Goal: Task Accomplishment & Management: Use online tool/utility

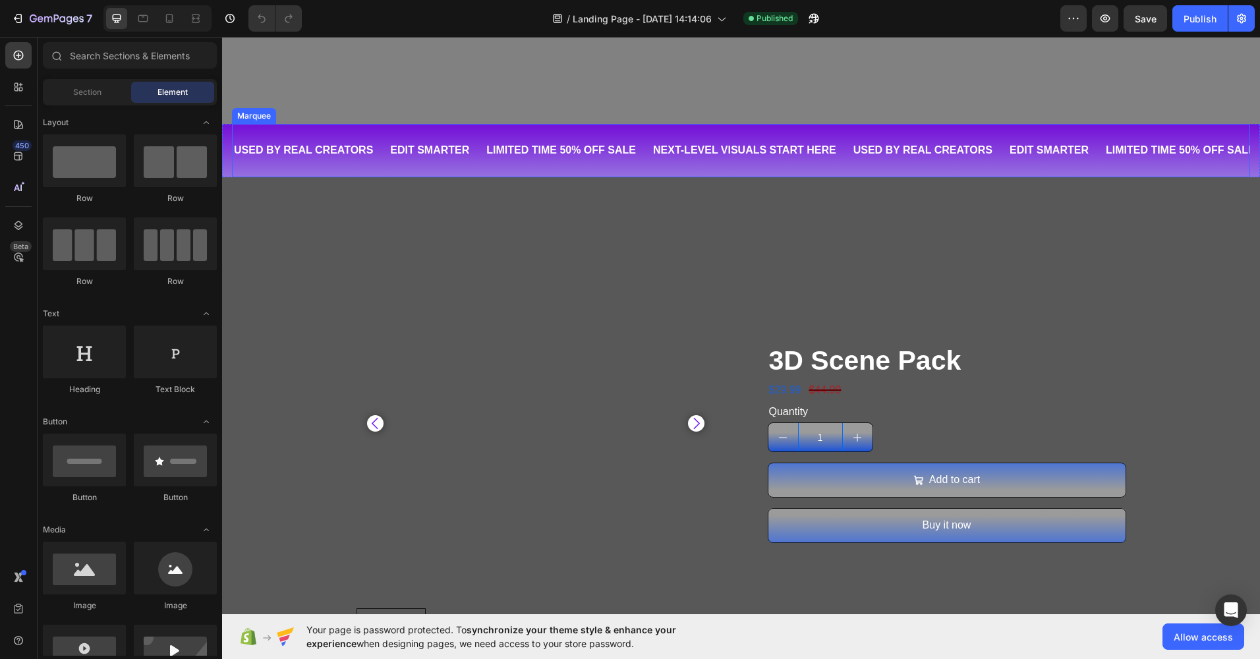
scroll to position [527, 0]
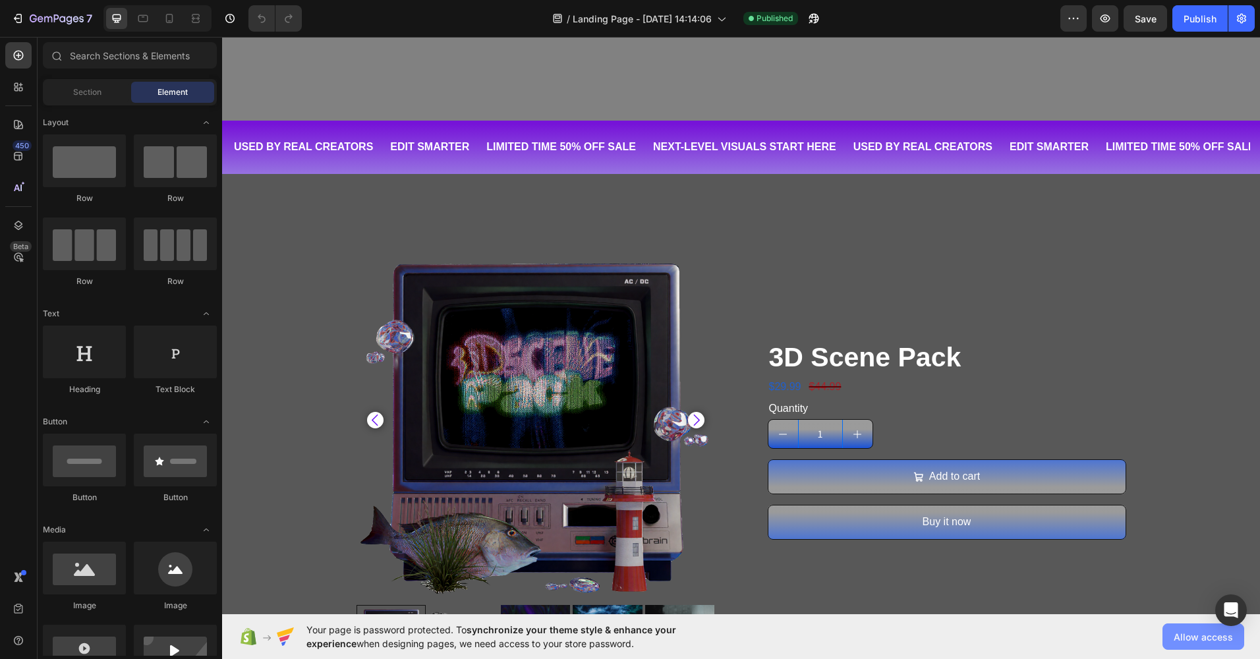
click at [1184, 635] on span "Allow access" at bounding box center [1202, 637] width 59 height 14
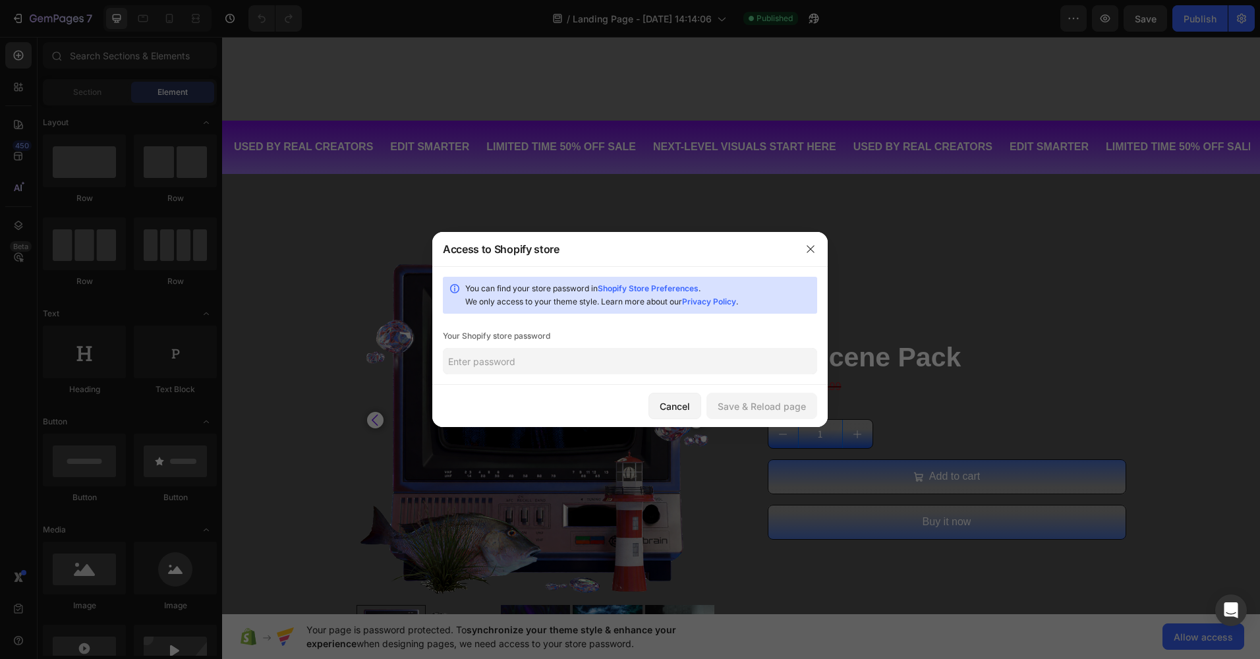
click at [532, 363] on input "text" at bounding box center [630, 361] width 374 height 26
type input "onigiri"
click at [569, 398] on div "Cancel Save & Reload page" at bounding box center [629, 406] width 395 height 42
click at [789, 409] on div "Save & Reload page" at bounding box center [761, 406] width 88 height 14
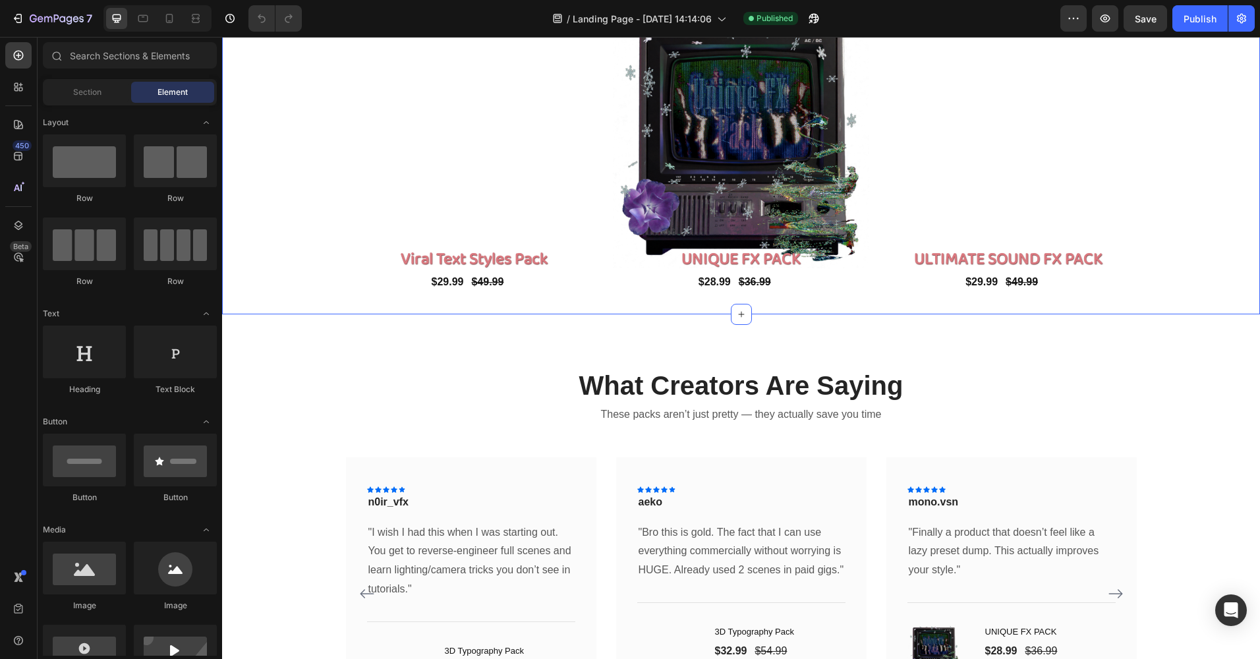
scroll to position [1515, 0]
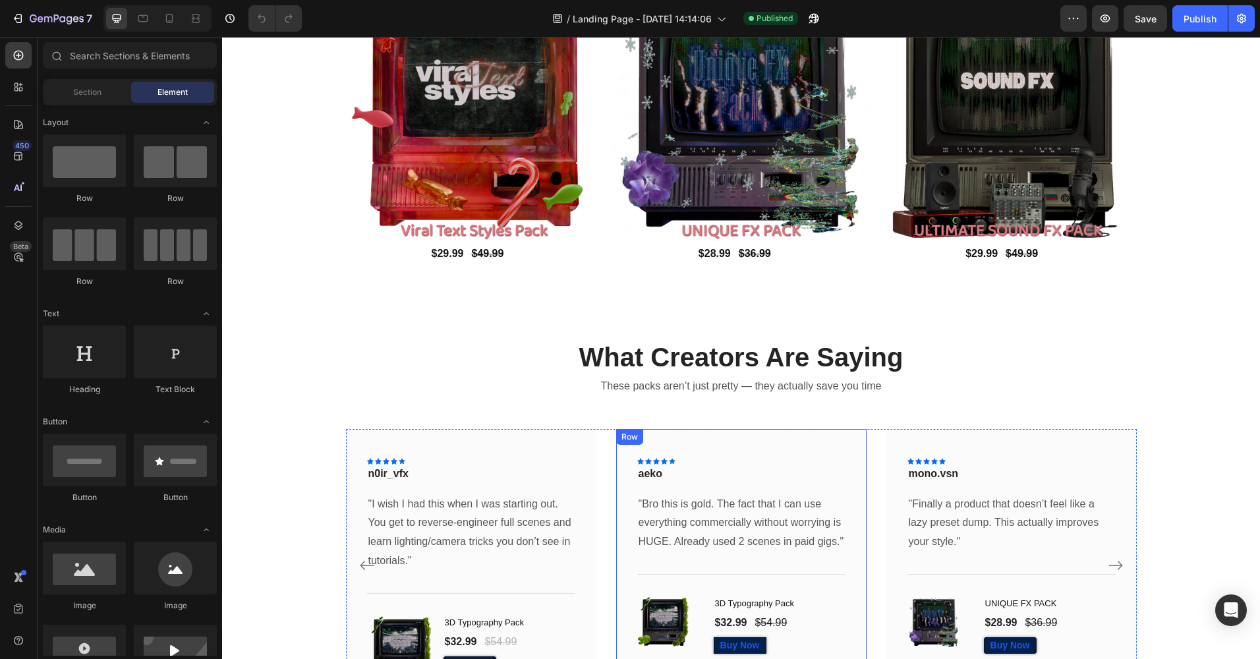
click at [628, 497] on div "Icon Icon Icon Icon Icon Row aeko Text block Row "Bro this is gold. The fact th…" at bounding box center [741, 552] width 250 height 246
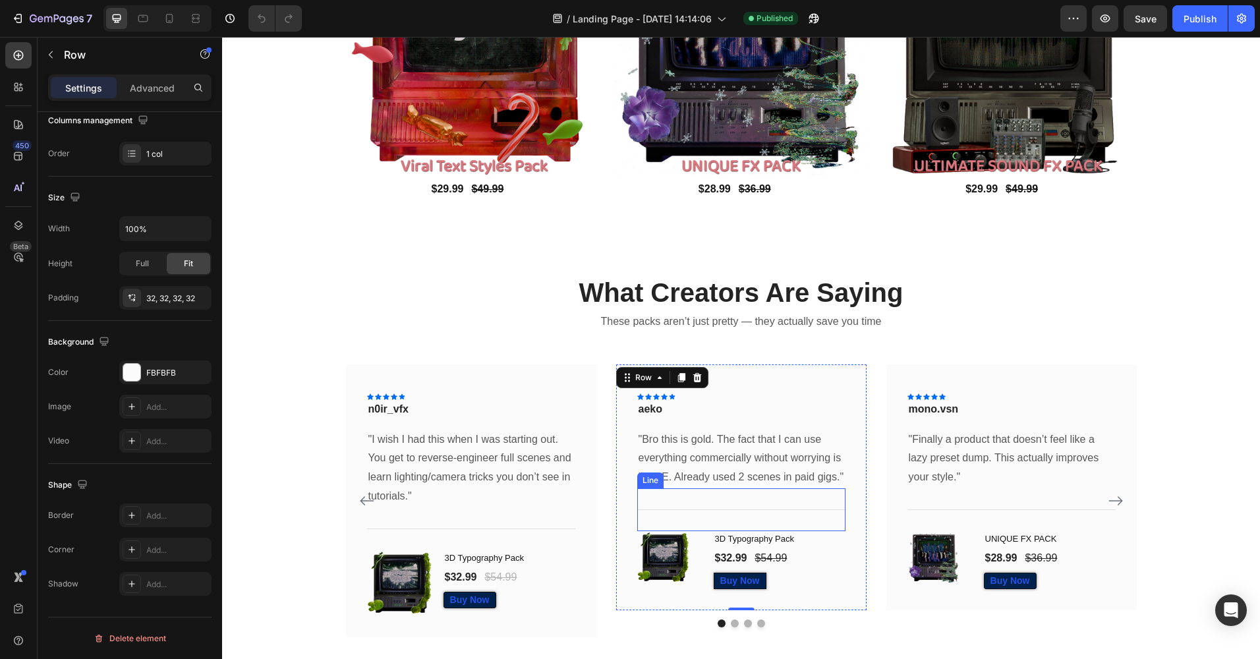
scroll to position [1581, 0]
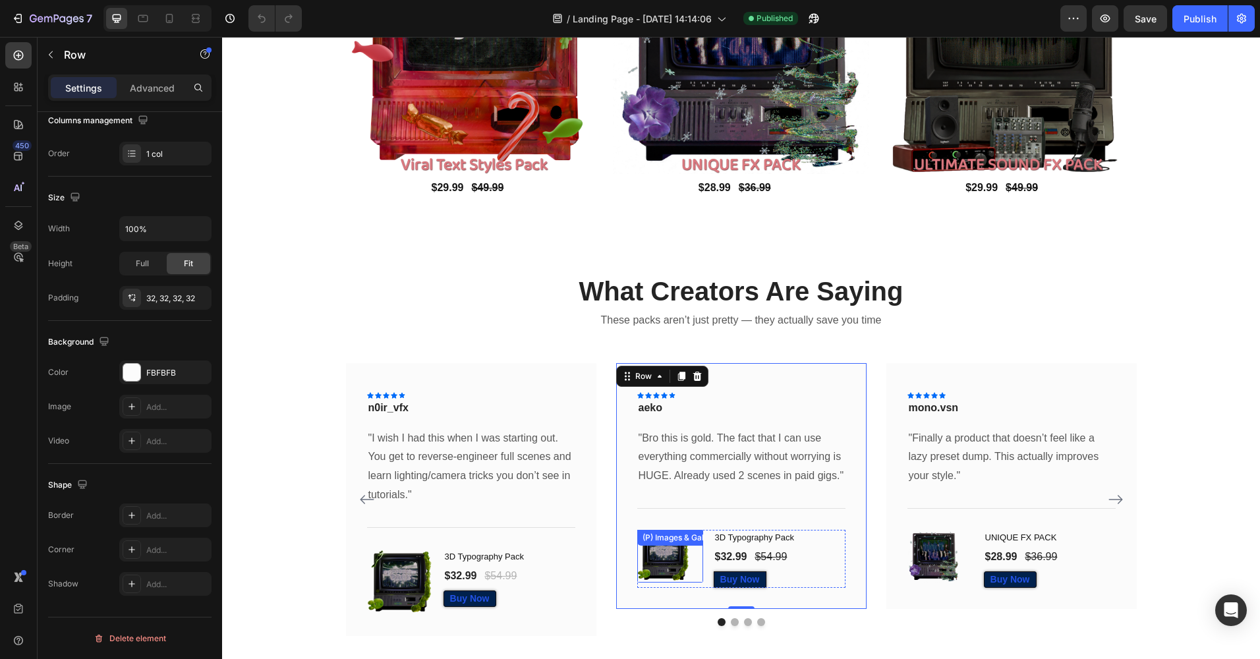
click at [670, 564] on img at bounding box center [663, 556] width 53 height 53
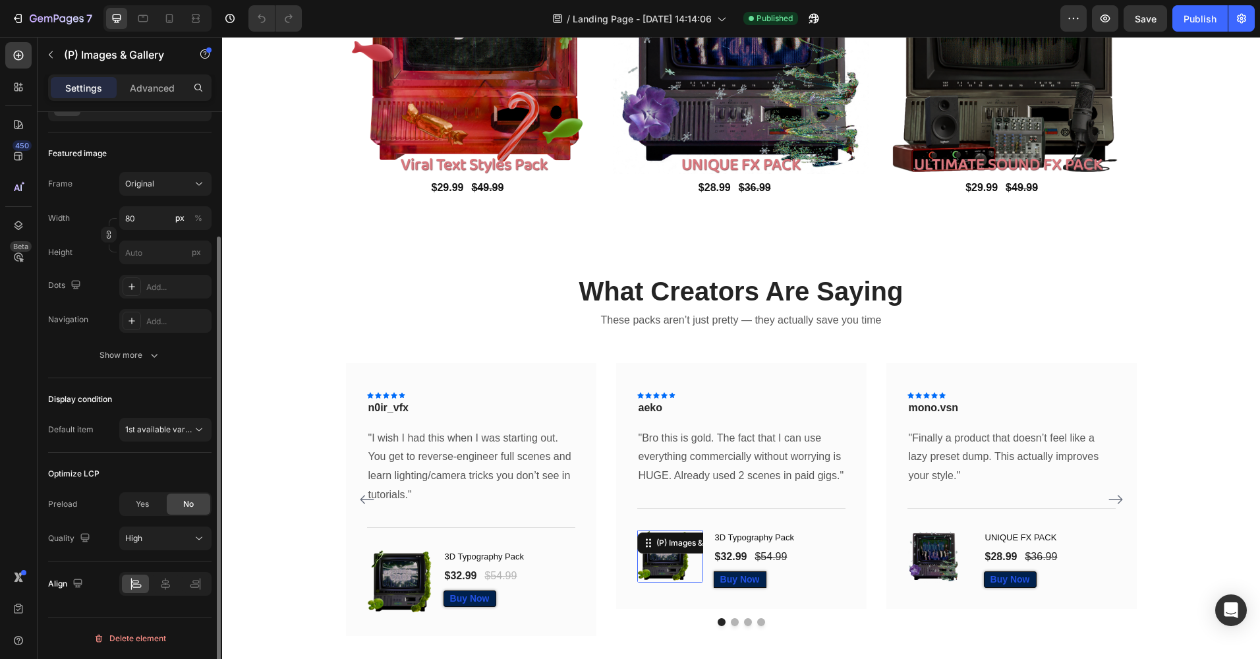
scroll to position [0, 0]
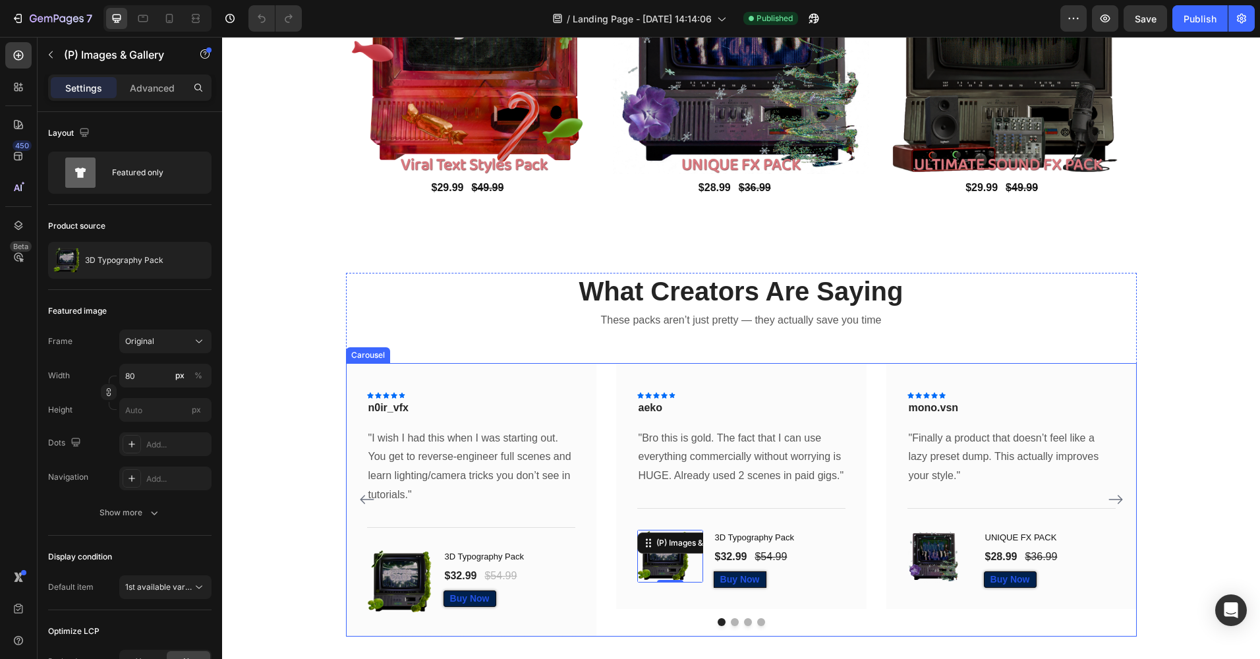
click at [1115, 497] on icon "Carousel Next Arrow" at bounding box center [1115, 499] width 14 height 9
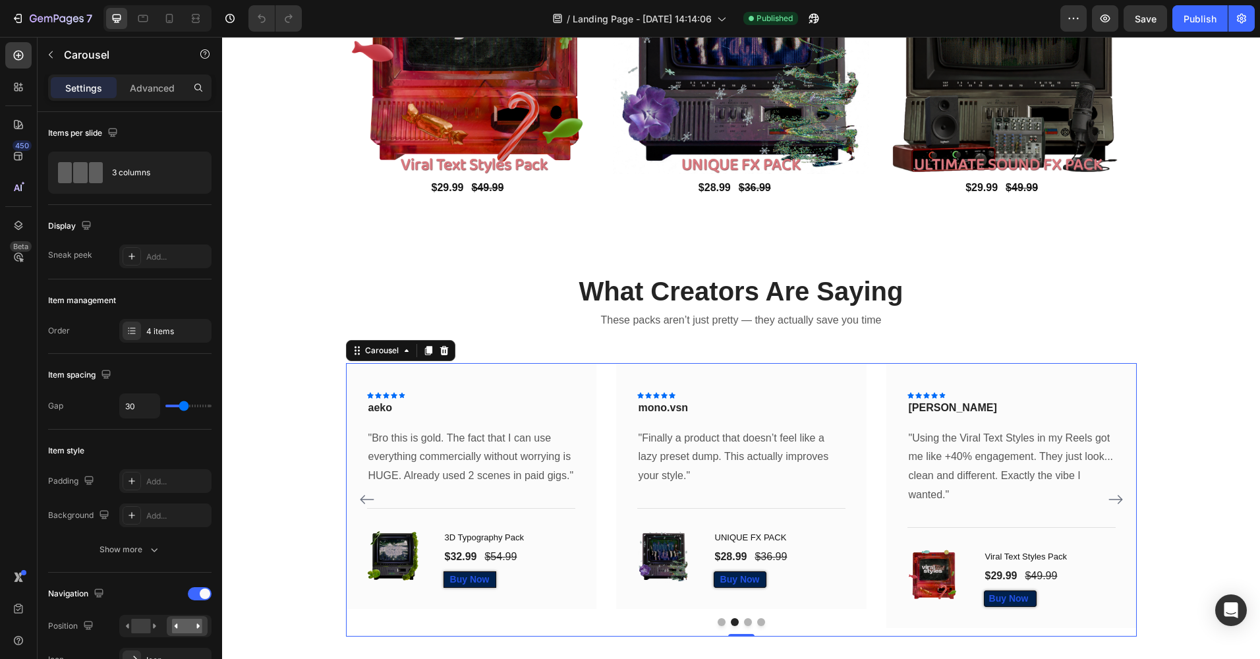
click at [1115, 498] on icon "Carousel Next Arrow" at bounding box center [1115, 499] width 14 height 9
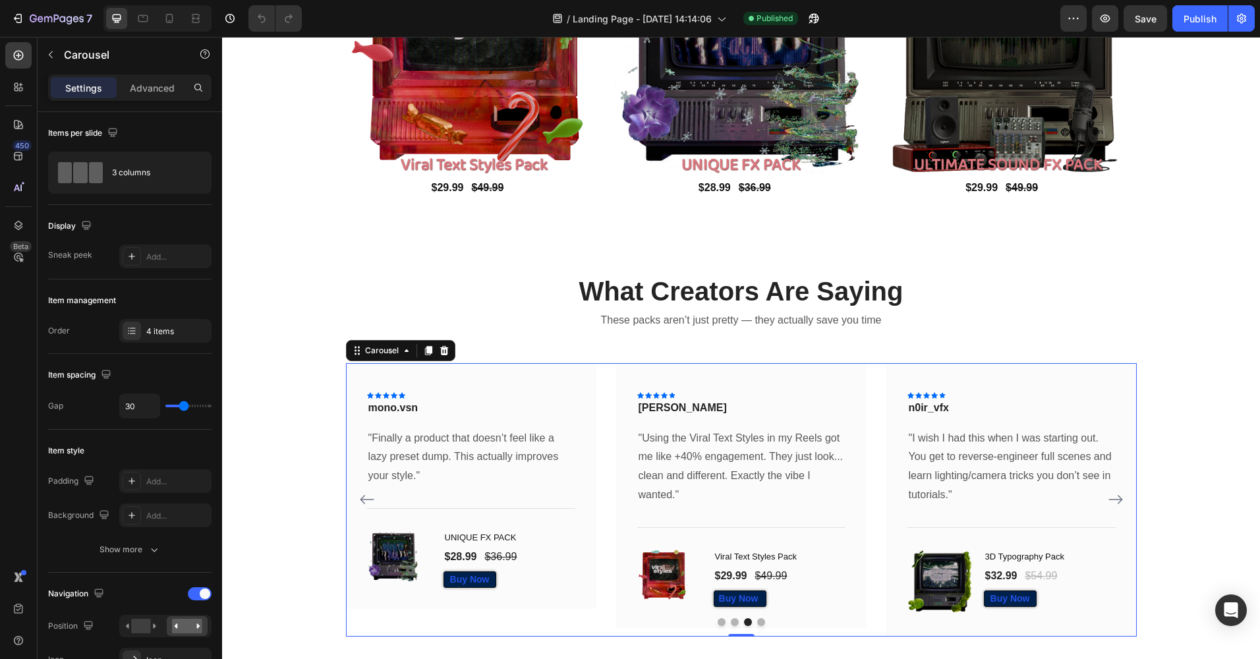
click at [1115, 498] on icon "Carousel Next Arrow" at bounding box center [1115, 499] width 14 height 9
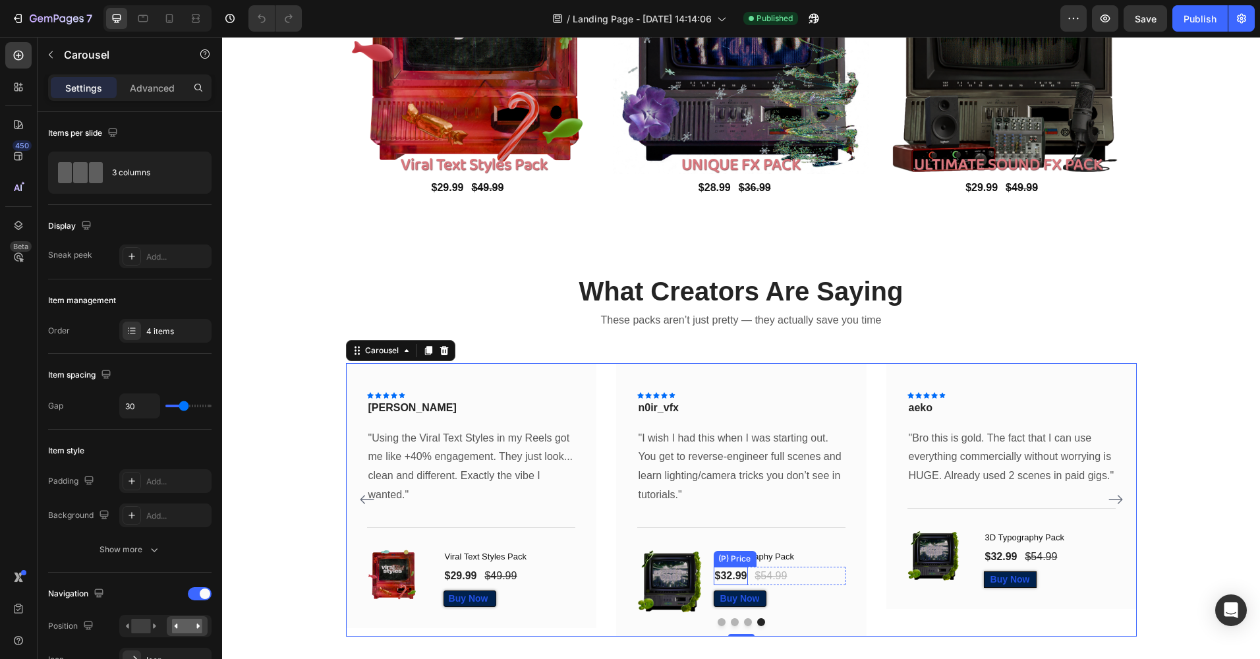
click at [724, 553] on div "(P) Price" at bounding box center [734, 559] width 38 height 12
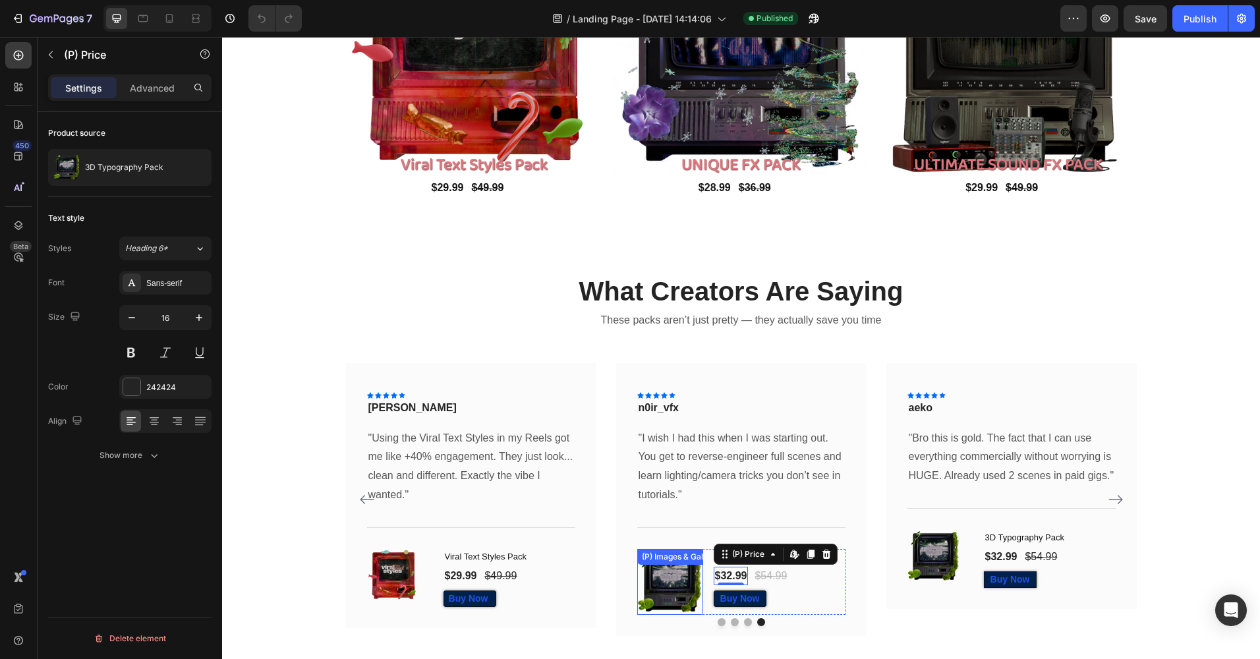
click at [663, 572] on div "(P) Images & Gallery" at bounding box center [669, 582] width 66 height 66
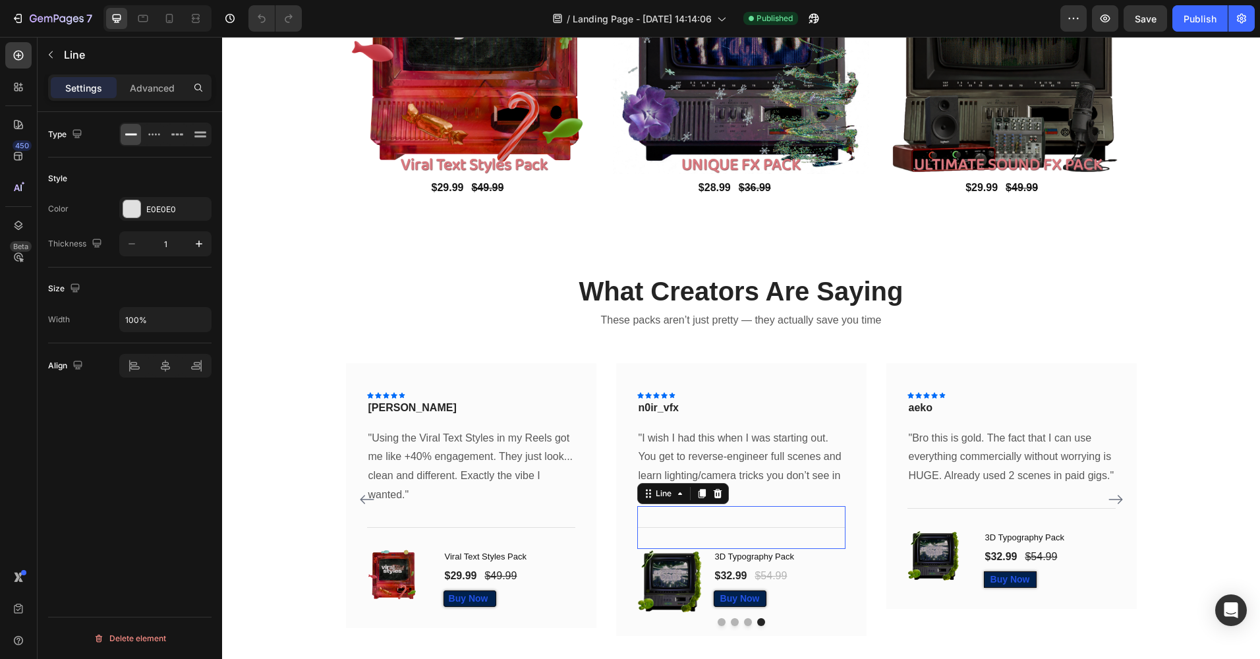
click at [750, 527] on div at bounding box center [740, 527] width 208 height 1
click at [794, 554] on h1 "3D Typography Pack" at bounding box center [779, 557] width 132 height 16
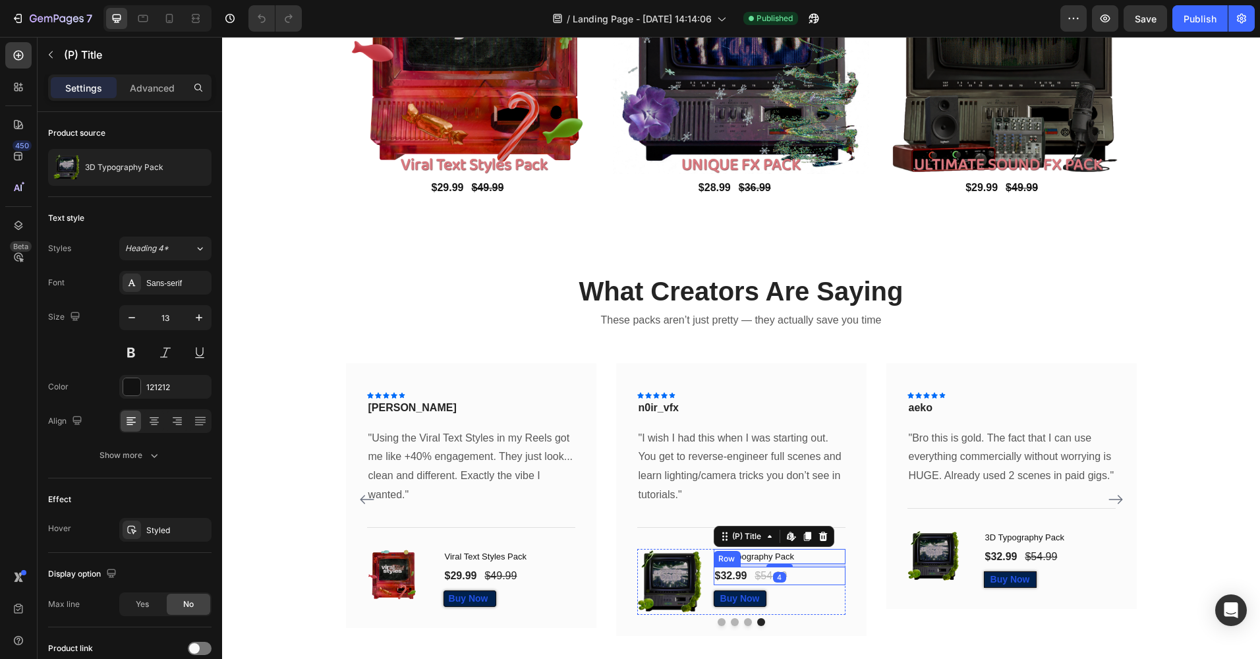
click at [819, 578] on div "$32.99 (P) Price (P) Price $54.99 (P) Price (P) Price Row" at bounding box center [779, 576] width 132 height 18
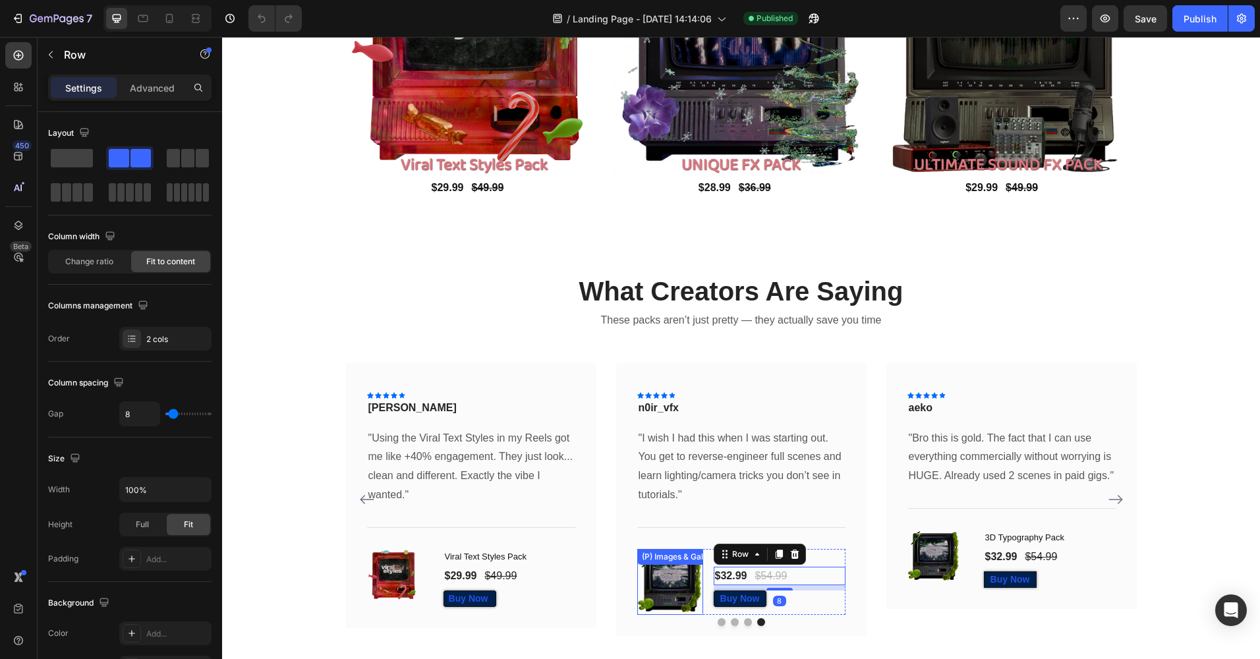
click at [659, 570] on div "(P) Images & Gallery" at bounding box center [669, 582] width 66 height 66
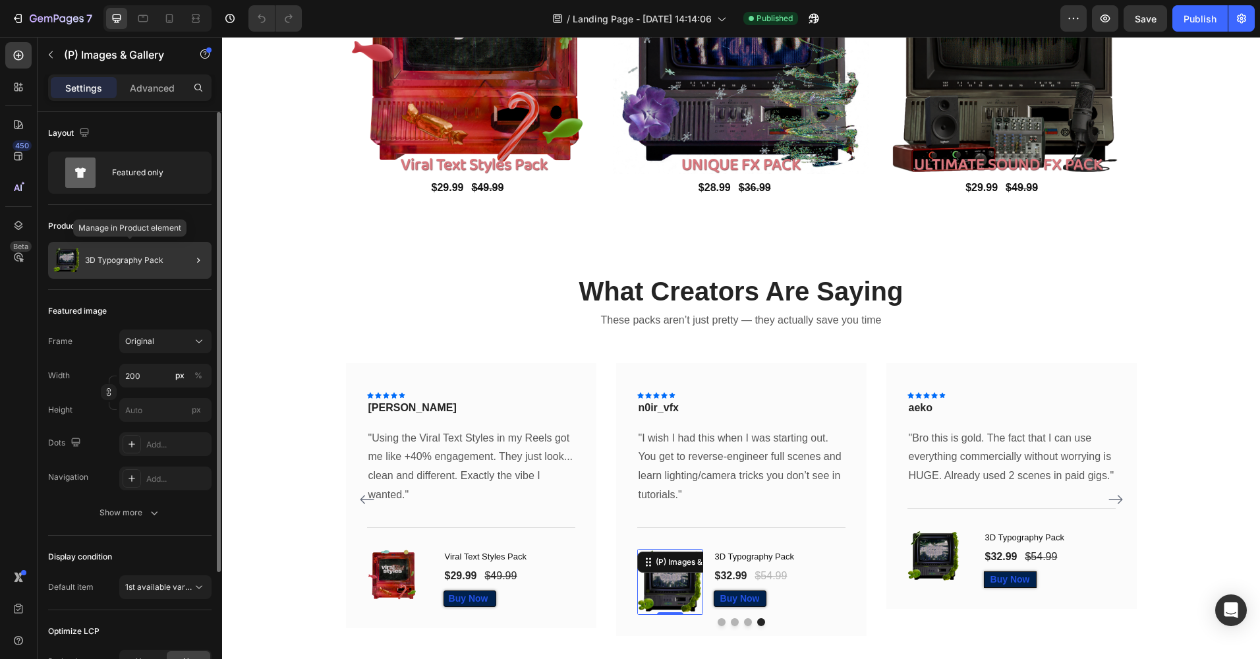
click at [140, 275] on div "3D Typography Pack" at bounding box center [129, 260] width 163 height 37
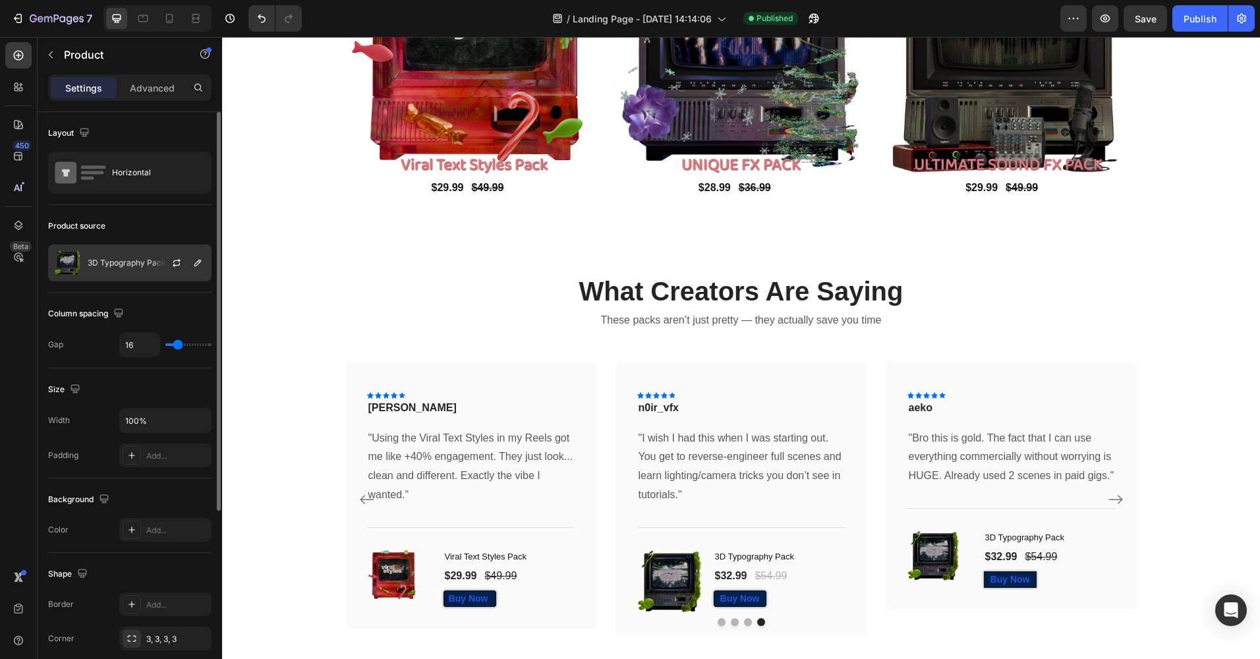
click at [137, 257] on div "3D Typography Pack" at bounding box center [129, 262] width 163 height 37
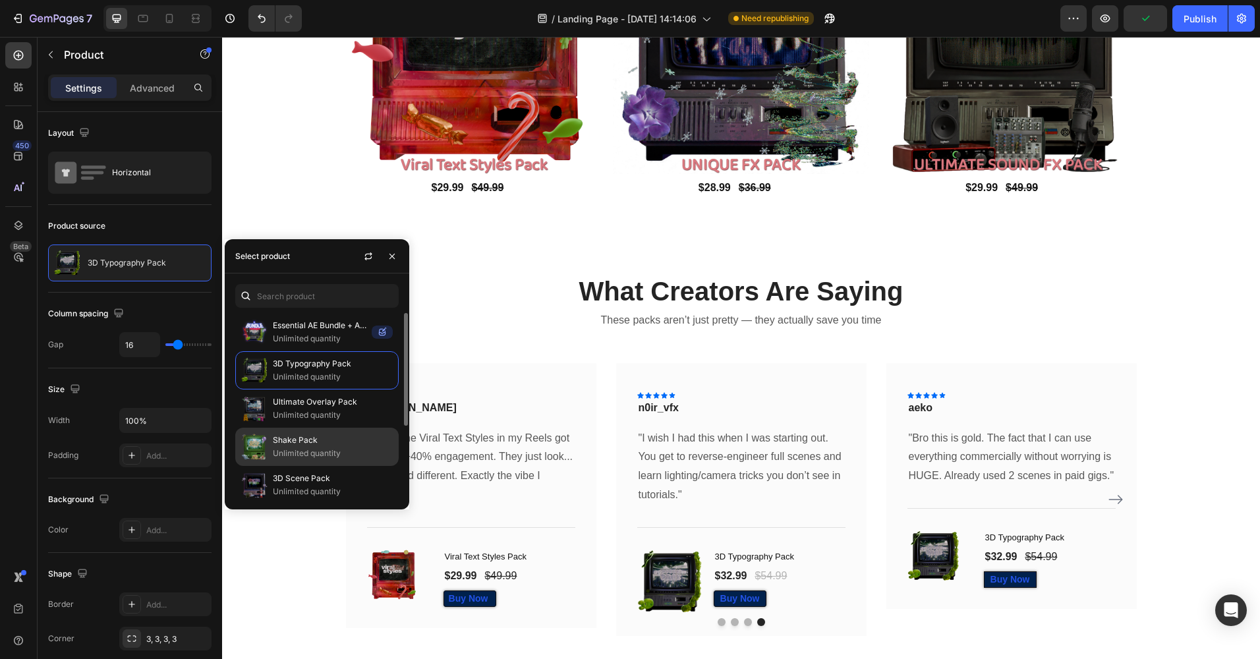
scroll to position [120, 0]
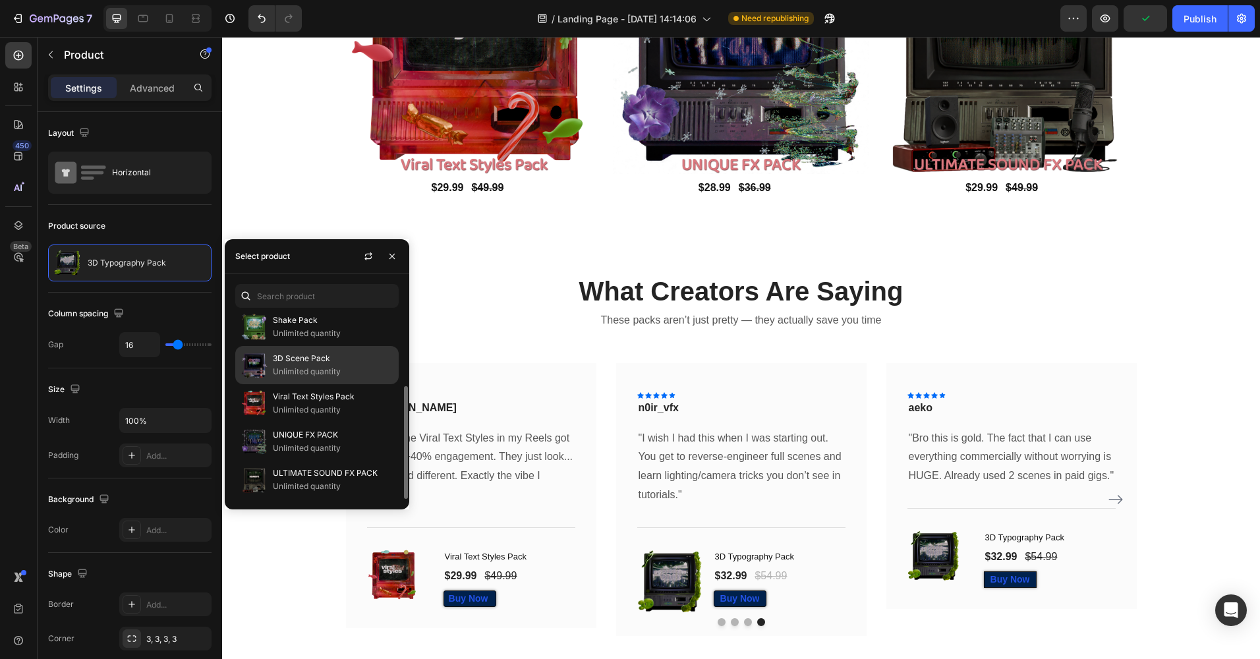
click at [326, 364] on p "3D Scene Pack" at bounding box center [333, 358] width 120 height 13
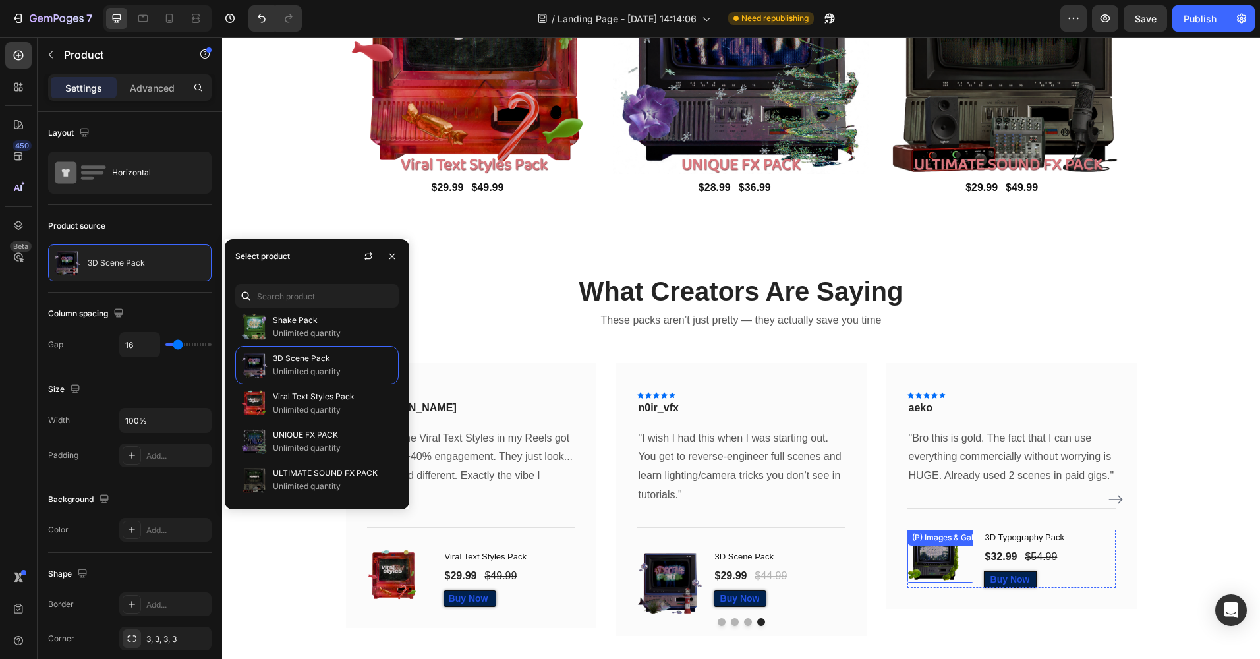
click at [922, 567] on img at bounding box center [932, 556] width 53 height 53
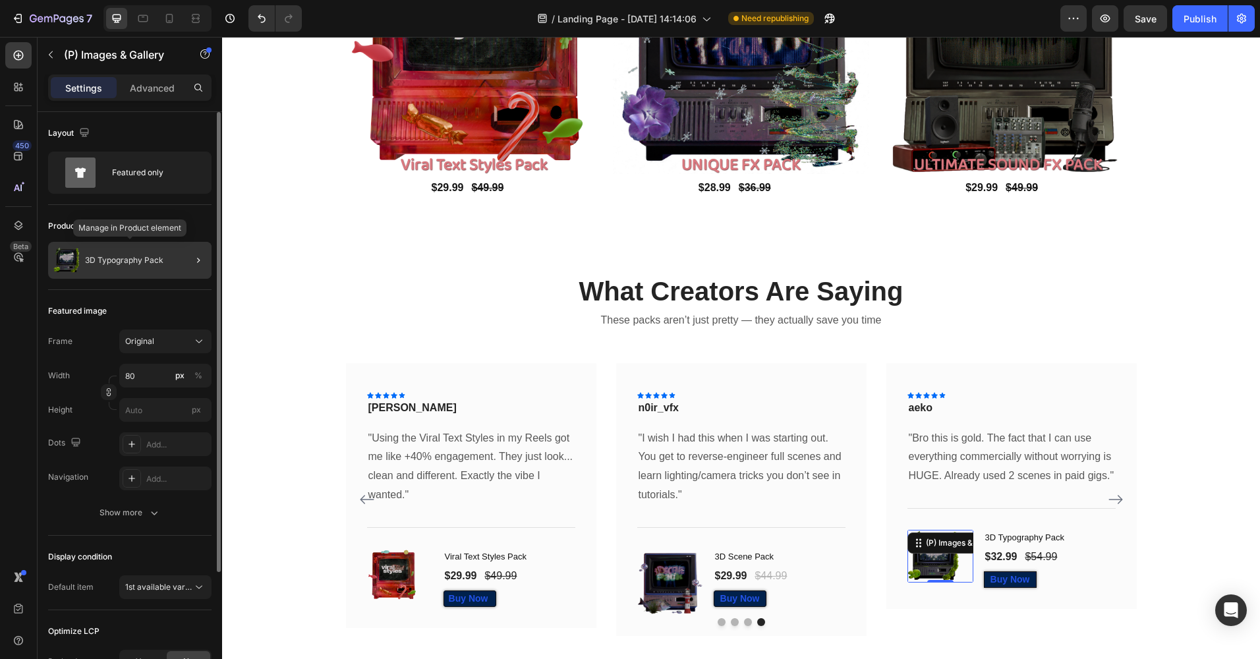
click at [123, 267] on div "3D Typography Pack" at bounding box center [129, 260] width 163 height 37
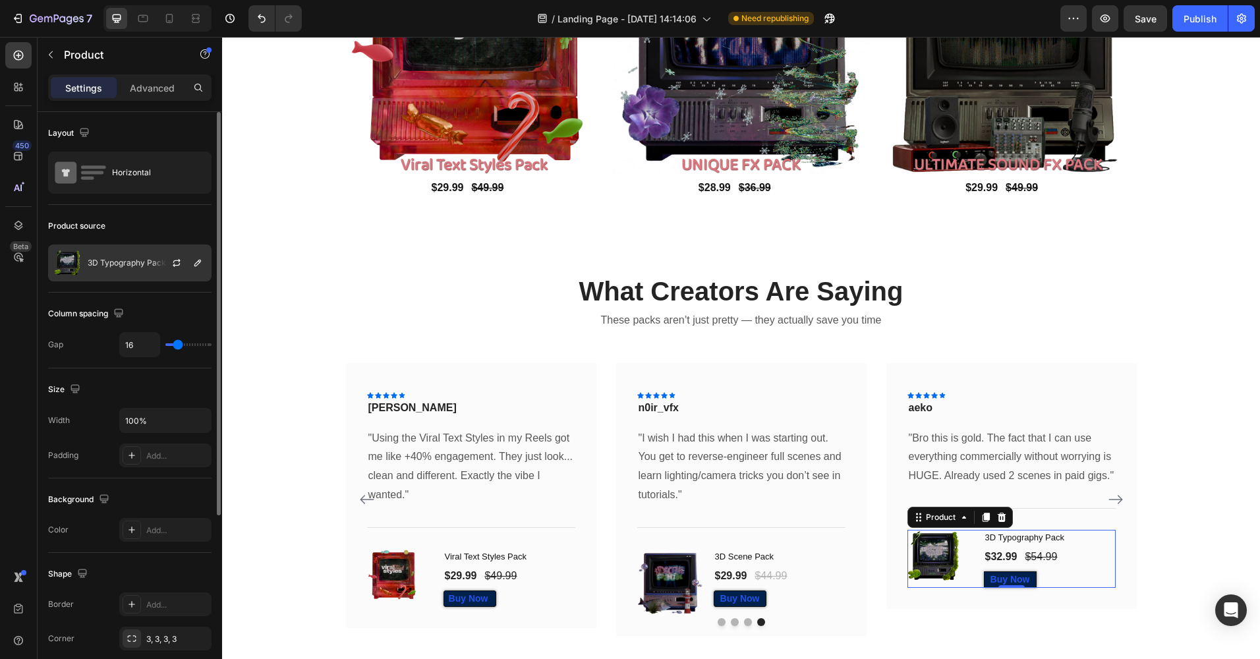
click at [121, 267] on p "3D Typography Pack" at bounding box center [127, 262] width 78 height 9
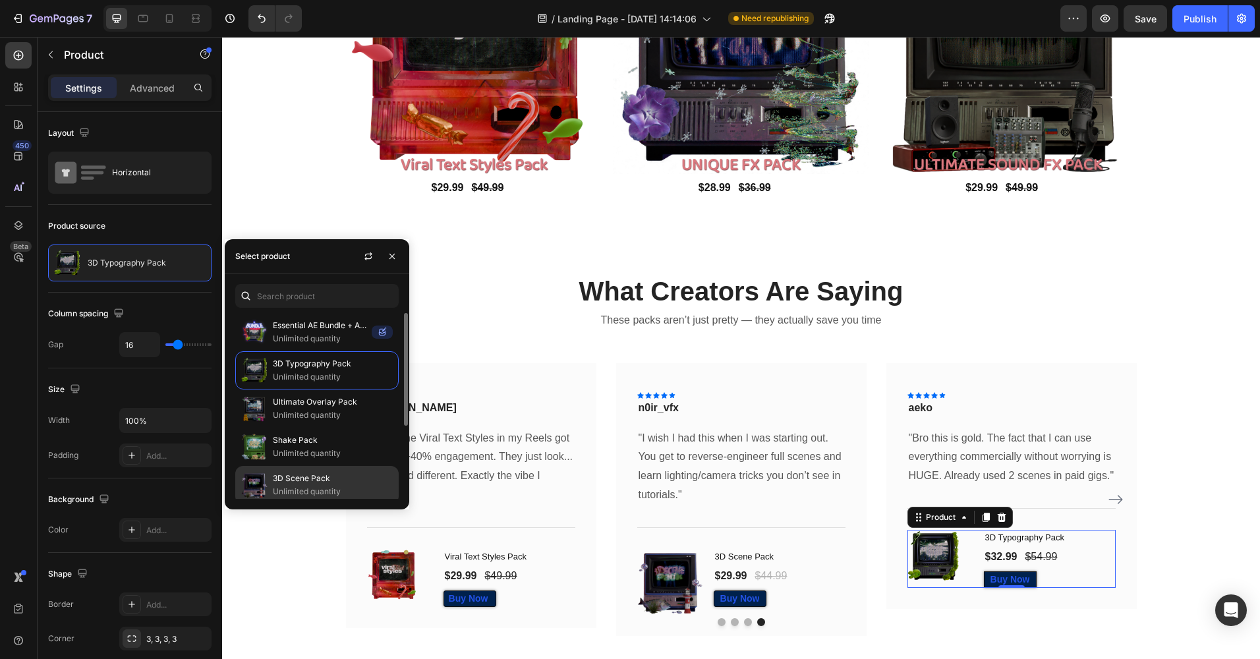
click at [331, 480] on p "3D Scene Pack" at bounding box center [333, 478] width 120 height 13
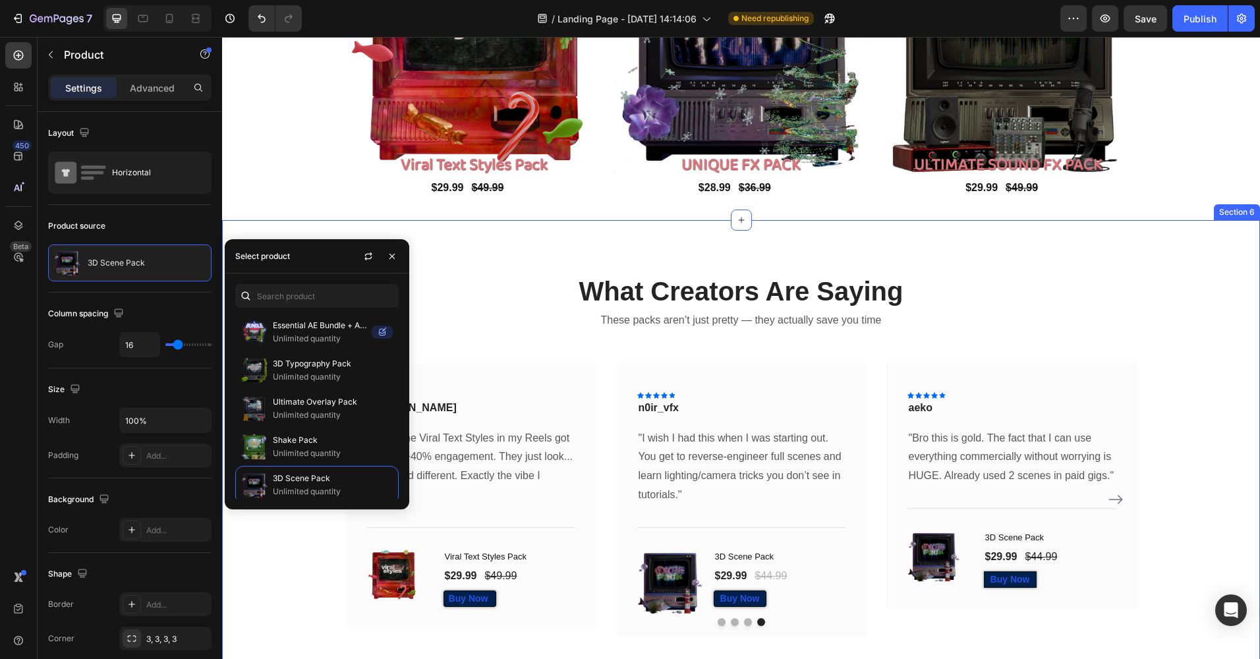
click at [1189, 518] on div "What Creators Are Saying Heading These packs aren’t just pretty — they actually…" at bounding box center [741, 455] width 1018 height 364
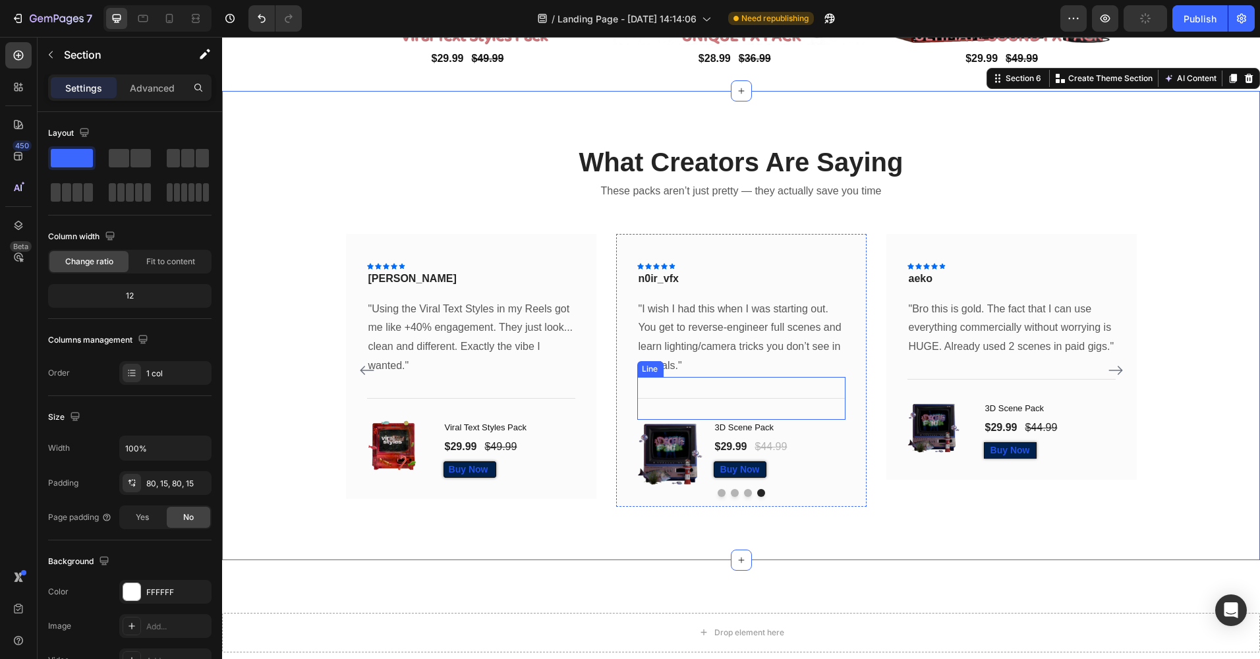
scroll to position [1713, 0]
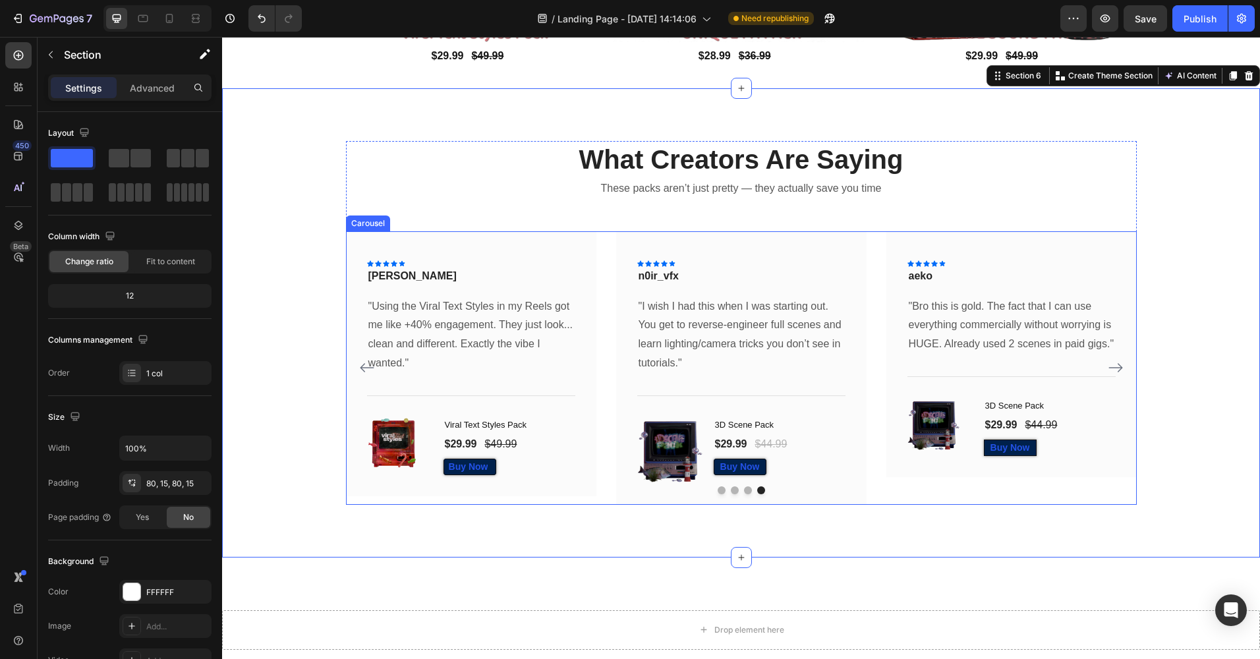
click at [364, 366] on icon "Carousel Back Arrow" at bounding box center [367, 368] width 16 height 16
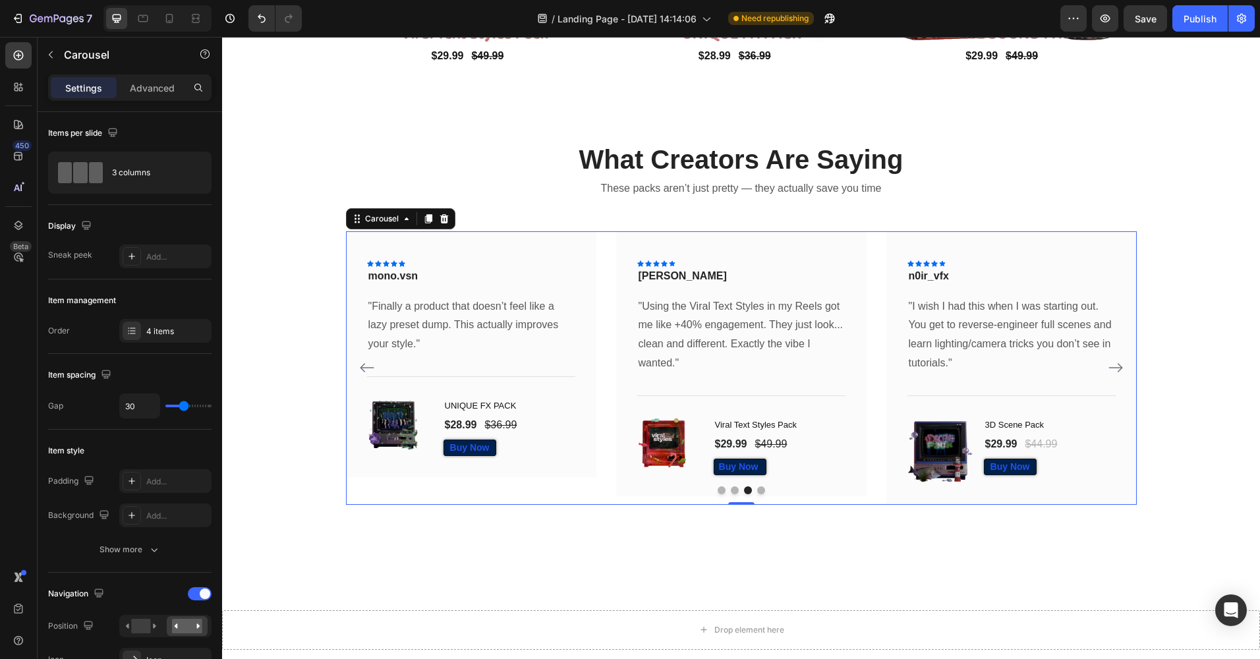
click at [364, 366] on icon "Carousel Back Arrow" at bounding box center [367, 368] width 16 height 16
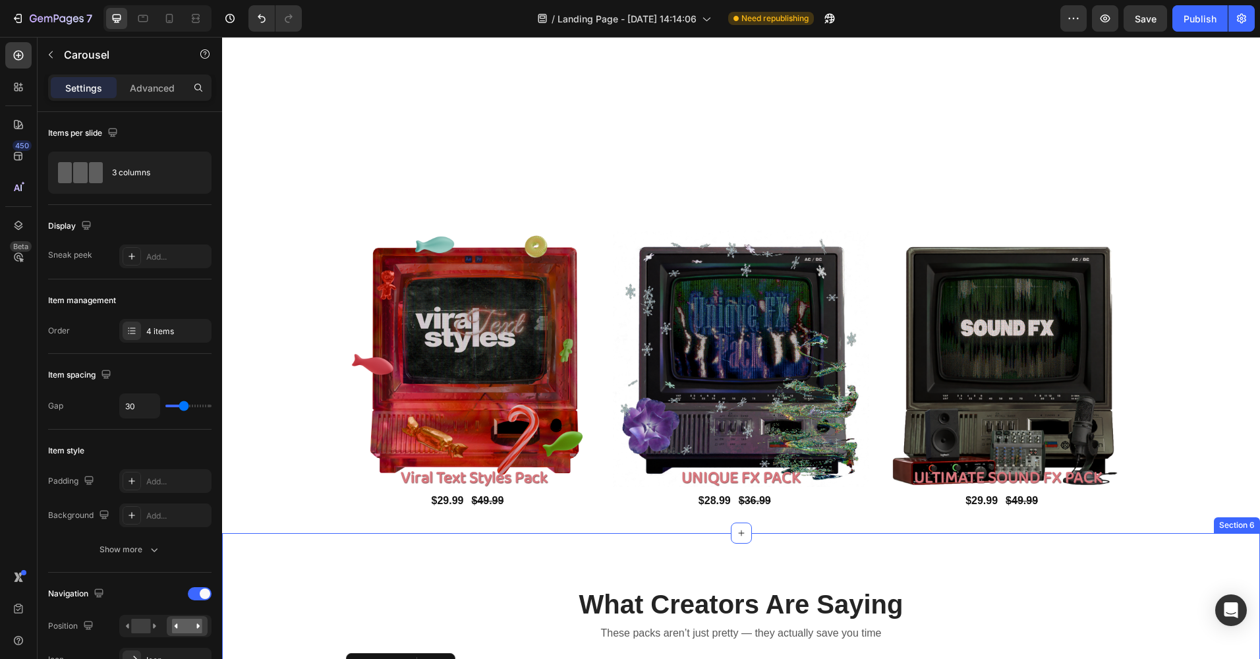
scroll to position [1256, 0]
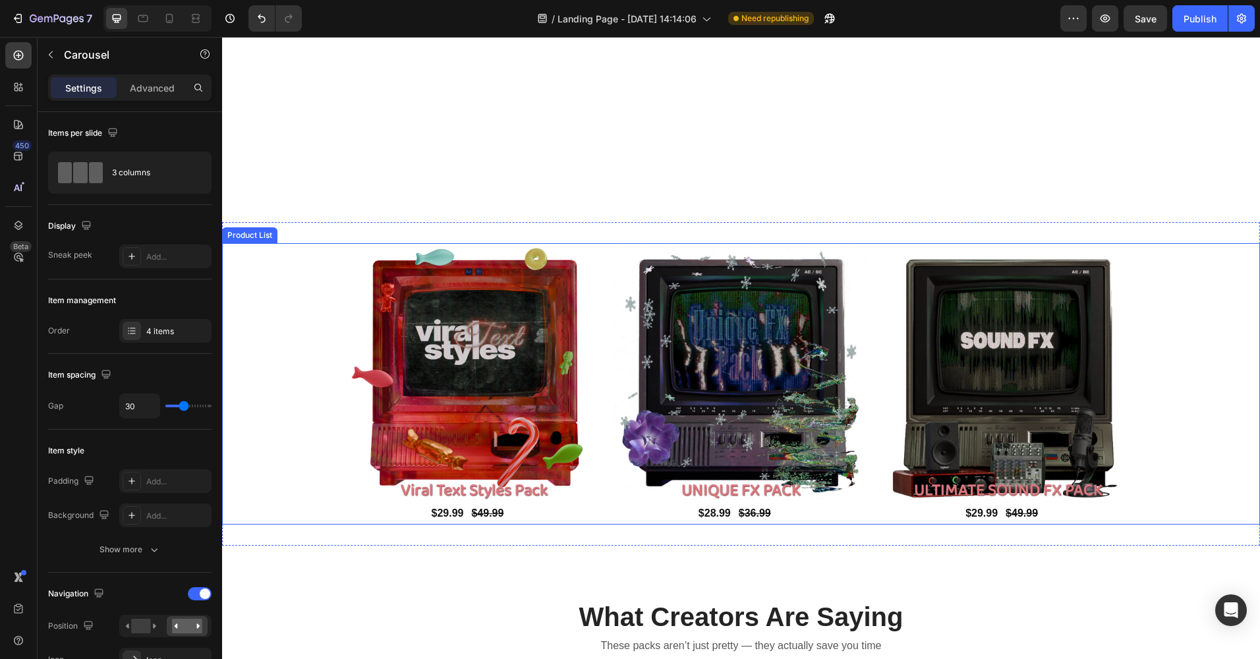
click at [289, 386] on div "Product Images Viral Text Styles Pack Product Title $29.99 Product Price Produc…" at bounding box center [741, 383] width 1038 height 281
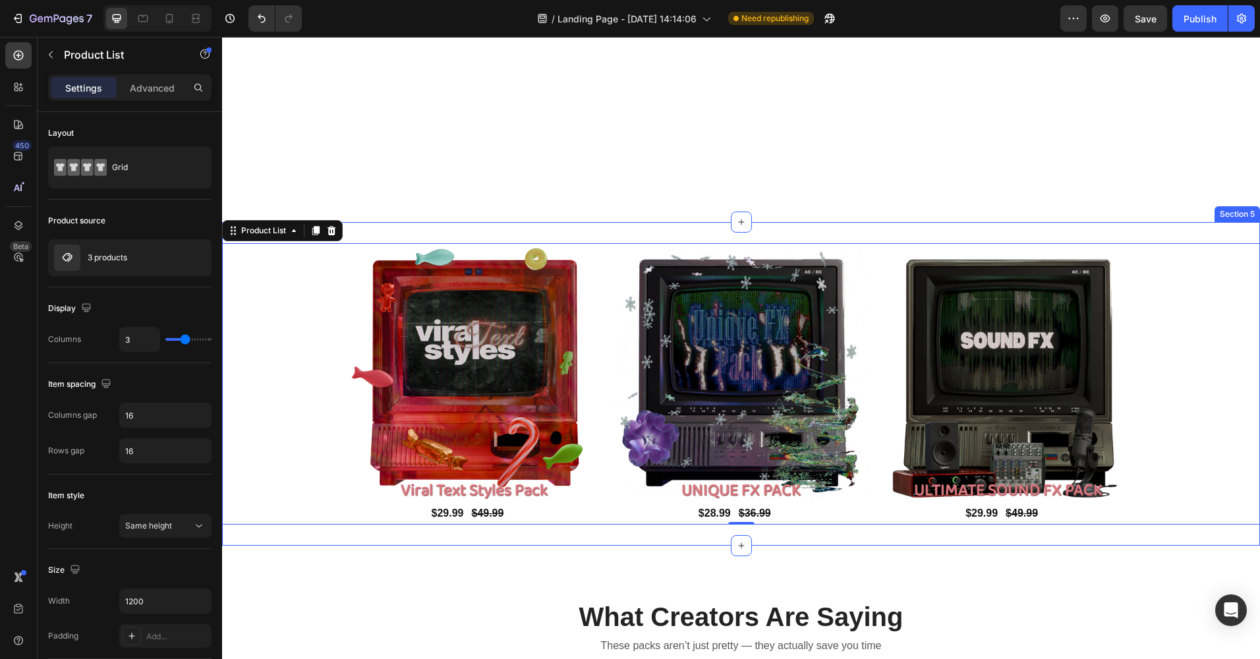
click at [521, 232] on div "Product Images Viral Text Styles Pack Product Title $29.99 Product Price Produc…" at bounding box center [741, 383] width 1038 height 323
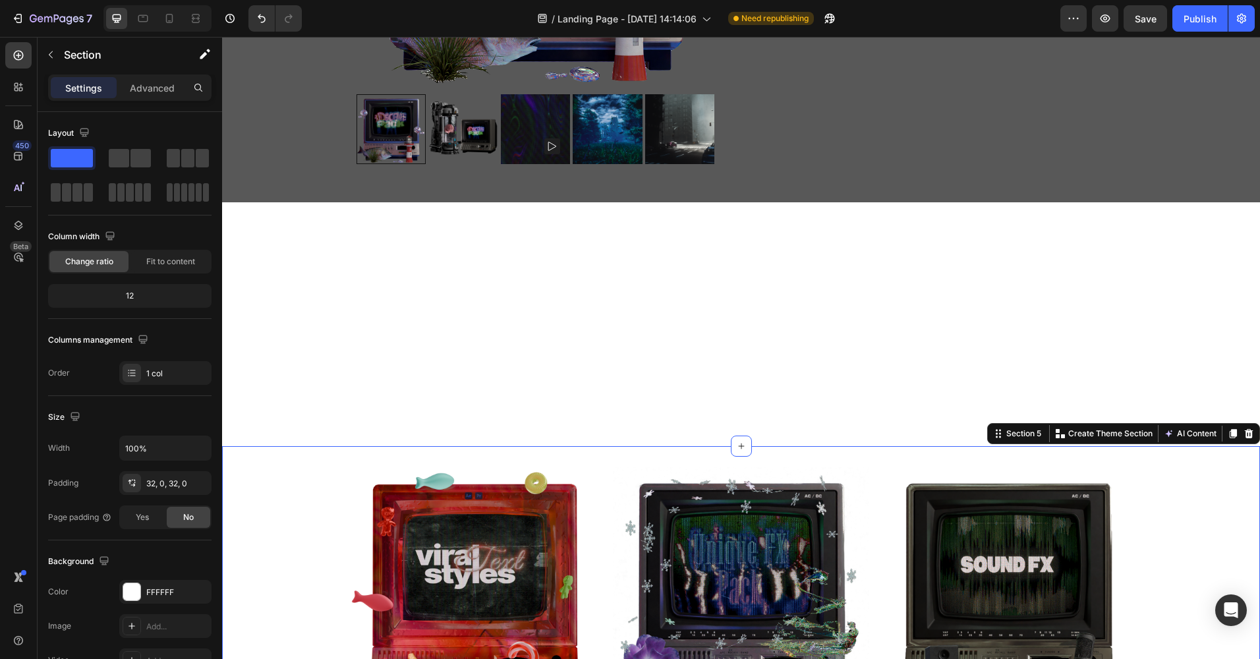
scroll to position [926, 0]
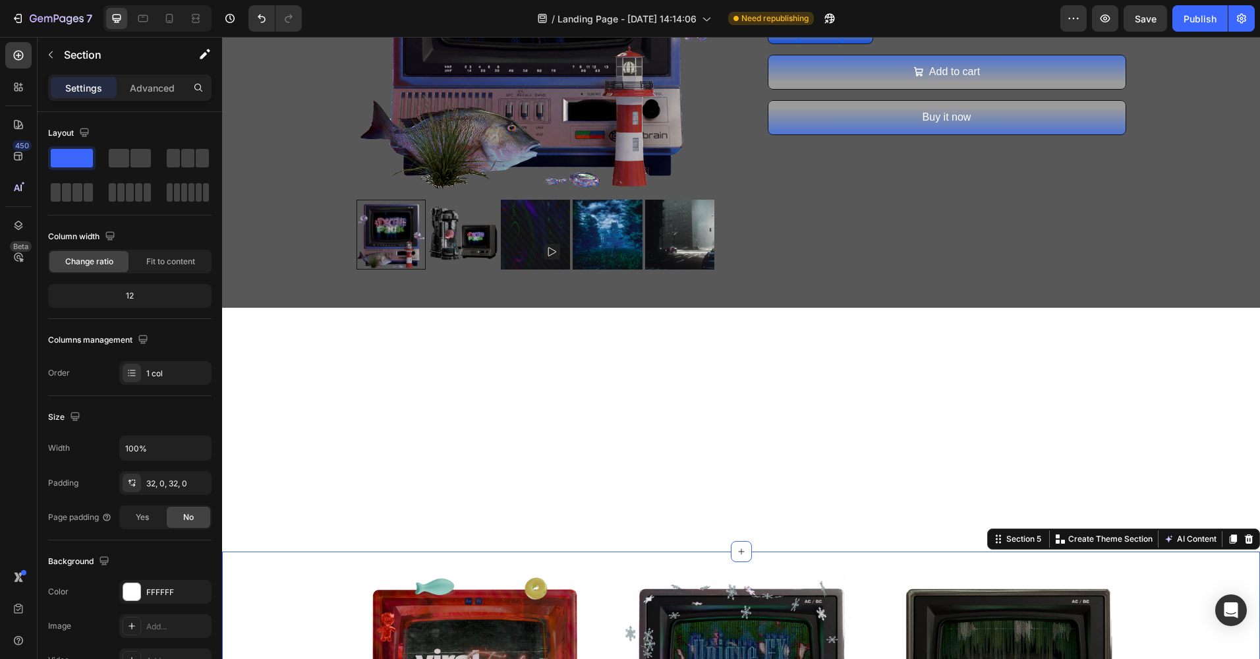
click at [487, 329] on div "Product Images 3D Scene Pack Product Title $29.99 Product Price Product Price $…" at bounding box center [741, 313] width 1038 height 2351
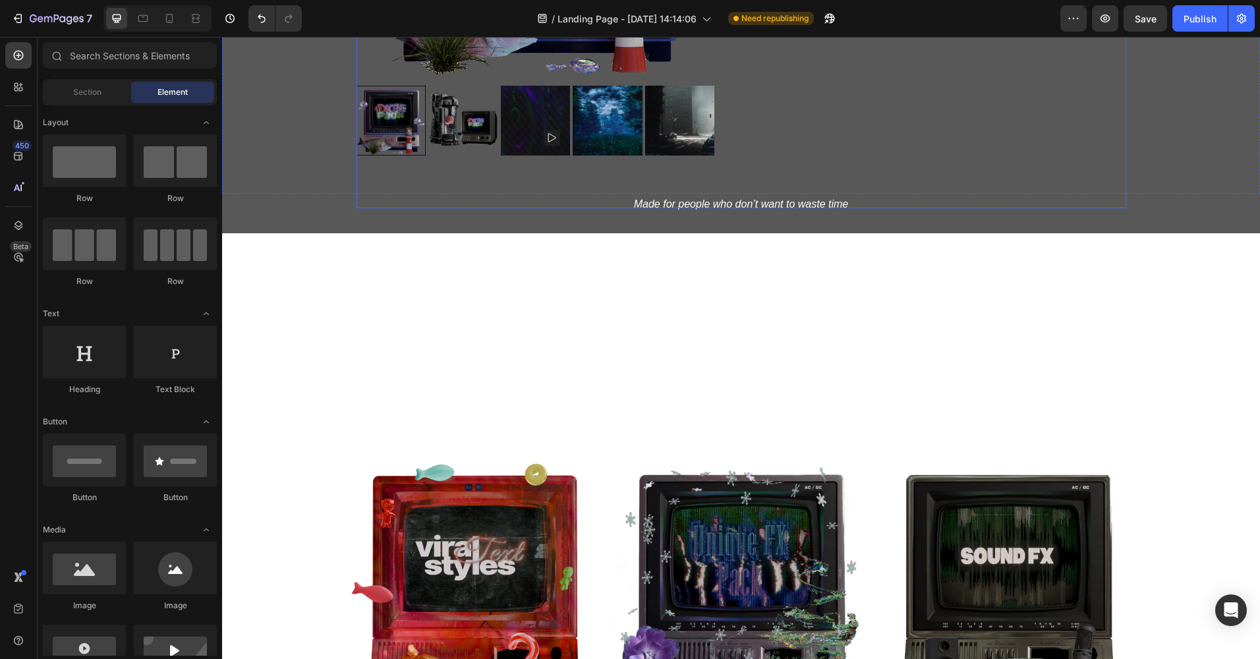
scroll to position [1058, 0]
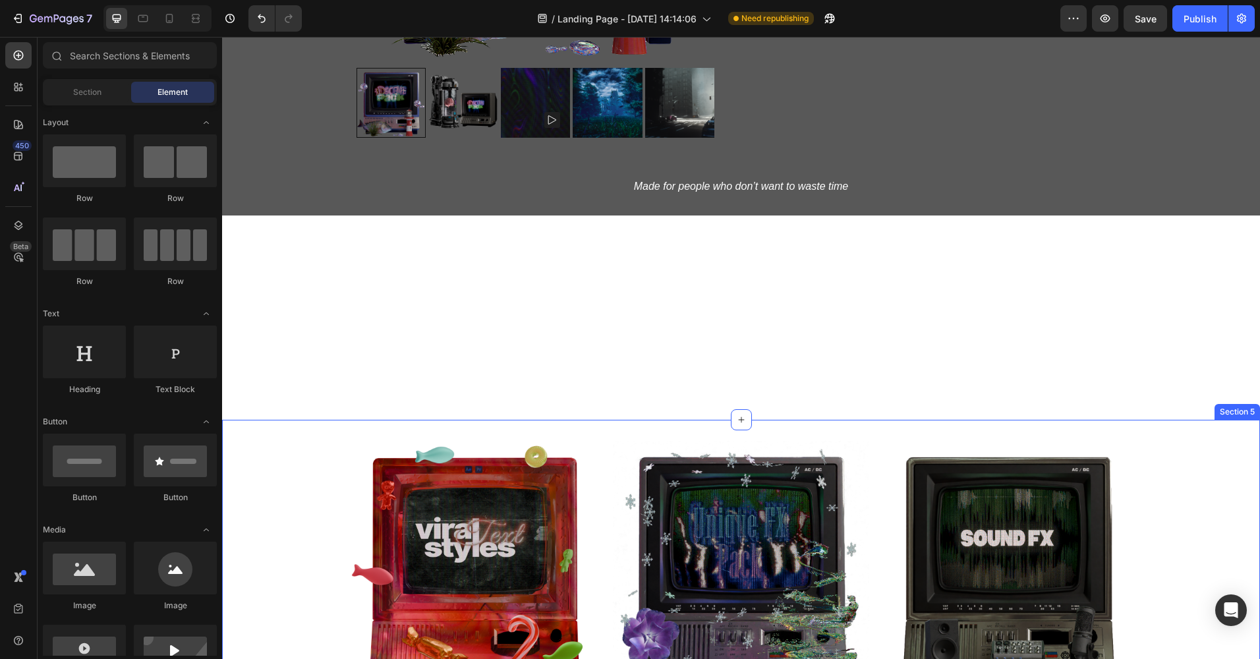
click at [1175, 433] on div "Product Images Viral Text Styles Pack Product Title $29.99 Product Price Produc…" at bounding box center [741, 581] width 1038 height 323
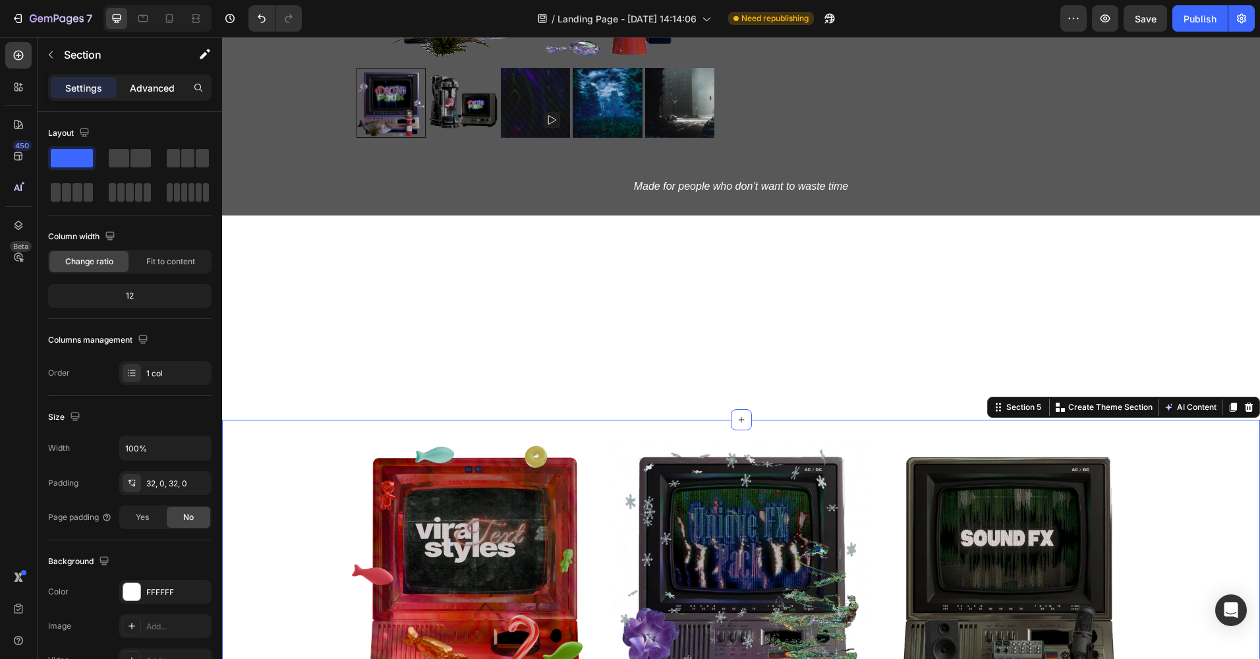
click at [136, 86] on p "Advanced" at bounding box center [152, 88] width 45 height 14
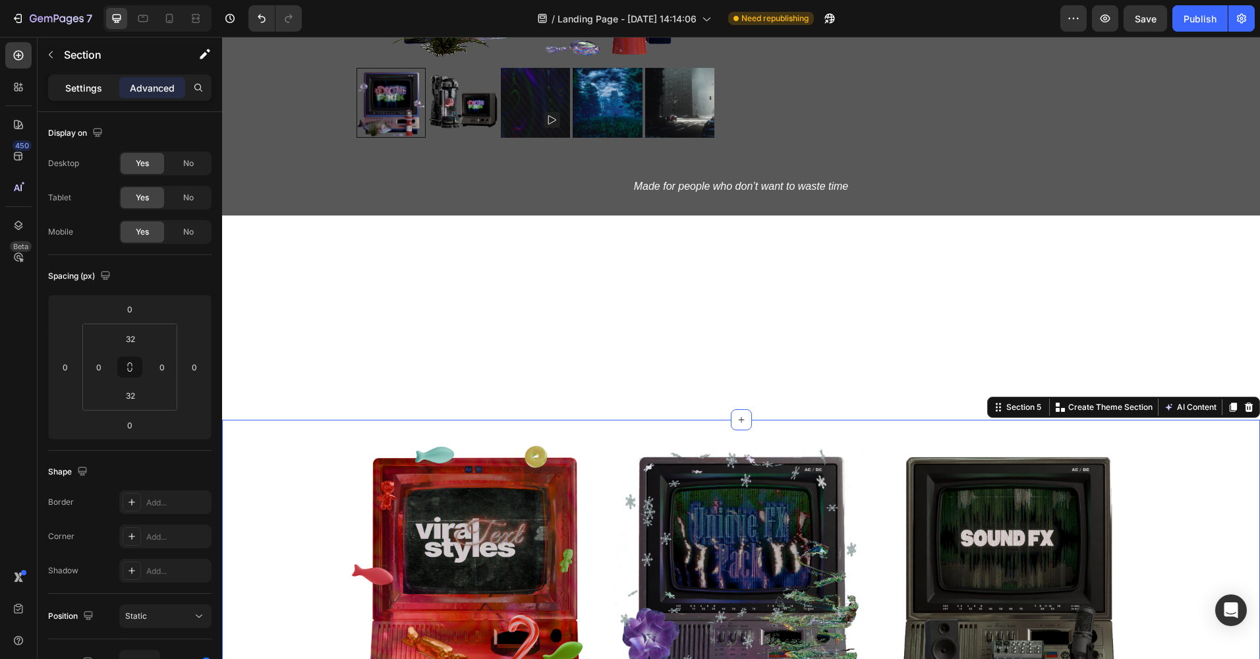
click at [81, 88] on p "Settings" at bounding box center [83, 88] width 37 height 14
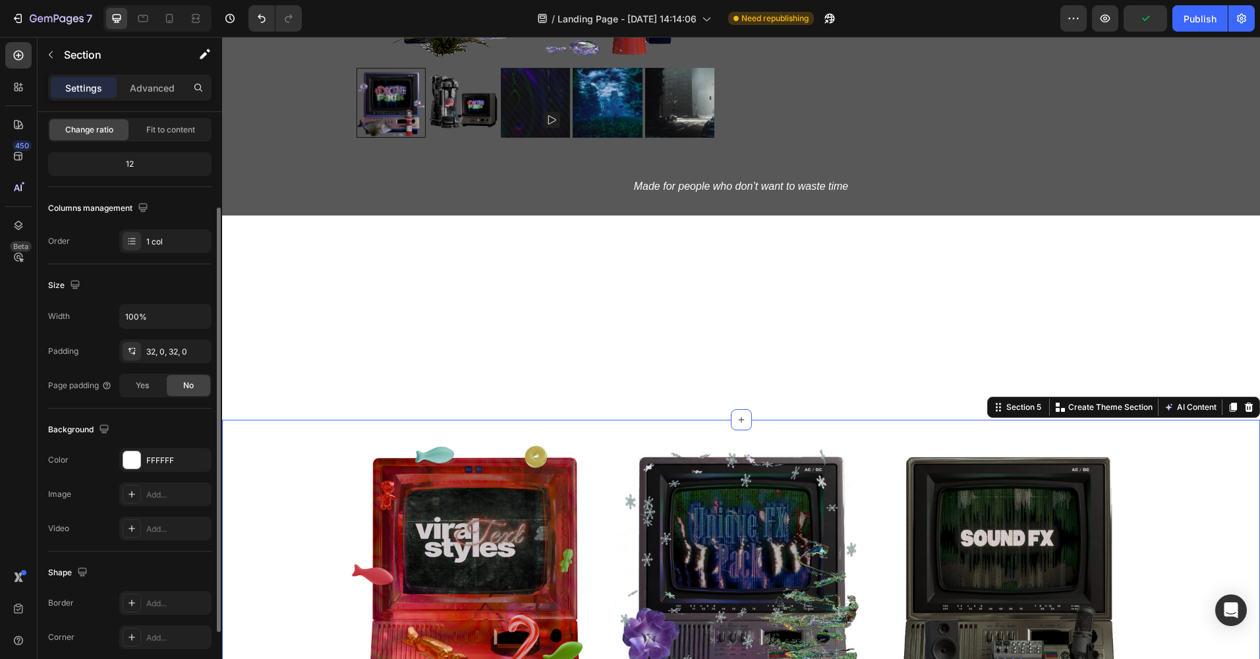
scroll to position [198, 0]
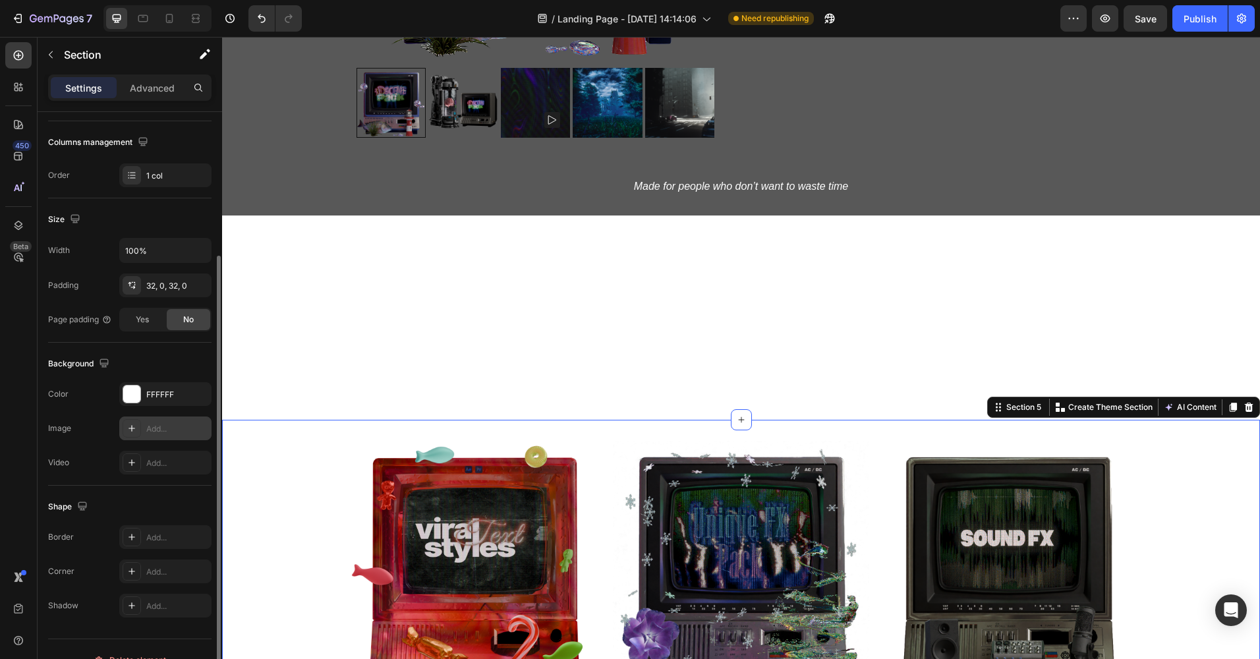
click at [147, 429] on div "Add..." at bounding box center [177, 429] width 62 height 12
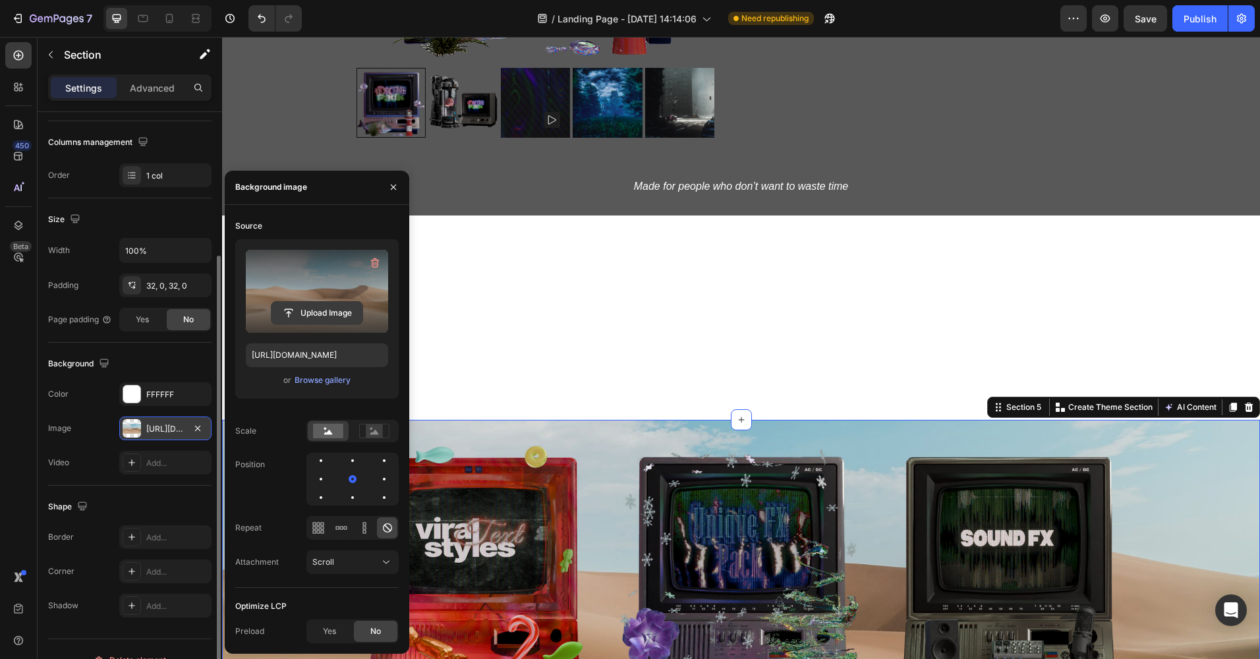
click at [321, 312] on input "file" at bounding box center [316, 313] width 91 height 22
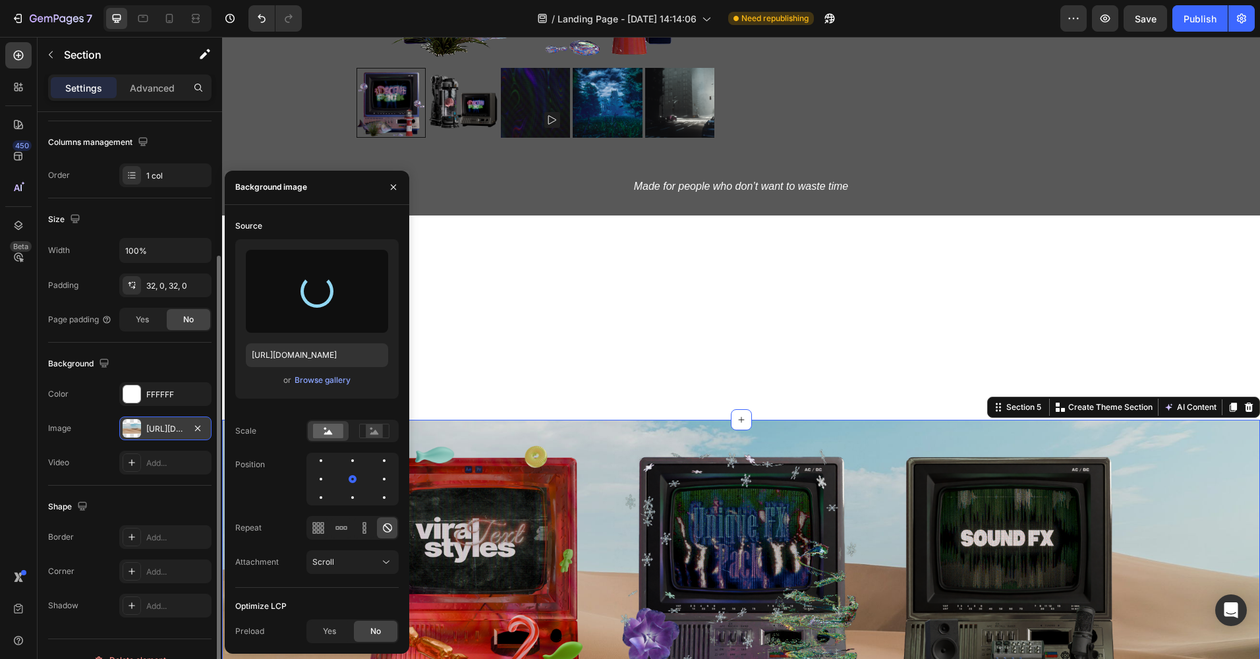
type input "[URL][DOMAIN_NAME]"
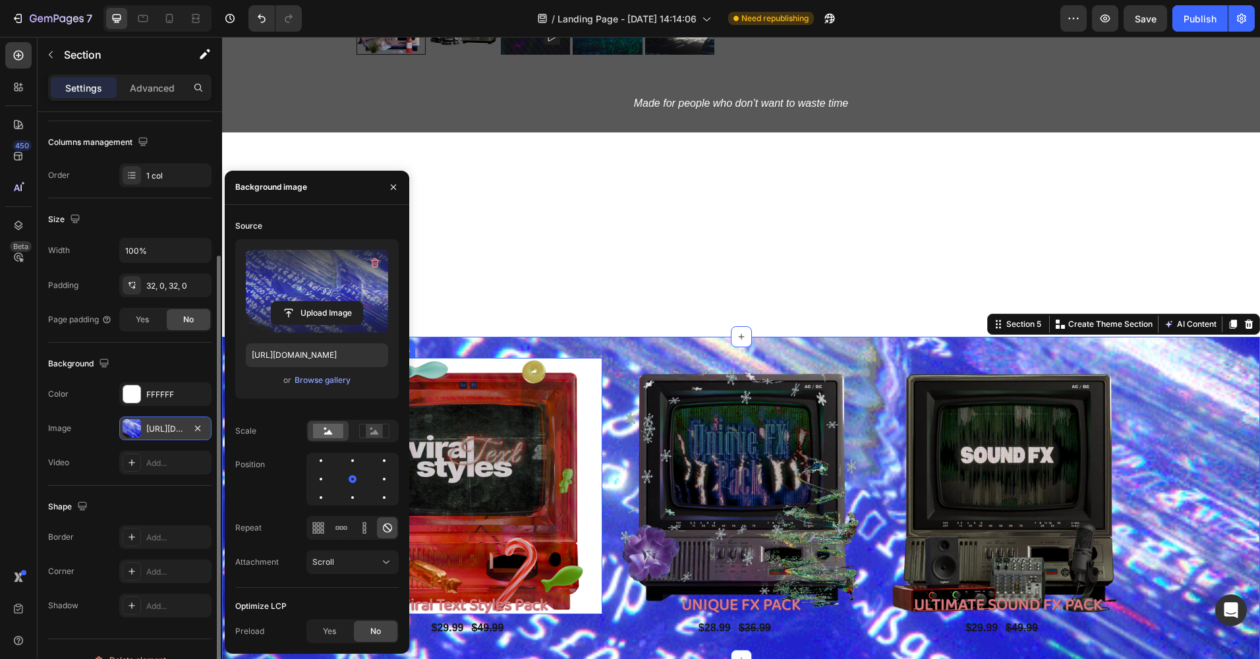
scroll to position [1321, 0]
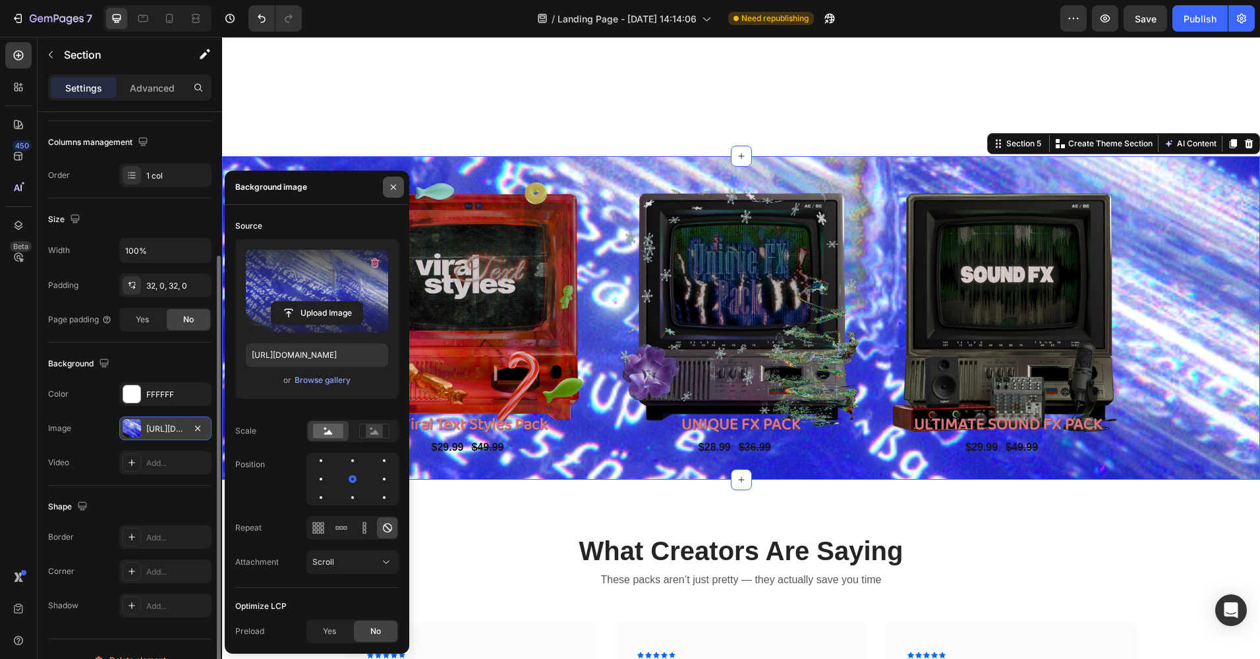
click at [393, 184] on icon "button" at bounding box center [393, 187] width 11 height 11
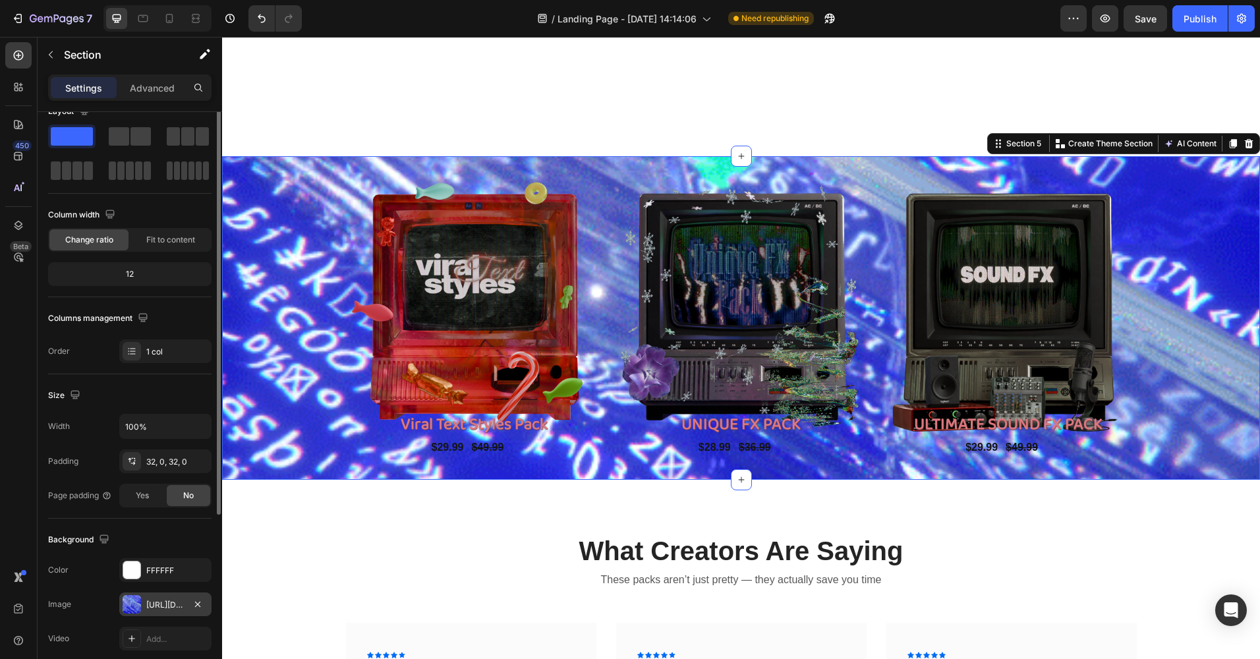
scroll to position [0, 0]
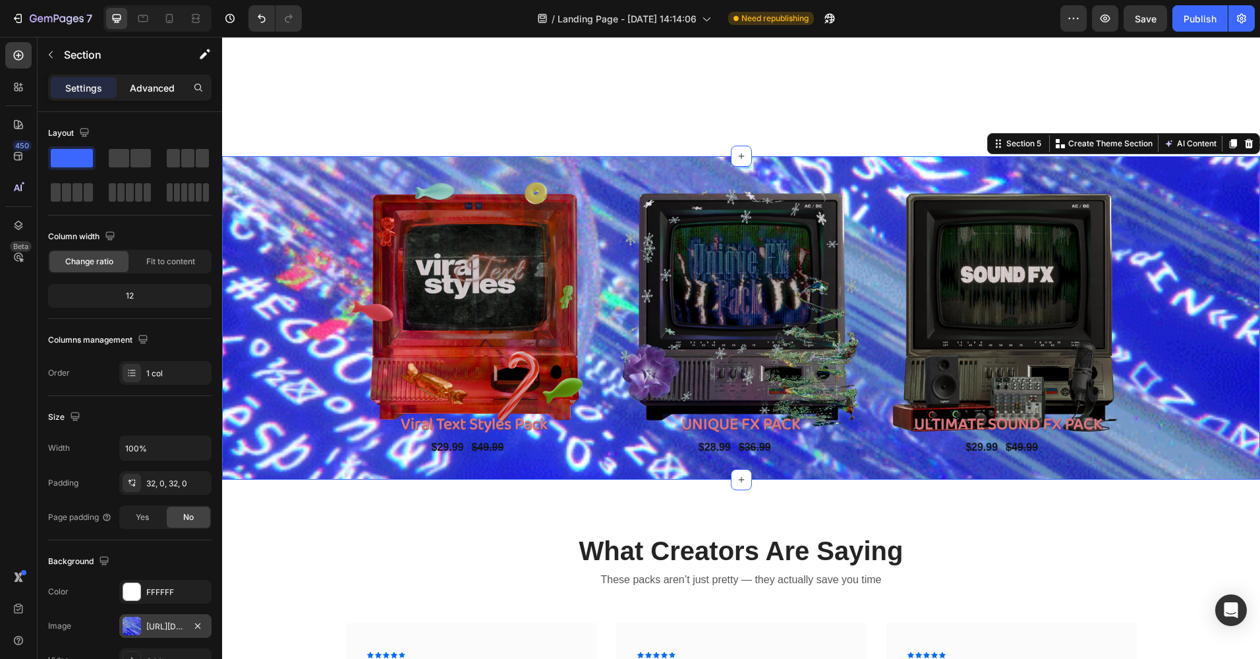
click at [141, 90] on p "Advanced" at bounding box center [152, 88] width 45 height 14
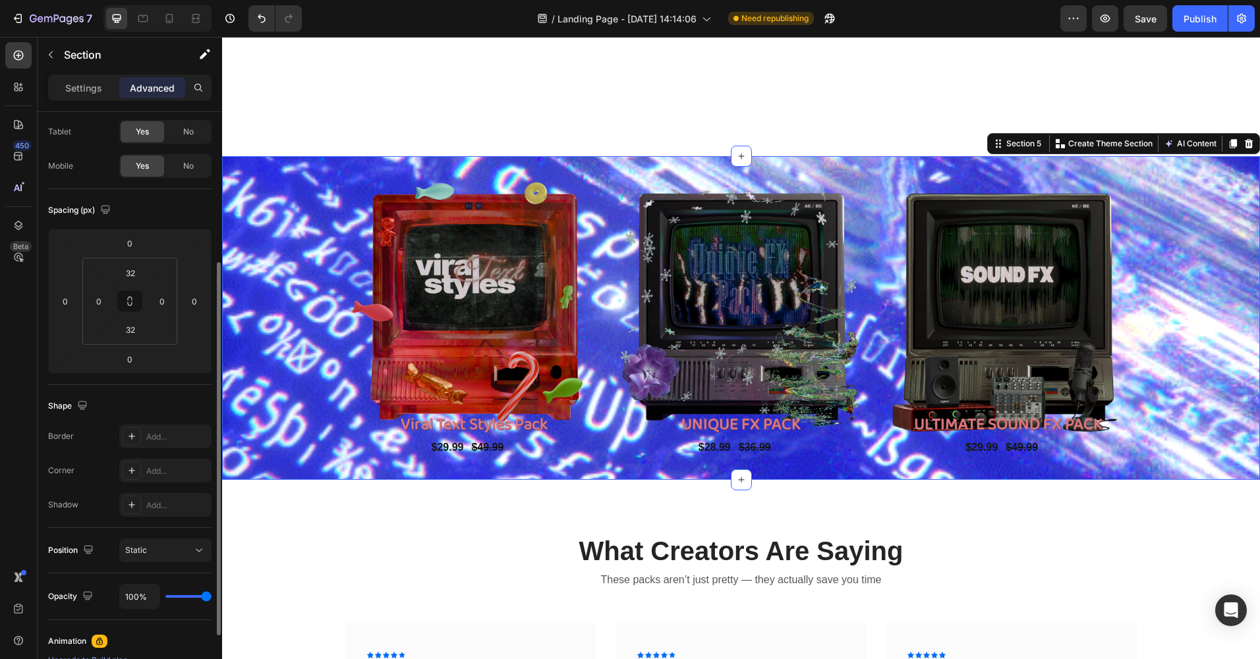
scroll to position [263, 0]
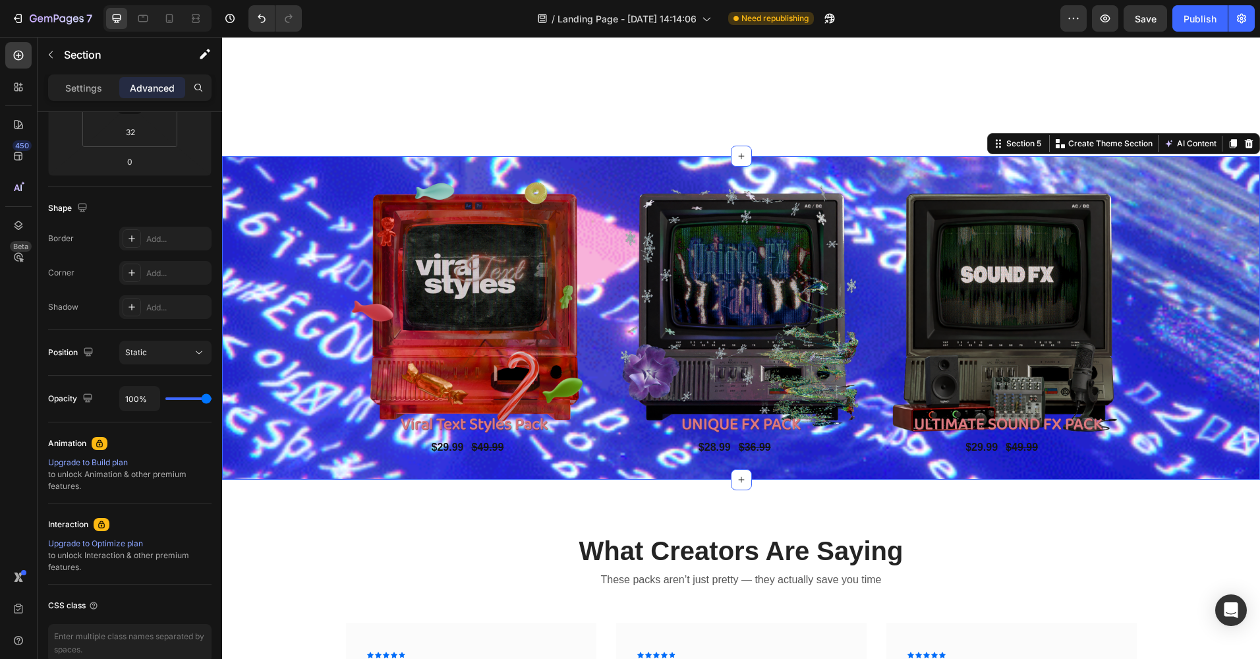
click at [188, 401] on div "100%" at bounding box center [165, 398] width 92 height 25
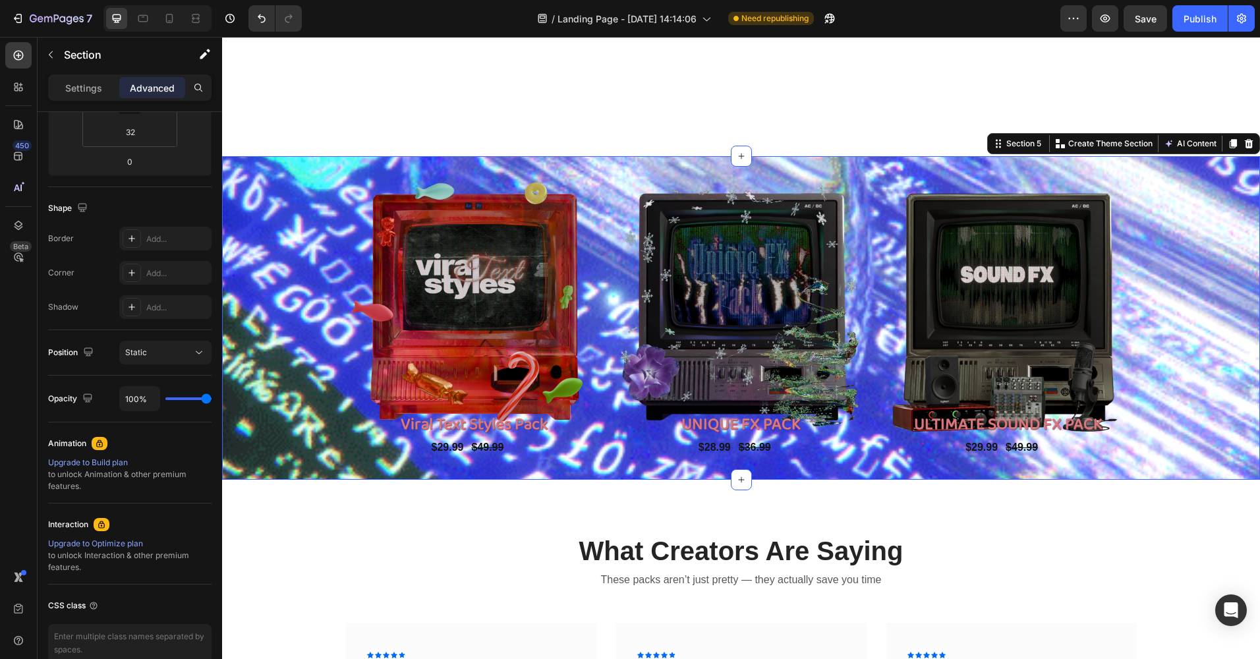
click at [192, 397] on div "100%" at bounding box center [165, 398] width 92 height 25
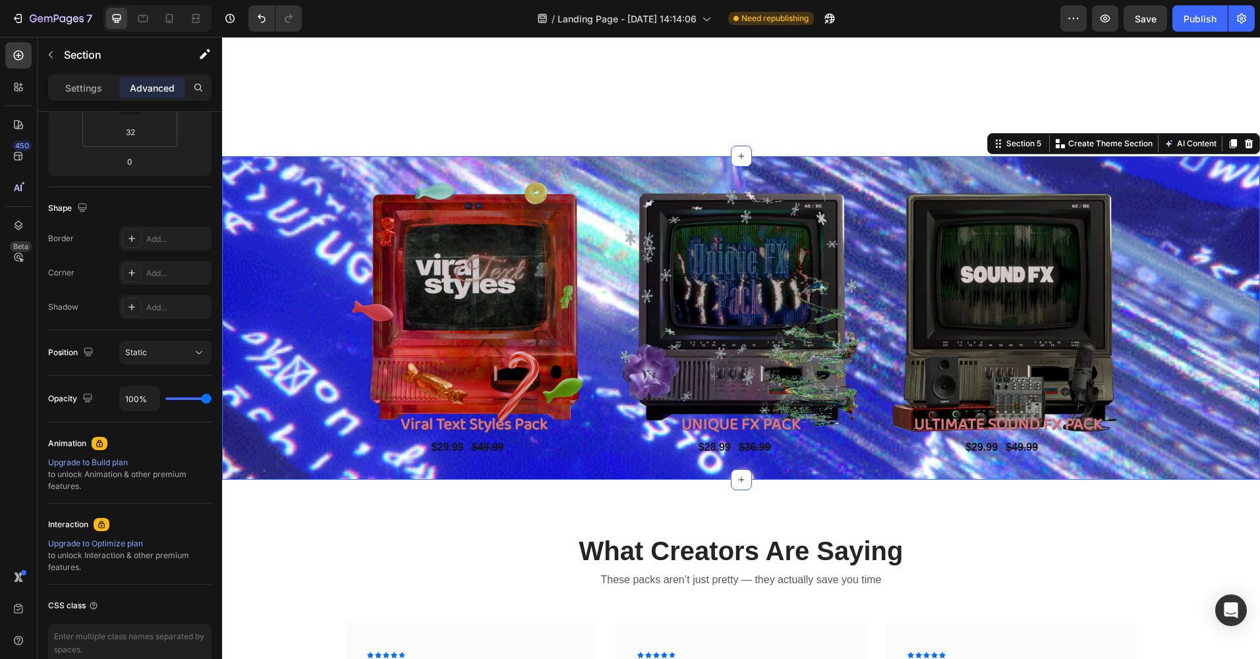
type input "91%"
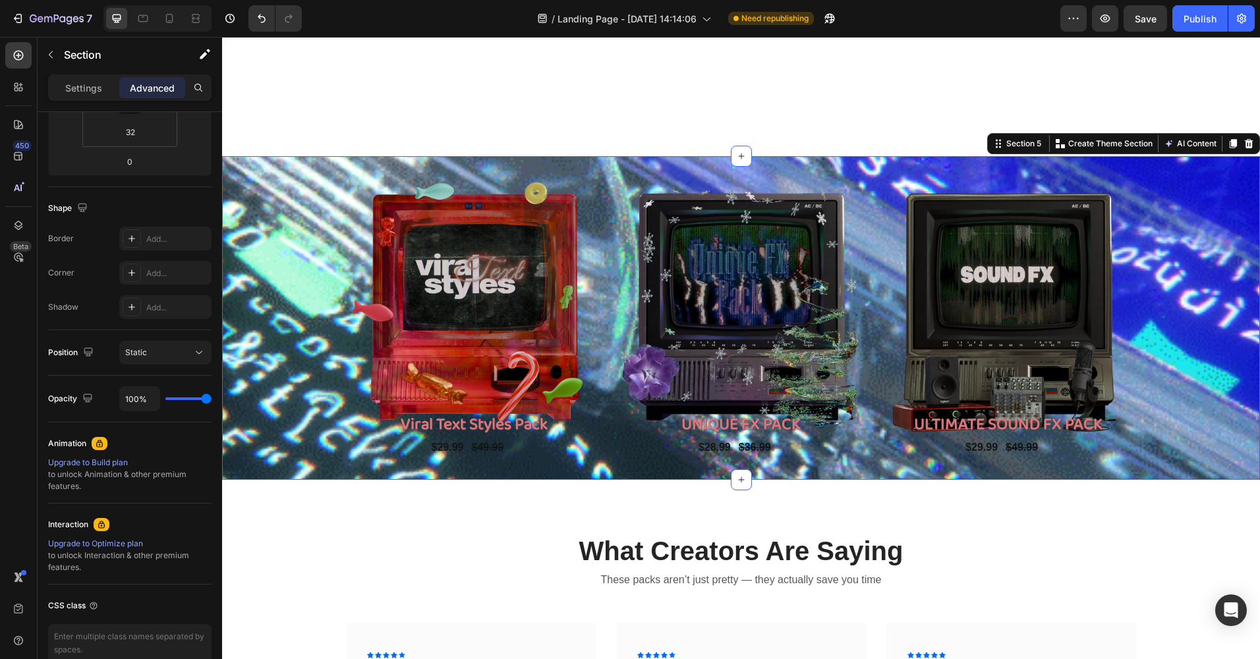
type input "91"
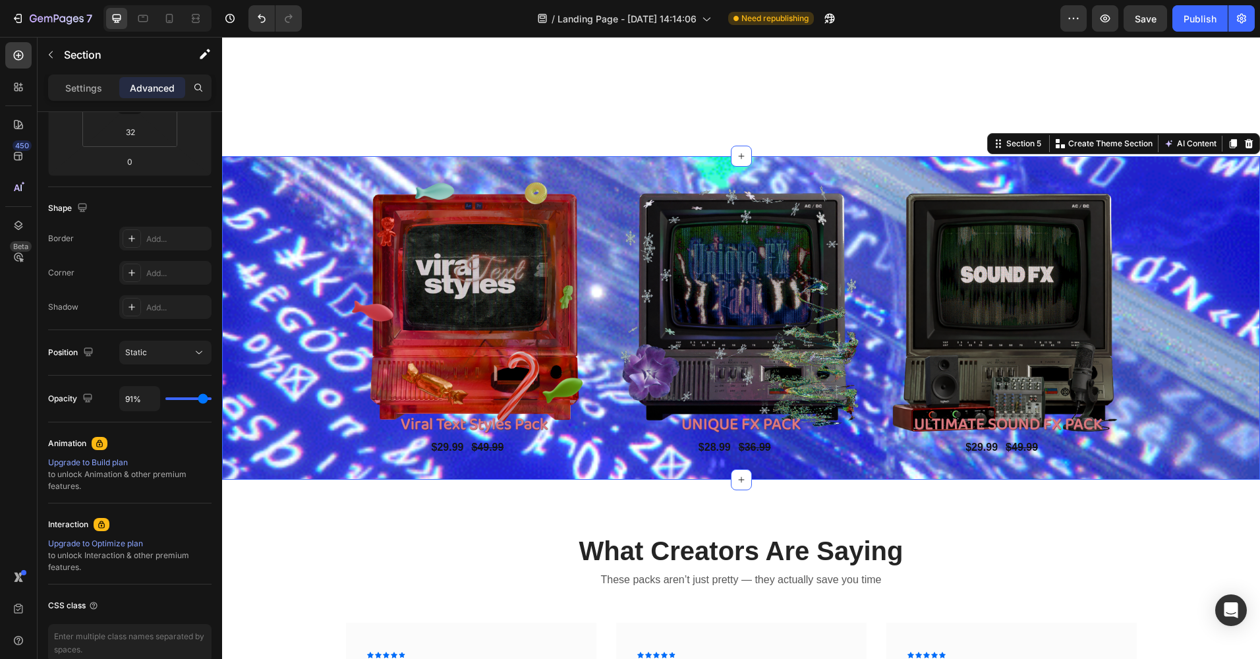
type input "80%"
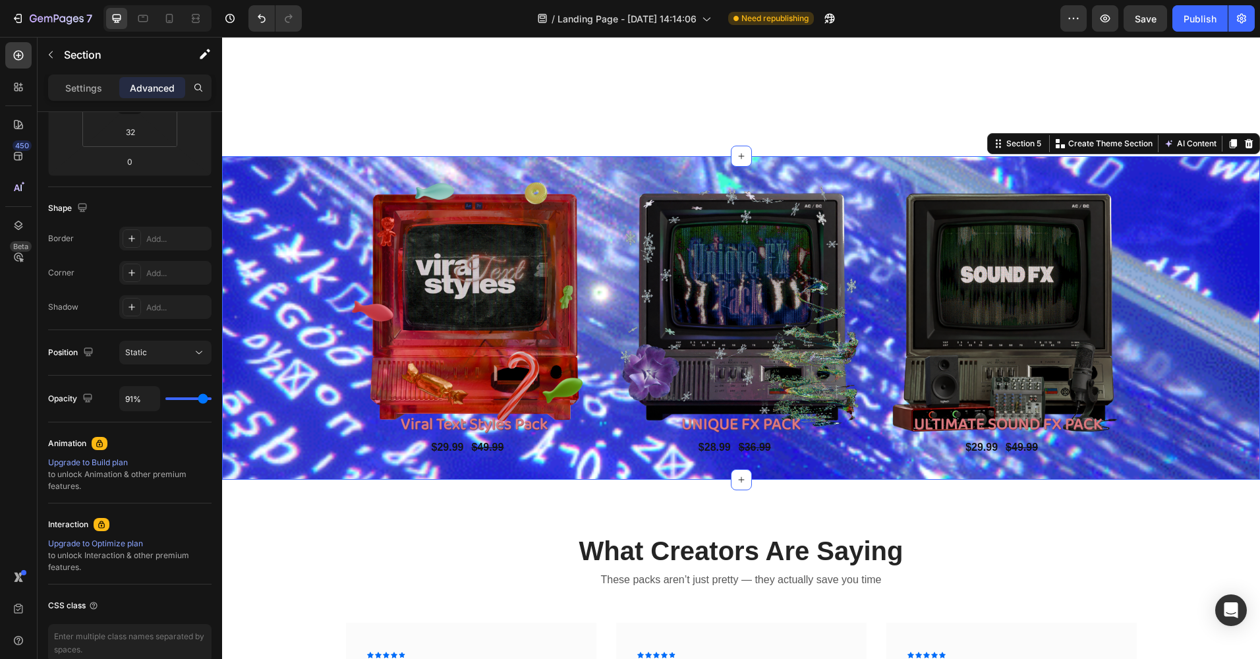
type input "80"
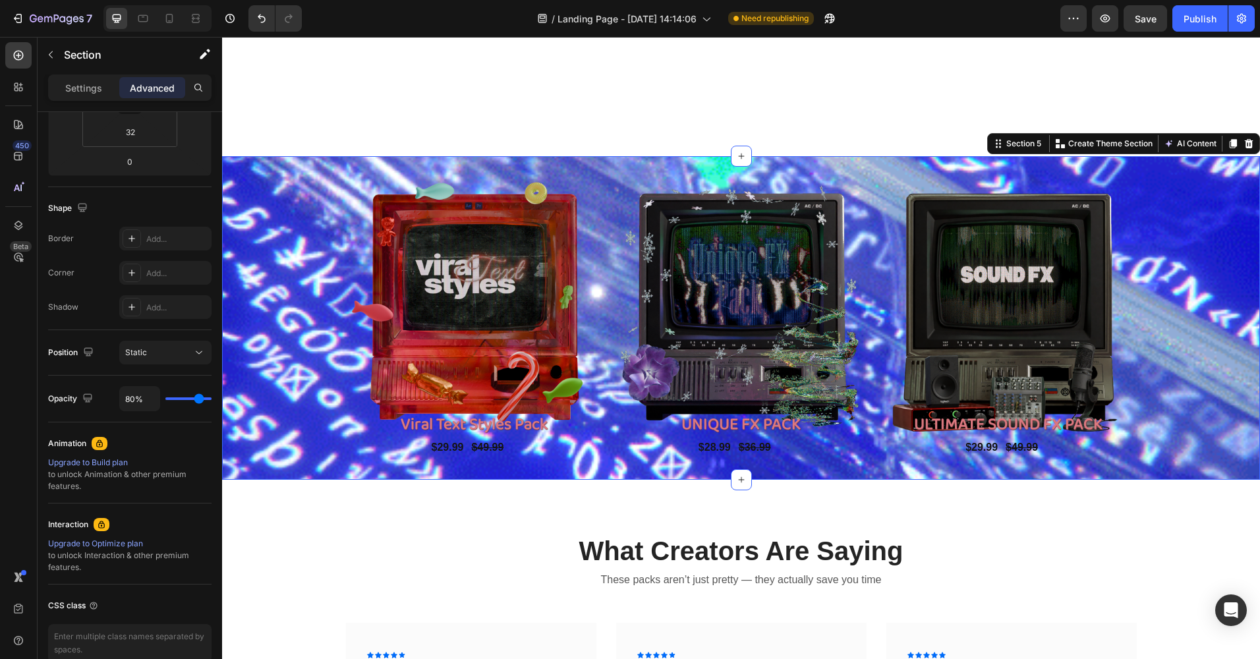
type input "63%"
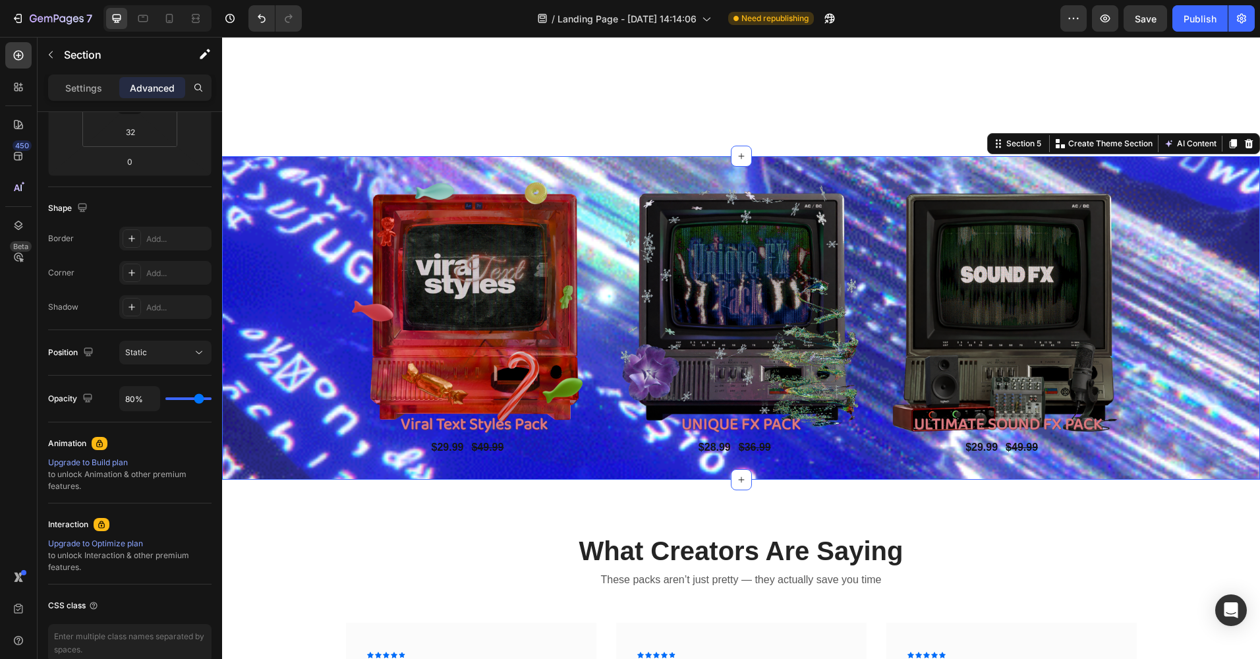
type input "63"
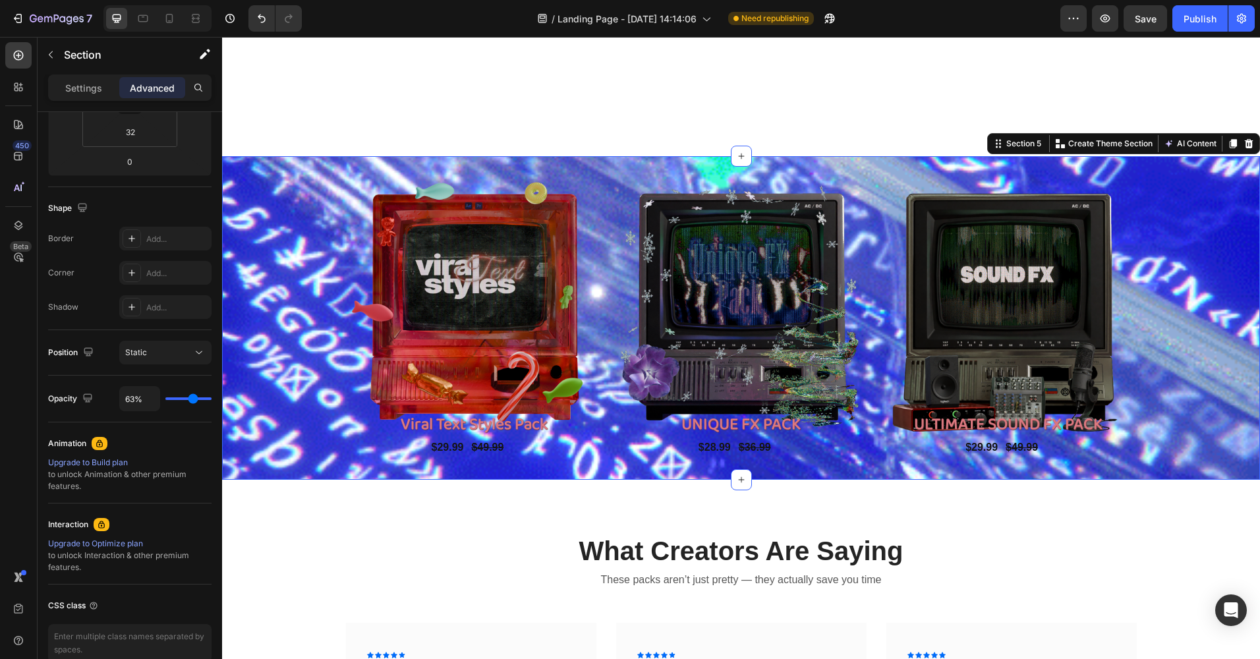
type input "61%"
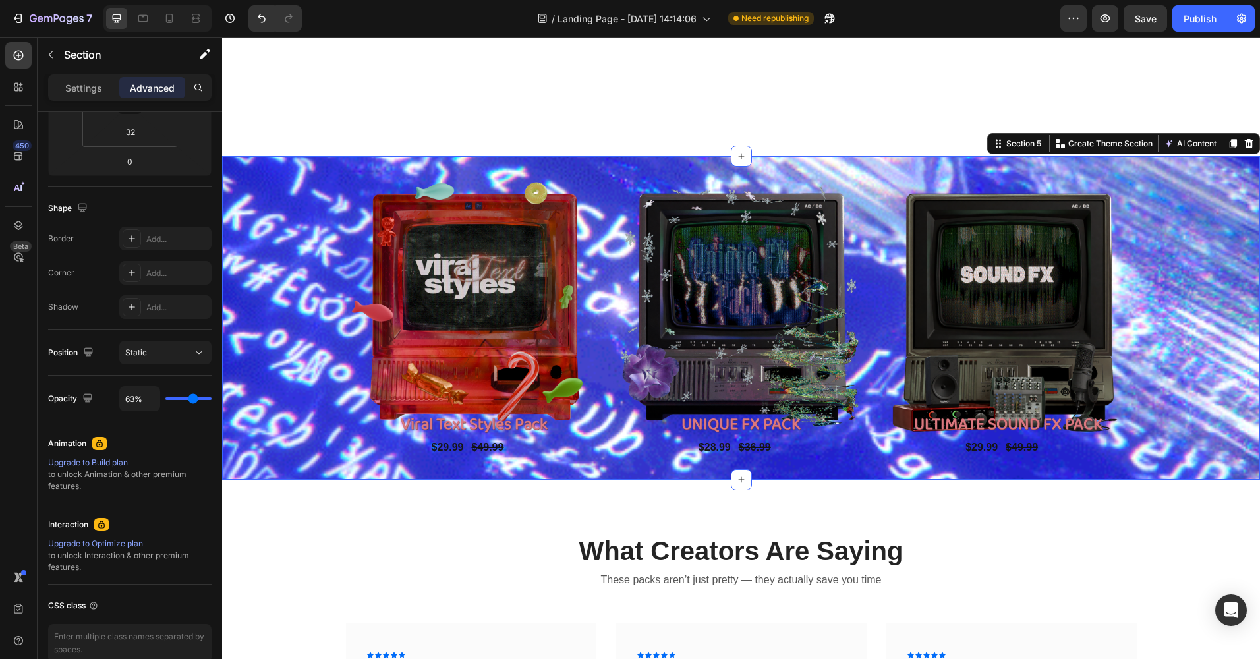
type input "61"
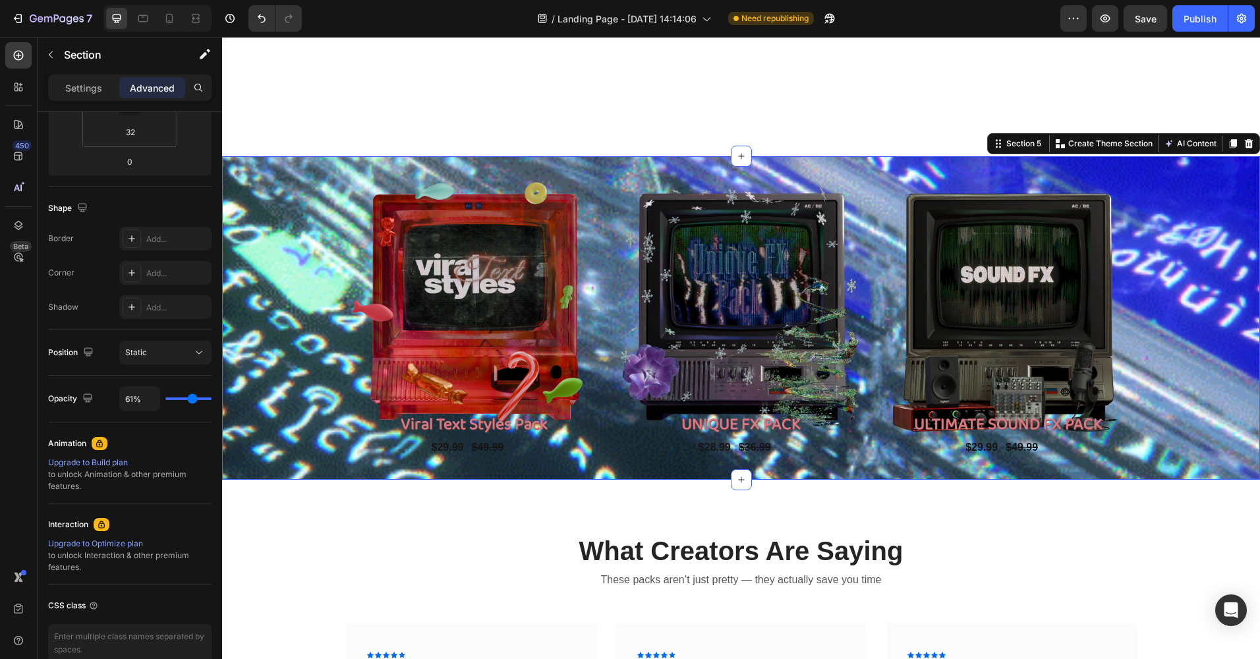
type input "57%"
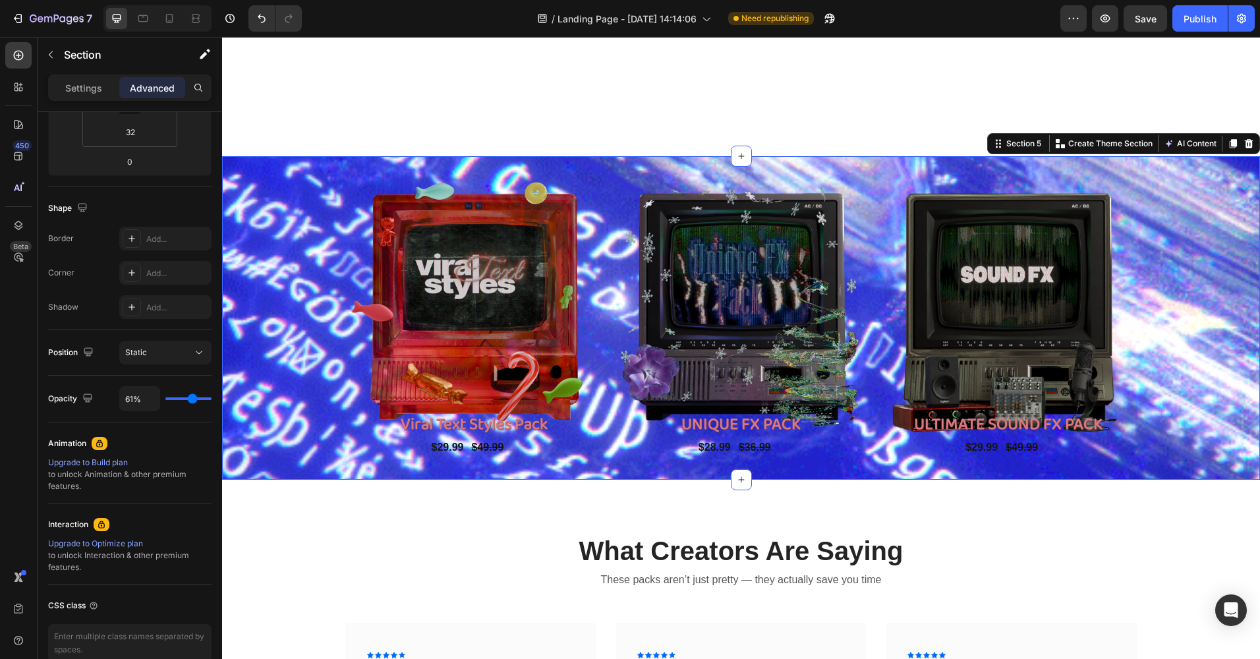
type input "57"
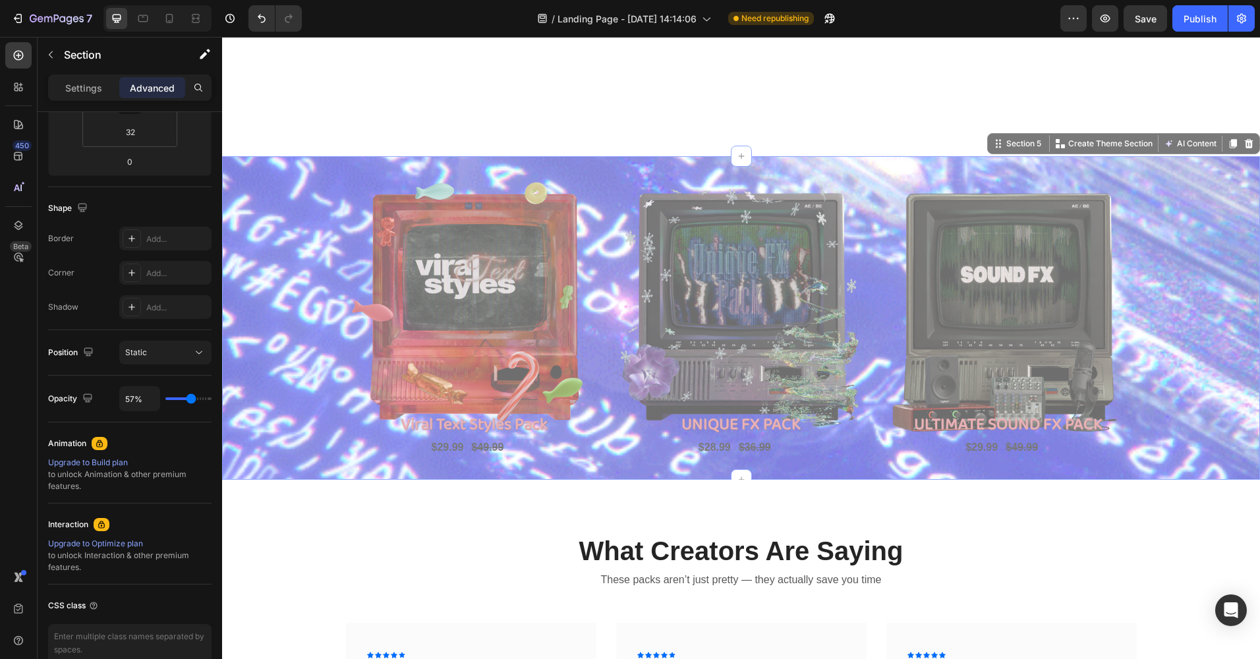
type input "56%"
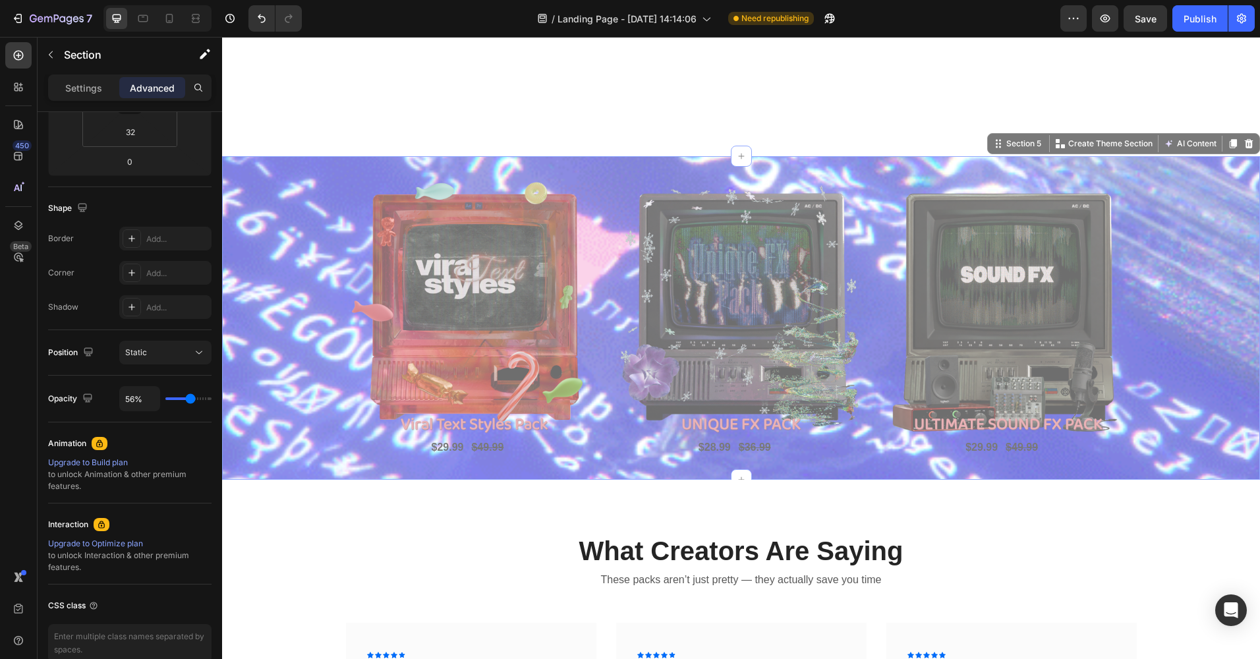
drag, startPoint x: 207, startPoint y: 397, endPoint x: 190, endPoint y: 398, distance: 16.5
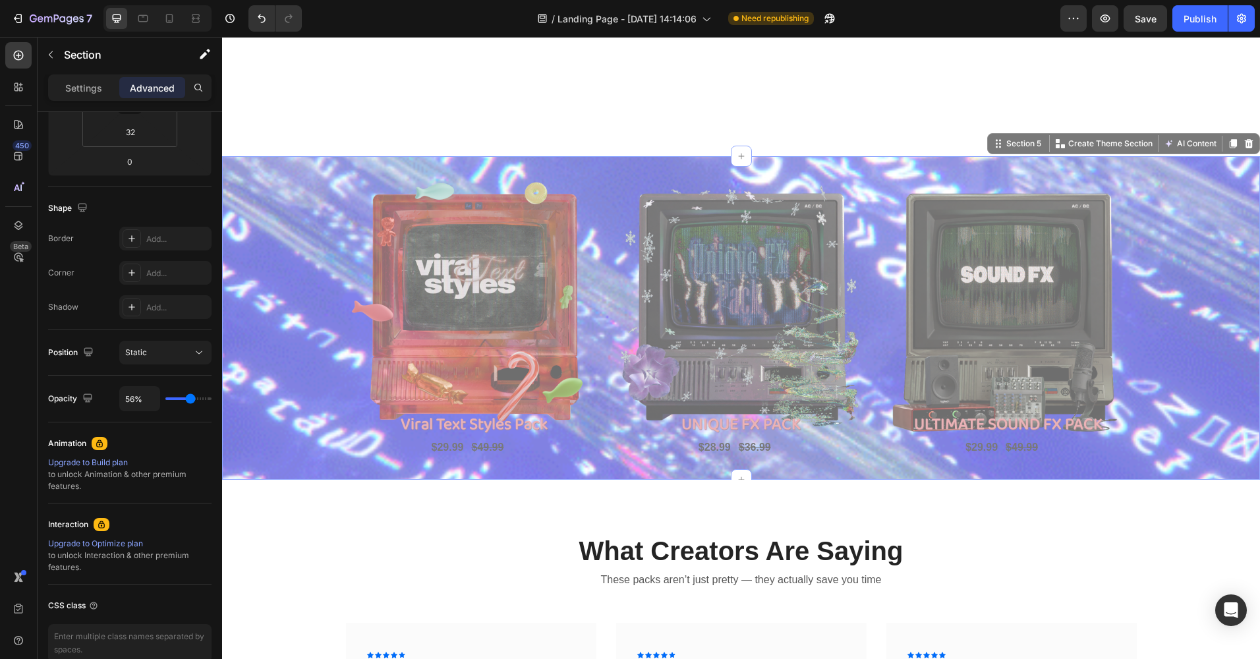
type input "56"
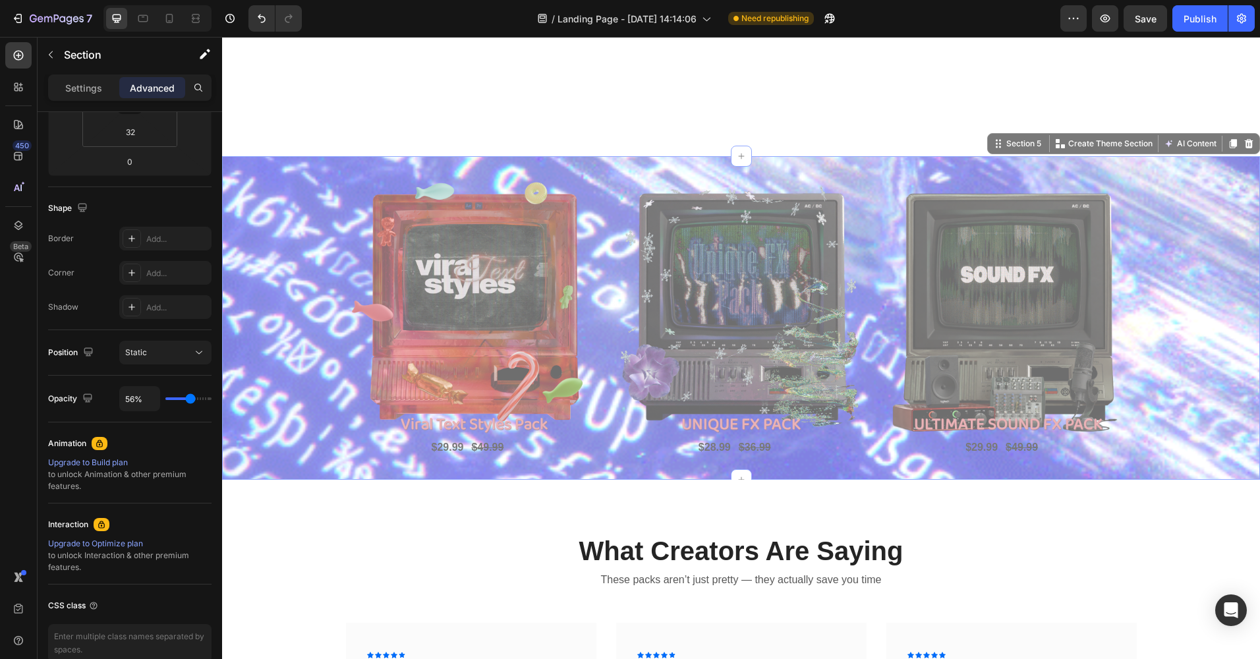
click at [190, 398] on input "range" at bounding box center [188, 398] width 46 height 3
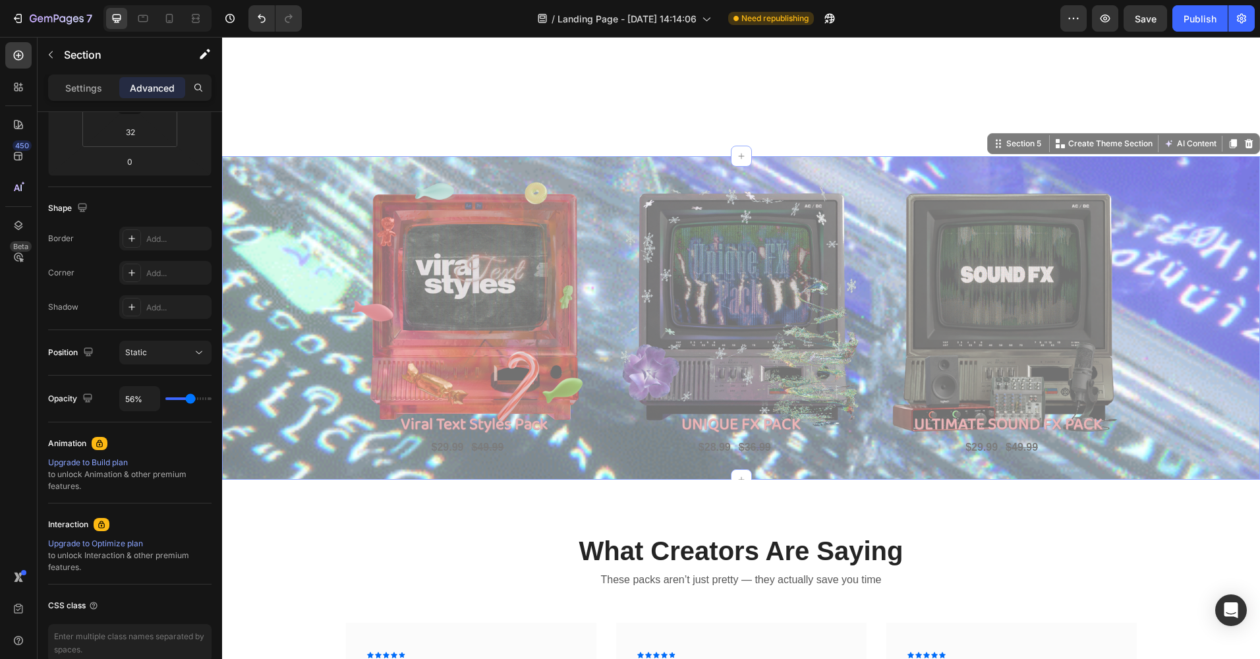
type input "35%"
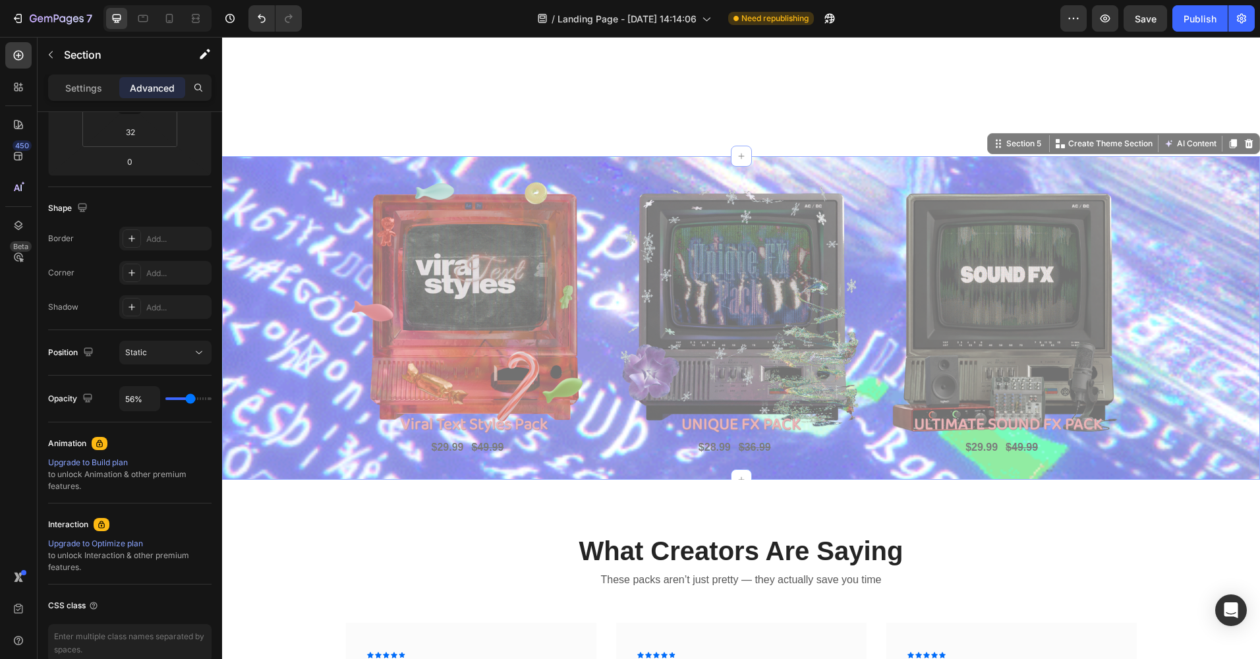
type input "35"
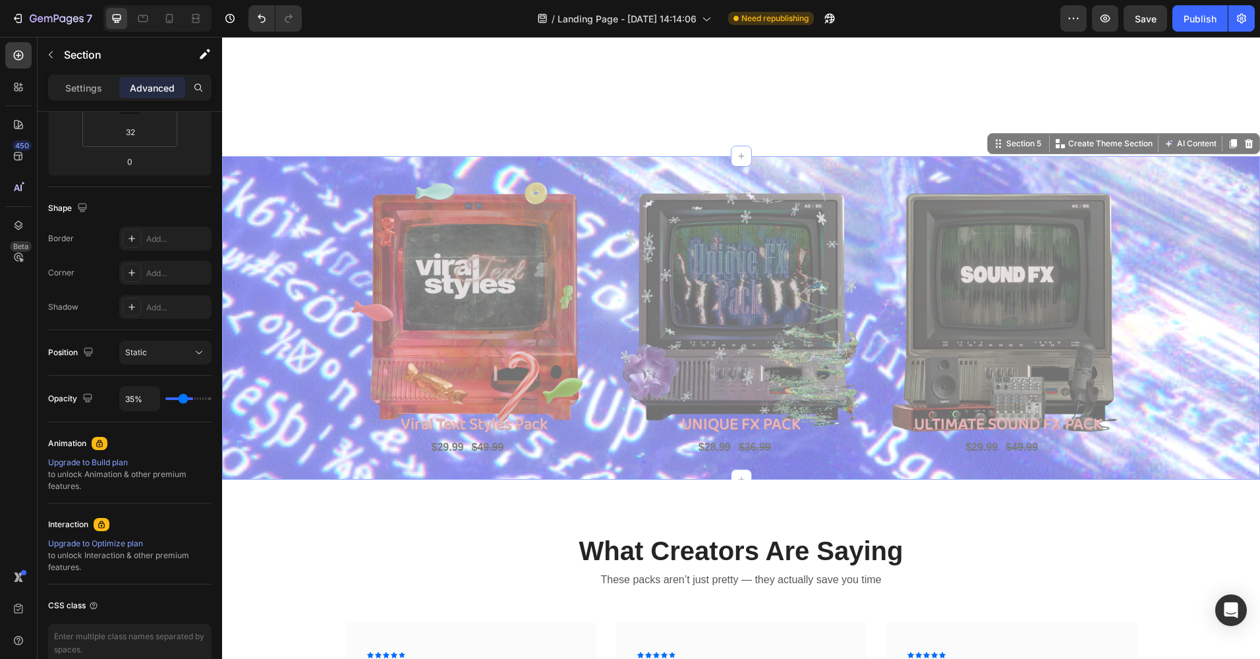
type input "33%"
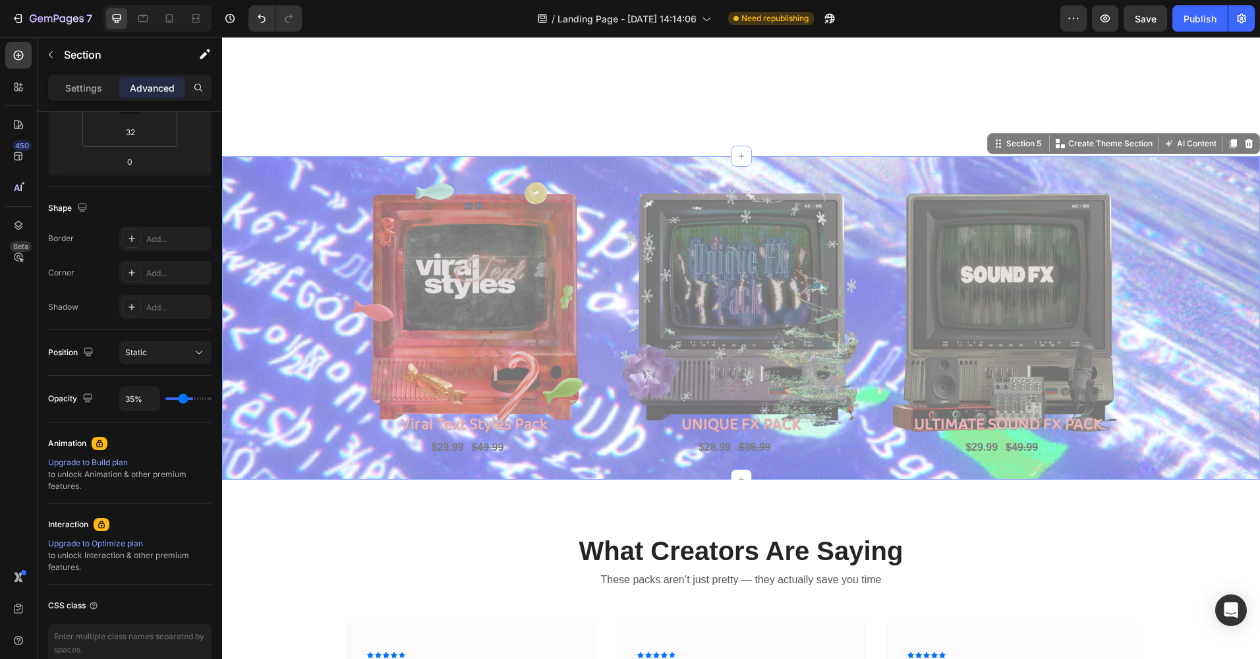
type input "33"
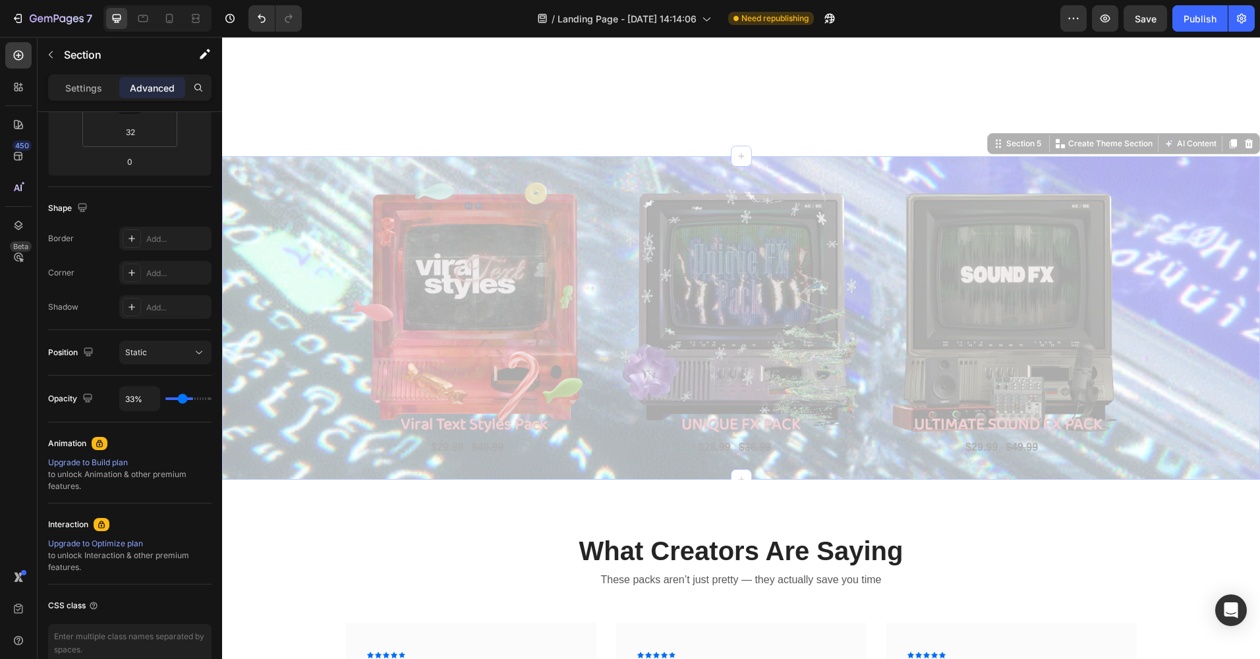
type input "31%"
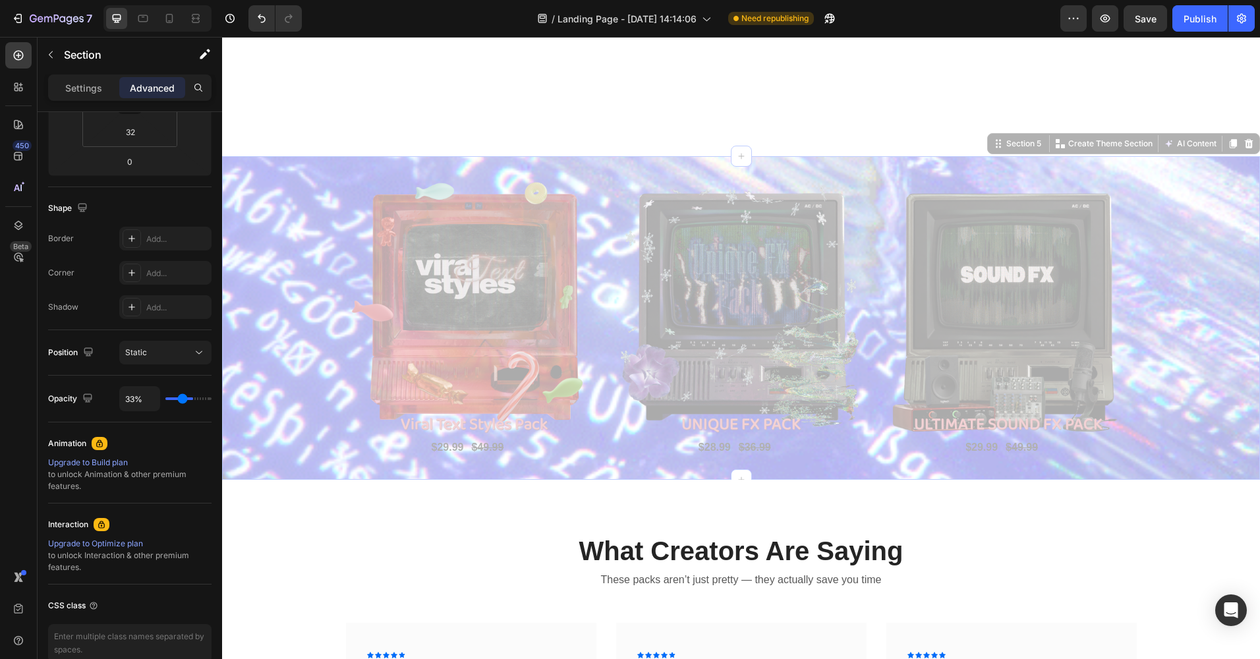
type input "31"
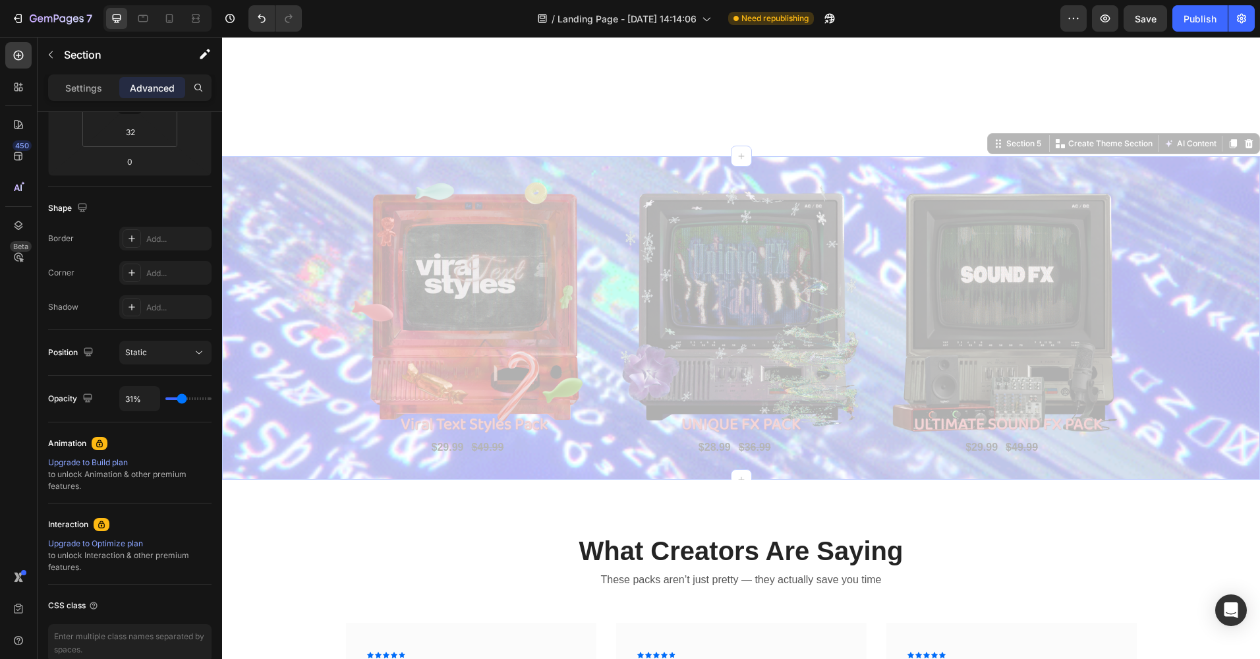
type input "54%"
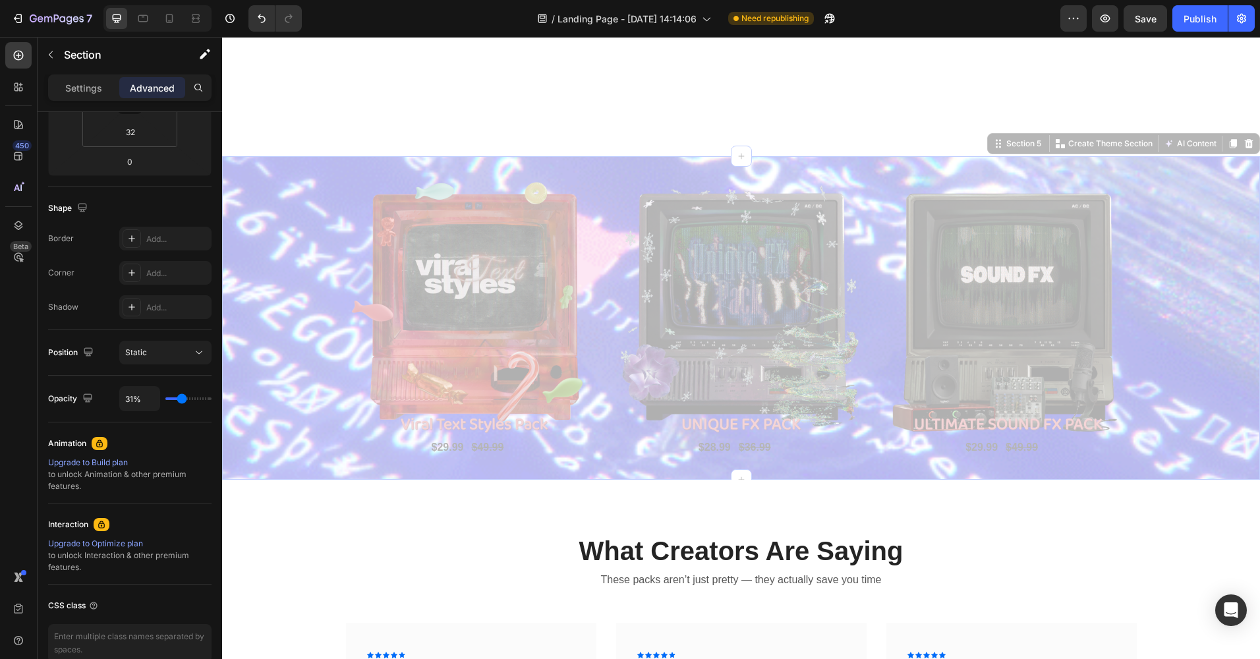
type input "54"
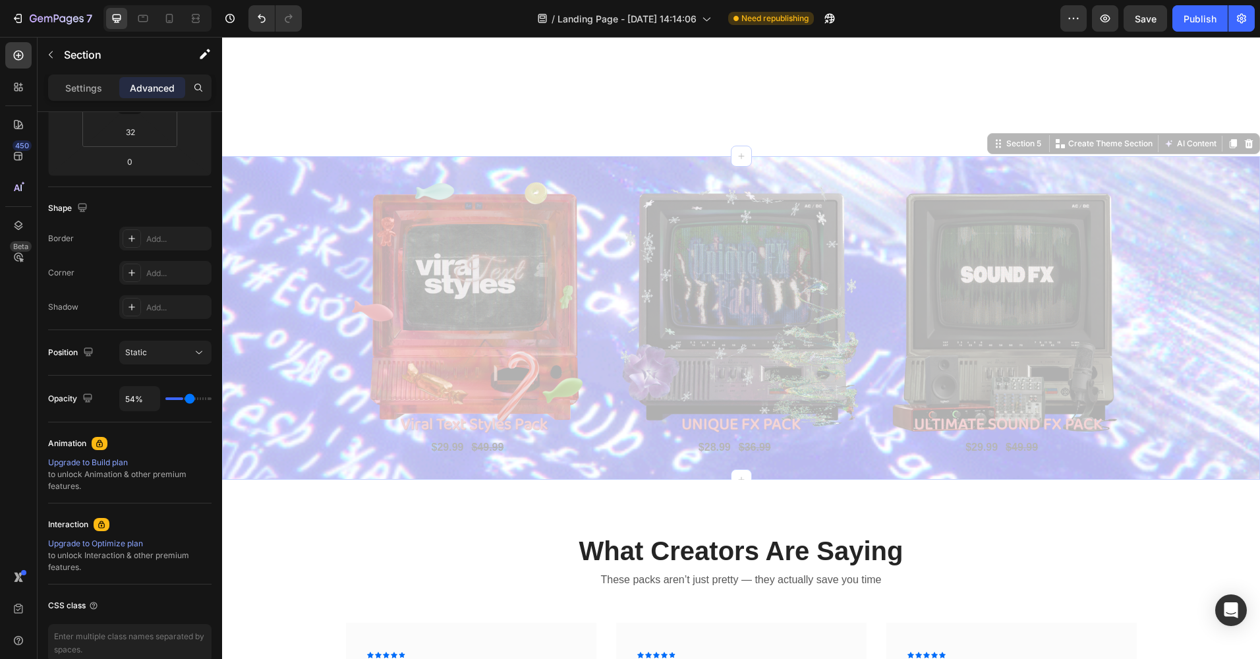
type input "74%"
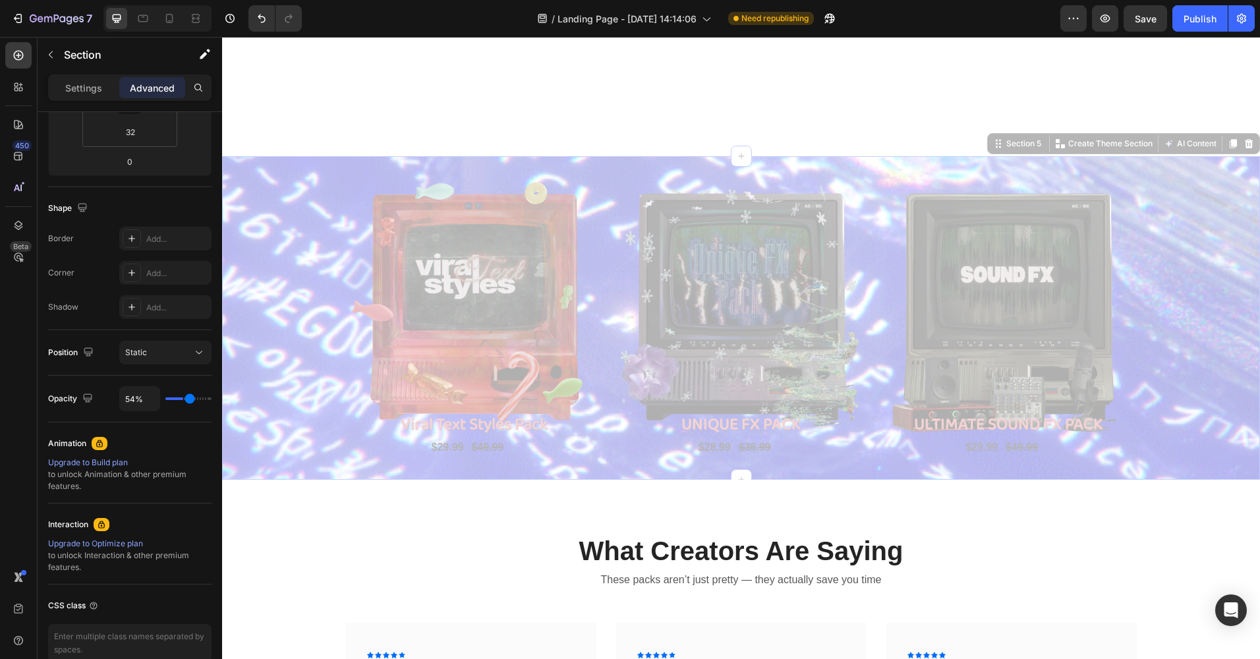
type input "74"
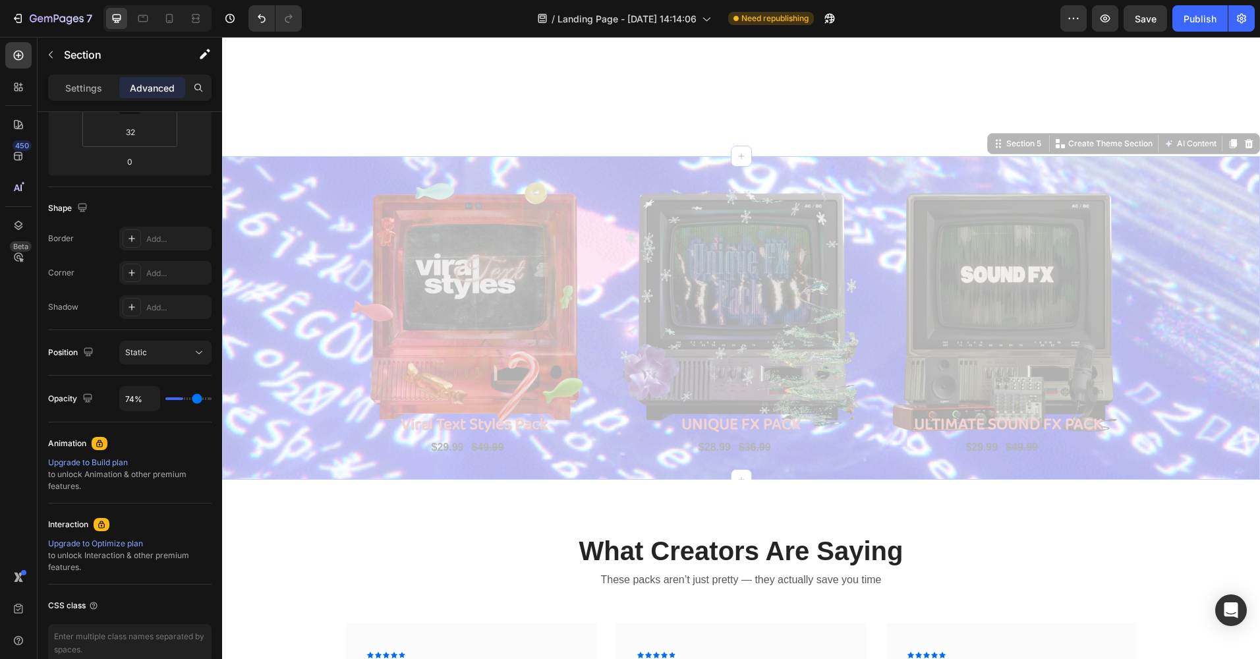
type input "100%"
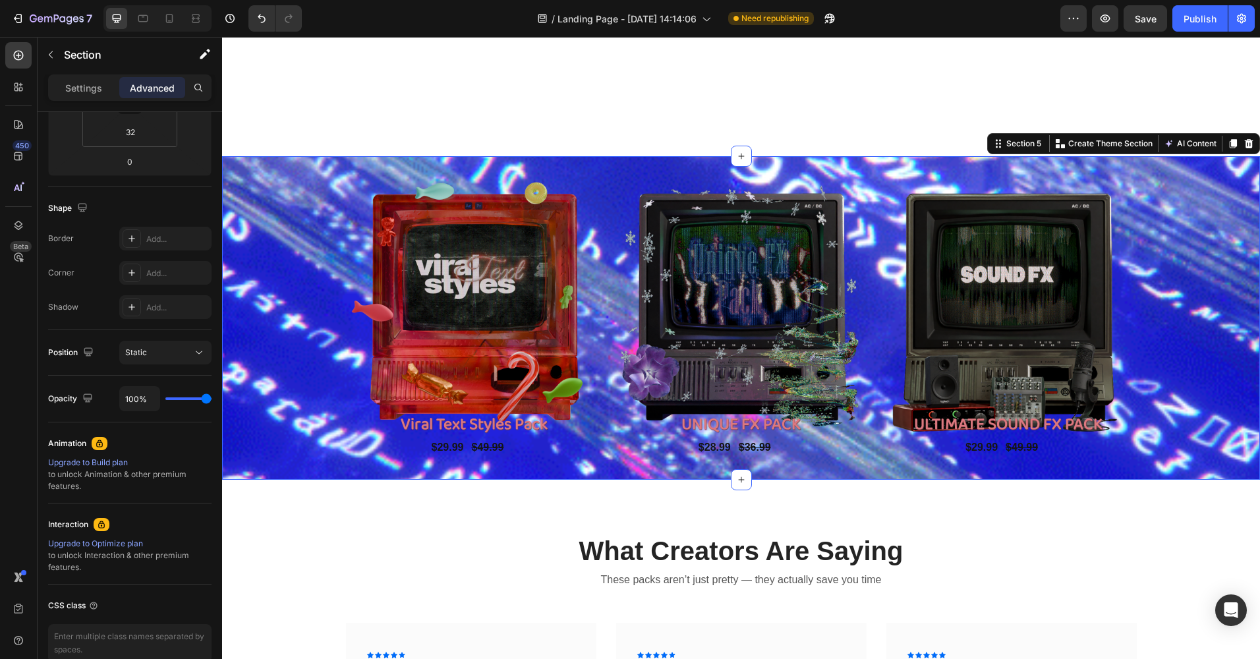
drag, startPoint x: 182, startPoint y: 398, endPoint x: 212, endPoint y: 398, distance: 29.6
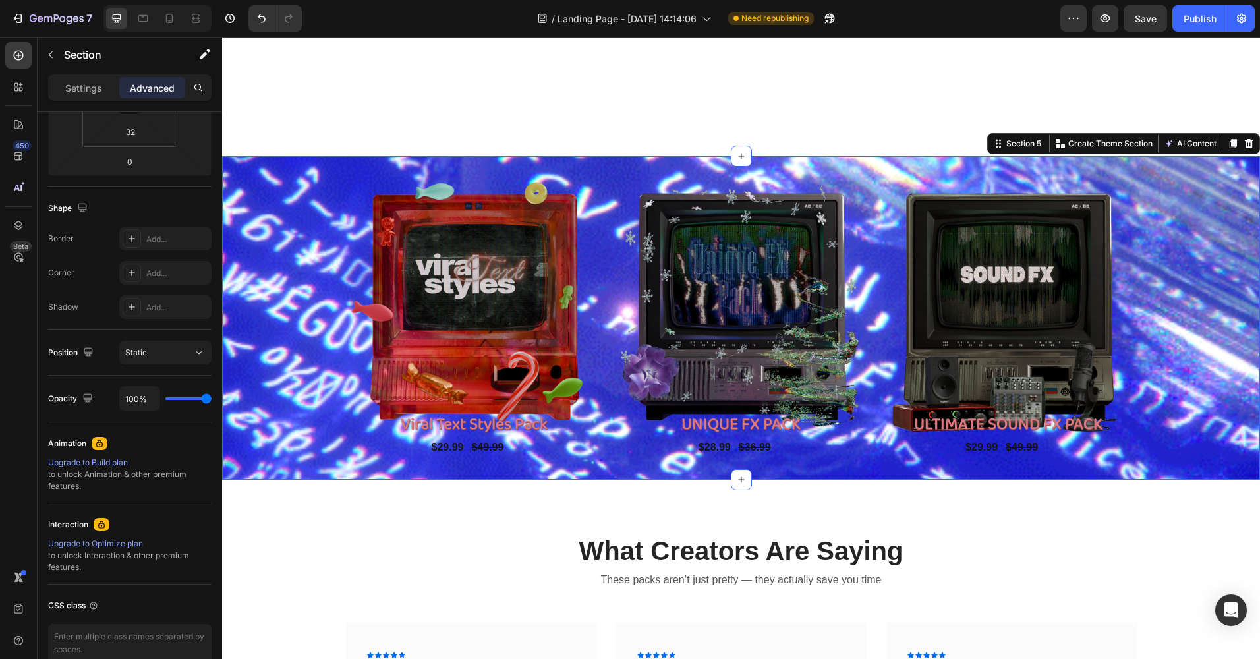
type input "100"
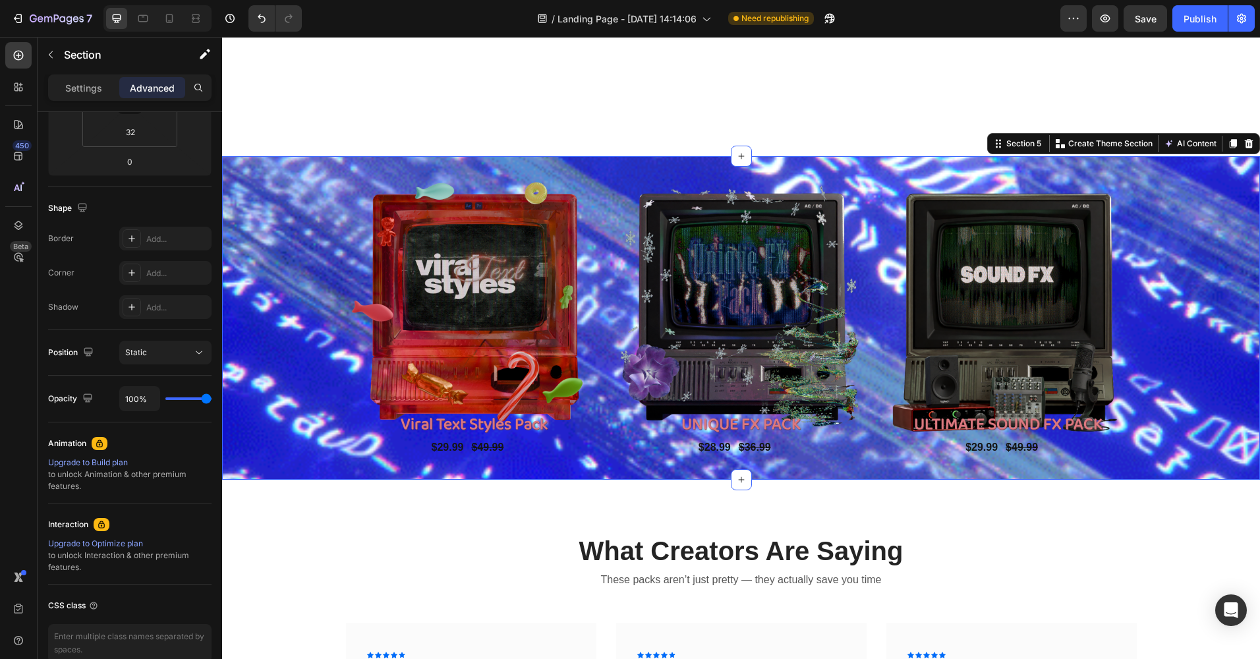
click at [211, 398] on input "range" at bounding box center [188, 398] width 46 height 3
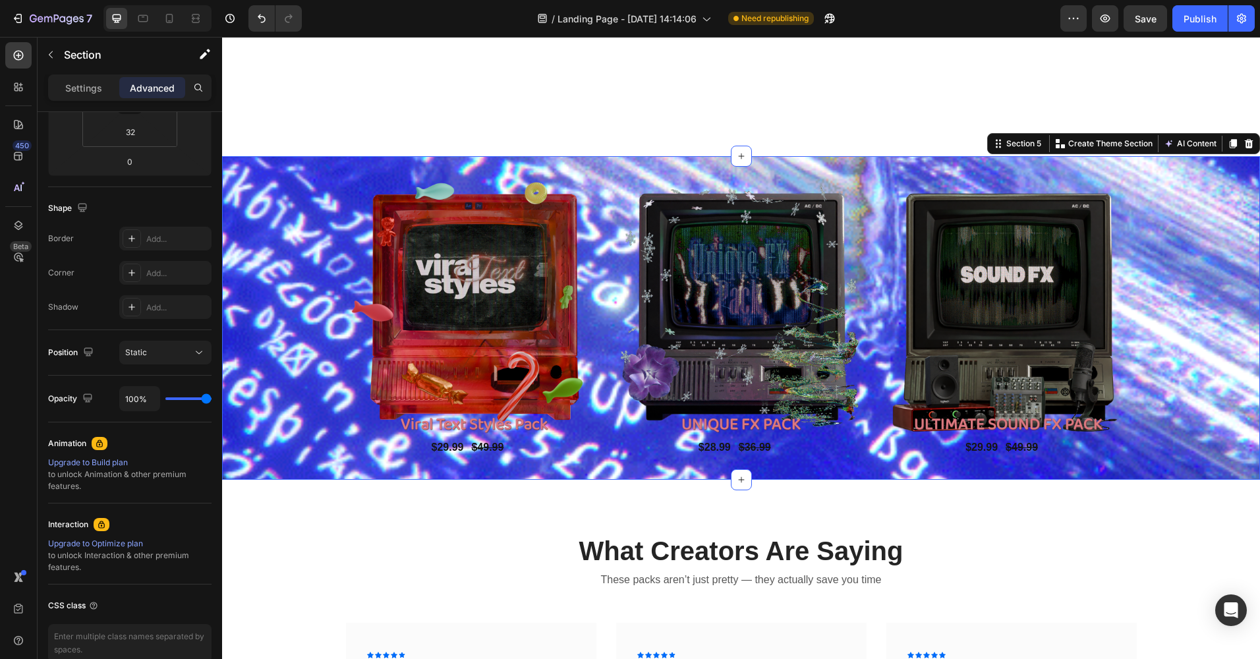
scroll to position [0, 0]
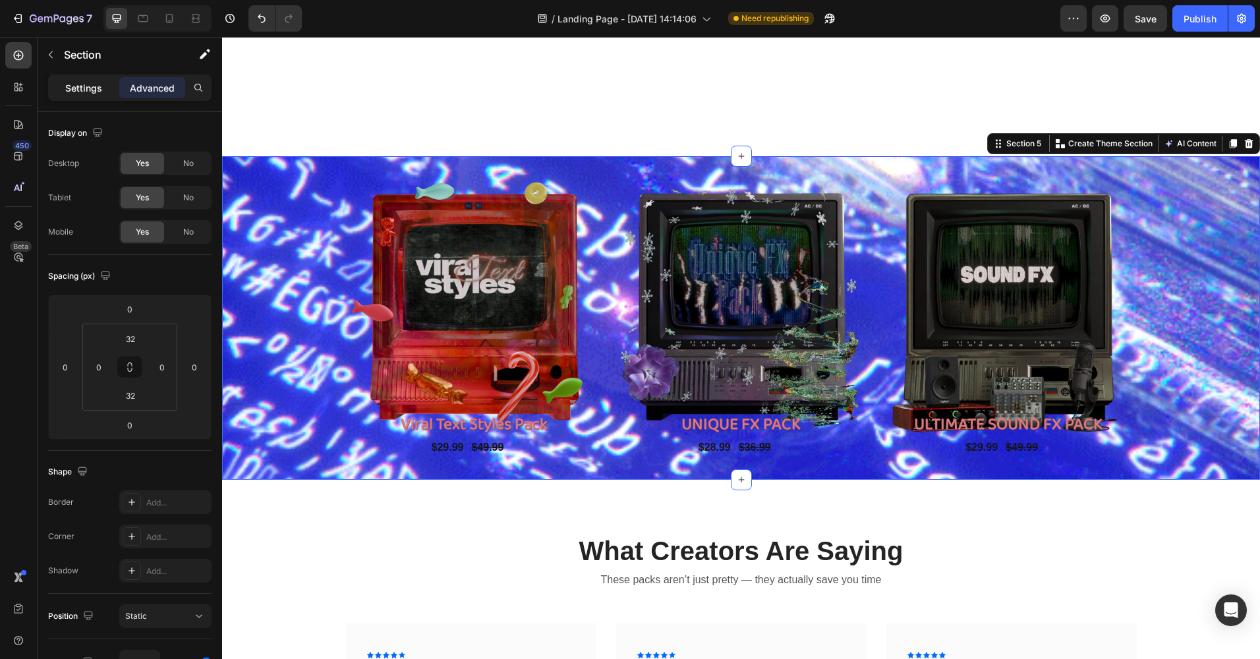
click at [90, 85] on p "Settings" at bounding box center [83, 88] width 37 height 14
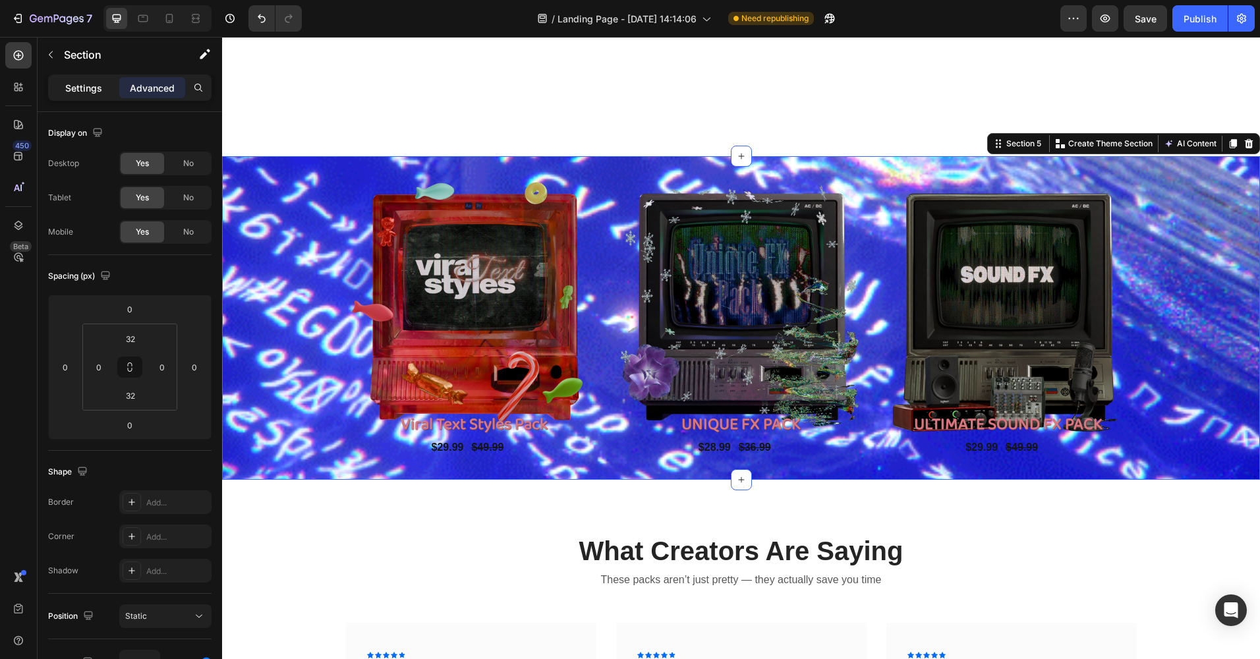
click at [90, 85] on p "Settings" at bounding box center [83, 88] width 37 height 14
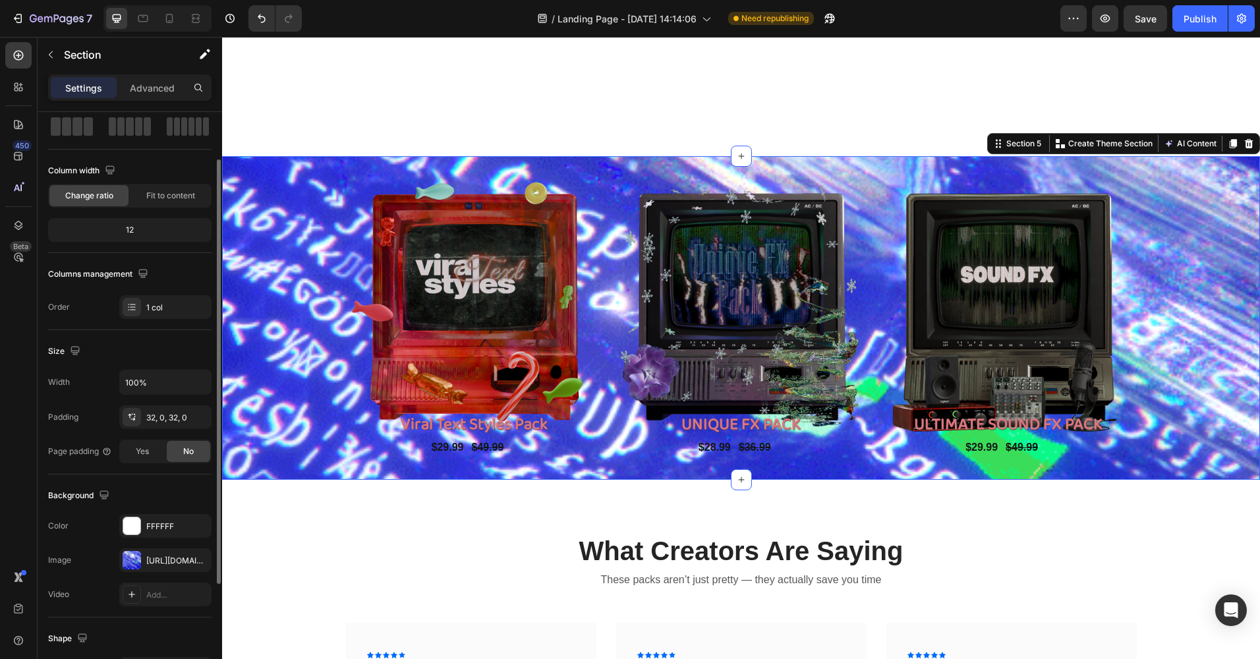
scroll to position [132, 0]
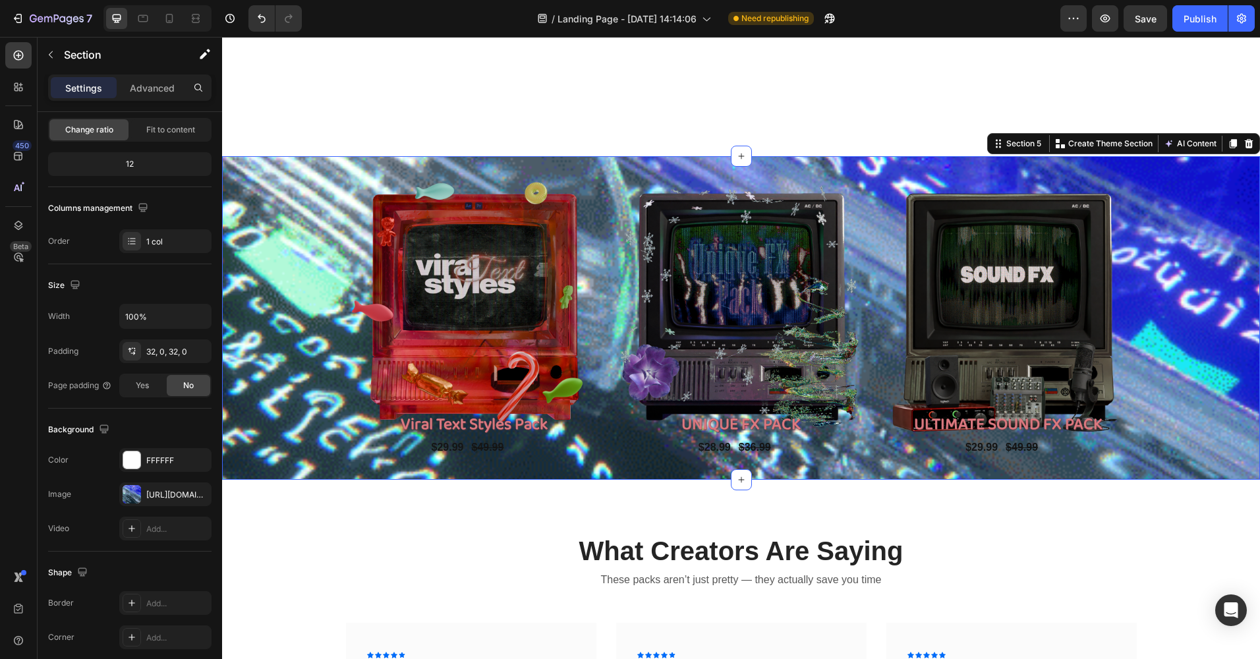
click at [330, 164] on div "Product Images Viral Text Styles Pack Product Title $29.99 Product Price Produc…" at bounding box center [741, 317] width 1038 height 323
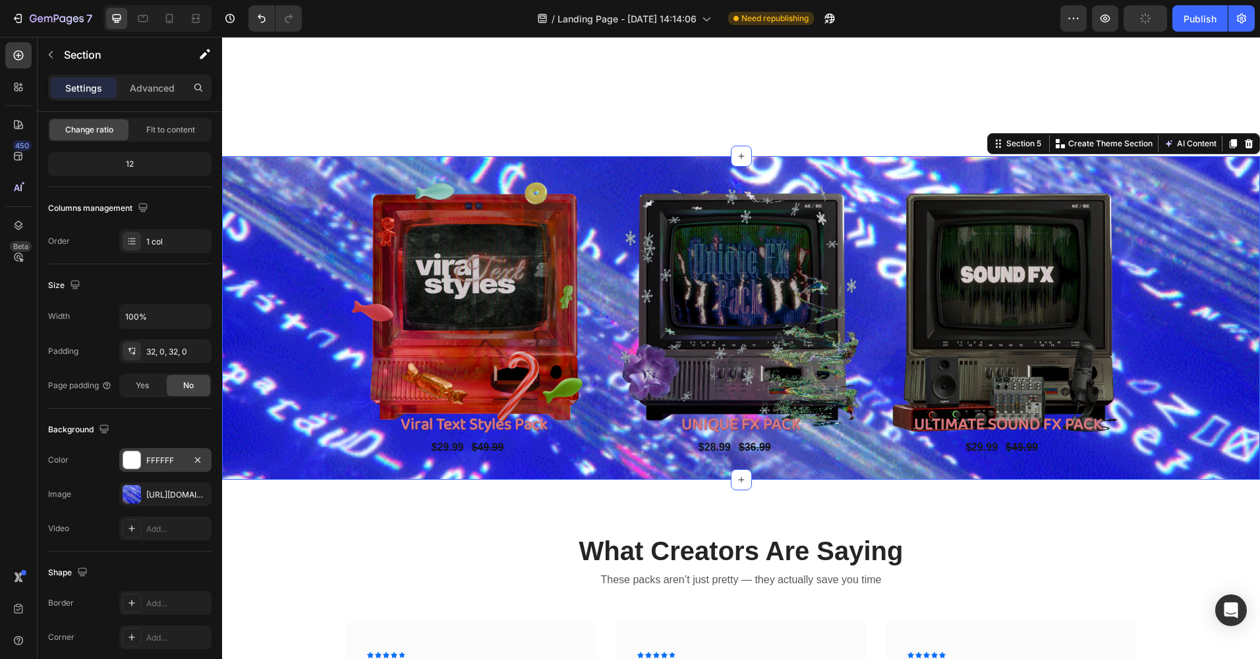
click at [135, 458] on div at bounding box center [131, 459] width 17 height 17
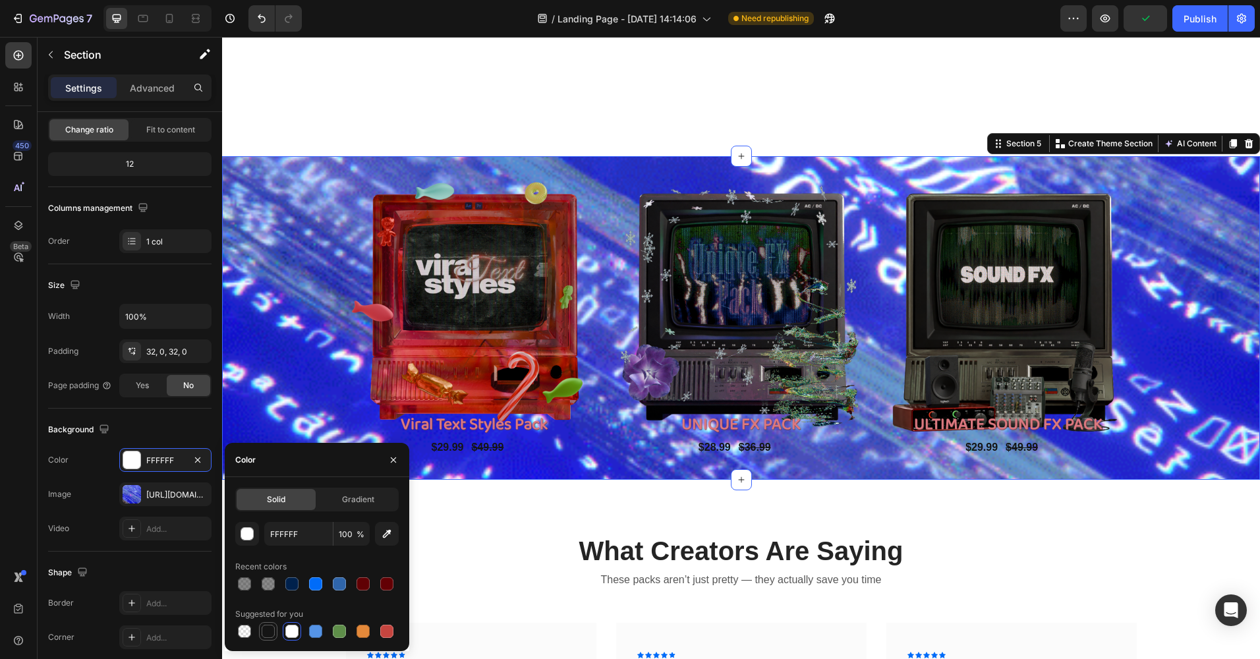
click at [268, 630] on div at bounding box center [268, 630] width 13 height 13
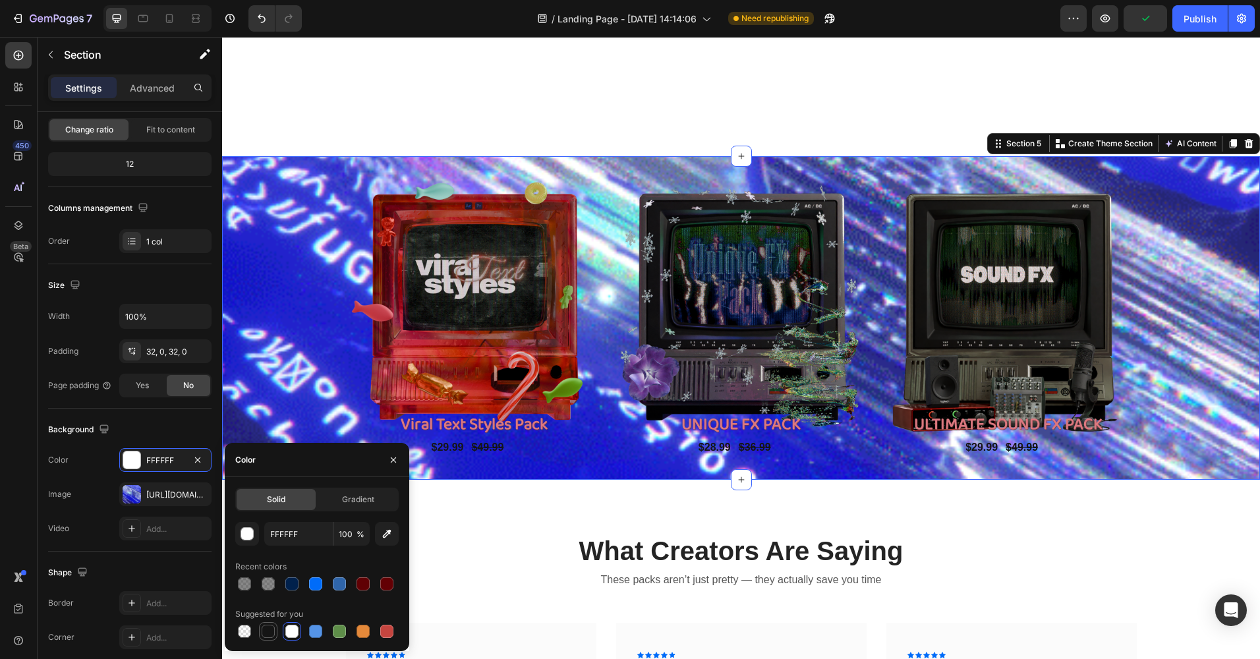
type input "151515"
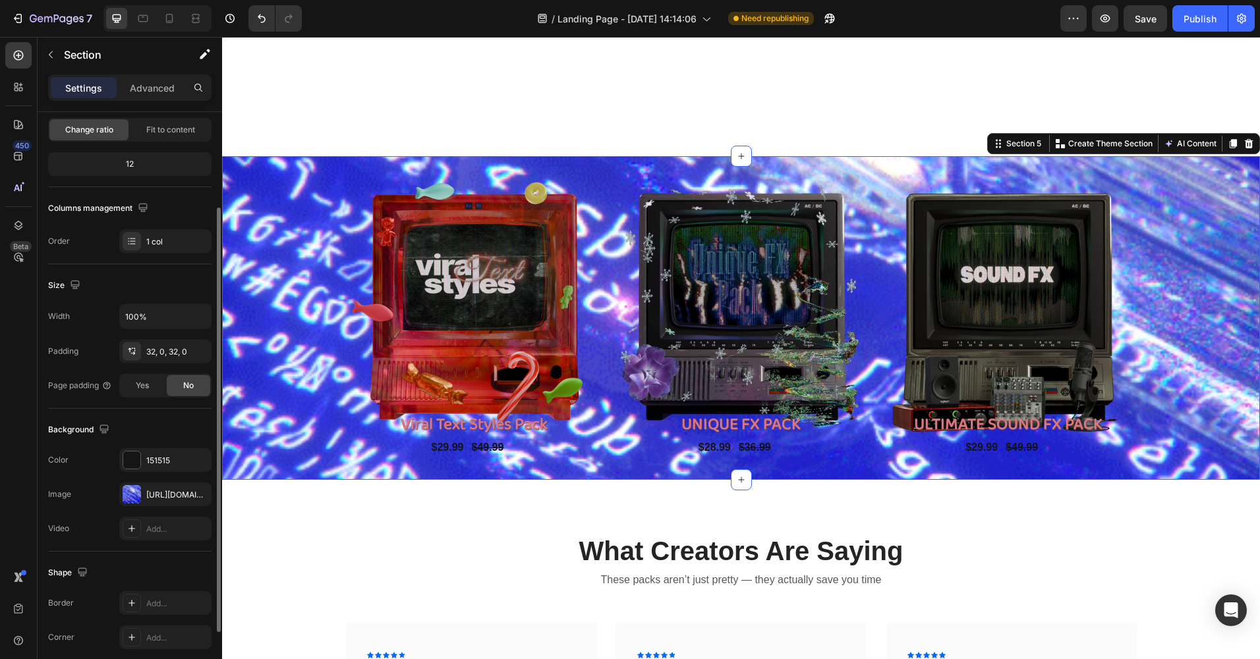
click at [76, 464] on div "Color 151515" at bounding box center [129, 460] width 163 height 24
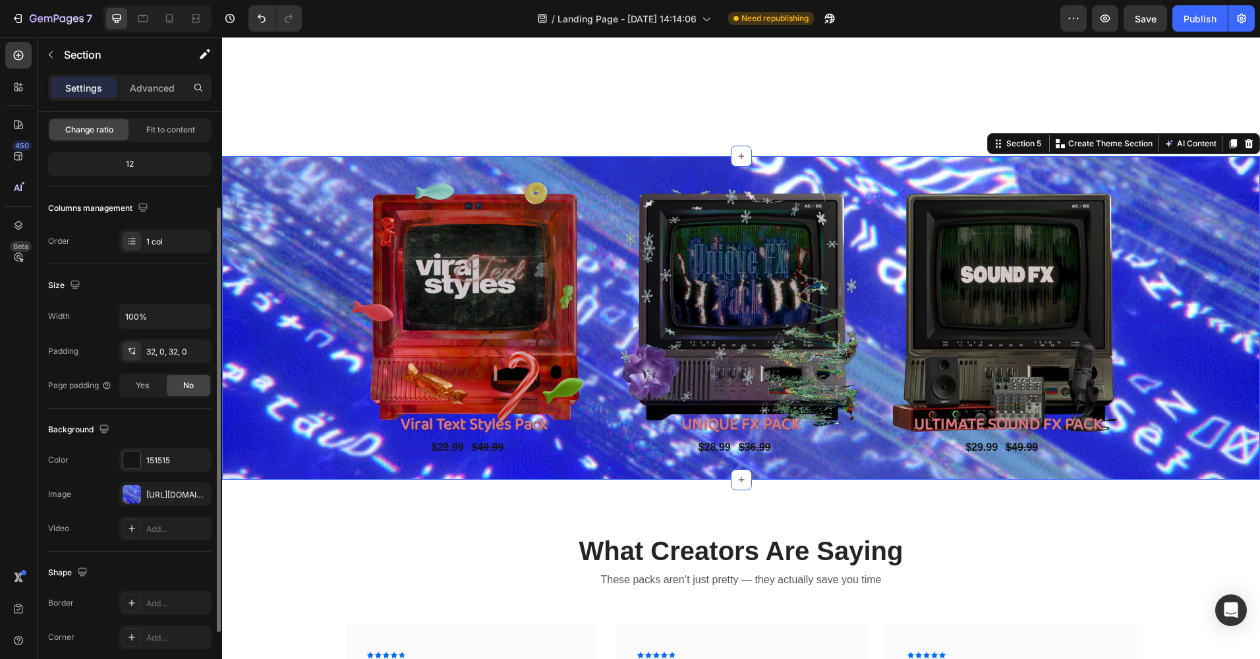
scroll to position [219, 0]
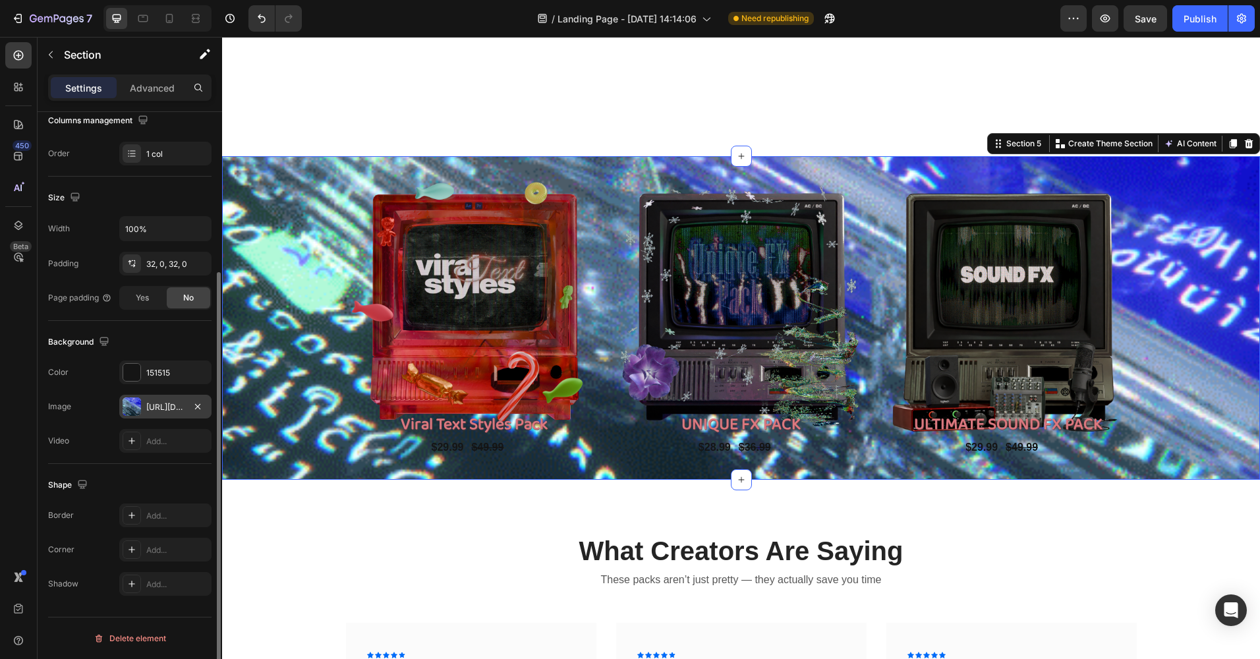
click at [137, 404] on div at bounding box center [132, 406] width 18 height 18
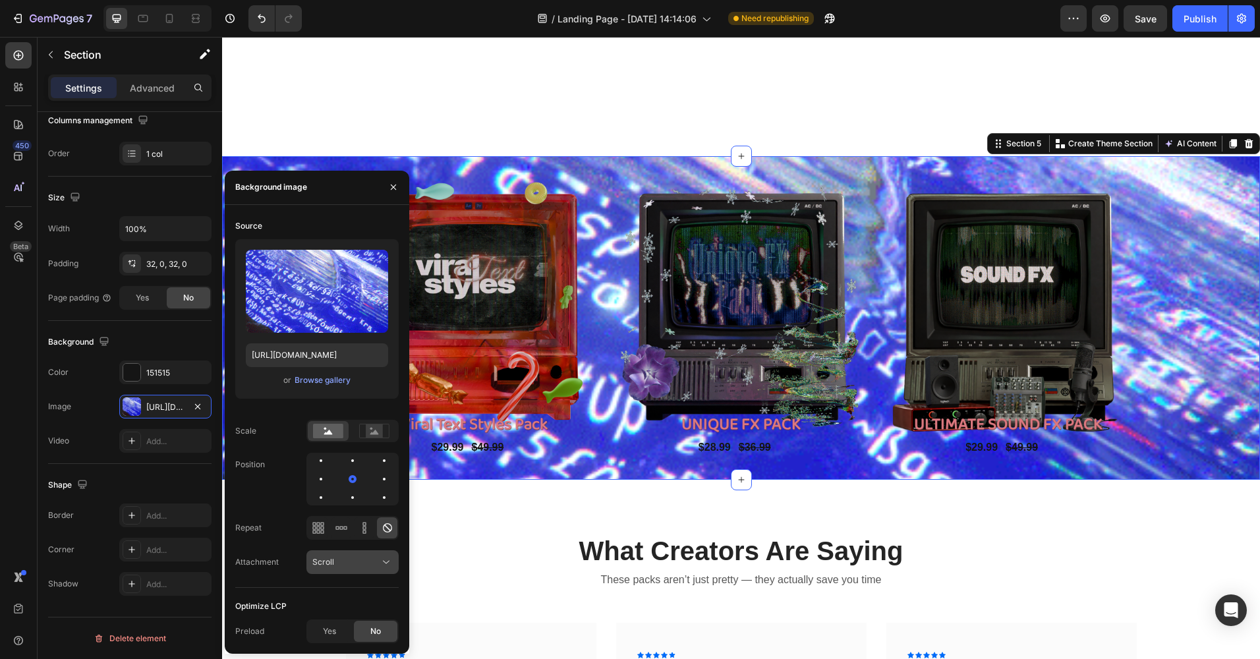
click at [334, 562] on div "Scroll" at bounding box center [345, 562] width 67 height 12
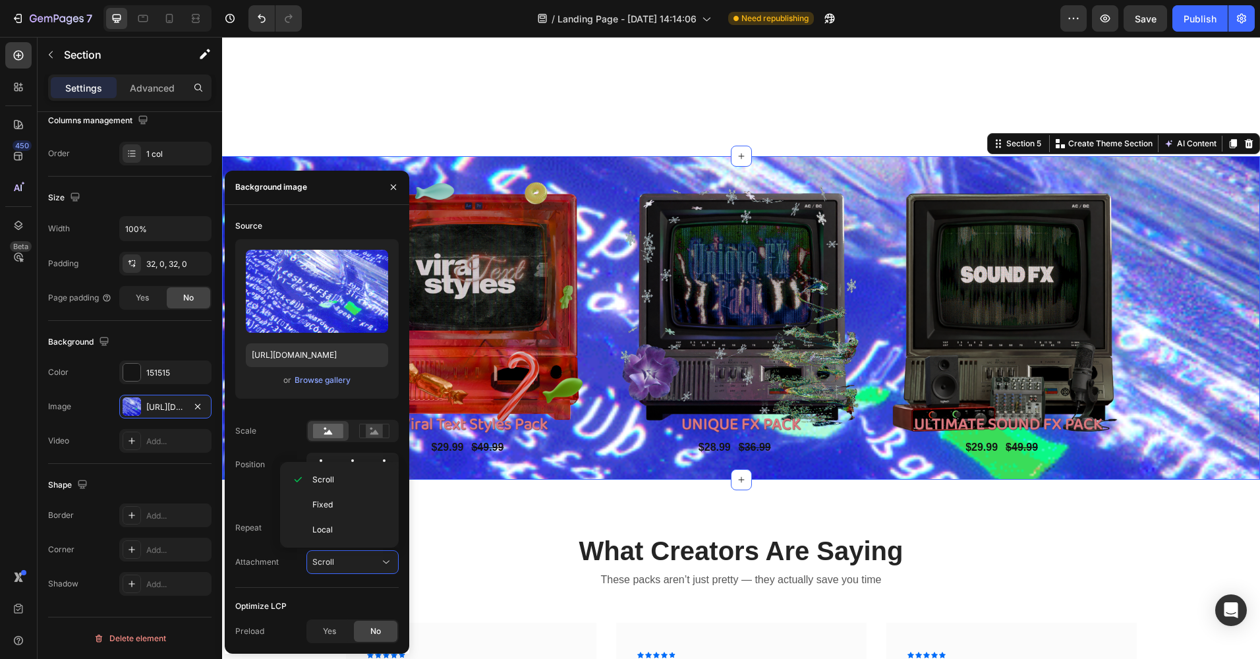
click at [263, 495] on div "Position" at bounding box center [316, 479] width 163 height 53
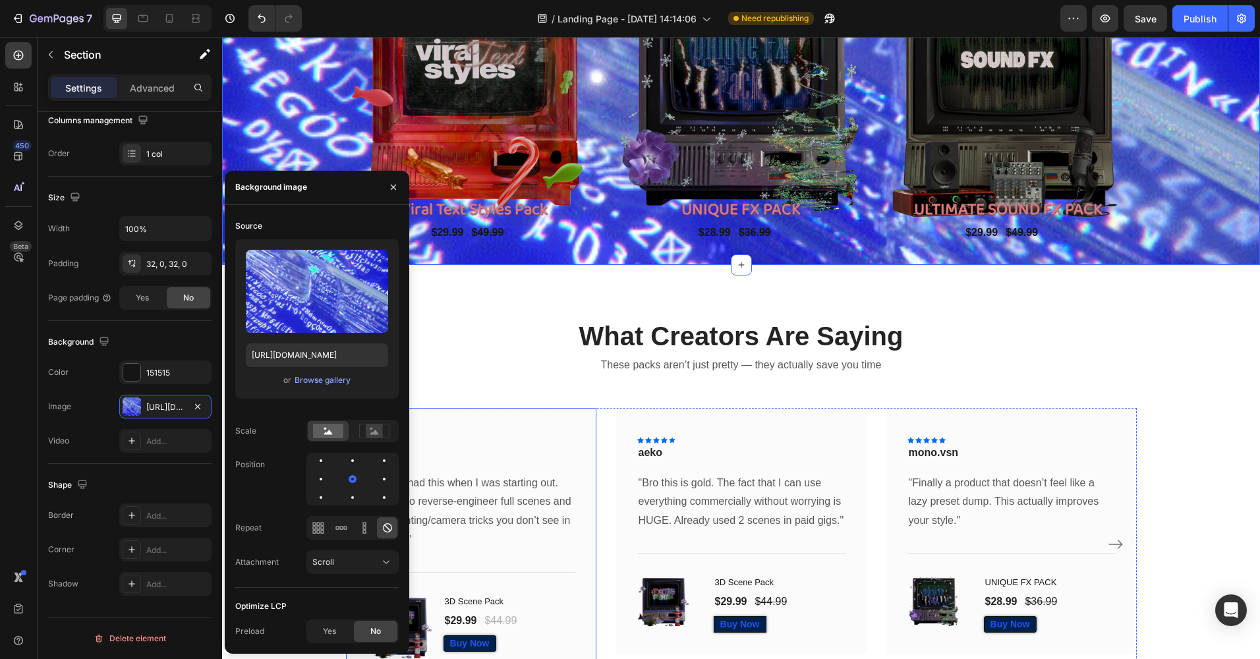
scroll to position [1387, 0]
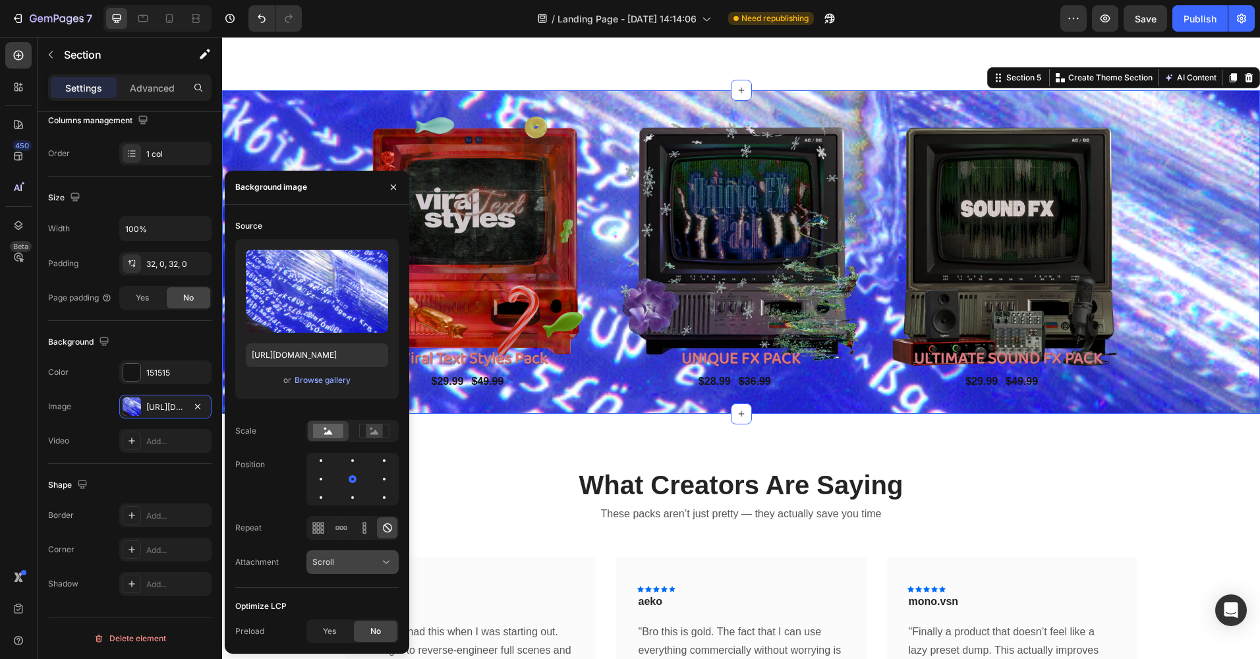
click at [343, 563] on div "Scroll" at bounding box center [345, 562] width 67 height 12
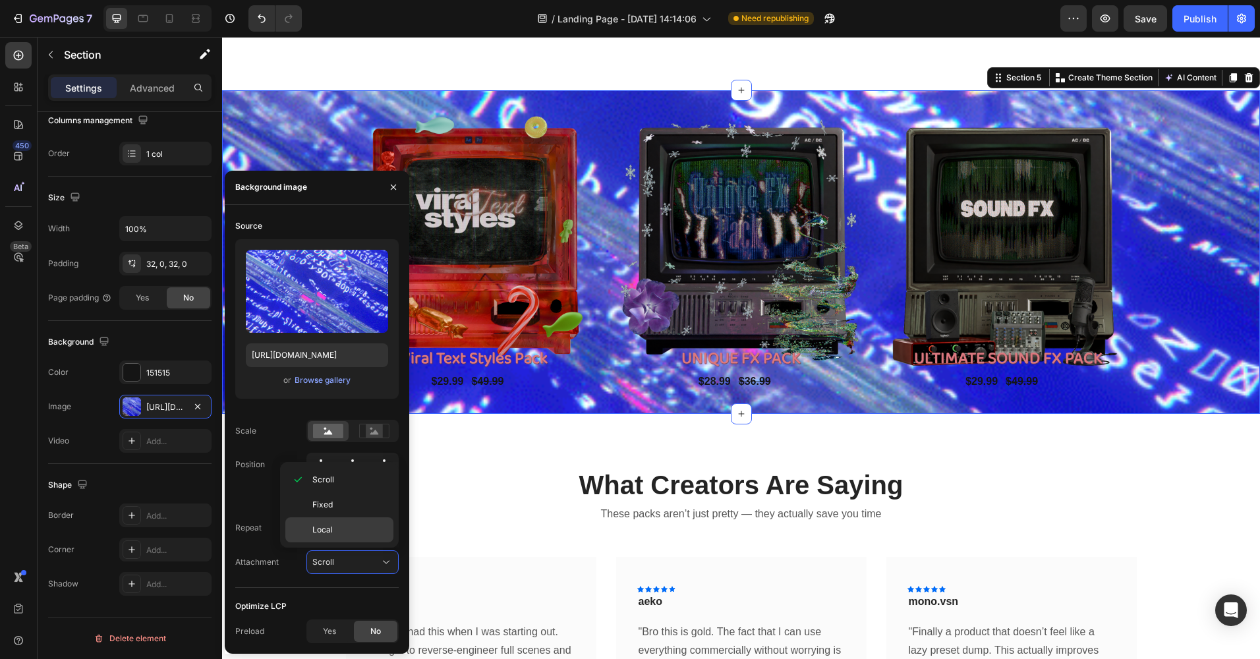
click at [321, 522] on div "Local" at bounding box center [339, 529] width 108 height 25
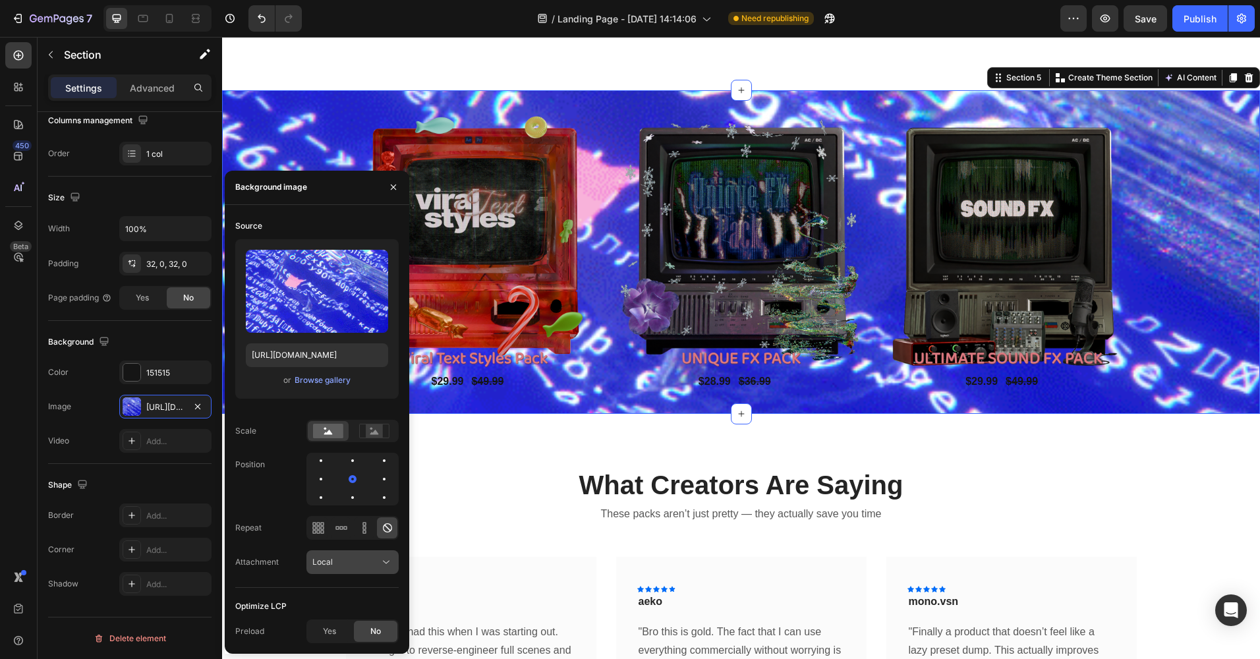
click at [335, 559] on div "Local" at bounding box center [345, 562] width 67 height 12
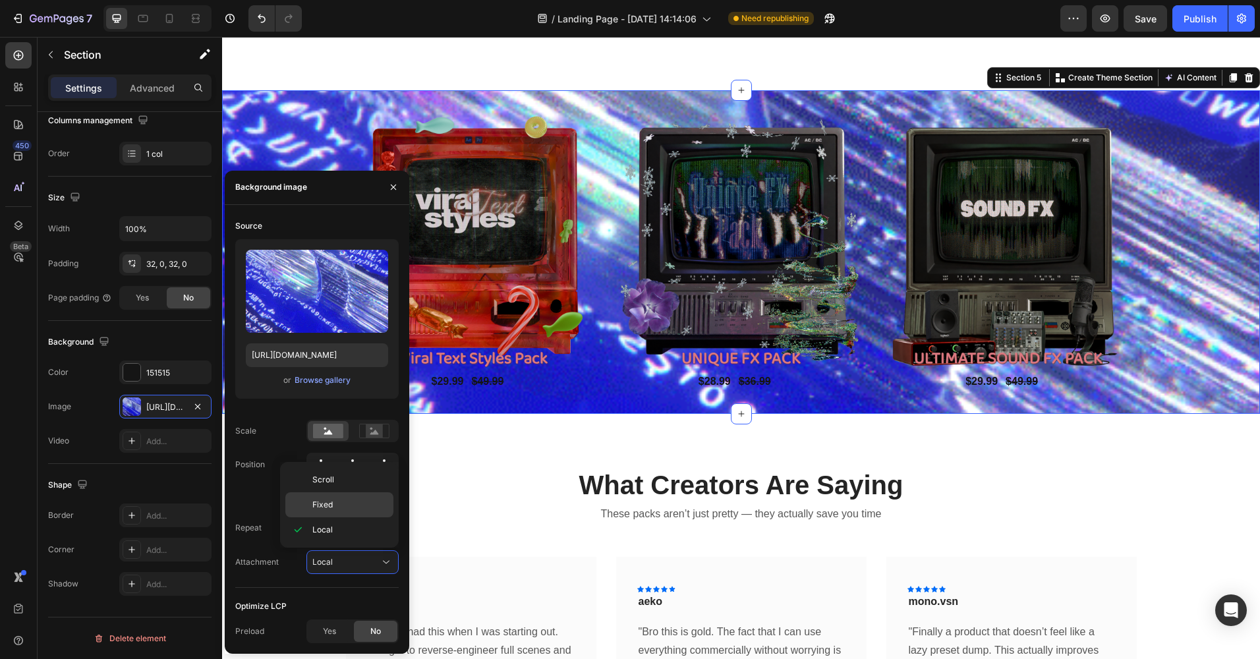
drag, startPoint x: 330, startPoint y: 501, endPoint x: 328, endPoint y: 513, distance: 11.4
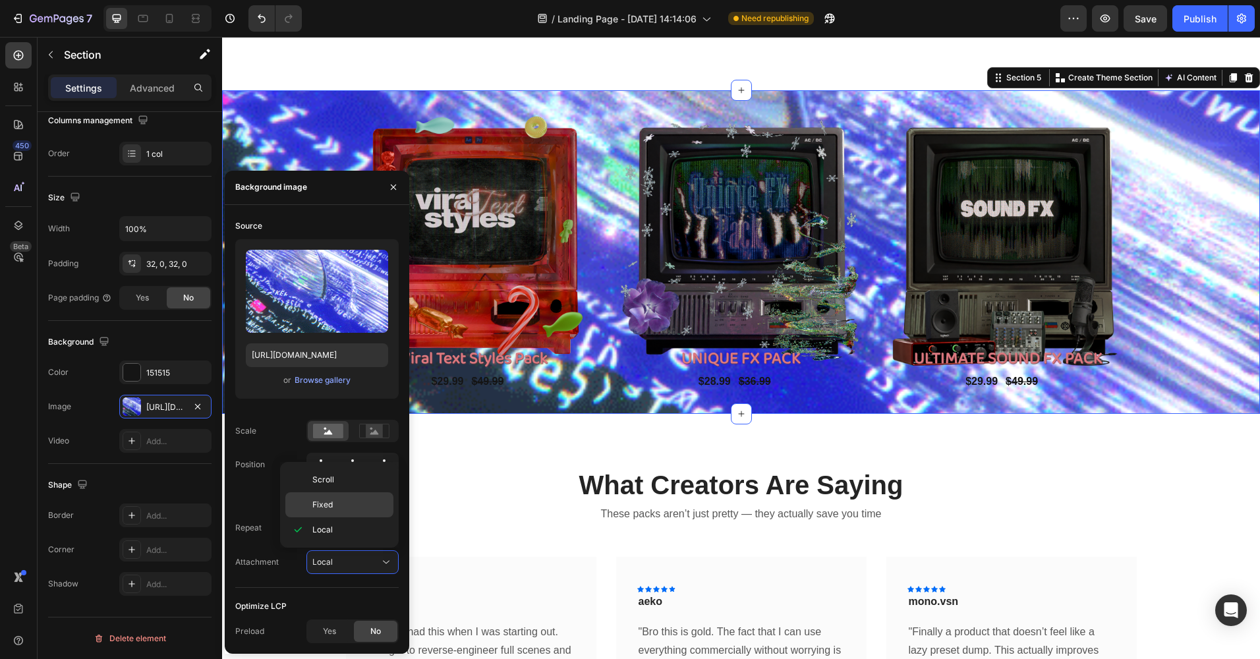
click at [329, 501] on span "Fixed" at bounding box center [322, 505] width 20 height 12
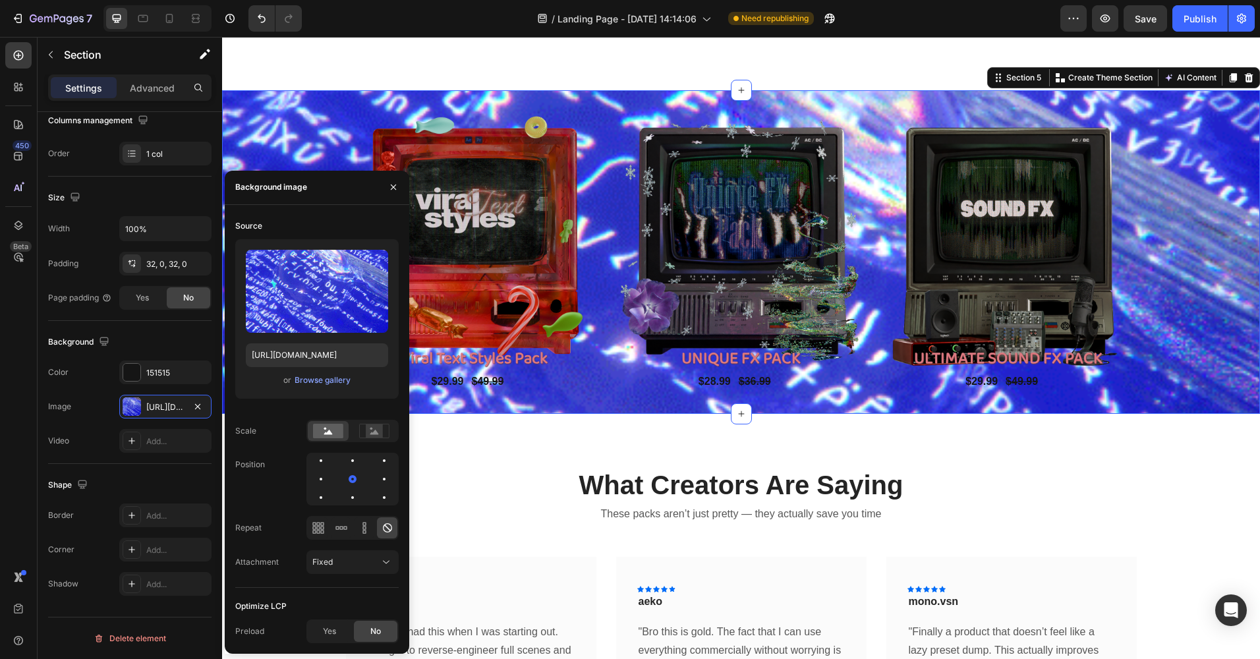
drag, startPoint x: 328, startPoint y: 513, endPoint x: 329, endPoint y: 545, distance: 33.0
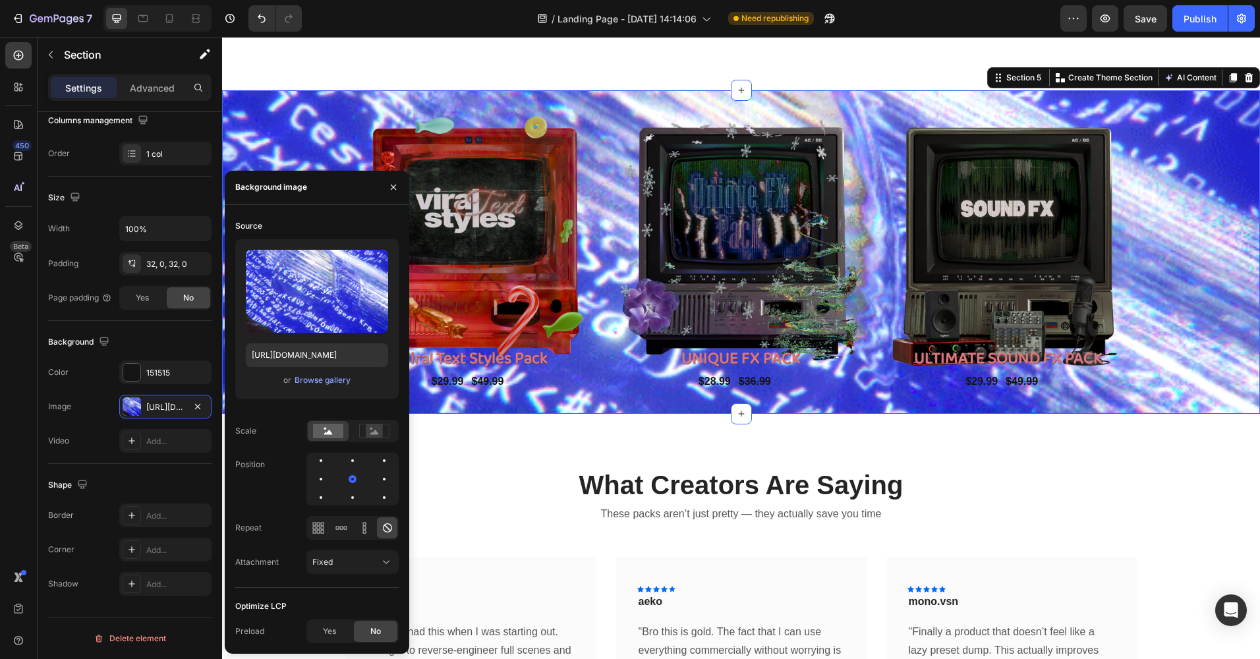
click at [329, 559] on span "Fixed" at bounding box center [322, 562] width 20 height 10
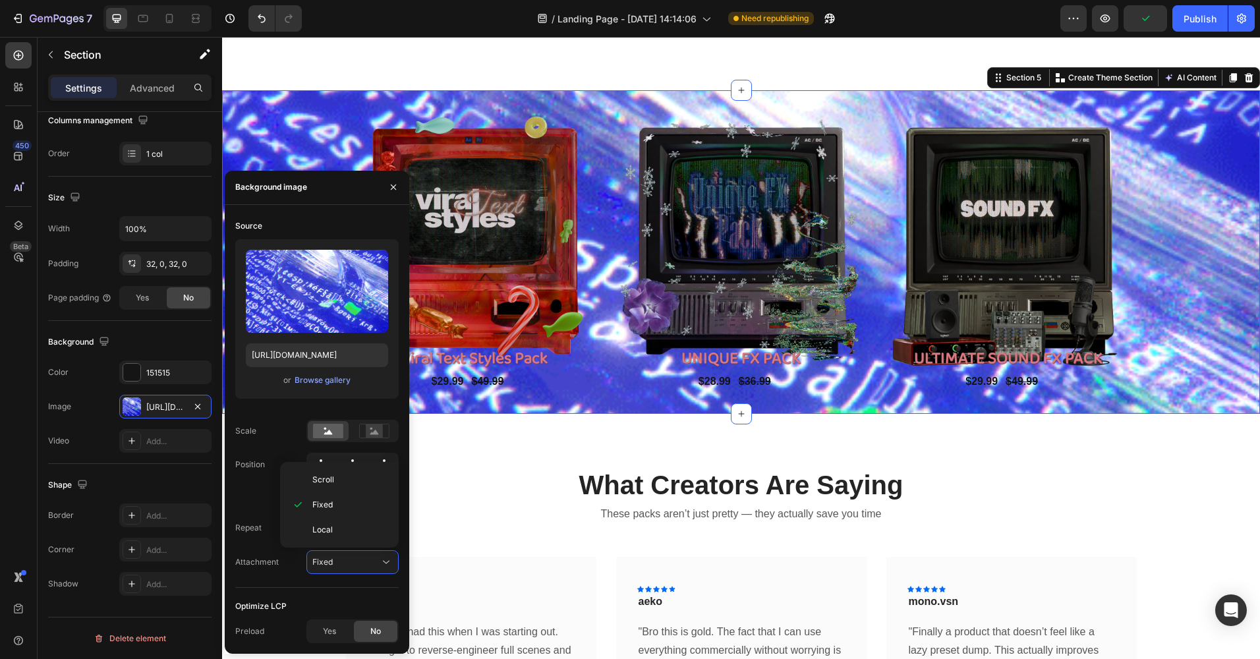
click at [325, 466] on div "Scroll Fixed Local" at bounding box center [339, 505] width 119 height 86
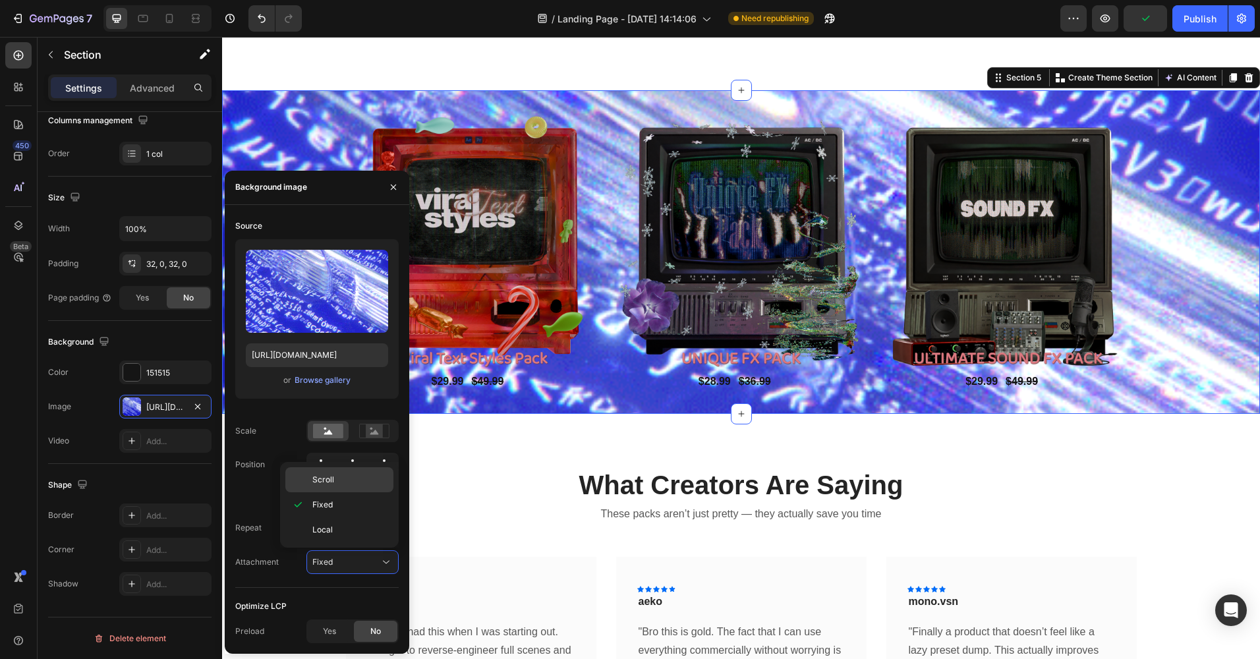
click at [321, 474] on span "Scroll" at bounding box center [323, 480] width 22 height 12
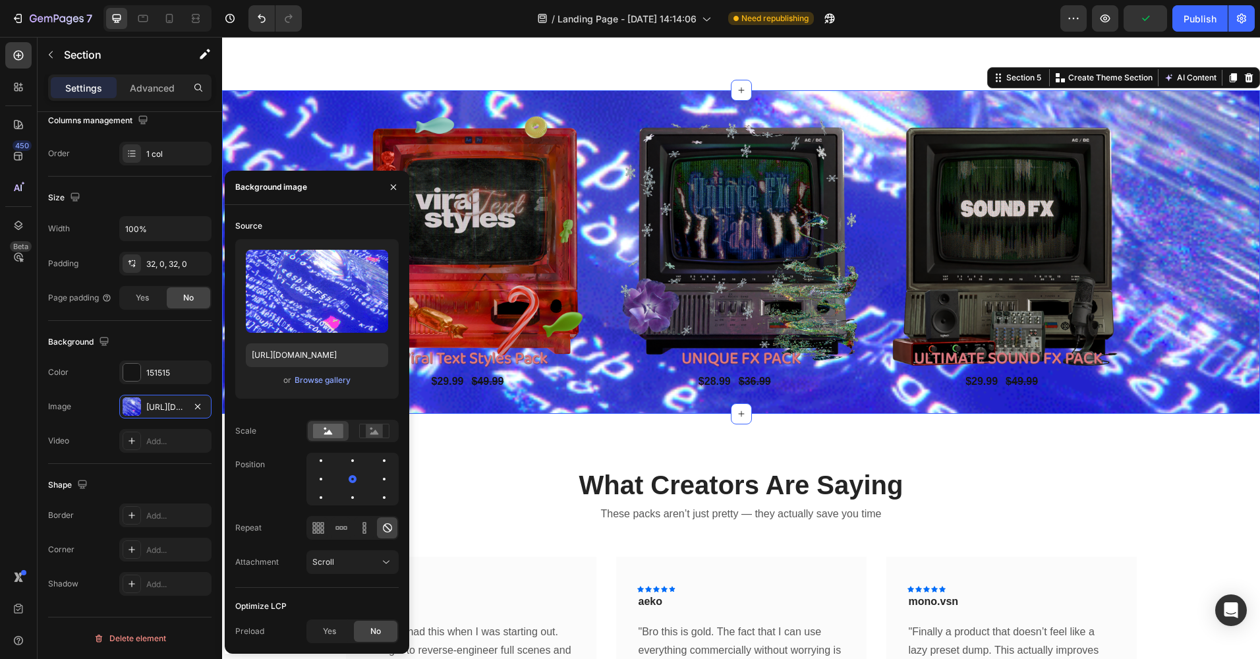
click at [284, 514] on div "Source Upload Image [URL][DOMAIN_NAME] or Browse gallery Scale Position Repeat …" at bounding box center [316, 401] width 163 height 372
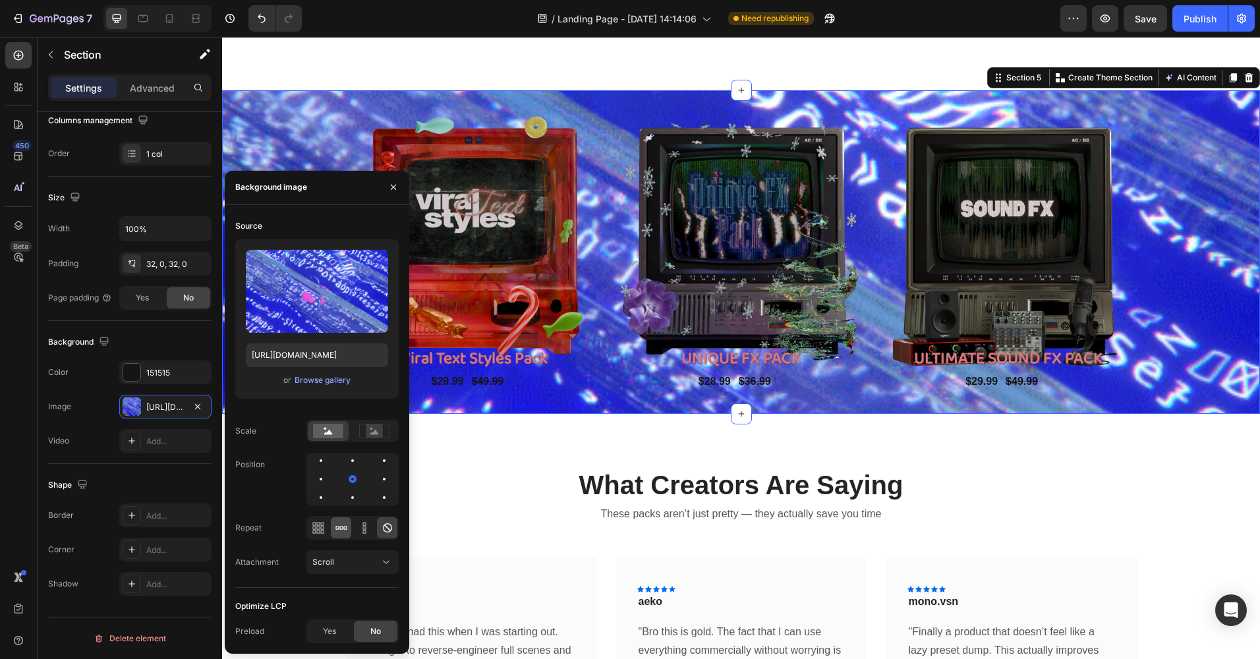
click at [341, 528] on icon at bounding box center [341, 527] width 13 height 13
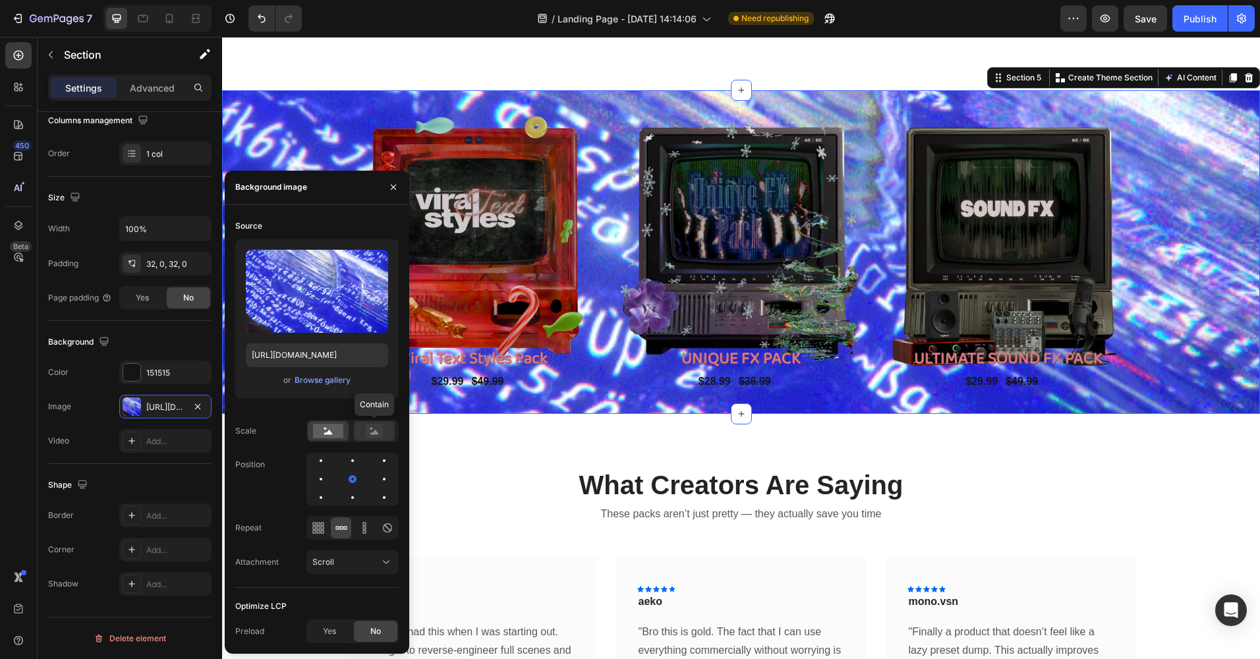
click at [368, 431] on rect at bounding box center [374, 430] width 17 height 13
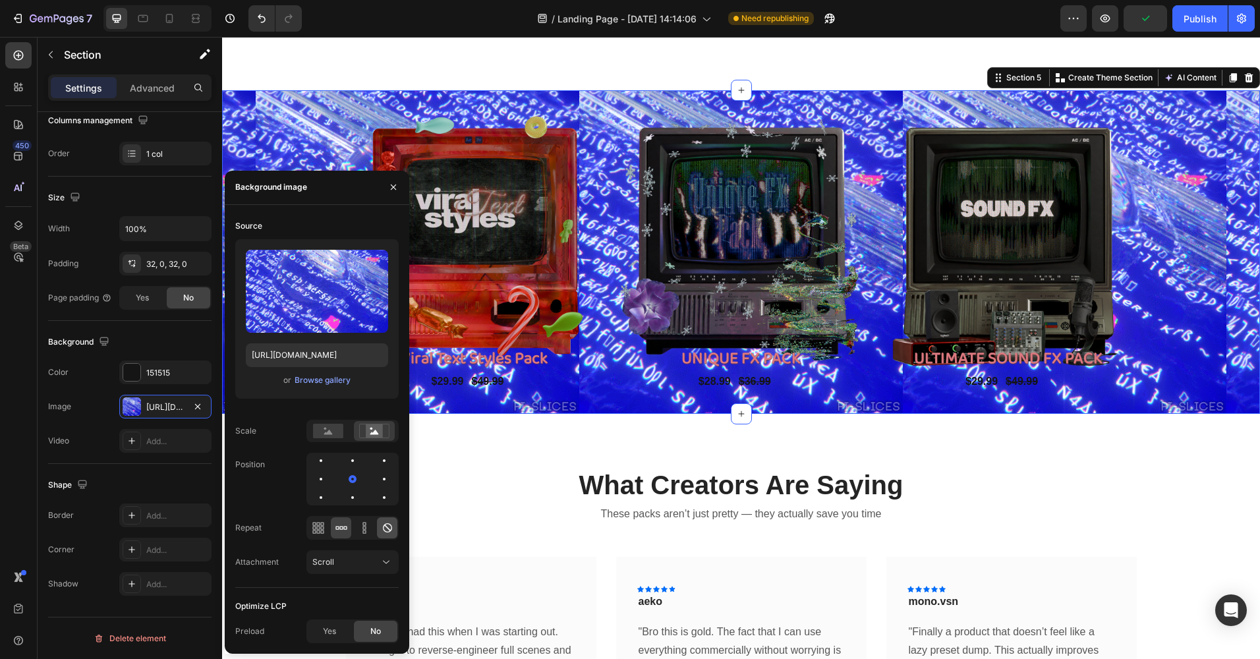
click at [383, 528] on icon at bounding box center [387, 527] width 9 height 9
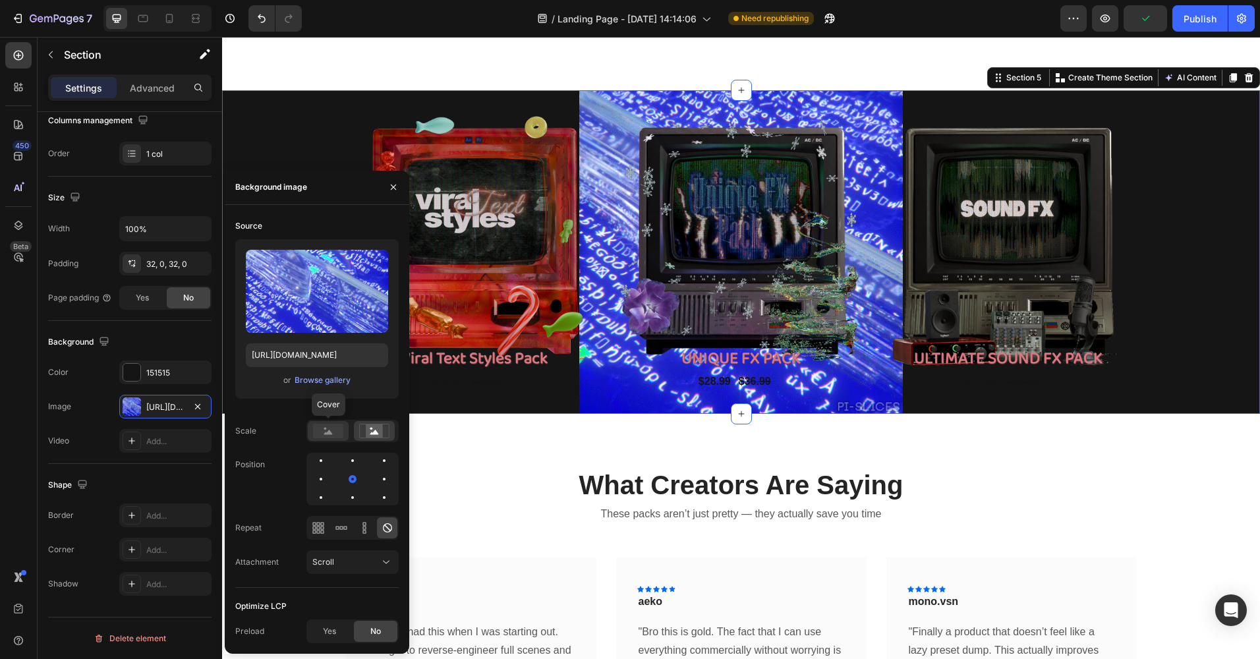
click at [336, 430] on rect at bounding box center [328, 431] width 30 height 14
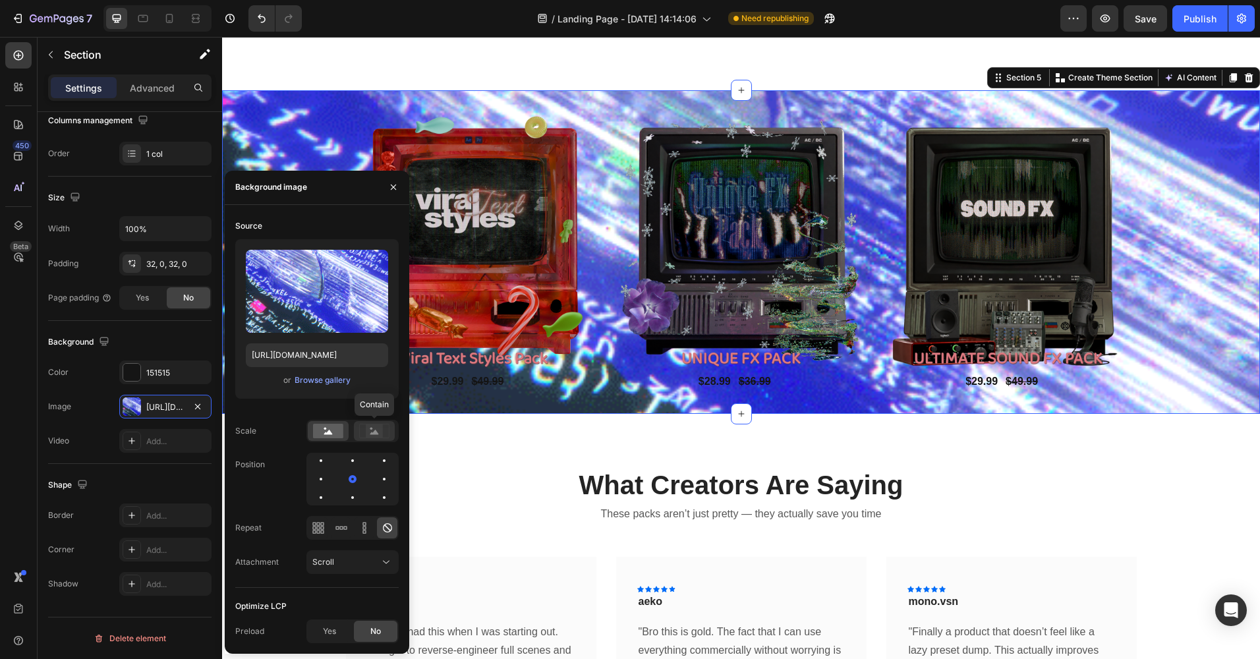
click at [368, 435] on rect at bounding box center [374, 430] width 17 height 13
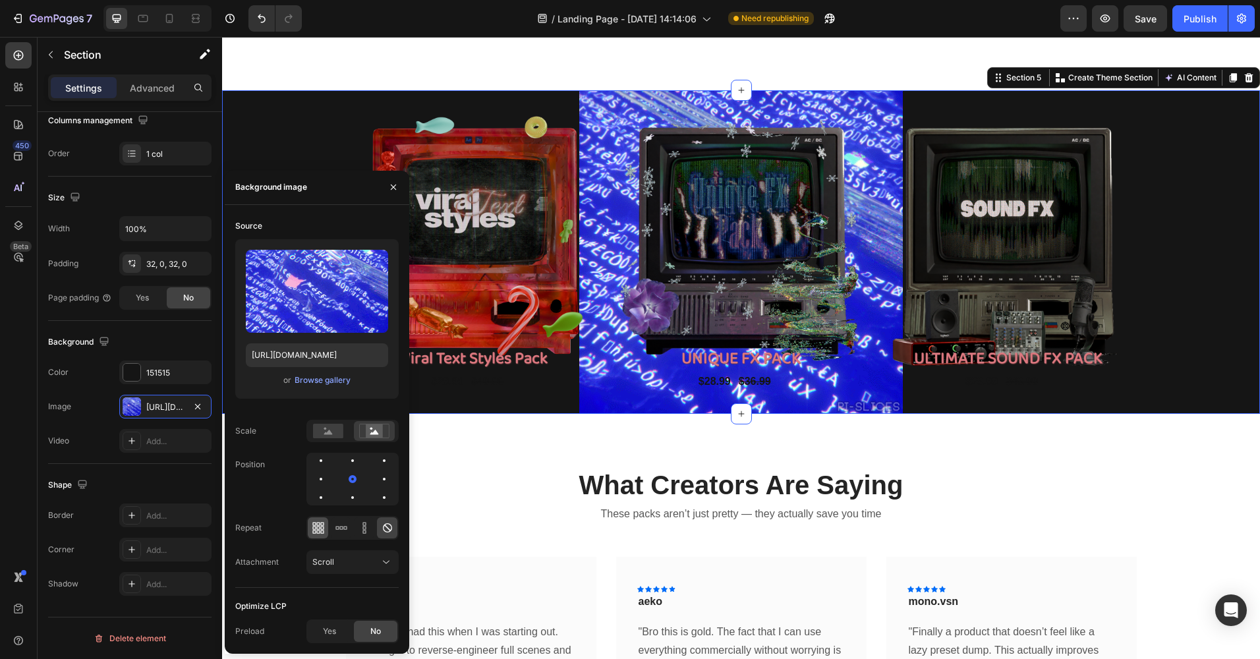
click at [315, 524] on icon at bounding box center [313, 523] width 3 height 3
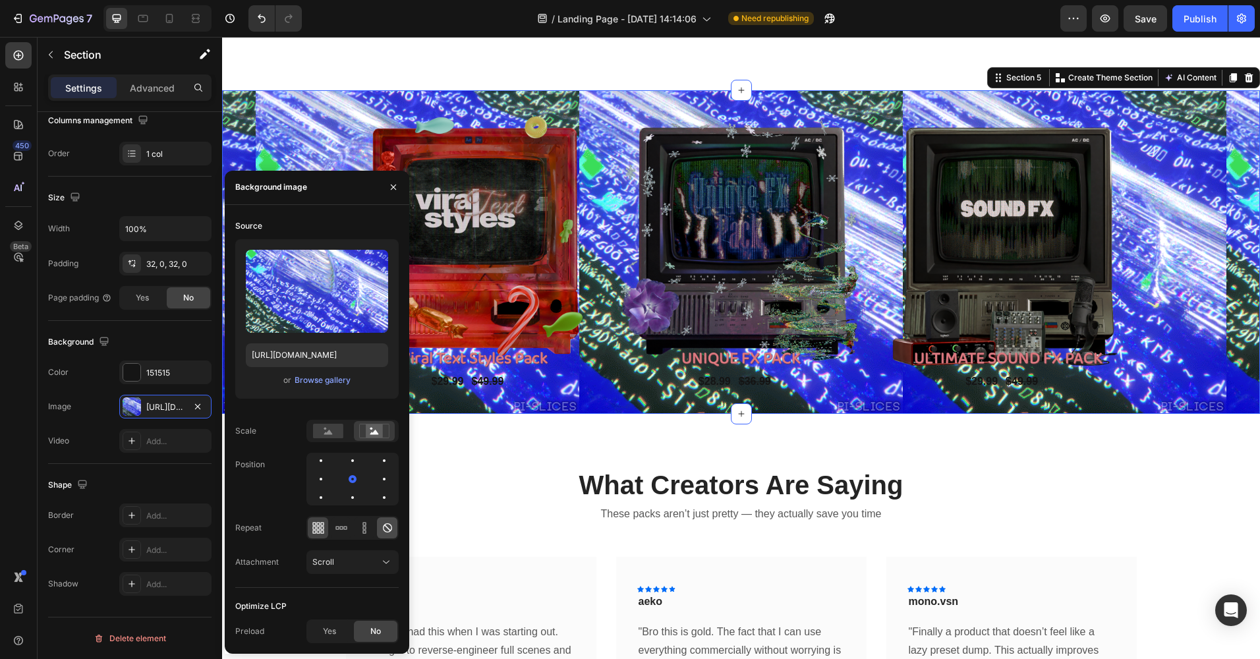
click at [381, 530] on icon at bounding box center [387, 527] width 13 height 13
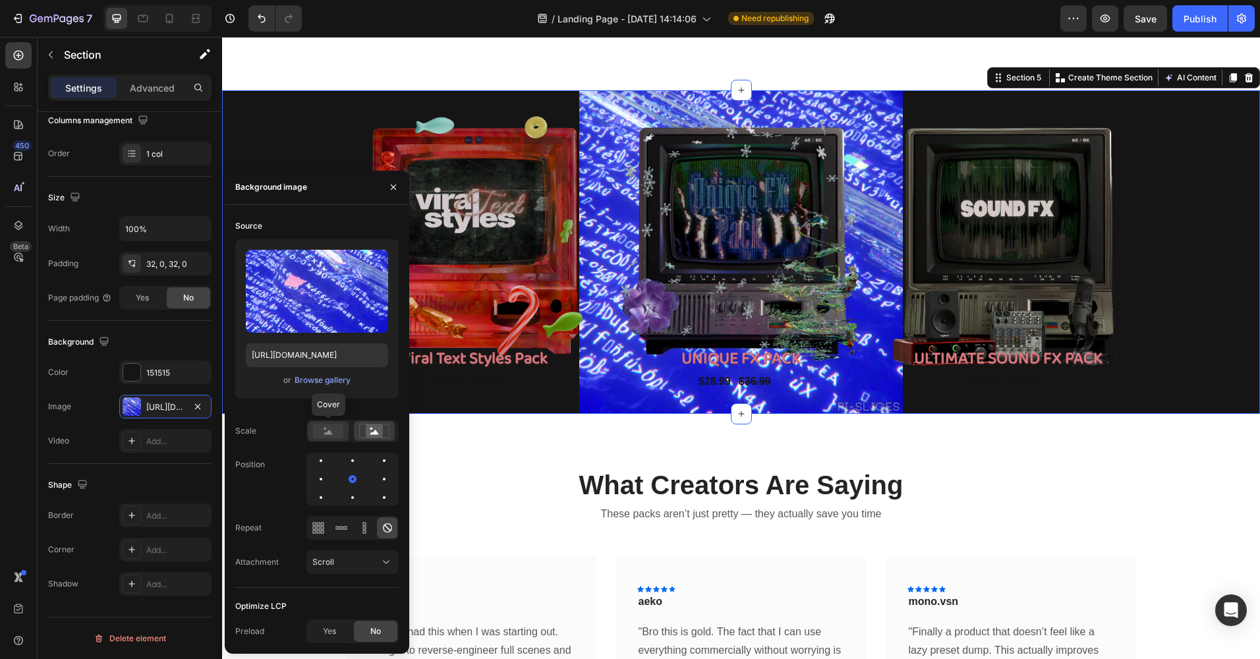
click at [336, 428] on rect at bounding box center [328, 431] width 30 height 14
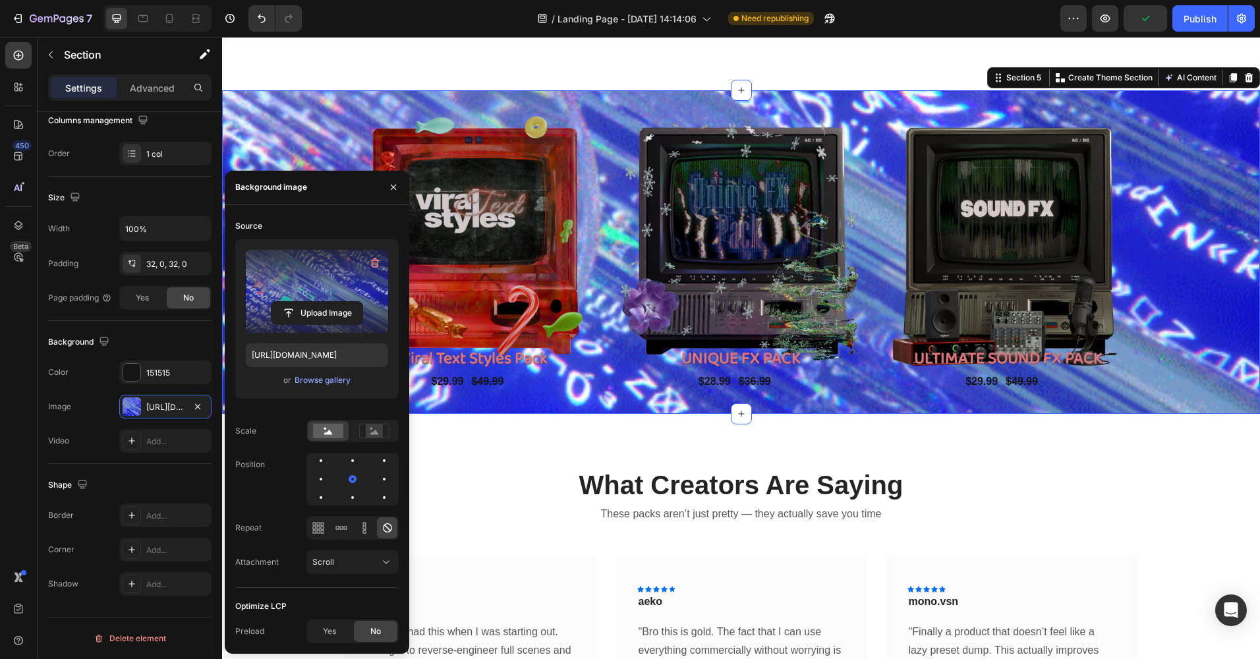
click at [329, 263] on label at bounding box center [317, 291] width 142 height 83
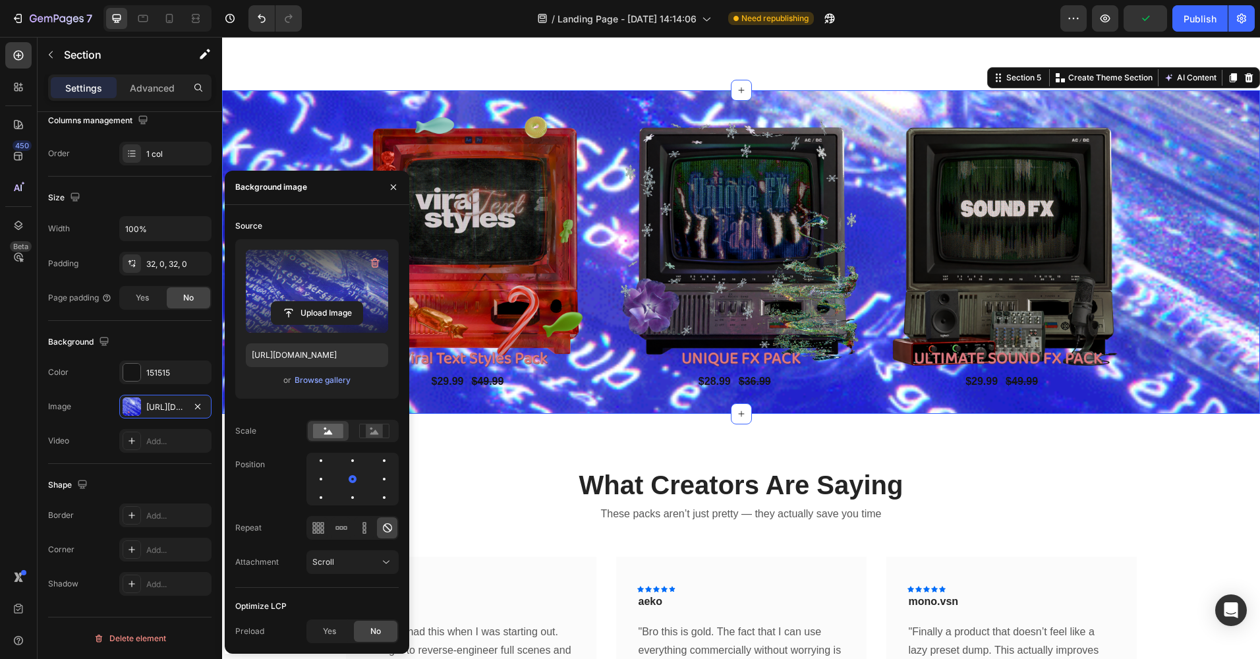
click at [329, 302] on input "file" at bounding box center [316, 313] width 91 height 22
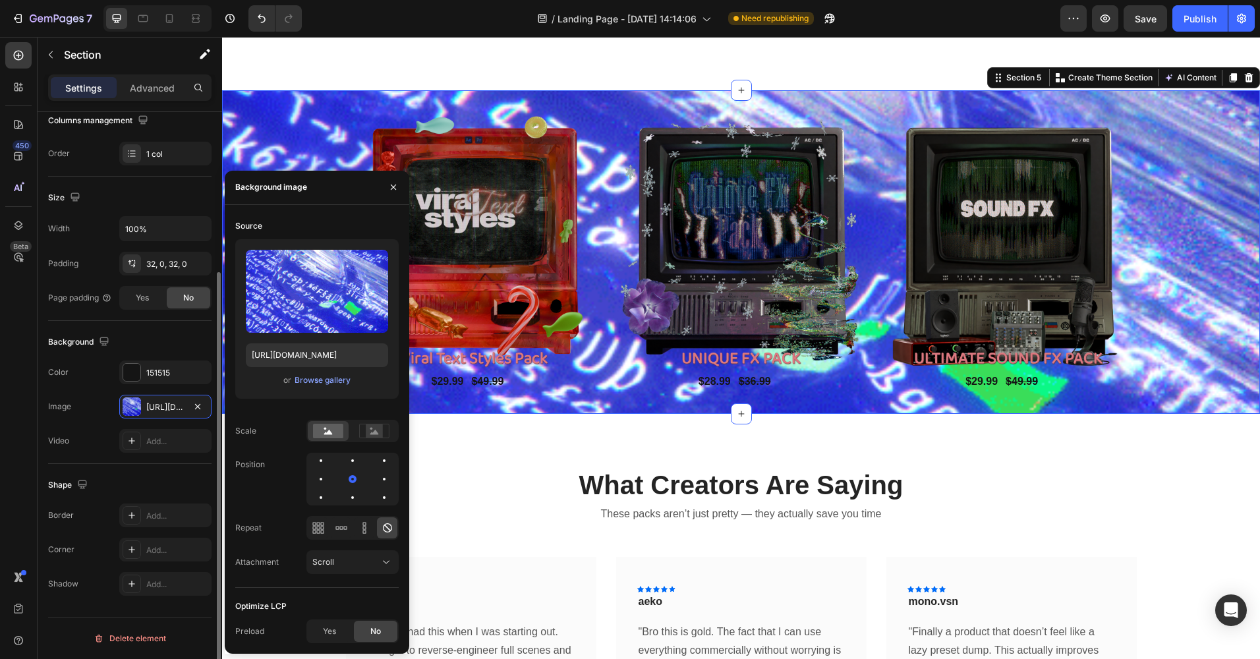
click at [73, 381] on div "Color 151515" at bounding box center [129, 372] width 163 height 24
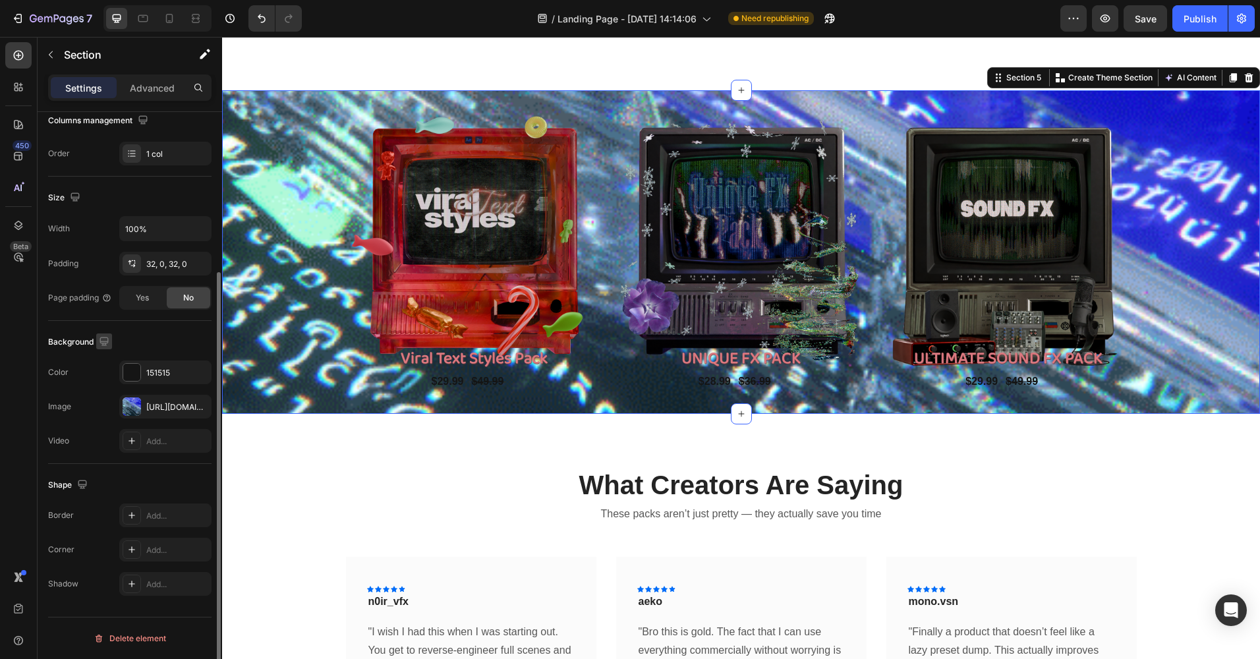
click at [101, 341] on icon "button" at bounding box center [103, 341] width 13 height 13
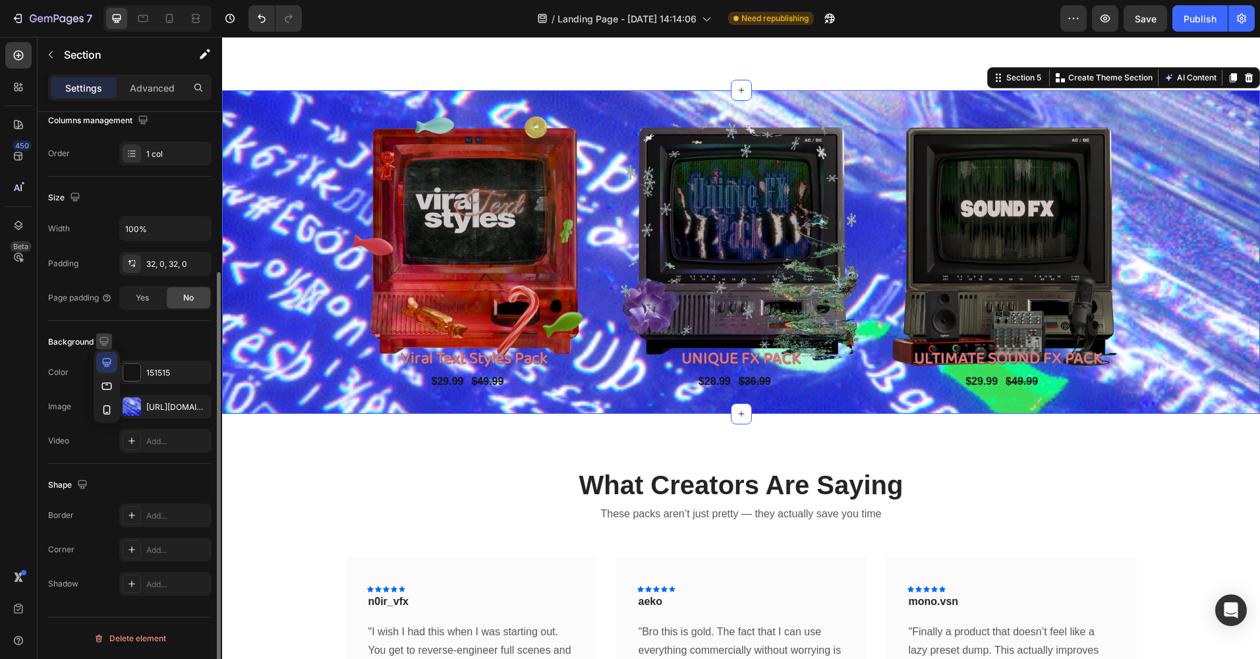
click at [99, 335] on icon "button" at bounding box center [103, 341] width 13 height 13
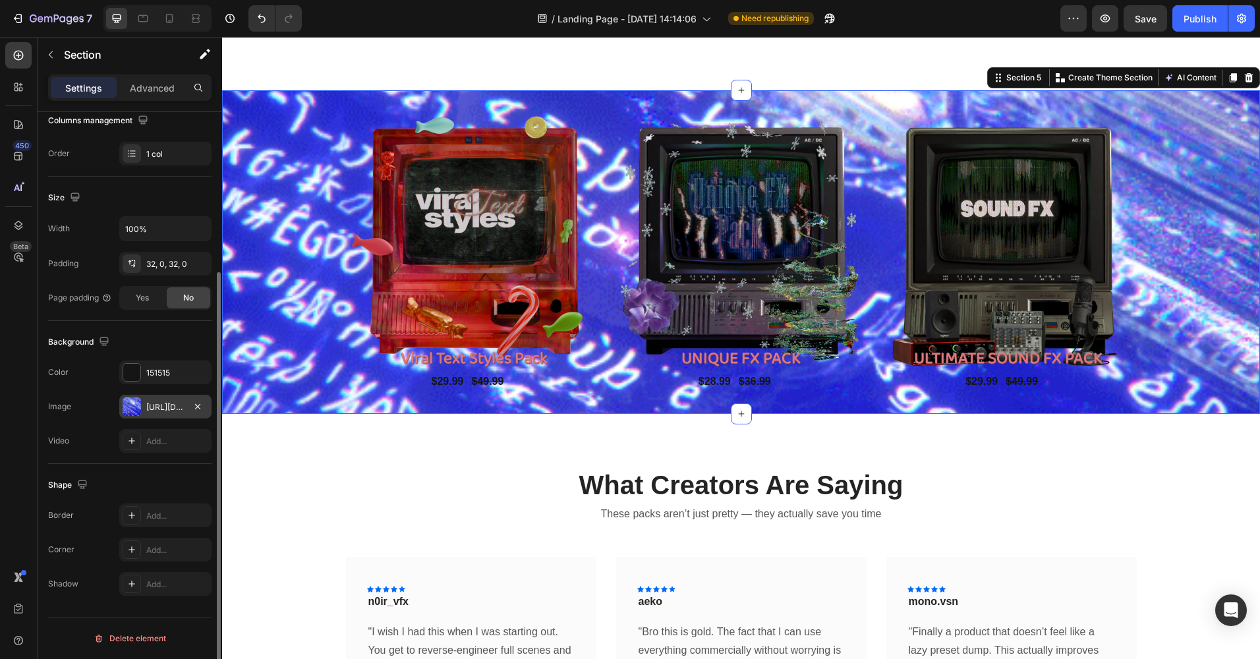
click at [136, 406] on div at bounding box center [132, 406] width 18 height 18
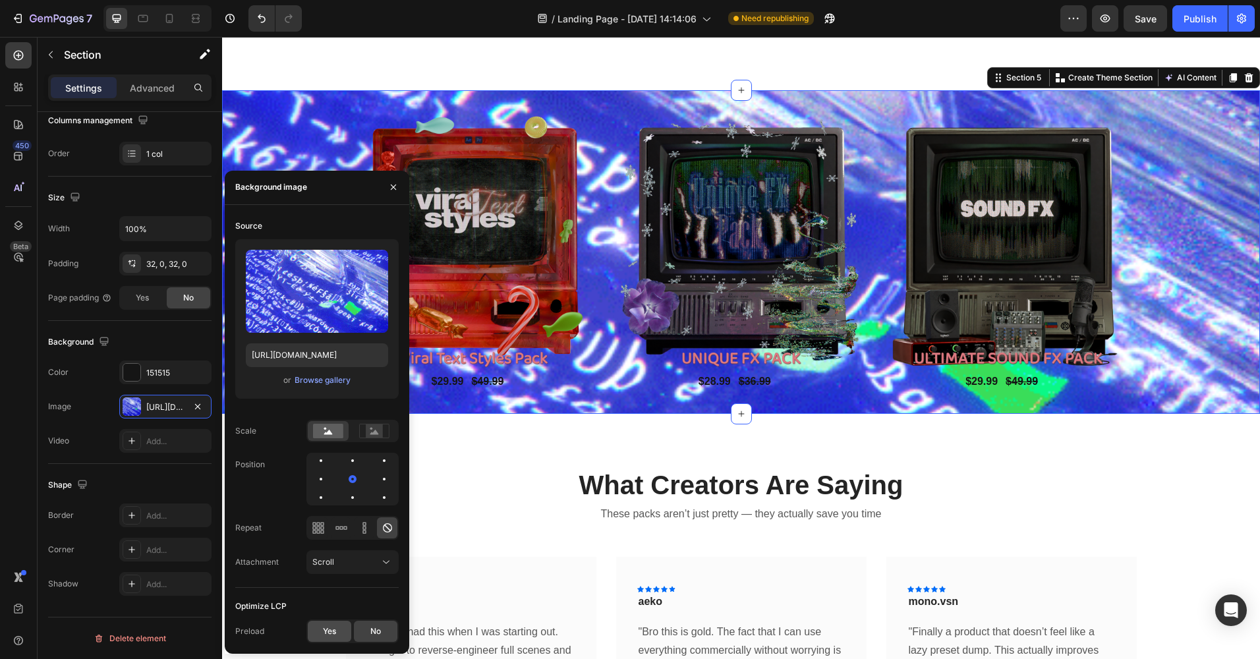
click at [337, 632] on div "Yes" at bounding box center [329, 631] width 43 height 21
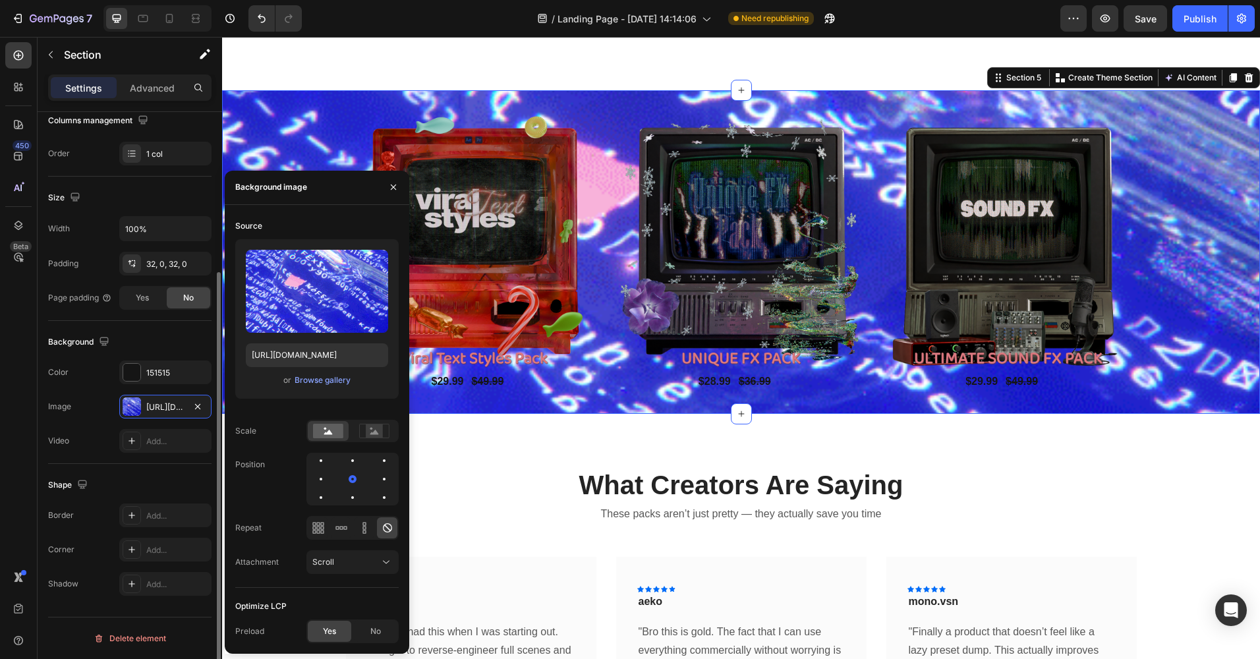
click at [100, 462] on div "Background The changes might be hidden by the image and the video. Color 151515…" at bounding box center [129, 392] width 163 height 143
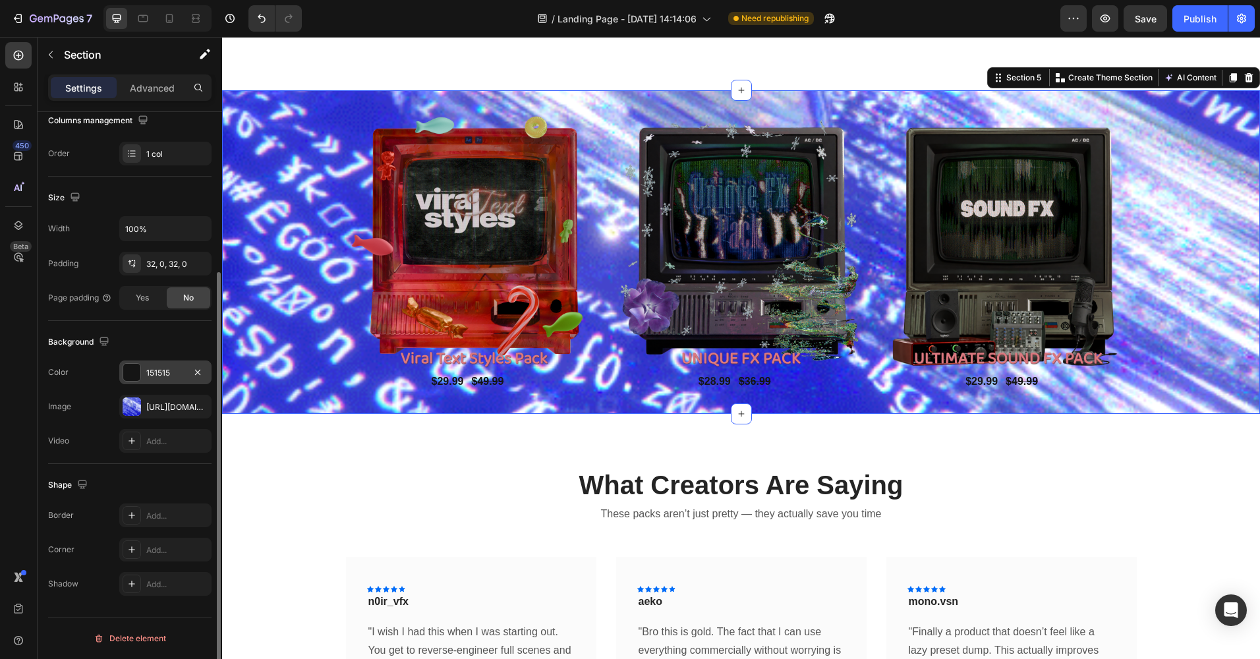
scroll to position [153, 0]
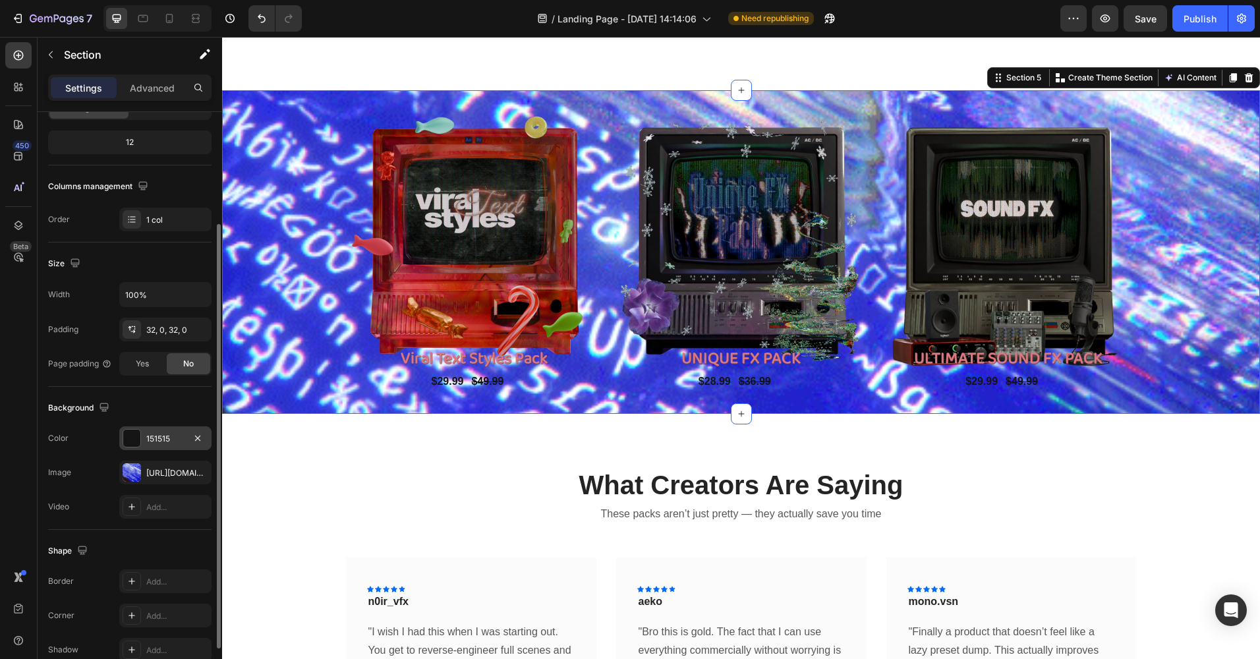
click at [148, 436] on div "151515" at bounding box center [165, 439] width 38 height 12
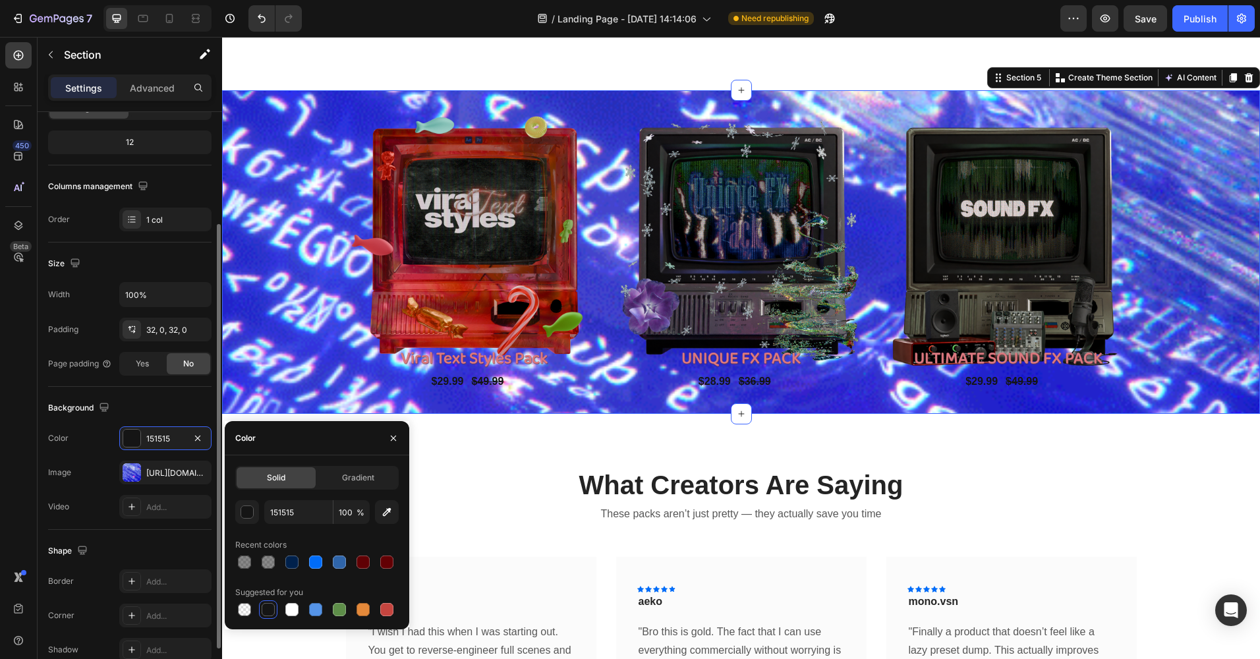
click at [140, 411] on div "Background" at bounding box center [129, 407] width 163 height 21
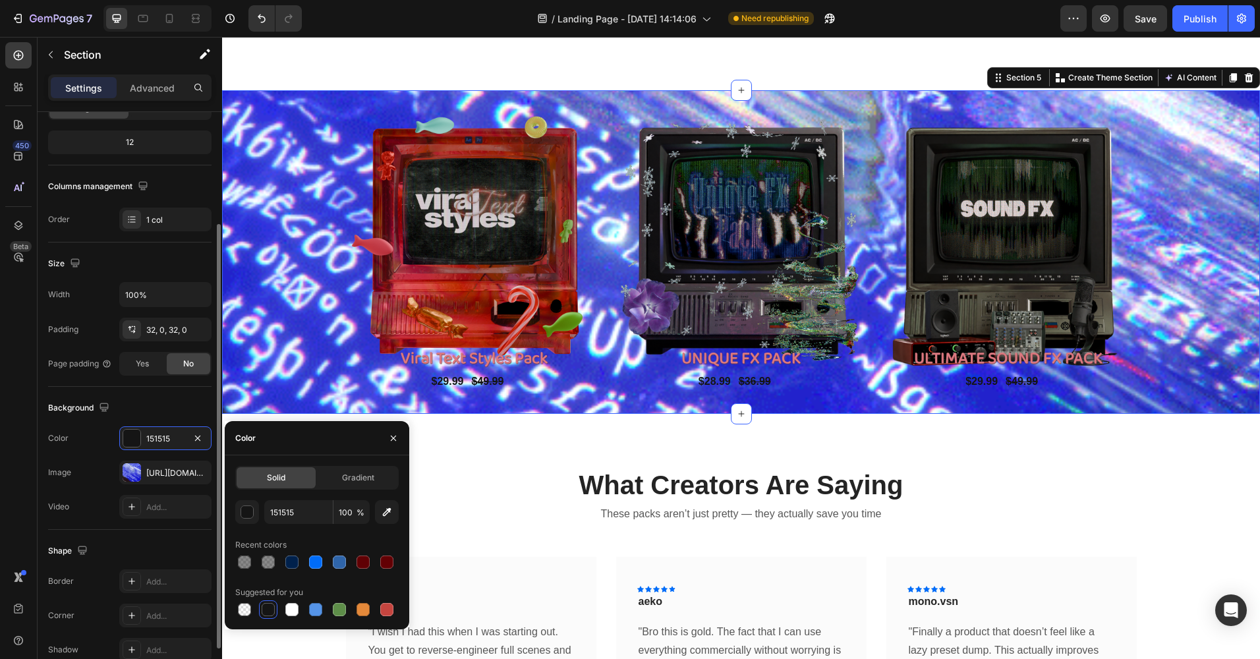
click at [140, 411] on div "Background" at bounding box center [129, 407] width 163 height 21
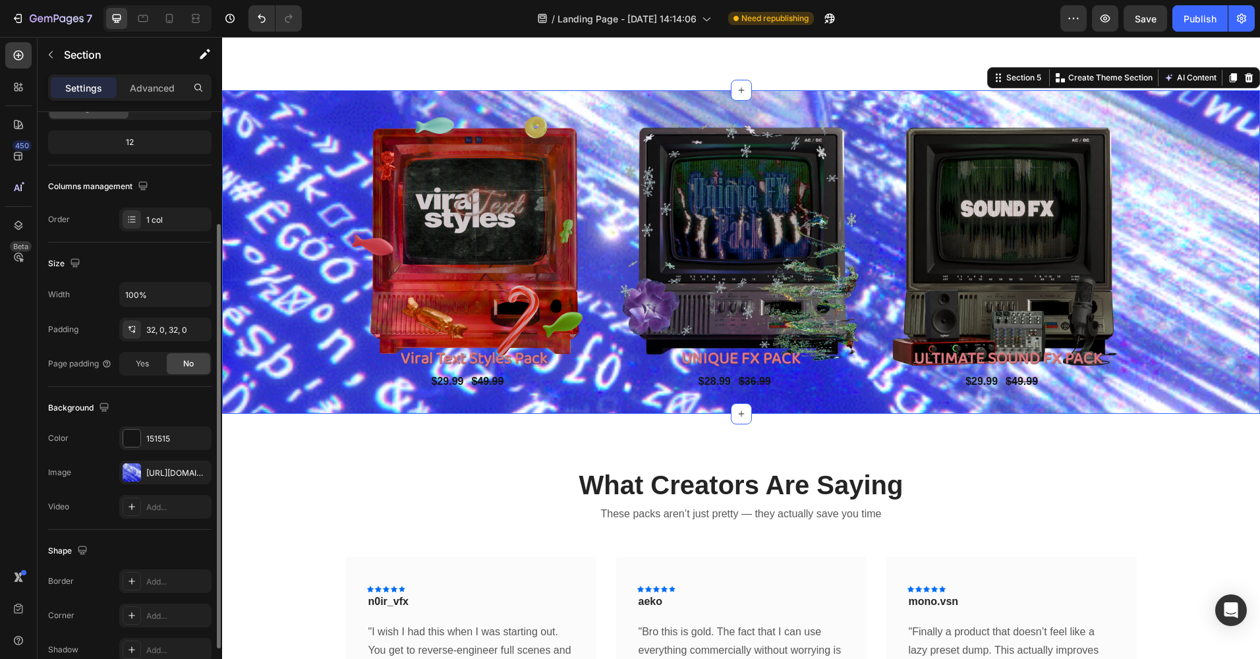
drag, startPoint x: 140, startPoint y: 411, endPoint x: 109, endPoint y: 389, distance: 38.4
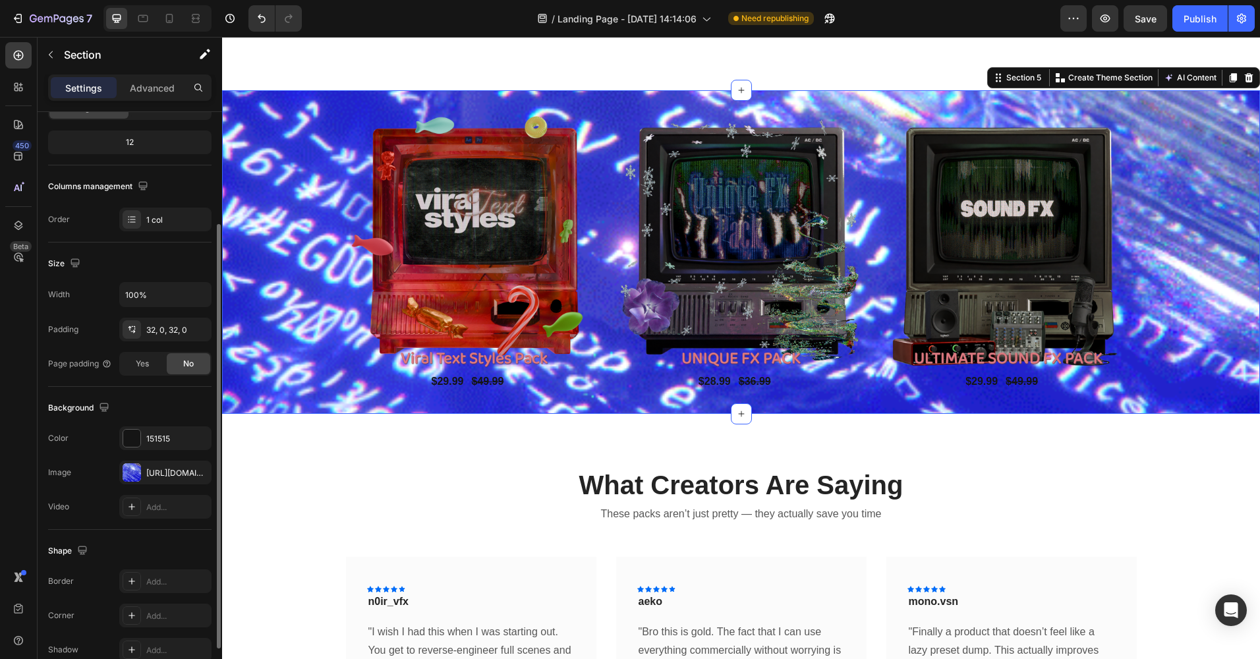
click at [109, 389] on div "Background The changes might be hidden by the image and the video. Color 151515…" at bounding box center [129, 458] width 163 height 143
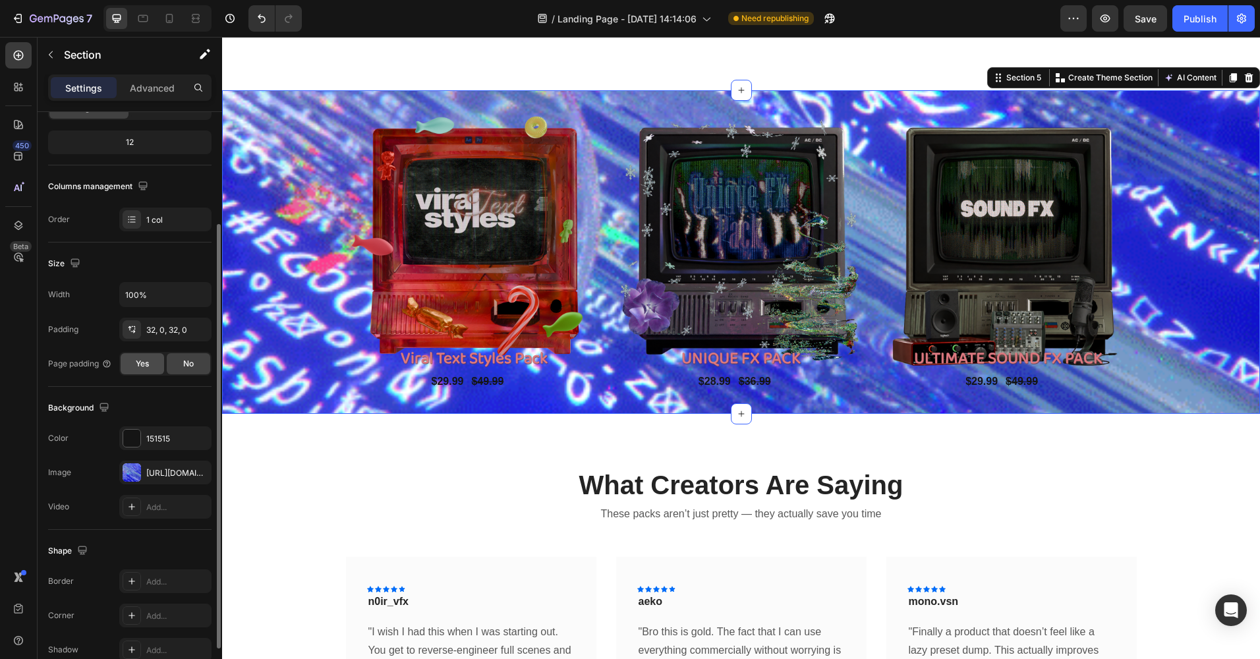
click at [146, 364] on span "Yes" at bounding box center [142, 364] width 13 height 12
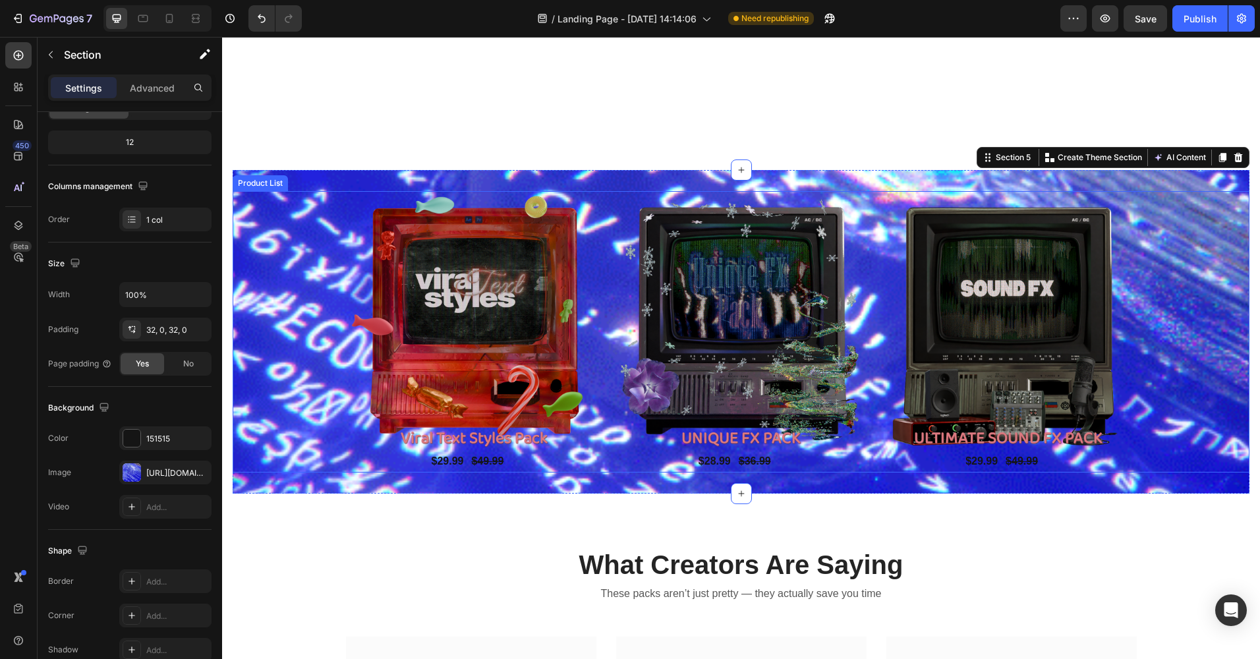
scroll to position [1321, 0]
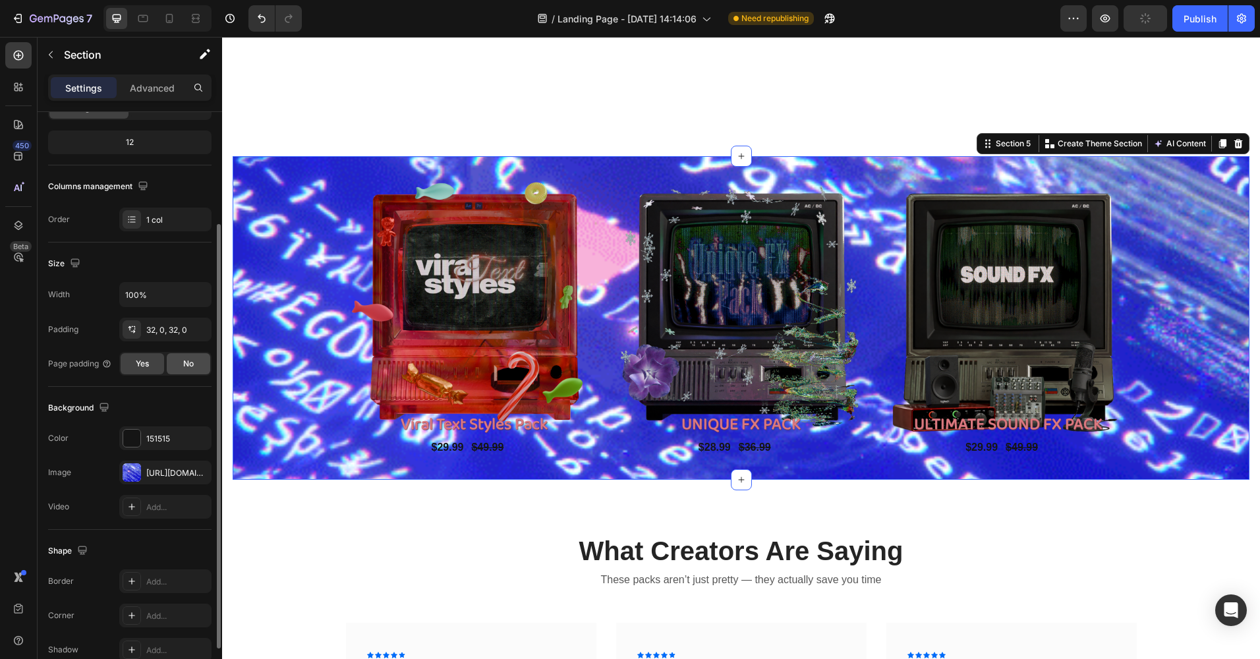
click at [182, 364] on div "No" at bounding box center [188, 363] width 43 height 21
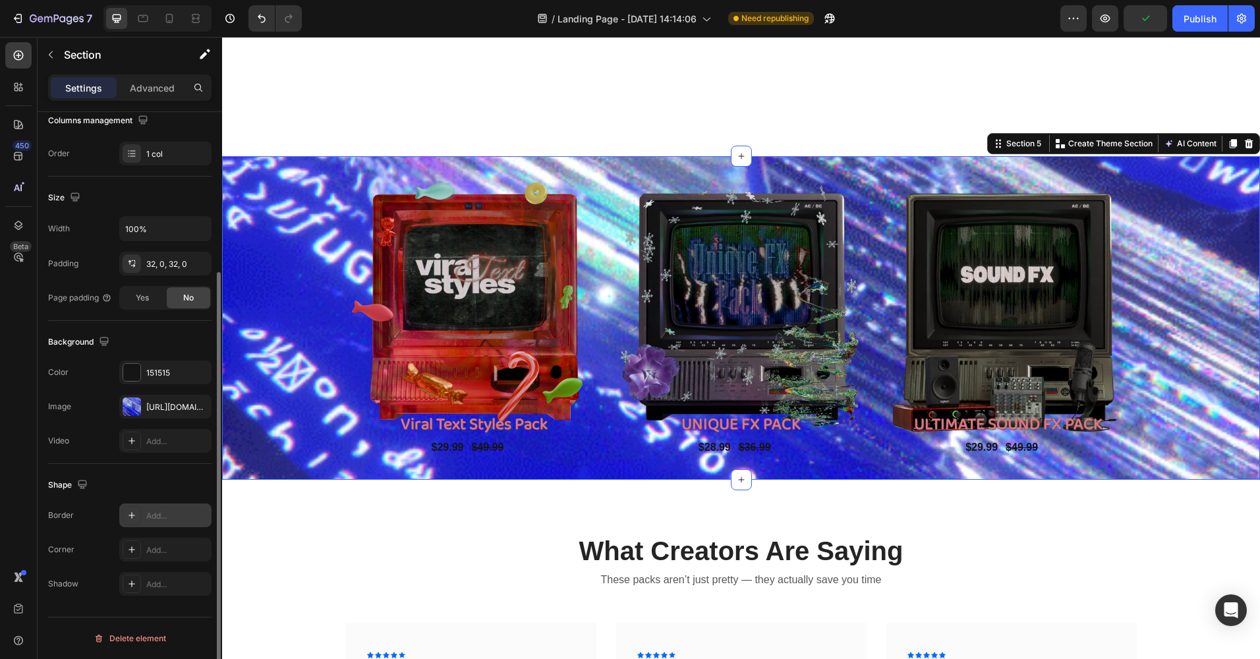
click at [165, 508] on div "Add..." at bounding box center [165, 515] width 92 height 24
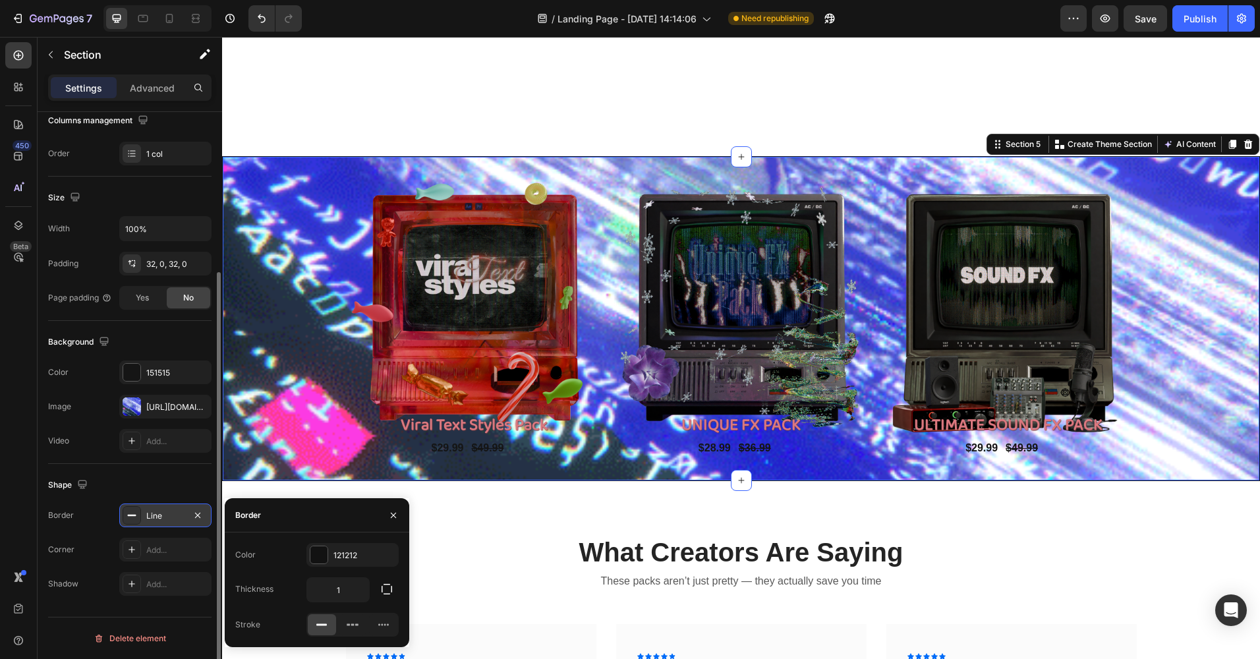
click at [139, 520] on div at bounding box center [132, 515] width 18 height 18
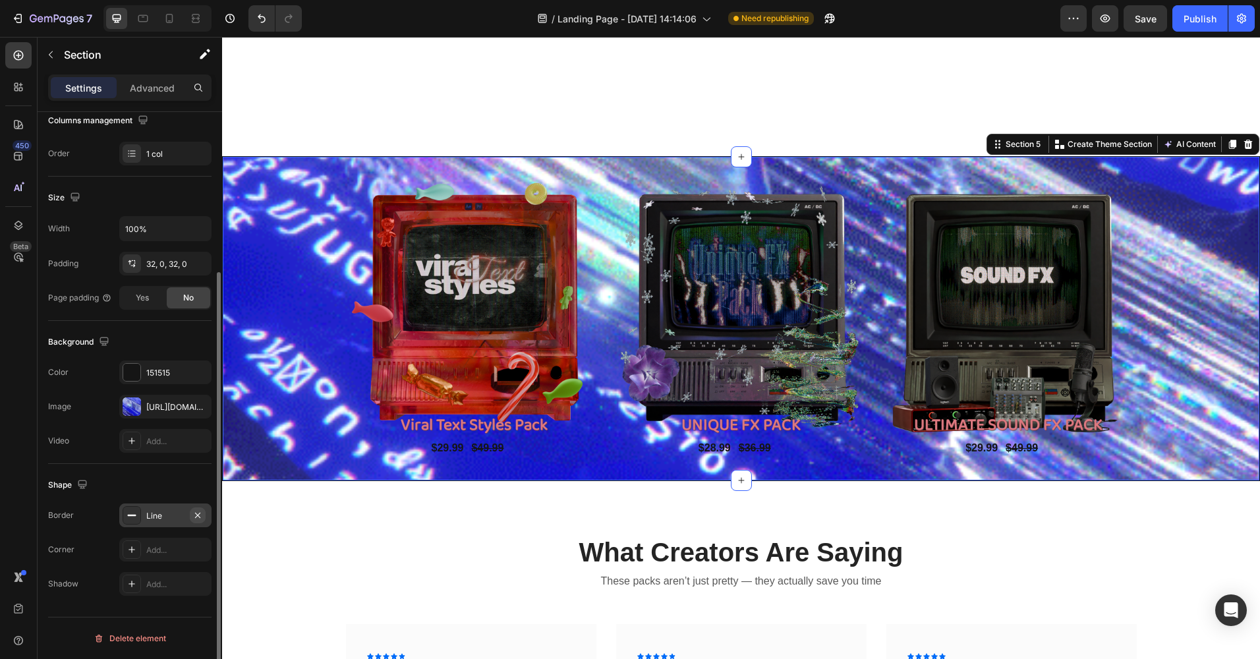
click at [197, 513] on icon "button" at bounding box center [197, 515] width 11 height 11
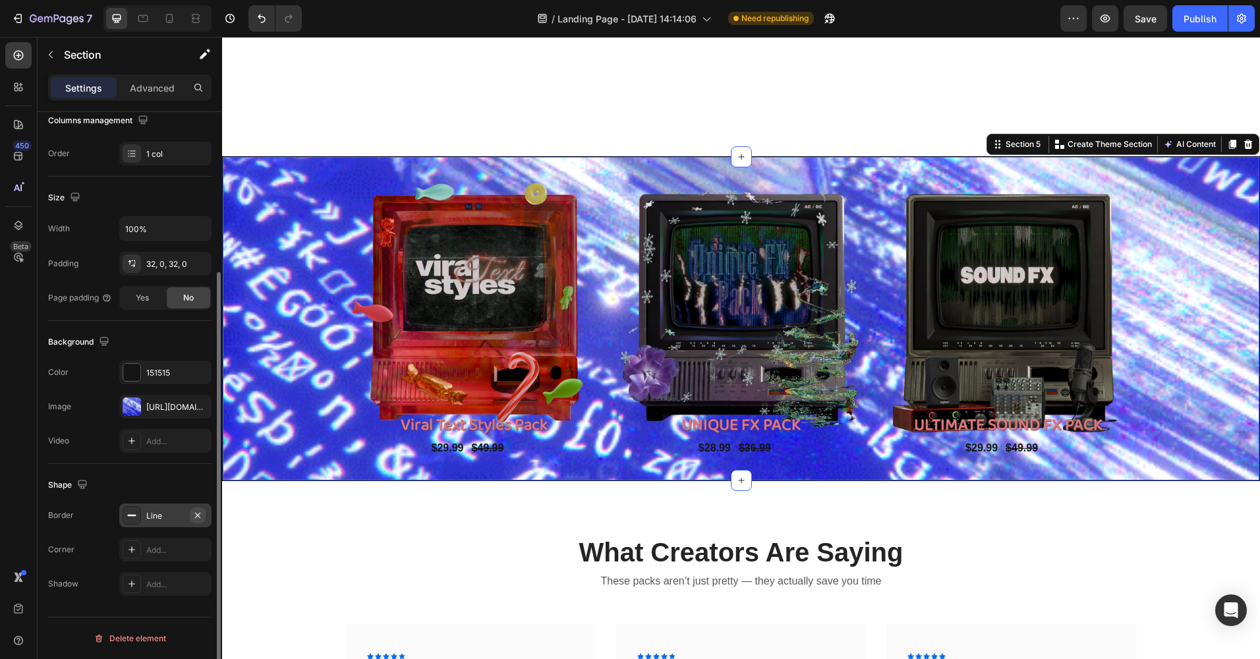
type input "1"
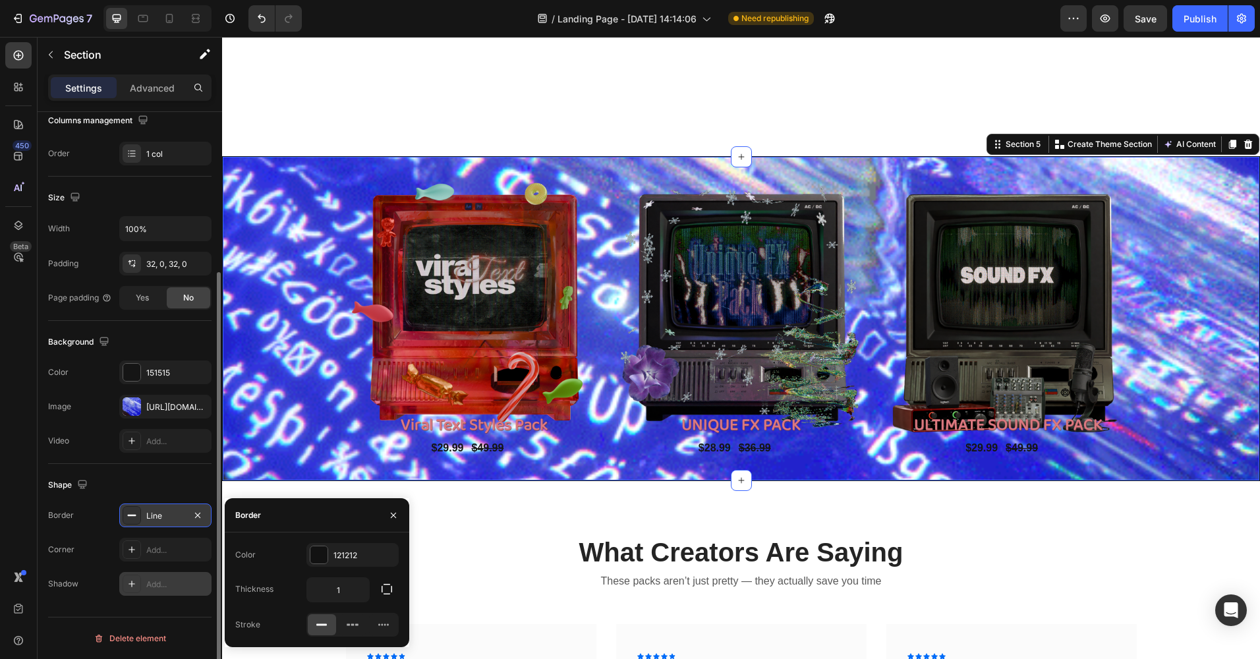
click at [153, 581] on div "Add..." at bounding box center [177, 584] width 62 height 12
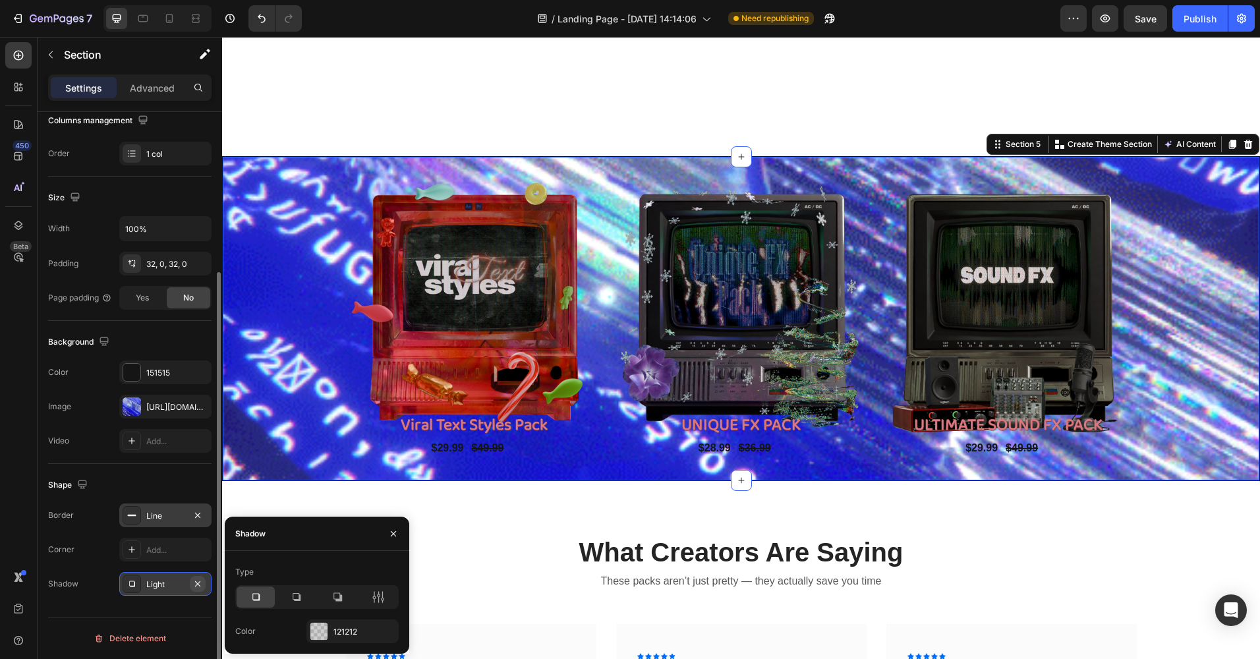
click at [196, 584] on icon "button" at bounding box center [197, 582] width 5 height 5
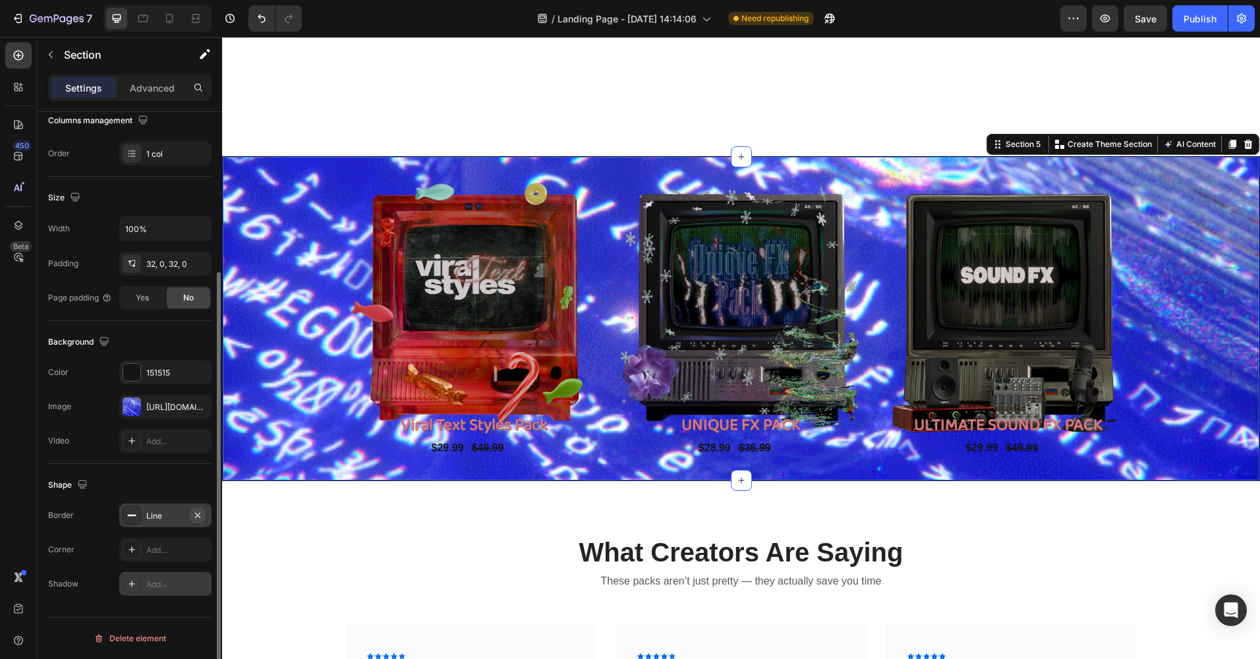
click at [201, 512] on icon "button" at bounding box center [197, 515] width 11 height 11
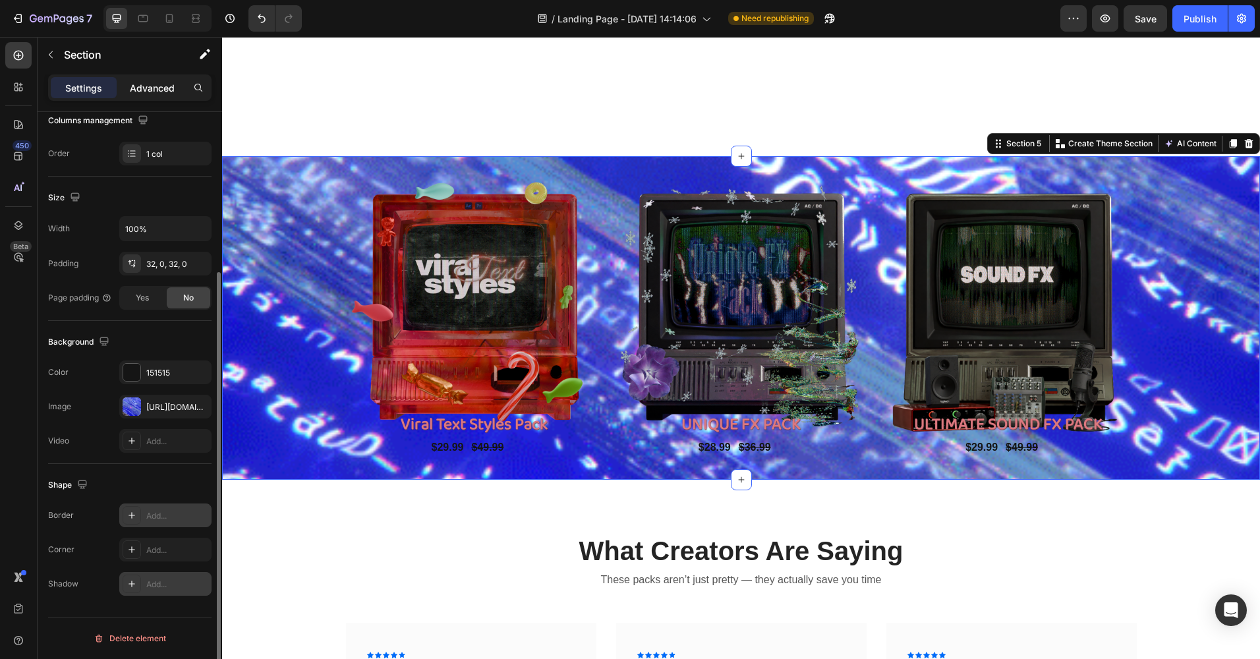
click at [154, 81] on p "Advanced" at bounding box center [152, 88] width 45 height 14
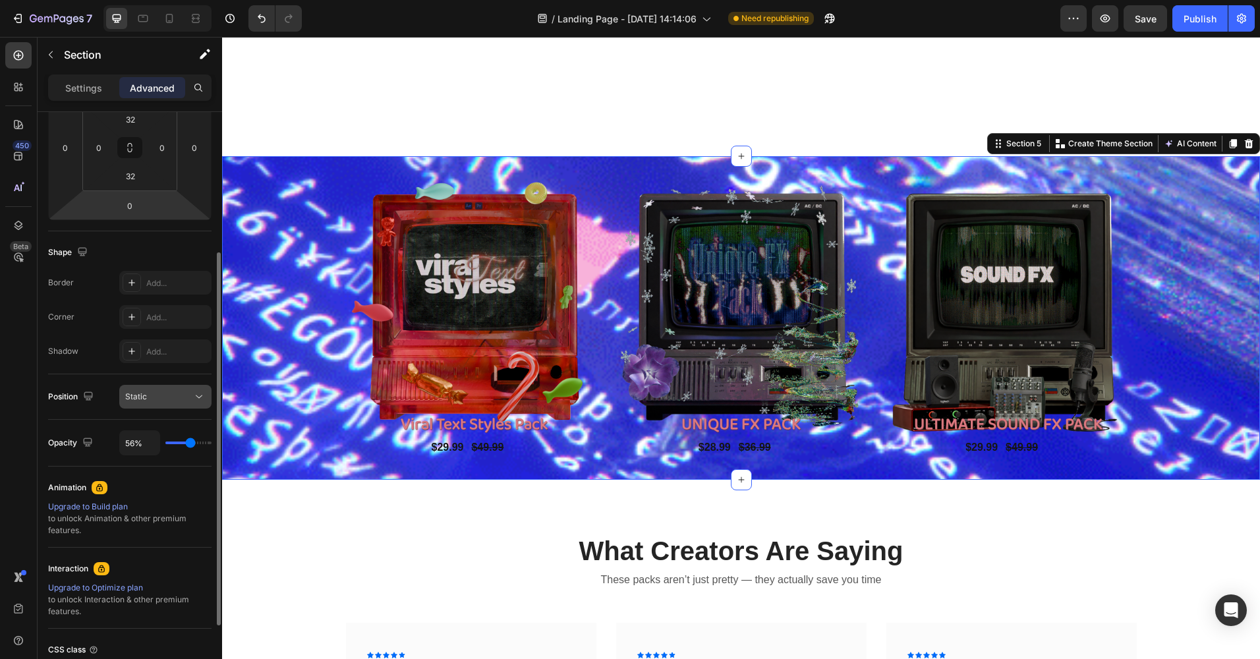
click at [138, 402] on span "Static" at bounding box center [136, 397] width 22 height 12
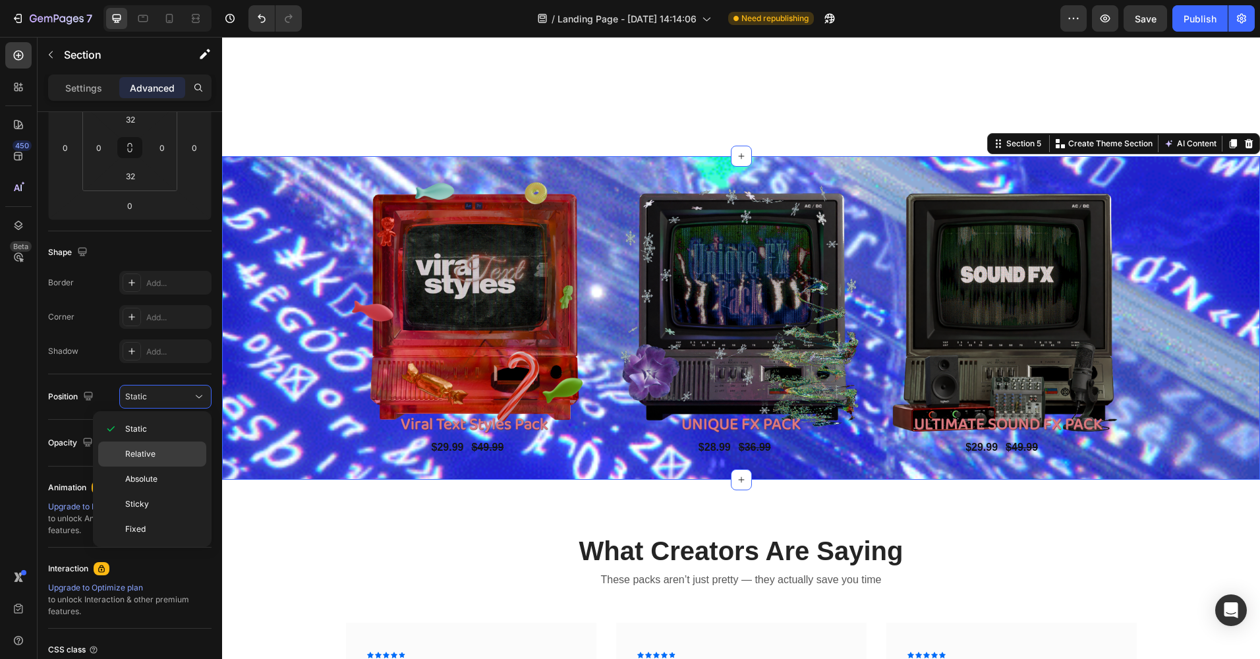
click at [136, 454] on span "Relative" at bounding box center [140, 454] width 30 height 12
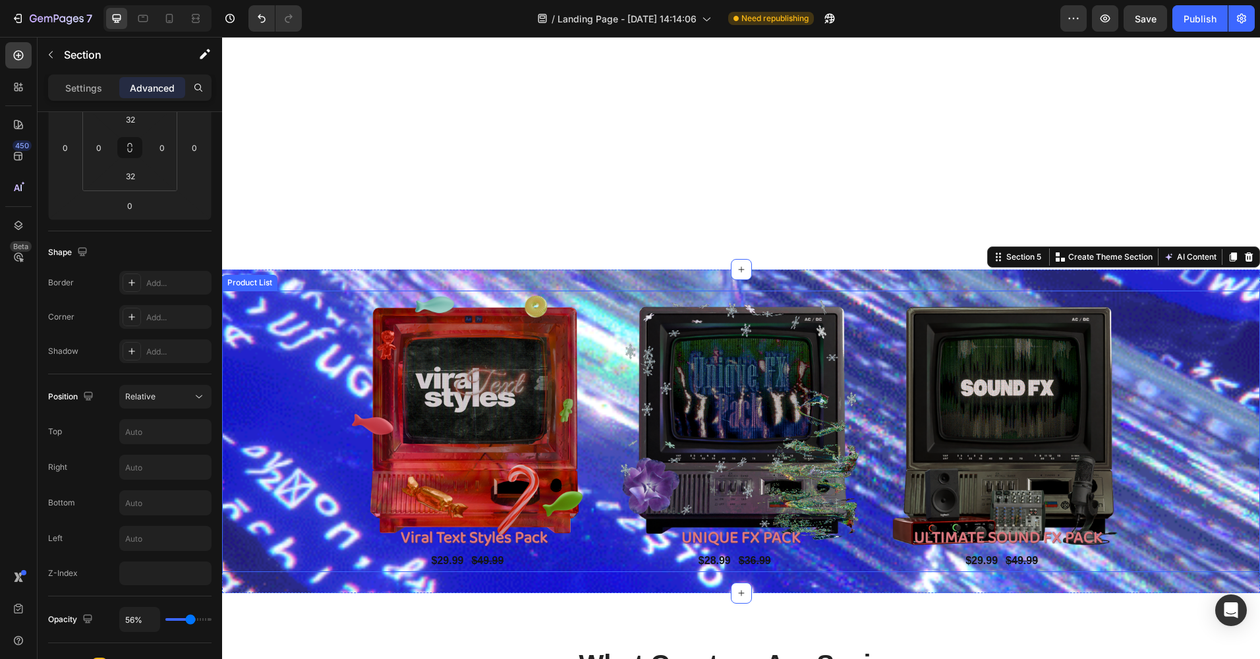
scroll to position [1256, 0]
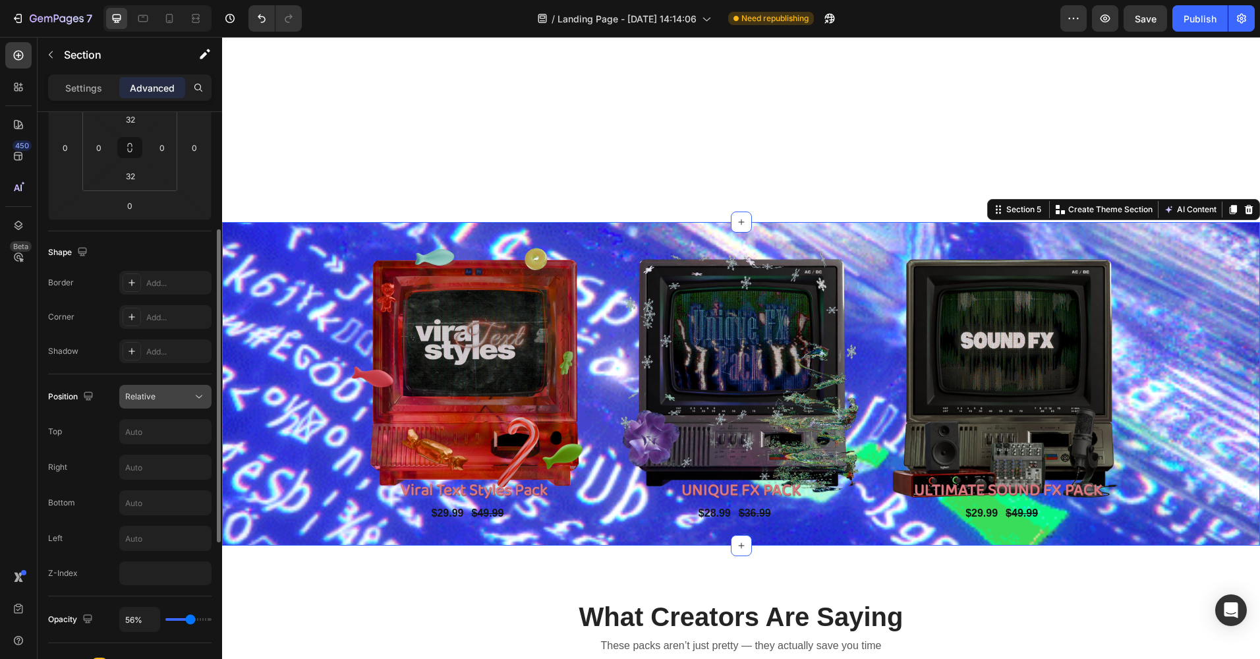
click at [168, 393] on div "Relative" at bounding box center [158, 397] width 67 height 12
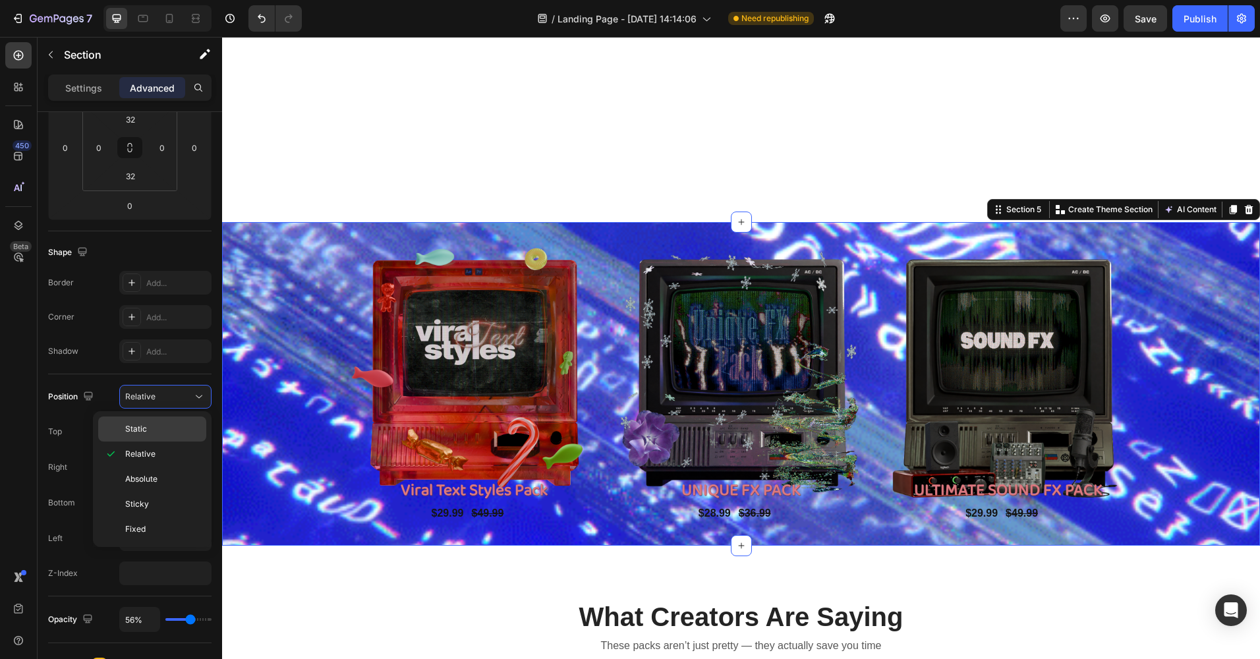
click at [152, 420] on div "Static" at bounding box center [152, 428] width 108 height 25
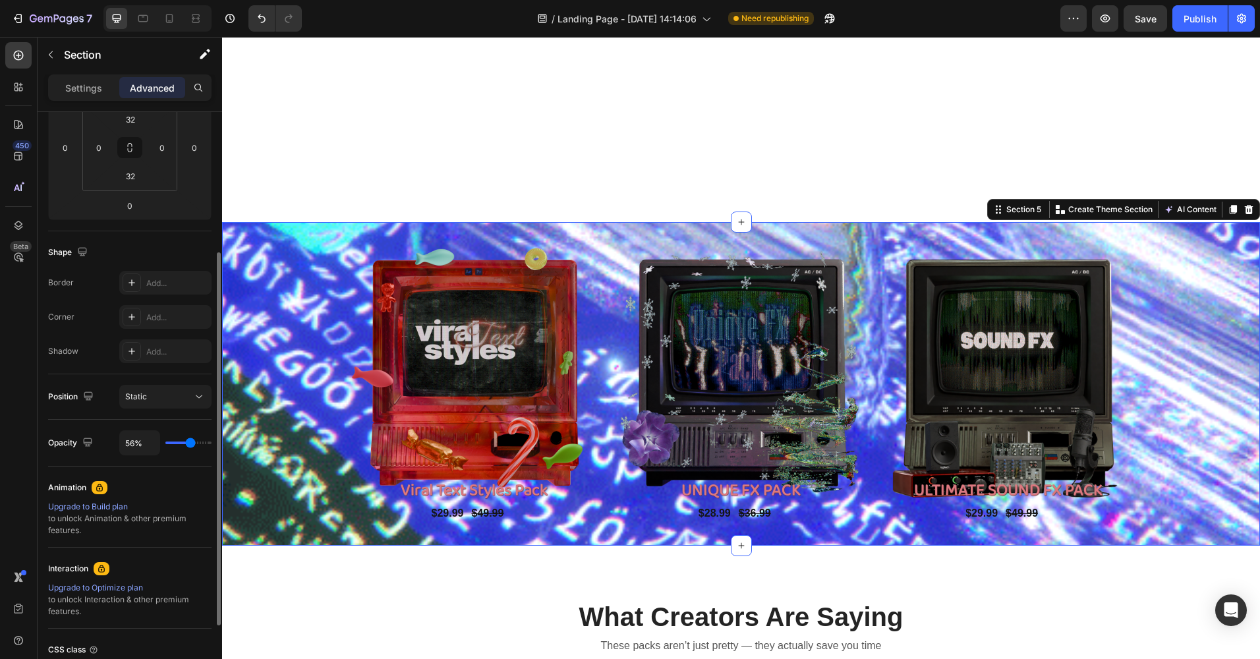
type input "61%"
type input "61"
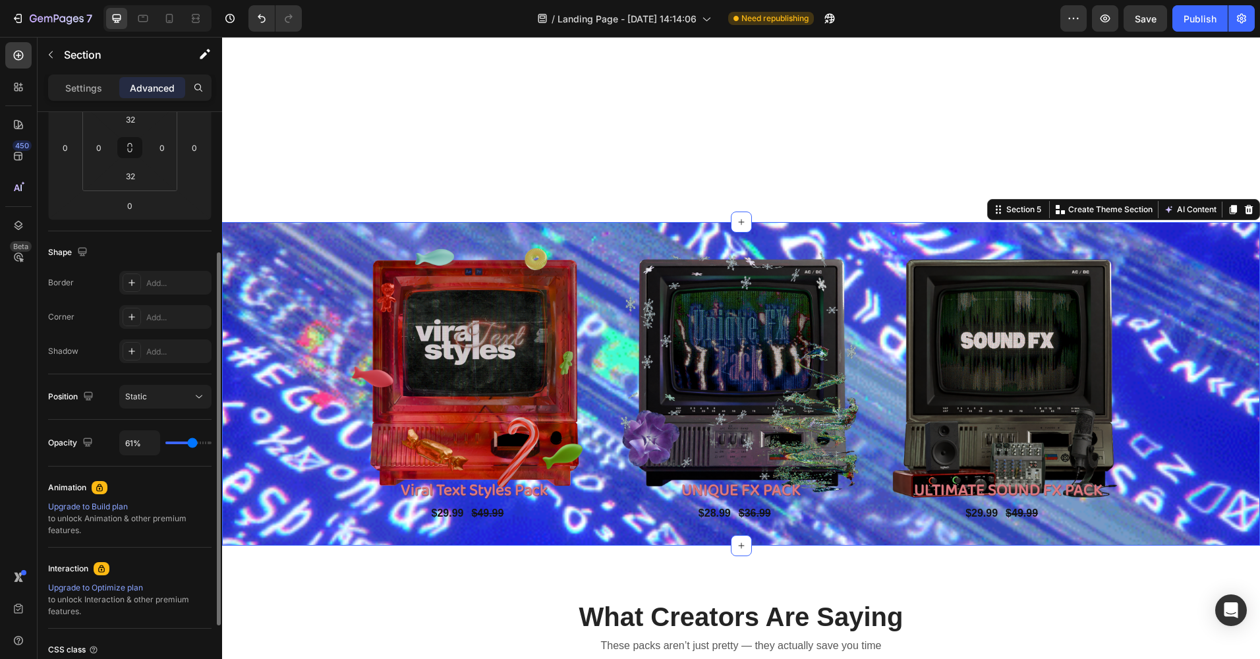
type input "67%"
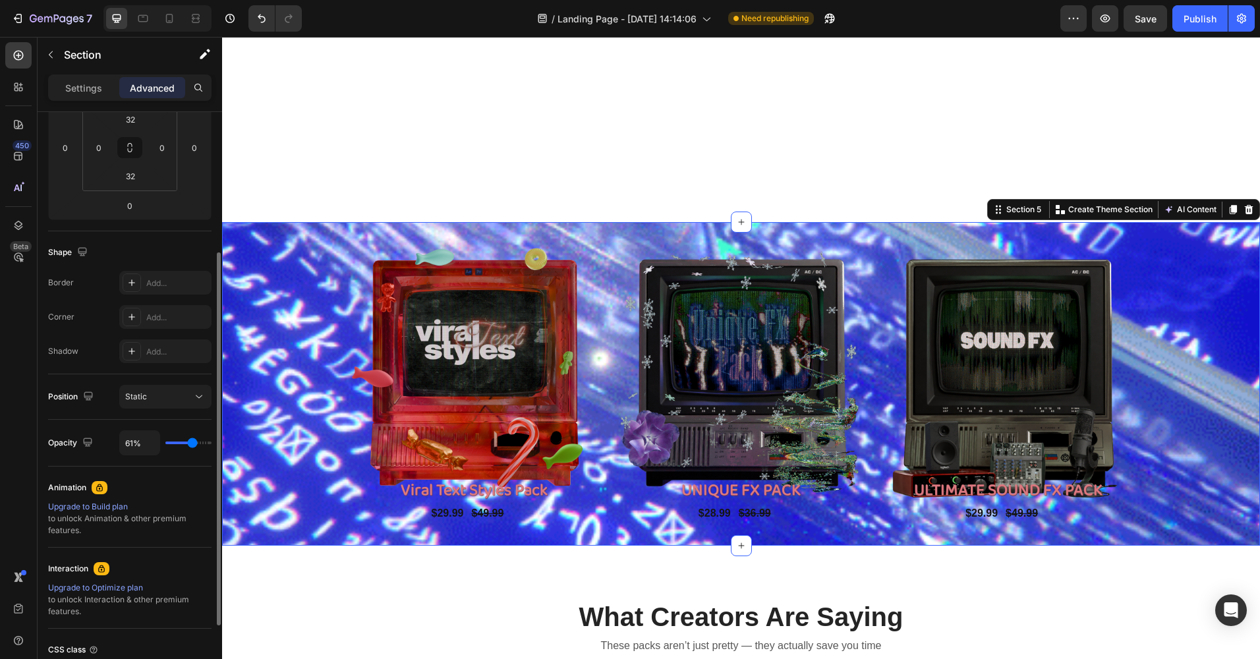
type input "67"
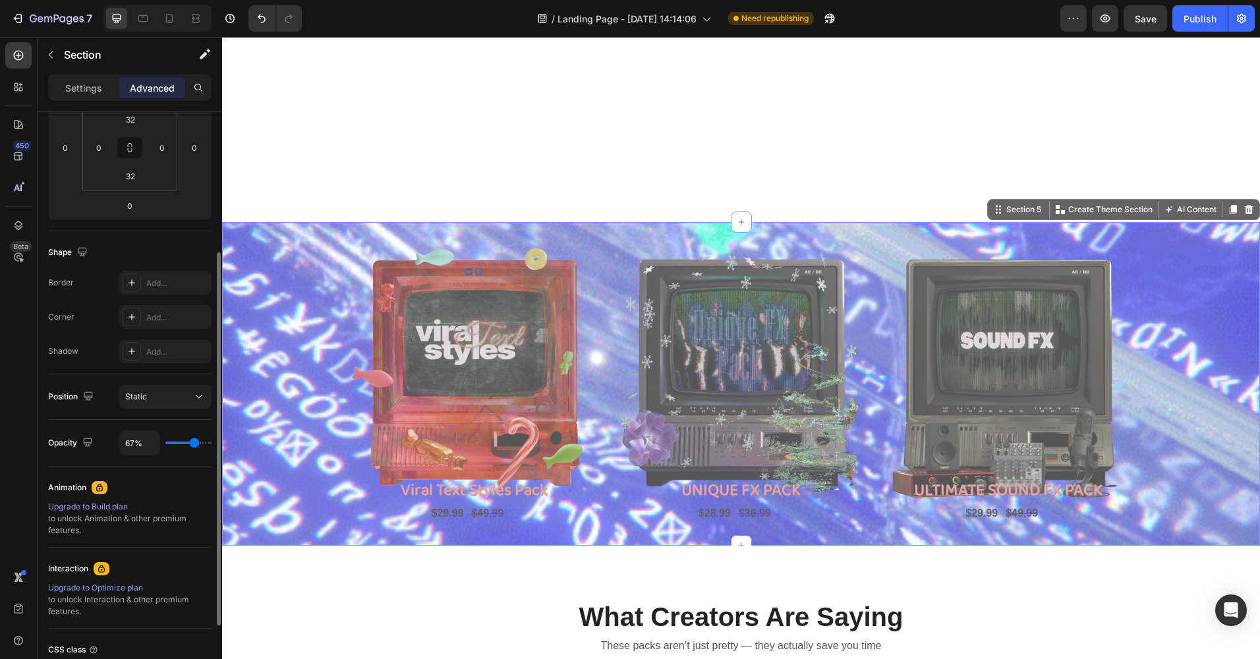
type input "78%"
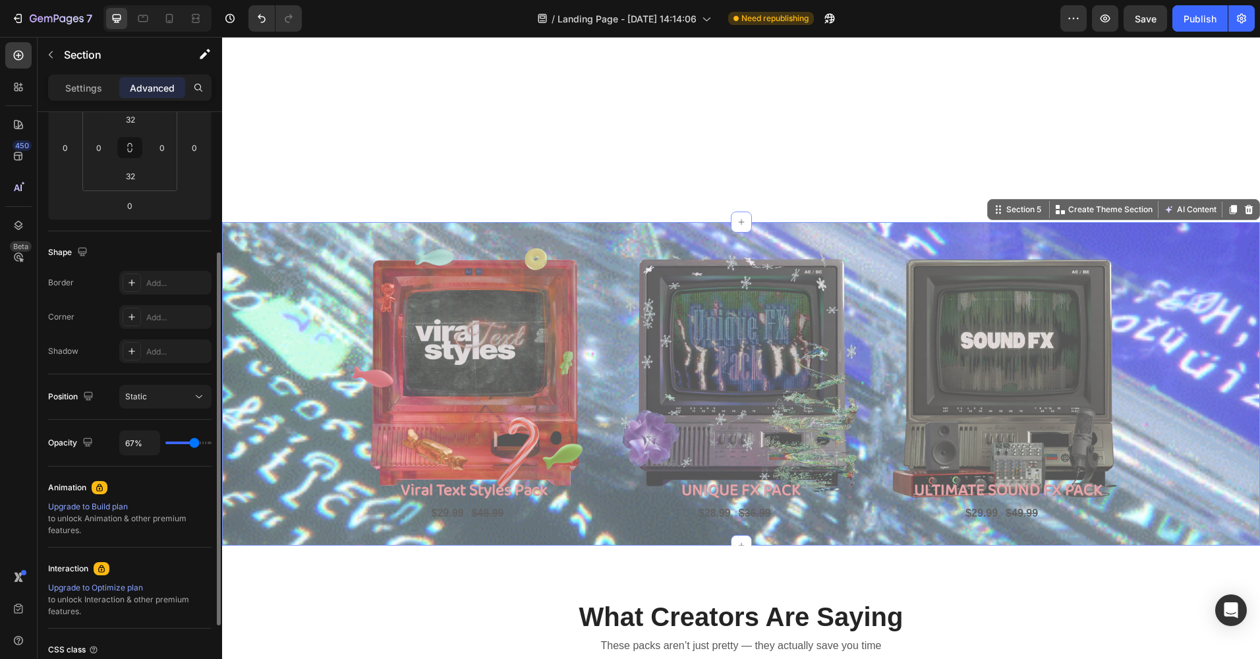
type input "78"
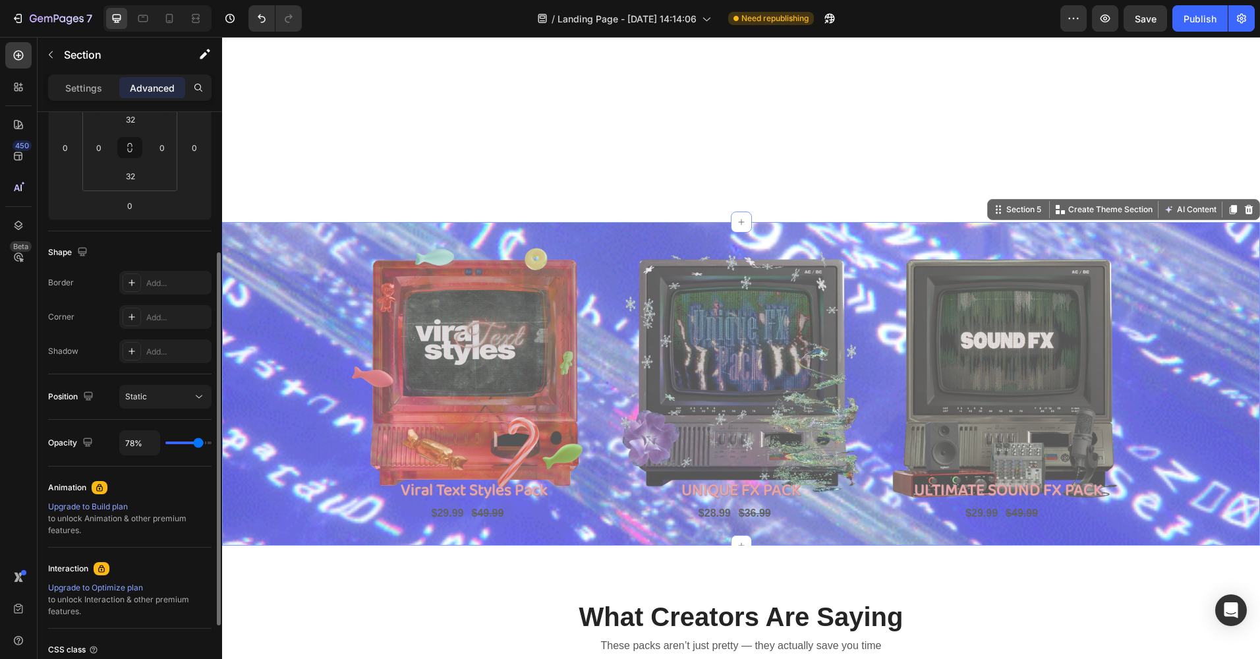
type input "91%"
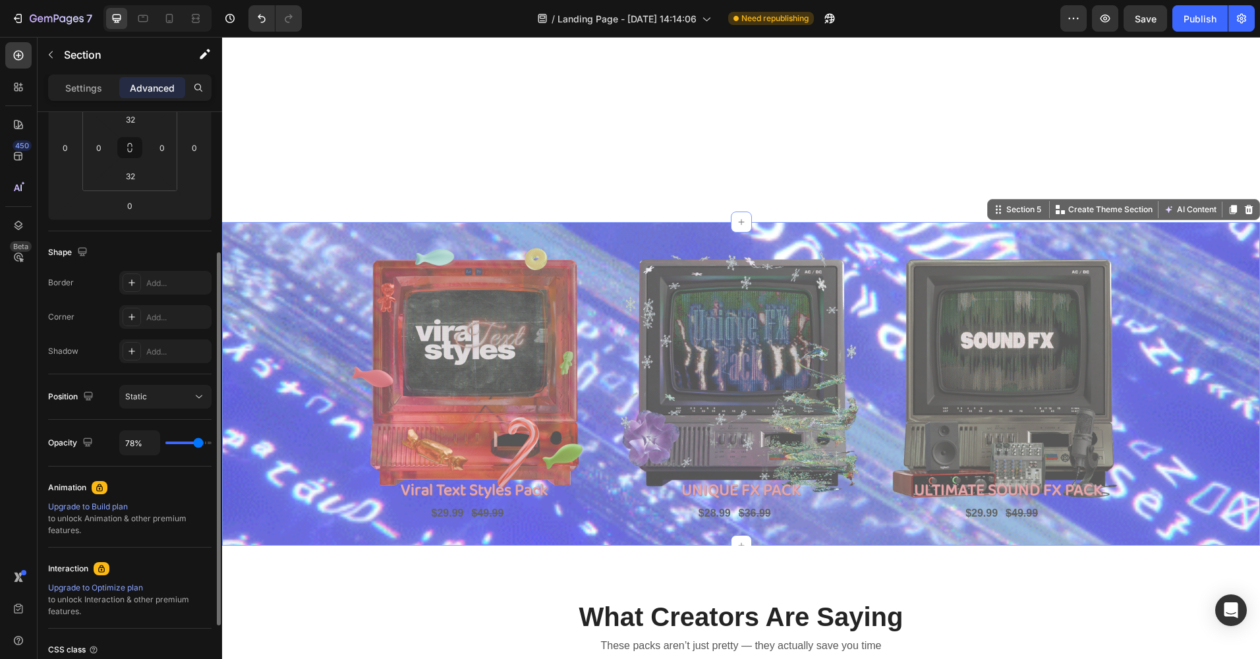
type input "91"
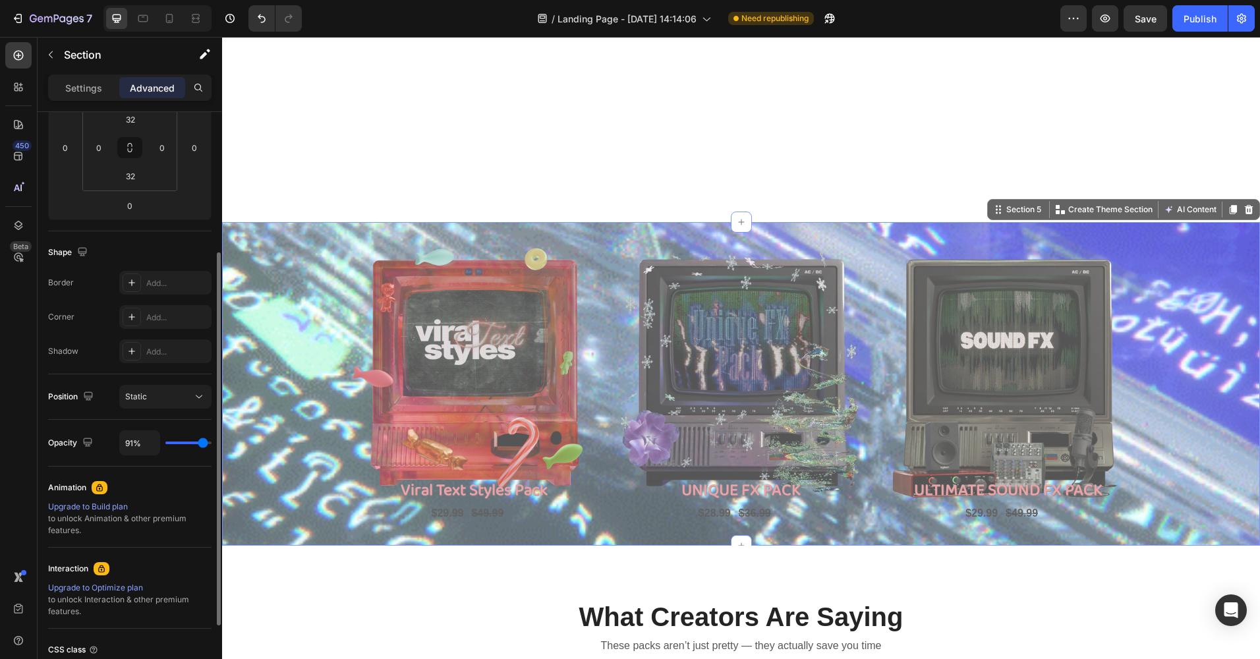
type input "98%"
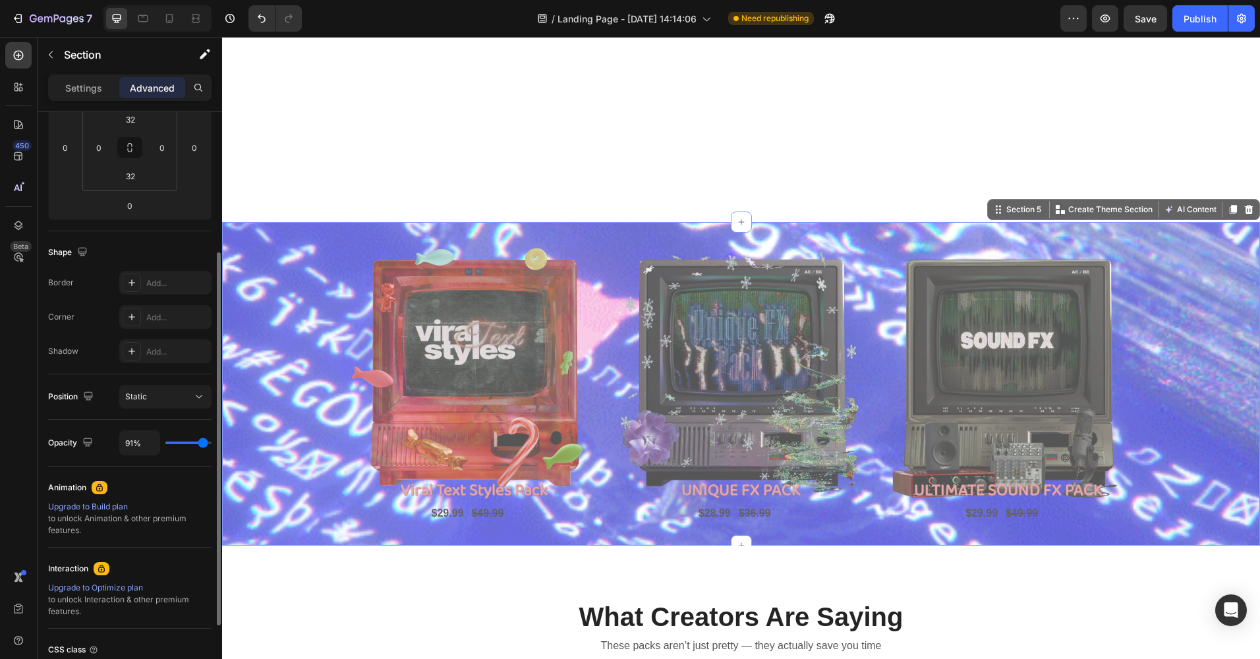
type input "98"
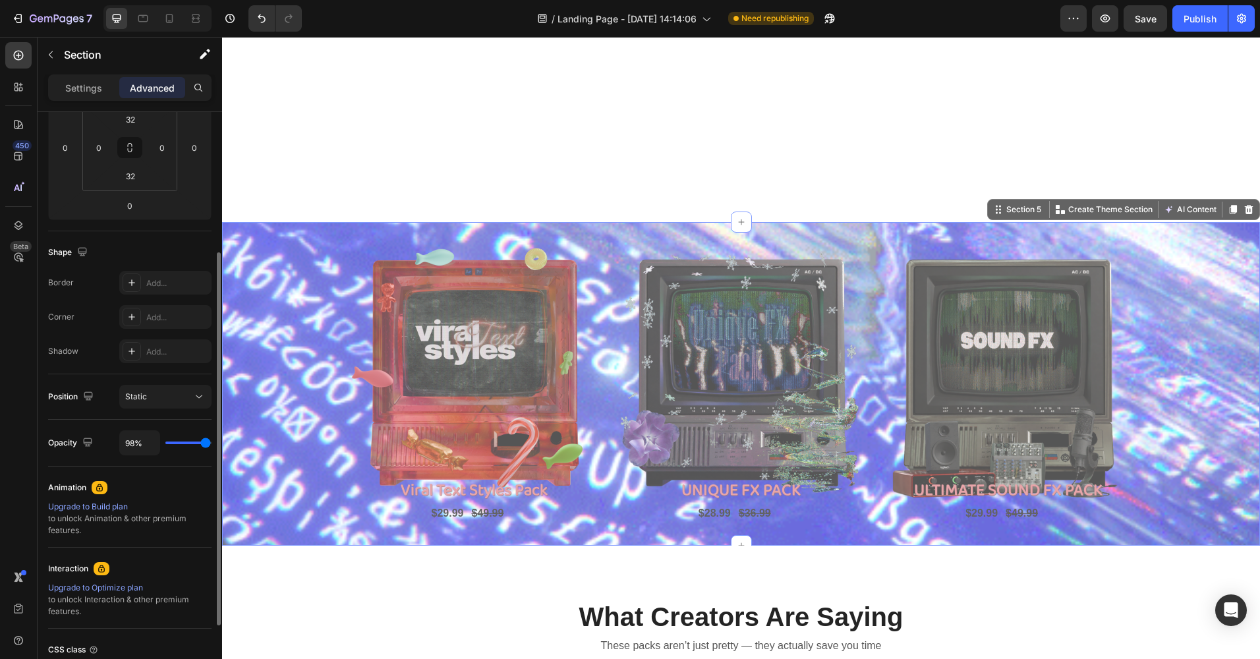
type input "100%"
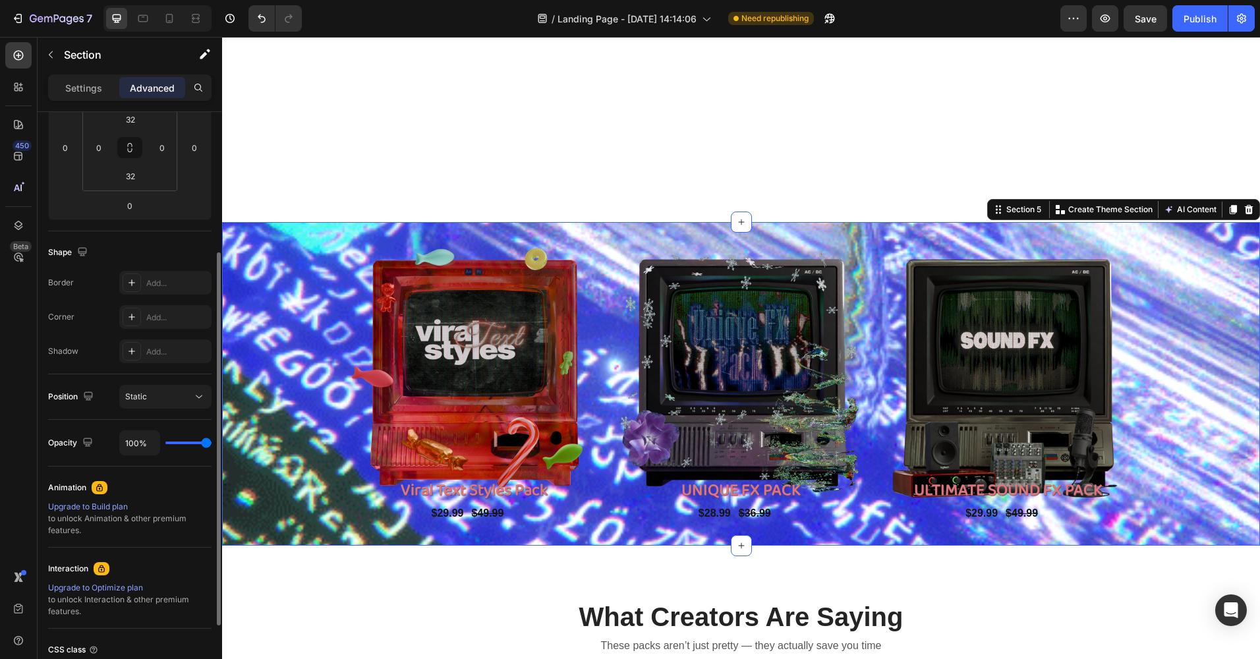
drag, startPoint x: 190, startPoint y: 445, endPoint x: 219, endPoint y: 444, distance: 29.0
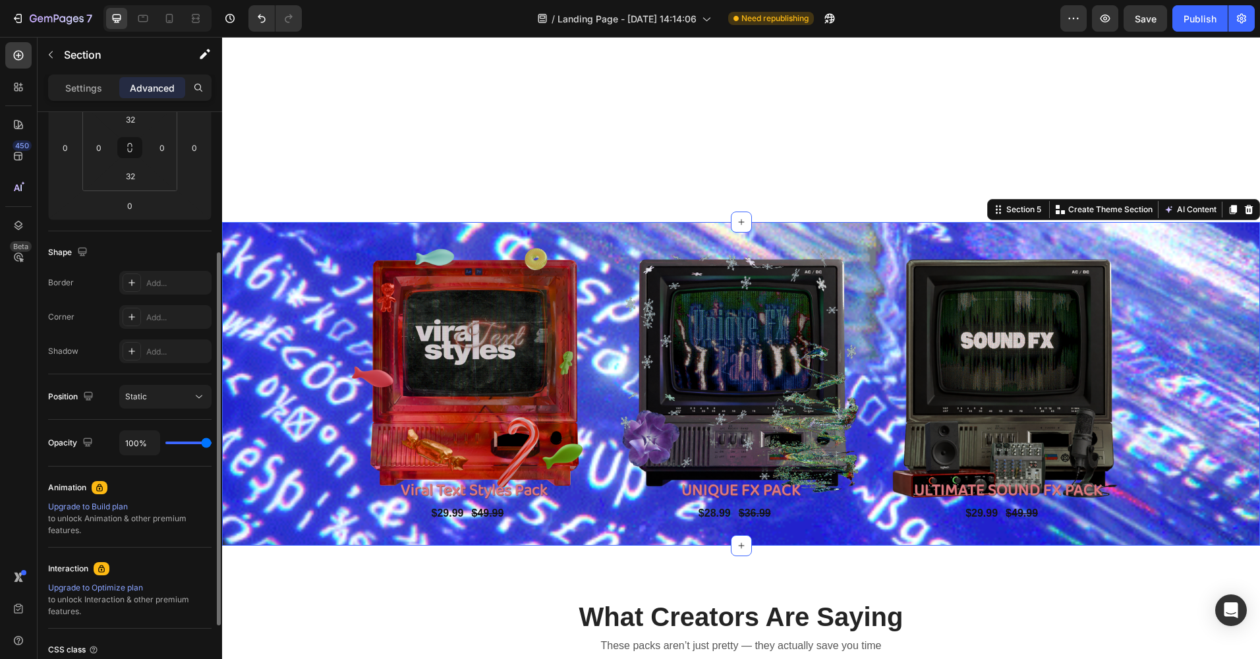
type input "100"
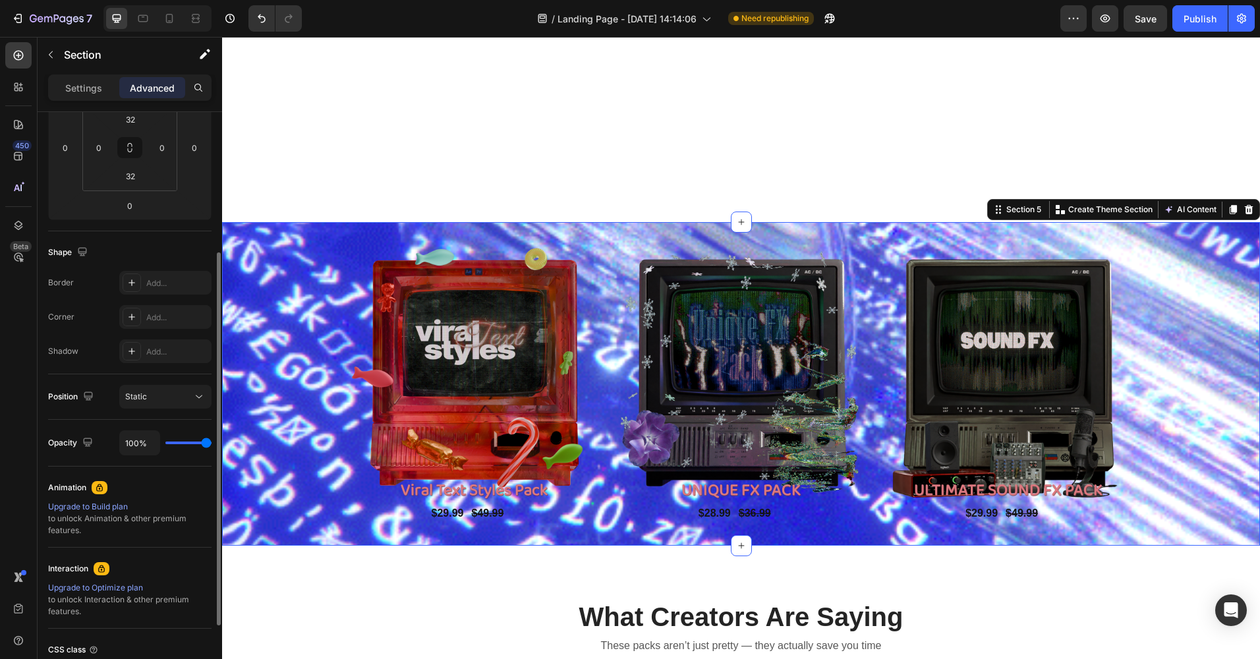
click at [211, 444] on input "range" at bounding box center [188, 442] width 46 height 3
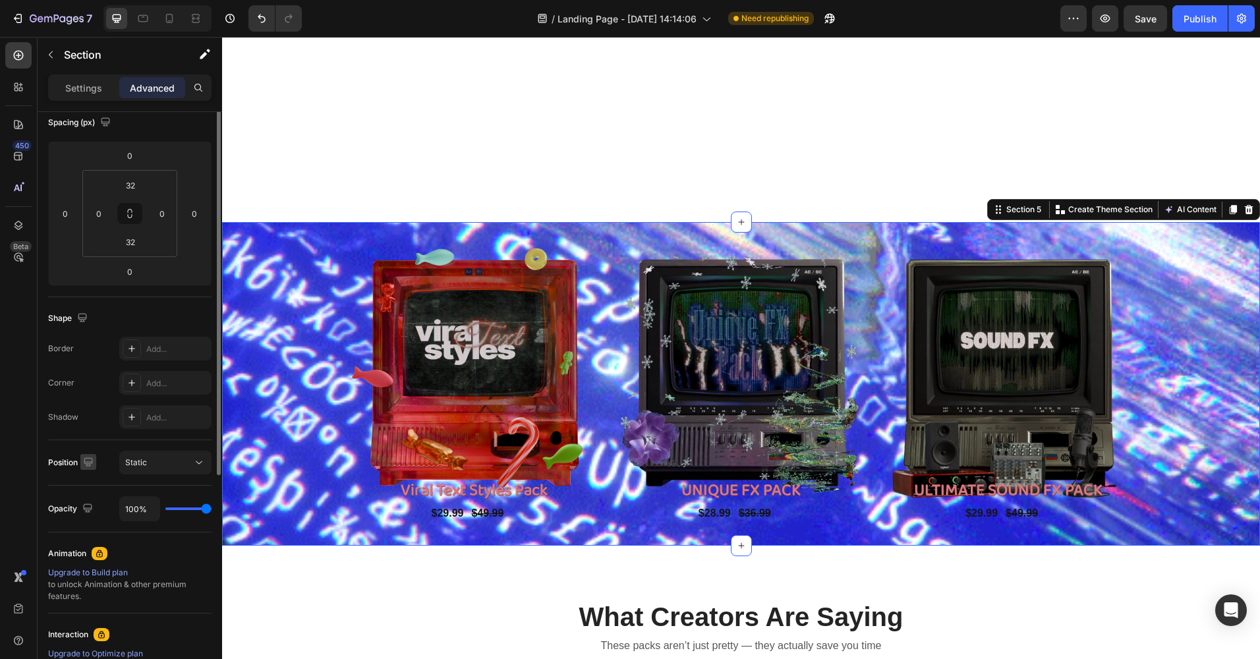
scroll to position [0, 0]
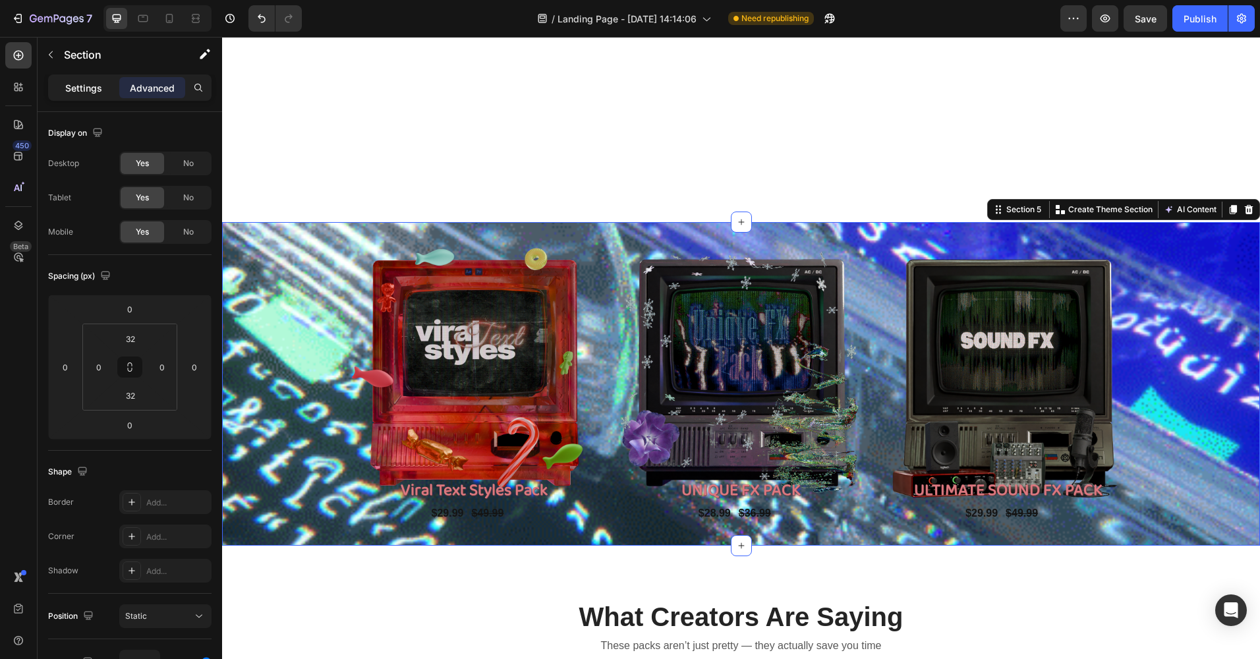
click at [89, 91] on p "Settings" at bounding box center [83, 88] width 37 height 14
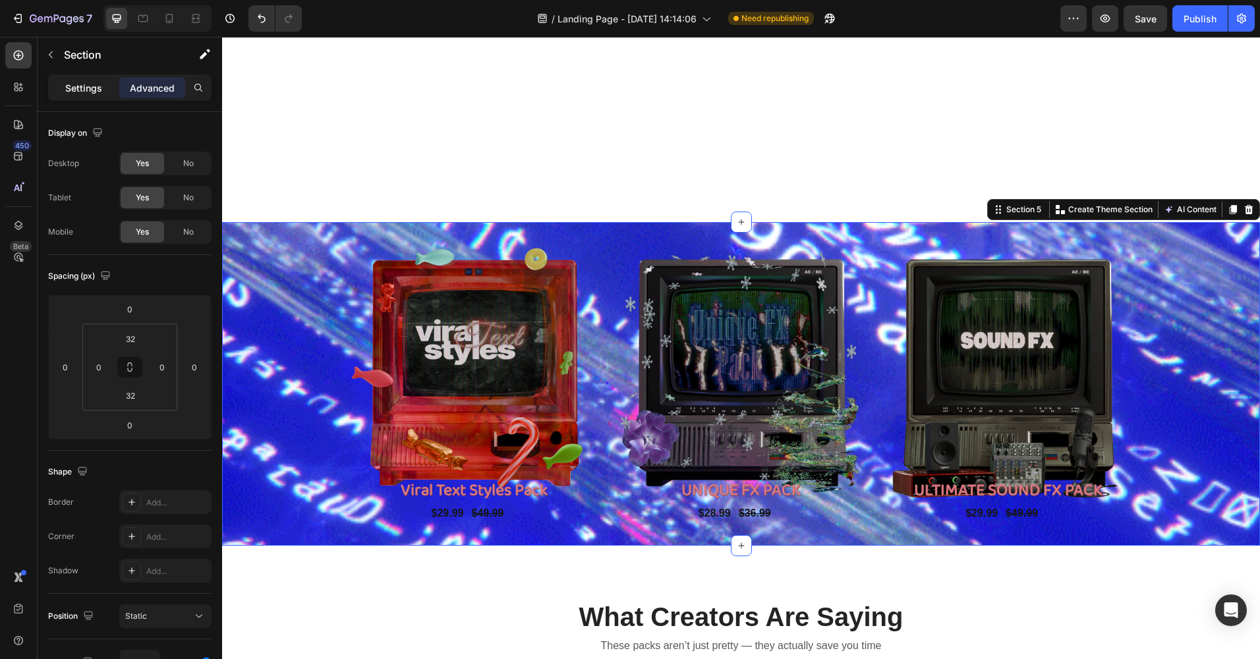
click at [89, 91] on p "Settings" at bounding box center [83, 88] width 37 height 14
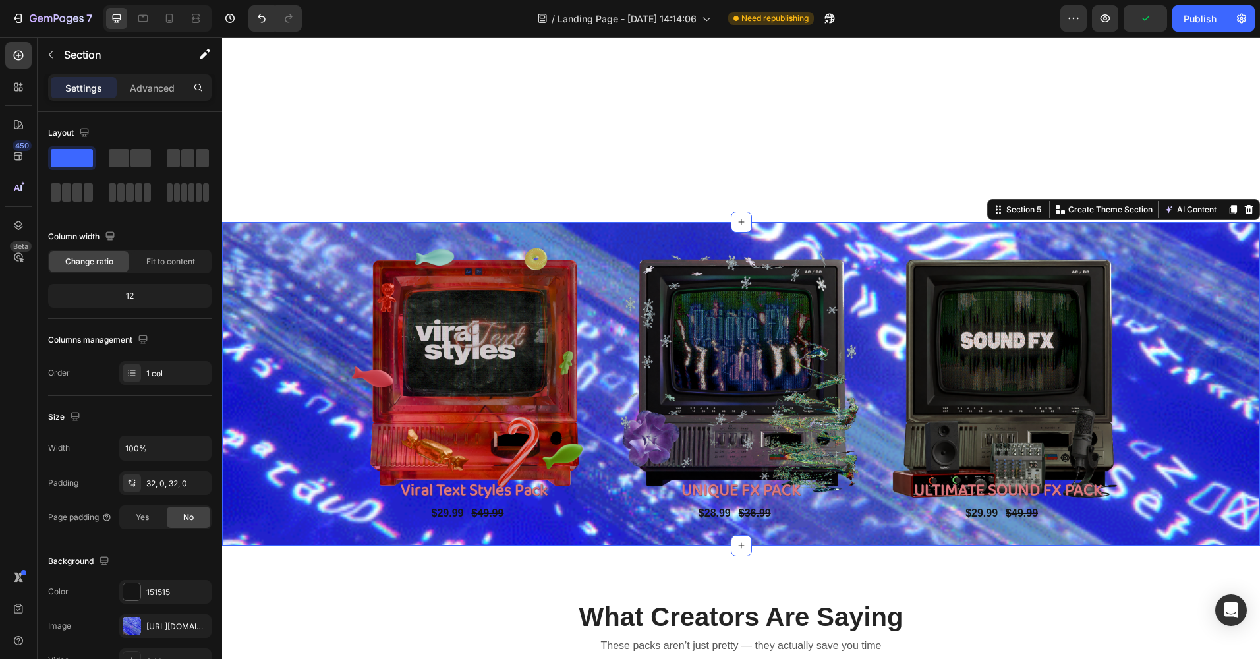
click at [304, 230] on div "Product Images Viral Text Styles Pack Product Title $29.99 Product Price Produc…" at bounding box center [741, 383] width 1038 height 323
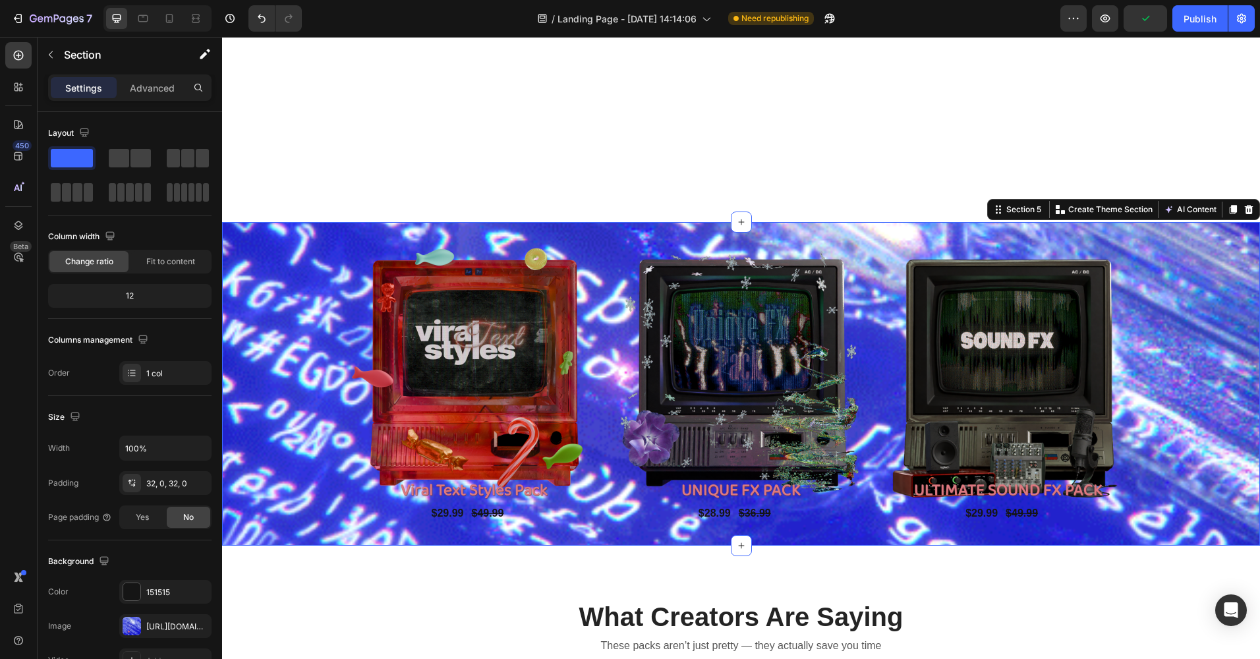
click at [304, 230] on div "Product Images Viral Text Styles Pack Product Title $29.99 Product Price Produc…" at bounding box center [741, 383] width 1038 height 323
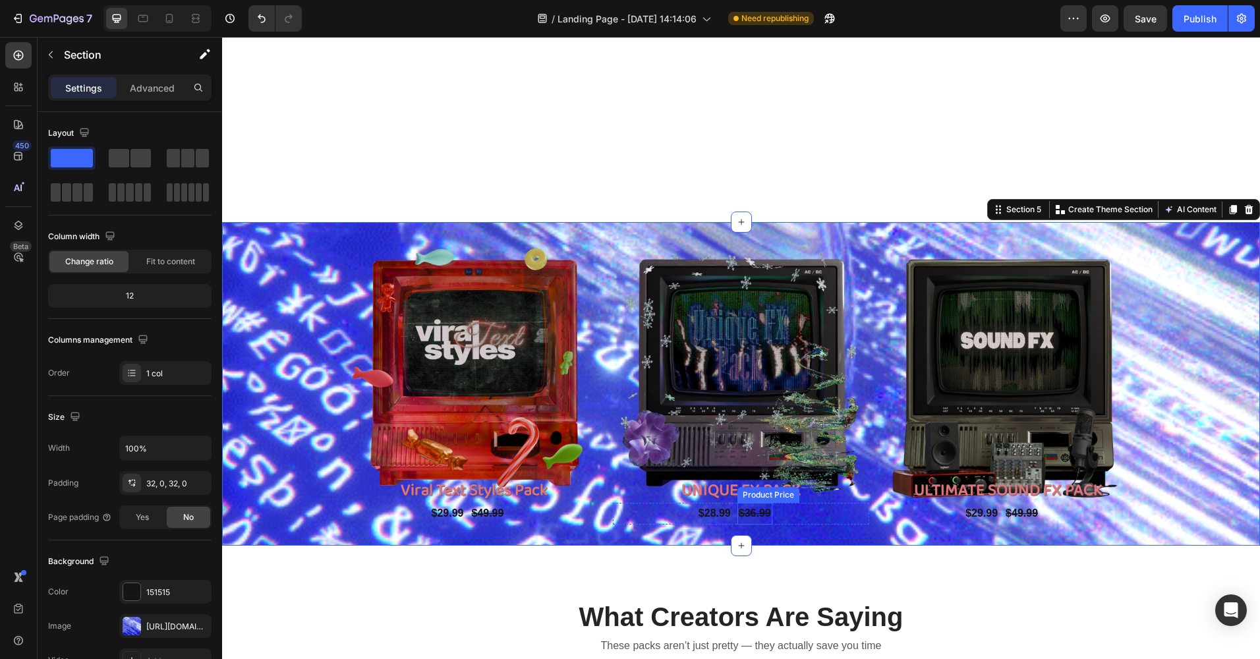
click at [760, 491] on div "Product Price" at bounding box center [768, 495] width 57 height 12
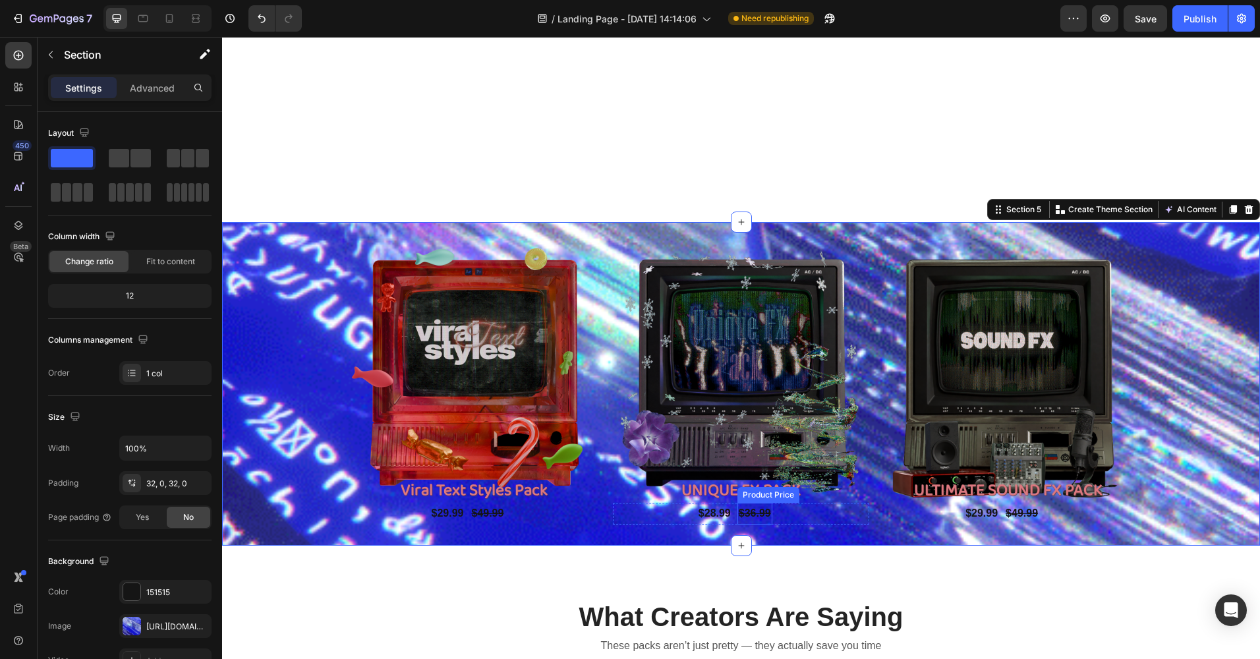
click at [760, 491] on div "Product Price" at bounding box center [768, 495] width 57 height 12
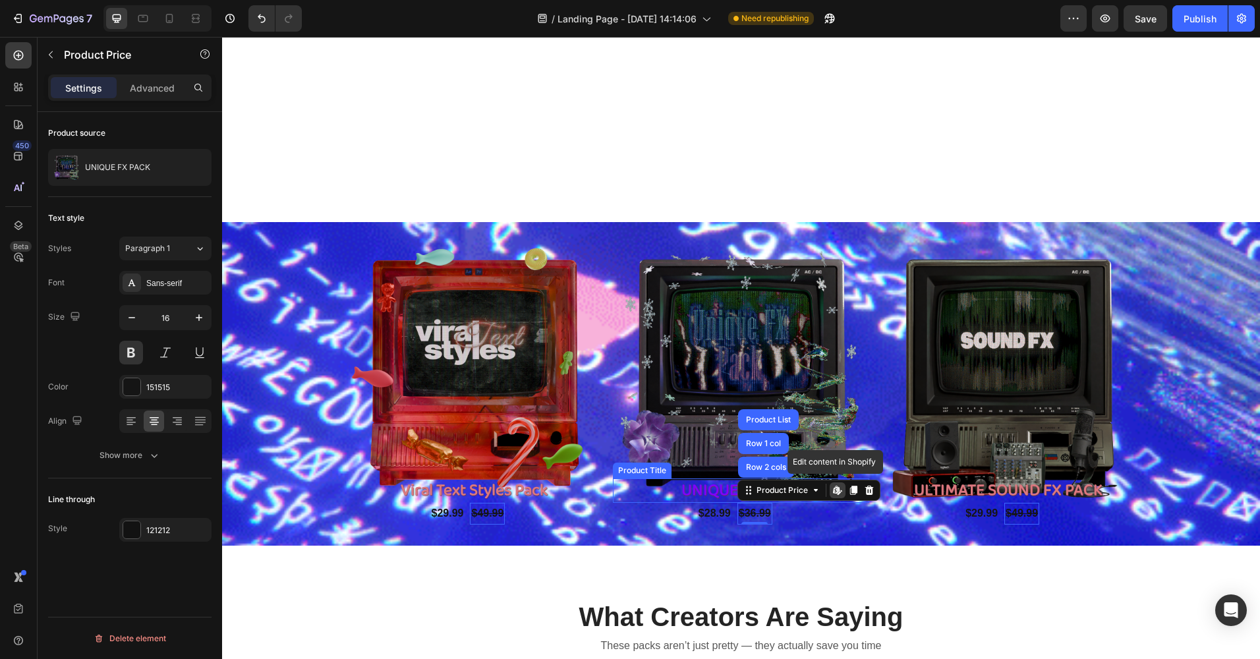
click at [687, 487] on h2 "UNIQUE FX PACK" at bounding box center [741, 490] width 256 height 24
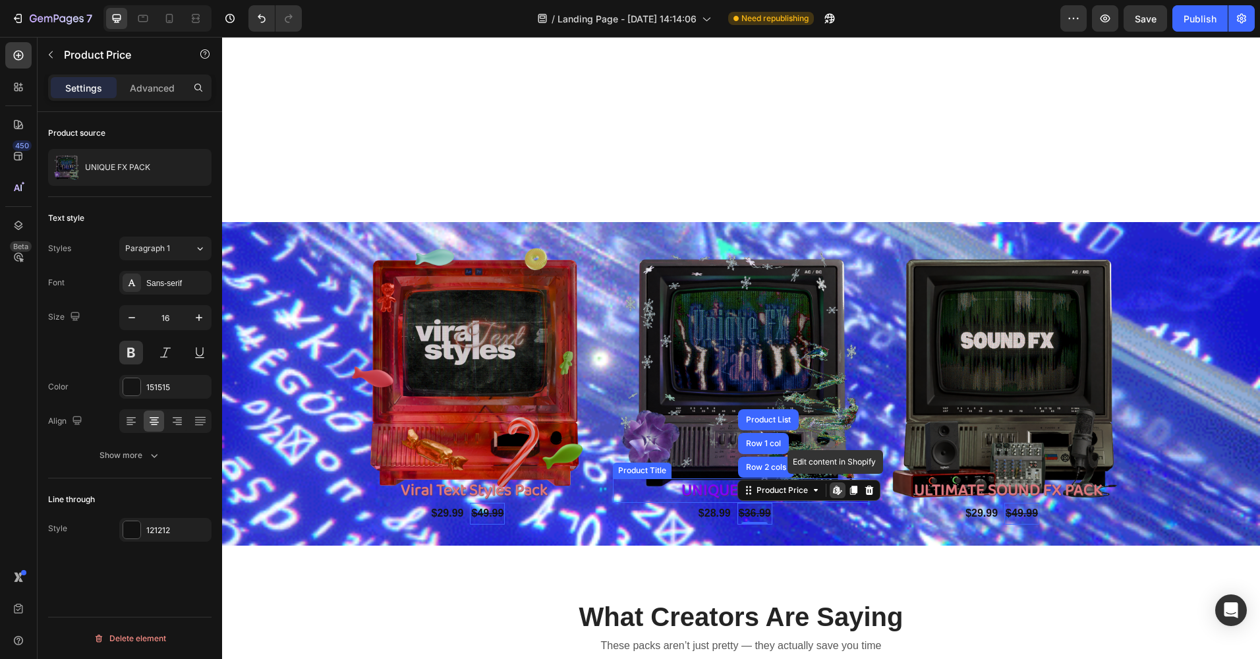
click at [687, 487] on h2 "UNIQUE FX PACK" at bounding box center [741, 490] width 256 height 24
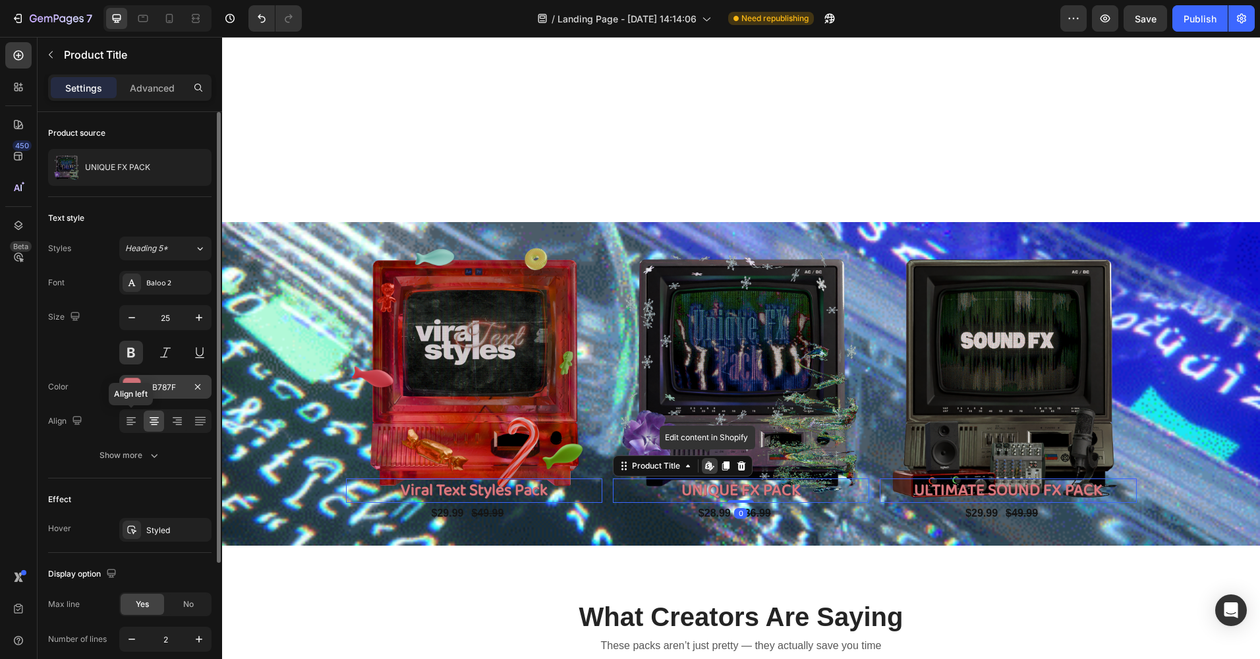
click at [134, 387] on div at bounding box center [131, 386] width 17 height 17
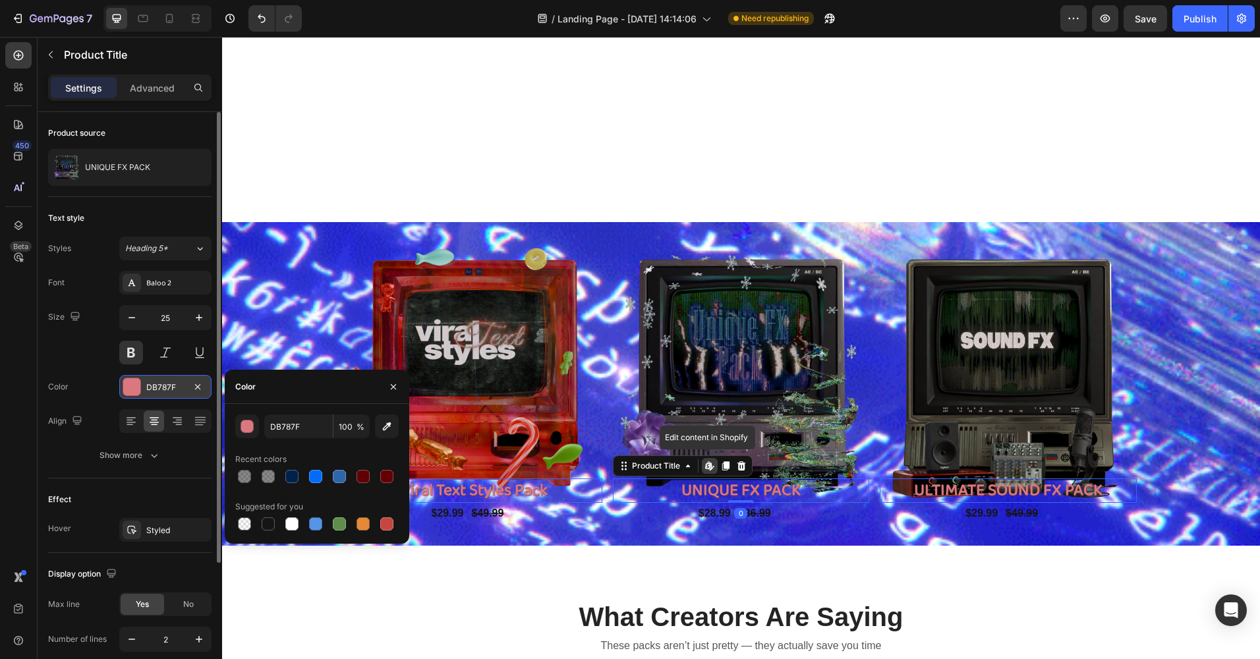
click at [134, 387] on div at bounding box center [131, 386] width 17 height 17
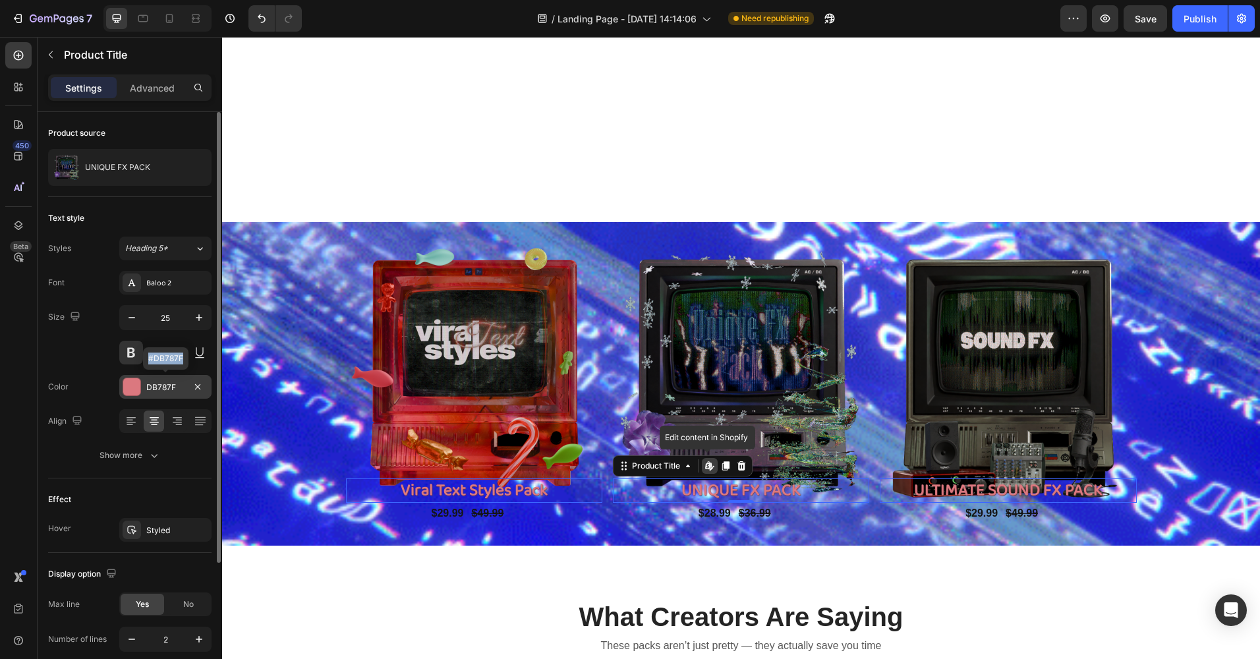
click at [133, 385] on div at bounding box center [131, 386] width 17 height 17
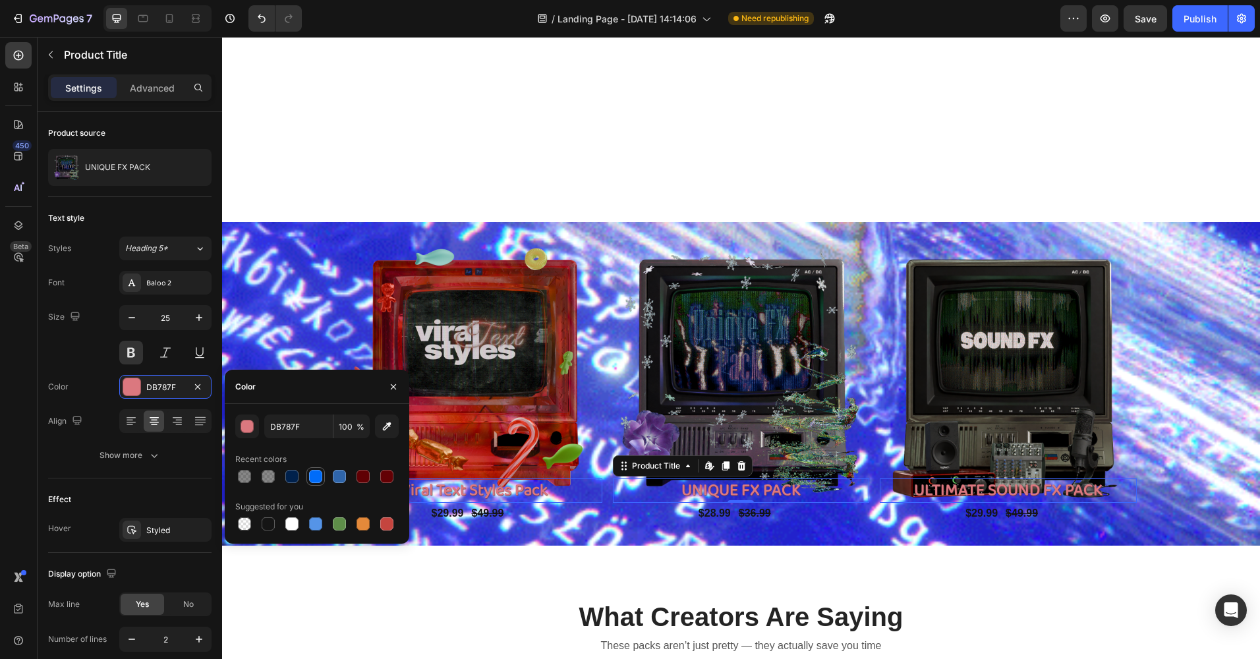
click at [318, 476] on div at bounding box center [315, 476] width 13 height 13
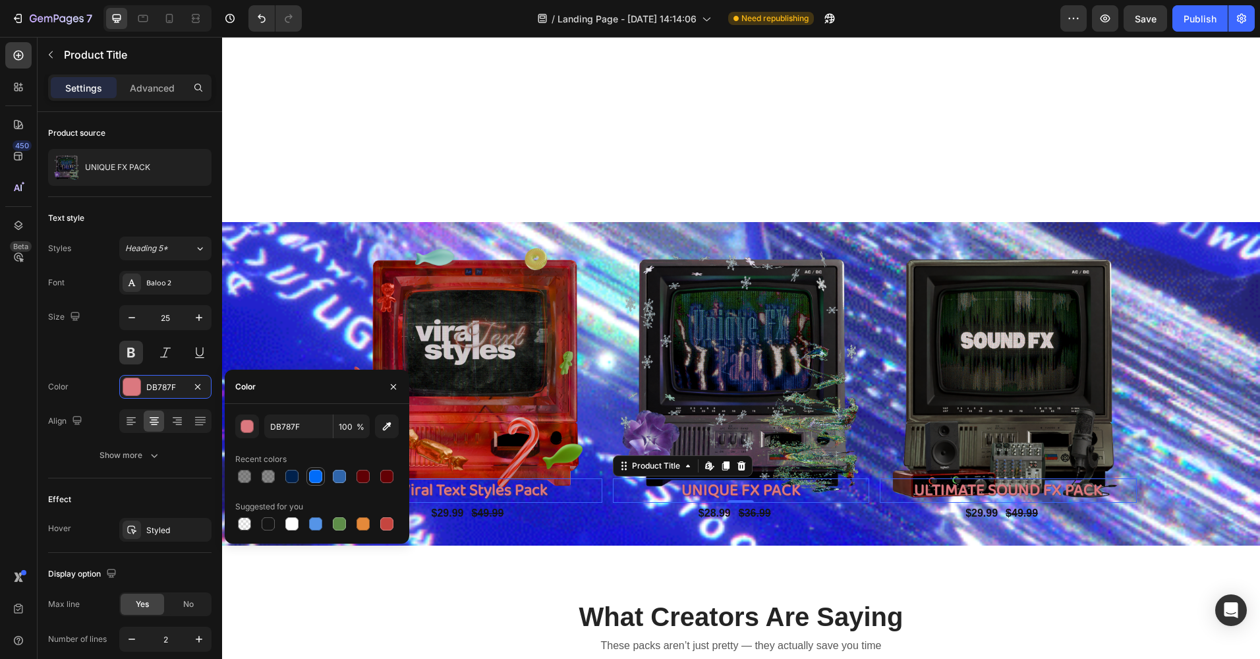
type input "006CF9"
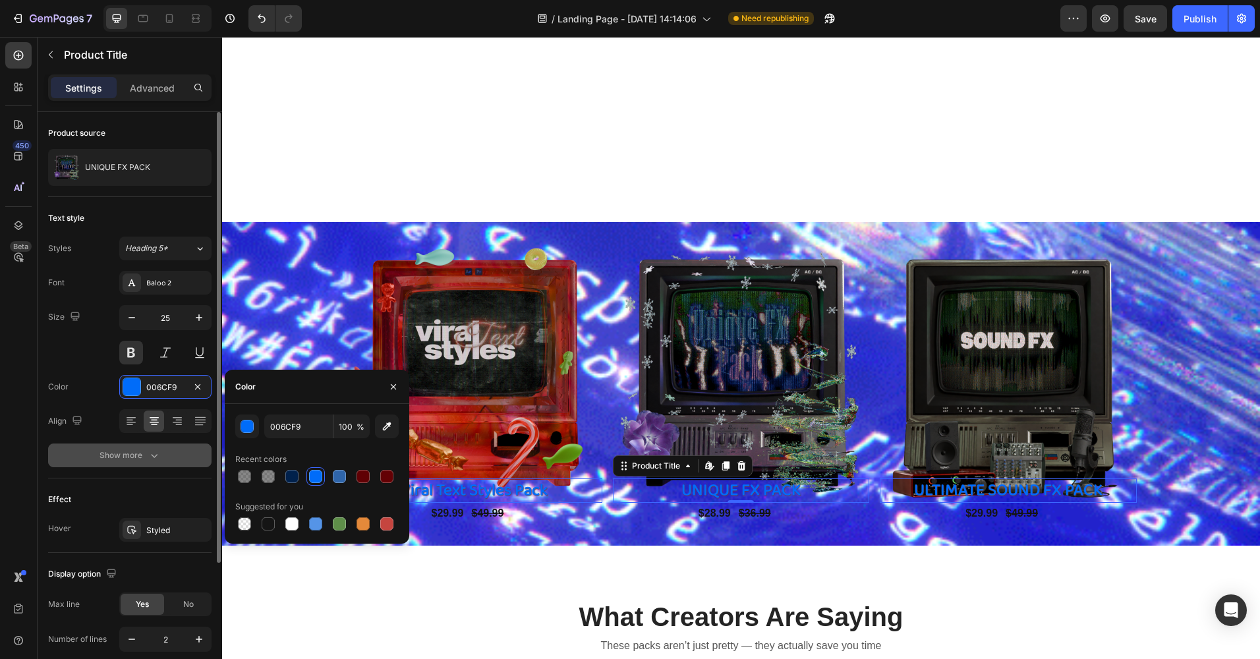
click at [100, 465] on button "Show more" at bounding box center [129, 455] width 163 height 24
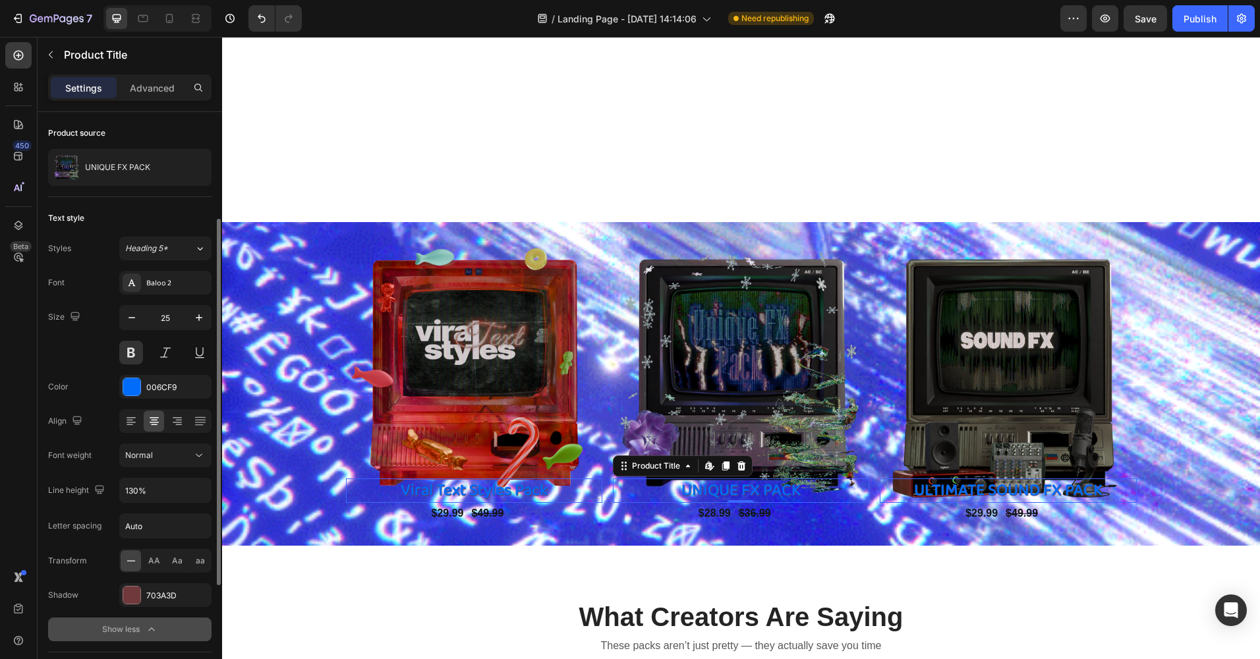
scroll to position [198, 0]
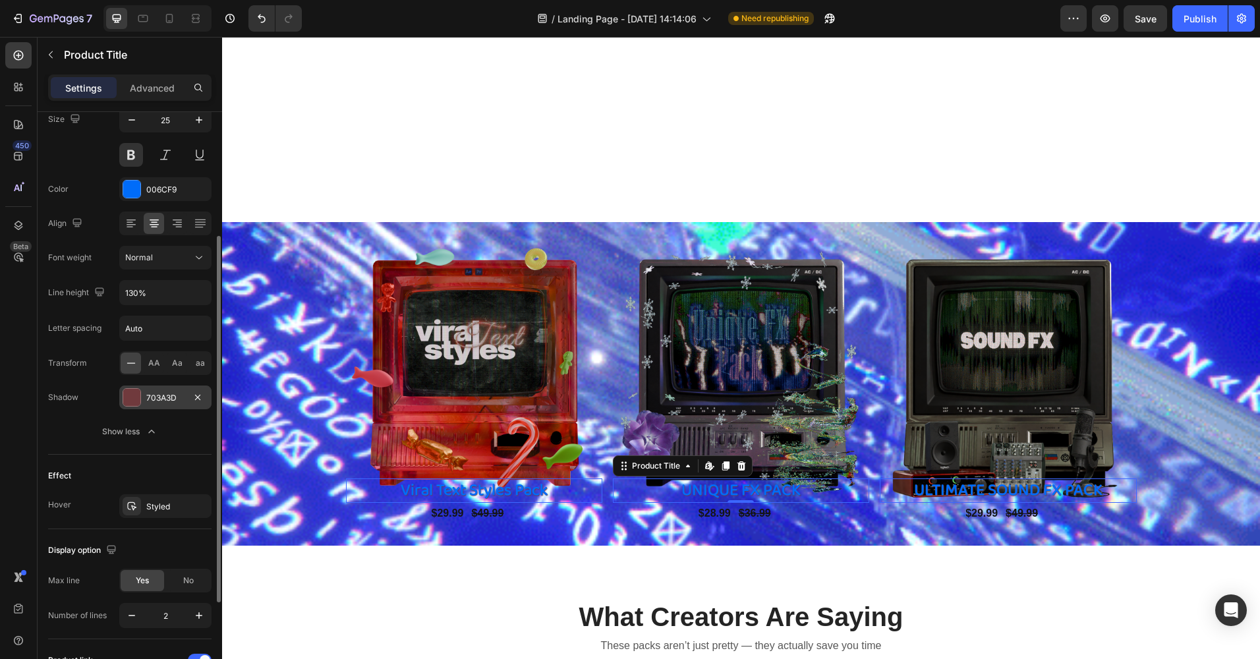
click at [134, 389] on div at bounding box center [131, 397] width 17 height 17
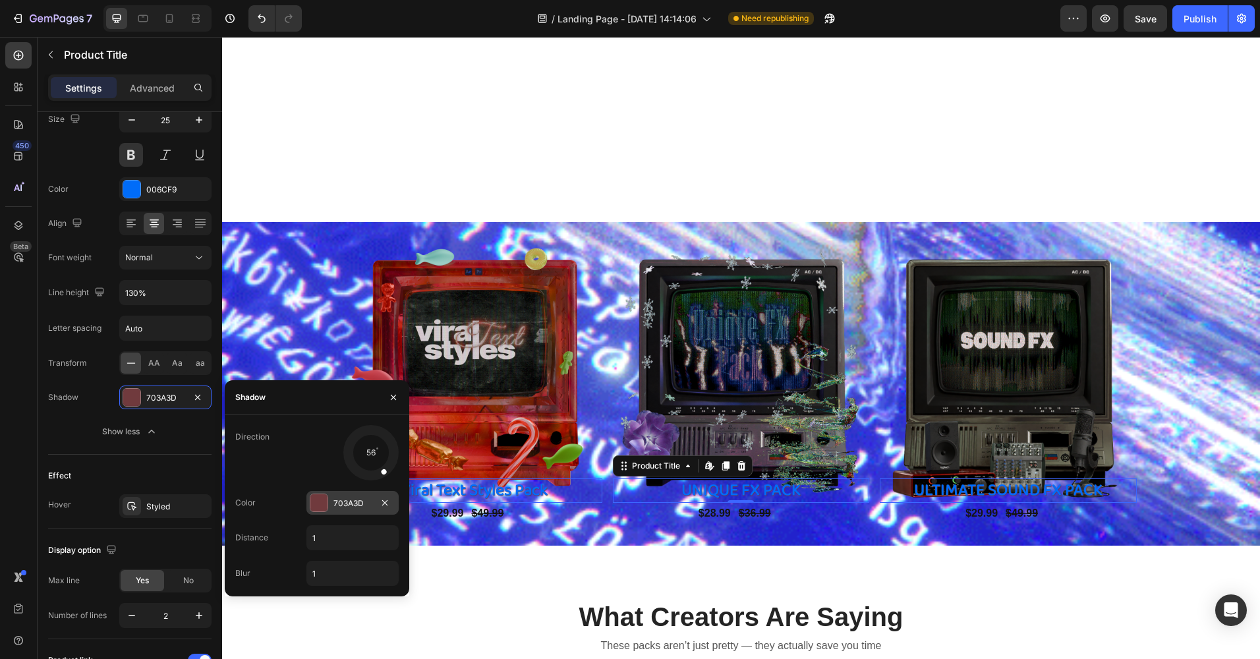
click at [316, 503] on div at bounding box center [318, 502] width 17 height 17
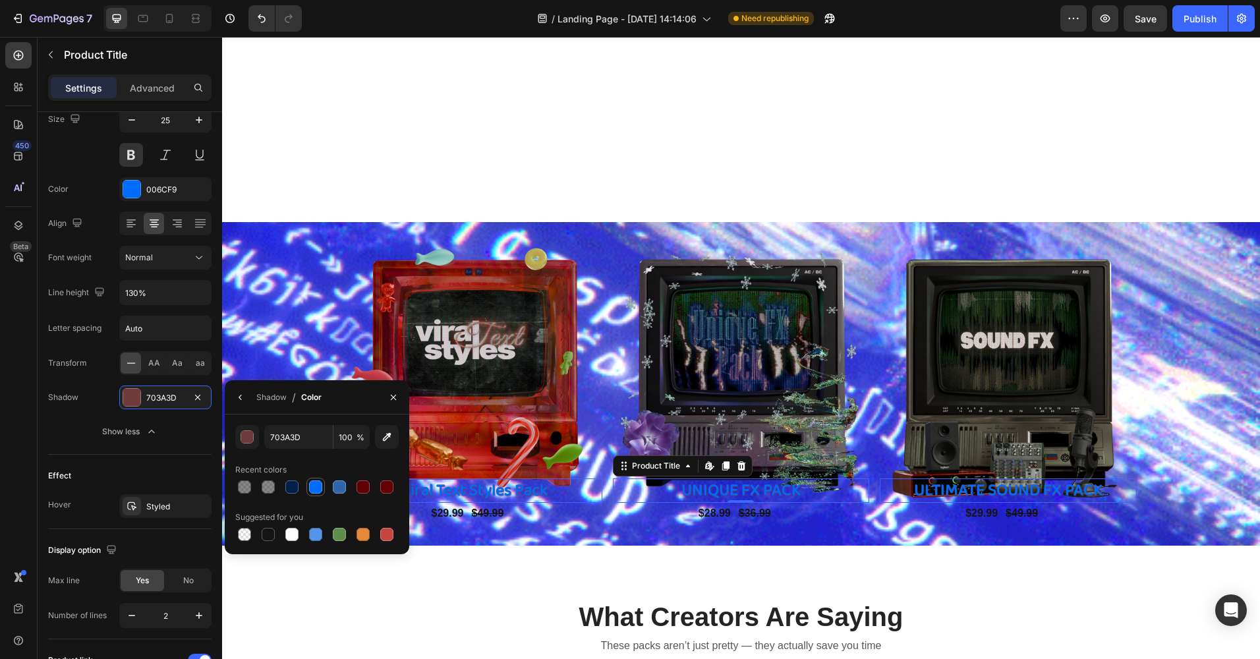
click at [316, 489] on div at bounding box center [315, 486] width 13 height 13
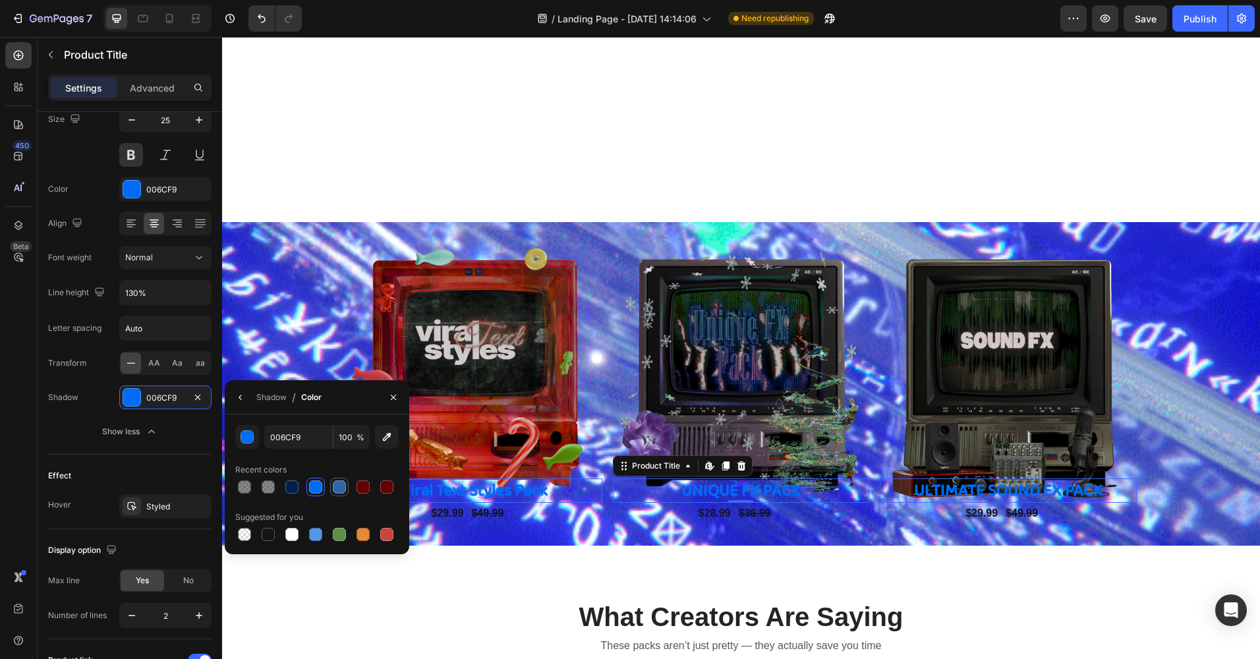
click at [336, 490] on div at bounding box center [339, 486] width 13 height 13
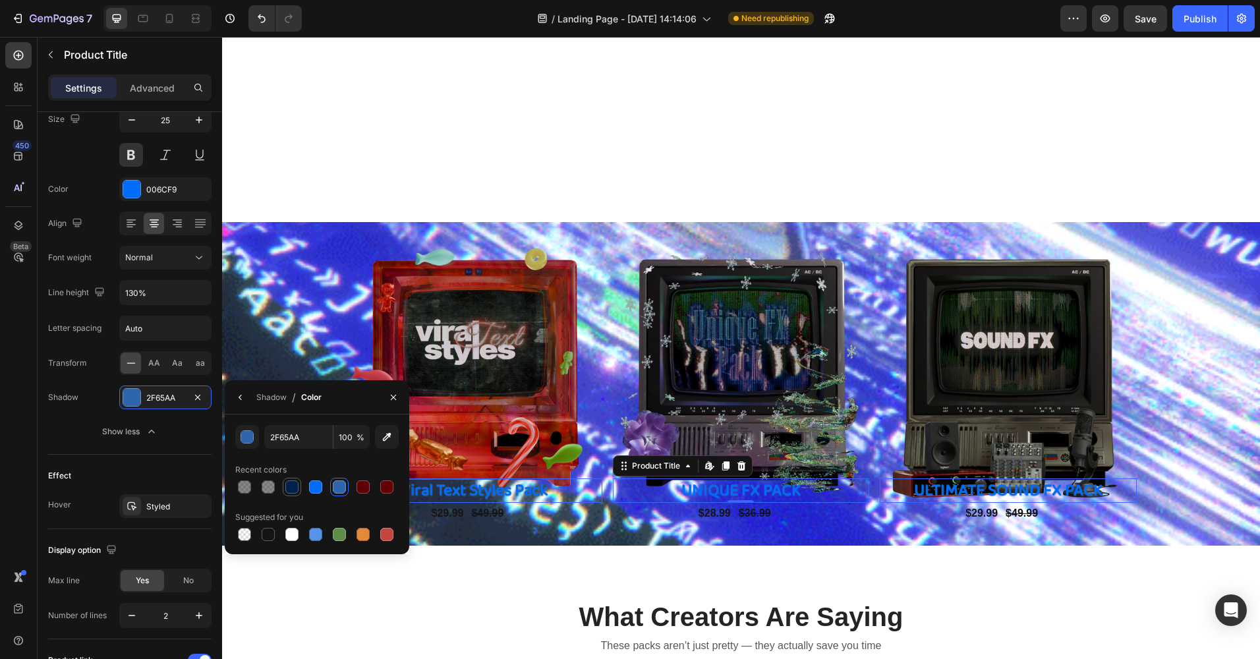
click at [294, 489] on div at bounding box center [291, 486] width 13 height 13
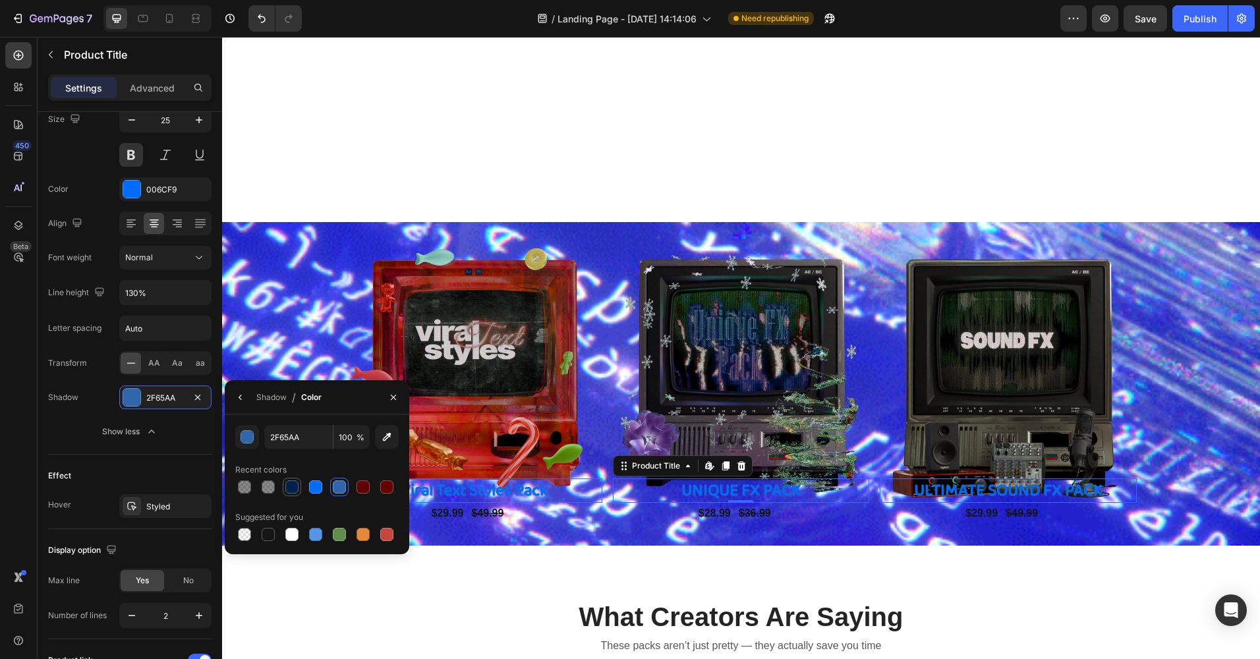
type input "00214C"
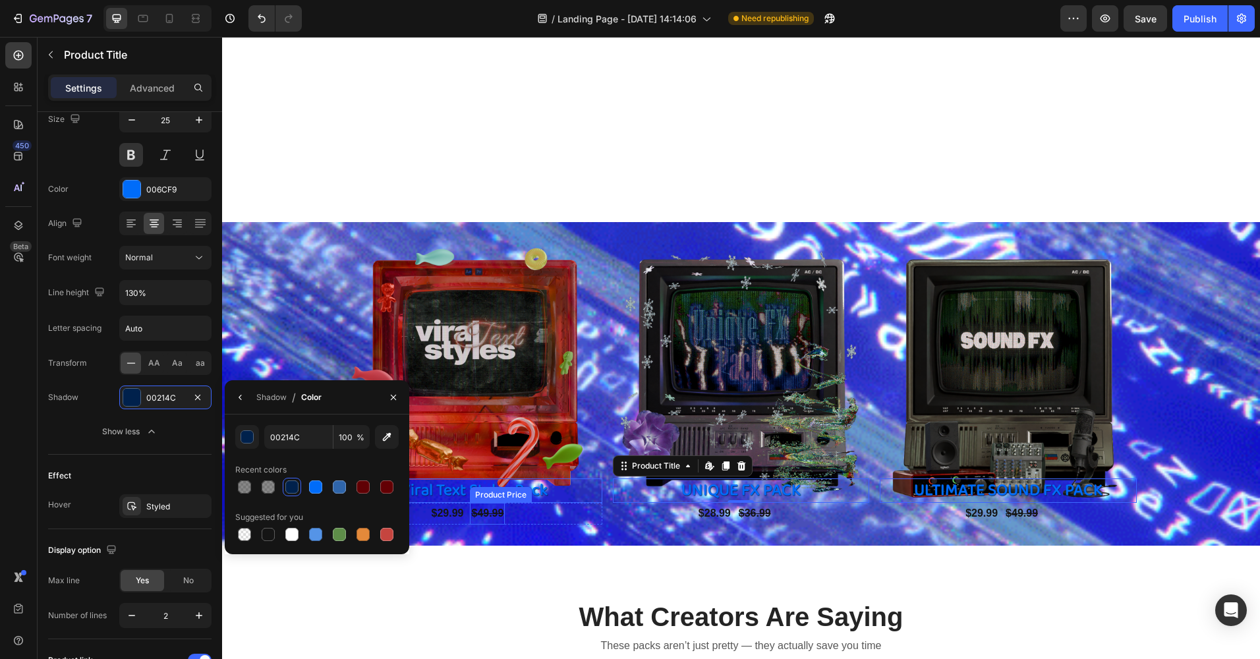
click at [475, 514] on div "$49.99" at bounding box center [487, 514] width 35 height 22
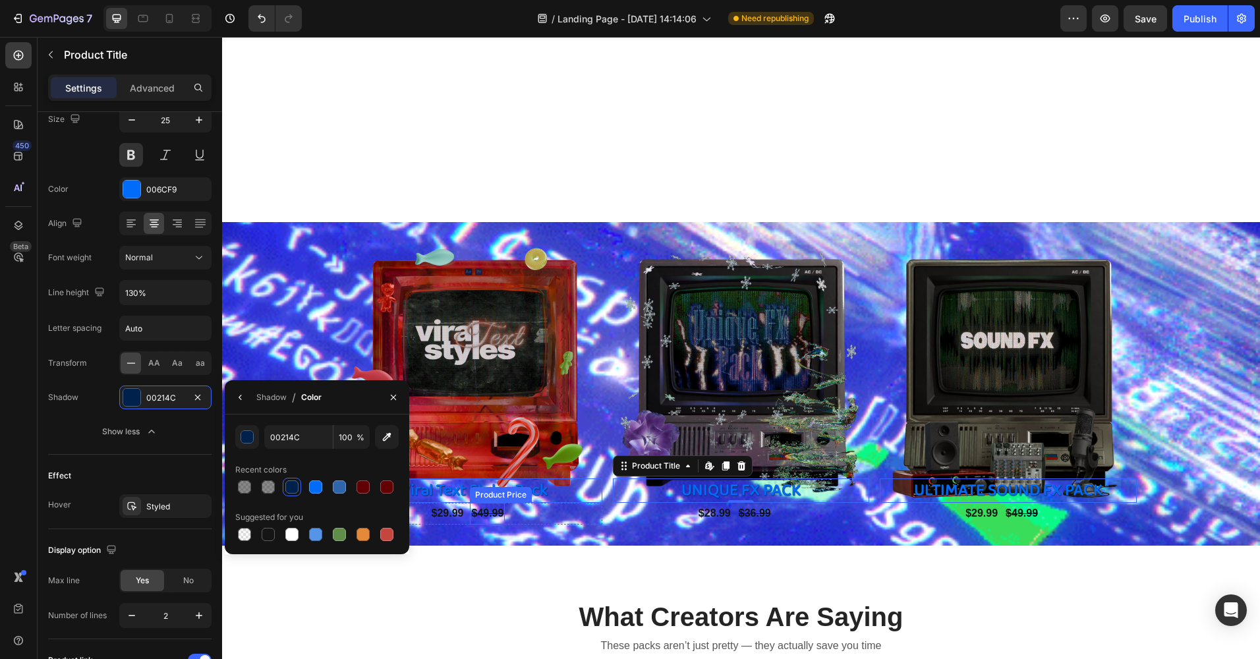
scroll to position [0, 0]
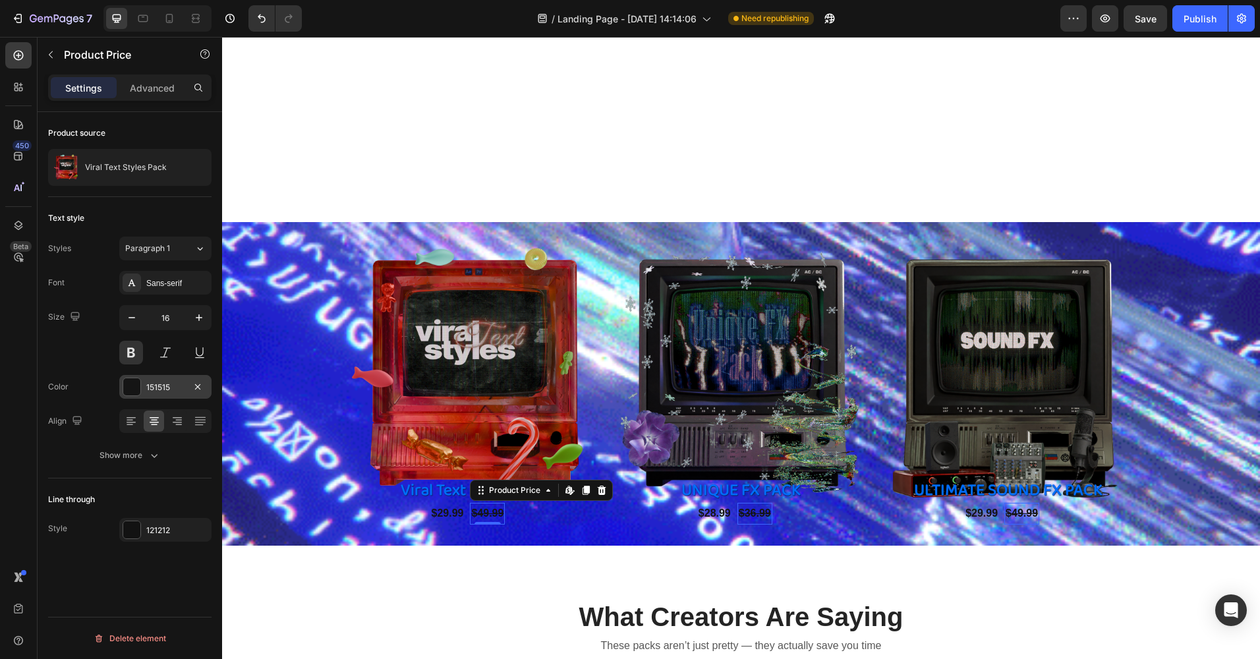
click at [136, 383] on div at bounding box center [131, 386] width 17 height 17
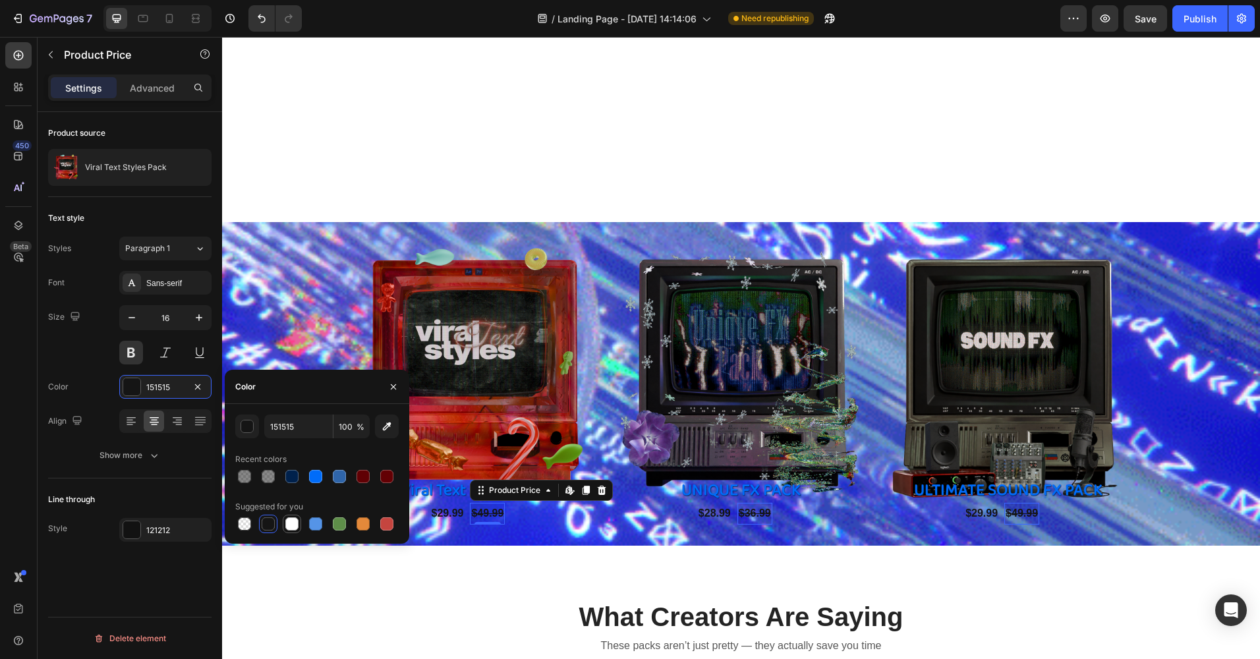
click at [294, 526] on div at bounding box center [291, 523] width 13 height 13
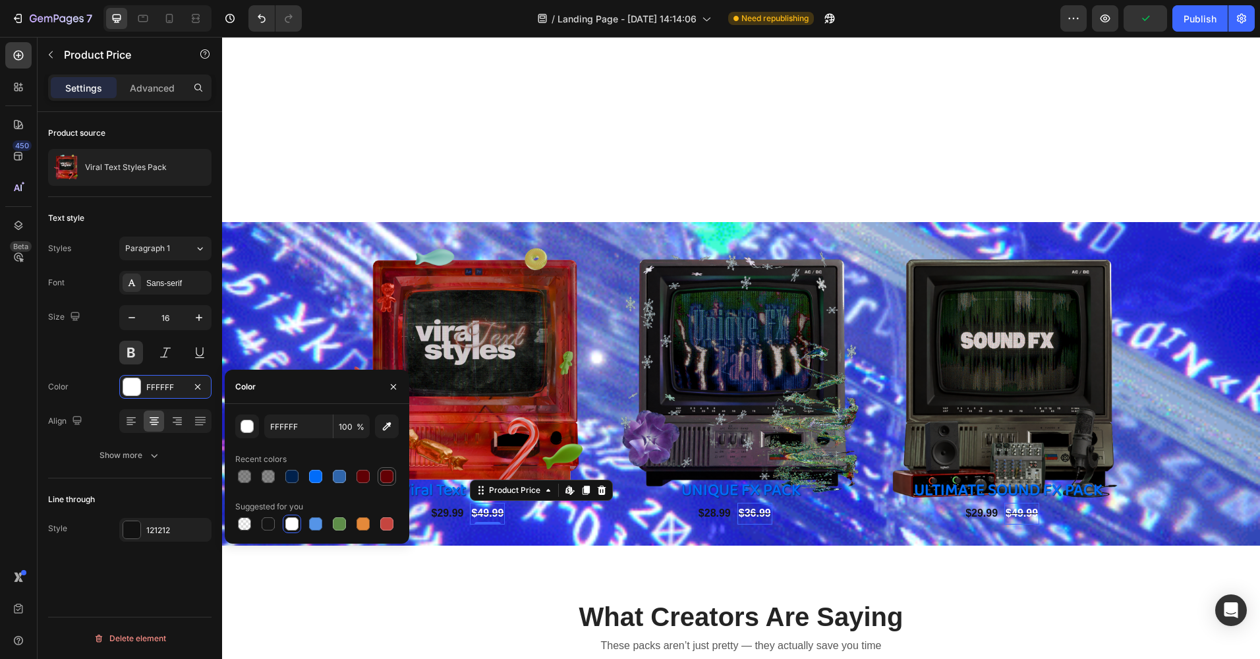
click at [379, 473] on div at bounding box center [387, 476] width 16 height 16
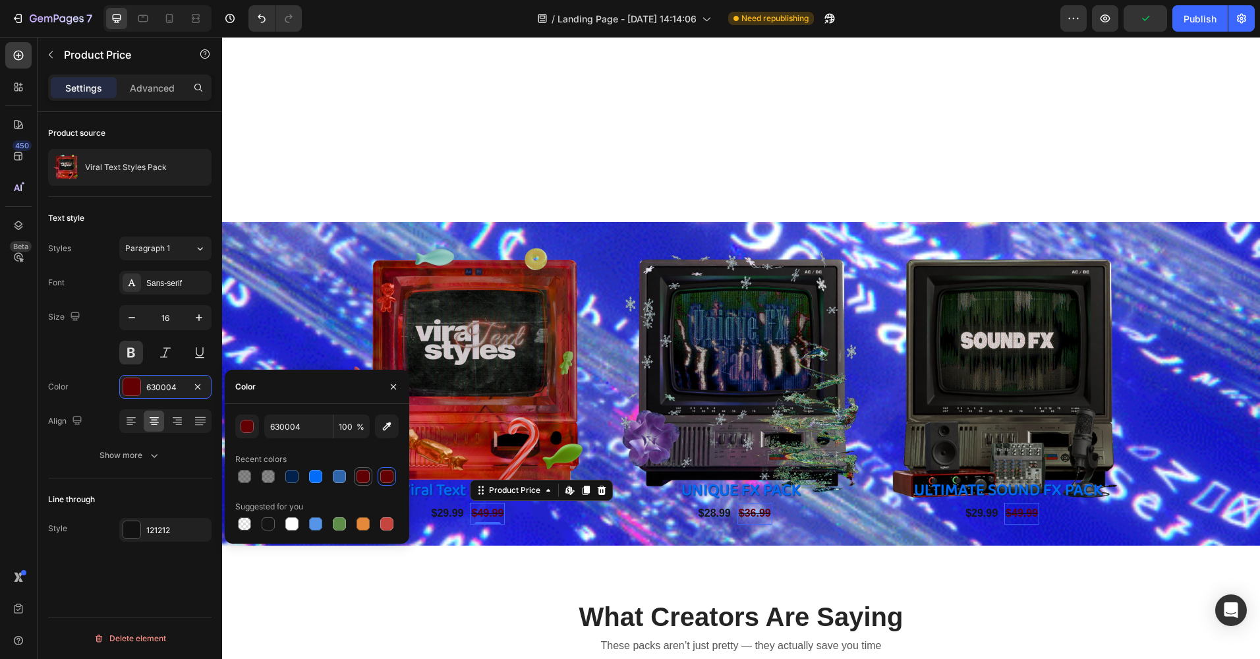
click at [368, 475] on div at bounding box center [362, 476] width 13 height 13
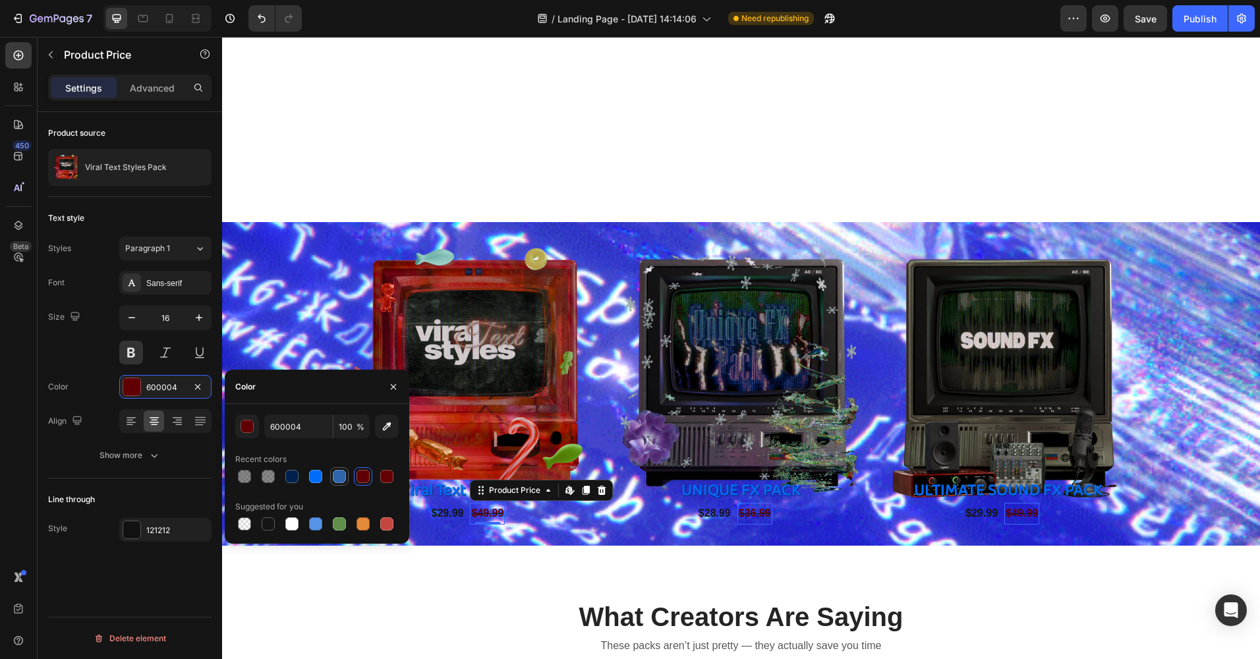
click at [334, 478] on div at bounding box center [339, 476] width 13 height 13
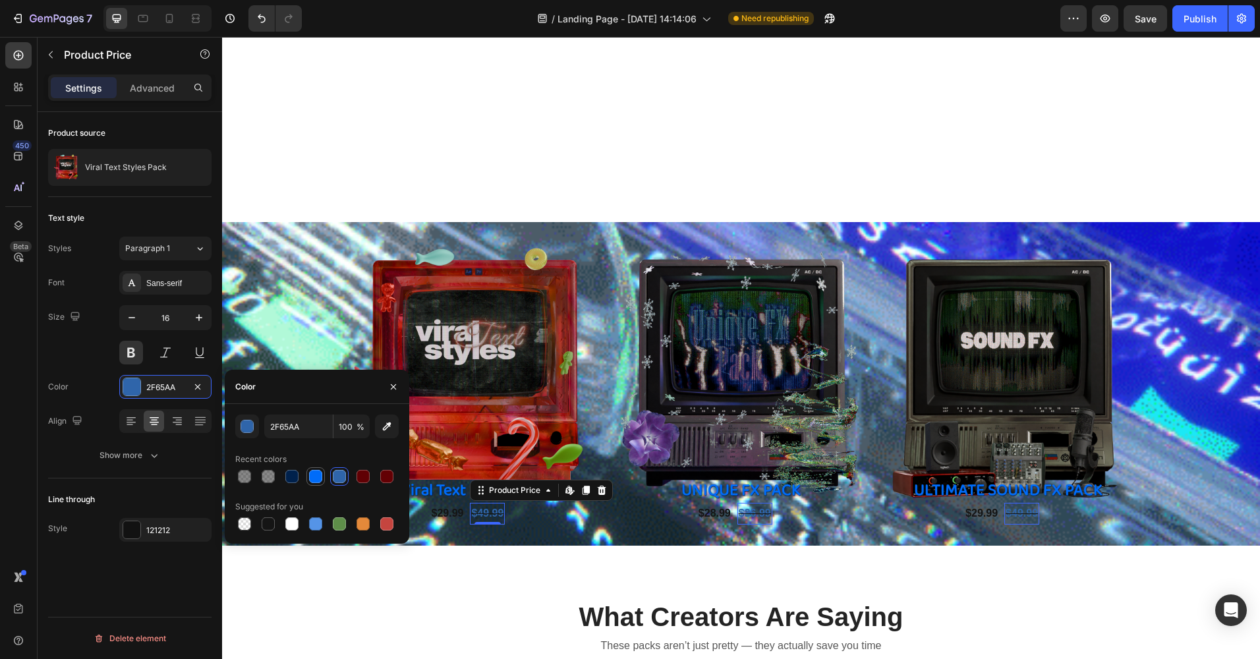
click at [310, 478] on div at bounding box center [315, 476] width 13 height 13
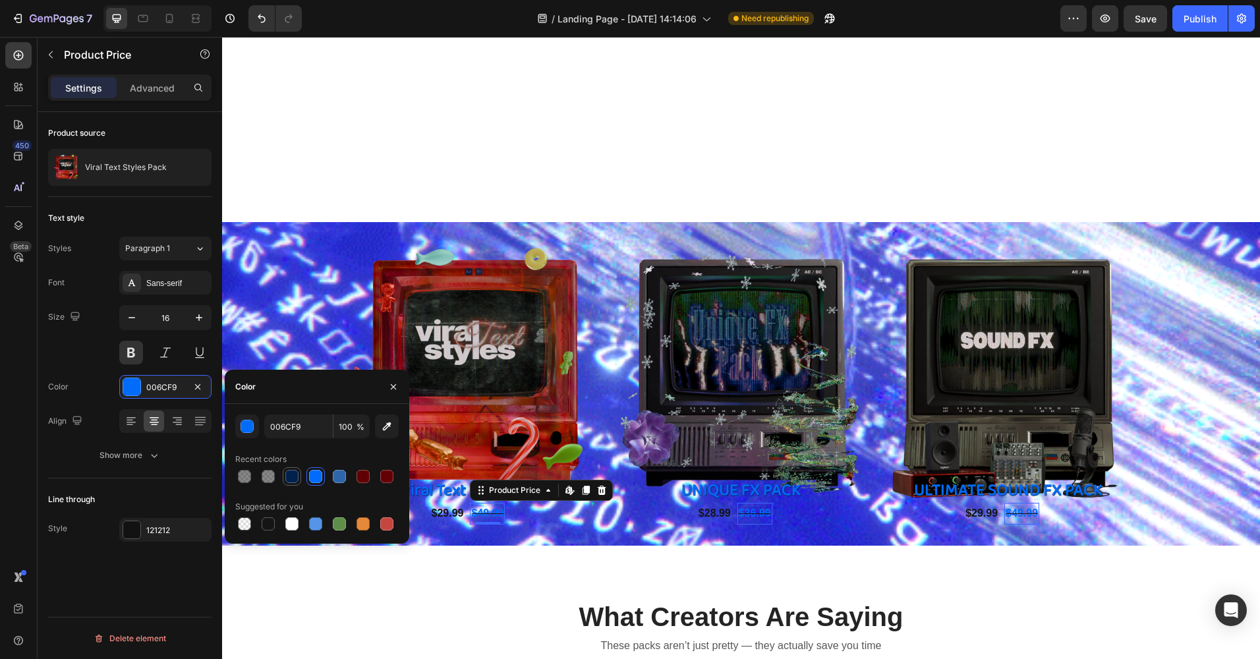
click at [293, 474] on div at bounding box center [291, 476] width 13 height 13
type input "00214C"
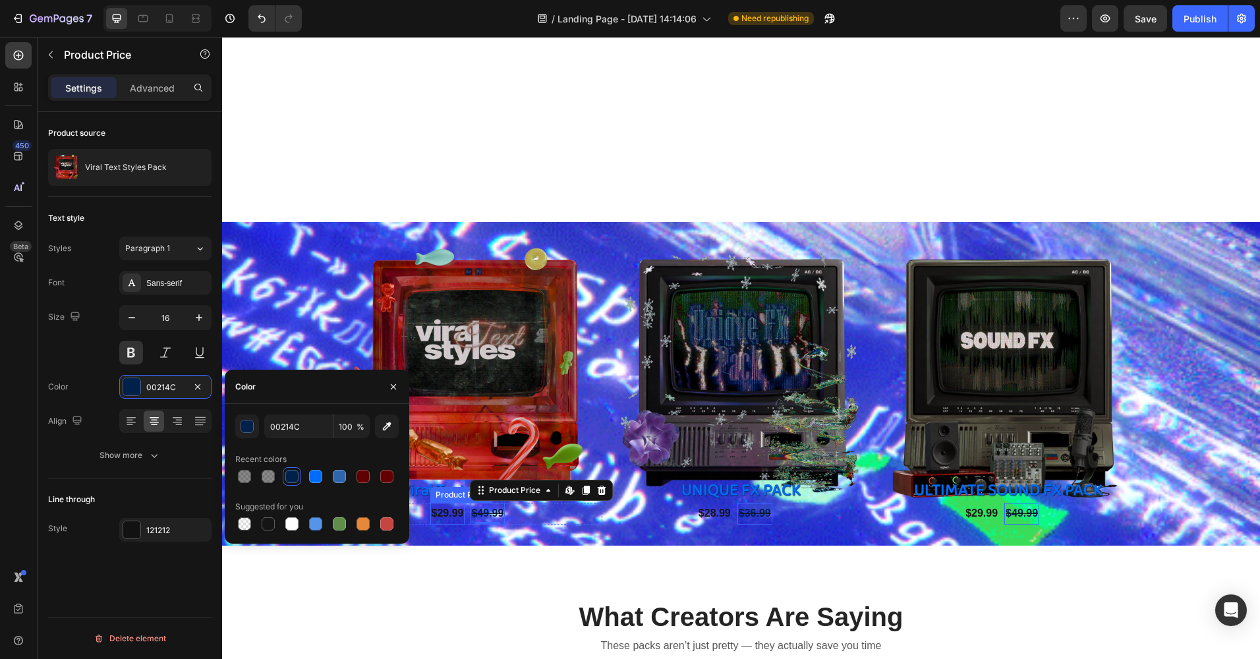
click at [439, 514] on div "$29.99" at bounding box center [447, 514] width 35 height 22
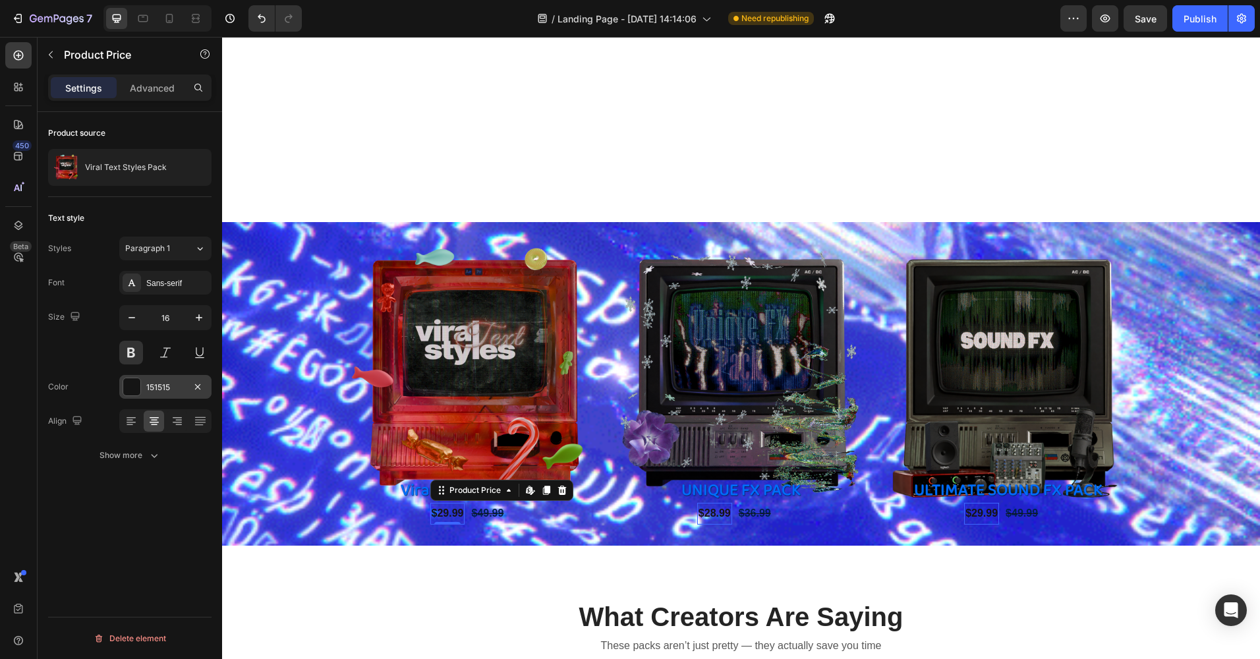
click at [136, 387] on div at bounding box center [131, 386] width 17 height 17
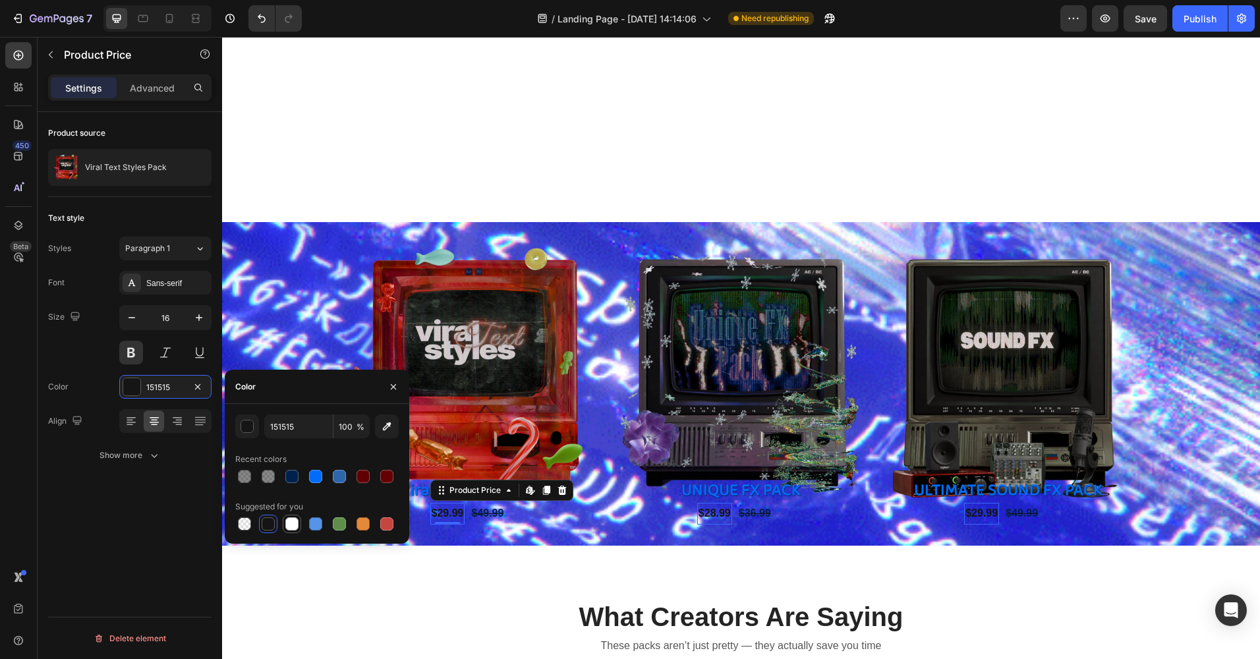
click at [293, 522] on div at bounding box center [291, 523] width 13 height 13
type input "FFFFFF"
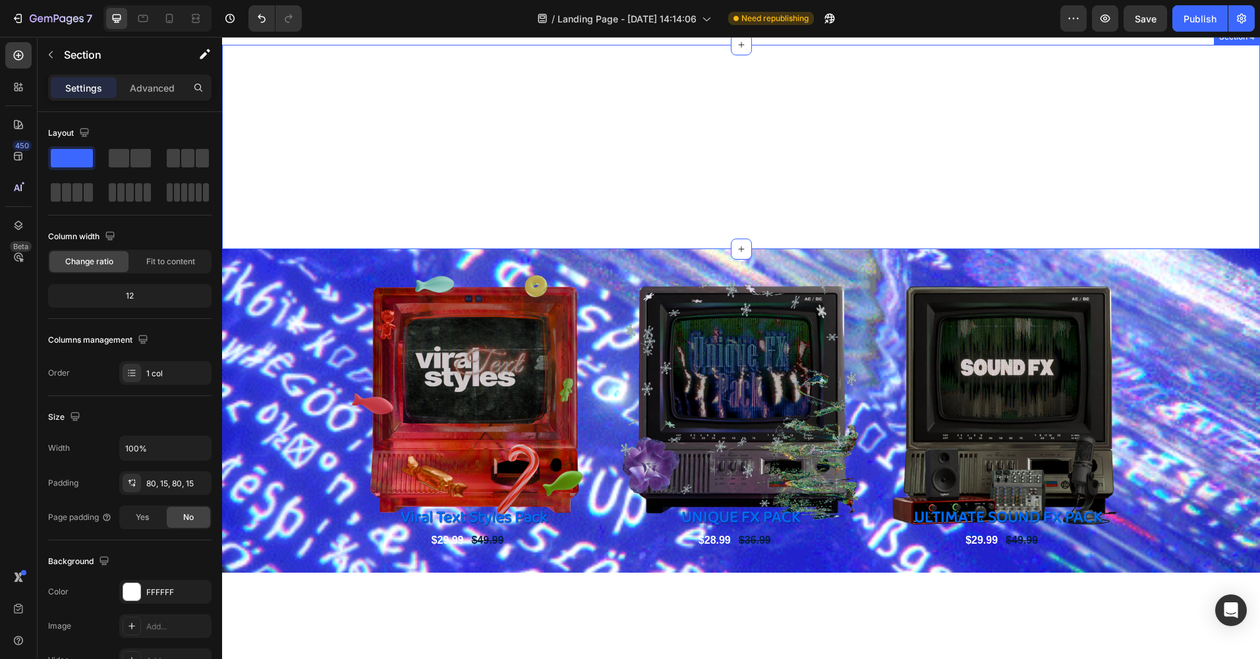
scroll to position [1124, 0]
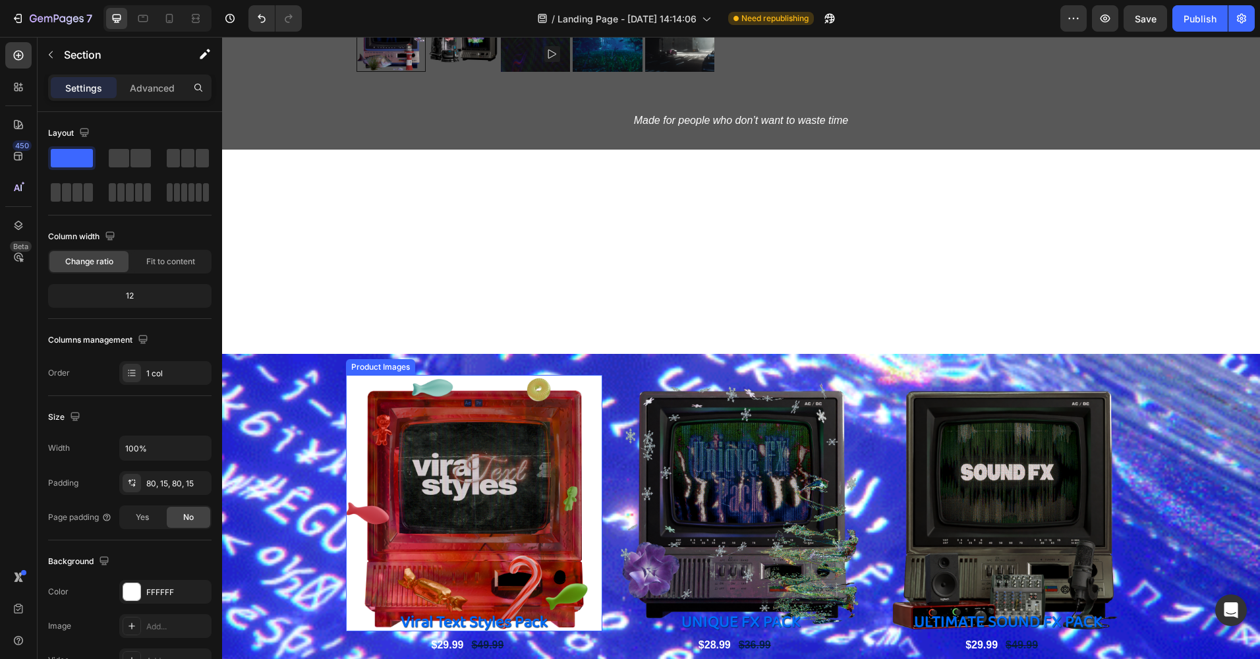
drag, startPoint x: 468, startPoint y: 423, endPoint x: 428, endPoint y: 420, distance: 40.3
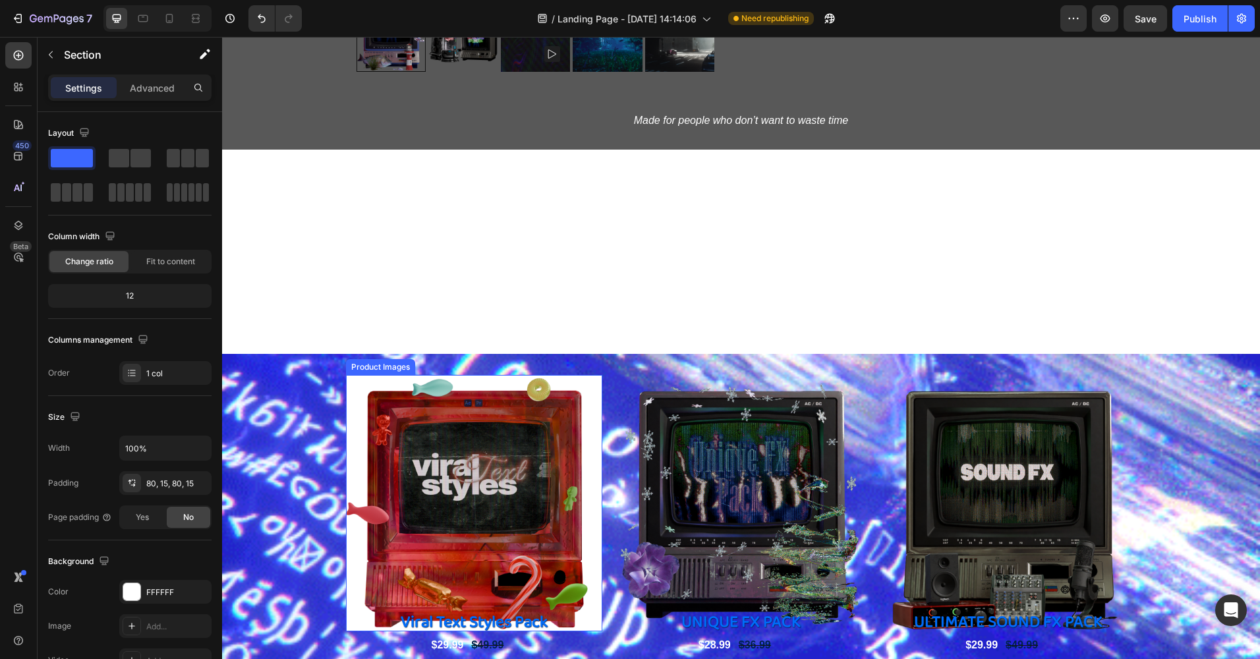
click at [468, 423] on img at bounding box center [474, 503] width 256 height 256
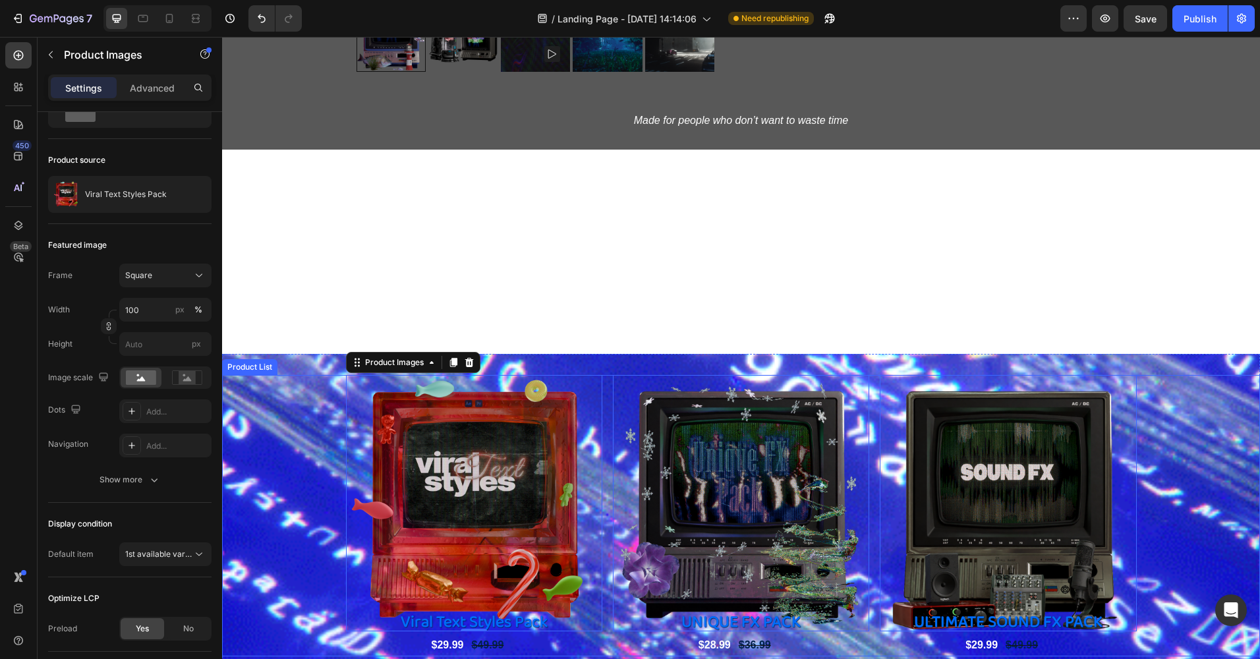
scroll to position [1256, 0]
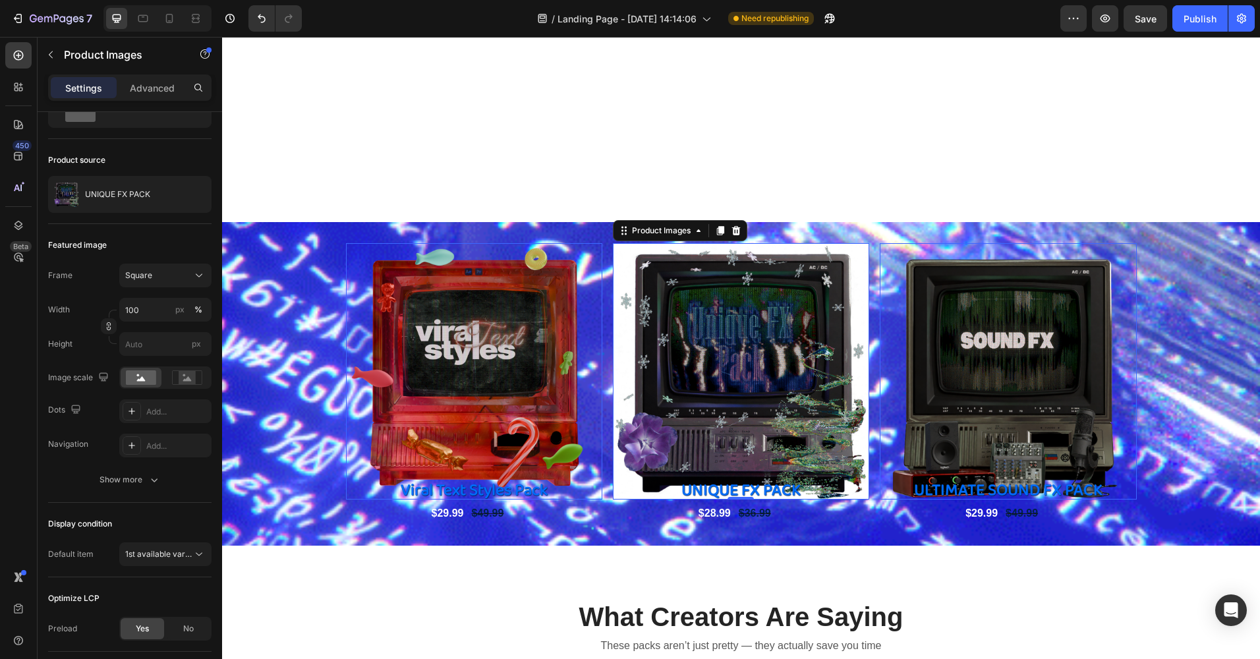
click at [709, 368] on img at bounding box center [741, 371] width 256 height 256
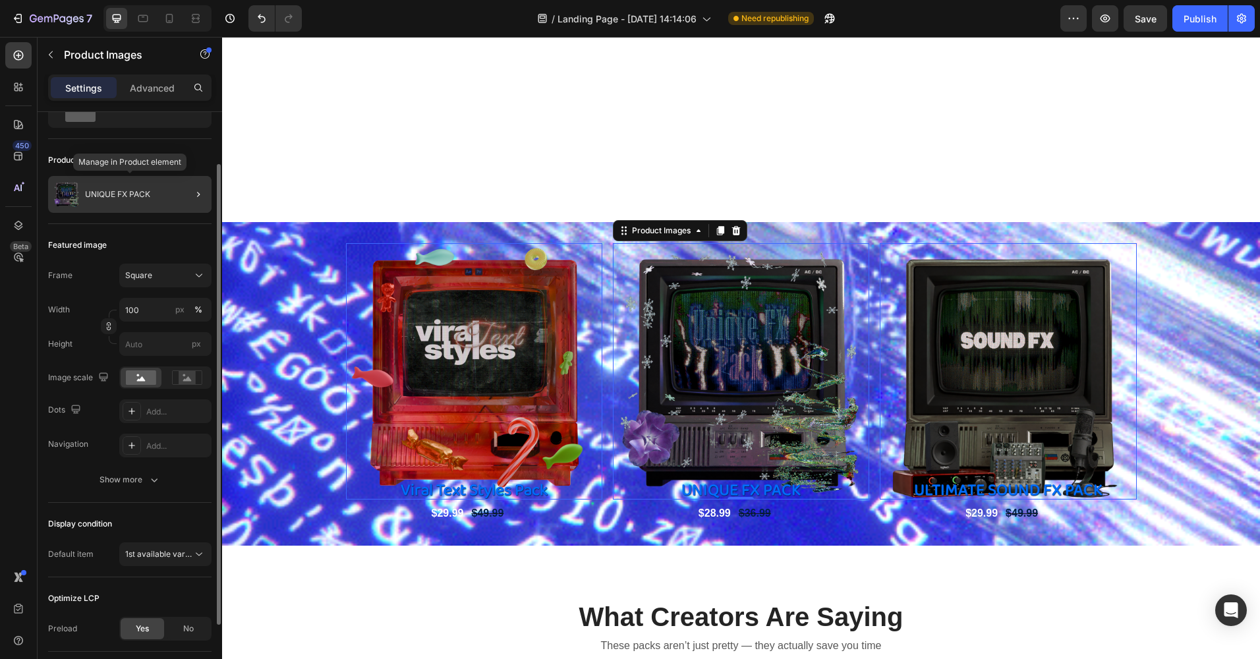
click at [105, 202] on div "UNIQUE FX PACK" at bounding box center [129, 194] width 163 height 37
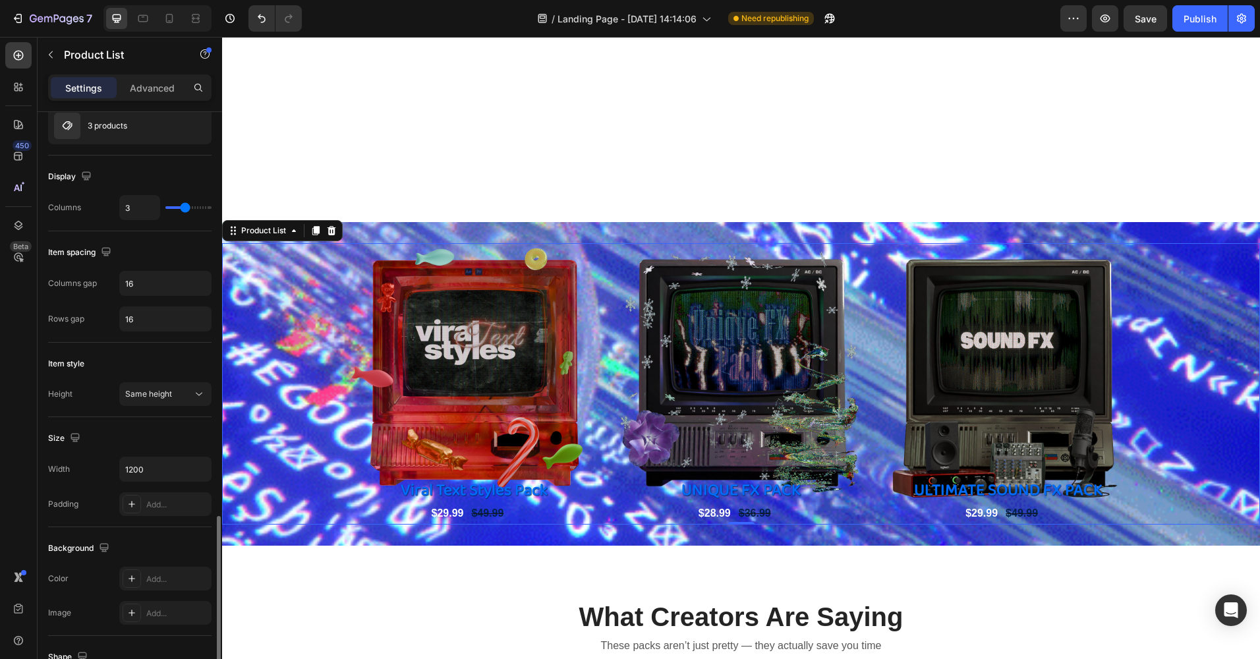
scroll to position [349, 0]
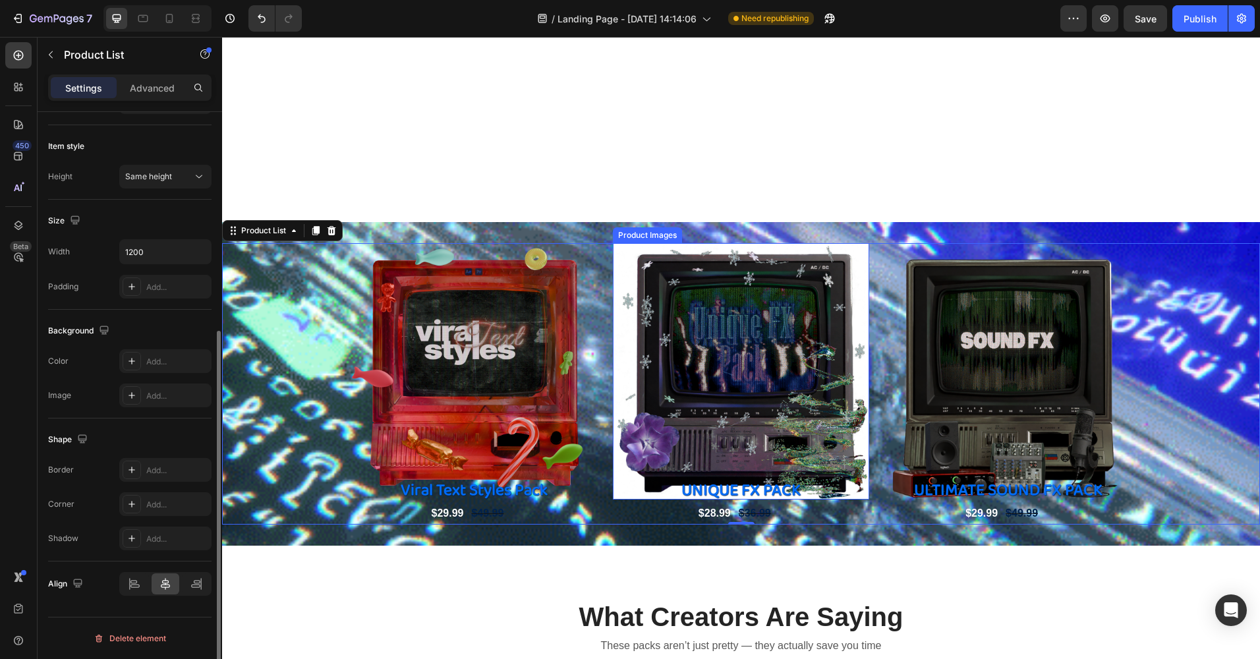
click at [711, 358] on img at bounding box center [741, 371] width 256 height 256
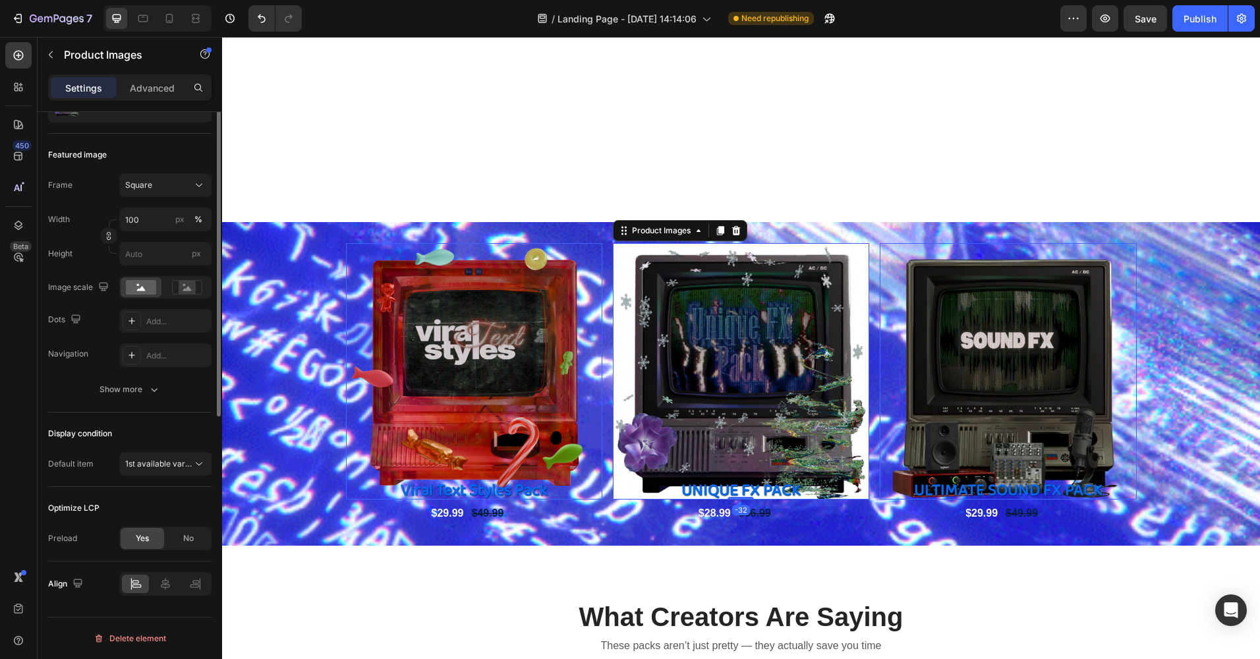
scroll to position [0, 0]
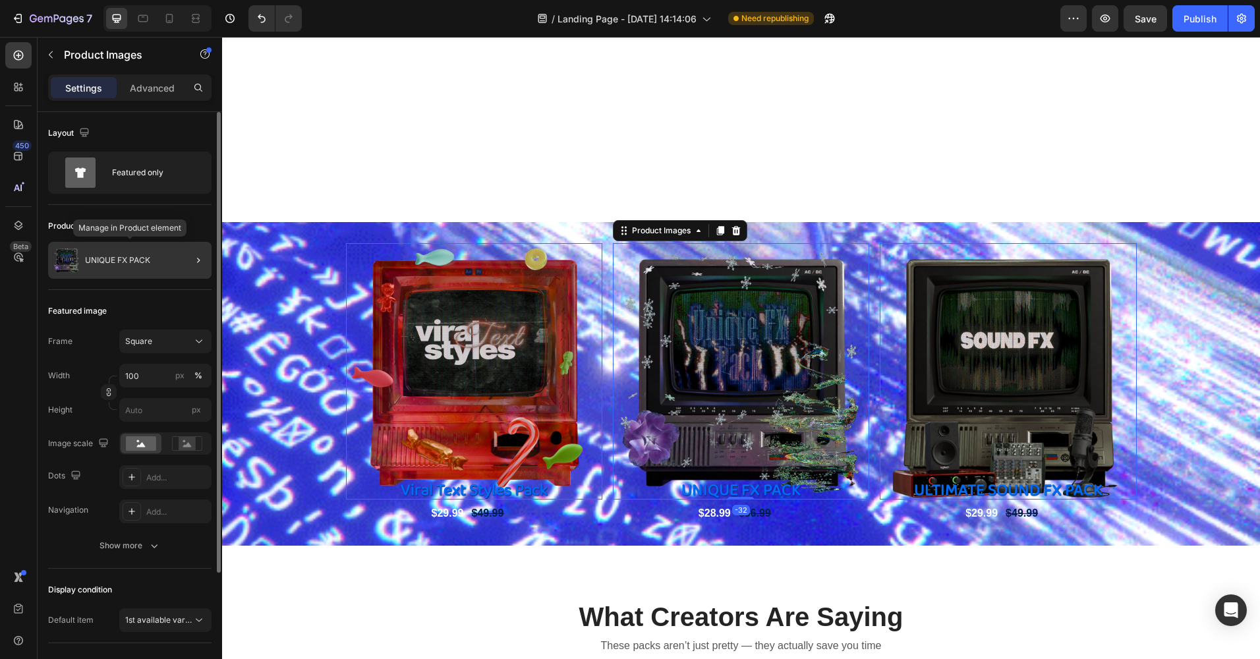
click at [113, 267] on div "UNIQUE FX PACK" at bounding box center [129, 260] width 163 height 37
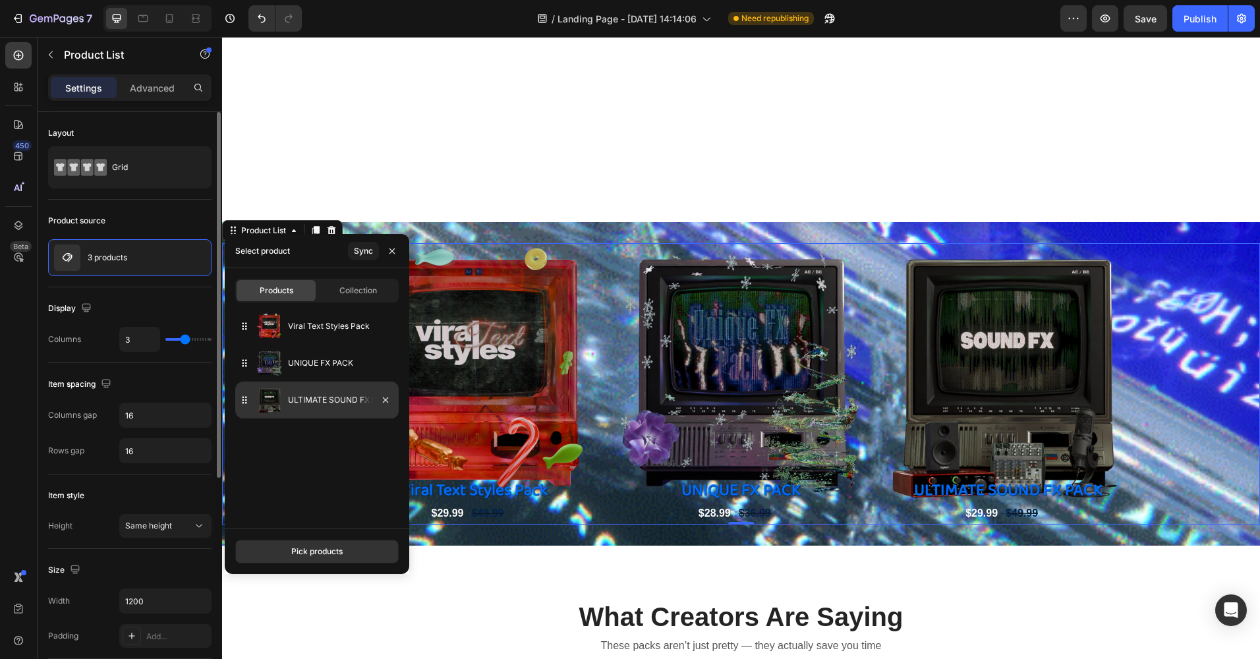
click at [281, 397] on img at bounding box center [269, 400] width 26 height 26
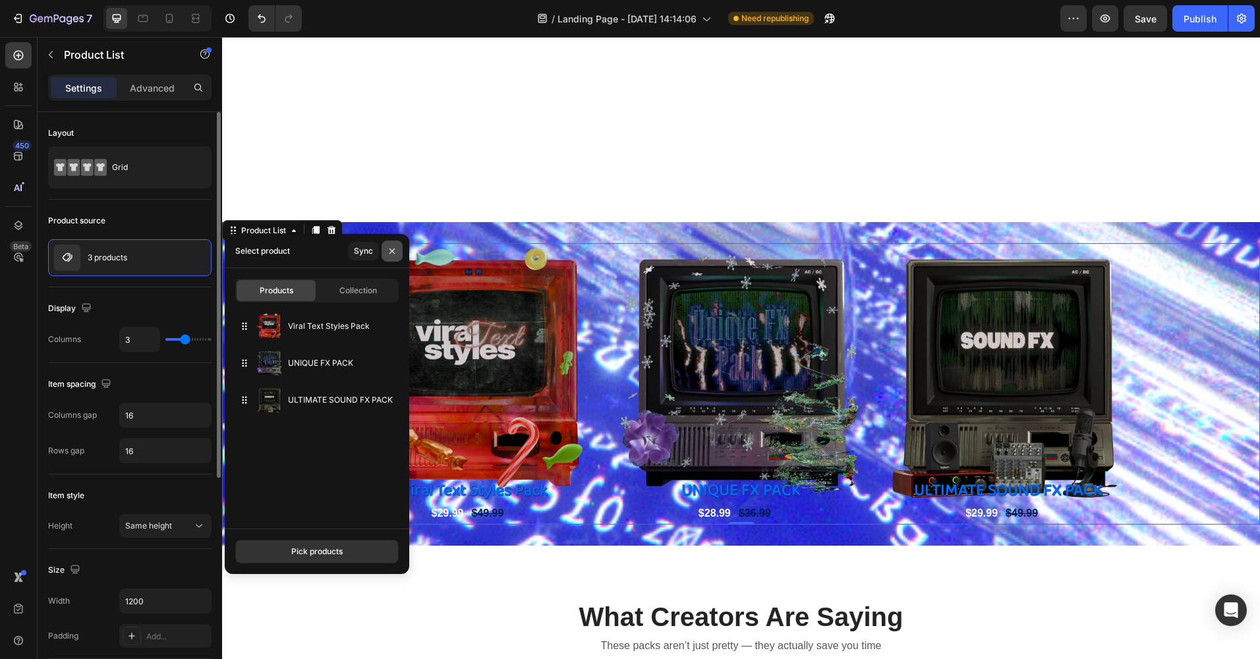
click at [395, 248] on icon "button" at bounding box center [391, 250] width 5 height 5
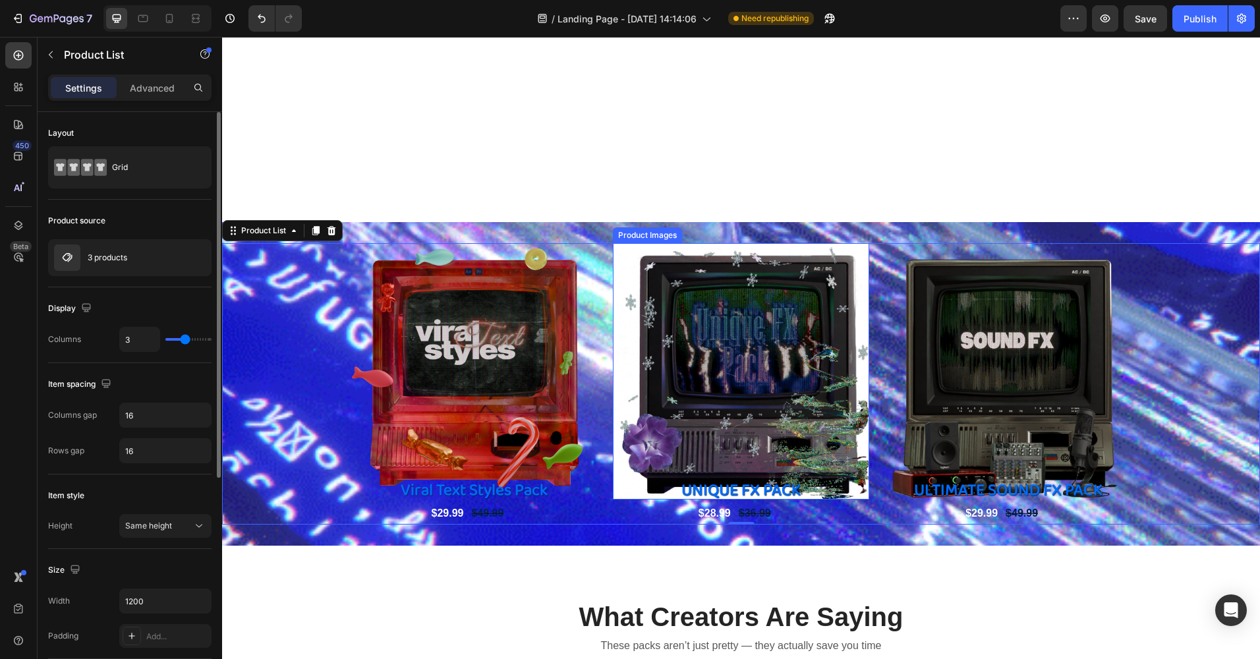
click at [690, 339] on img at bounding box center [741, 371] width 256 height 256
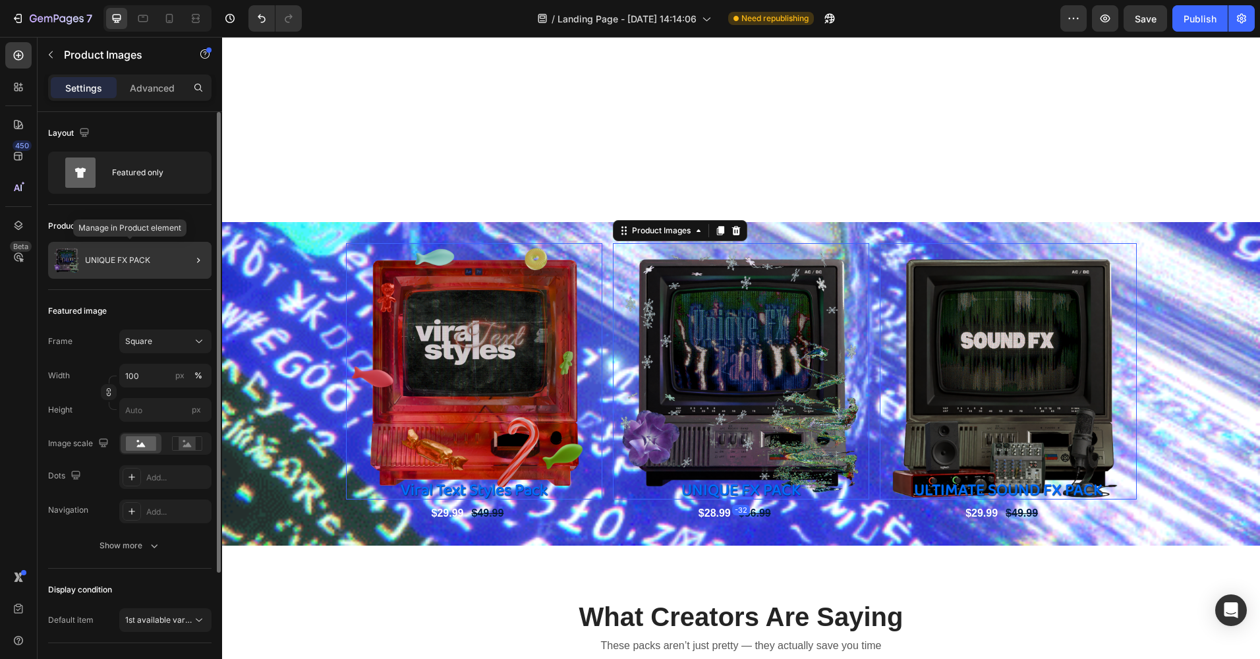
click at [97, 261] on p "UNIQUE FX PACK" at bounding box center [117, 260] width 65 height 9
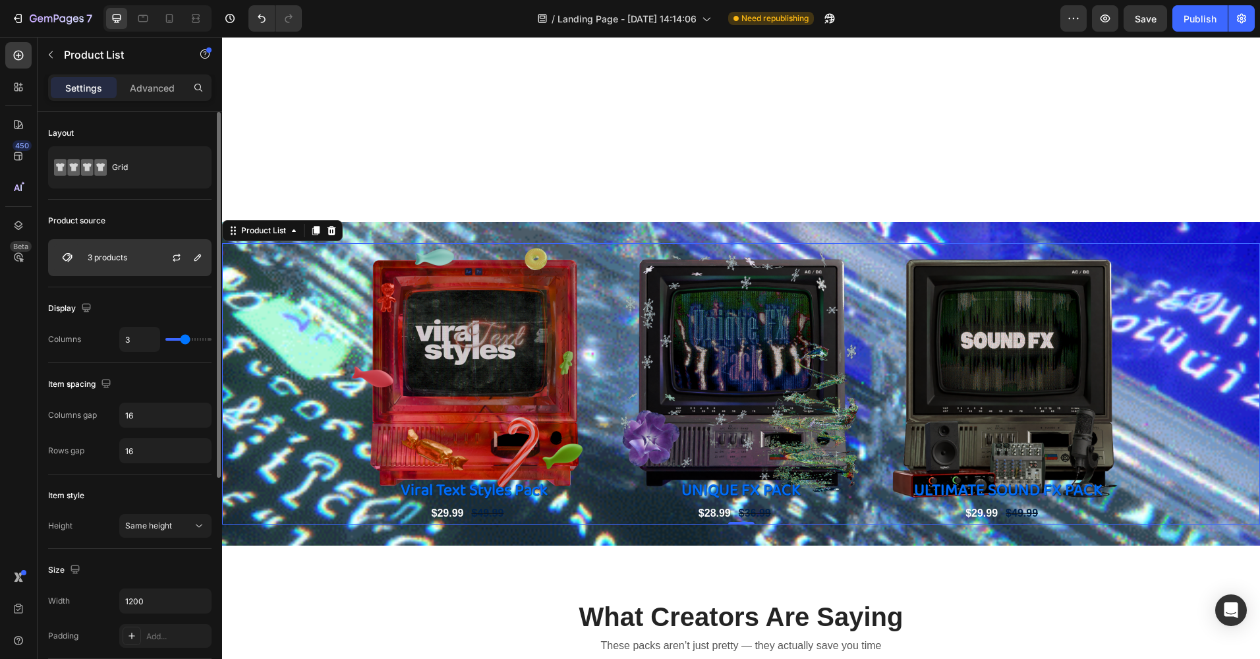
click at [107, 261] on p "3 products" at bounding box center [108, 257] width 40 height 9
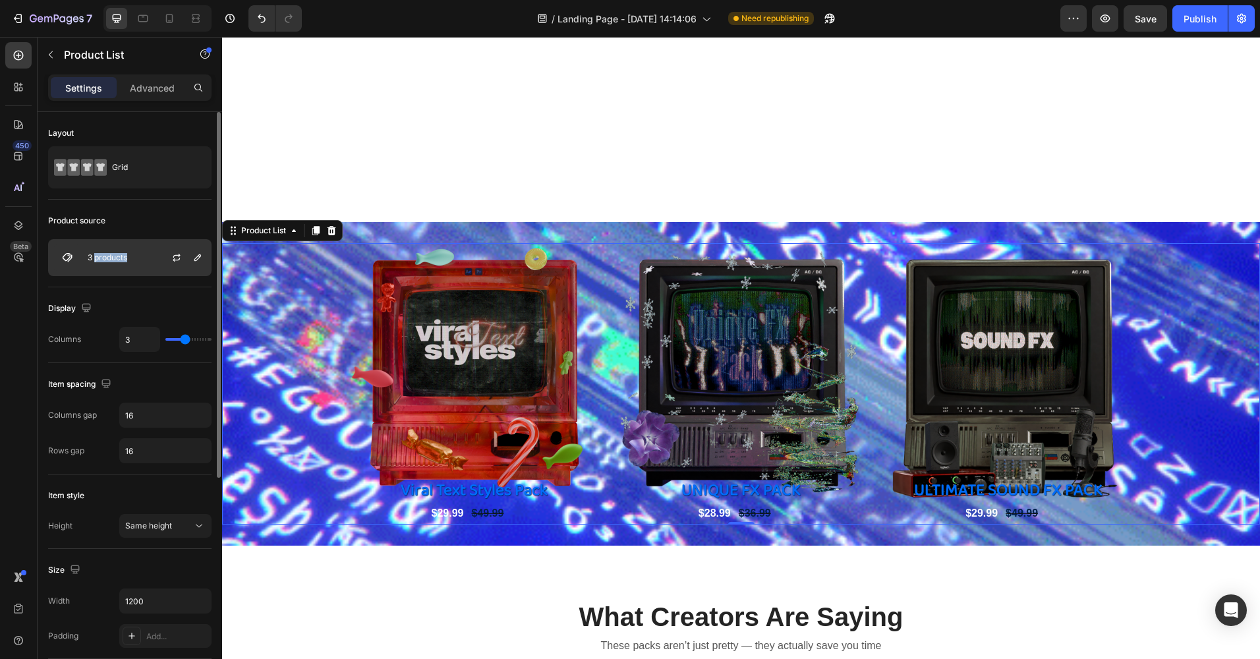
click at [107, 261] on p "3 products" at bounding box center [108, 257] width 40 height 9
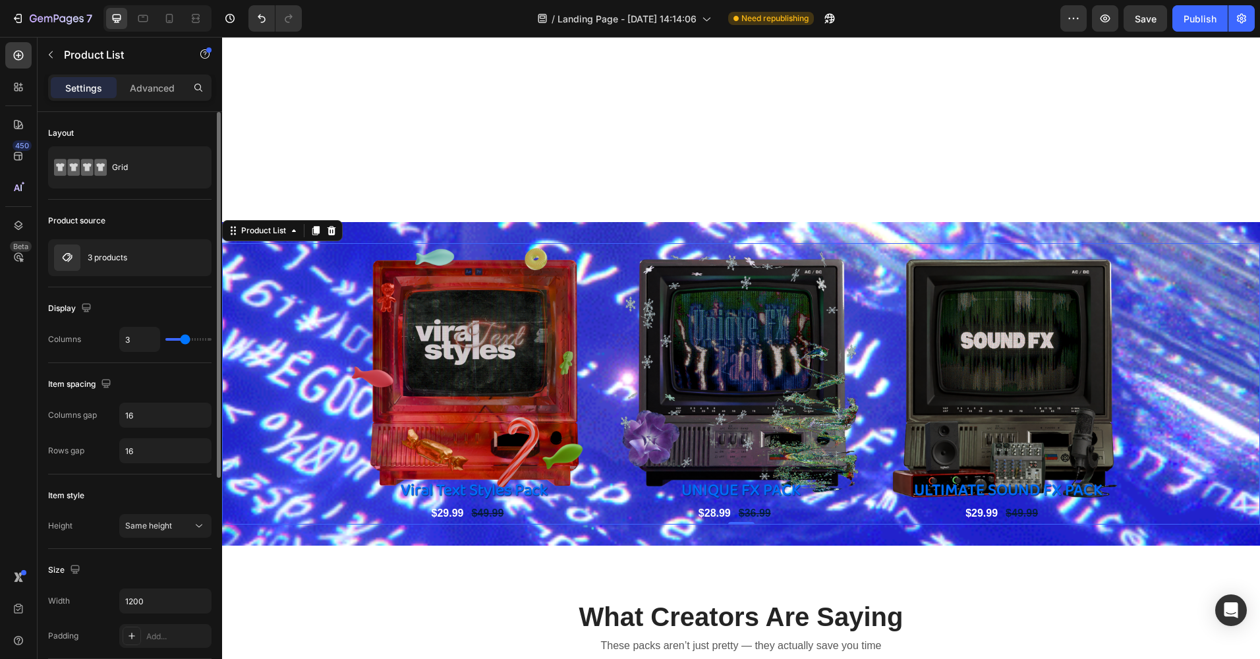
drag, startPoint x: 107, startPoint y: 261, endPoint x: 101, endPoint y: 277, distance: 16.9
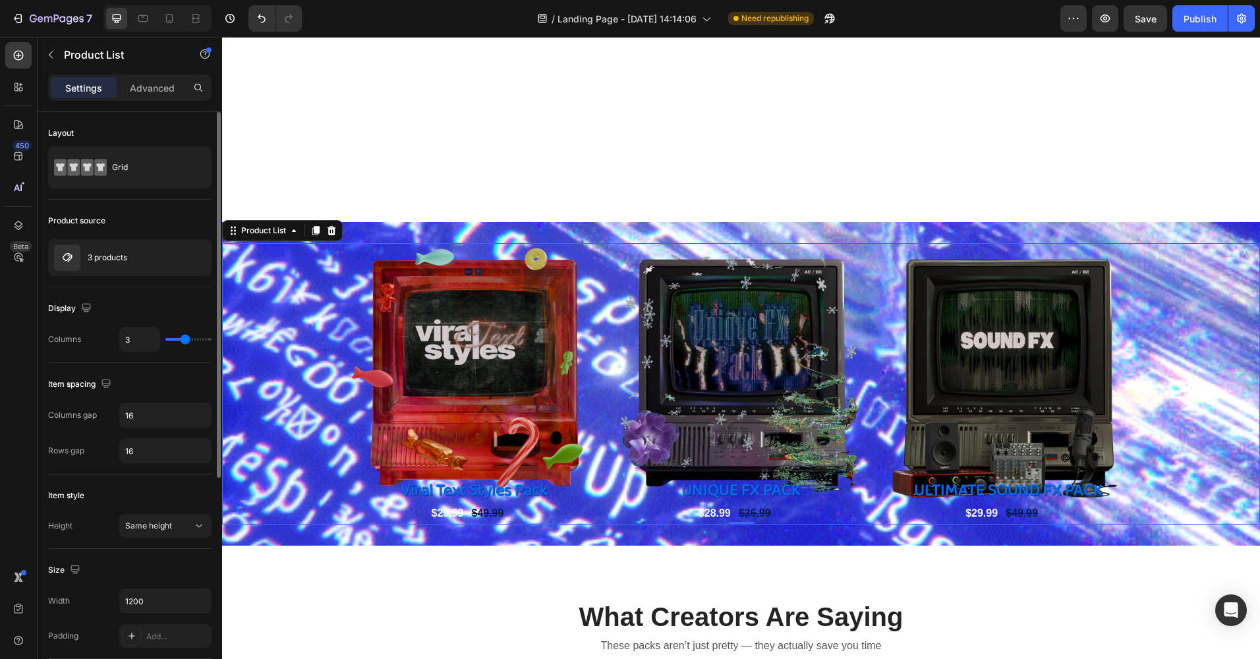
click at [101, 277] on div "Product source 3 products" at bounding box center [129, 244] width 163 height 88
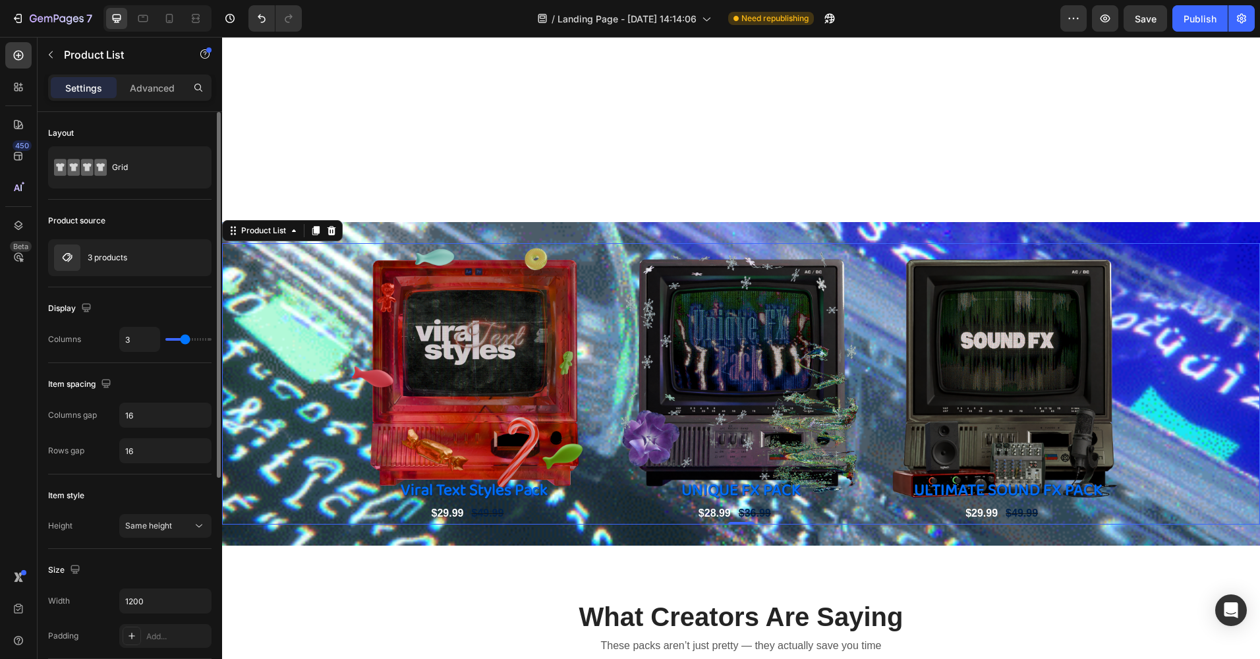
click at [101, 277] on div "Product source 3 products" at bounding box center [129, 244] width 163 height 88
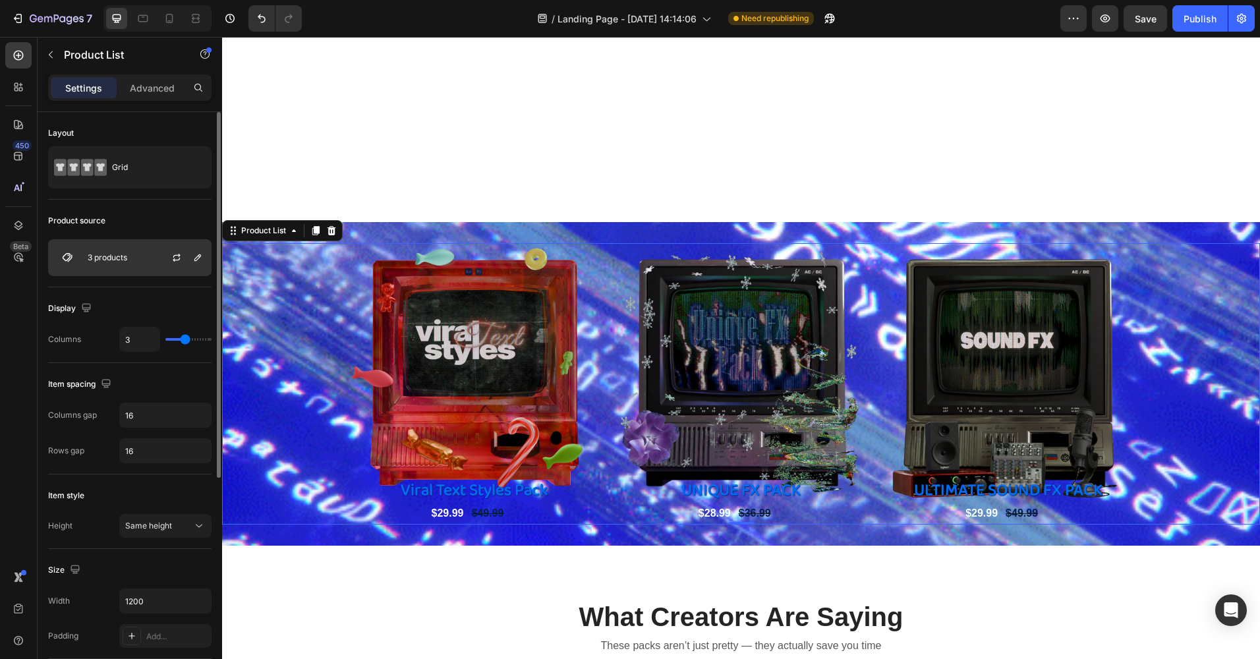
click at [107, 262] on div "3 products" at bounding box center [129, 257] width 163 height 37
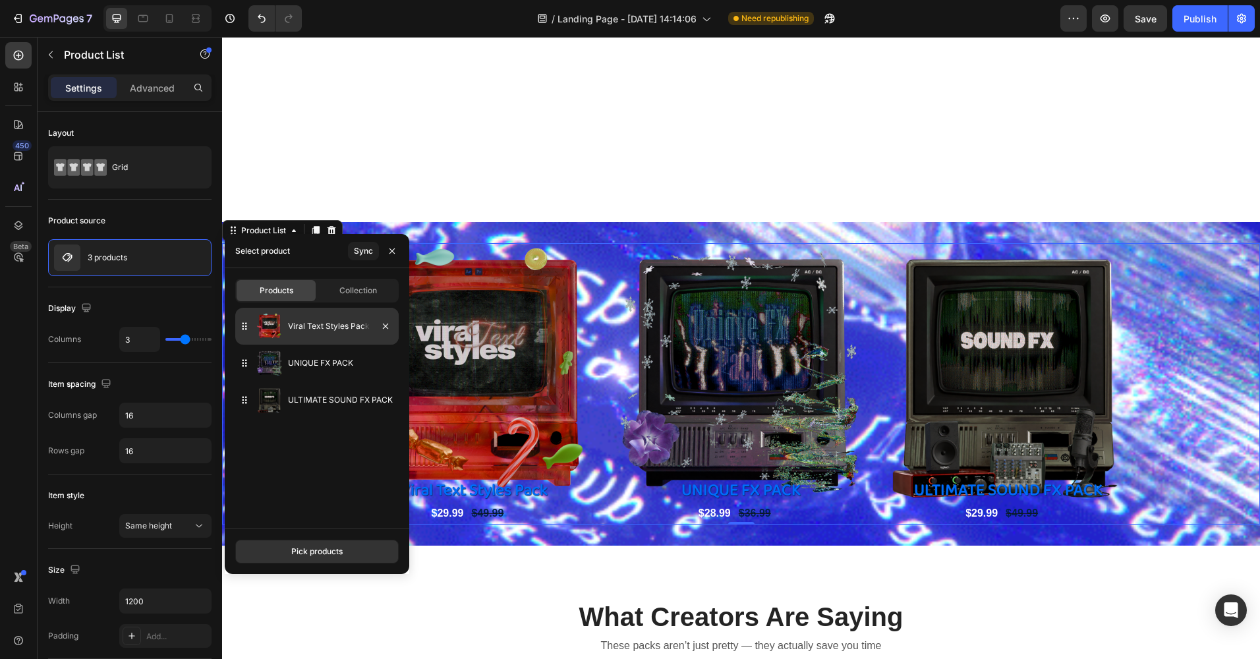
click at [271, 323] on img at bounding box center [269, 326] width 26 height 26
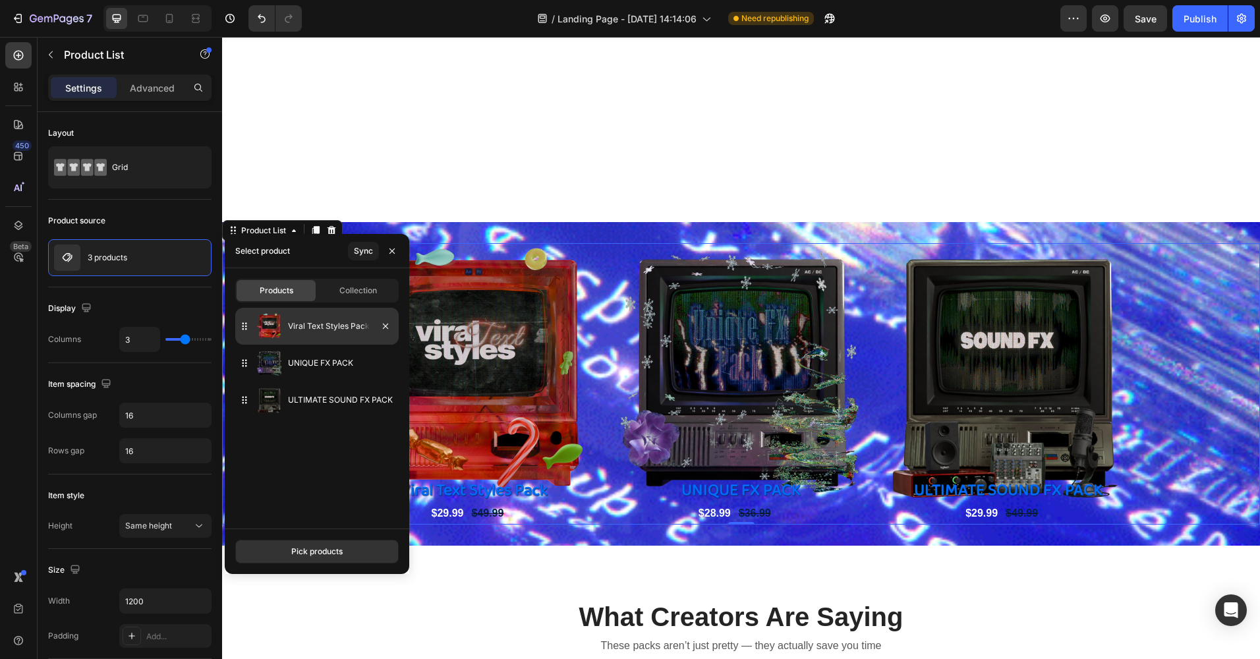
click at [295, 326] on p "Viral Text Styles Pack" at bounding box center [340, 325] width 105 height 13
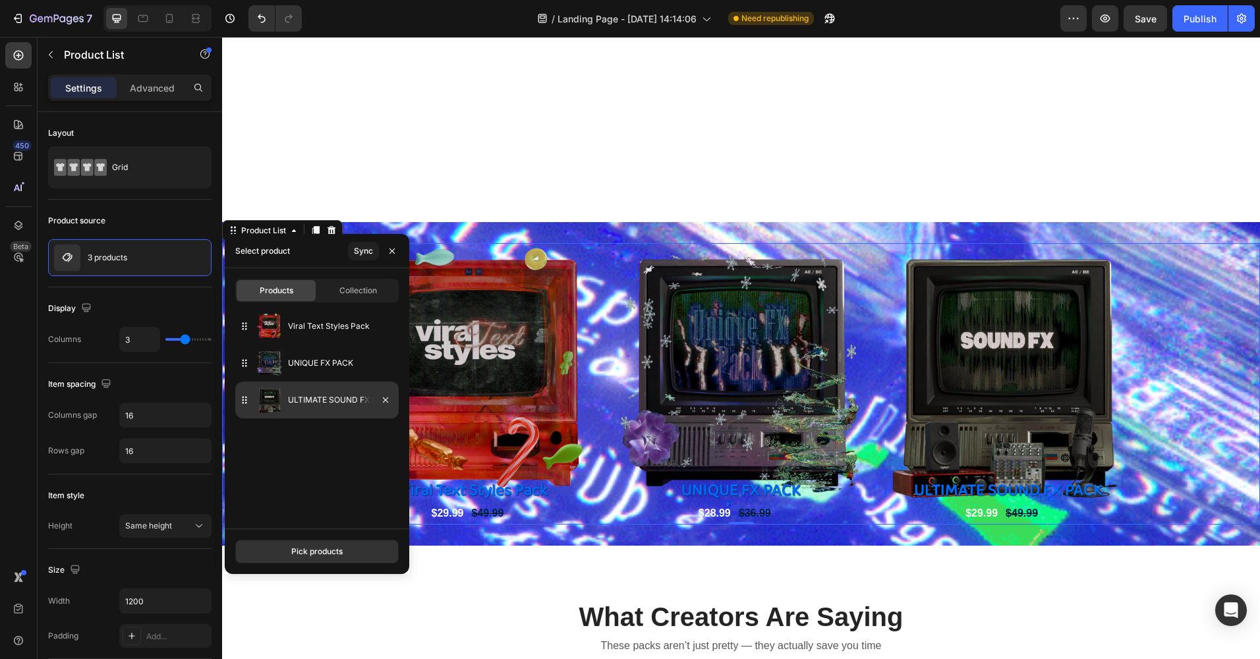
click at [288, 399] on p "ULTIMATE SOUND FX PACK" at bounding box center [340, 399] width 105 height 13
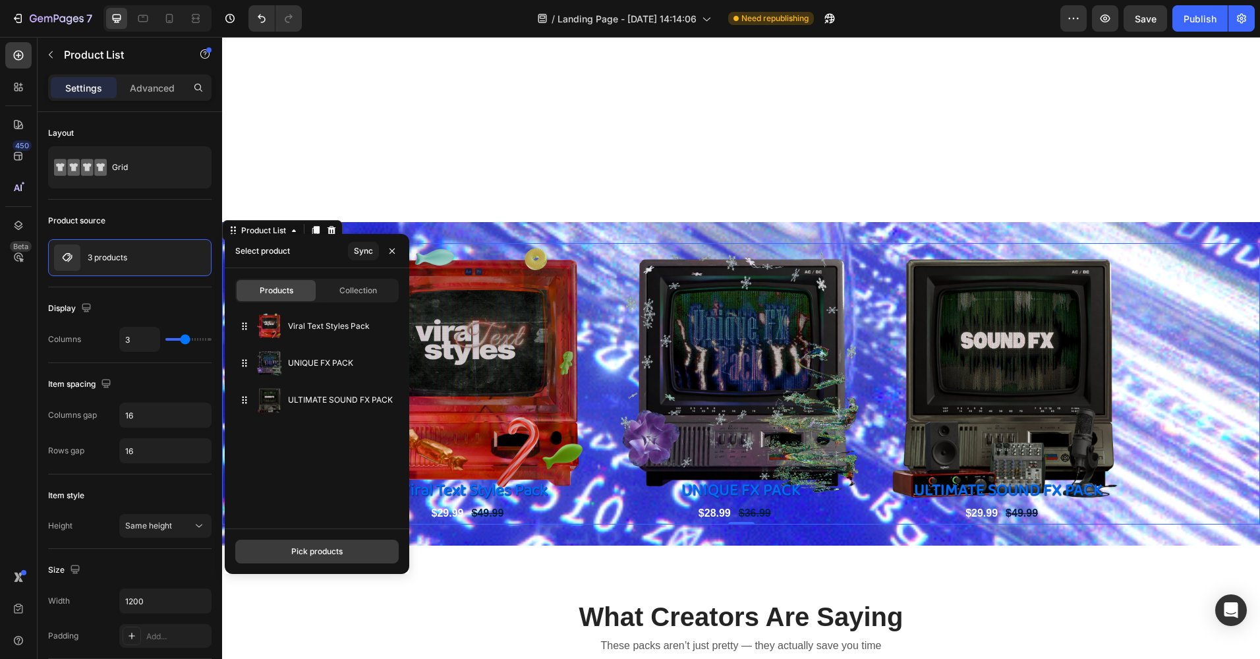
click at [313, 553] on div "Pick products" at bounding box center [316, 551] width 51 height 12
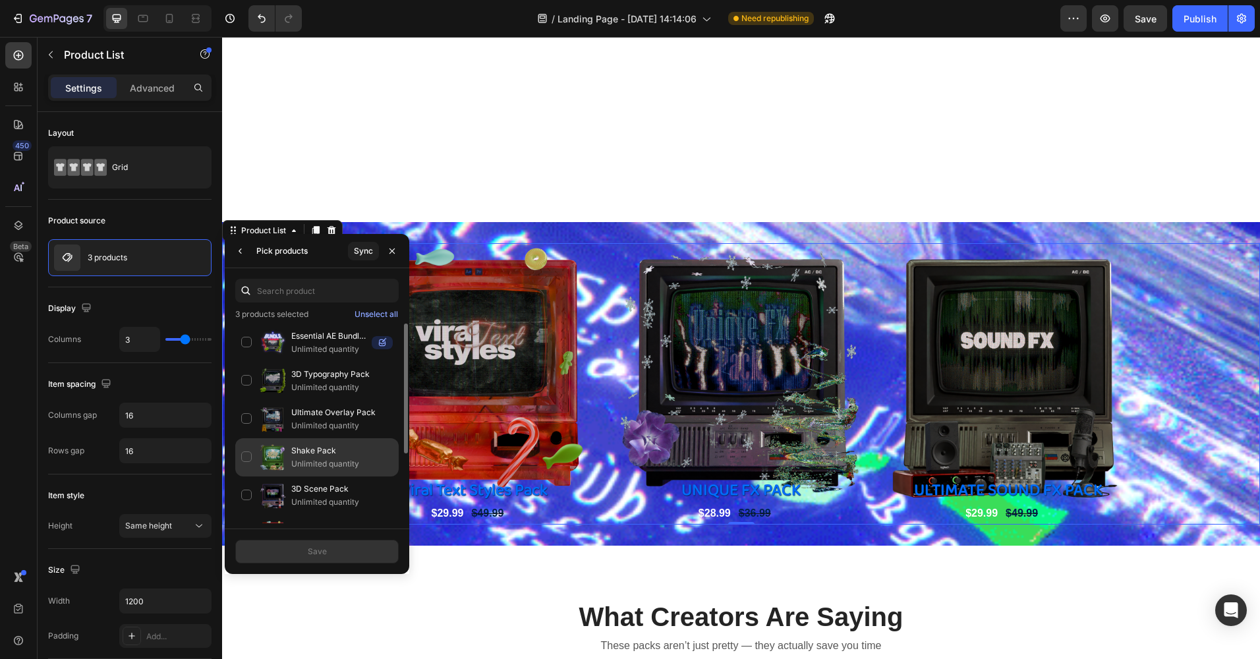
click at [245, 457] on div "Shake Pack Unlimited quantity" at bounding box center [316, 457] width 163 height 38
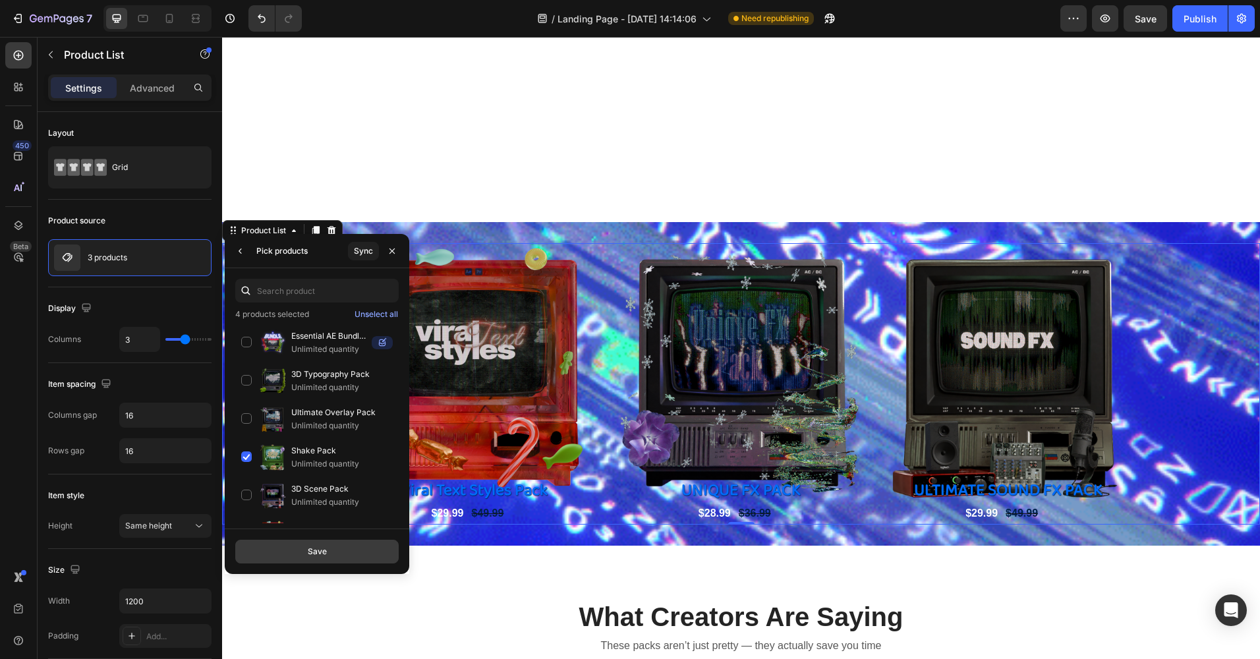
click at [309, 549] on div "Save" at bounding box center [317, 551] width 19 height 12
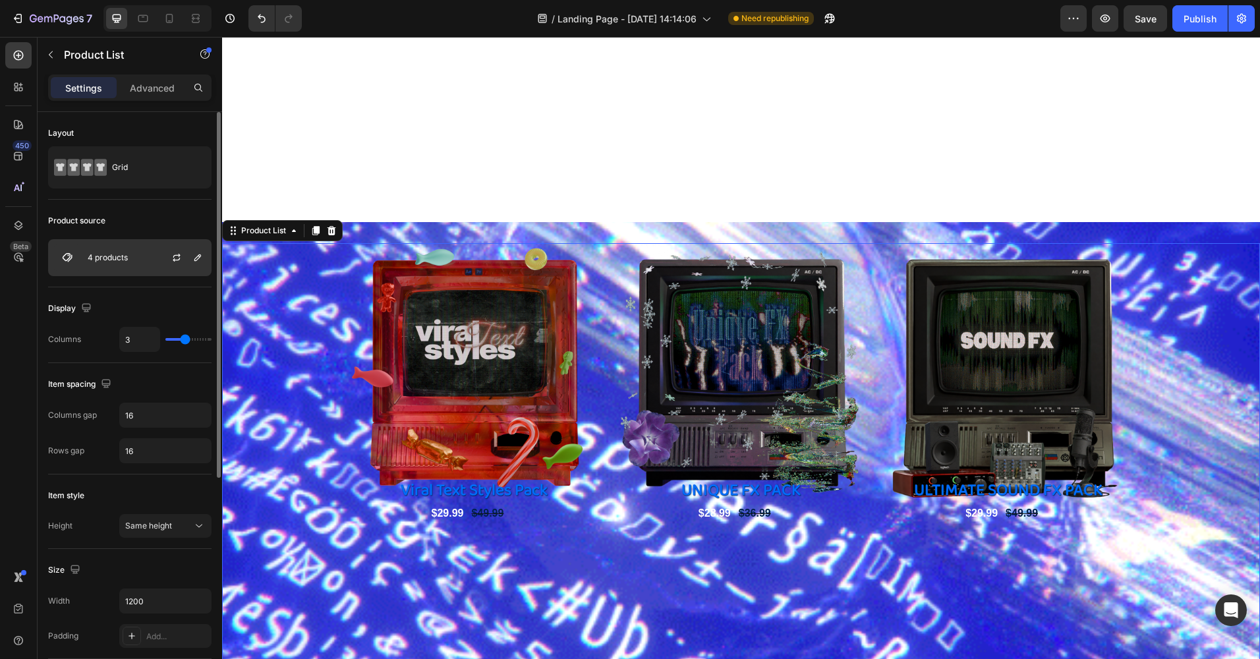
click at [88, 260] on p "4 products" at bounding box center [108, 257] width 40 height 9
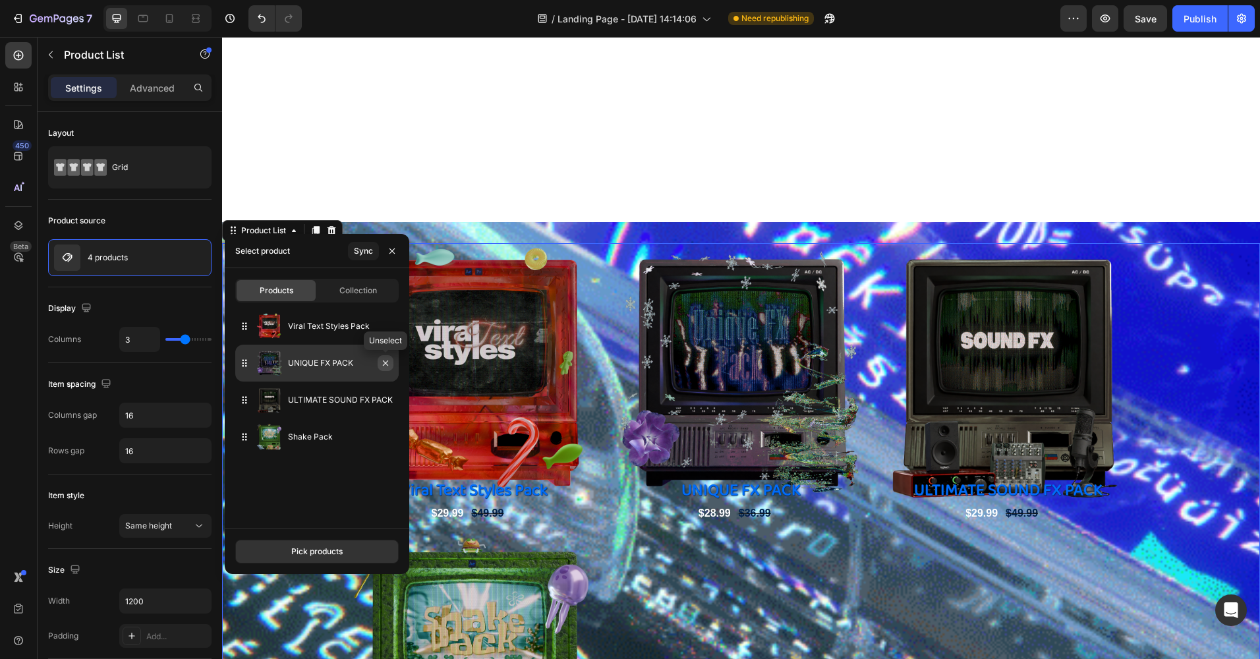
click at [385, 364] on icon "button" at bounding box center [385, 362] width 5 height 5
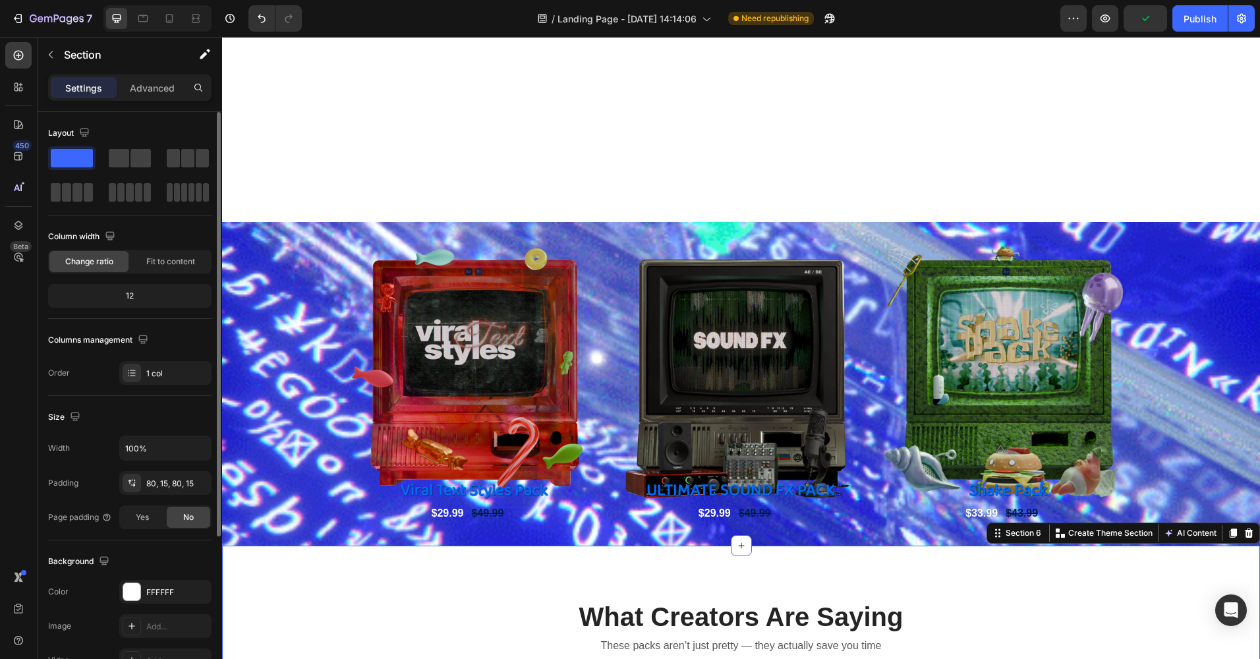
scroll to position [198, 0]
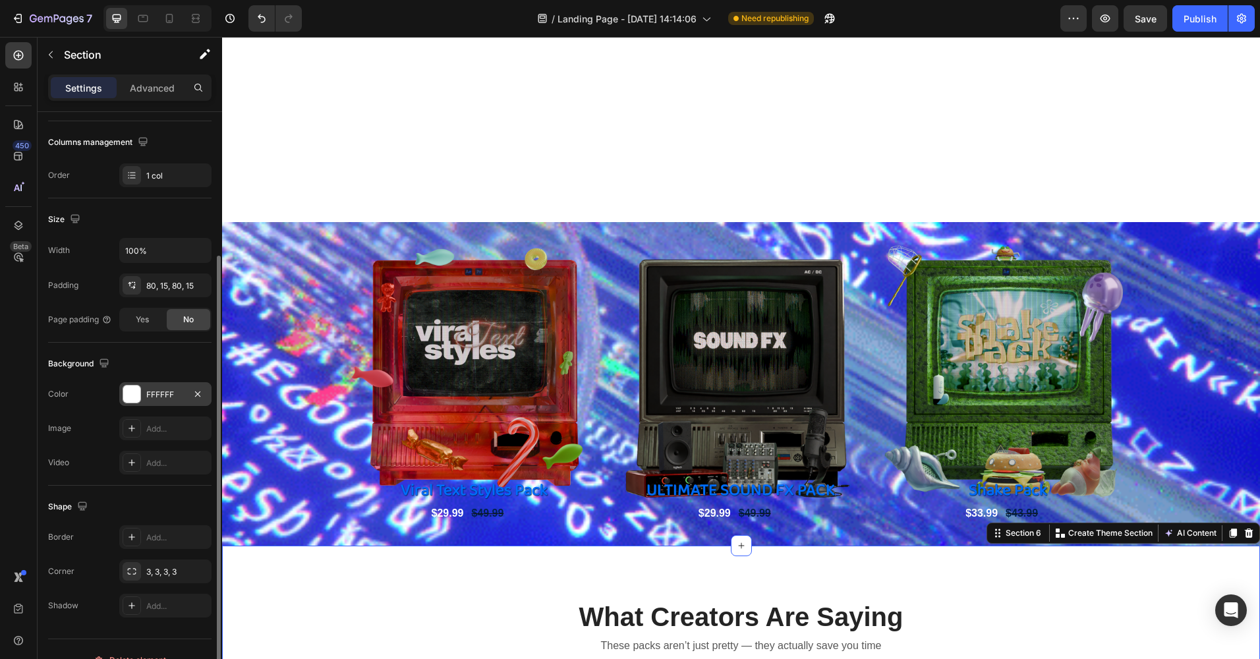
click at [133, 399] on div at bounding box center [131, 393] width 17 height 17
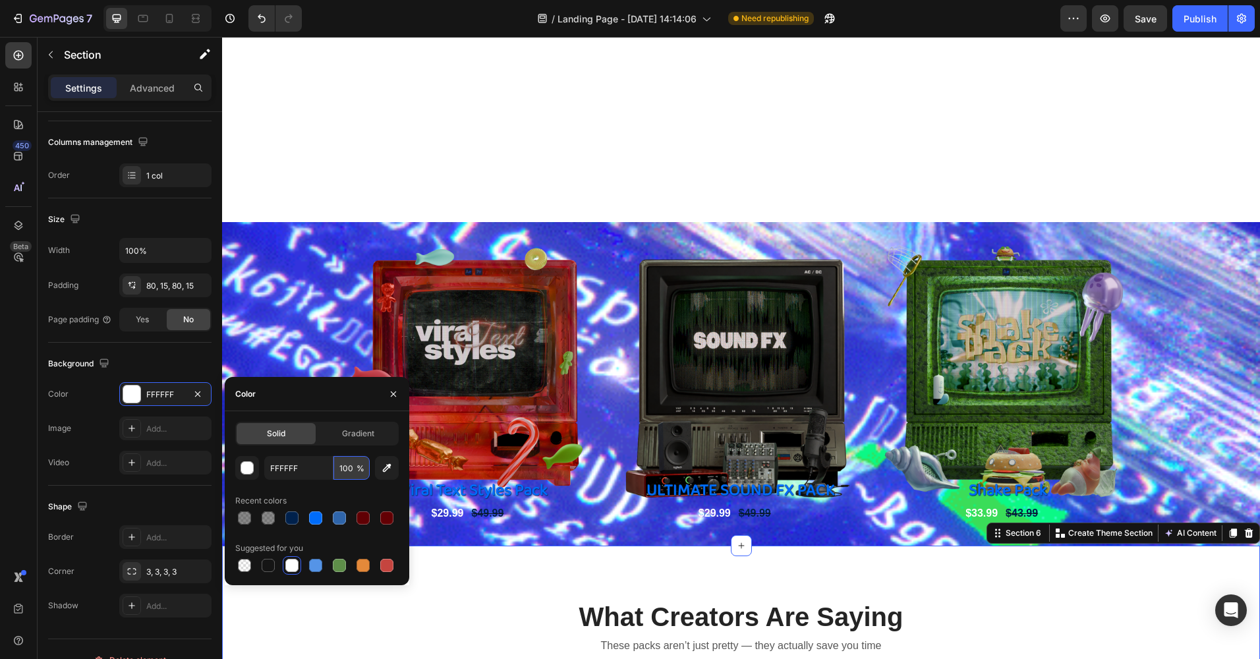
click at [350, 464] on input "100" at bounding box center [351, 468] width 36 height 24
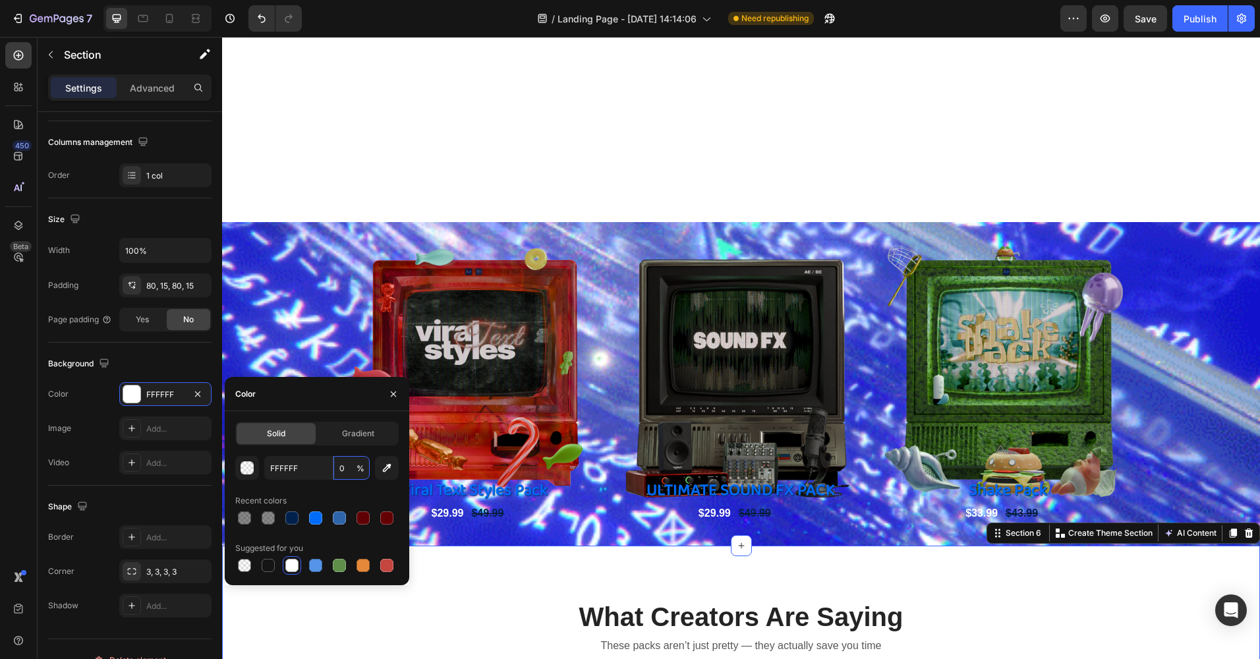
type input "0"
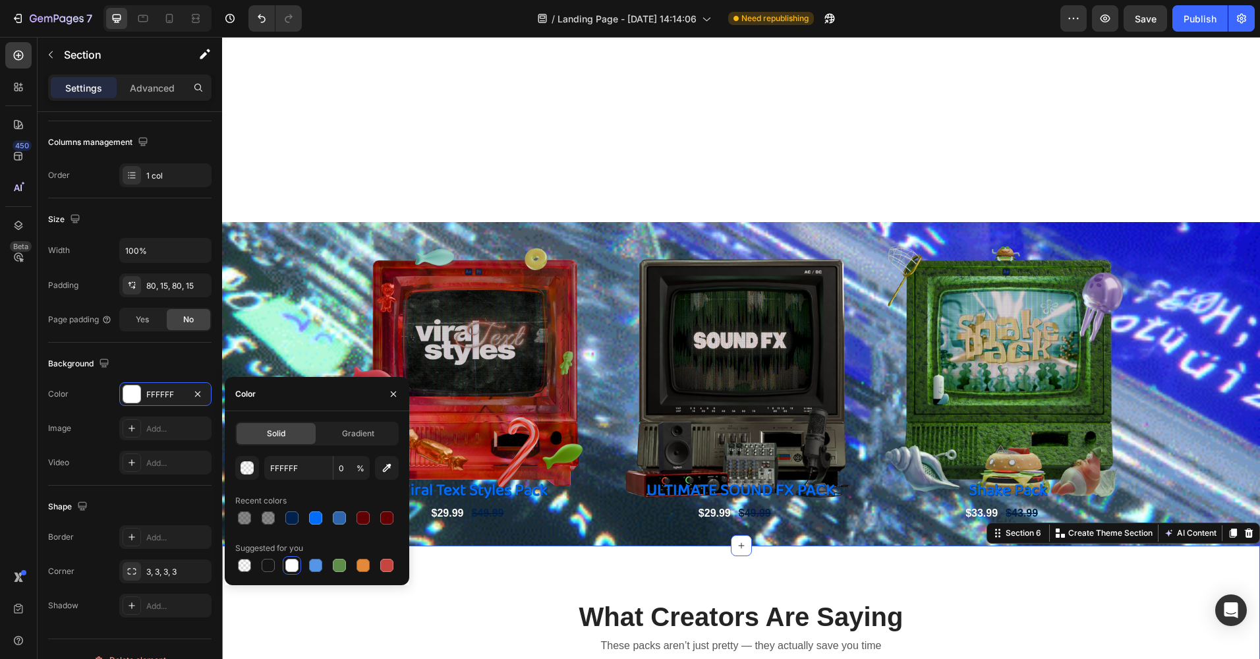
click at [343, 485] on div "FFFFFF 0 % Recent colors Suggested for you" at bounding box center [316, 515] width 163 height 119
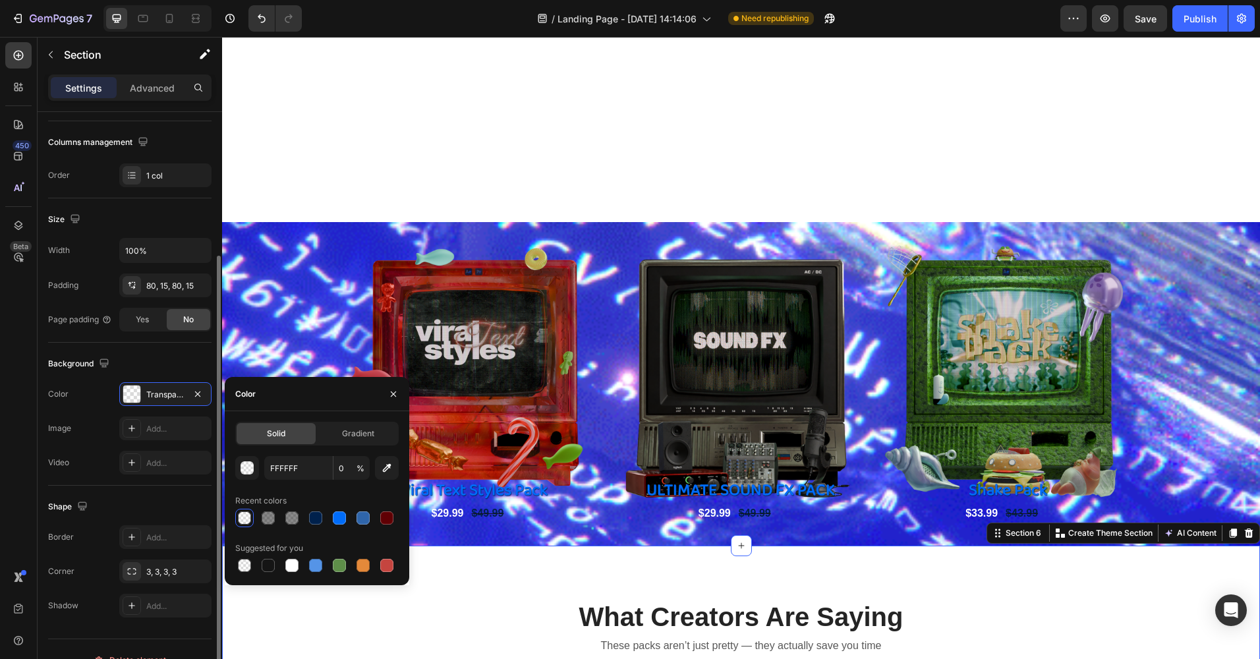
click at [134, 356] on div "Background" at bounding box center [129, 363] width 163 height 21
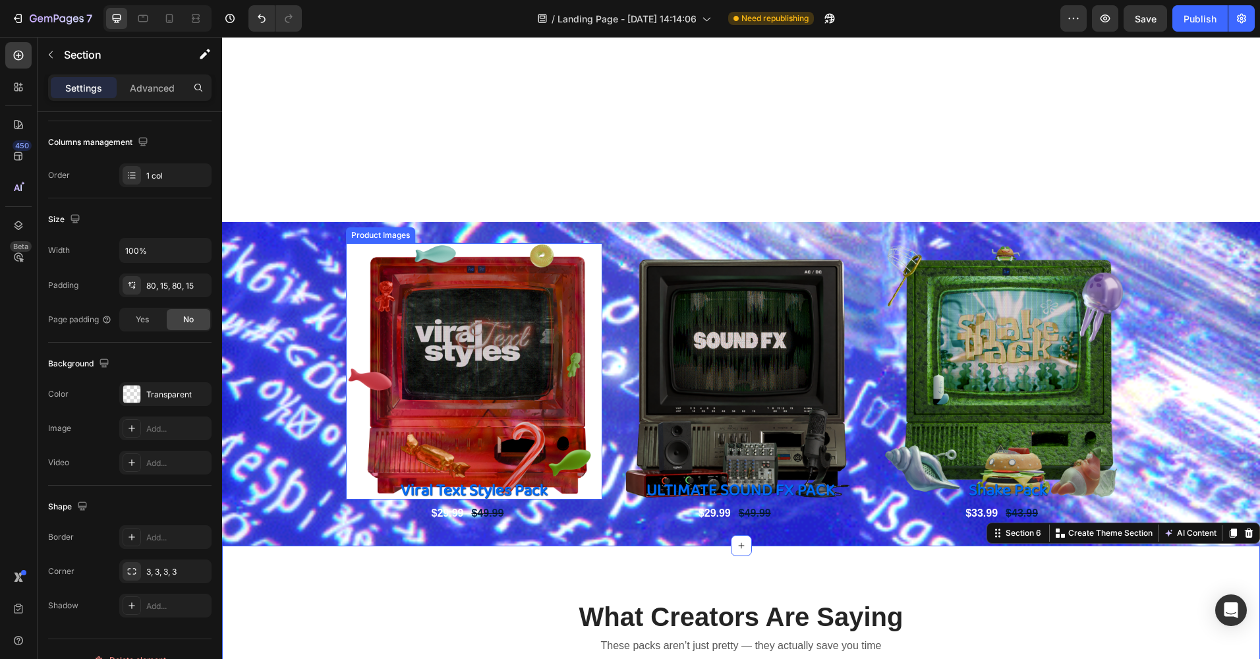
click at [407, 326] on img at bounding box center [474, 371] width 256 height 256
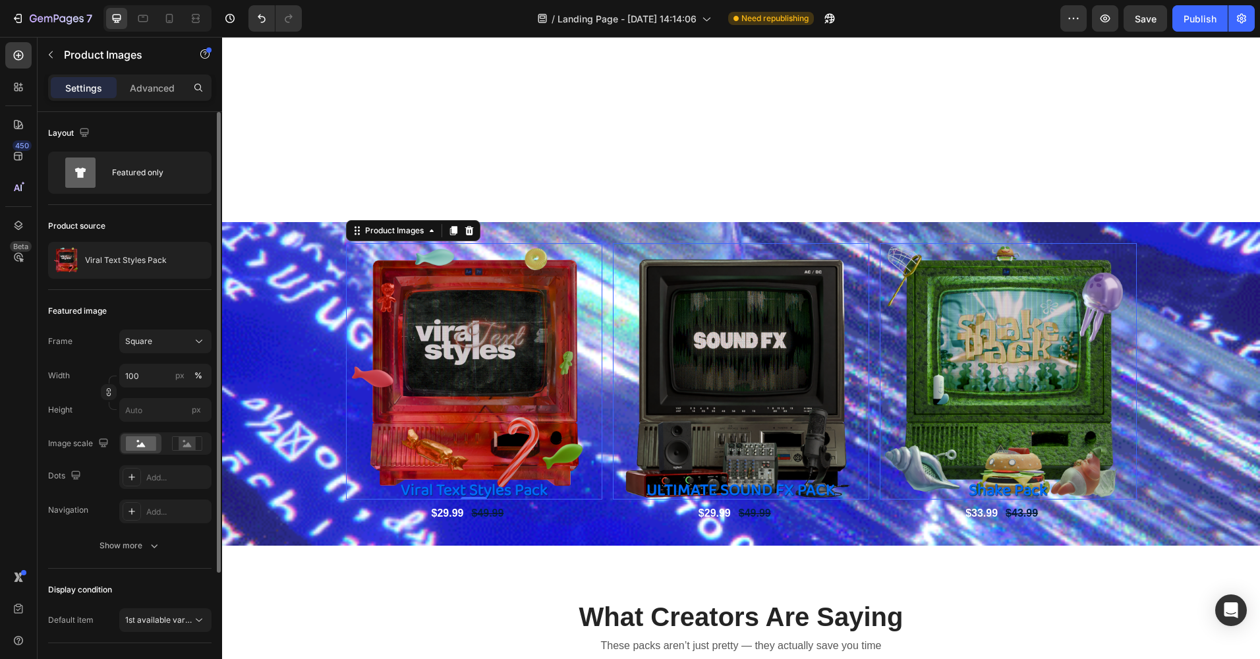
scroll to position [66, 0]
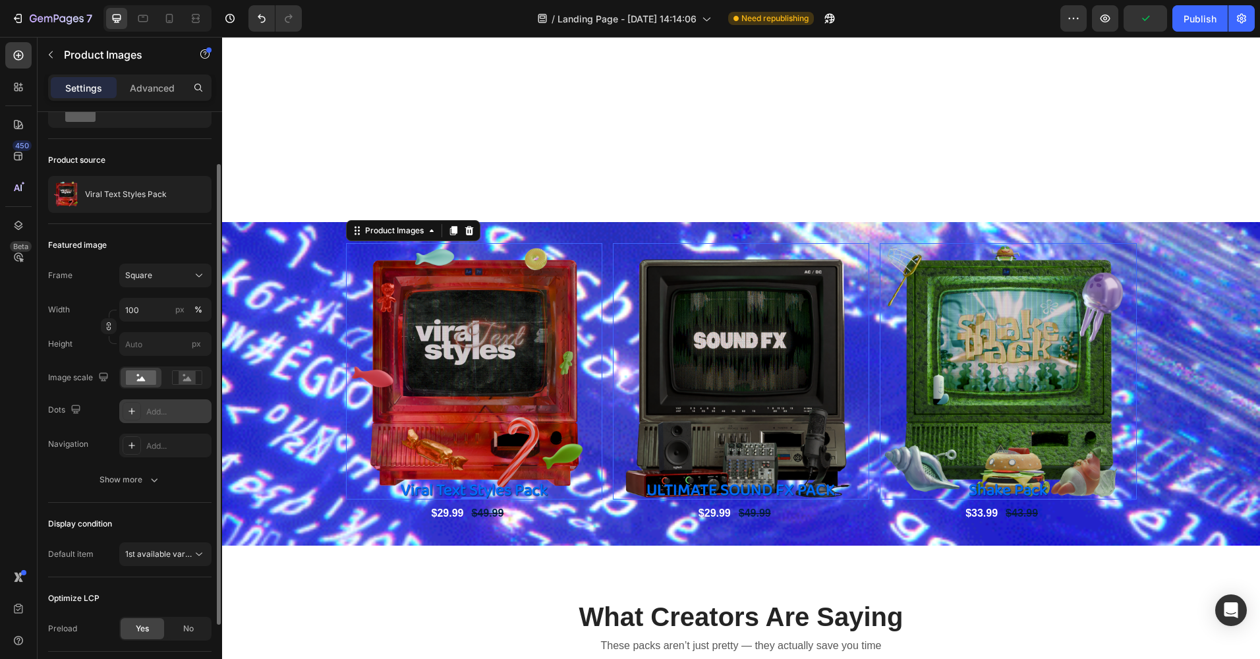
click at [137, 412] on div at bounding box center [132, 411] width 18 height 18
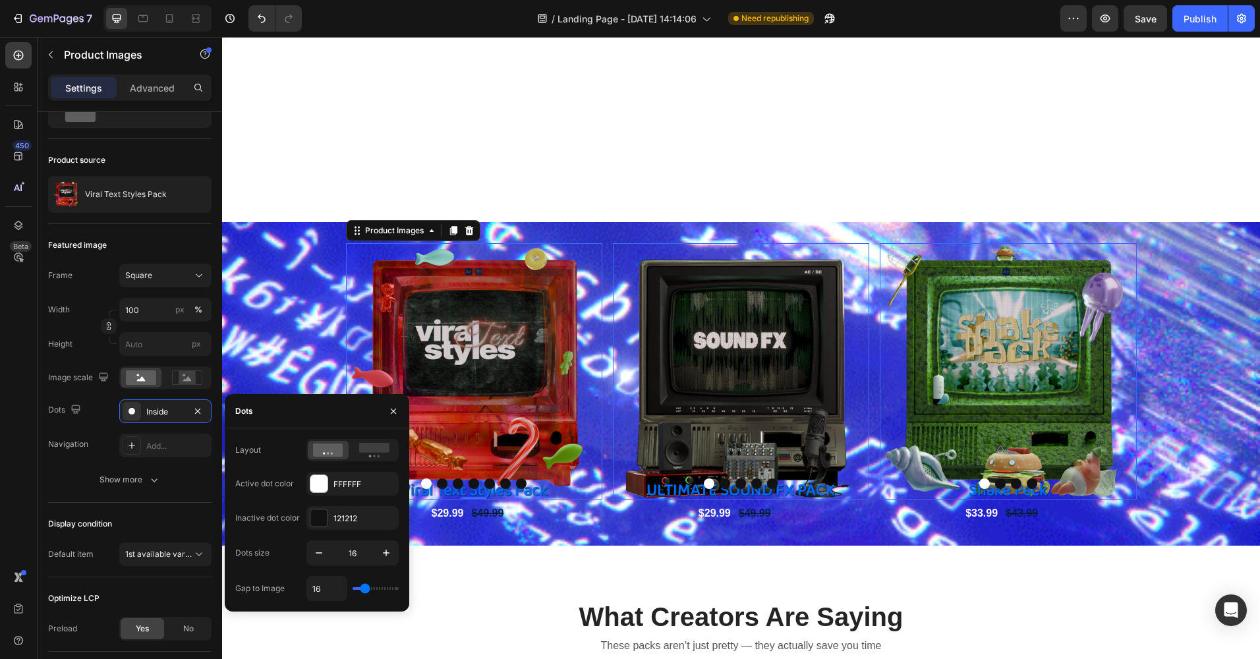
click at [438, 484] on button "Dot" at bounding box center [442, 483] width 11 height 11
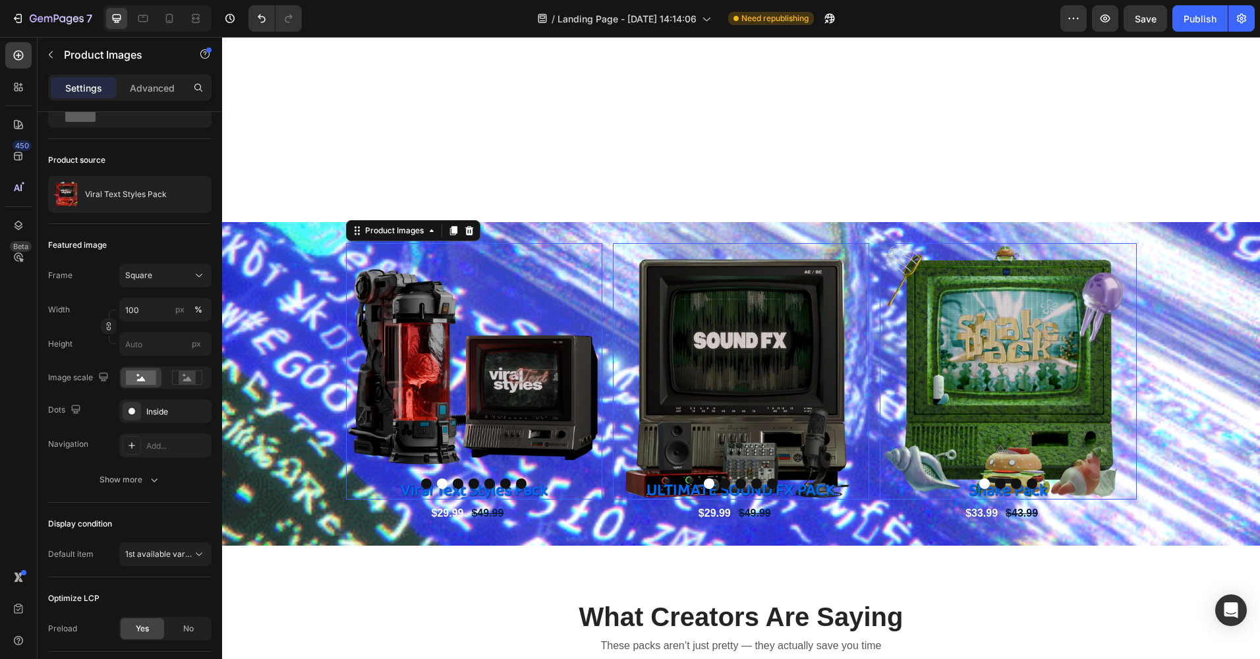
click at [453, 482] on button "Dot" at bounding box center [458, 483] width 11 height 11
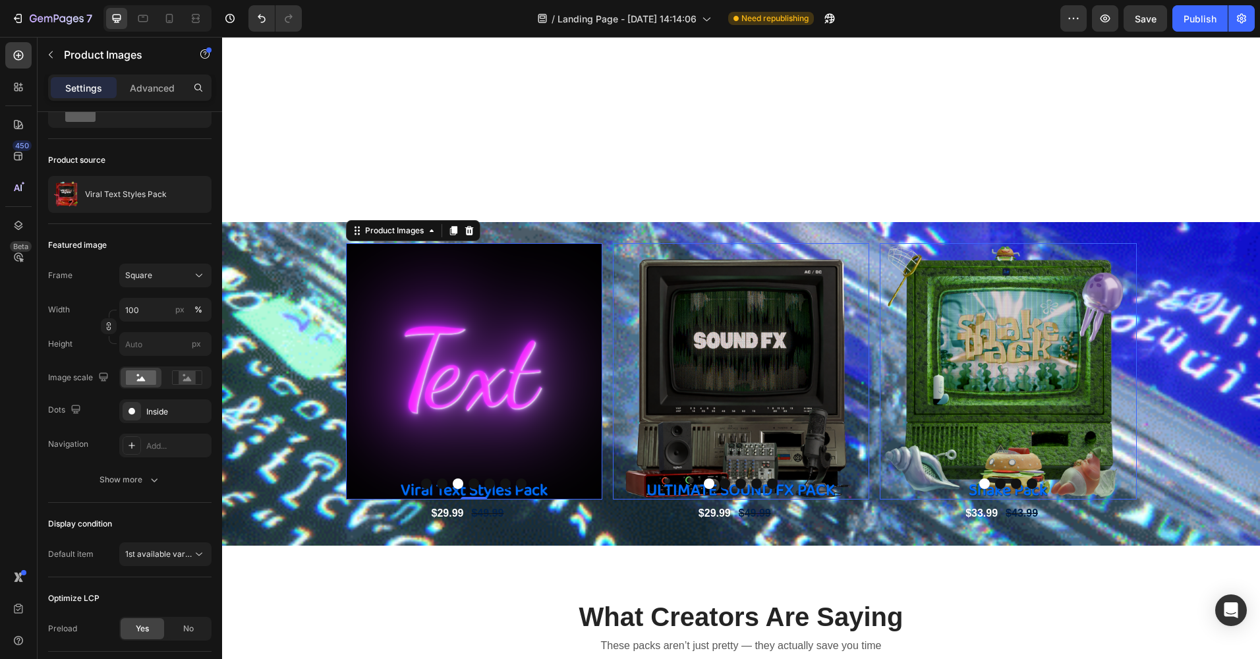
click at [421, 481] on button "Dot" at bounding box center [426, 483] width 11 height 11
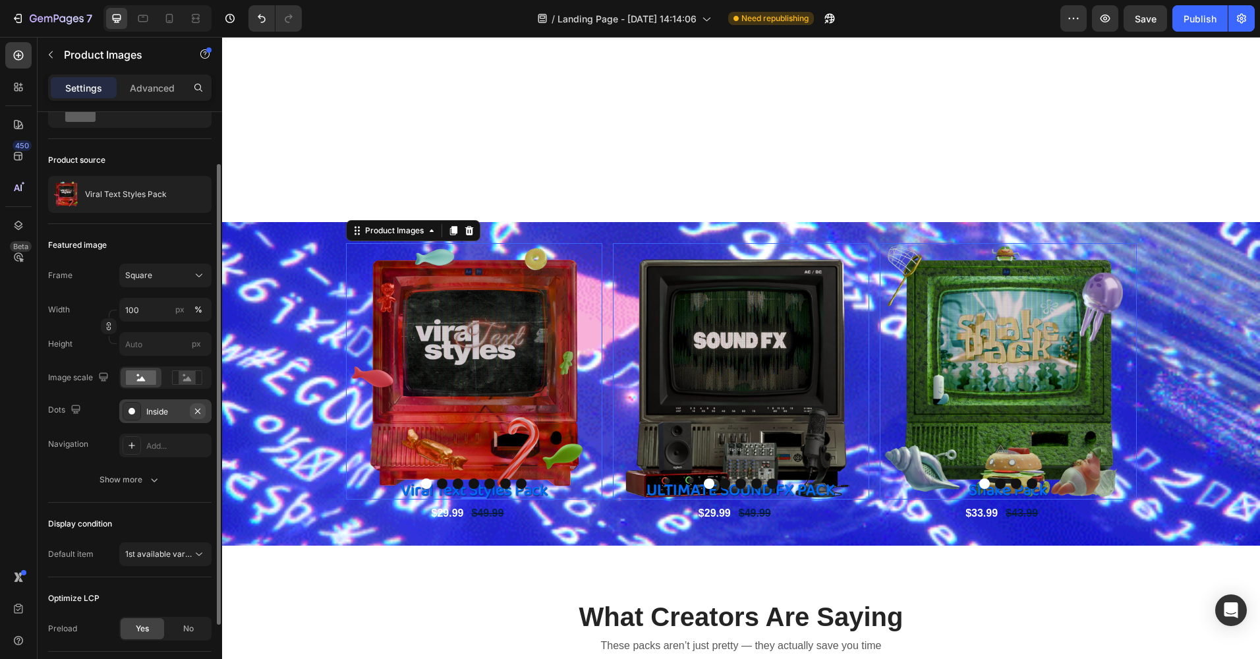
click at [197, 412] on icon "button" at bounding box center [197, 410] width 5 height 5
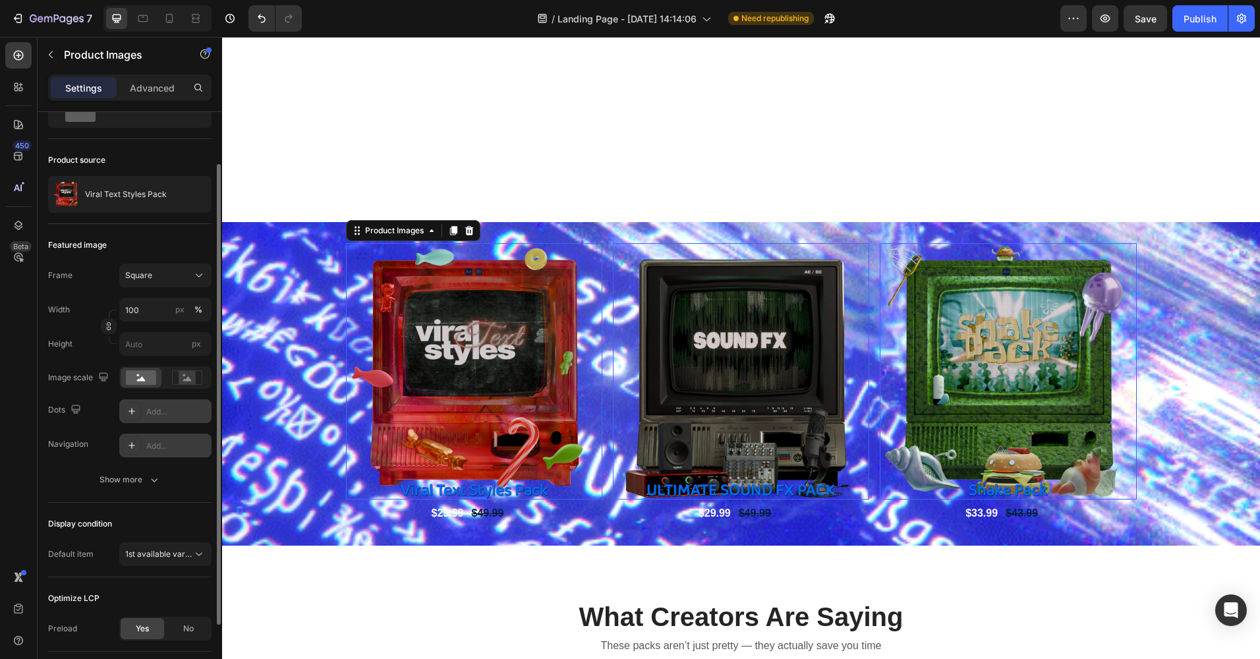
click at [164, 447] on div "Add..." at bounding box center [177, 446] width 62 height 12
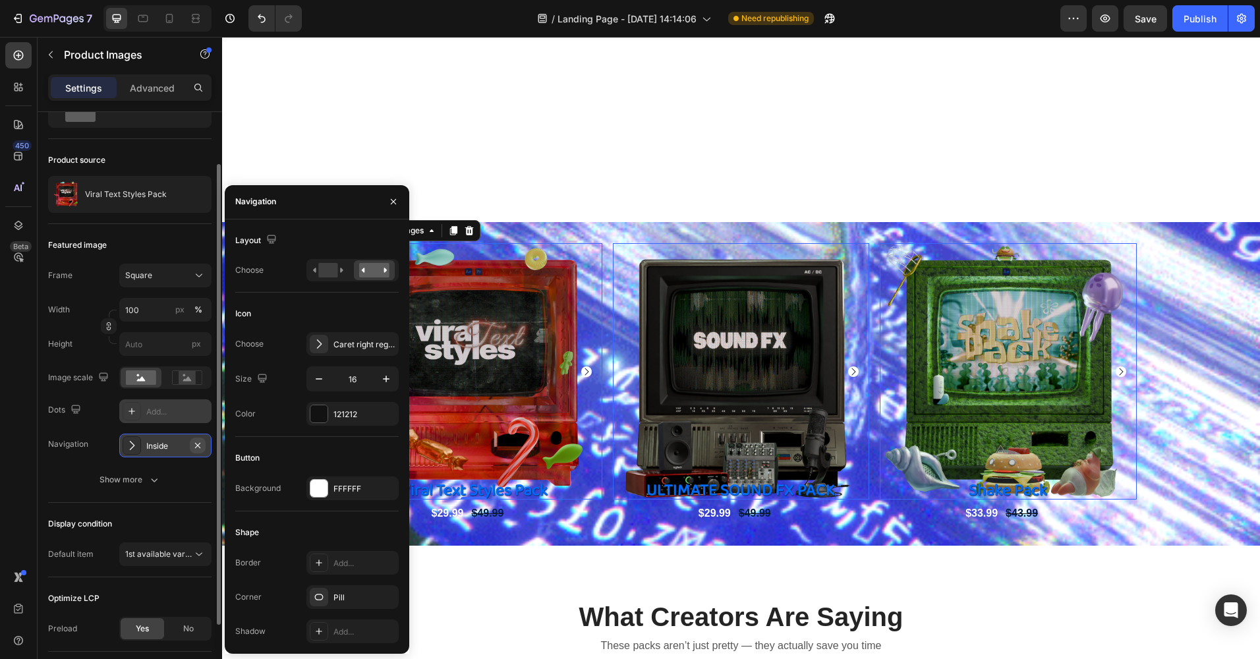
click at [200, 443] on icon "button" at bounding box center [197, 445] width 11 height 11
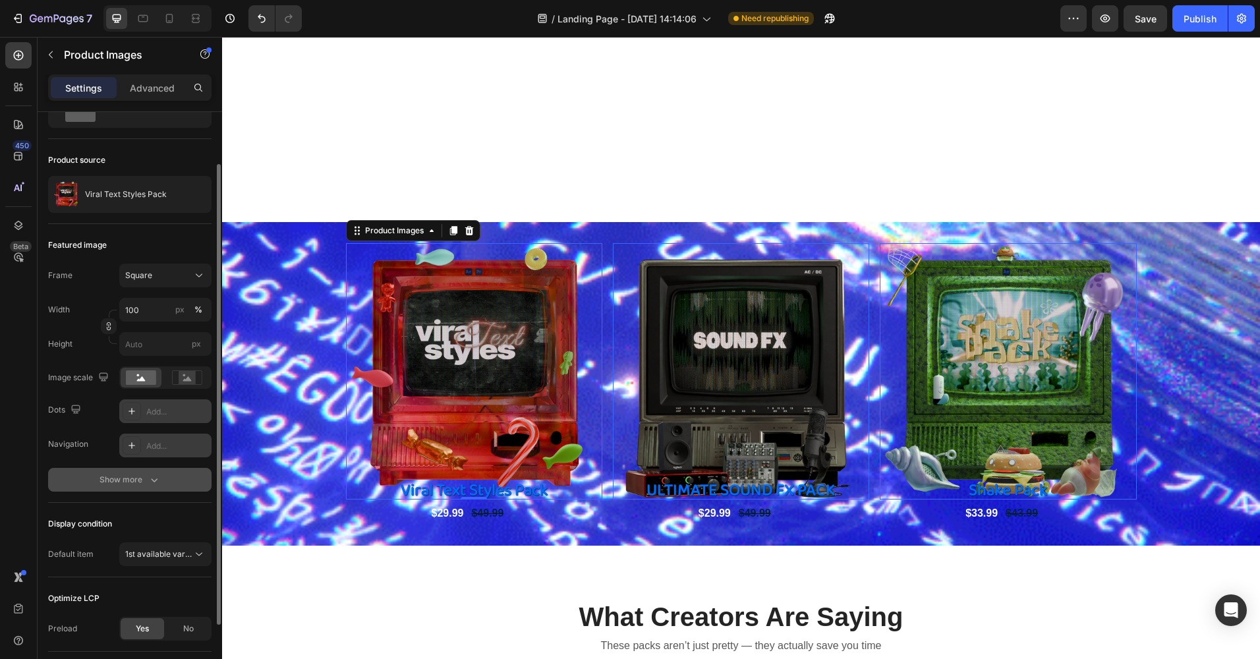
click at [148, 471] on button "Show more" at bounding box center [129, 480] width 163 height 24
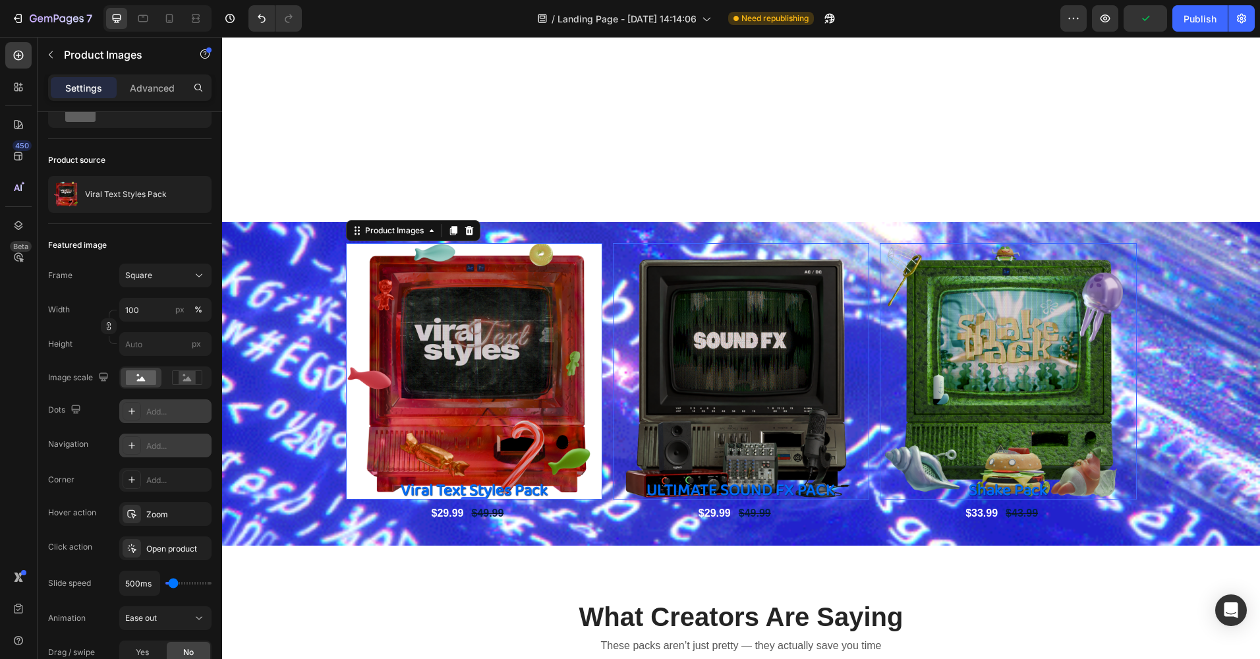
click at [420, 358] on img at bounding box center [474, 371] width 256 height 256
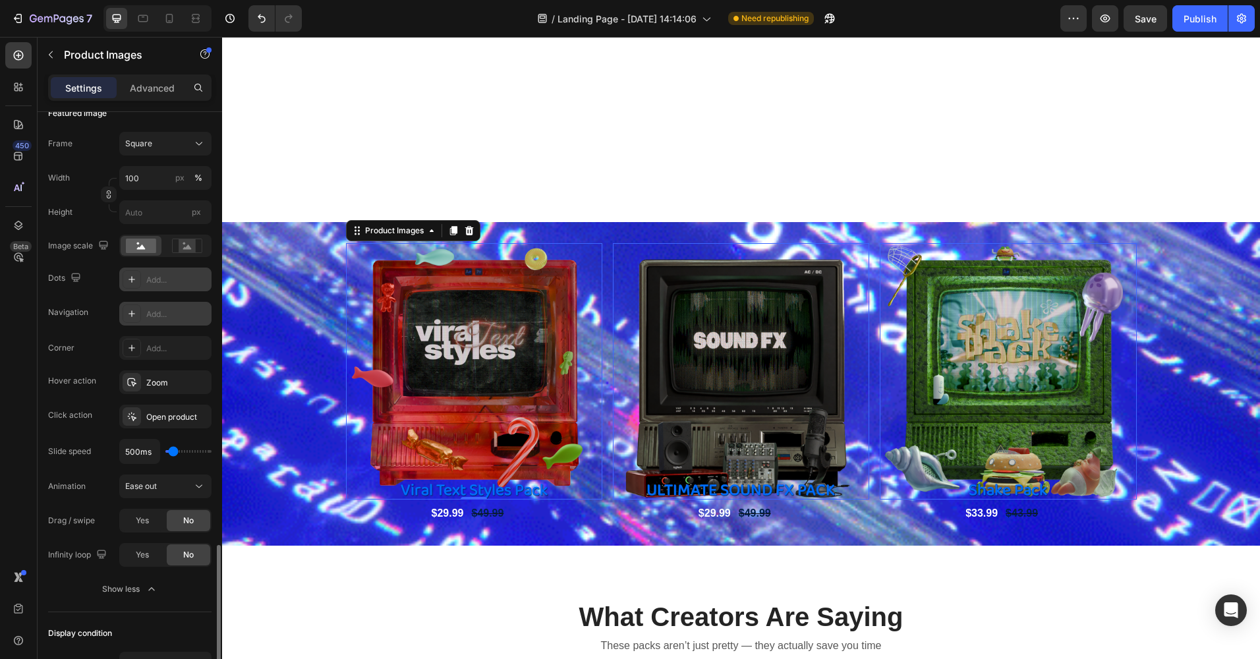
scroll to position [397, 0]
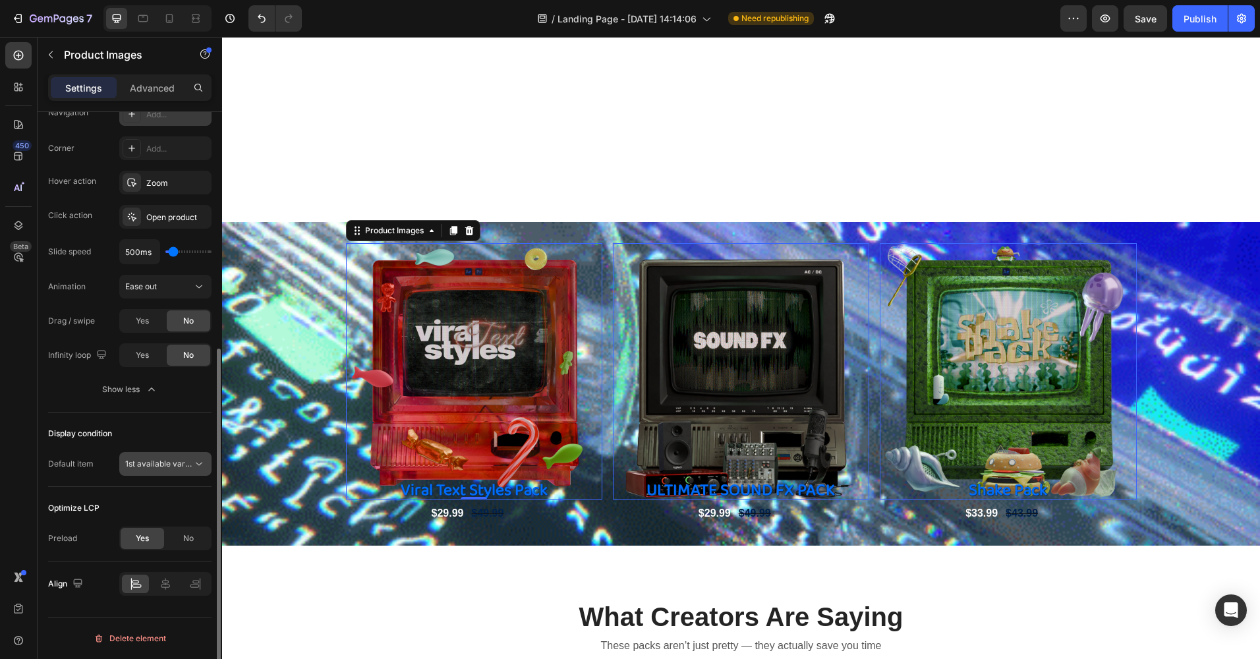
click at [163, 467] on span "1st available variant" at bounding box center [162, 463] width 74 height 10
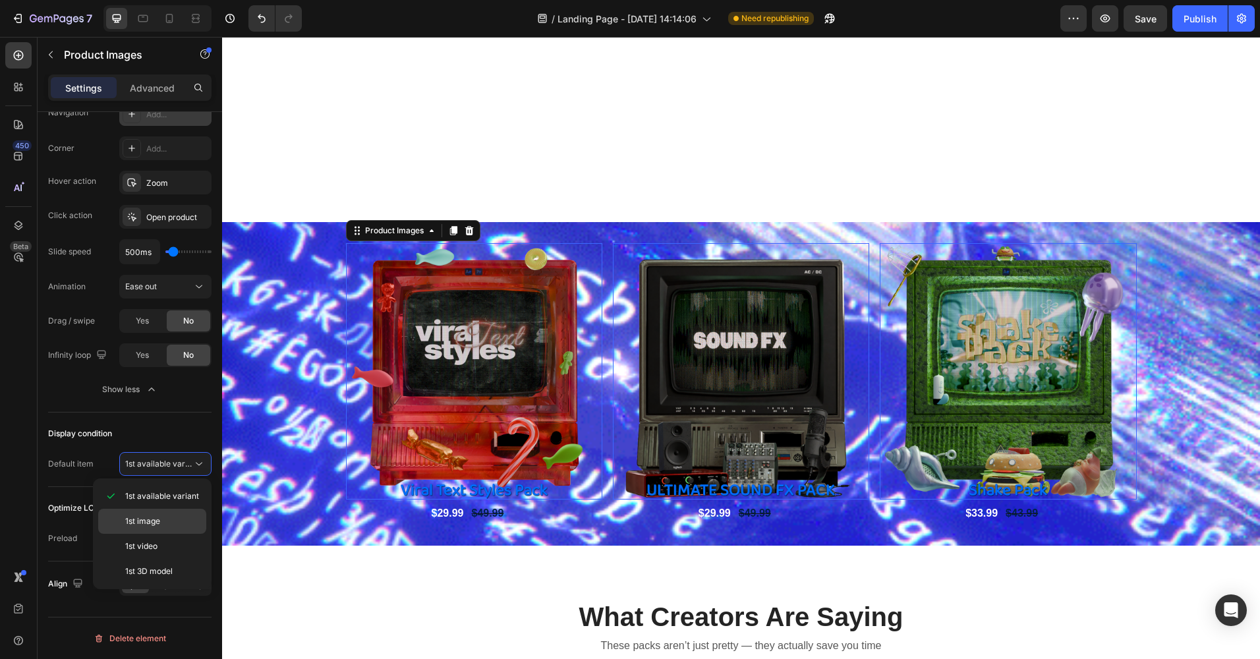
click at [163, 522] on p "1st image" at bounding box center [162, 521] width 75 height 12
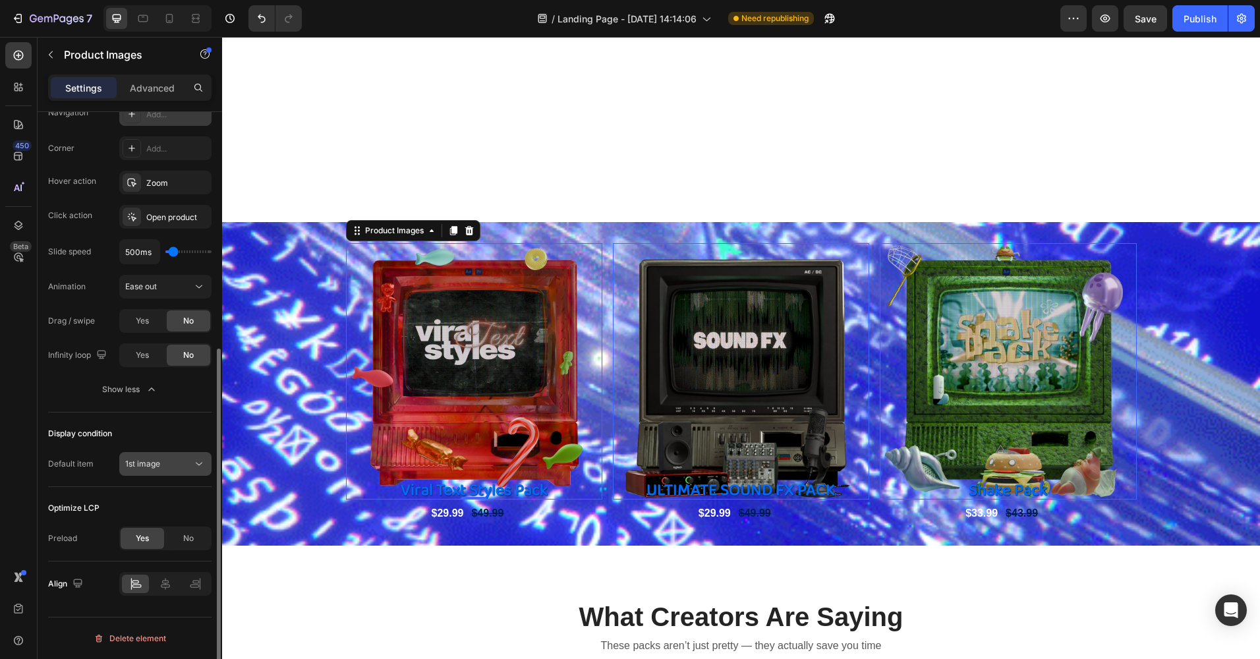
click at [167, 468] on div "1st image" at bounding box center [158, 464] width 67 height 12
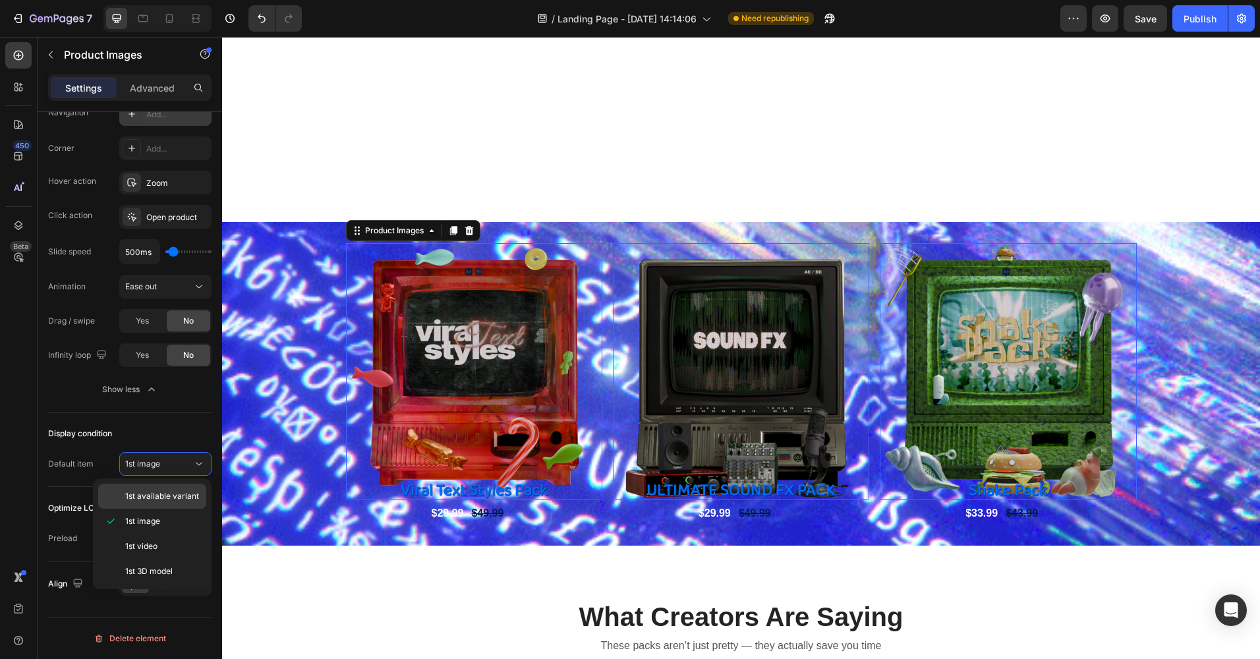
click at [159, 488] on div "1st available variant" at bounding box center [152, 496] width 108 height 25
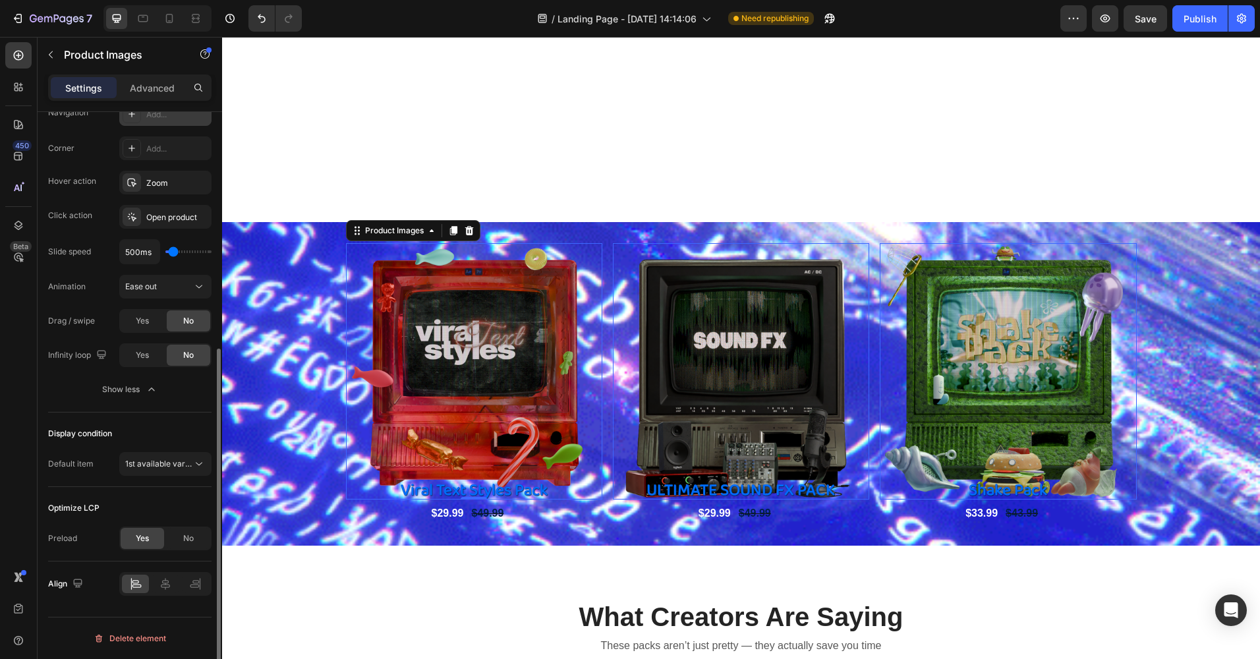
click at [159, 488] on div "Optimize LCP Preload Yes No" at bounding box center [129, 524] width 163 height 74
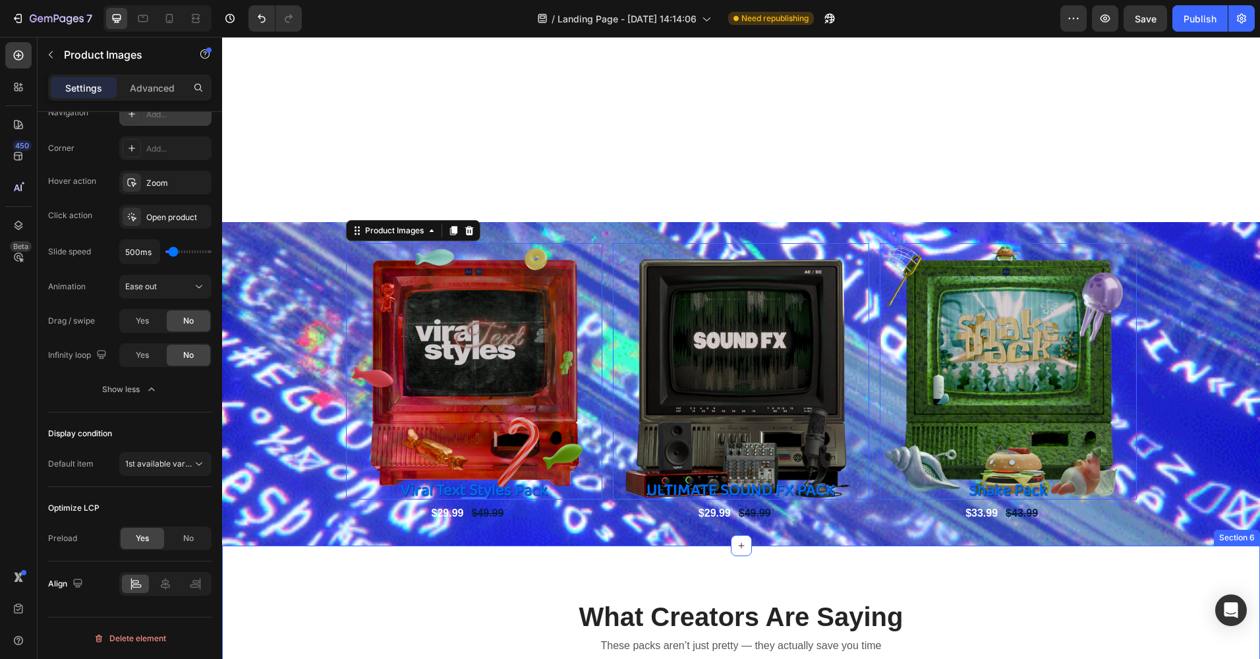
click at [296, 519] on div "Product Images -32 Viral Text Styles Pack Product Title $29.99 Product Price Pr…" at bounding box center [741, 383] width 1038 height 281
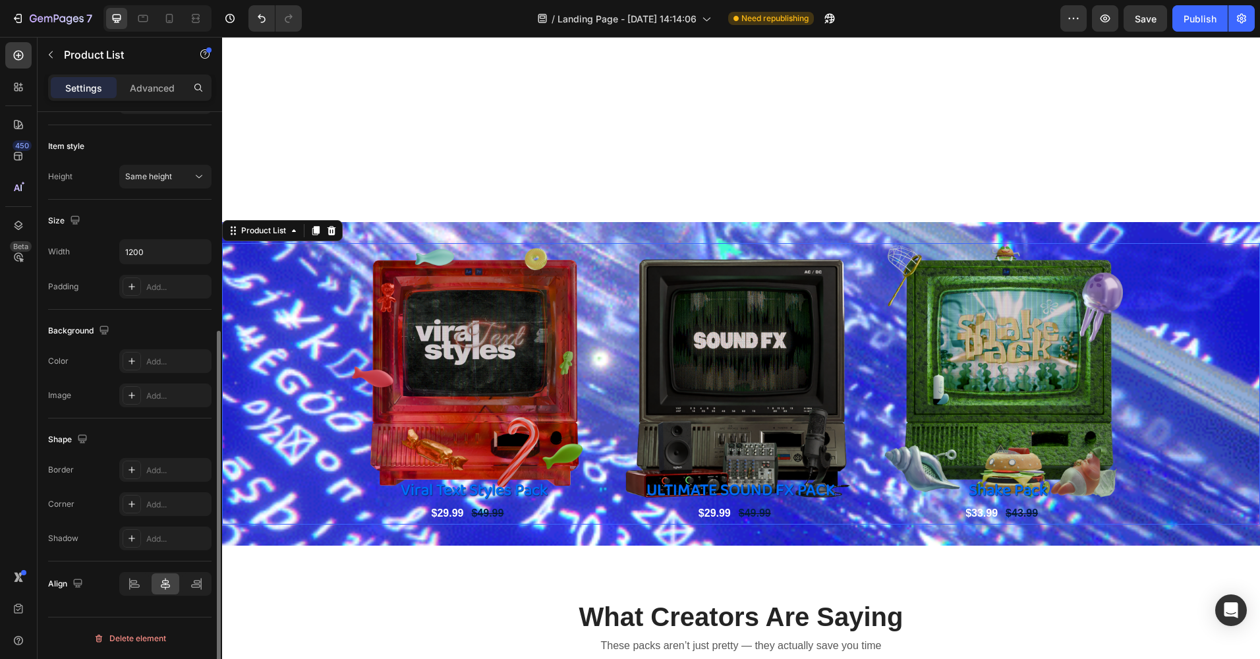
scroll to position [0, 0]
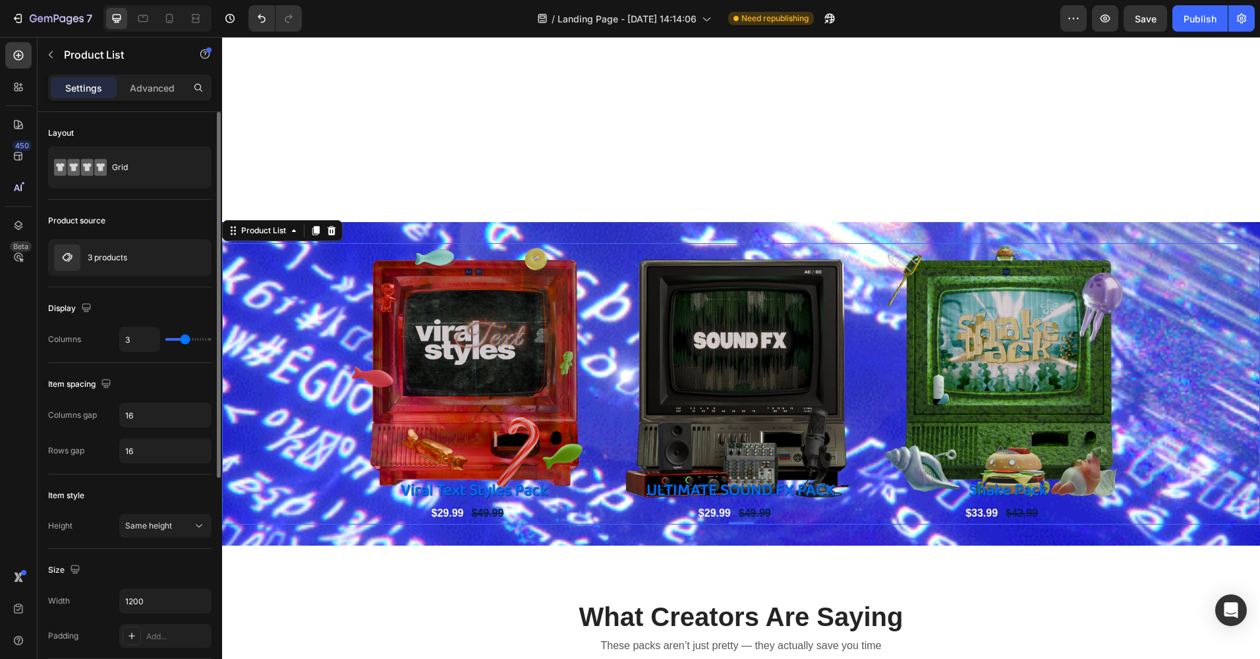
click at [287, 534] on div "Product Images Viral Text Styles Pack Product Title $29.99 Product Price Produc…" at bounding box center [741, 383] width 1038 height 323
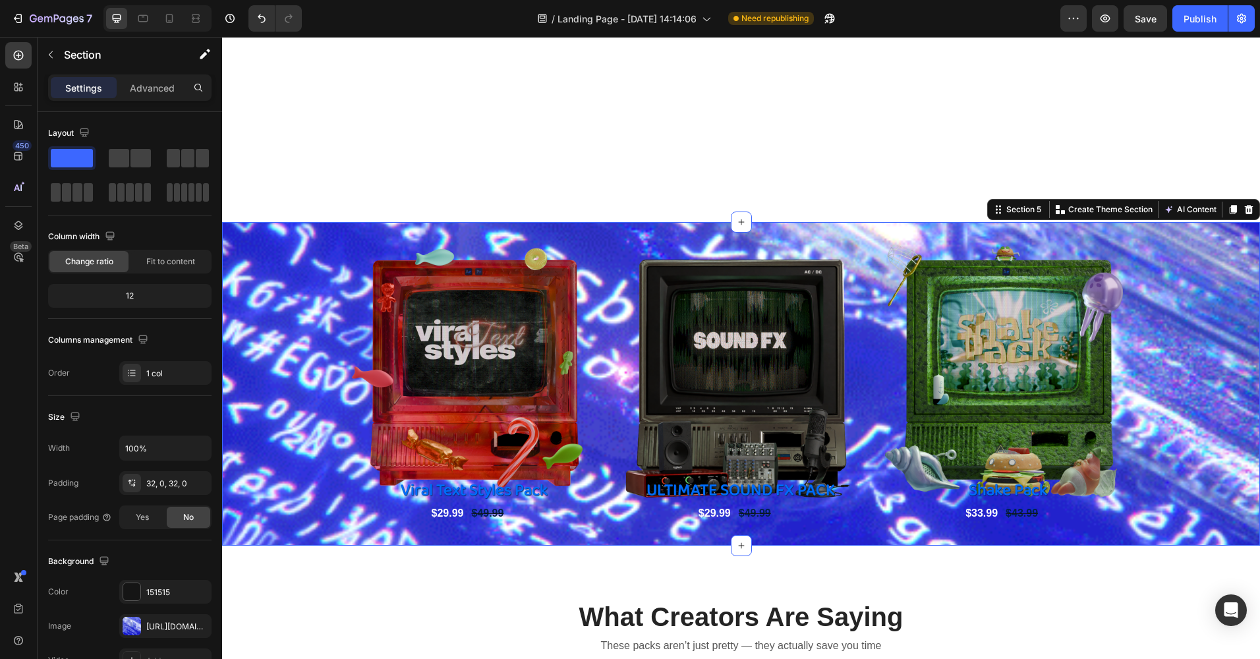
click at [276, 528] on div "Product Images Viral Text Styles Pack Product Title $29.99 Product Price Produc…" at bounding box center [741, 383] width 1038 height 323
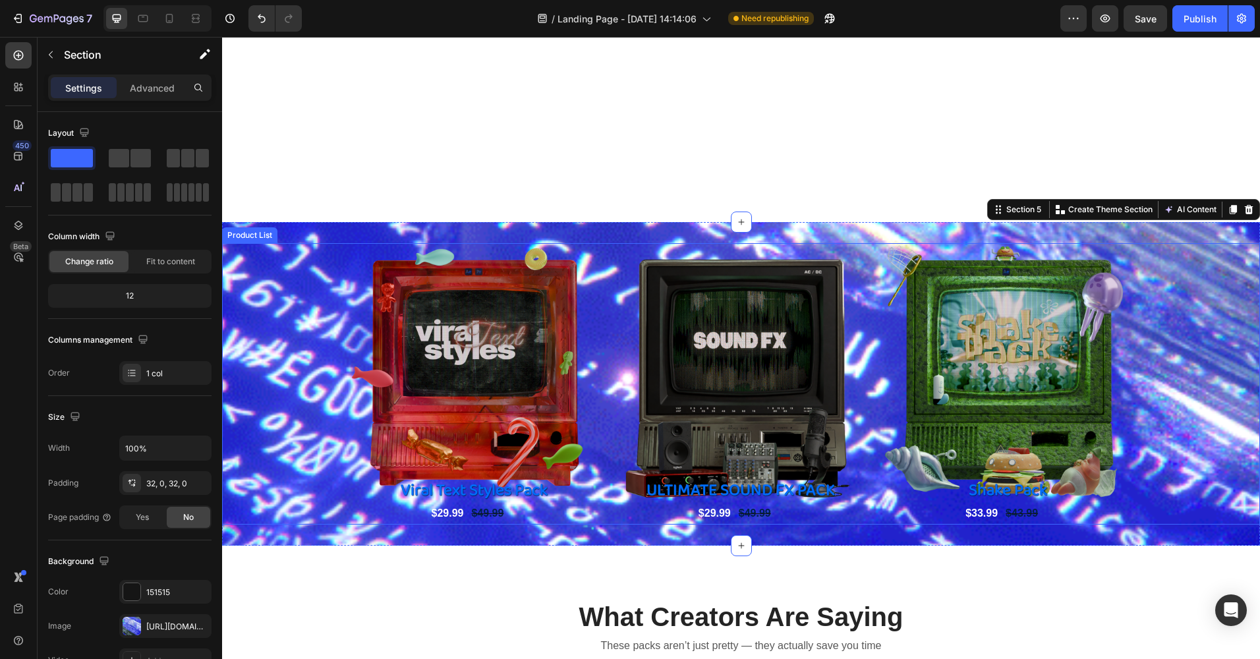
click at [281, 433] on div "Product Images Viral Text Styles Pack Product Title $29.99 Product Price Produc…" at bounding box center [741, 383] width 1038 height 281
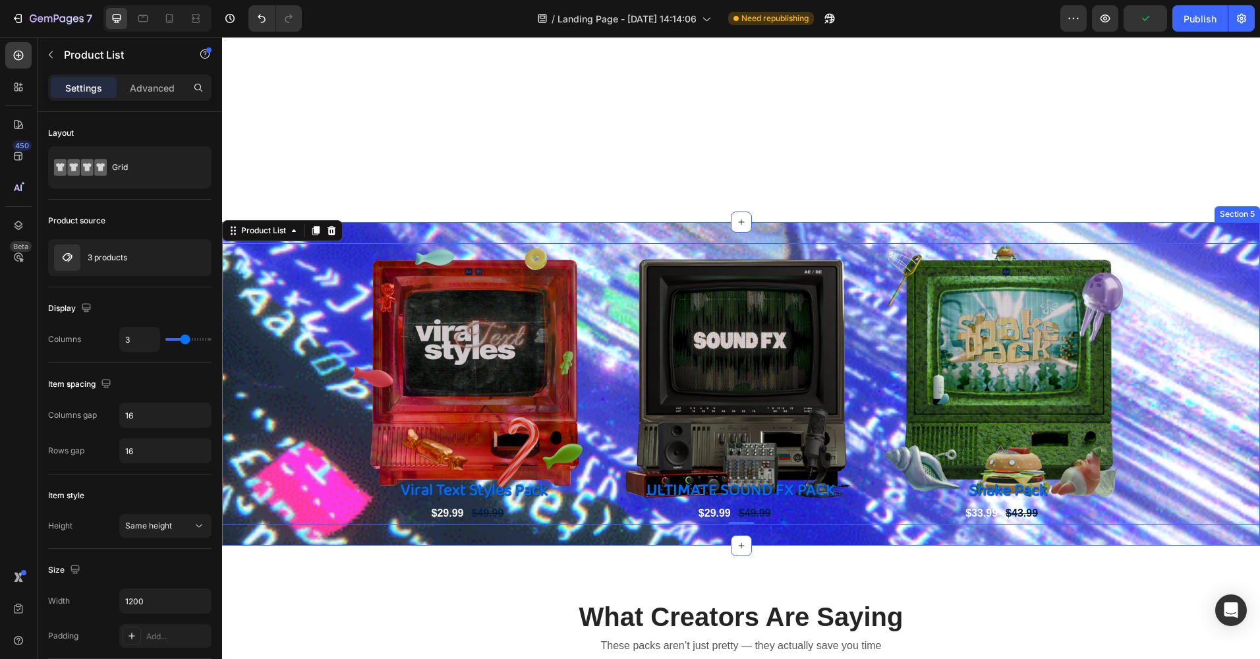
click at [279, 534] on div "Product Images Viral Text Styles Pack Product Title $29.99 Product Price Produc…" at bounding box center [741, 383] width 1038 height 323
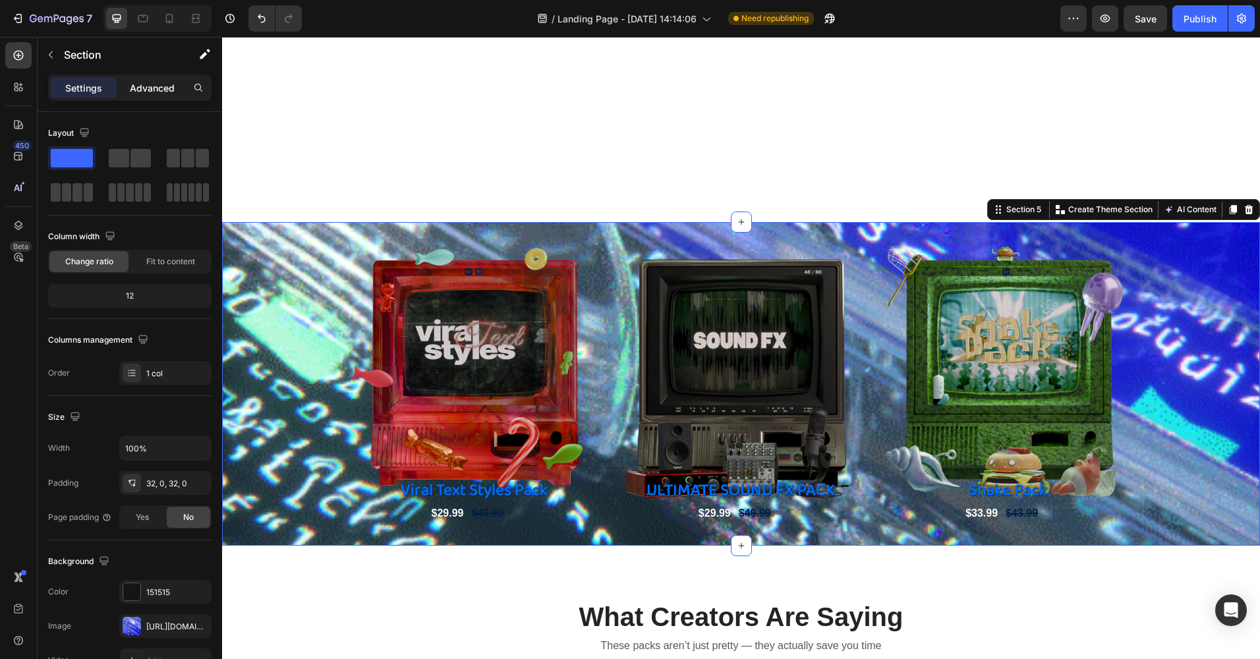
click at [158, 84] on p "Advanced" at bounding box center [152, 88] width 45 height 14
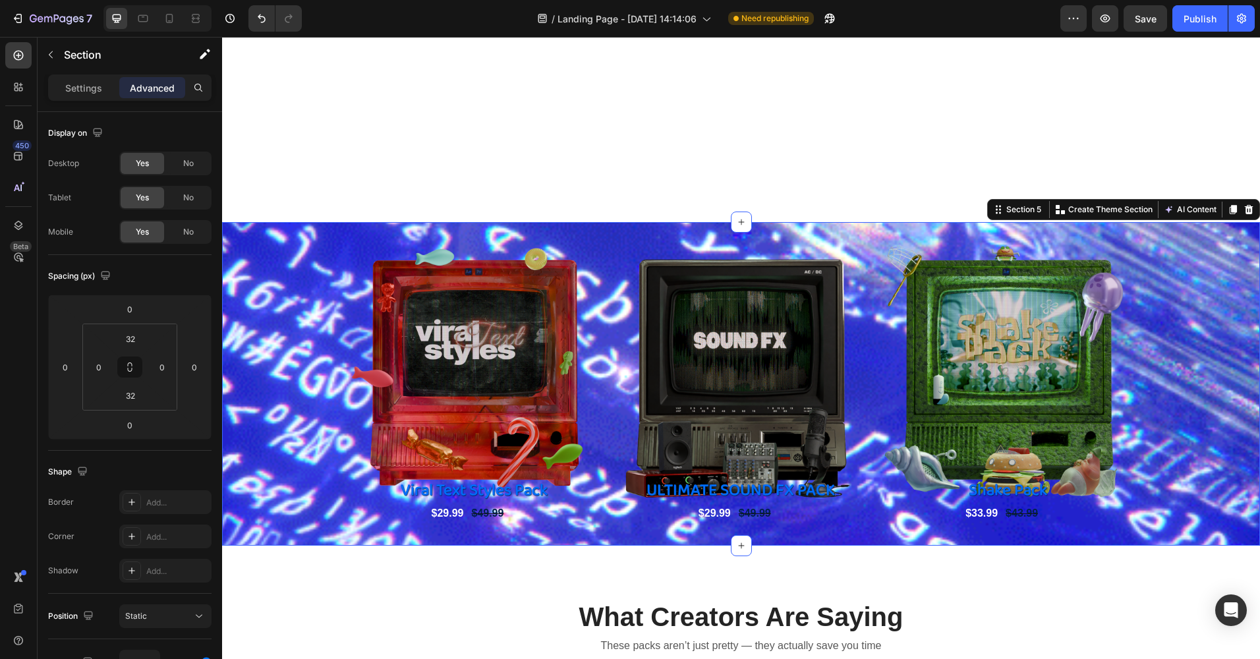
scroll to position [329, 0]
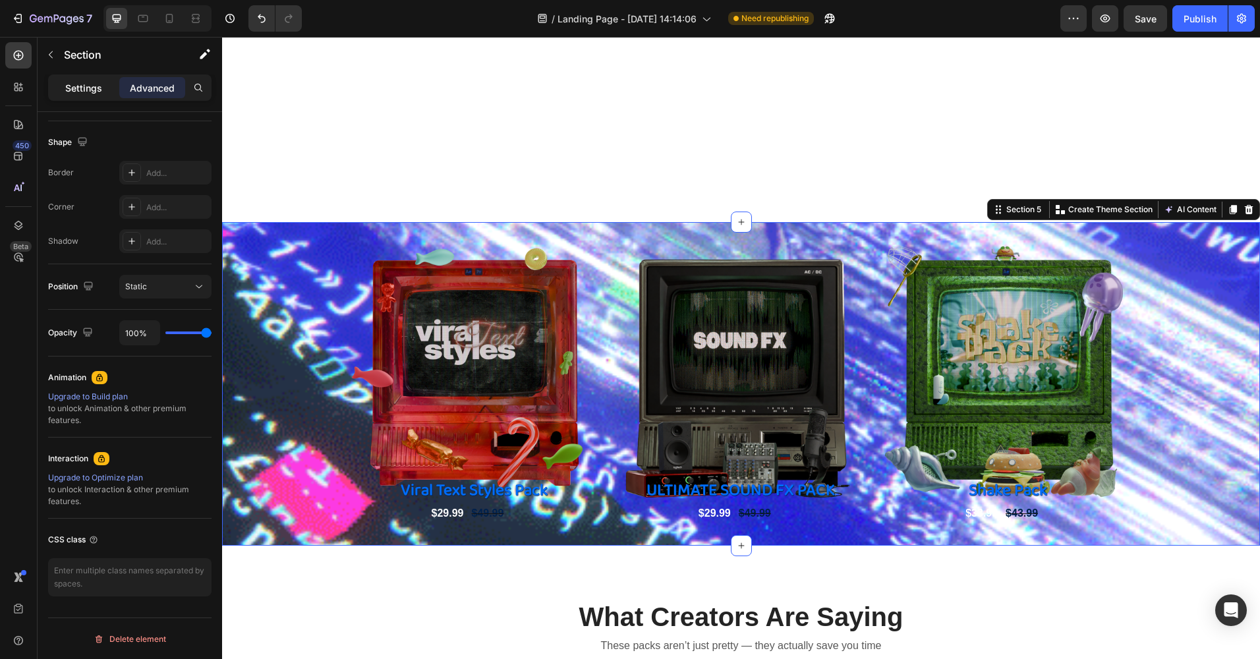
click at [83, 84] on p "Settings" at bounding box center [83, 88] width 37 height 14
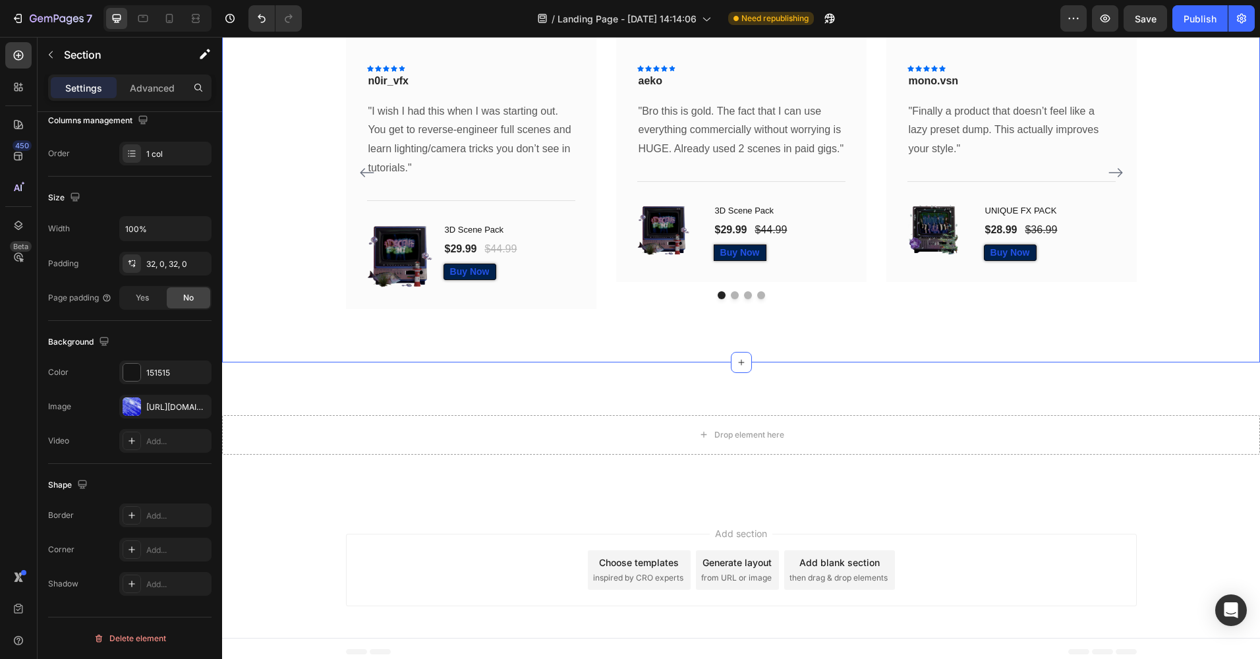
scroll to position [1914, 0]
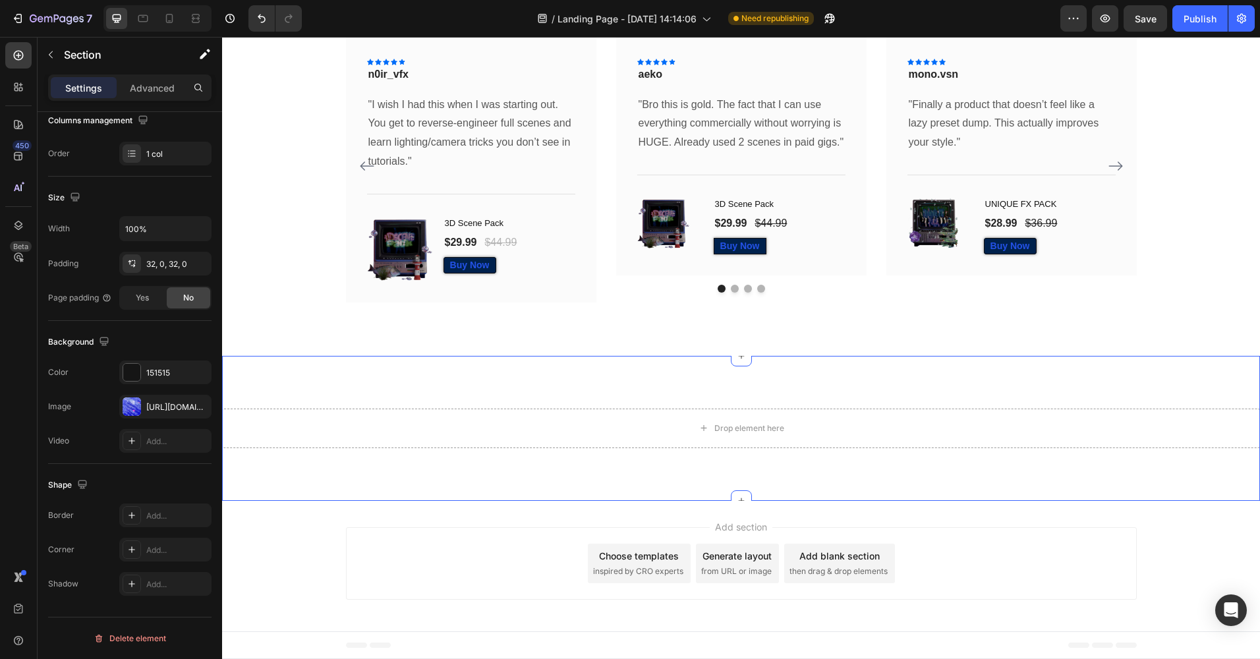
click at [363, 354] on div "What Creators Are Saying Heading These packs aren’t just pretty — they actually…" at bounding box center [741, 121] width 1038 height 469
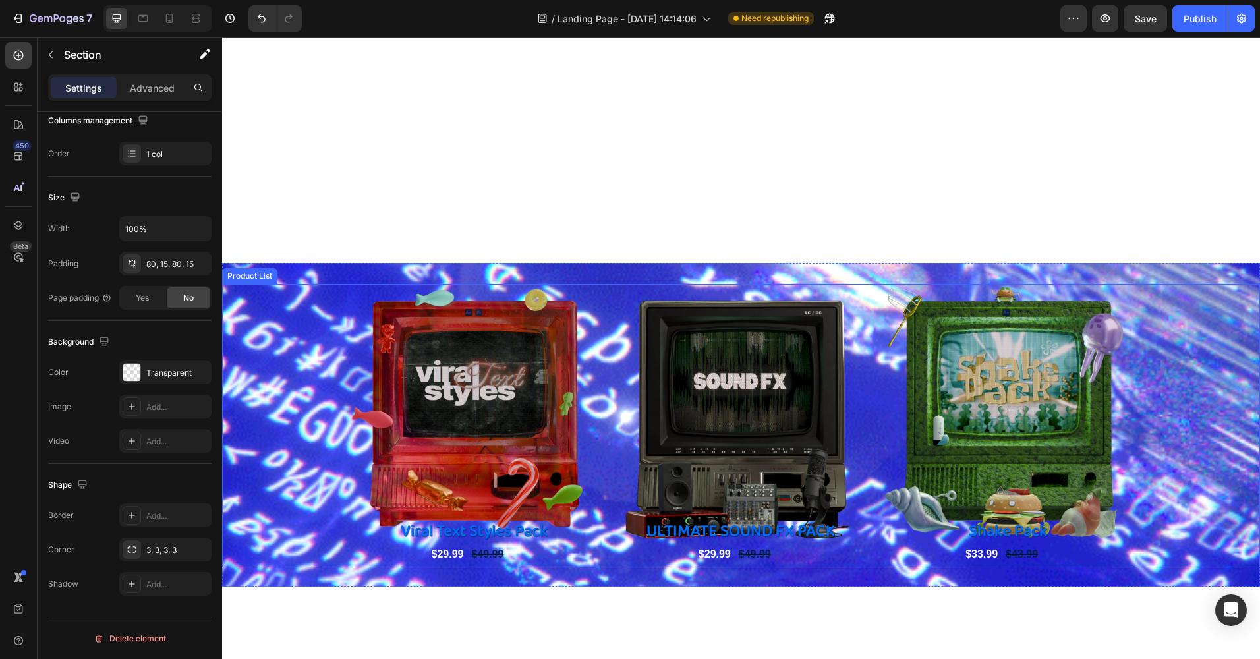
scroll to position [926, 0]
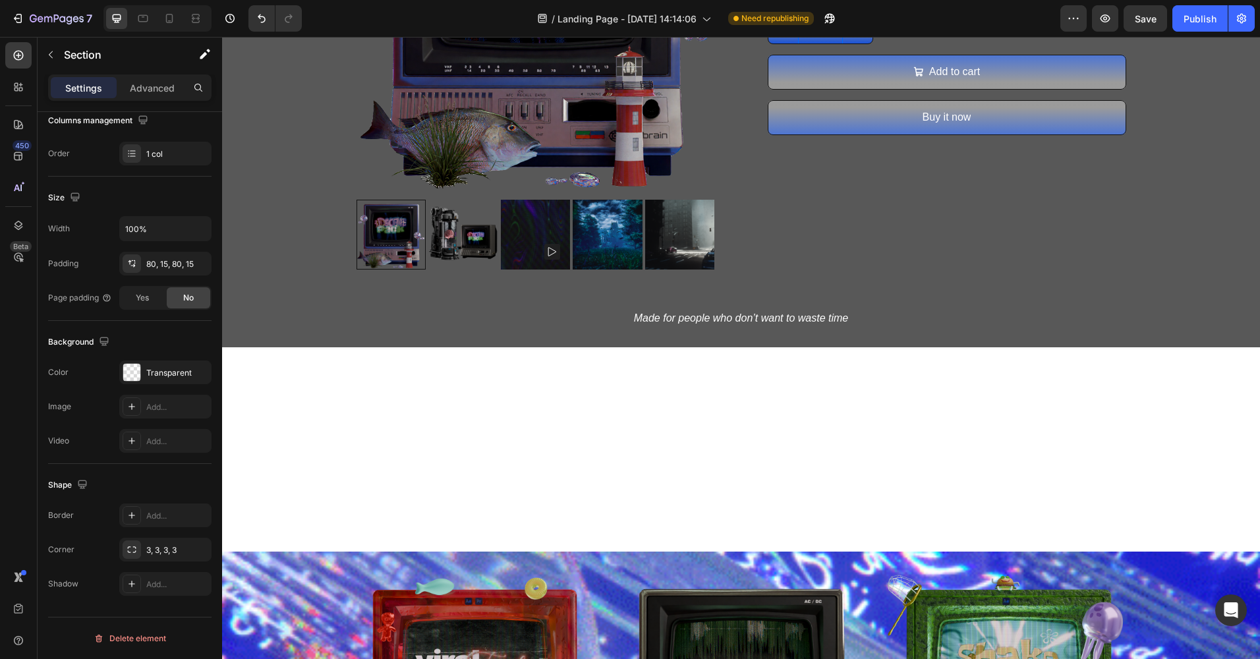
click at [336, 328] on div "Product Images 3D Scene Pack Product Title $29.99 Product Price Product Price $…" at bounding box center [741, 313] width 1038 height 2351
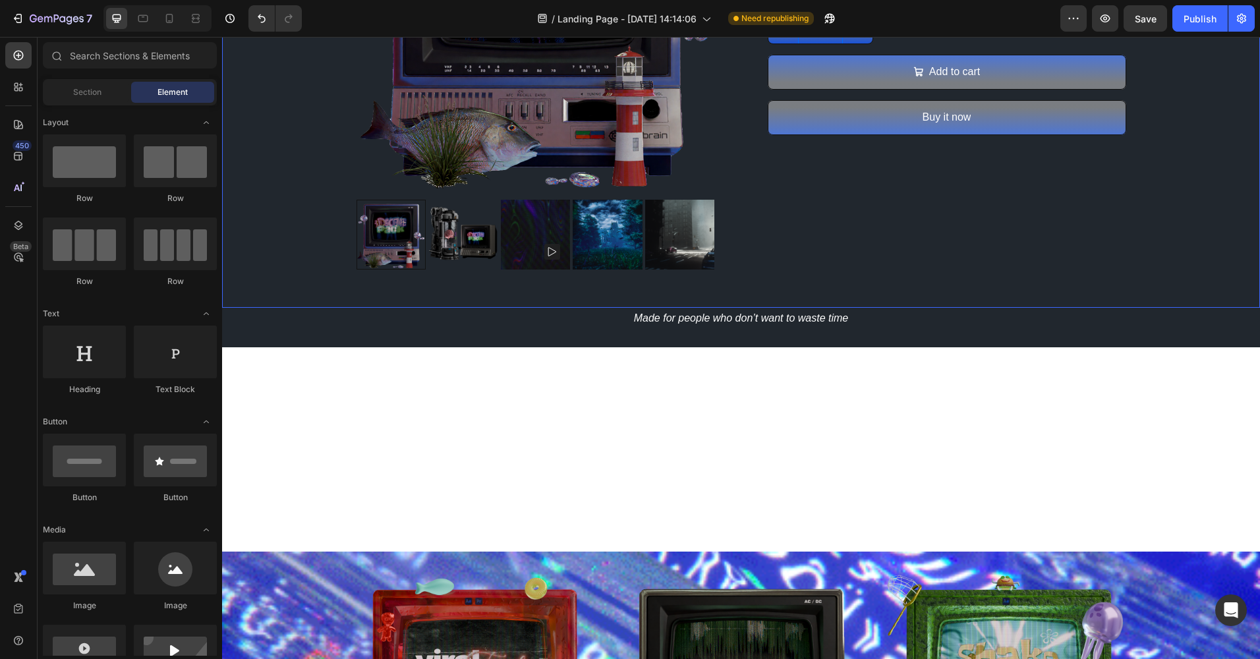
click at [336, 328] on div "Overlay" at bounding box center [741, 59] width 1038 height 580
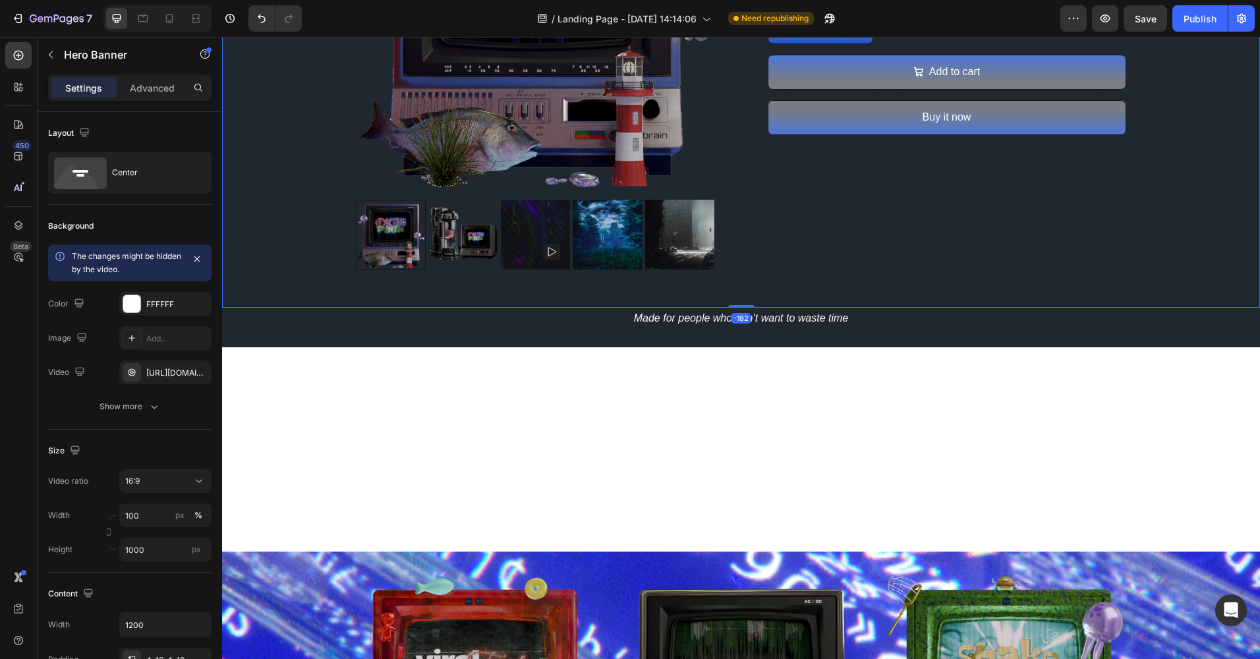
click at [335, 340] on div "Overlay" at bounding box center [741, 59] width 1038 height 580
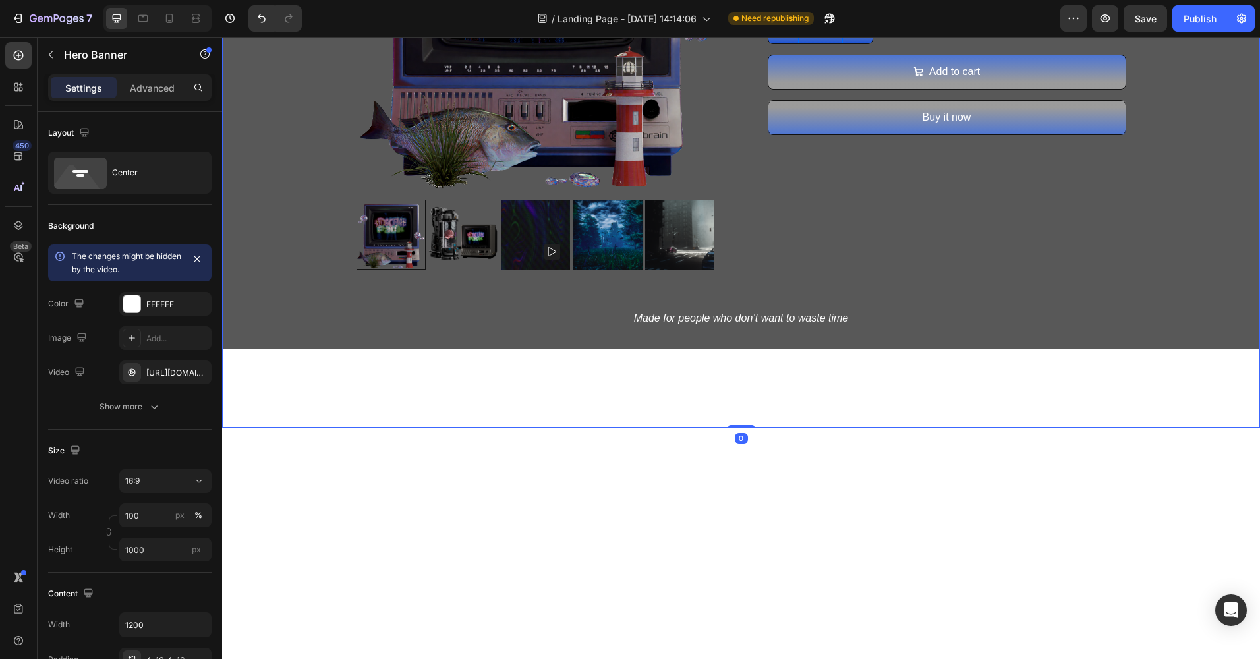
drag, startPoint x: 735, startPoint y: 306, endPoint x: 739, endPoint y: 260, distance: 46.3
click at [739, 260] on div "Product Images 3D Scene Pack Product Title $29.99 Product Price Product Price $…" at bounding box center [741, 98] width 1038 height 659
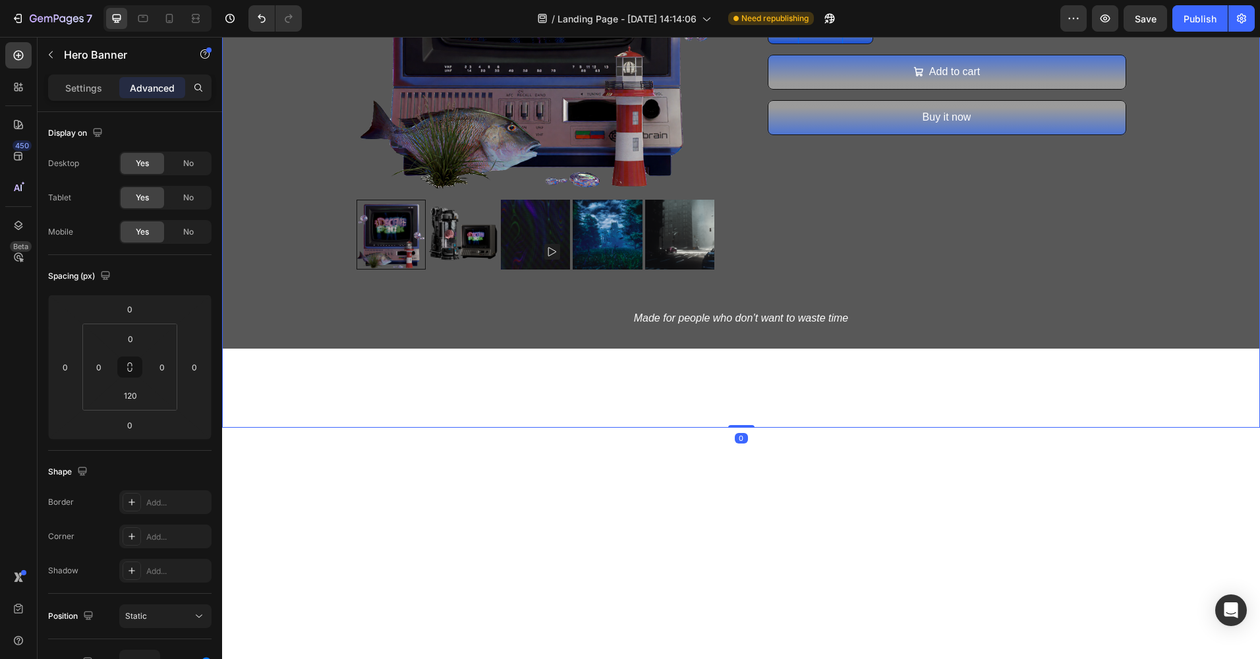
drag, startPoint x: 736, startPoint y: 426, endPoint x: 756, endPoint y: 310, distance: 117.5
click at [756, 310] on div "Product Images 3D Scene Pack Product Title $29.99 Product Price Product Price $…" at bounding box center [741, 98] width 1038 height 659
click at [759, 480] on div at bounding box center [741, 569] width 1038 height 204
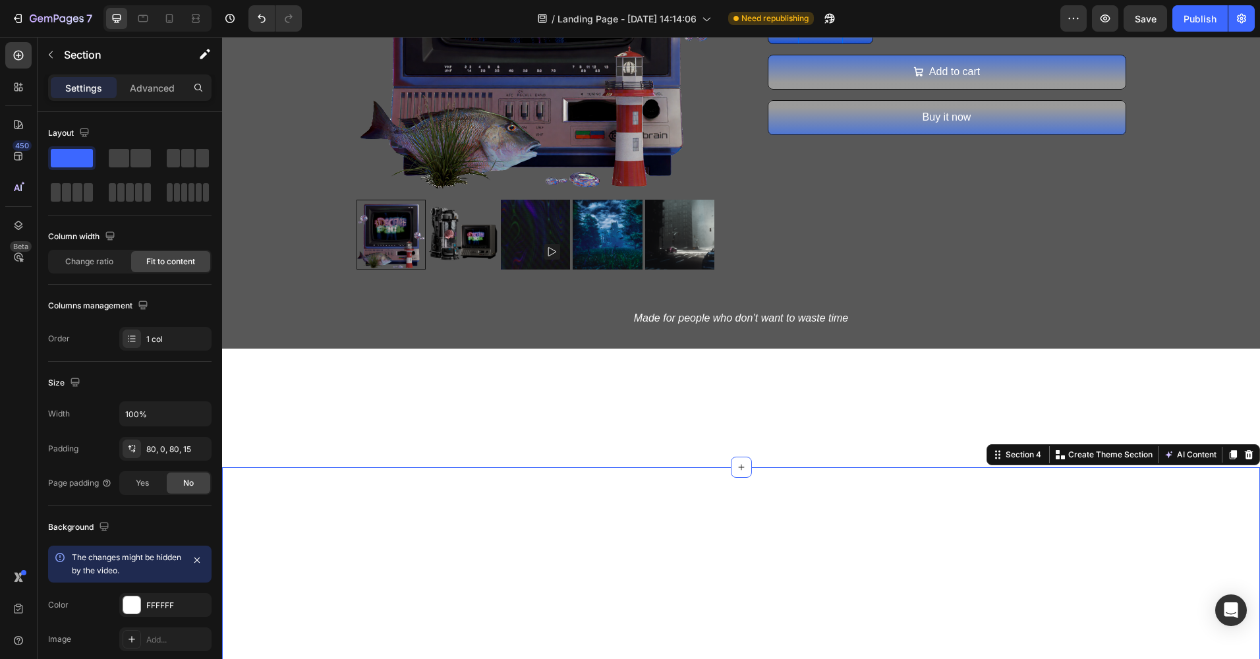
click at [813, 409] on div "Product Images 3D Scene Pack Product Title $29.99 Product Price Product Price $…" at bounding box center [741, 98] width 1038 height 659
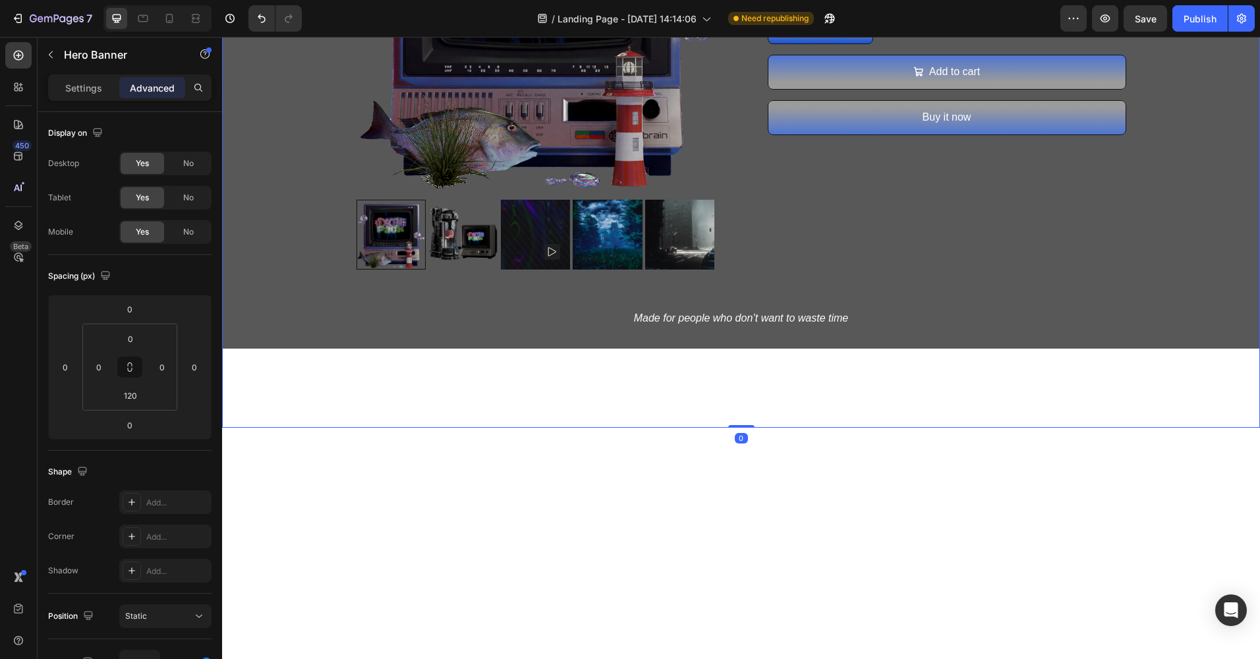
click at [802, 385] on div "Product Images 3D Scene Pack Product Title $29.99 Product Price Product Price $…" at bounding box center [741, 98] width 1038 height 659
drag, startPoint x: 739, startPoint y: 425, endPoint x: 739, endPoint y: 404, distance: 21.1
click at [739, 404] on div "Product Images 3D Scene Pack Product Title $29.99 Product Price Product Price $…" at bounding box center [741, 98] width 1038 height 659
click at [737, 422] on div "Product Images 3D Scene Pack Product Title $29.99 Product Price Product Price $…" at bounding box center [741, 98] width 1038 height 659
click at [149, 0] on html "7 / Landing Page - [DATE] 14:14:06 Need republishing Preview Save Publish 450 B…" at bounding box center [630, 0] width 1260 height 0
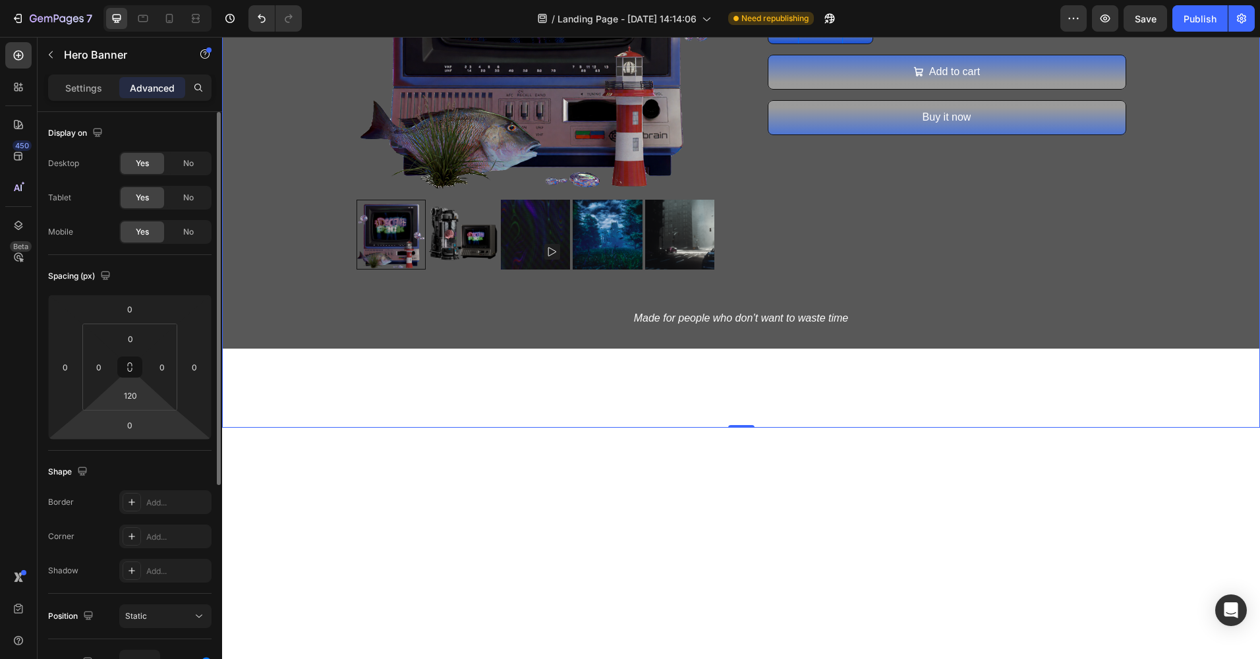
click at [146, 416] on div "0 0 0 0" at bounding box center [129, 366] width 163 height 145
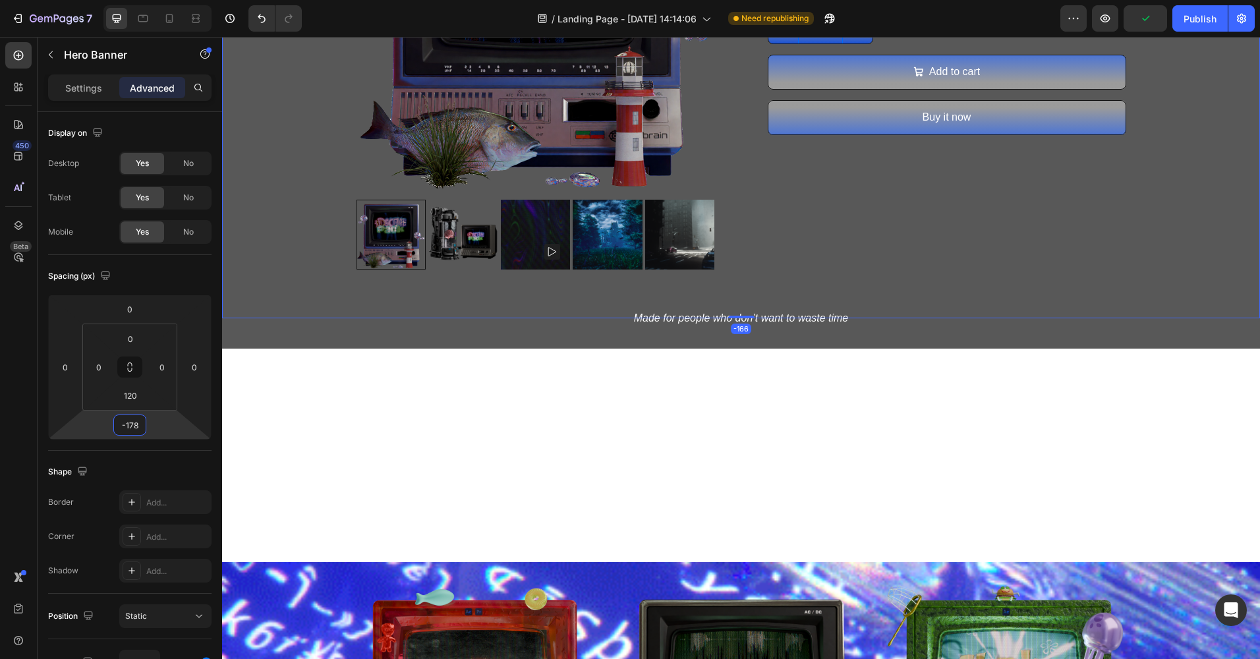
type input "-180"
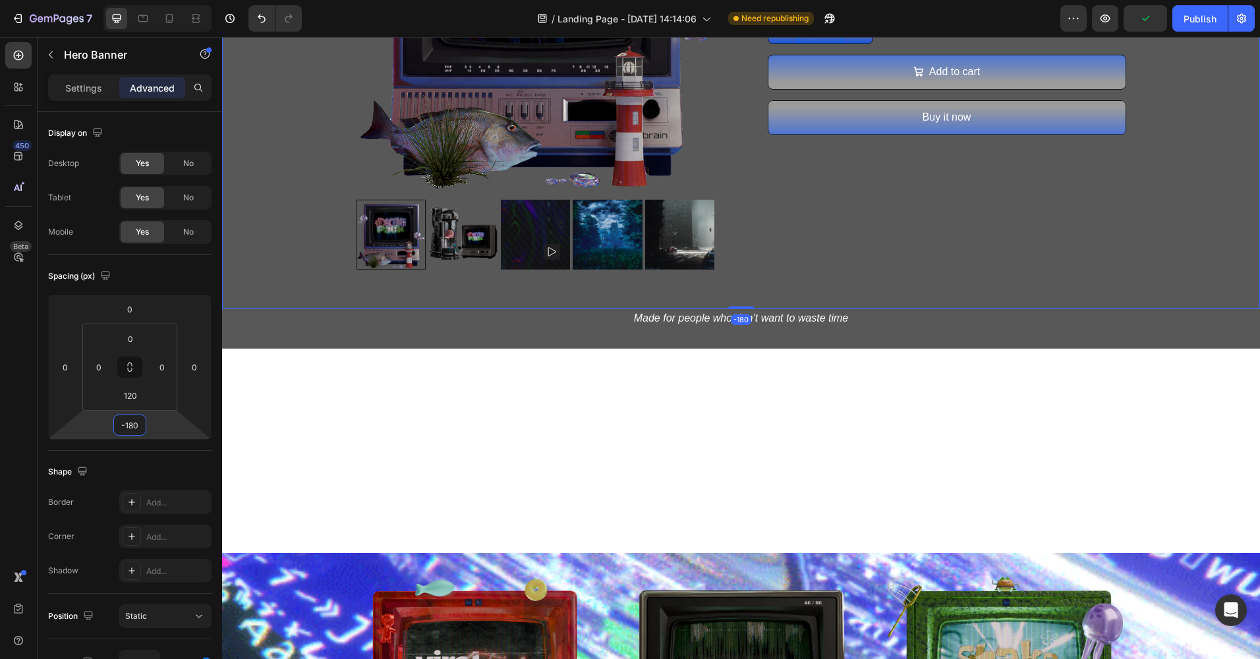
drag, startPoint x: 158, startPoint y: 426, endPoint x: 155, endPoint y: 485, distance: 59.4
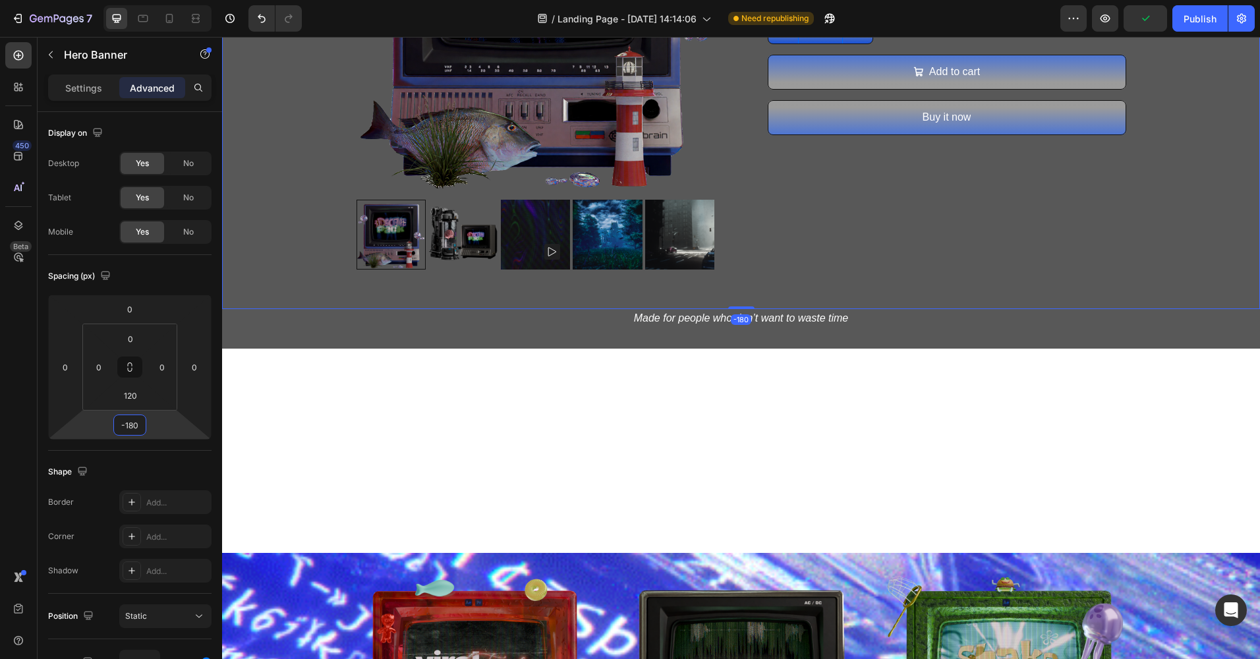
click at [155, 0] on html "7 / Landing Page - [DATE] 14:14:06 Need republishing Preview Publish 450 Beta S…" at bounding box center [630, 0] width 1260 height 0
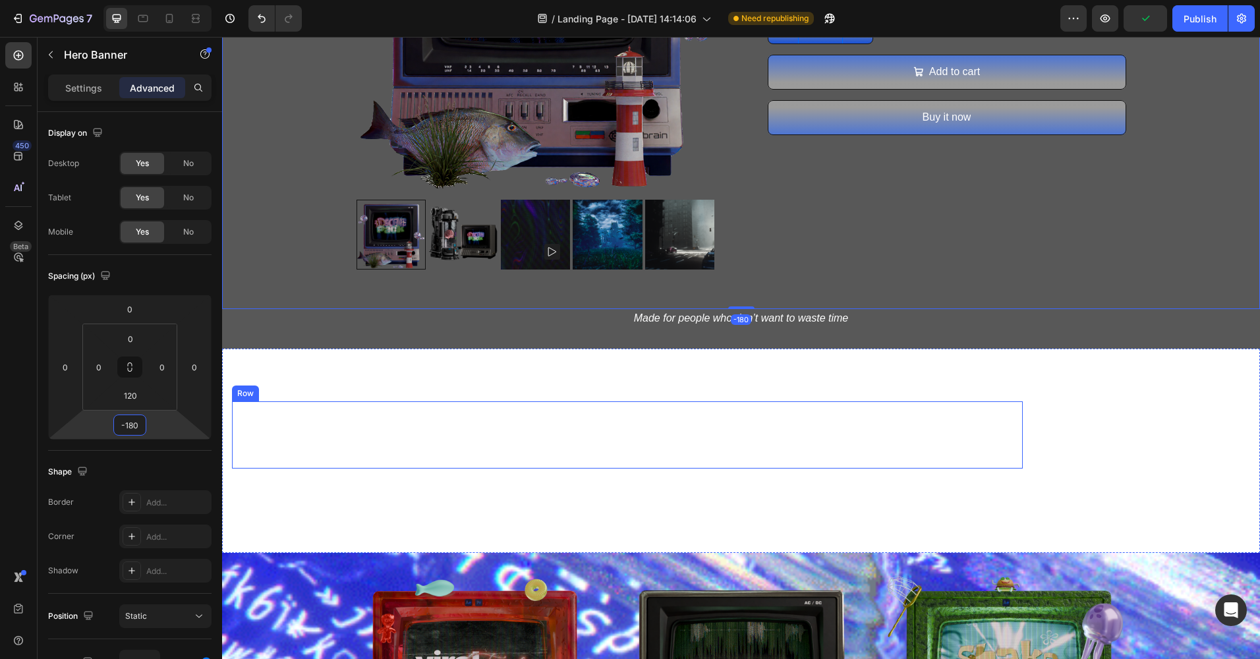
click at [503, 441] on div "Turn your ideas into pro-level scenes Heading Next-level visuals start here Tex…" at bounding box center [627, 434] width 790 height 67
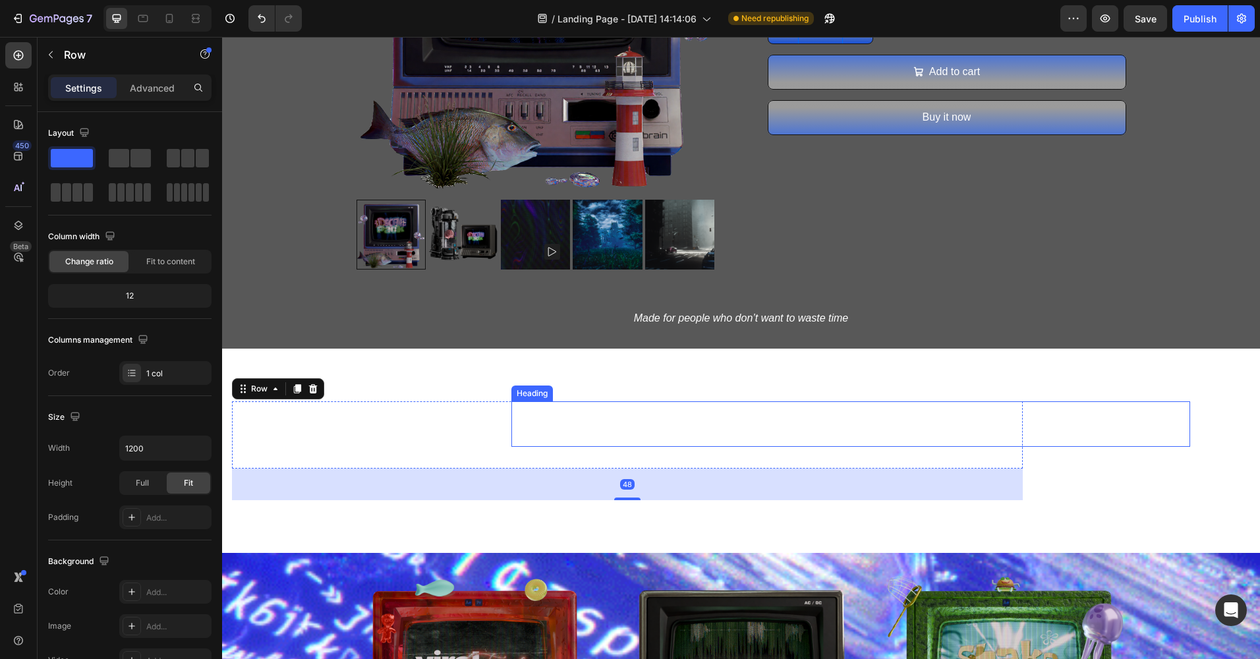
click at [516, 370] on div at bounding box center [741, 450] width 1038 height 204
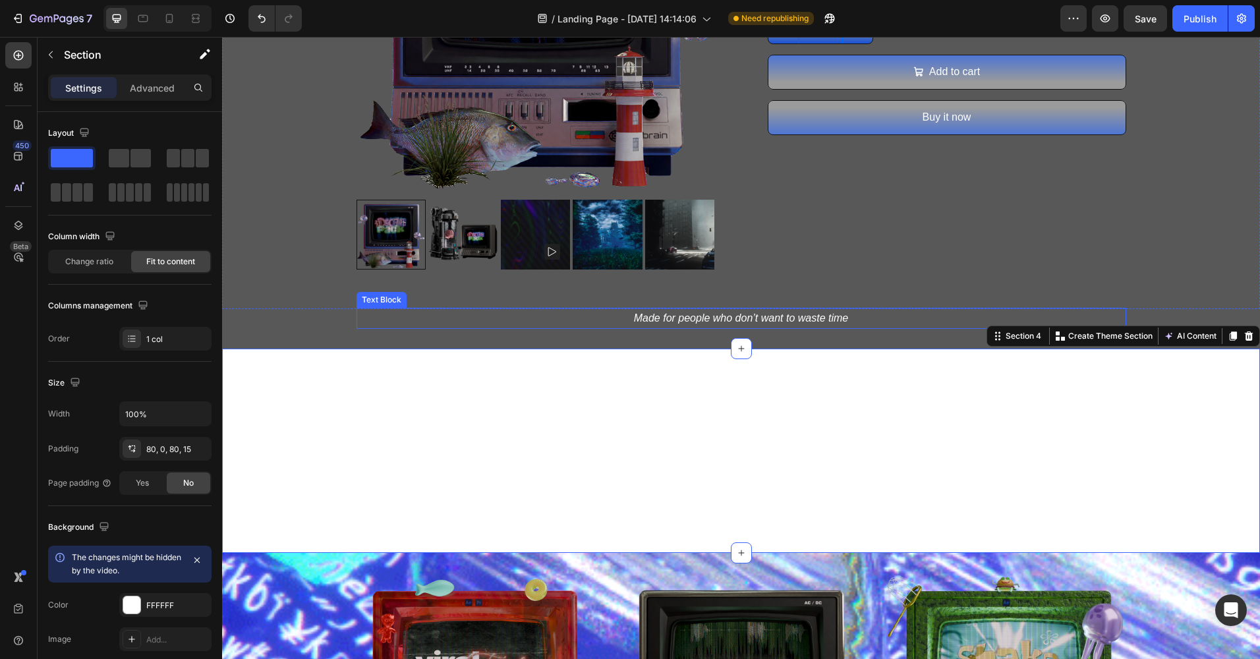
click at [496, 323] on p "Made for people who don’t want to waste time" at bounding box center [741, 318] width 767 height 19
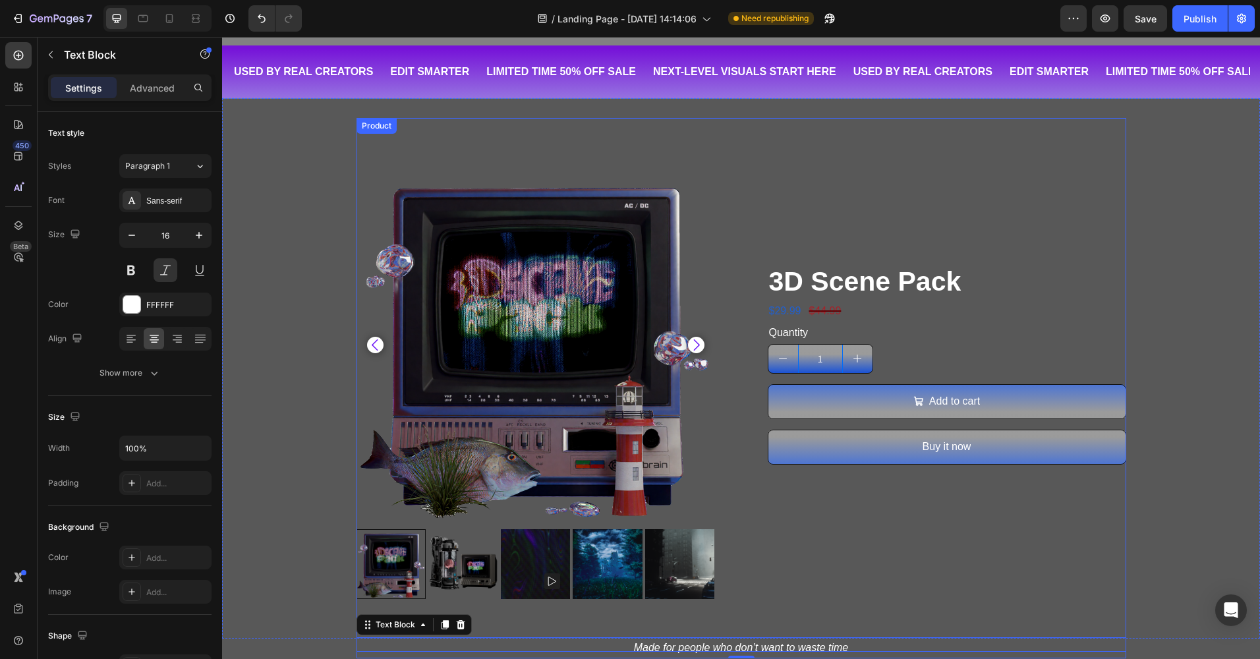
click at [826, 517] on div "3D Scene Pack Product Title $29.99 Product Price Product Price $44.99 Product P…" at bounding box center [946, 381] width 358 height 433
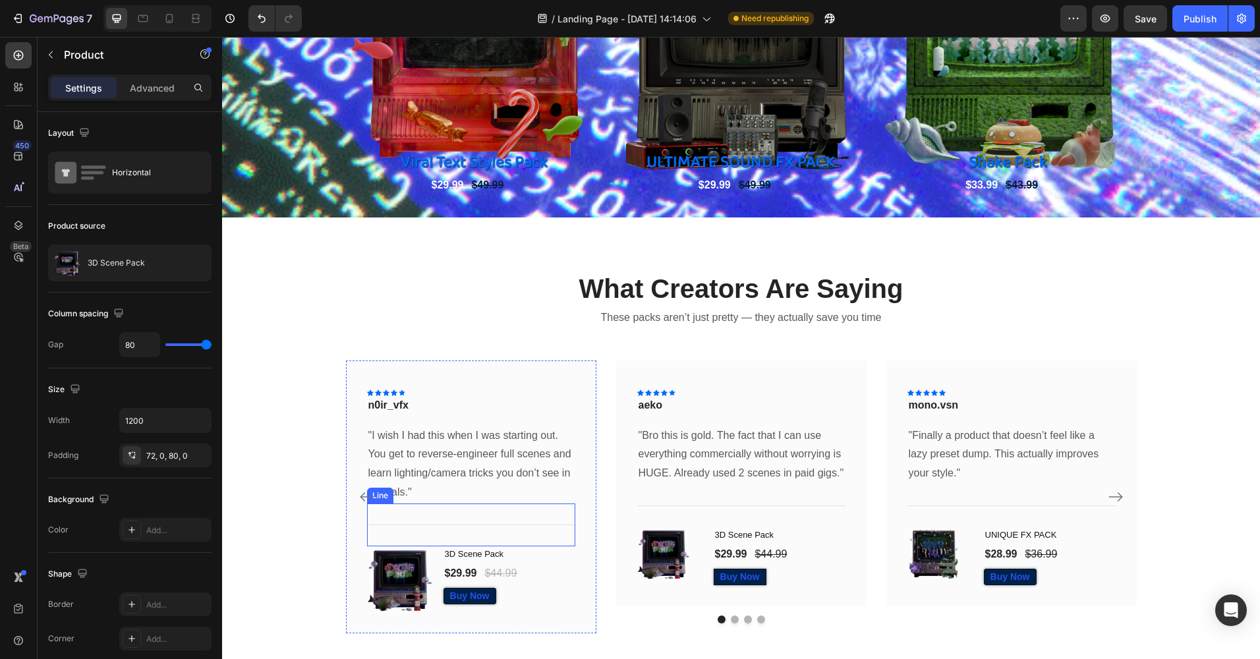
click at [314, 415] on div "What Creators Are Saying Heading These packs aren’t just pretty — they actually…" at bounding box center [741, 452] width 1018 height 364
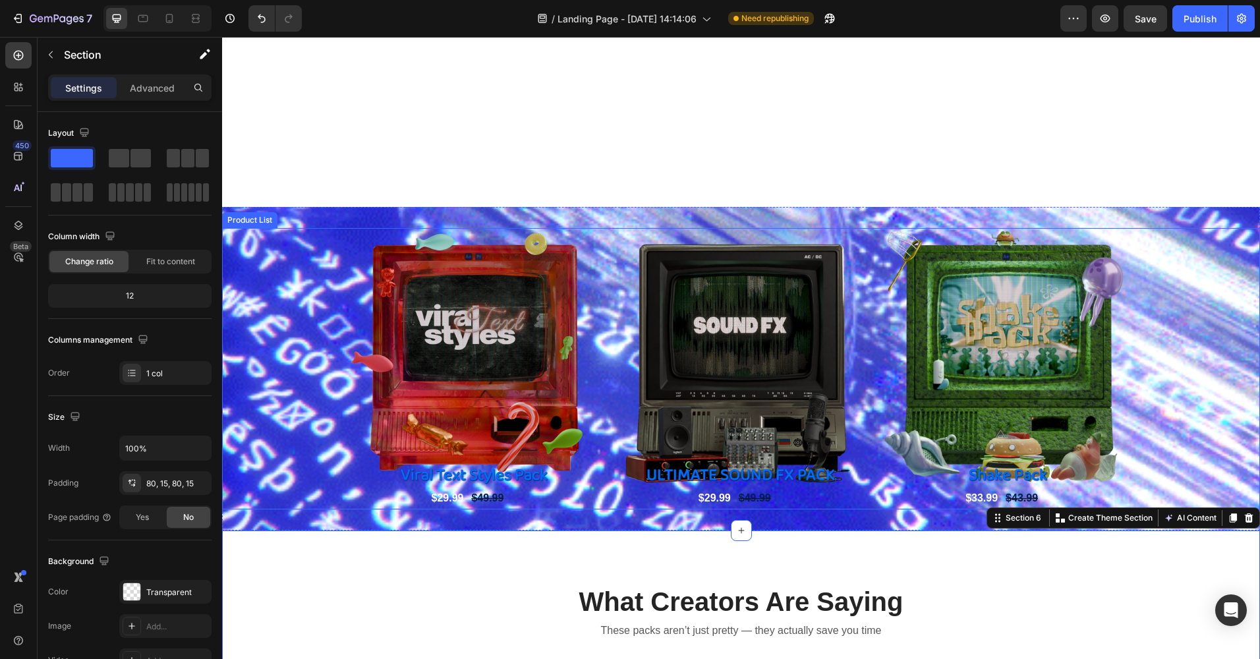
click at [283, 452] on div "Product Images Viral Text Styles Pack Product Title $29.99 Product Price Produc…" at bounding box center [741, 368] width 1038 height 281
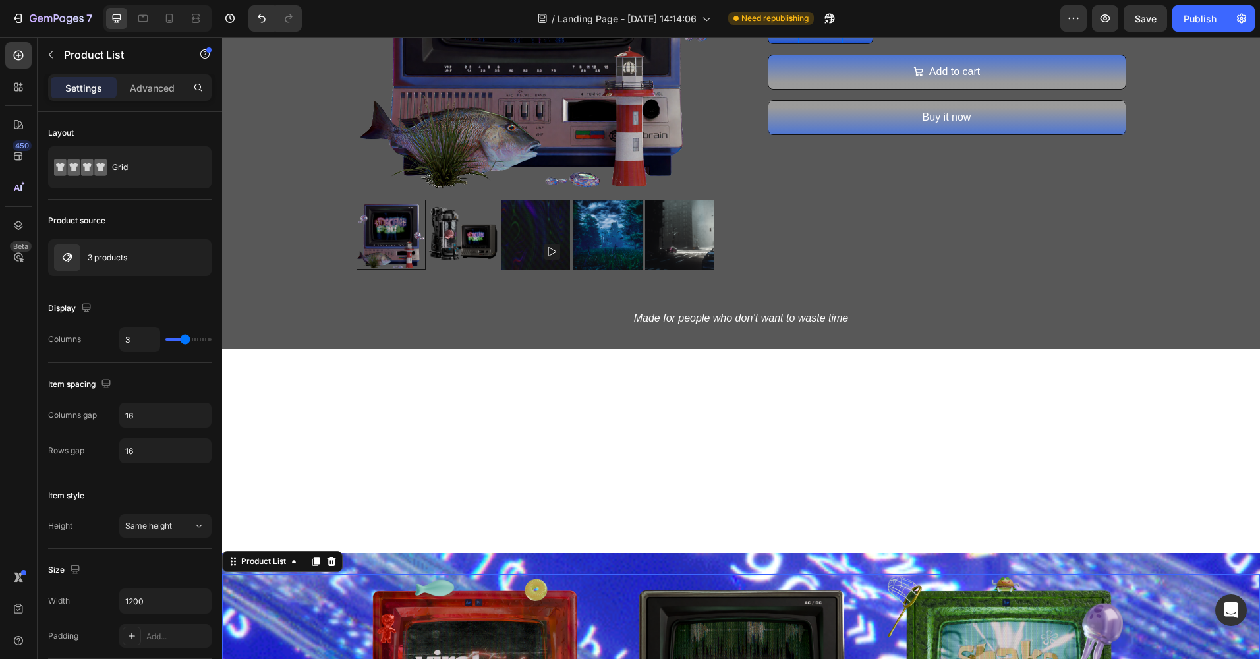
click at [650, 320] on p "Made for people who don’t want to waste time" at bounding box center [741, 318] width 767 height 19
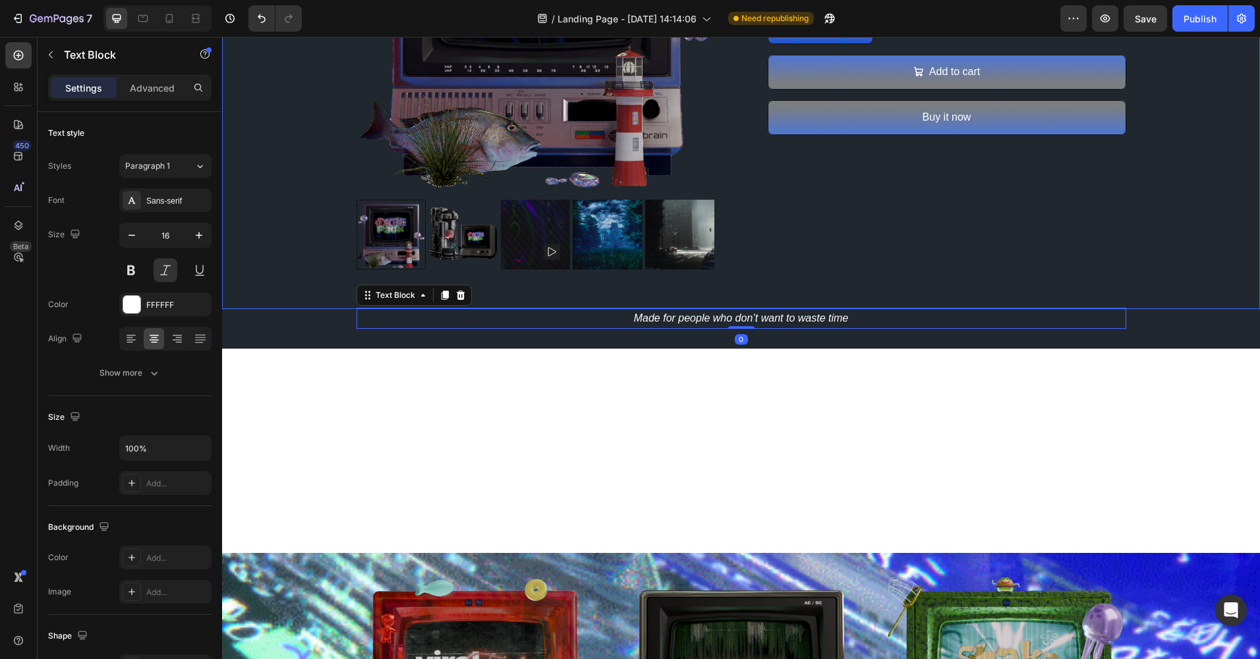
click at [627, 339] on div "Overlay" at bounding box center [741, 59] width 1038 height 580
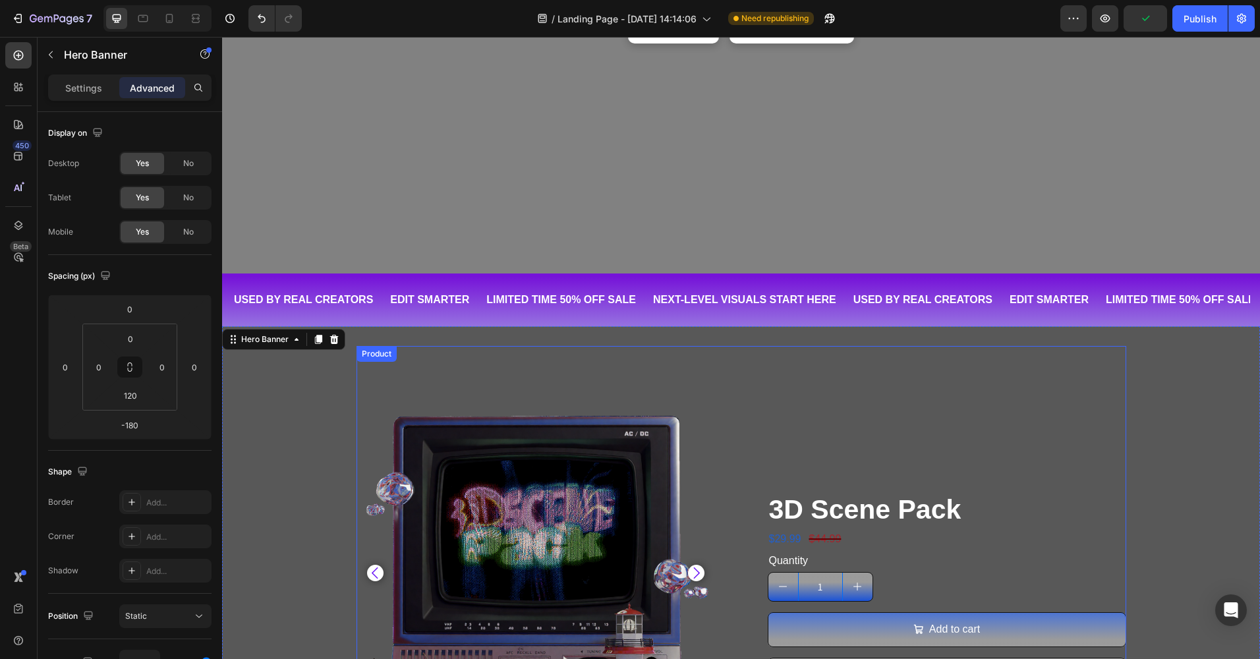
scroll to position [333, 0]
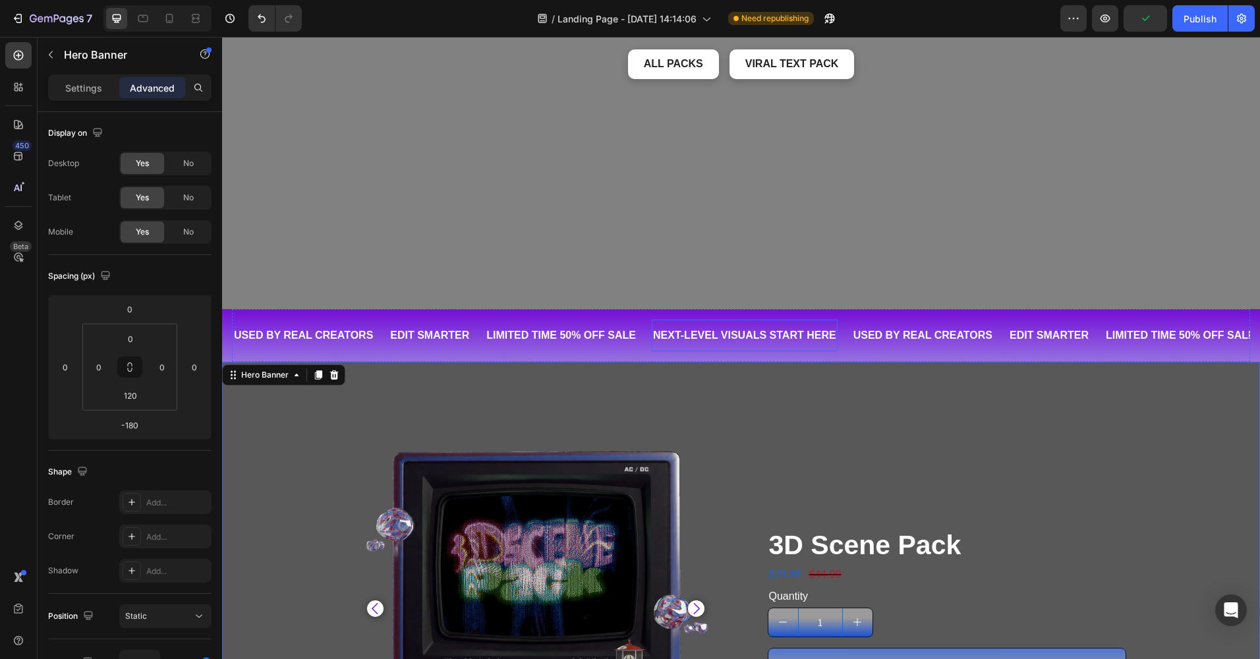
click at [557, 331] on div "LIMITED TIME 50% OFF SALE" at bounding box center [561, 336] width 152 height 22
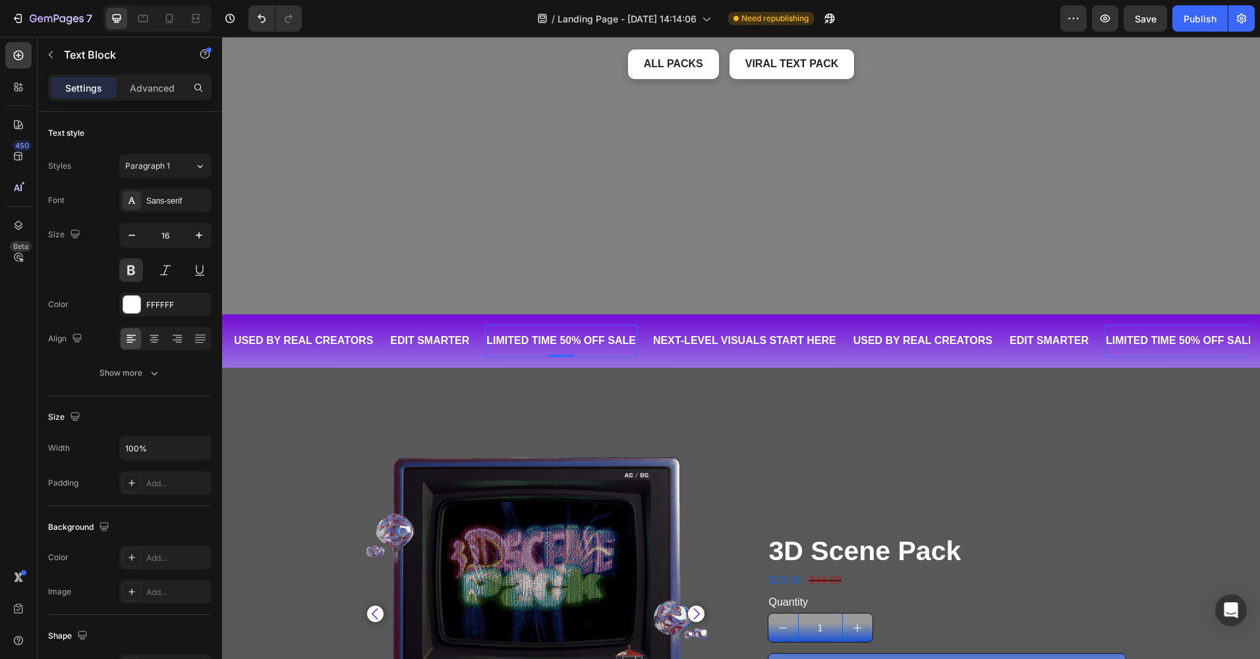
click at [521, 336] on div "LIMITED TIME 50% OFF SALE" at bounding box center [561, 341] width 152 height 22
click at [521, 336] on p "LIMITED TIME 50% OFF SALE" at bounding box center [561, 340] width 150 height 19
drag, startPoint x: 635, startPoint y: 335, endPoint x: 487, endPoint y: 331, distance: 147.6
click at [487, 332] on p "LIMITED TIME 50% OFF SALE" at bounding box center [561, 340] width 150 height 19
click at [586, 394] on div "Product Images 3D Scene Pack Product Title $29.99 Product Price Product Price $…" at bounding box center [740, 654] width 769 height 534
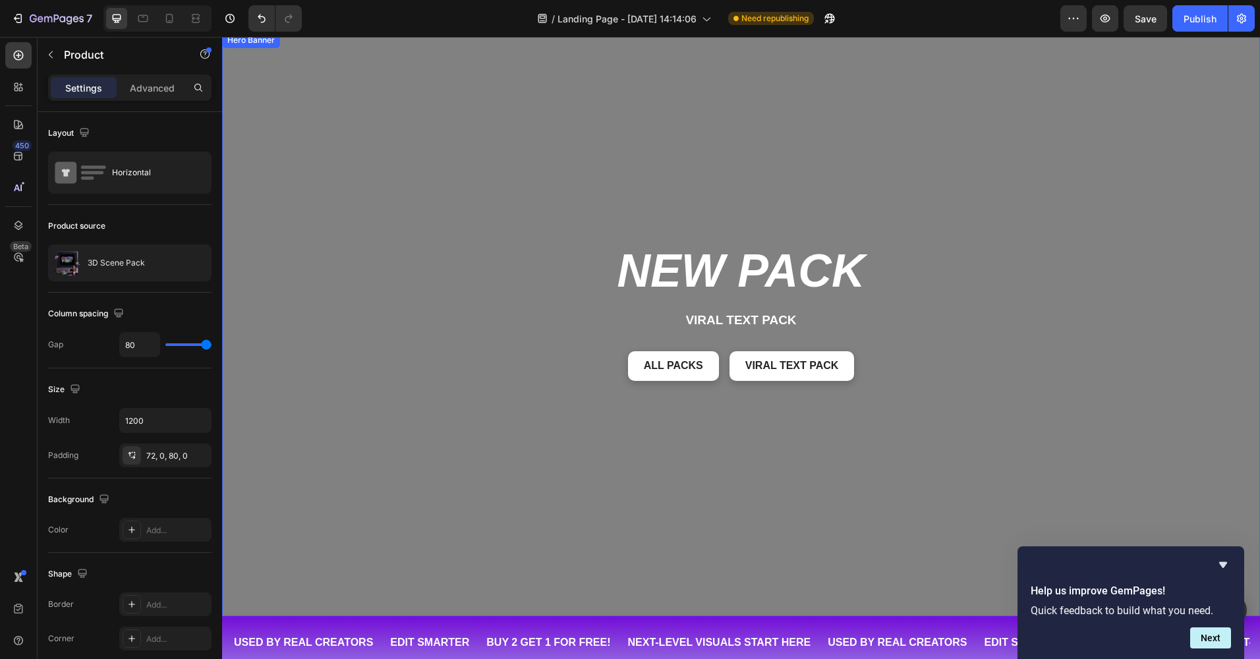
scroll to position [0, 0]
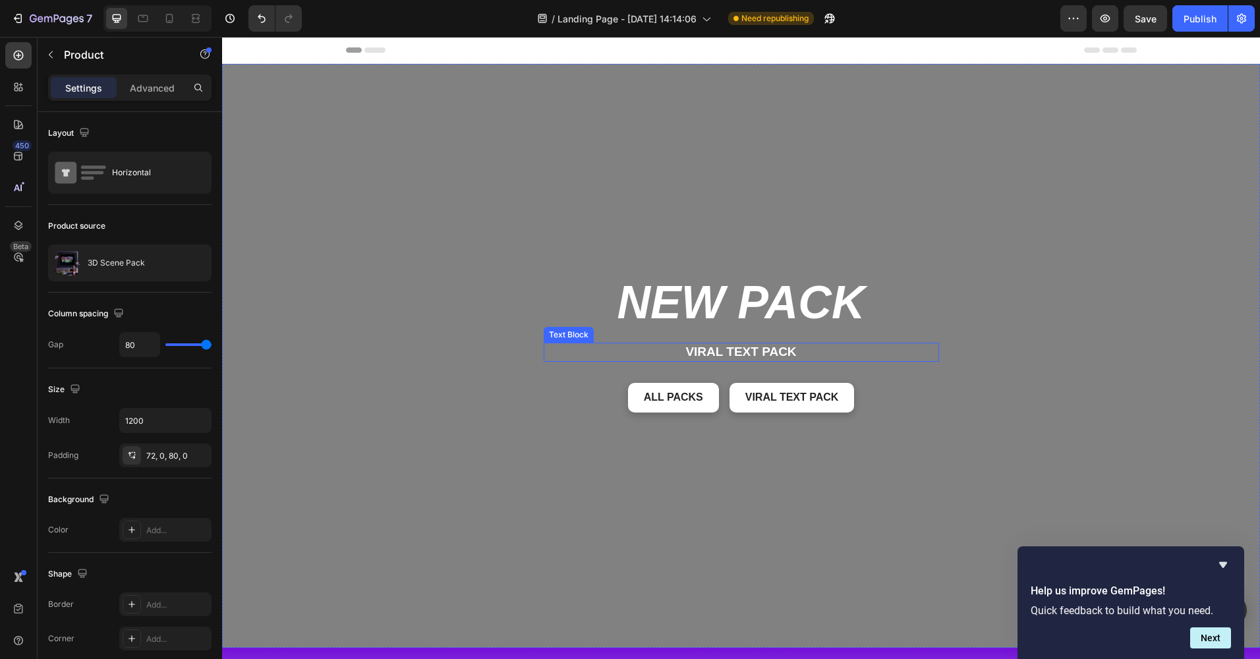
click at [753, 348] on p "Viral text pack" at bounding box center [741, 352] width 393 height 16
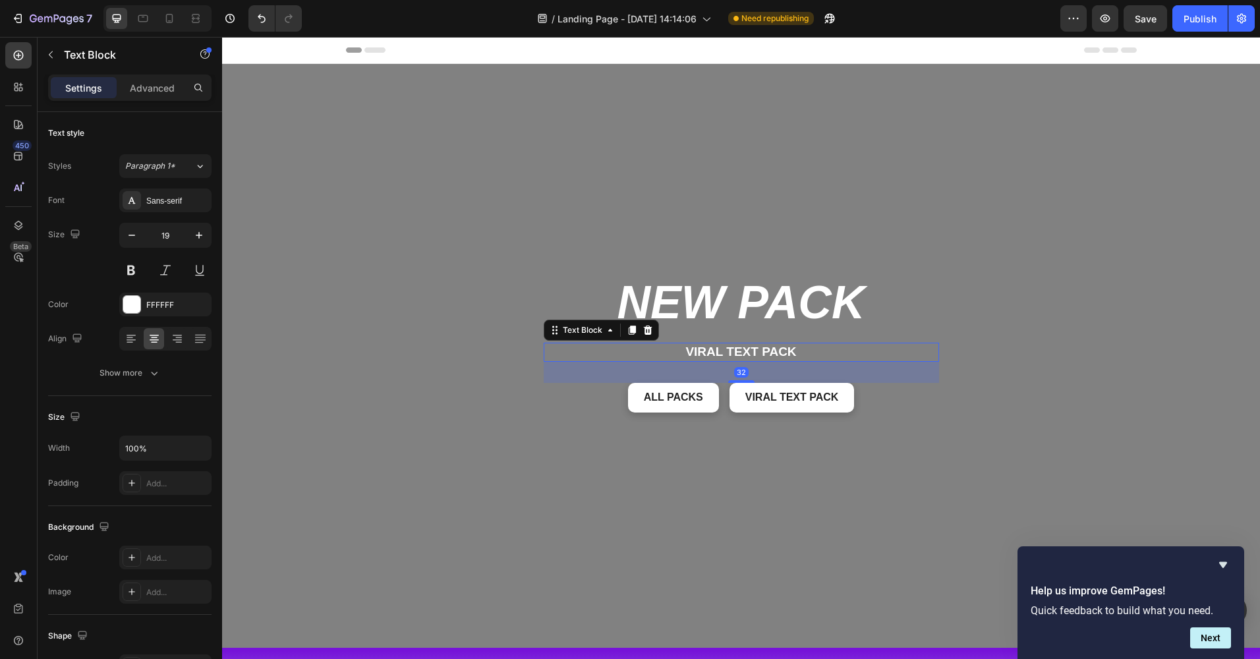
click at [725, 344] on p "Viral text pack" at bounding box center [741, 352] width 393 height 16
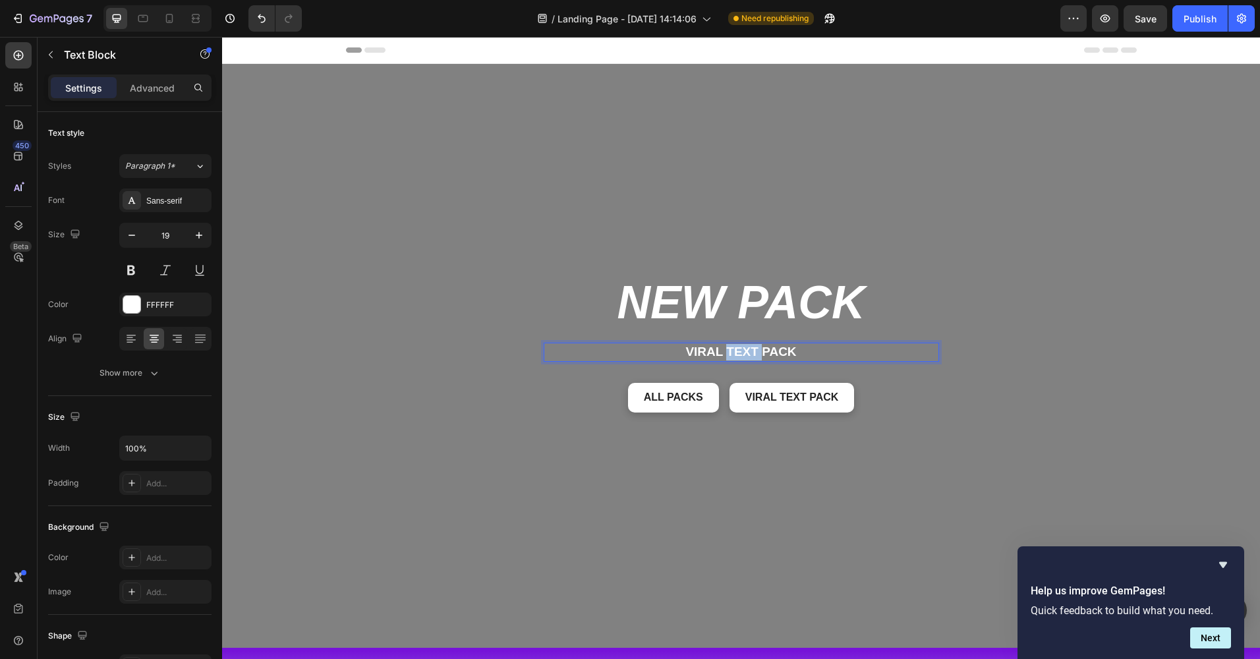
click at [725, 344] on p "Viral text pack" at bounding box center [741, 352] width 393 height 16
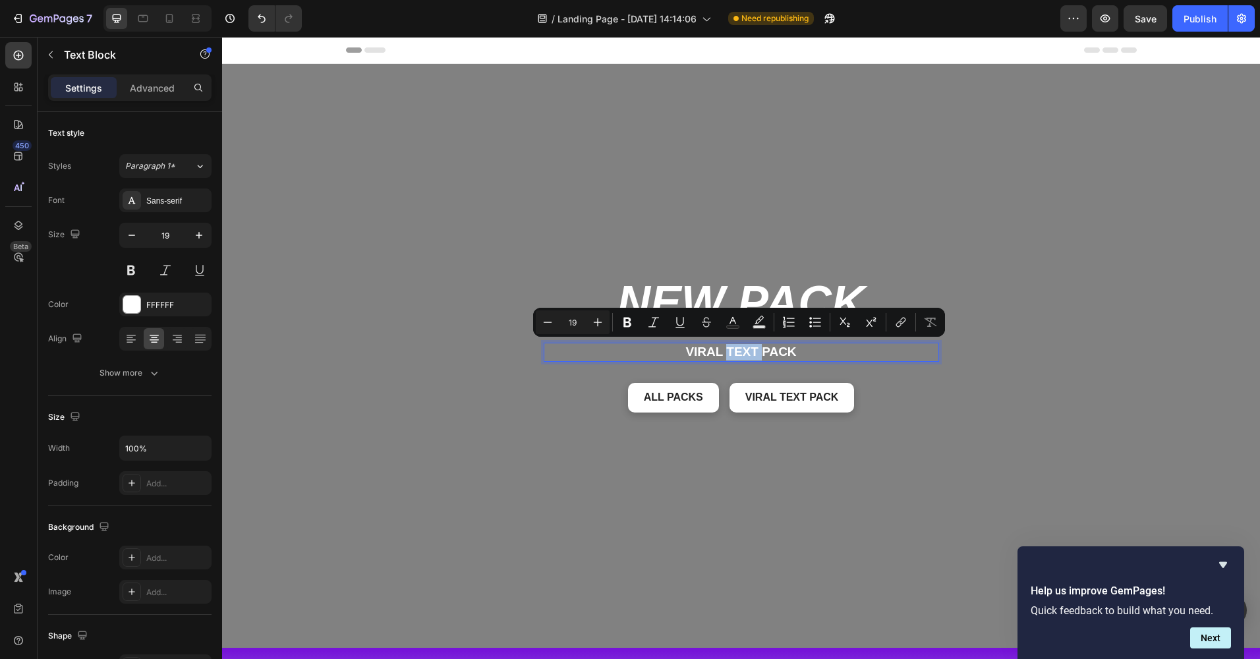
click at [754, 350] on p "Viral text pack" at bounding box center [741, 352] width 393 height 16
drag, startPoint x: 754, startPoint y: 350, endPoint x: 682, endPoint y: 352, distance: 71.8
click at [682, 352] on p "Viral text pack" at bounding box center [741, 352] width 393 height 16
drag, startPoint x: 752, startPoint y: 348, endPoint x: 682, endPoint y: 347, distance: 69.2
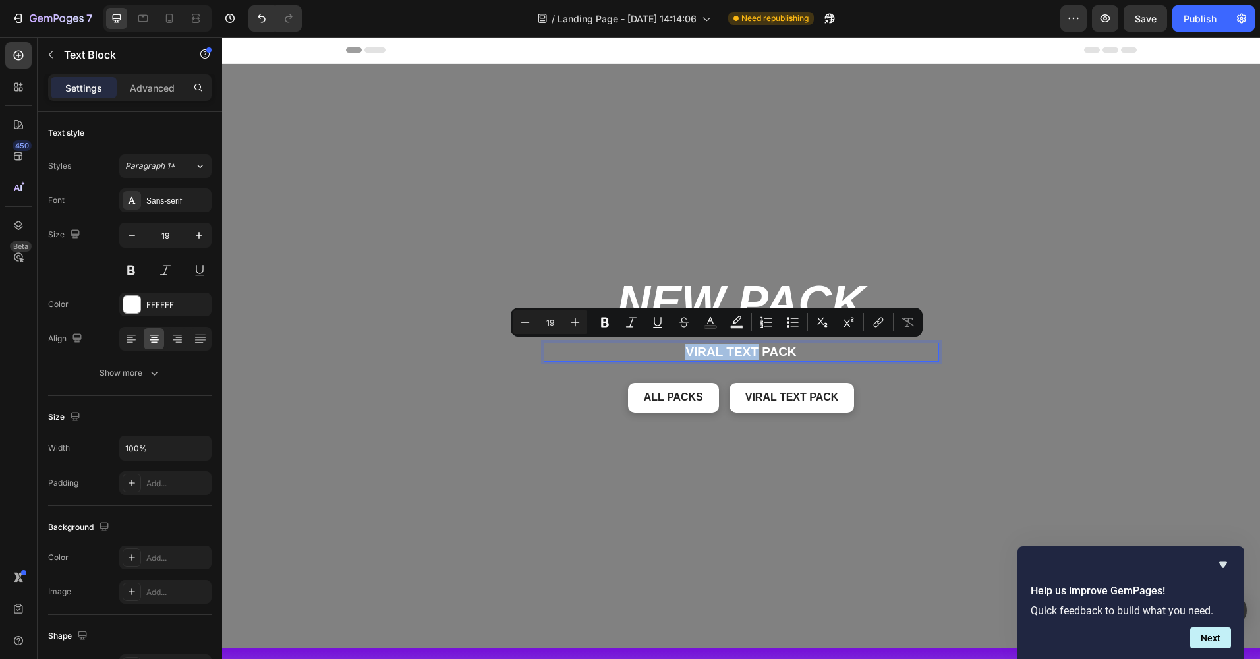
click at [682, 347] on p "Viral text pack" at bounding box center [741, 352] width 393 height 16
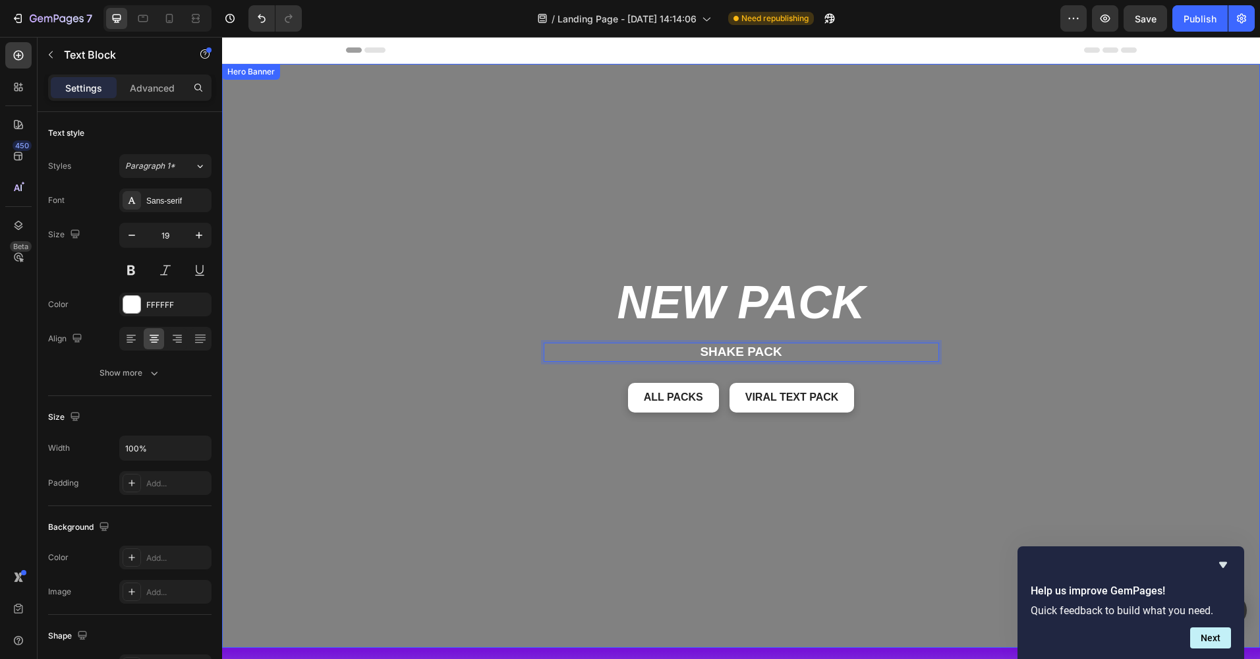
click at [713, 487] on div "NEW PACK Heading Shake pack Text Block 32 All packs Button viral text pack Butt…" at bounding box center [741, 355] width 790 height 551
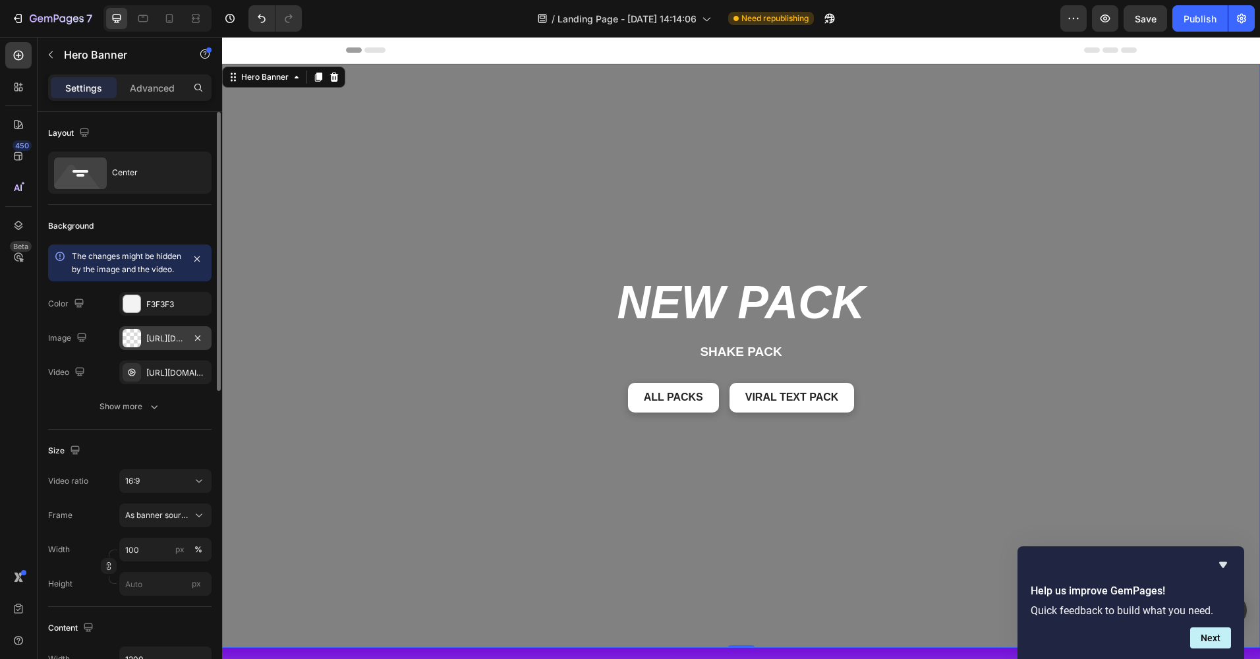
click at [142, 350] on div "[URL][DOMAIN_NAME]" at bounding box center [165, 338] width 92 height 24
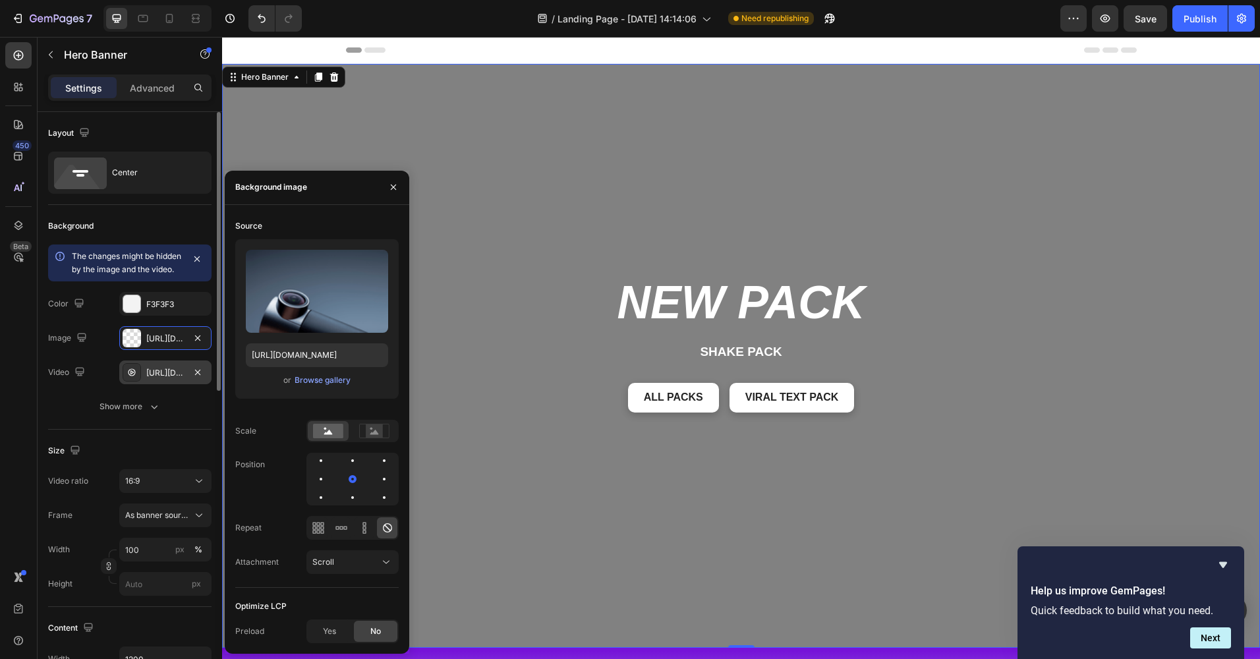
click at [142, 384] on div "[URL][DOMAIN_NAME]" at bounding box center [165, 372] width 92 height 24
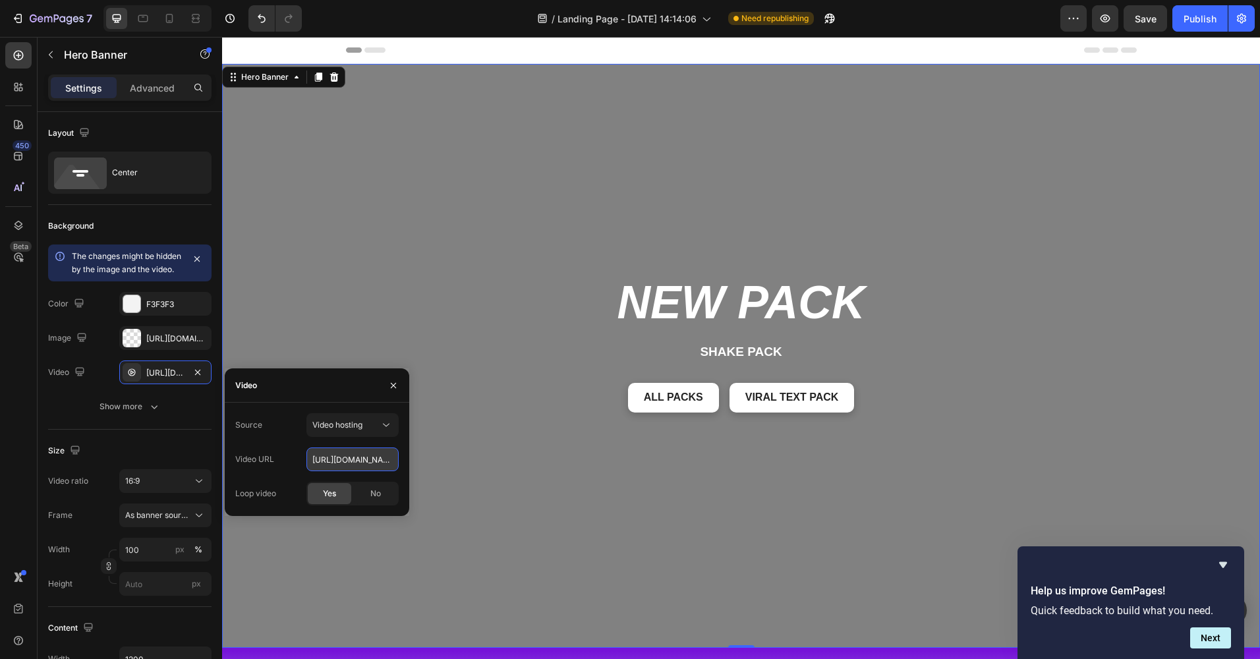
click at [382, 461] on input "[URL][DOMAIN_NAME]" at bounding box center [352, 459] width 92 height 24
paste input "c8a79a36e53944aeb7dad45e9c161945"
type input "[URL][DOMAIN_NAME]"
click at [284, 444] on div "Source Video hosting Video URL [URL][DOMAIN_NAME] Loop video Yes No" at bounding box center [316, 459] width 163 height 92
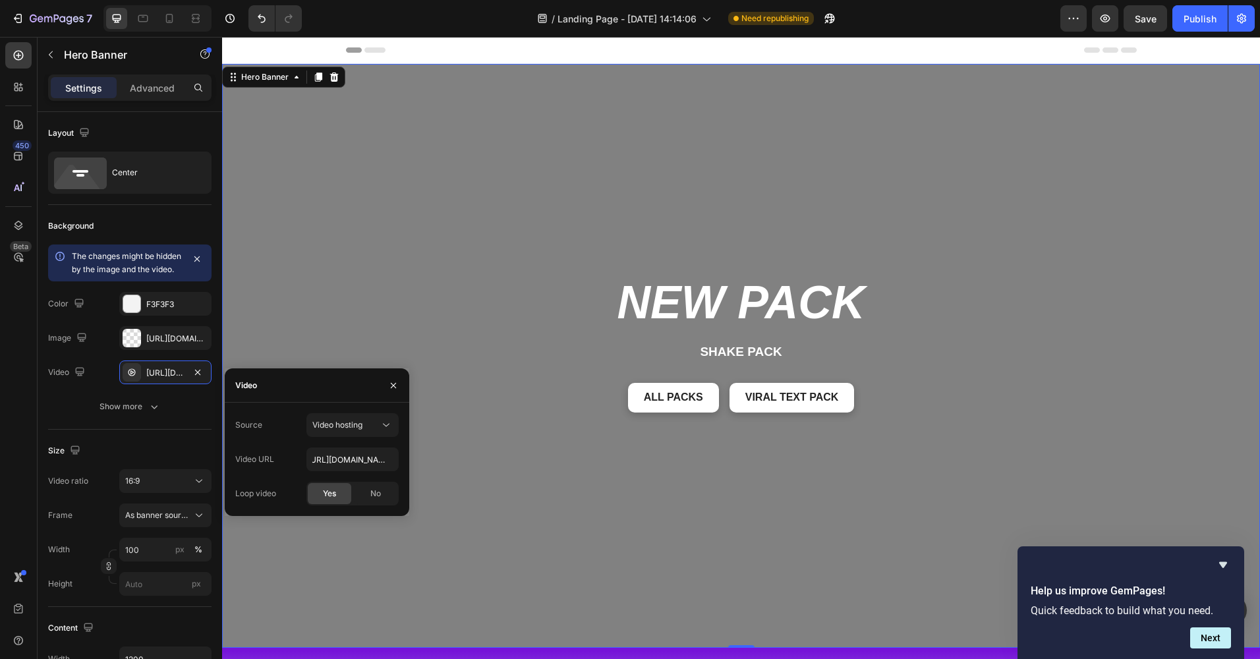
scroll to position [0, 0]
click at [396, 385] on icon "button" at bounding box center [393, 385] width 11 height 11
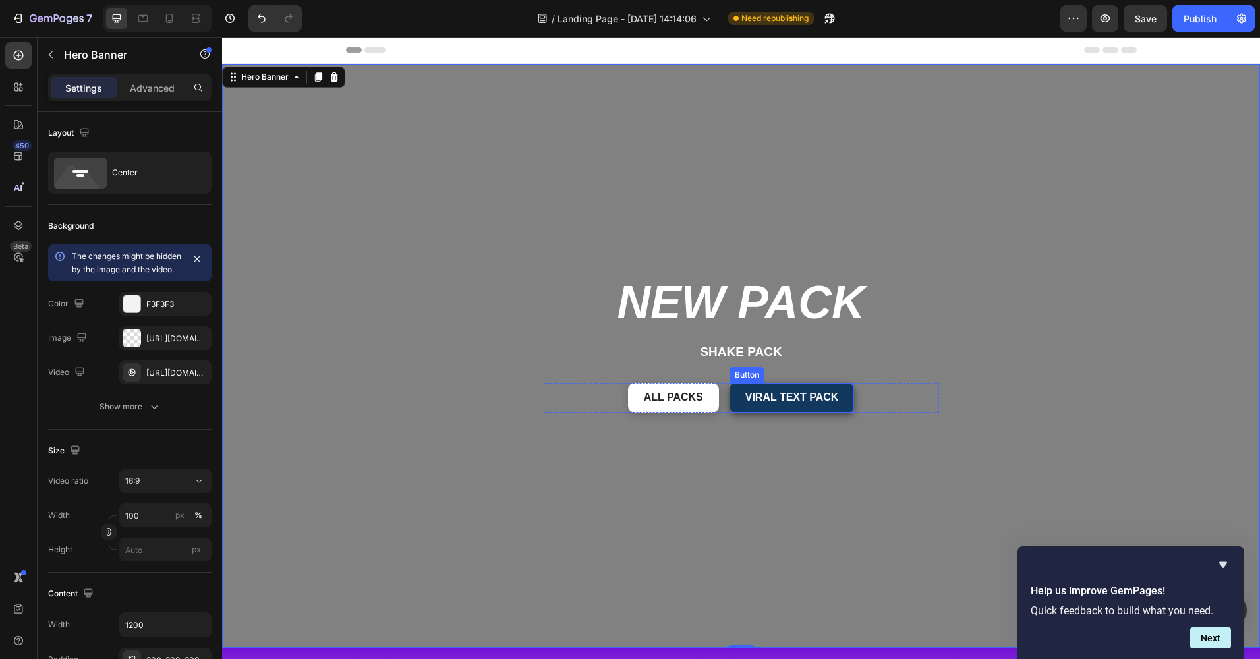
click at [841, 395] on link "viral text pack" at bounding box center [791, 398] width 125 height 30
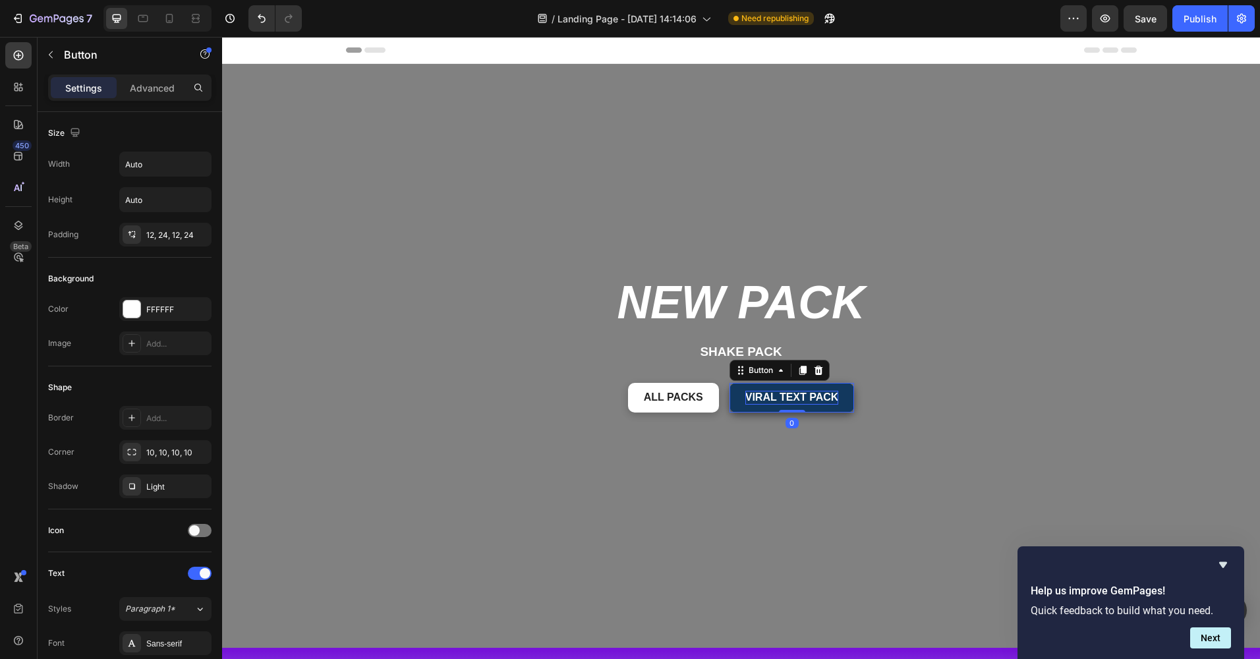
click at [763, 392] on p "viral text pack" at bounding box center [792, 398] width 94 height 14
click at [802, 391] on p "viral text pack" at bounding box center [792, 398] width 94 height 14
drag, startPoint x: 792, startPoint y: 392, endPoint x: 742, endPoint y: 392, distance: 49.4
click at [745, 392] on p "viral text pack" at bounding box center [792, 398] width 94 height 14
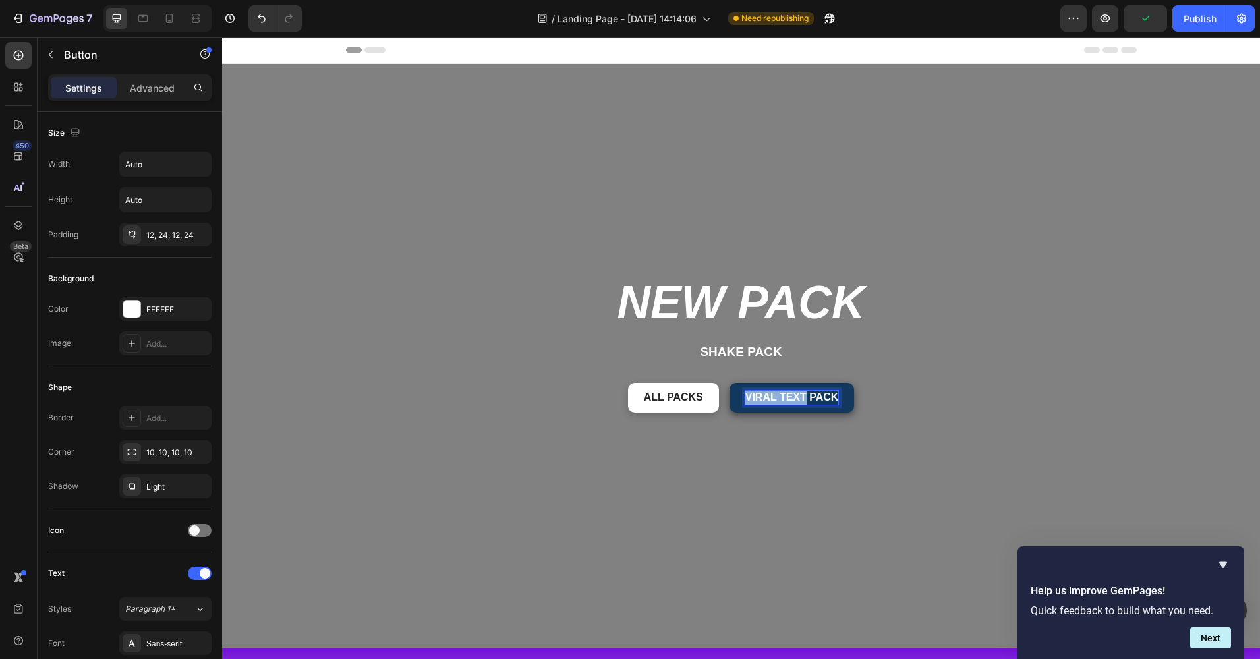
drag, startPoint x: 802, startPoint y: 393, endPoint x: 742, endPoint y: 393, distance: 59.3
click at [745, 393] on p "viral text pack" at bounding box center [792, 398] width 94 height 14
click at [837, 453] on div "NEW PACK Heading Shake pack Text Block All packs Button Shake pack Button 0 Row" at bounding box center [741, 355] width 790 height 551
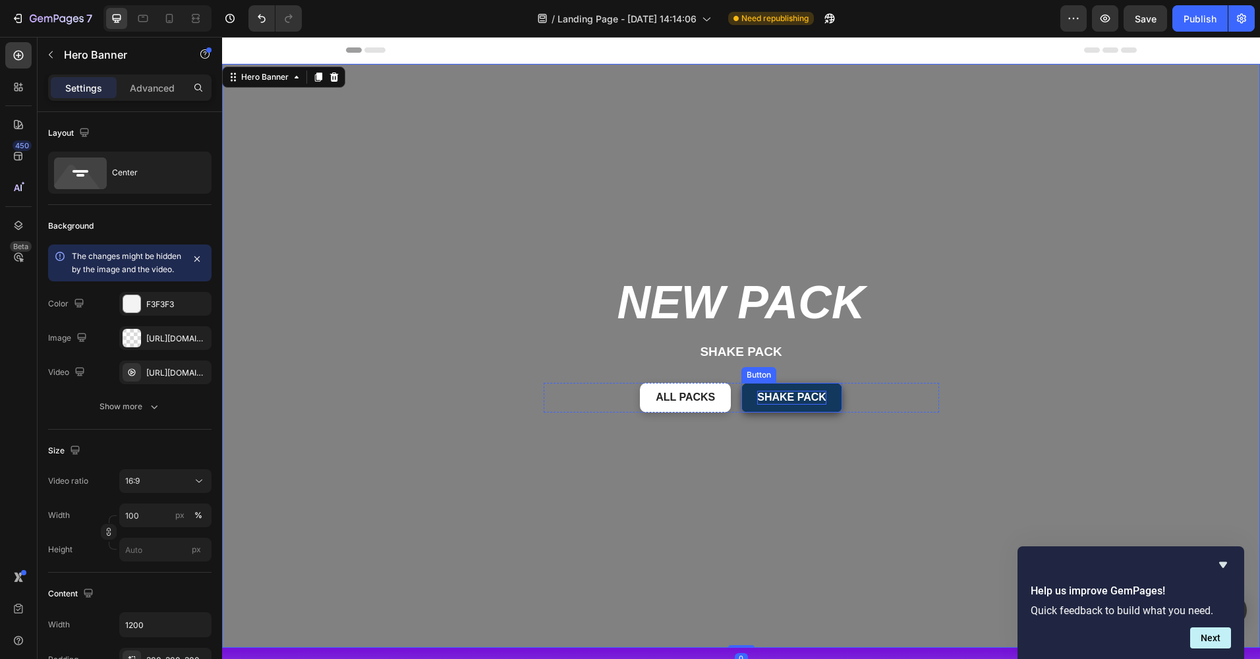
click at [814, 391] on p "Shake pack" at bounding box center [791, 398] width 69 height 14
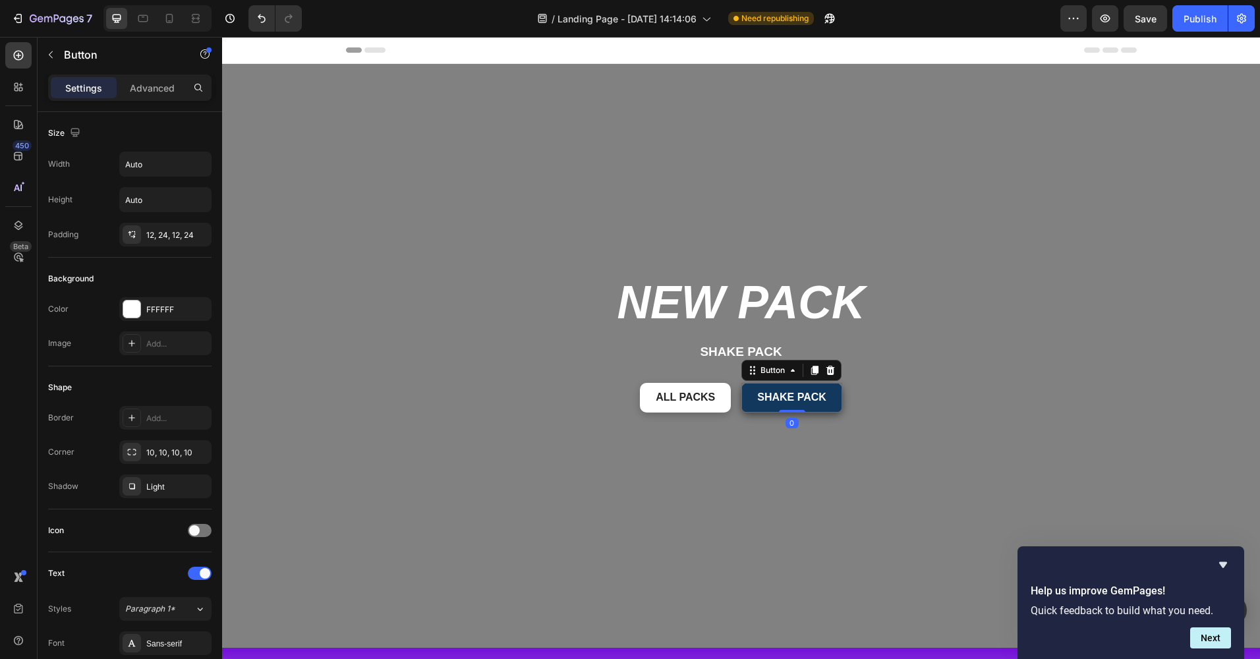
click at [833, 395] on link "Shake pack" at bounding box center [791, 398] width 101 height 30
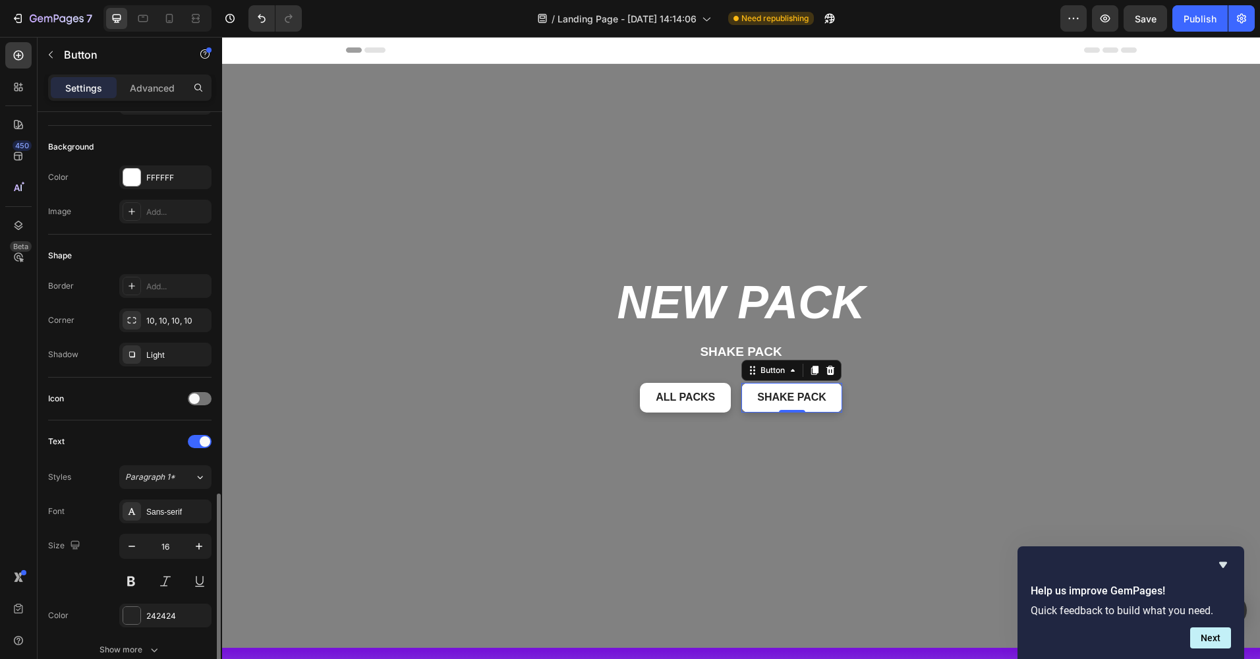
scroll to position [461, 0]
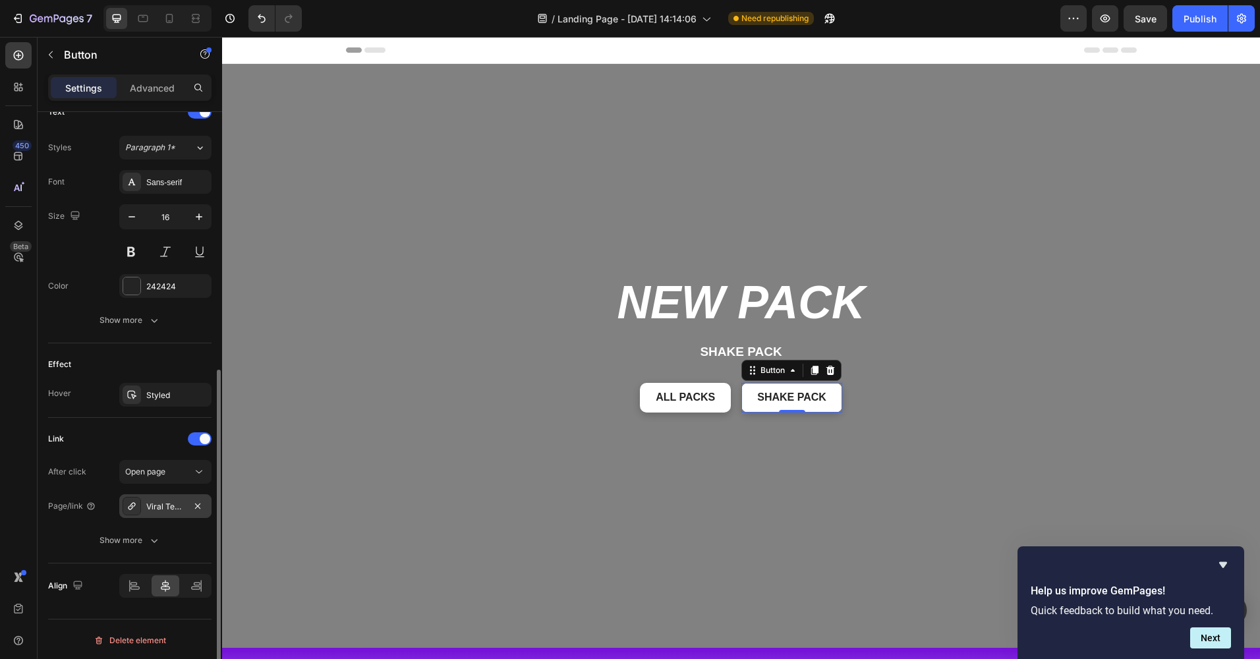
click at [159, 505] on div "Viral Text Styles Pack" at bounding box center [165, 507] width 38 height 12
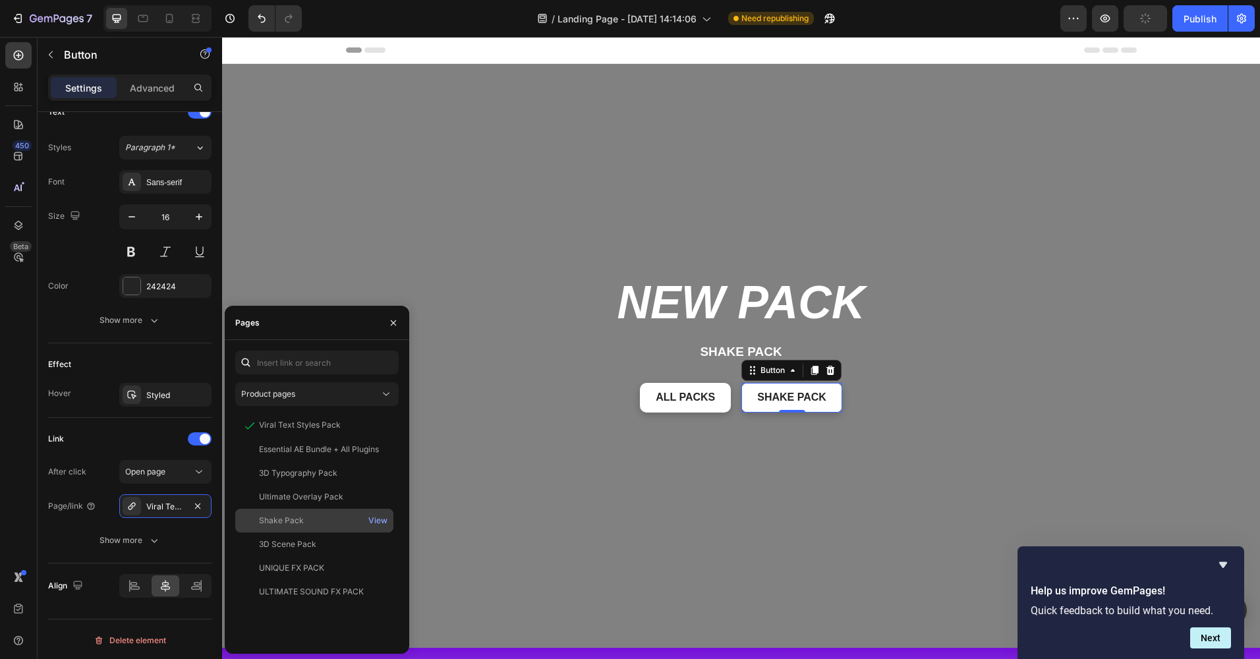
click at [309, 518] on div "Shake Pack" at bounding box center [314, 520] width 148 height 12
click at [88, 453] on div "Link After click Open page Page/link Shake Pack Show more" at bounding box center [129, 490] width 163 height 124
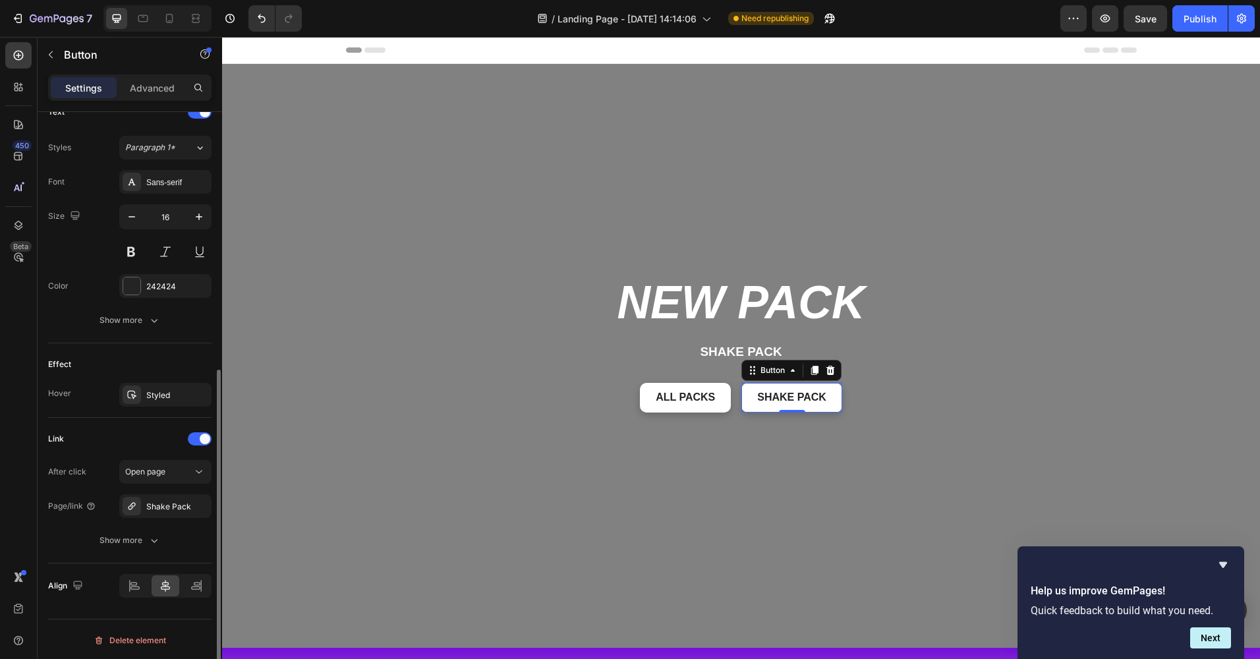
click at [88, 453] on div "Link After click Open page Page/link Shake Pack Show more" at bounding box center [129, 490] width 163 height 124
click at [876, 489] on div "NEW PACK Heading Shake pack Text Block All packs Button Shake pack Button 0 Row" at bounding box center [741, 355] width 790 height 551
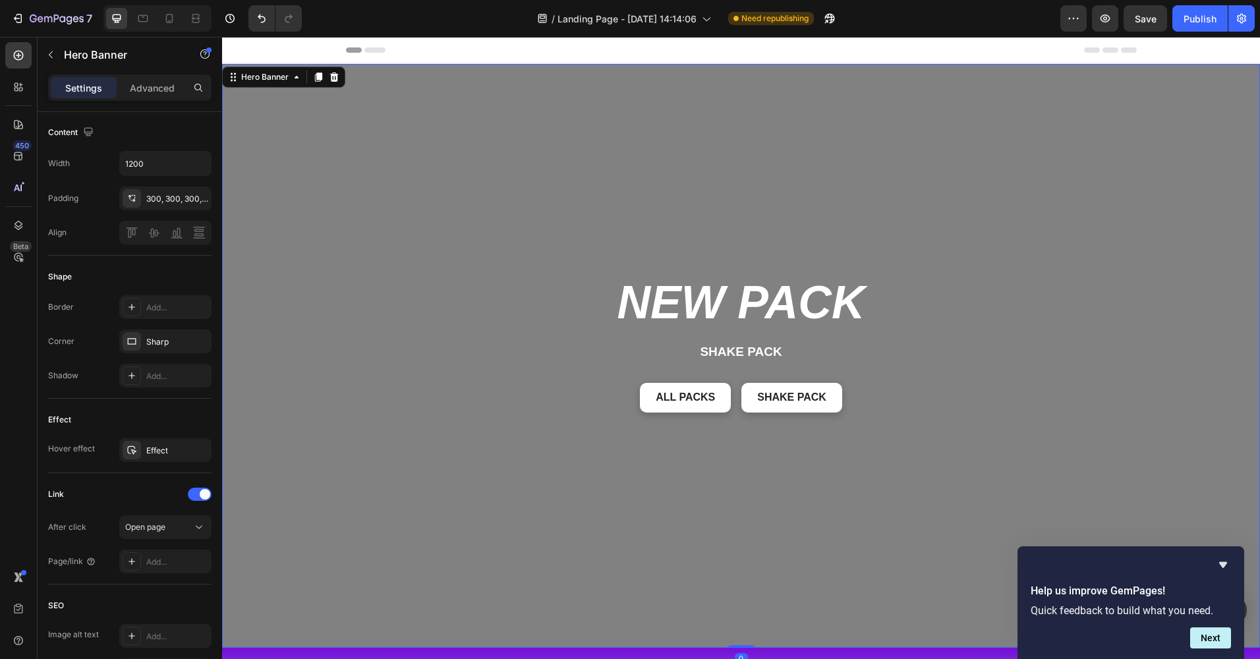
scroll to position [0, 0]
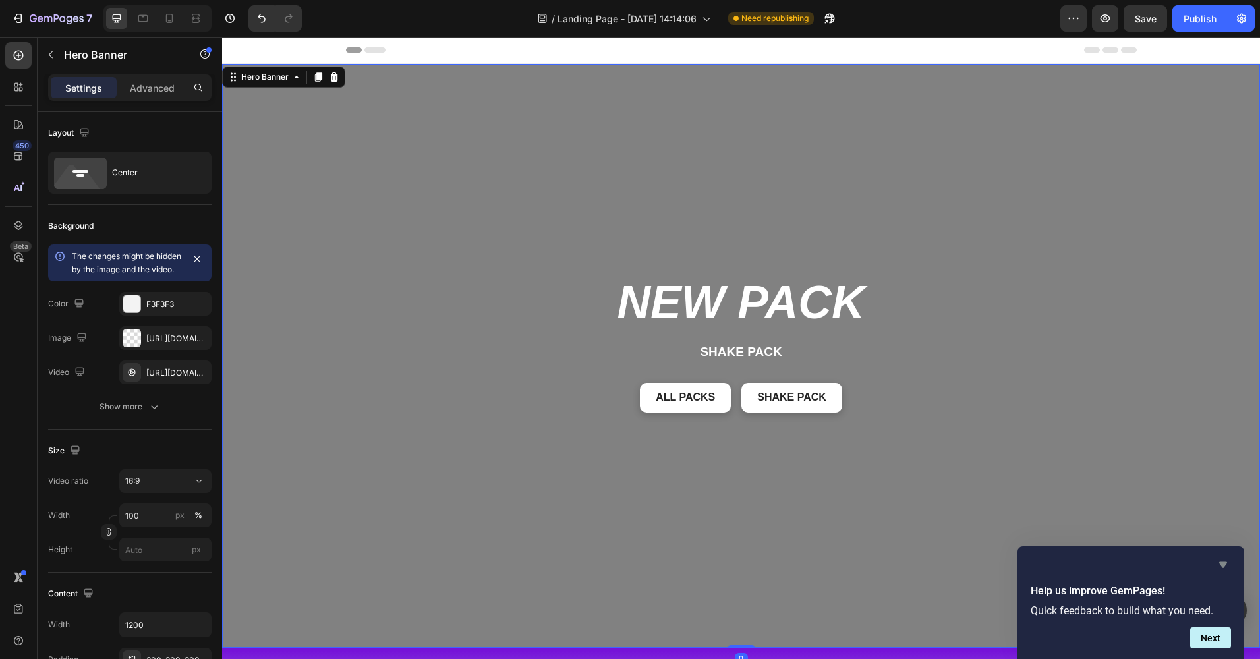
drag, startPoint x: 1228, startPoint y: 564, endPoint x: 958, endPoint y: 497, distance: 277.5
click at [1228, 564] on icon "Hide survey" at bounding box center [1223, 565] width 16 height 16
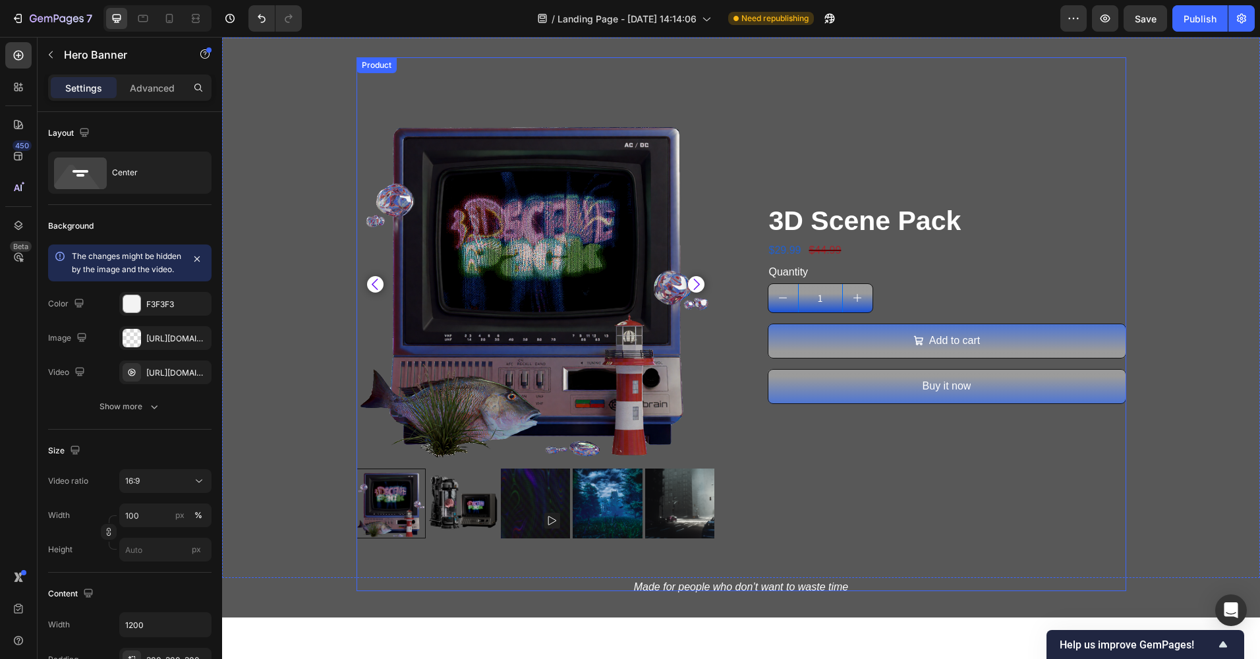
scroll to position [659, 0]
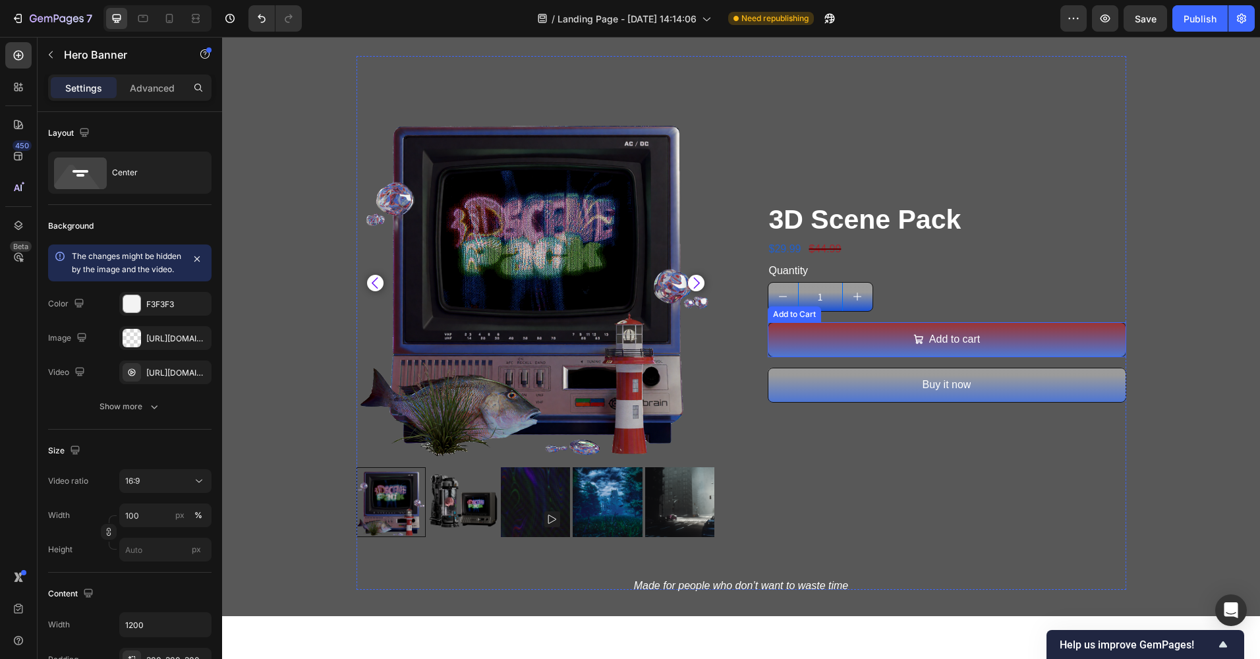
click at [1022, 333] on button "Add to cart" at bounding box center [946, 339] width 358 height 35
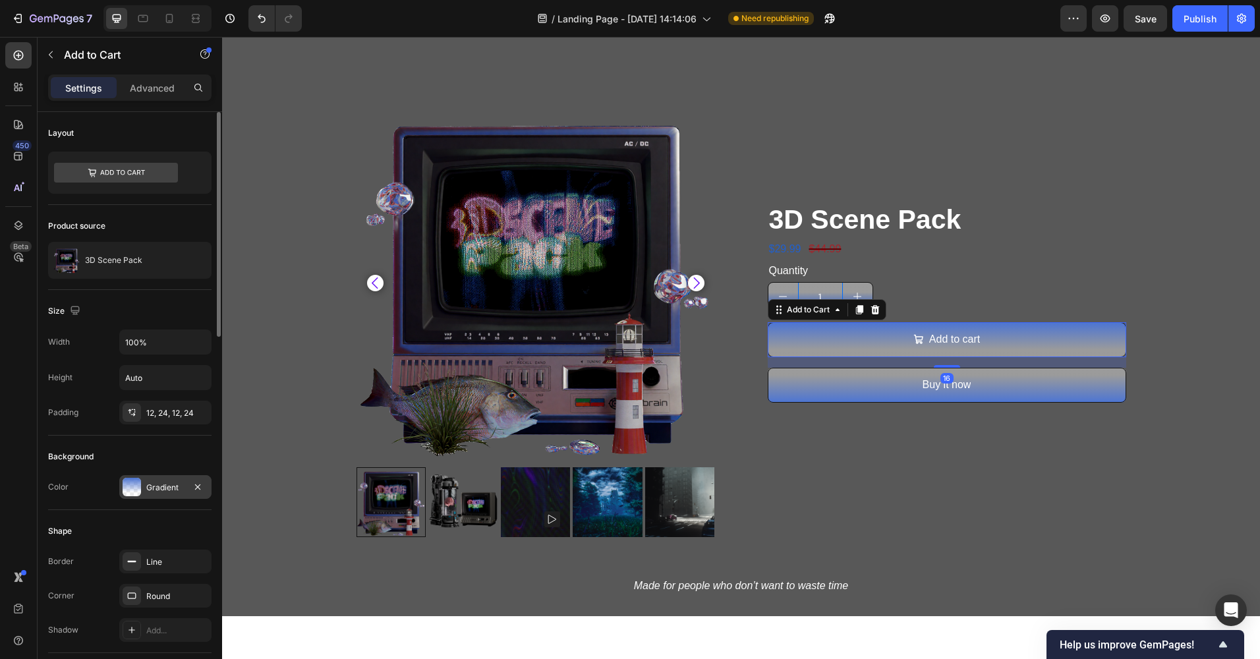
click at [146, 487] on div "Gradient" at bounding box center [165, 487] width 92 height 24
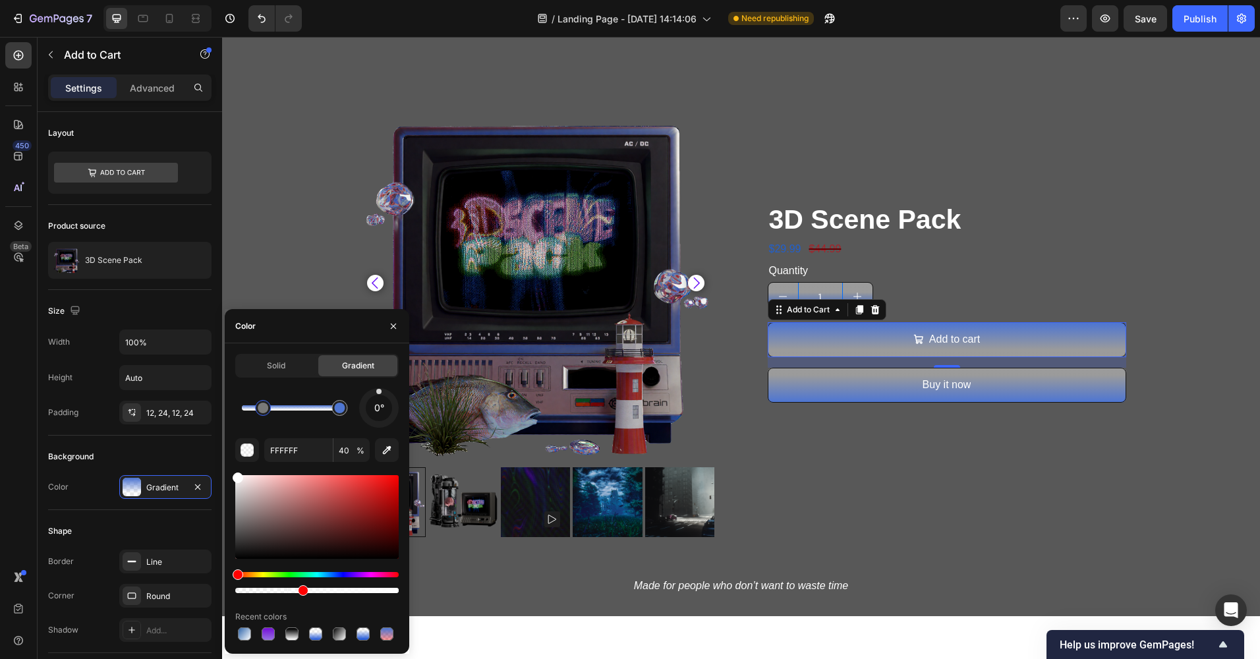
click at [261, 414] on div at bounding box center [263, 408] width 16 height 16
click at [338, 574] on div "Hue" at bounding box center [316, 574] width 163 height 5
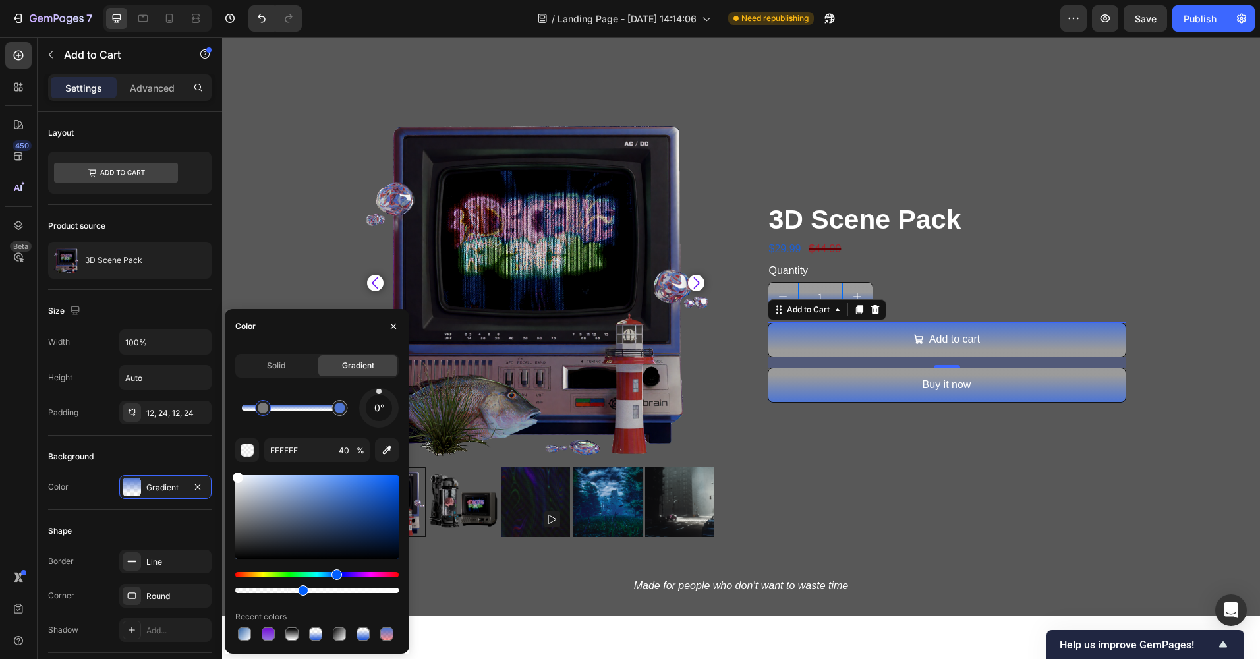
click at [335, 574] on div "Hue" at bounding box center [336, 574] width 11 height 11
click at [383, 537] on div at bounding box center [316, 517] width 163 height 84
type input "061B3F"
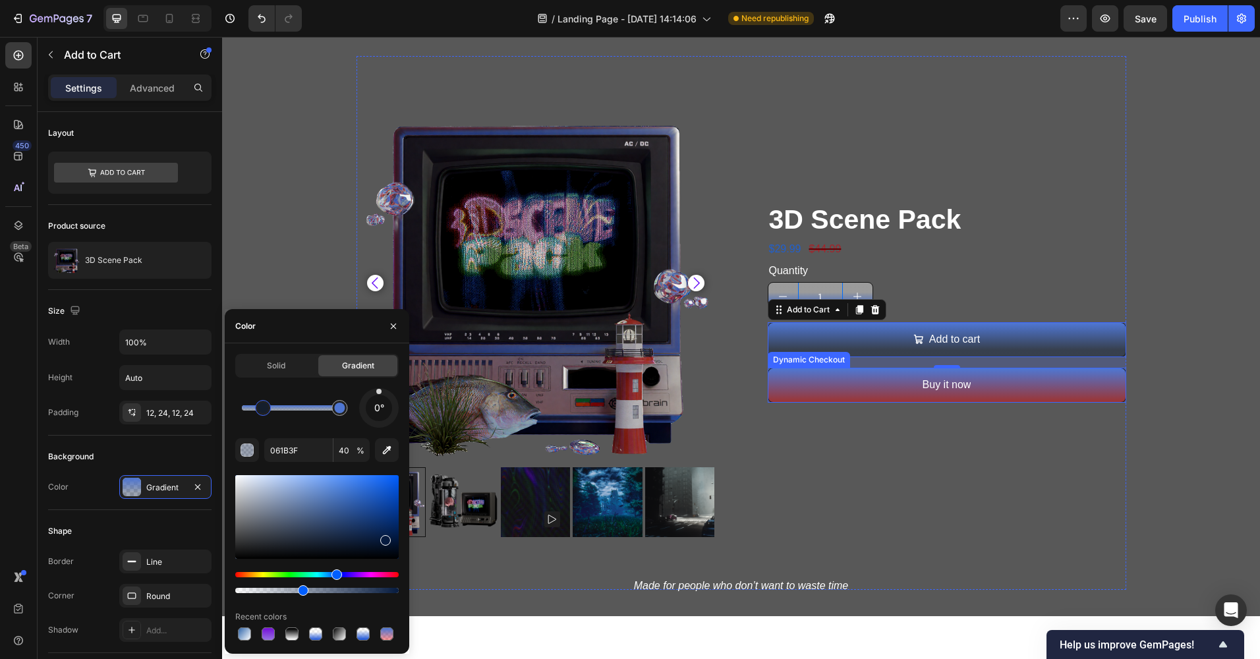
click at [873, 387] on button "Buy it now" at bounding box center [946, 385] width 358 height 35
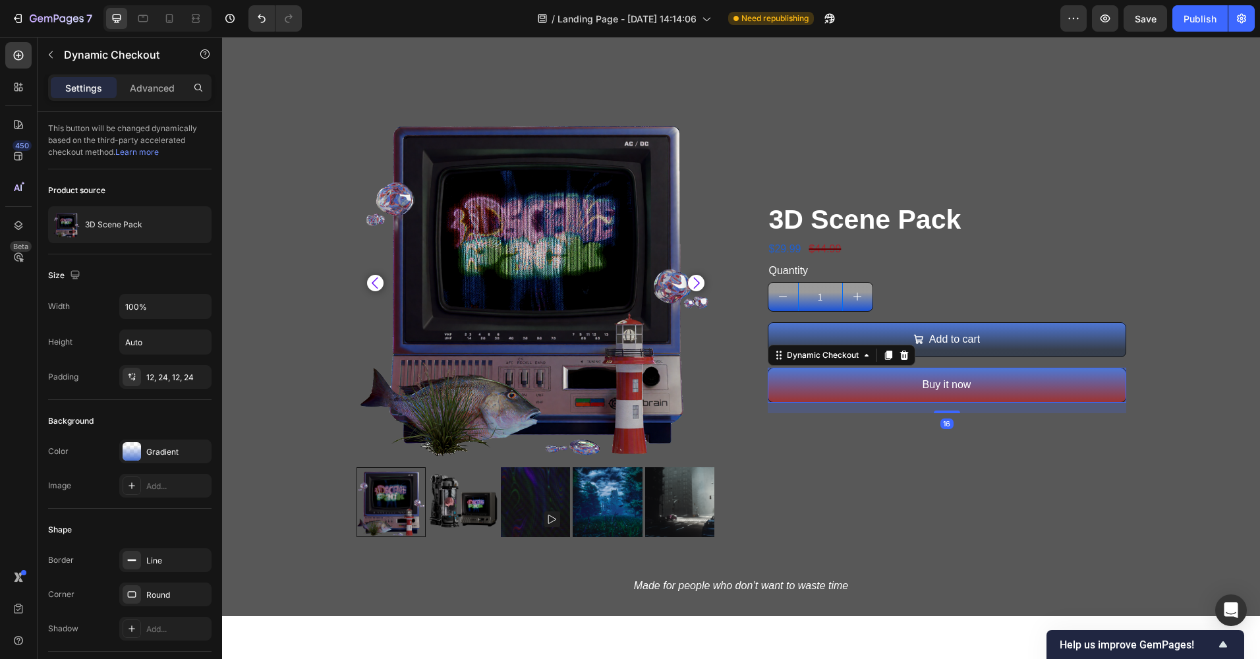
click at [895, 381] on button "Buy it now" at bounding box center [946, 385] width 358 height 35
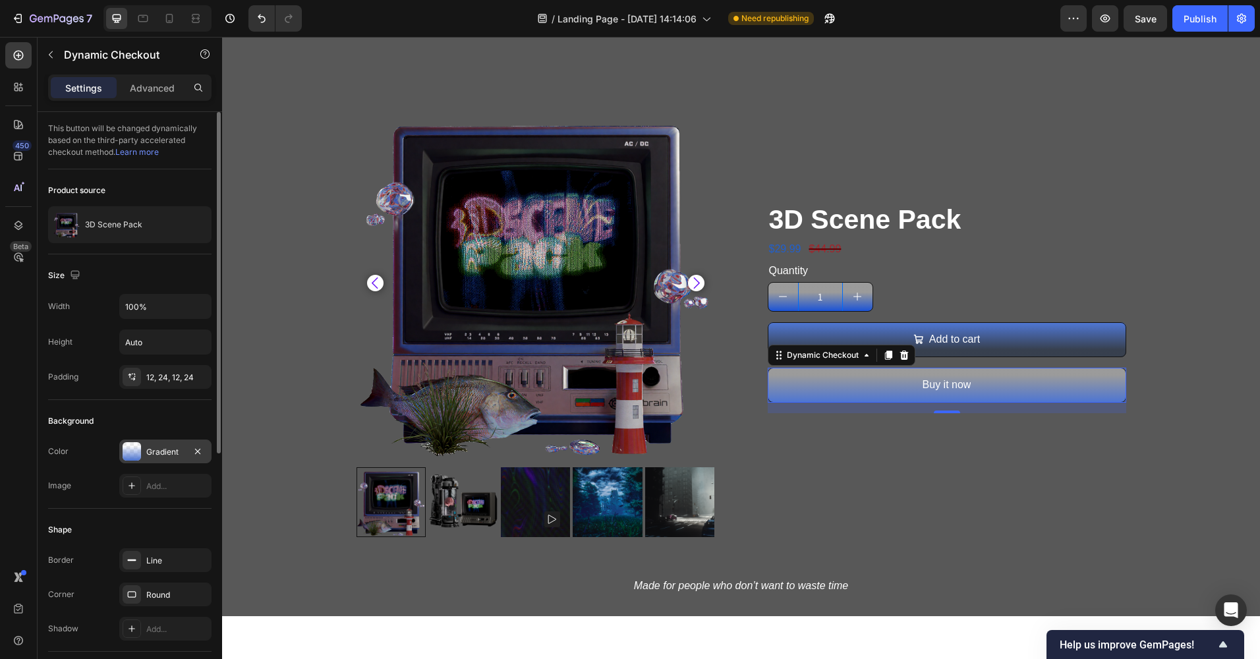
click at [146, 452] on div "Gradient" at bounding box center [165, 452] width 38 height 12
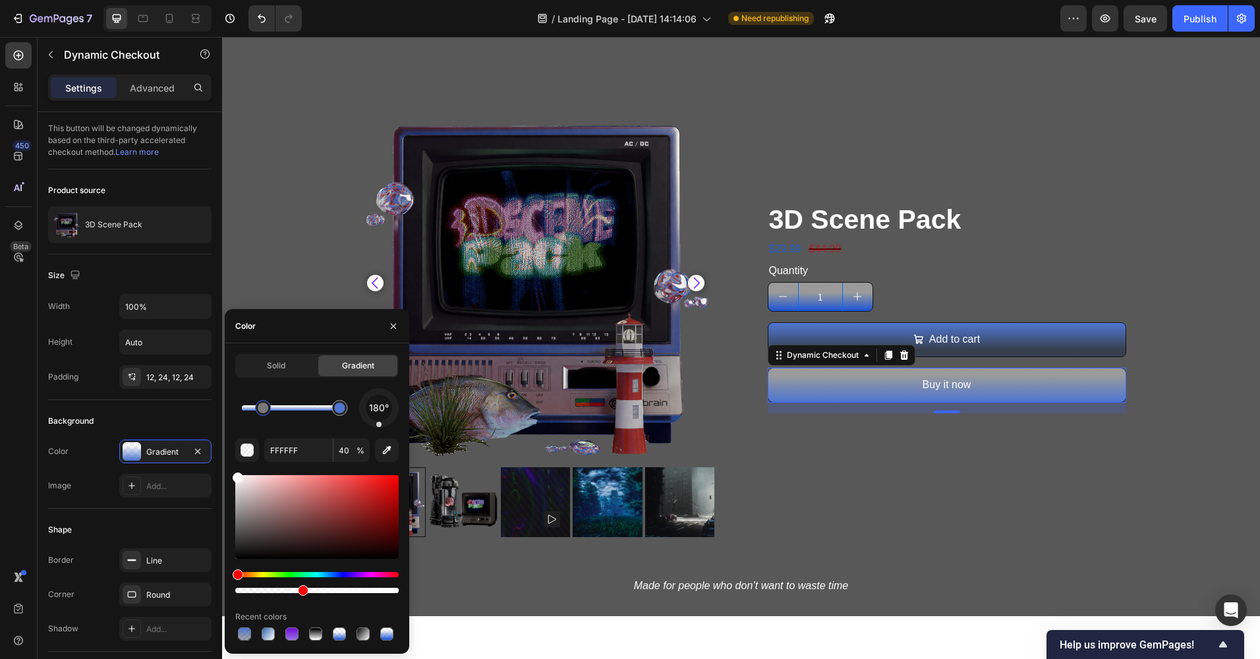
click at [262, 408] on div at bounding box center [263, 407] width 11 height 11
click at [338, 572] on div "Hue" at bounding box center [316, 574] width 163 height 5
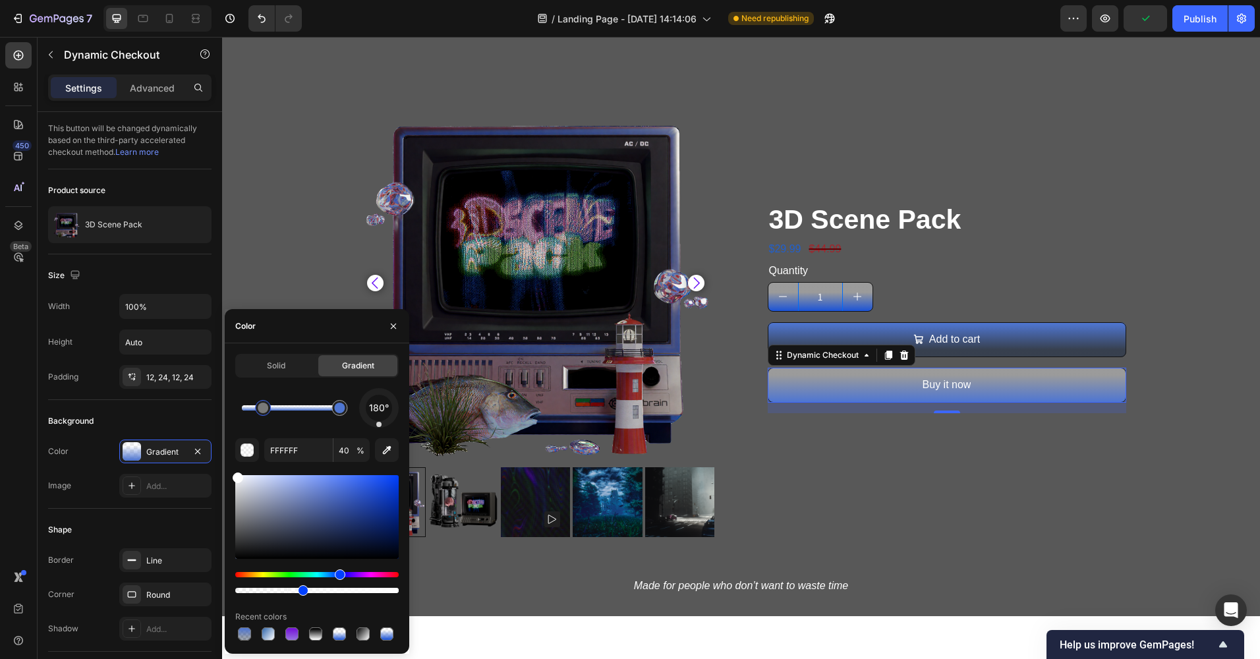
click at [339, 532] on div at bounding box center [316, 517] width 163 height 84
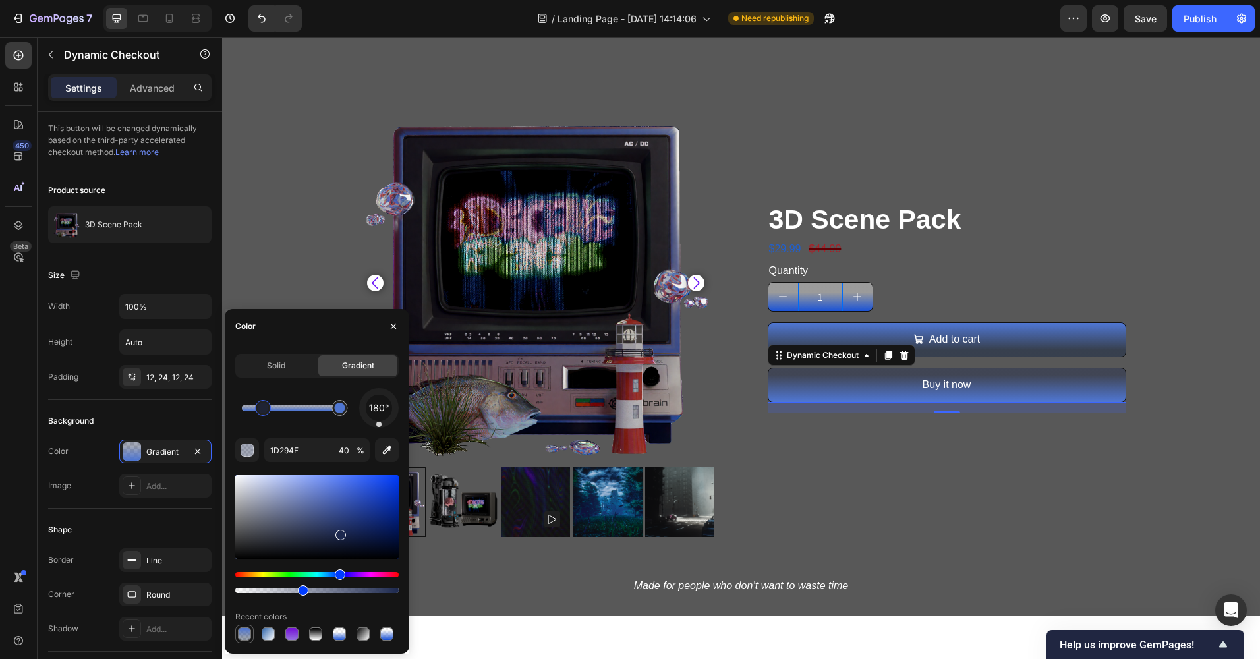
click at [244, 630] on div at bounding box center [244, 633] width 13 height 13
type input "061B3F"
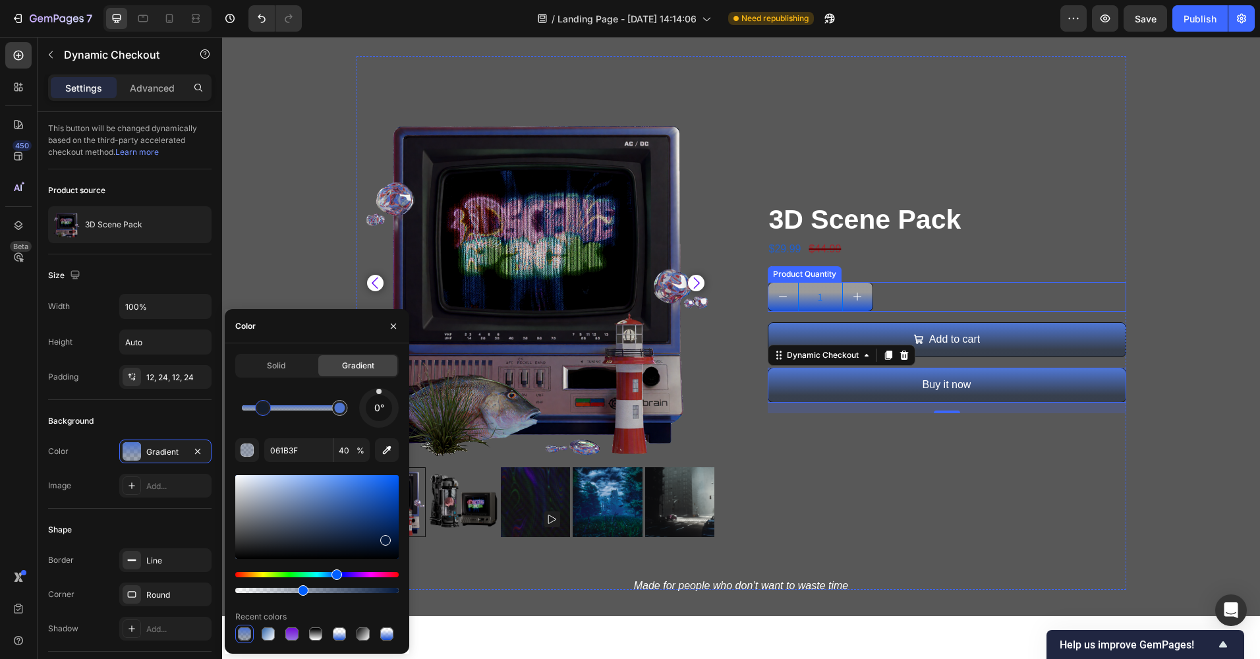
click at [823, 294] on input "1" at bounding box center [820, 297] width 45 height 28
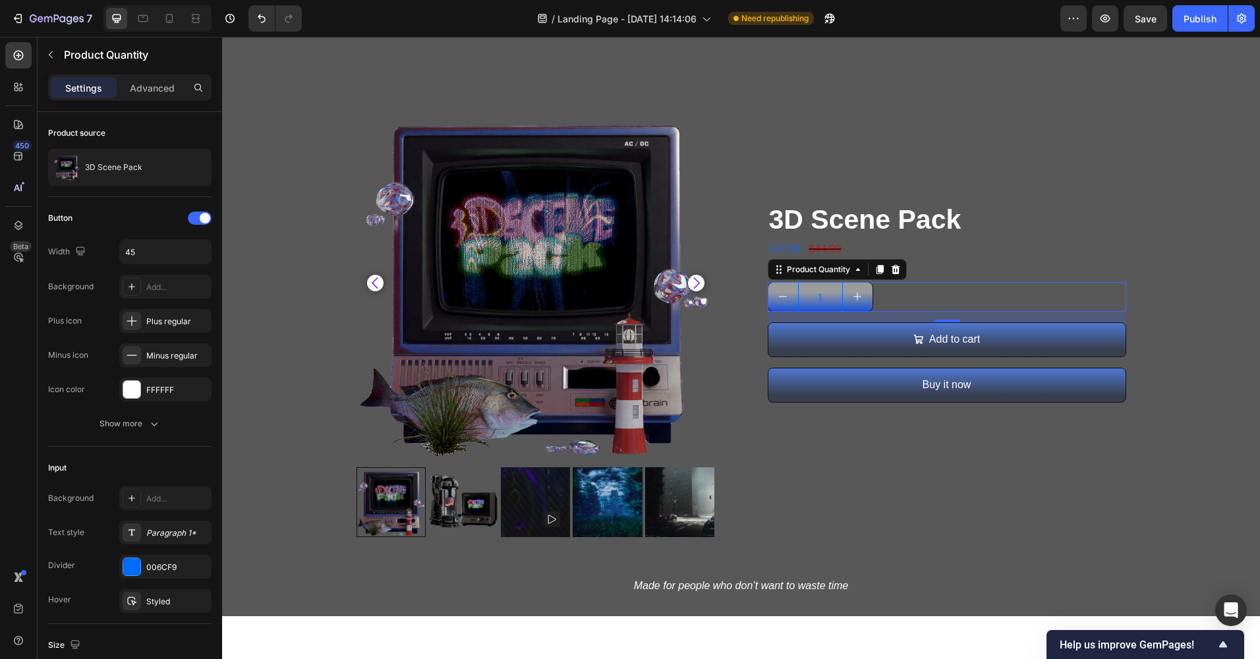
click at [831, 306] on input "1" at bounding box center [820, 297] width 45 height 28
click at [845, 307] on button "increment" at bounding box center [858, 297] width 30 height 28
click at [783, 300] on button "decrement" at bounding box center [783, 297] width 30 height 28
type input "1"
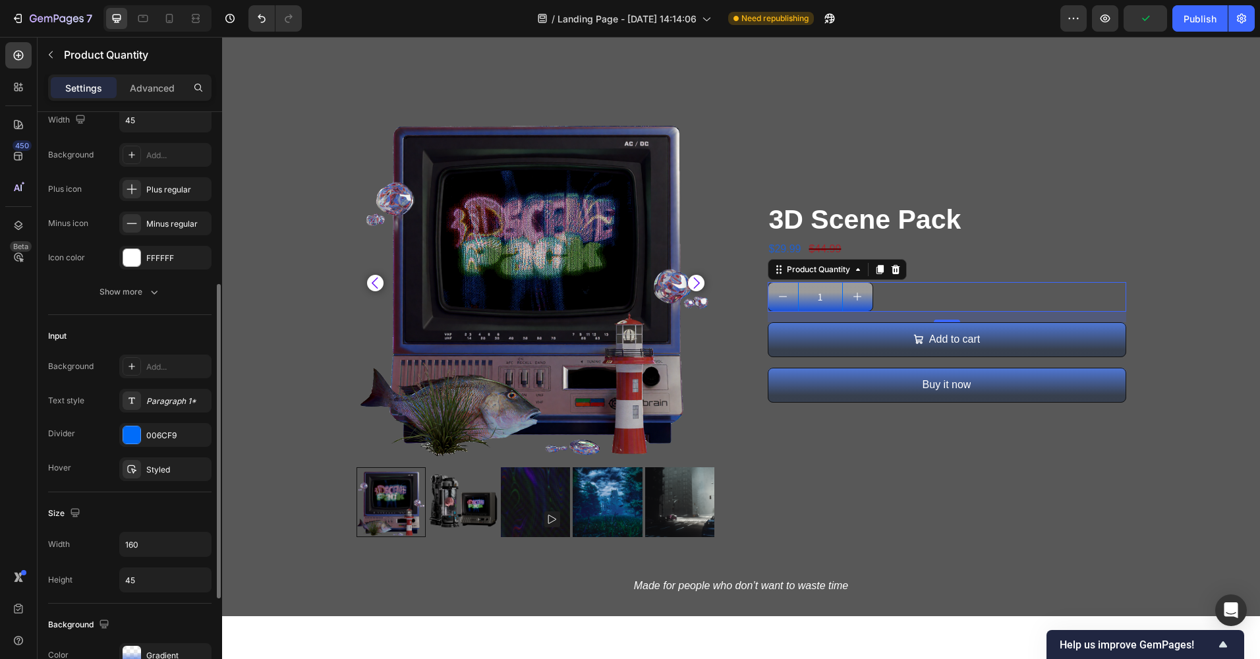
scroll to position [198, 0]
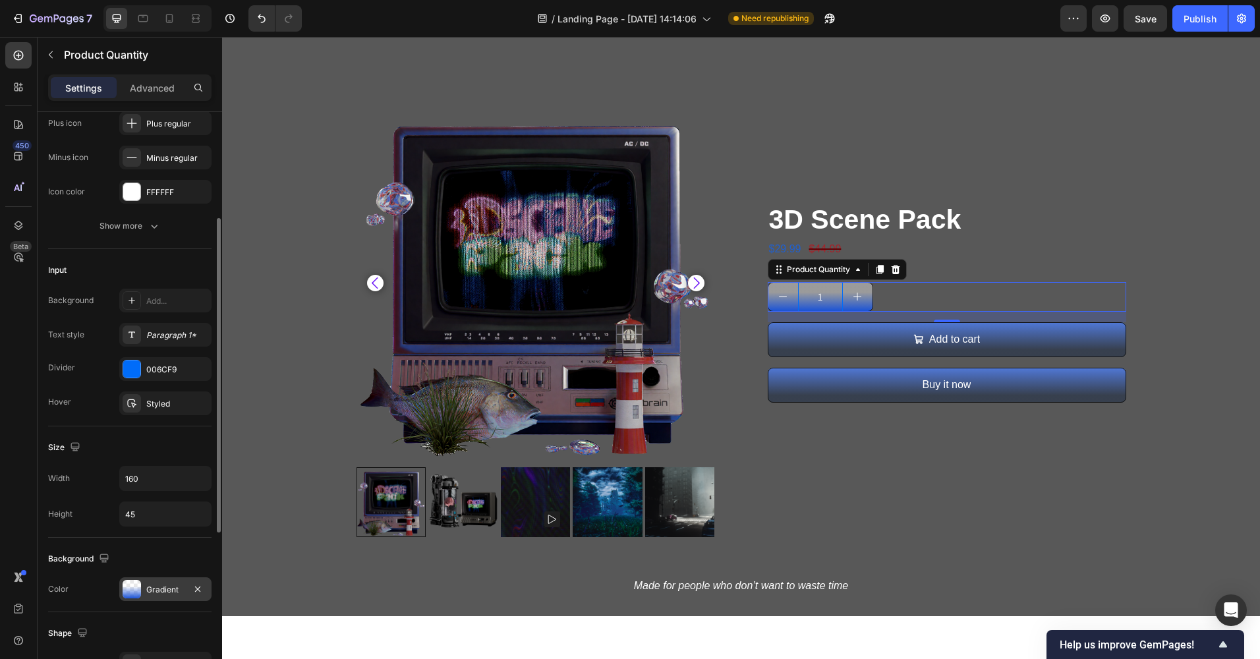
click at [163, 590] on div "Gradient" at bounding box center [165, 590] width 38 height 12
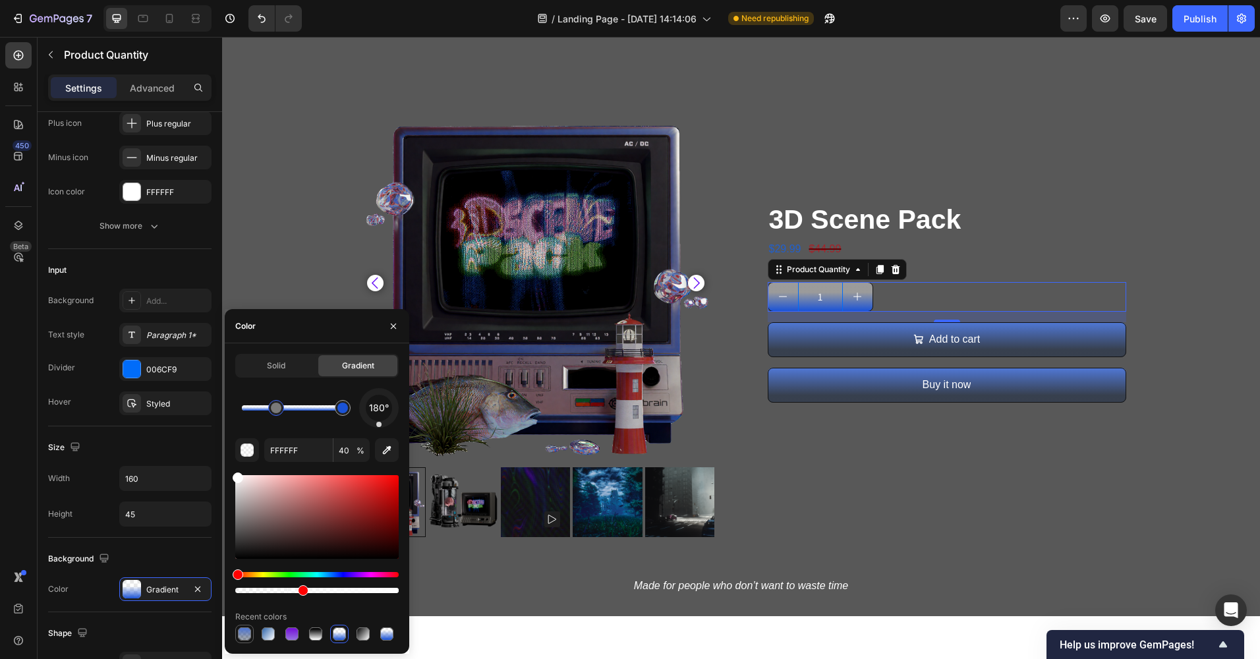
click at [246, 634] on div at bounding box center [244, 633] width 13 height 13
type input "061B3F"
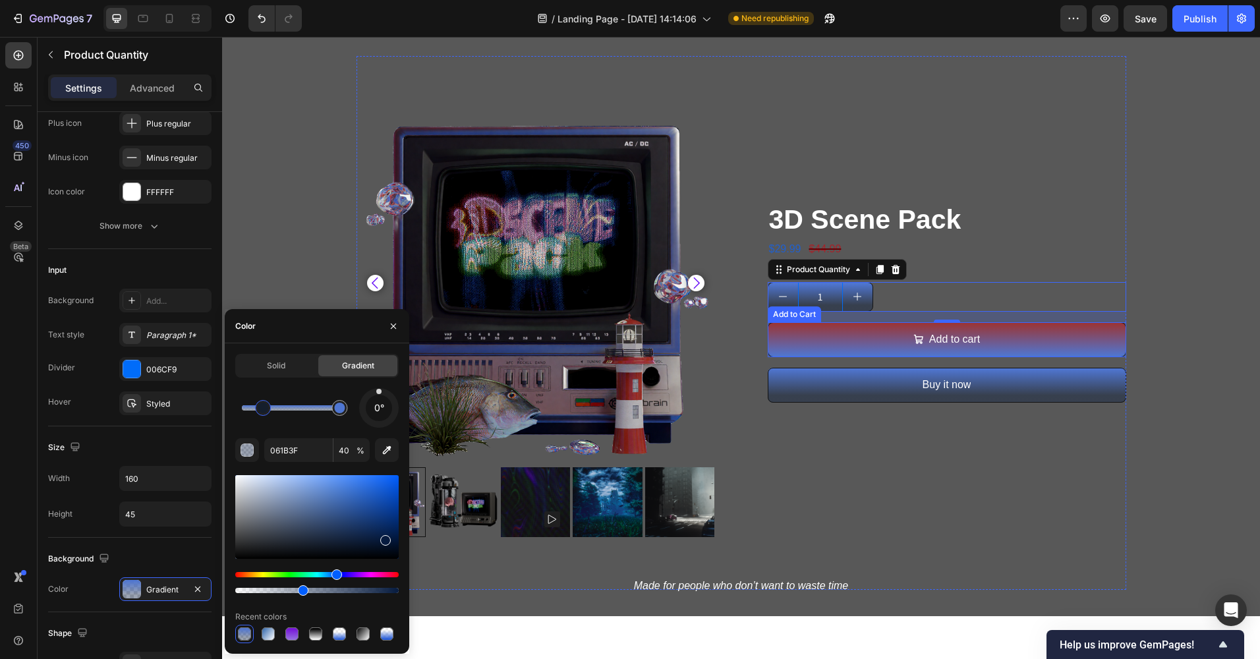
click at [858, 343] on button "Add to cart" at bounding box center [946, 339] width 358 height 35
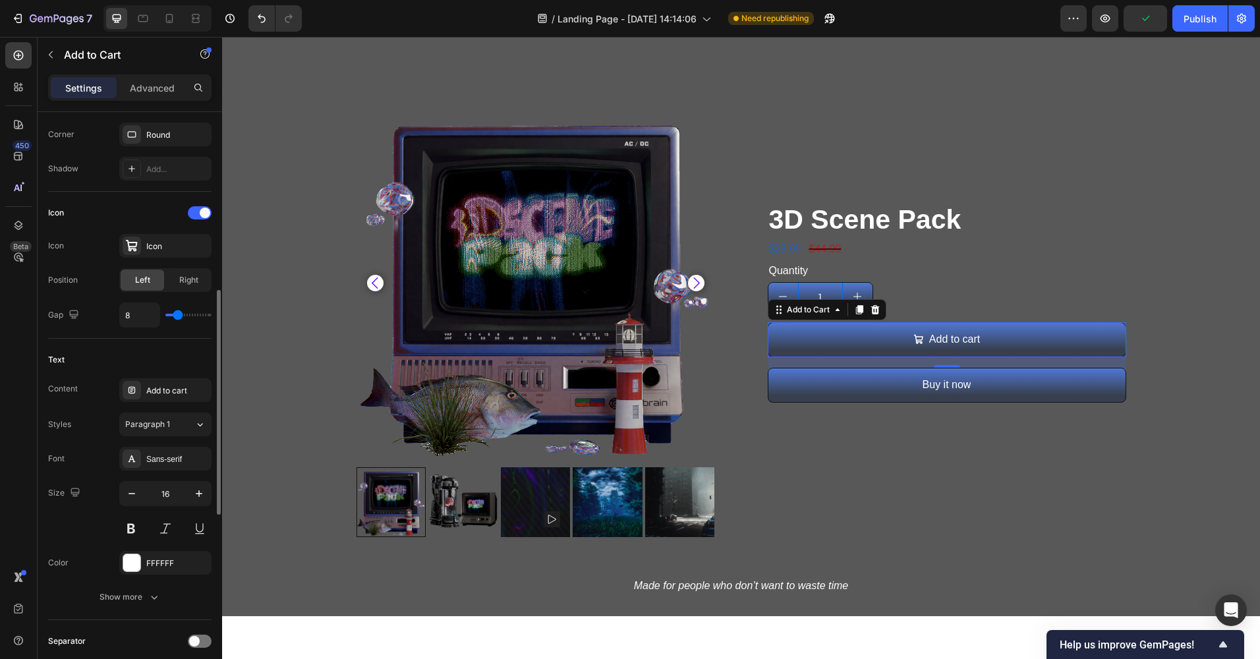
scroll to position [593, 0]
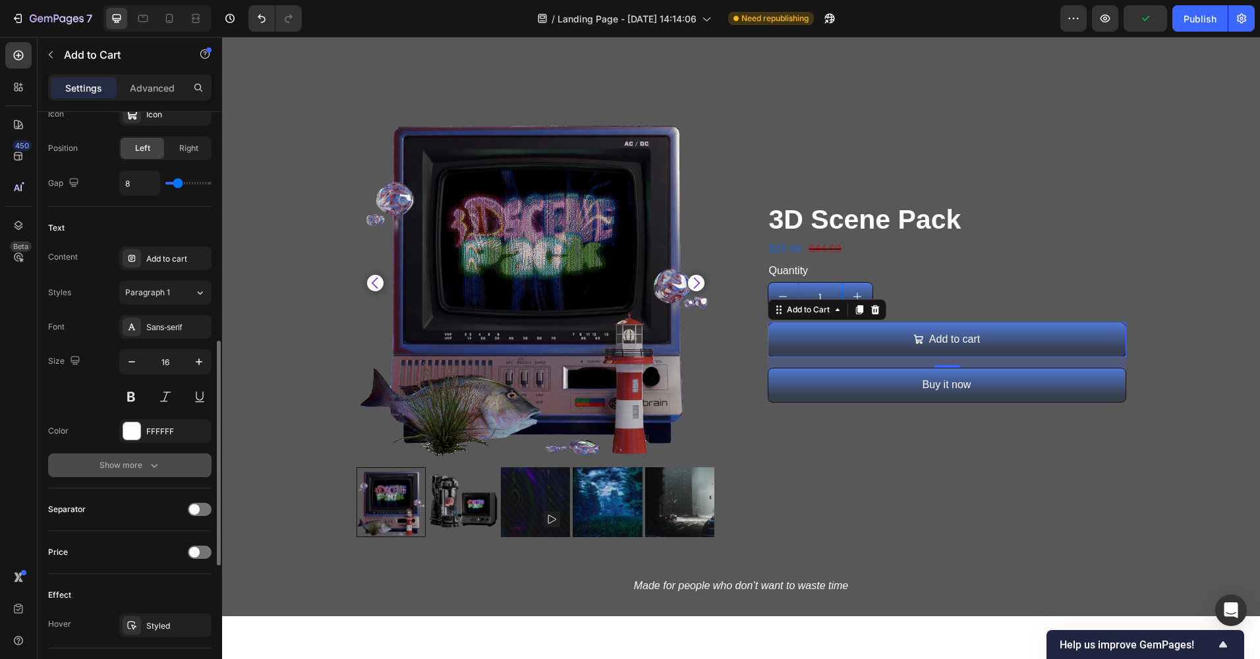
click at [111, 468] on div "Show more" at bounding box center [129, 464] width 61 height 13
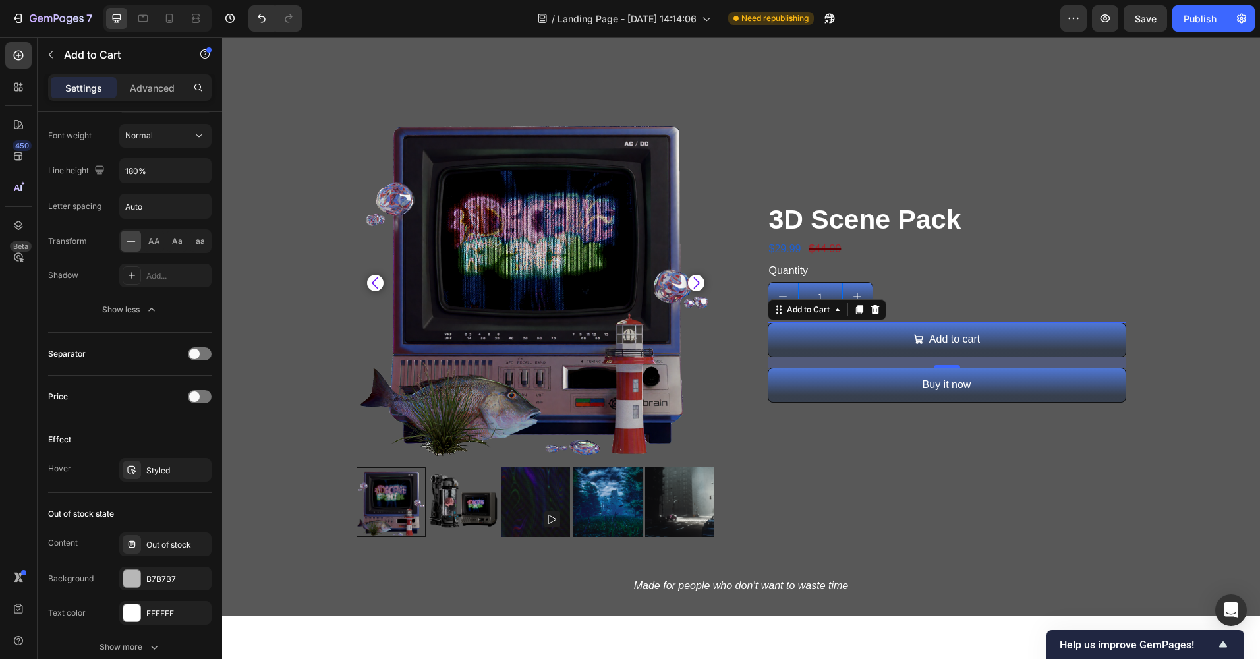
scroll to position [1105, 0]
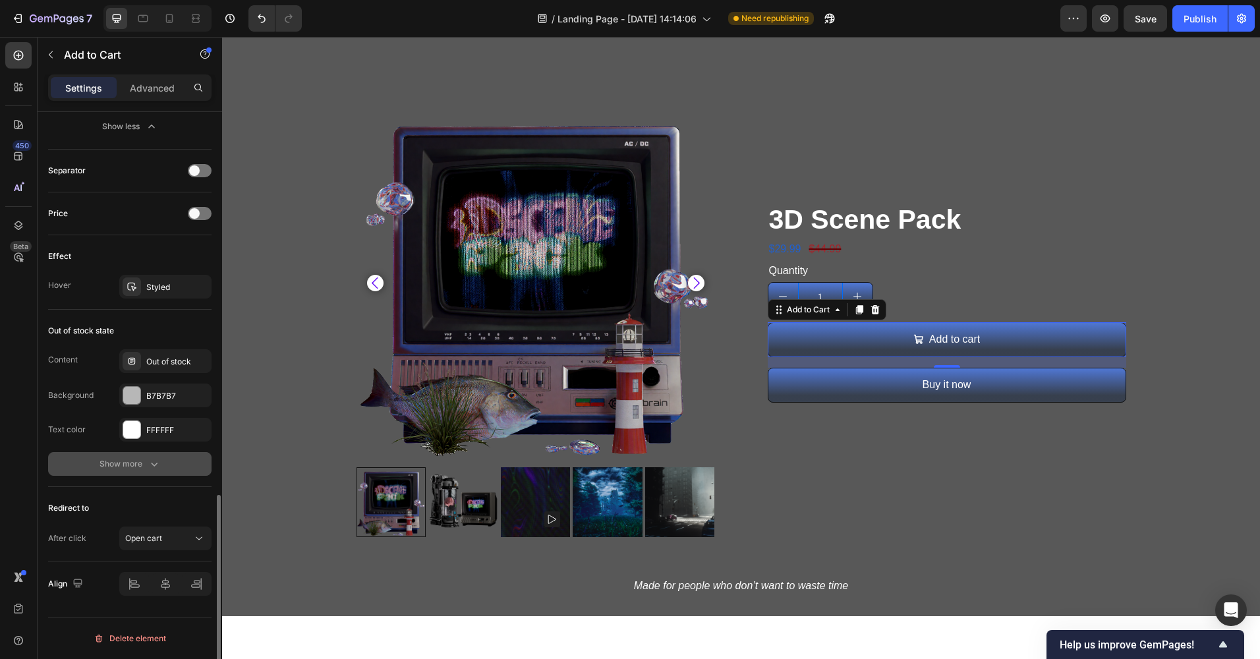
click at [90, 466] on button "Show more" at bounding box center [129, 464] width 163 height 24
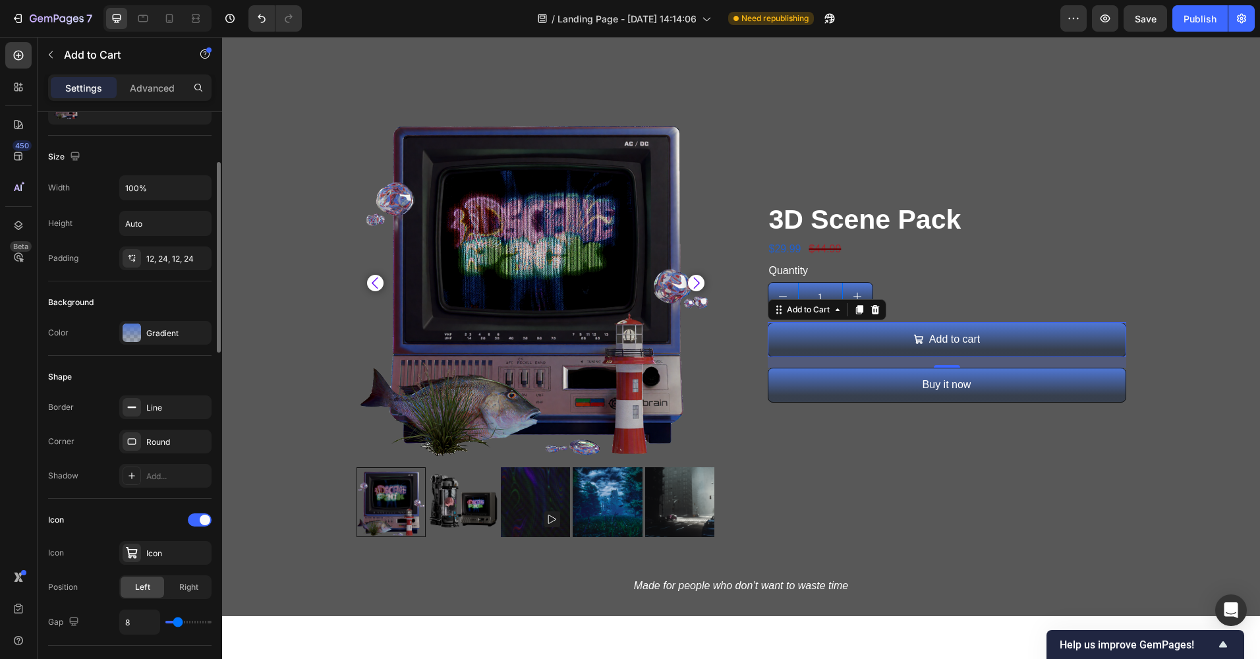
scroll to position [0, 0]
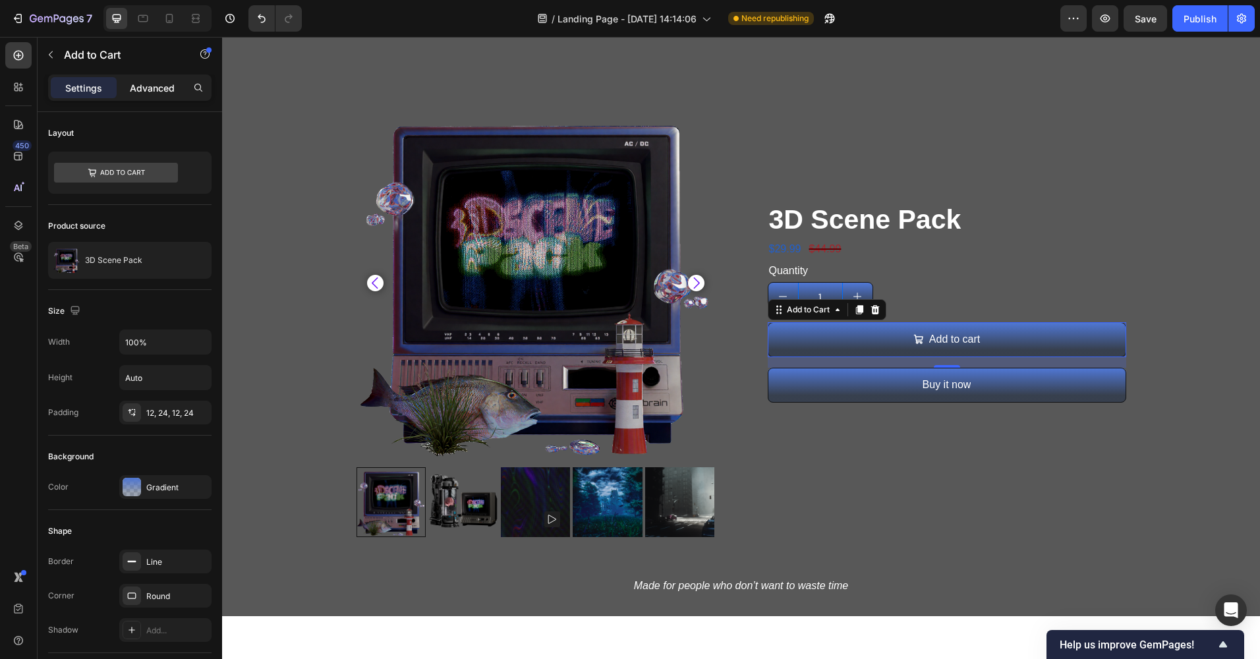
click at [158, 88] on p "Advanced" at bounding box center [152, 88] width 45 height 14
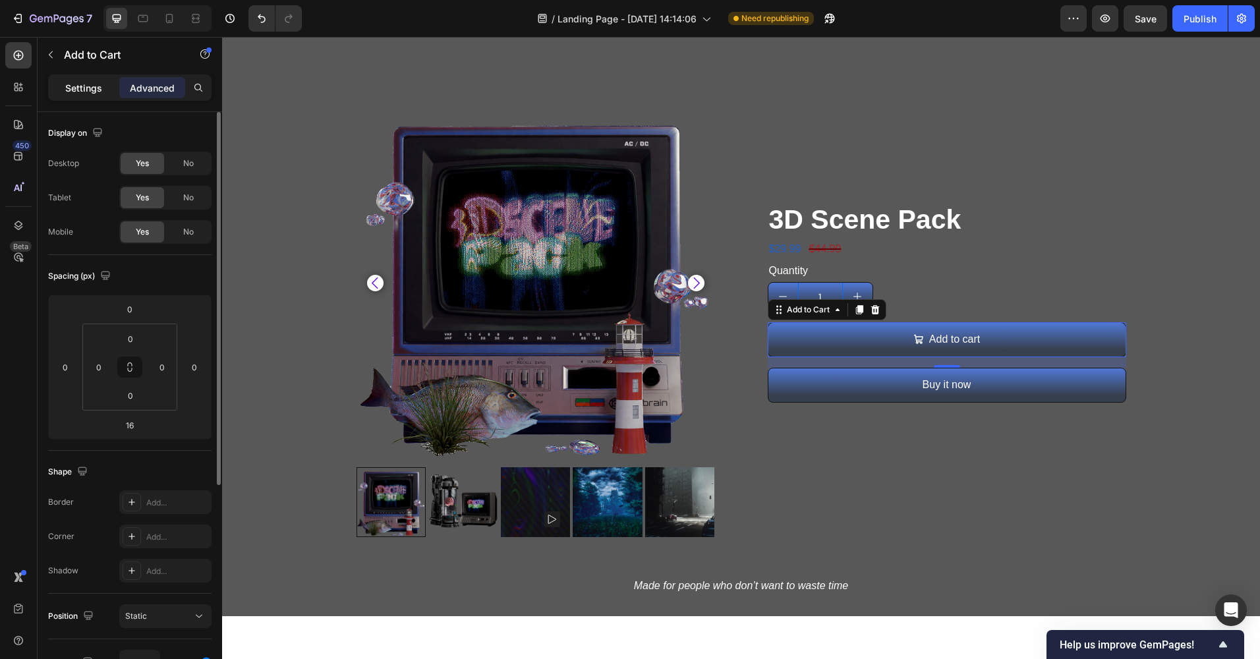
click at [86, 84] on p "Settings" at bounding box center [83, 88] width 37 height 14
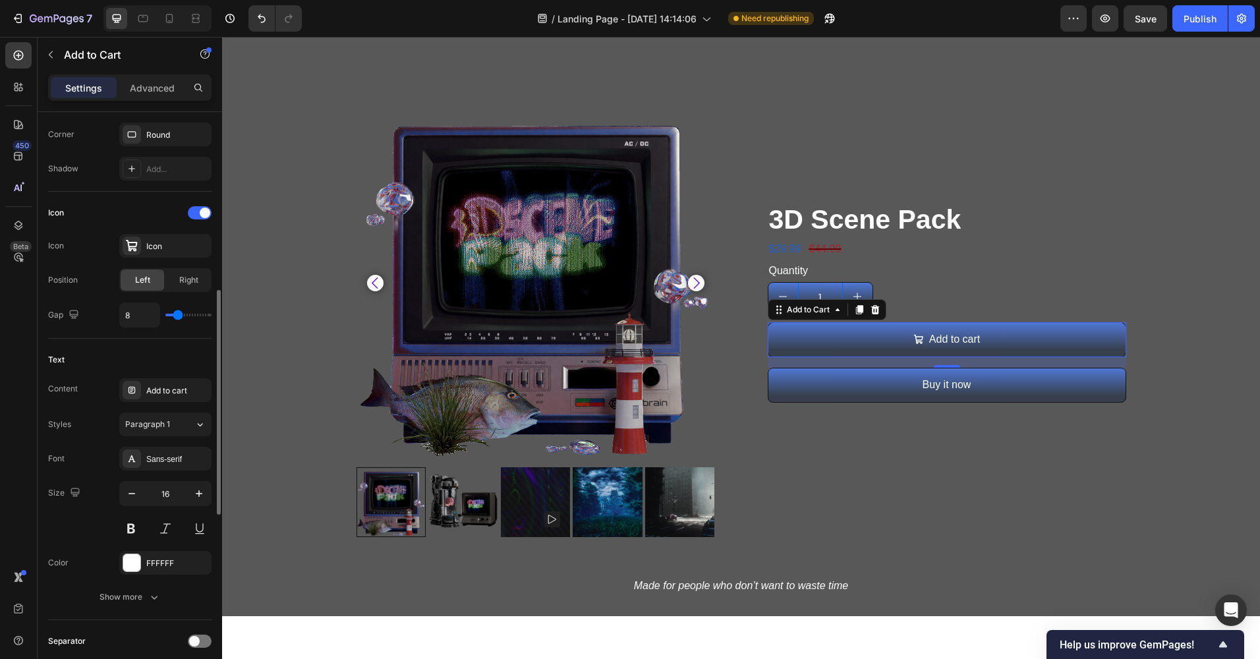
scroll to position [527, 0]
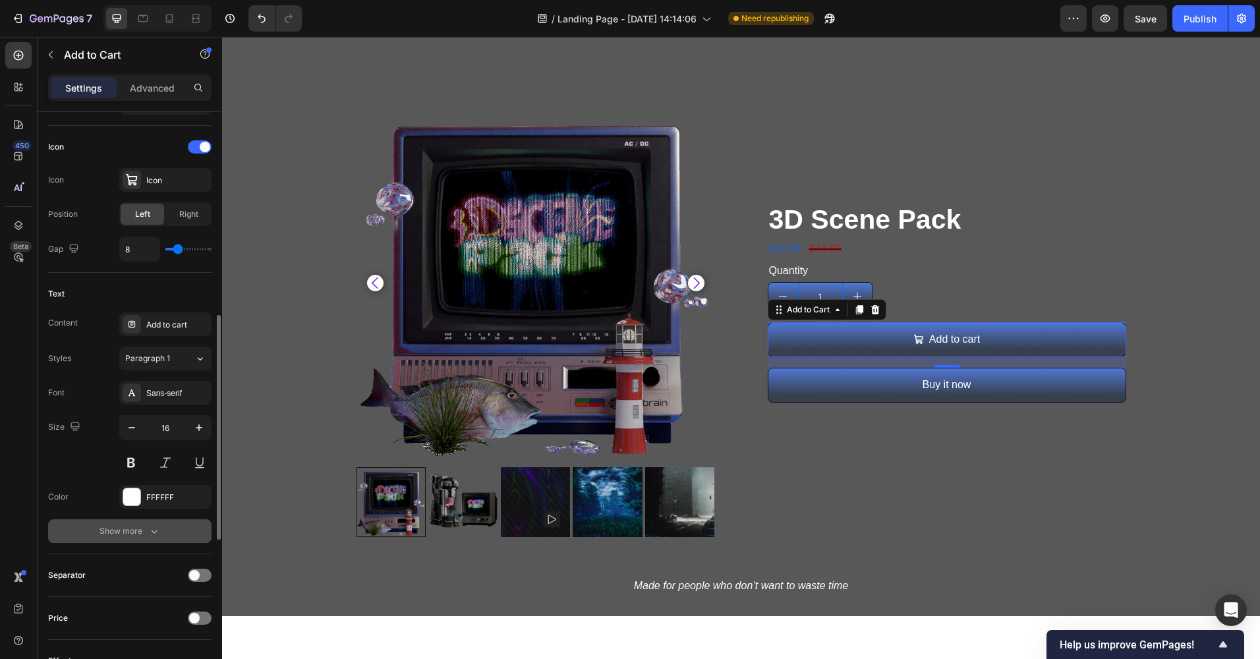
click at [127, 526] on div "Show more" at bounding box center [129, 530] width 61 height 13
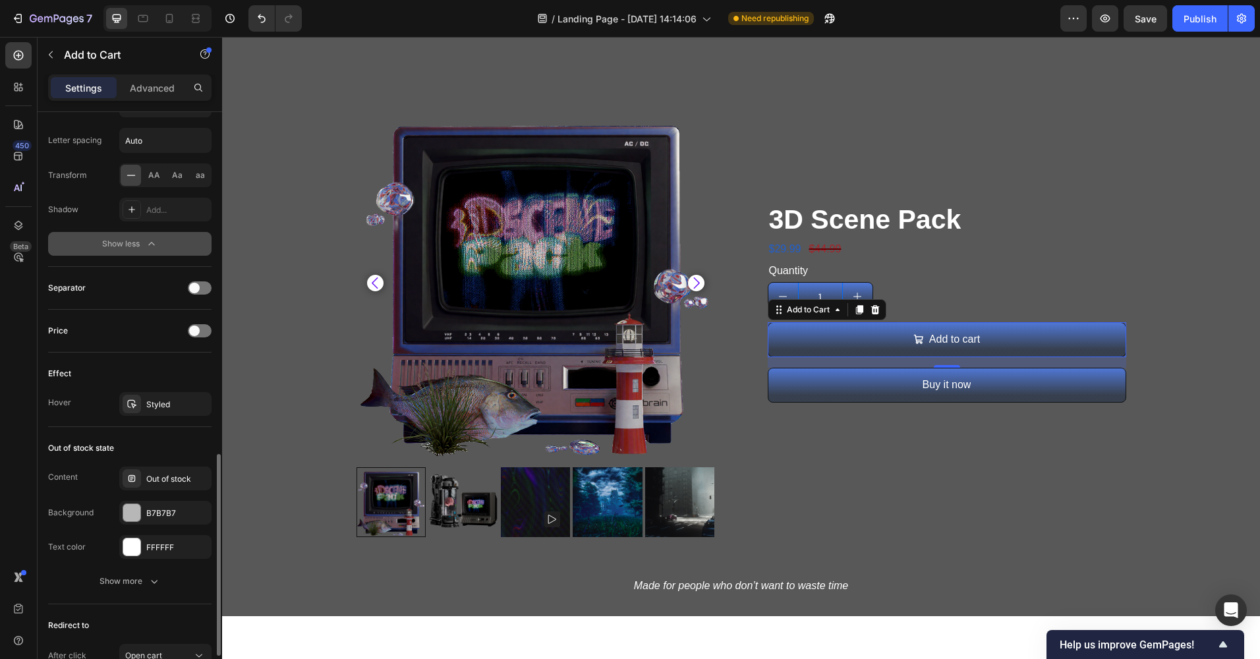
scroll to position [1105, 0]
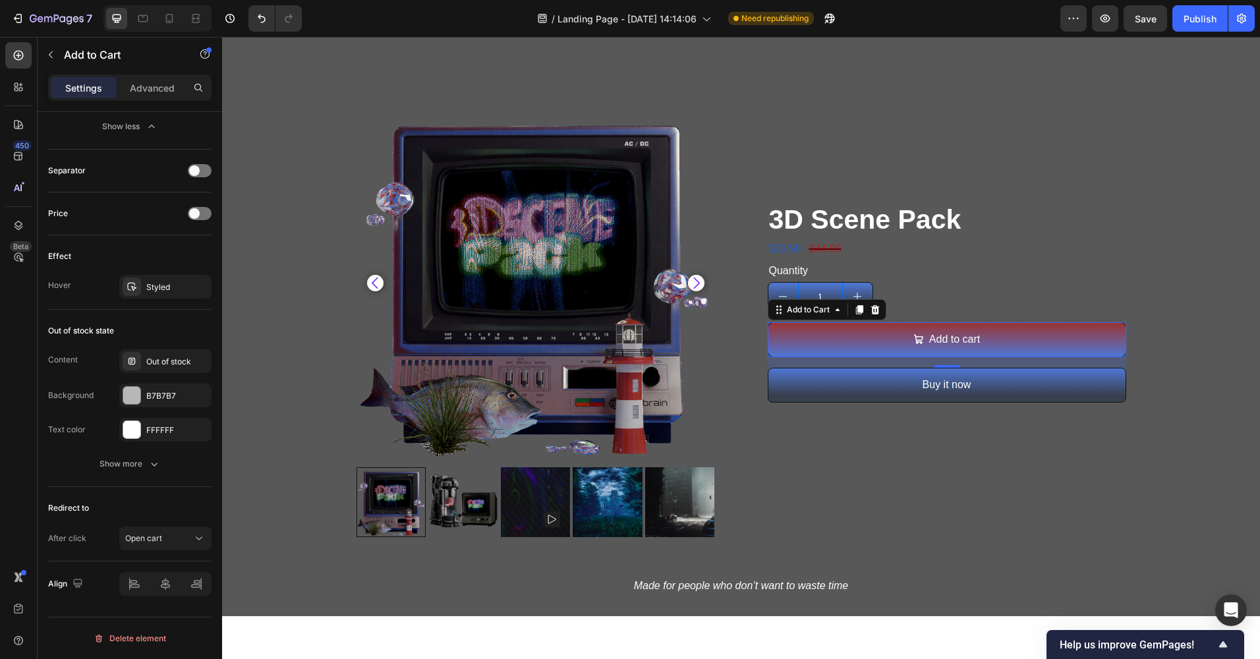
click at [1027, 340] on button "Add to cart" at bounding box center [946, 339] width 358 height 35
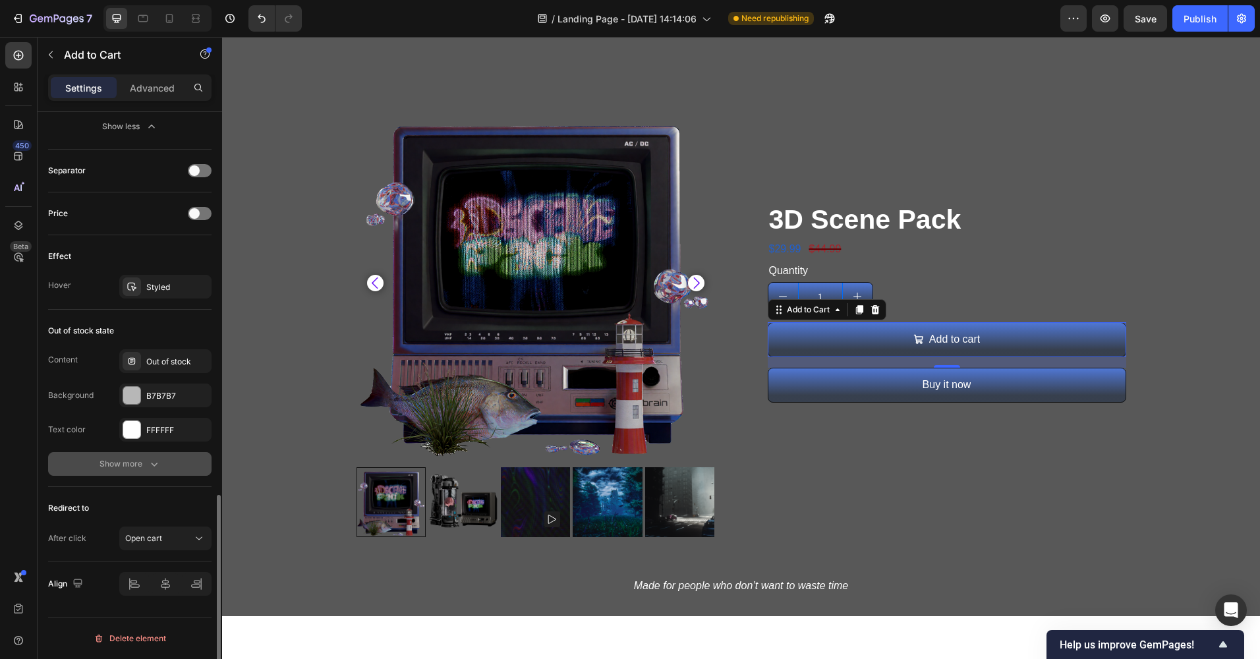
click at [113, 462] on div "Show more" at bounding box center [129, 463] width 61 height 13
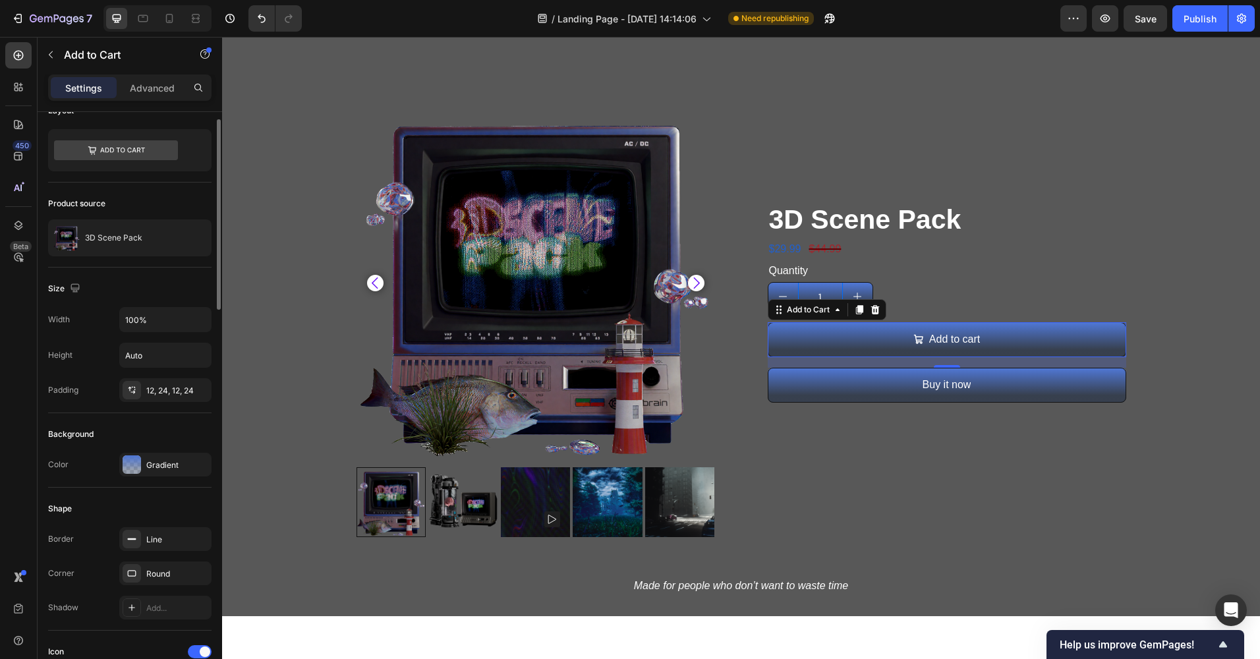
scroll to position [0, 0]
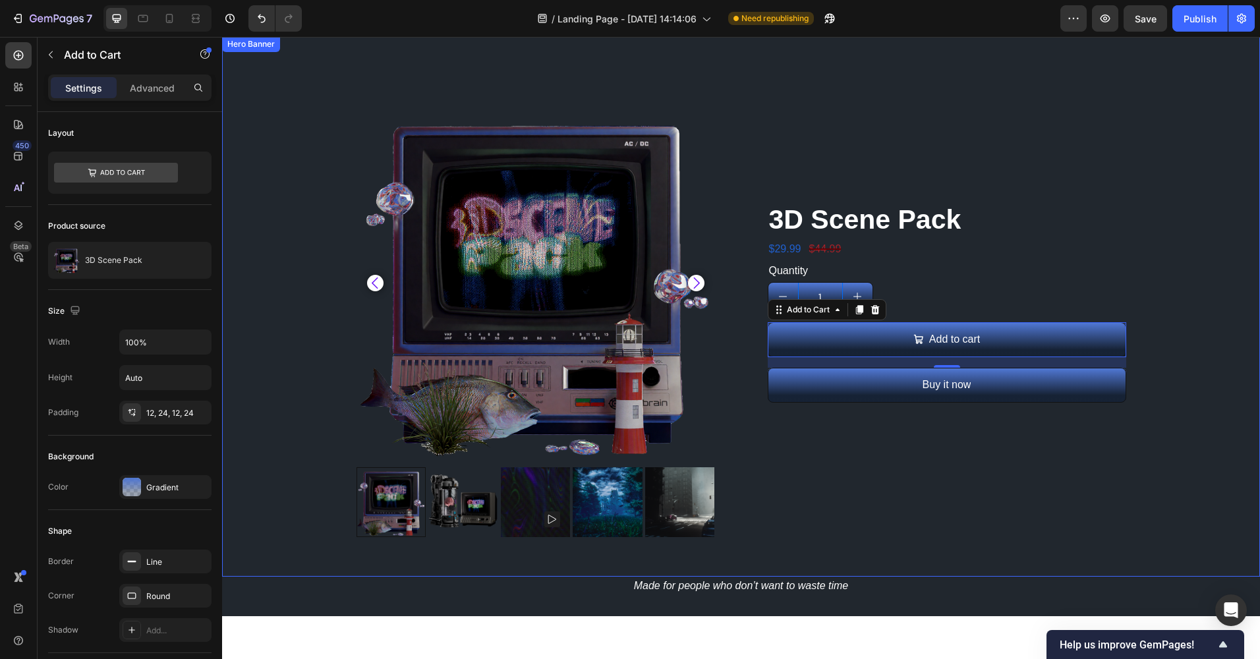
click at [1243, 323] on div "Overlay" at bounding box center [741, 326] width 1038 height 580
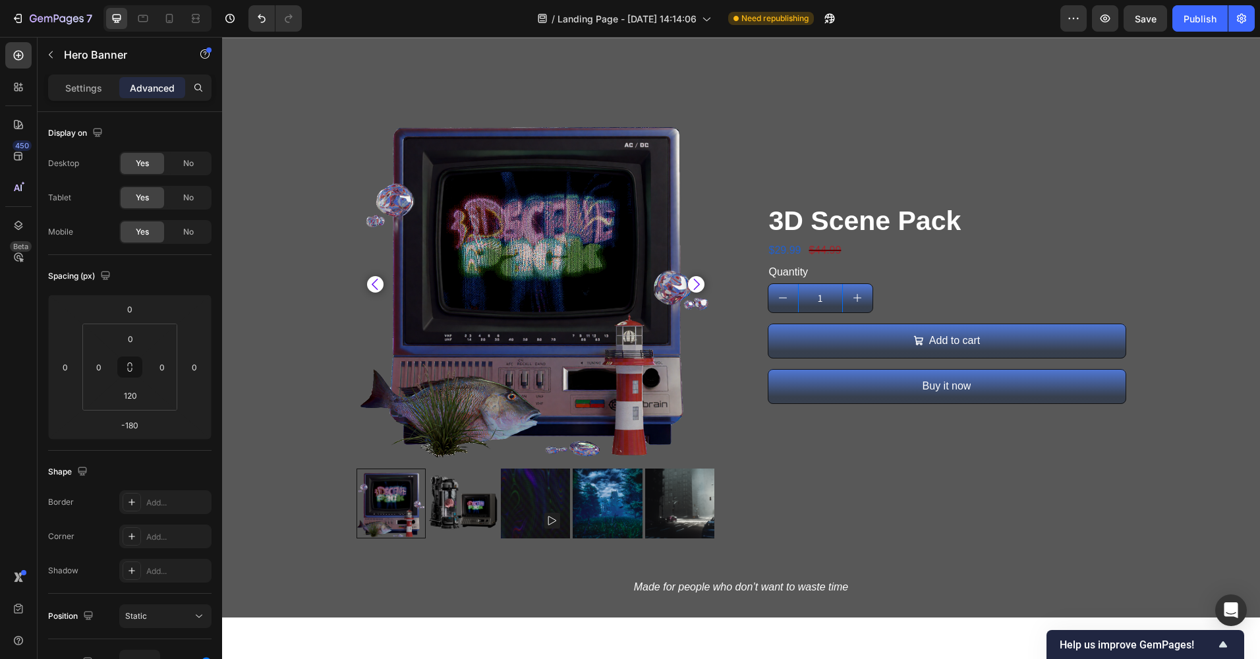
scroll to position [659, 0]
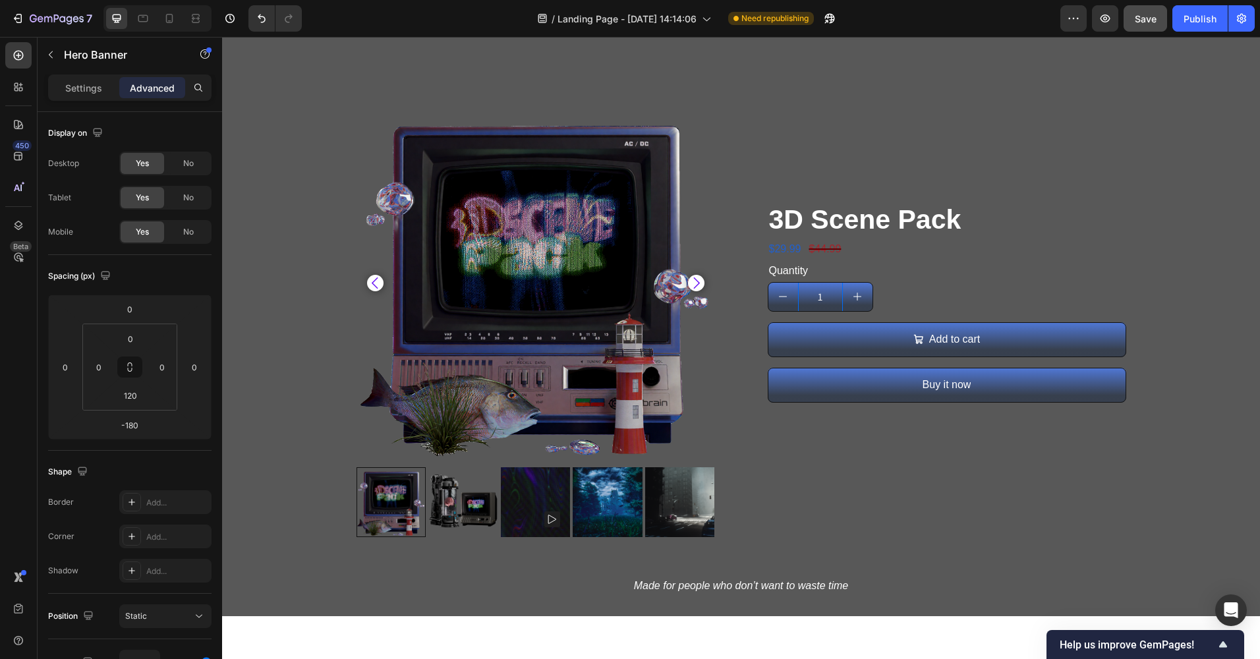
click at [1148, 19] on span "Save" at bounding box center [1145, 18] width 22 height 11
click at [1188, 22] on div "Publish" at bounding box center [1199, 19] width 33 height 14
click at [1188, 22] on button "Publish" at bounding box center [1199, 18] width 55 height 26
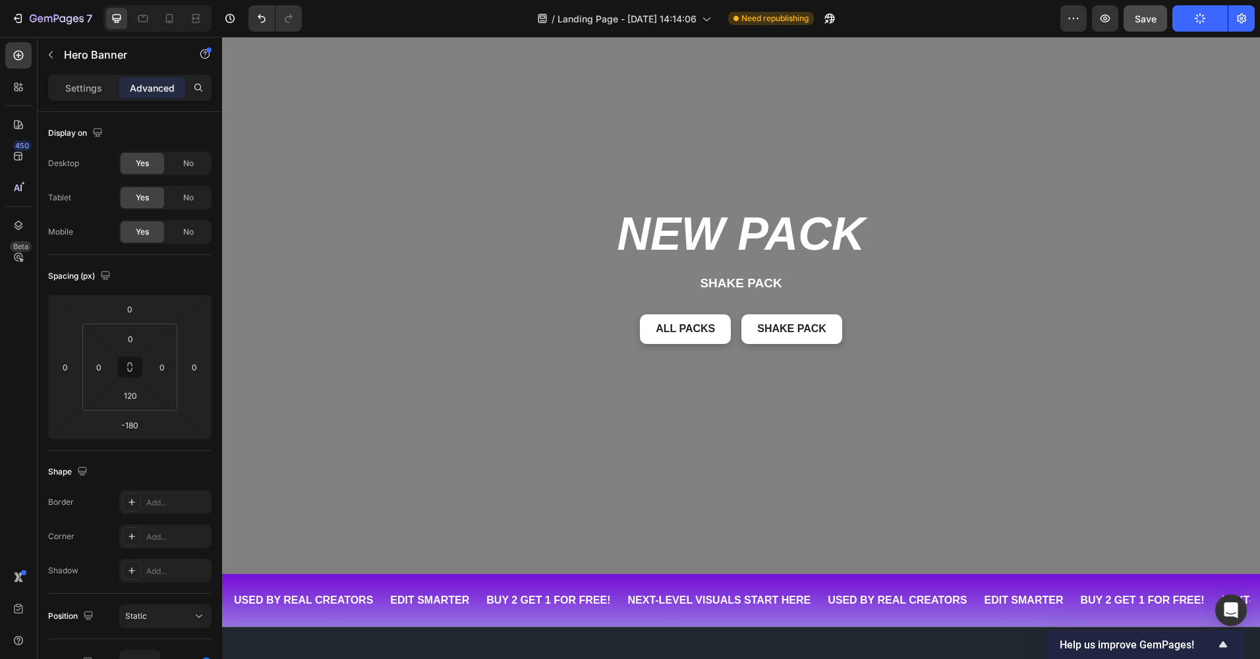
scroll to position [66, 0]
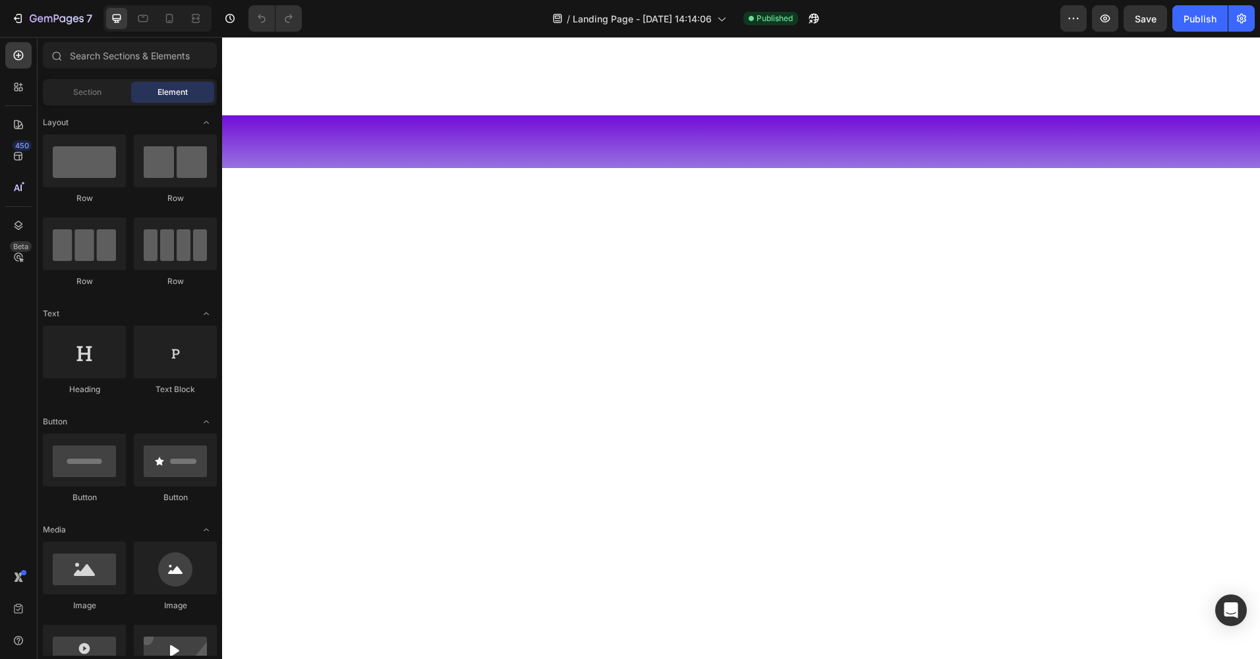
scroll to position [1590, 0]
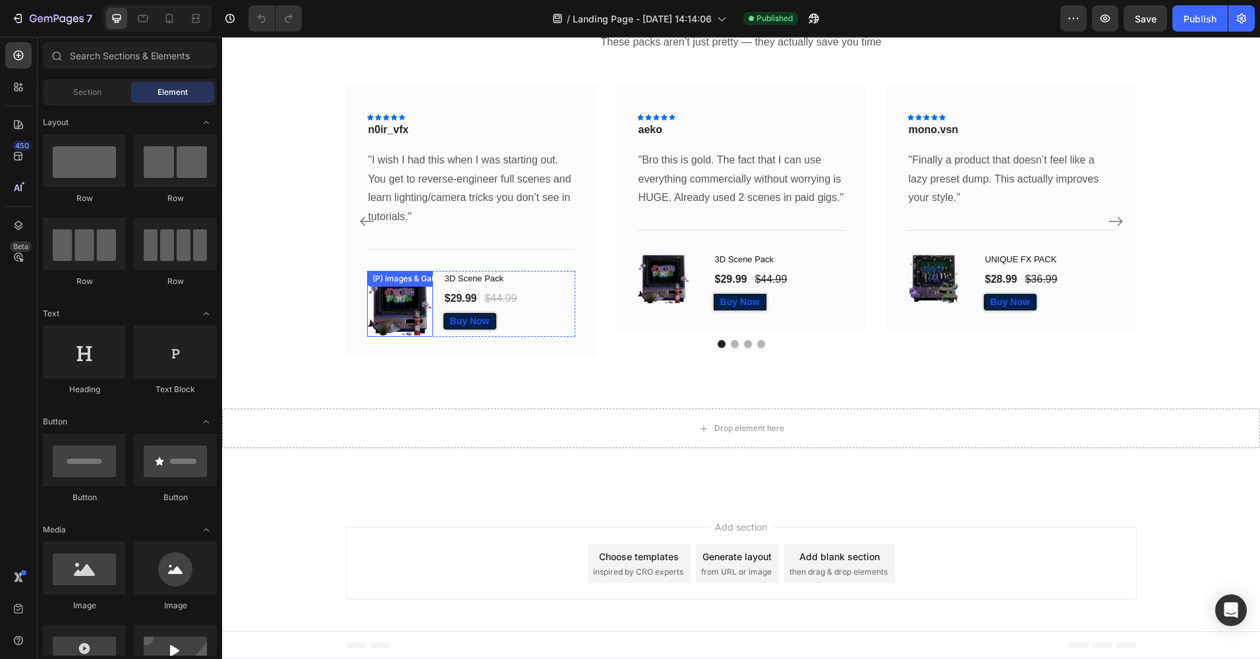
click at [275, 231] on div "What Creators Are Saying Heading These packs aren’t just pretty — they actually…" at bounding box center [741, 177] width 1018 height 364
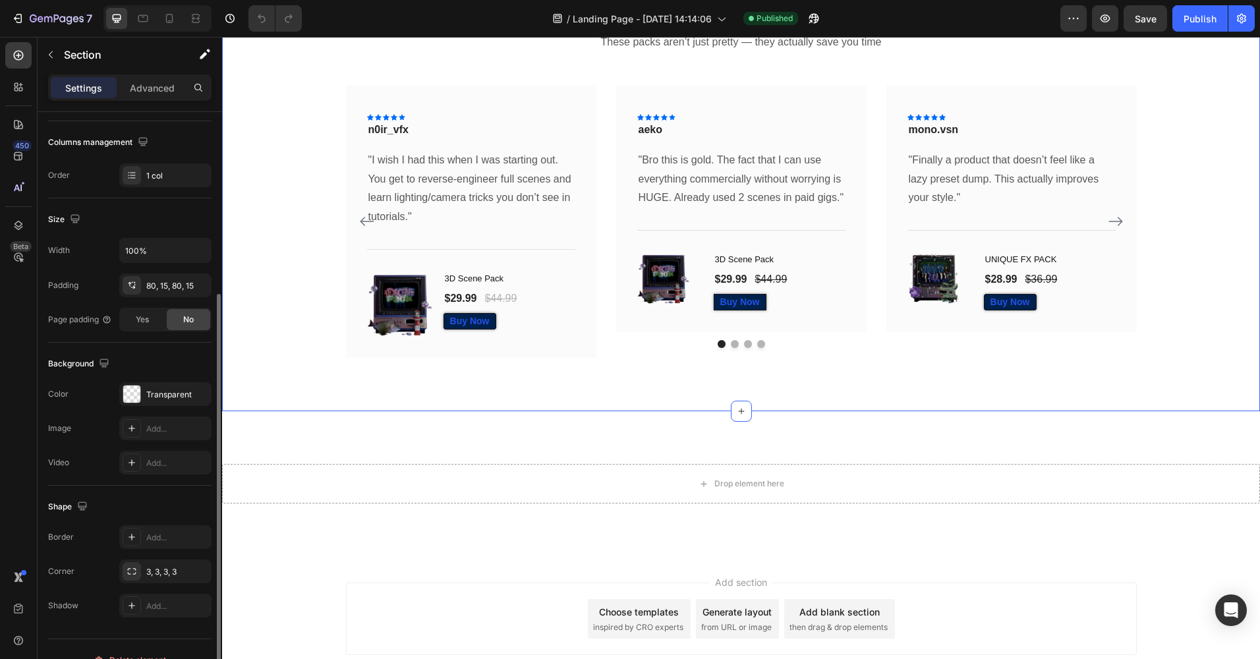
scroll to position [219, 0]
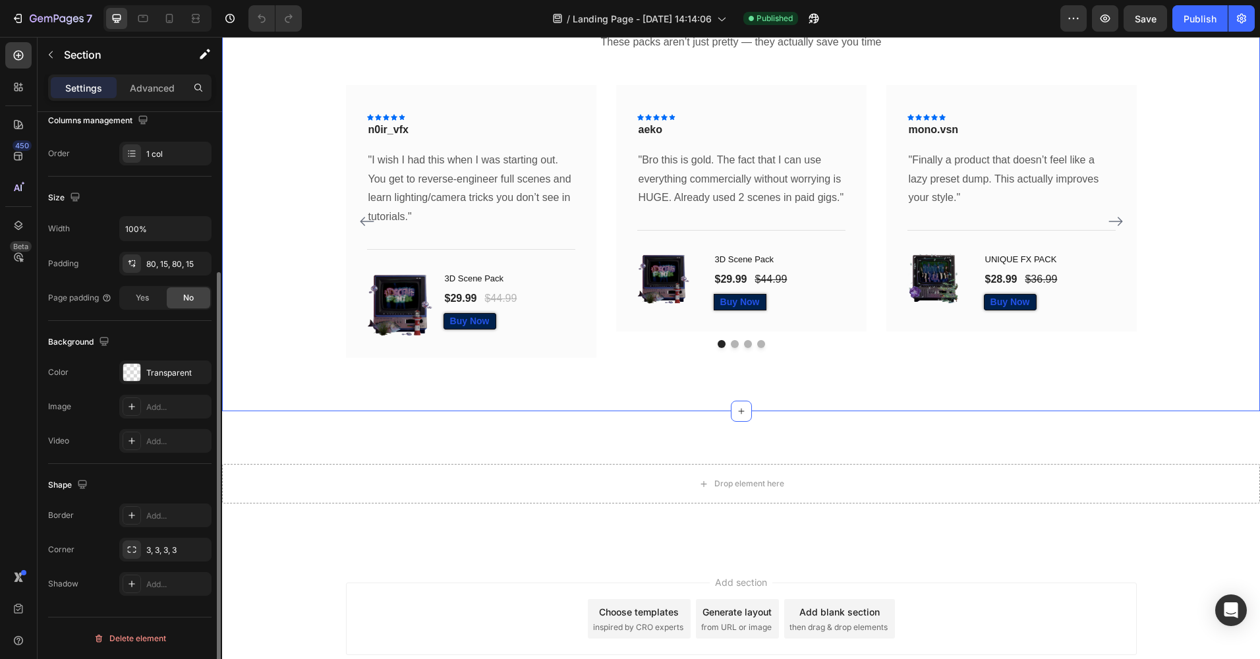
click at [135, 356] on div "Background The changes might be hidden by the video. Color Transparent Image Ad…" at bounding box center [129, 392] width 163 height 143
drag, startPoint x: 135, startPoint y: 356, endPoint x: 136, endPoint y: 369, distance: 12.6
click at [136, 369] on div at bounding box center [131, 372] width 17 height 17
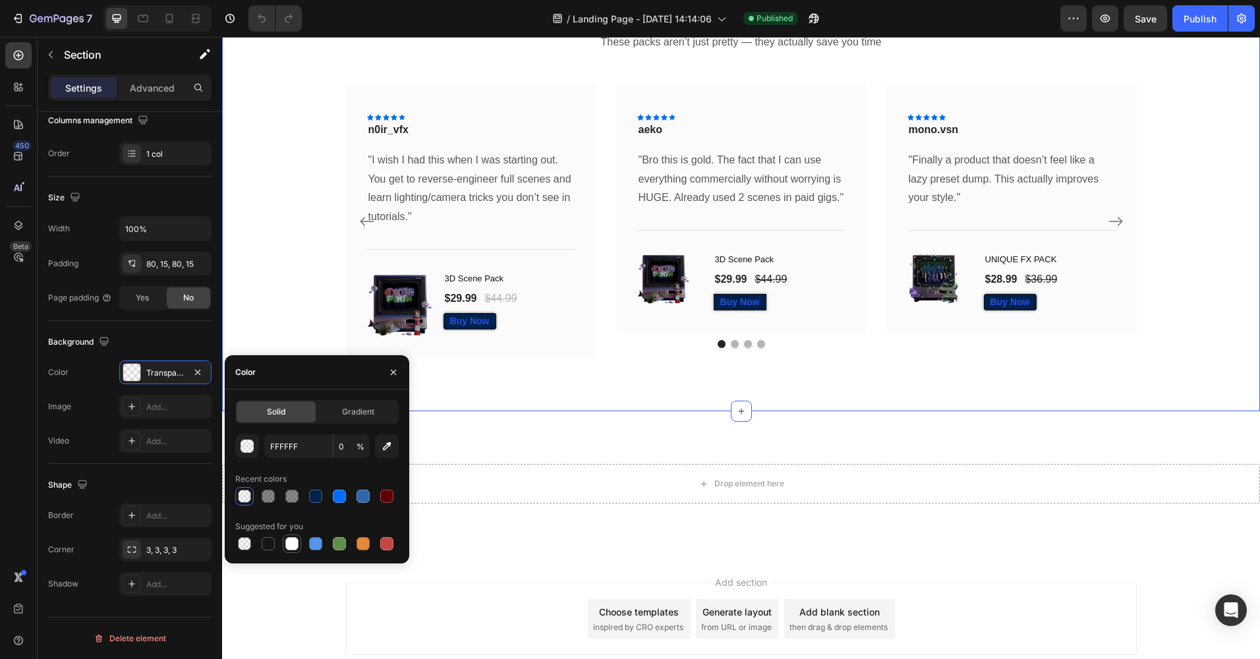
click at [289, 545] on div at bounding box center [291, 543] width 13 height 13
type input "100"
click at [995, 18] on div "/ Landing Page - Jul 27, 14:14:06 Published" at bounding box center [686, 18] width 748 height 26
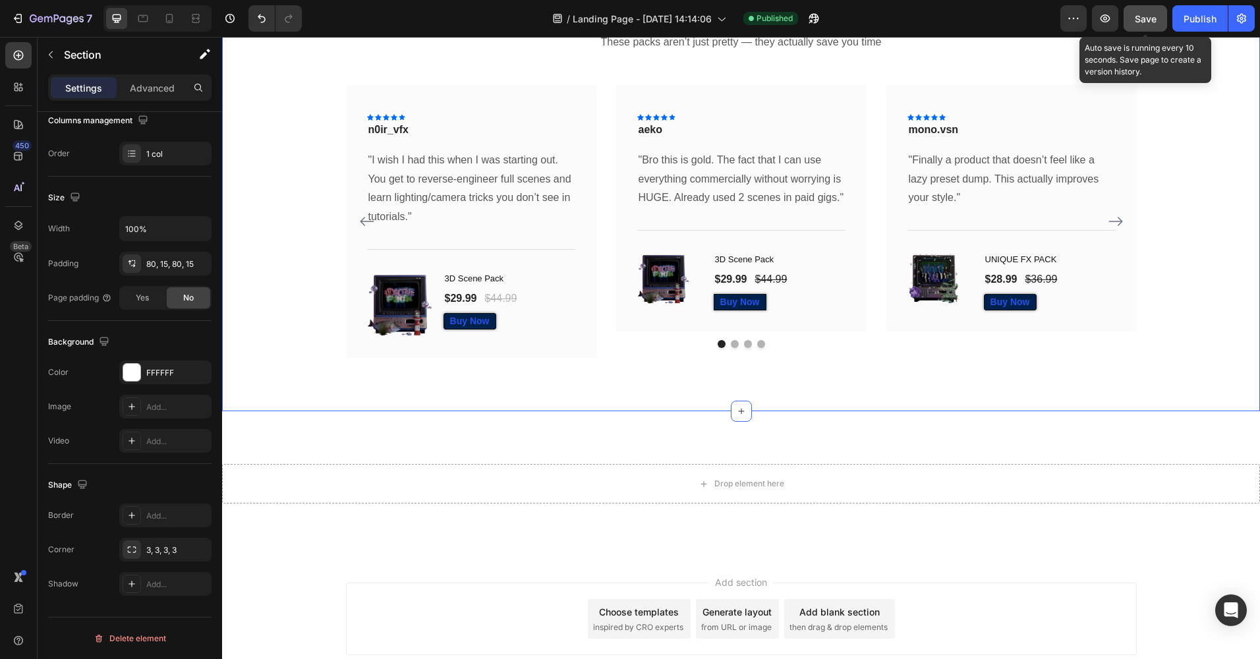
click at [1144, 15] on span "Save" at bounding box center [1145, 18] width 22 height 11
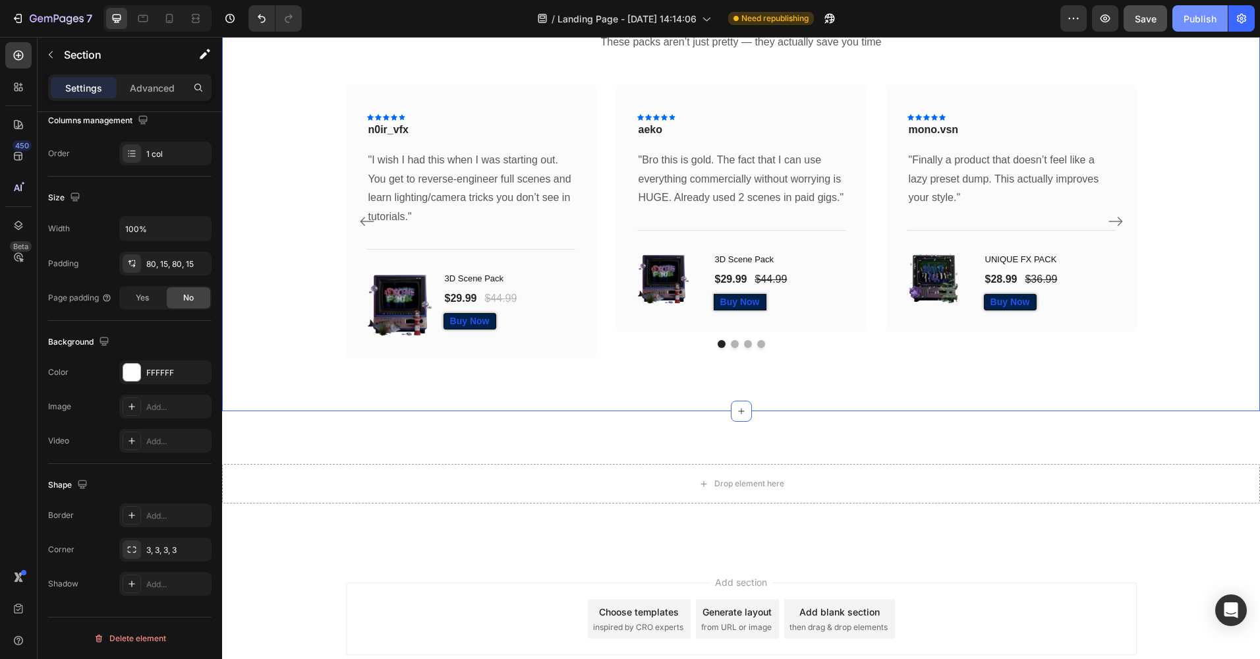
click at [1209, 20] on div "Publish" at bounding box center [1199, 19] width 33 height 14
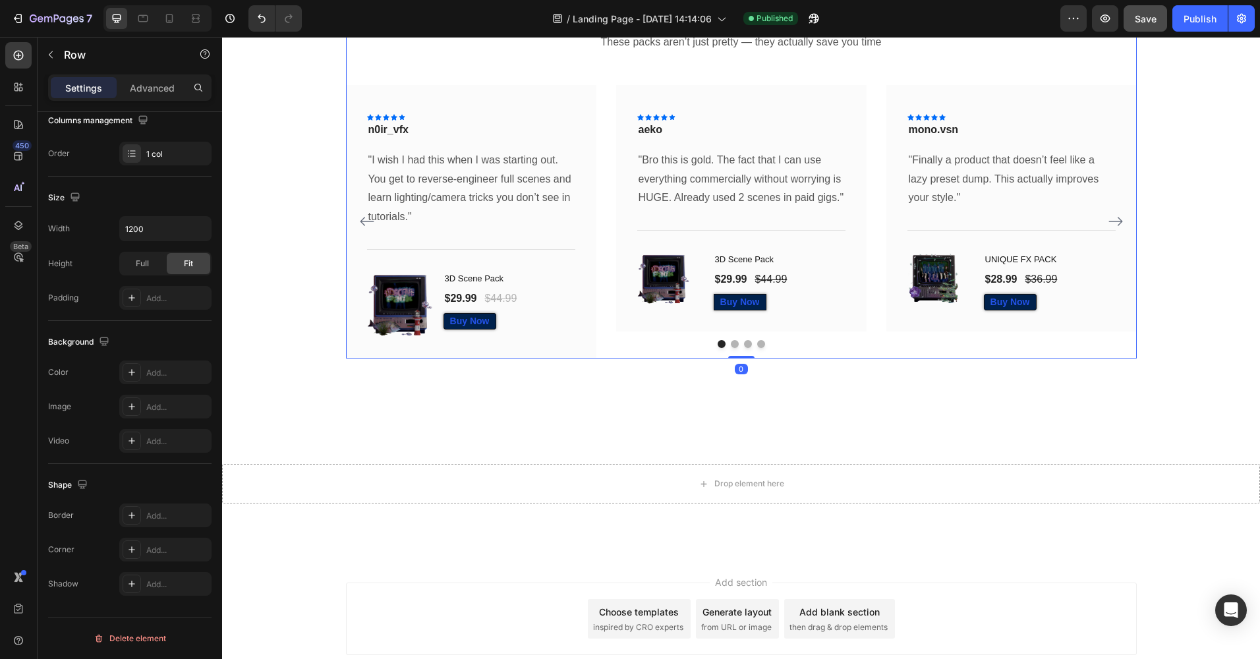
scroll to position [0, 0]
